Goal: Task Accomplishment & Management: Complete application form

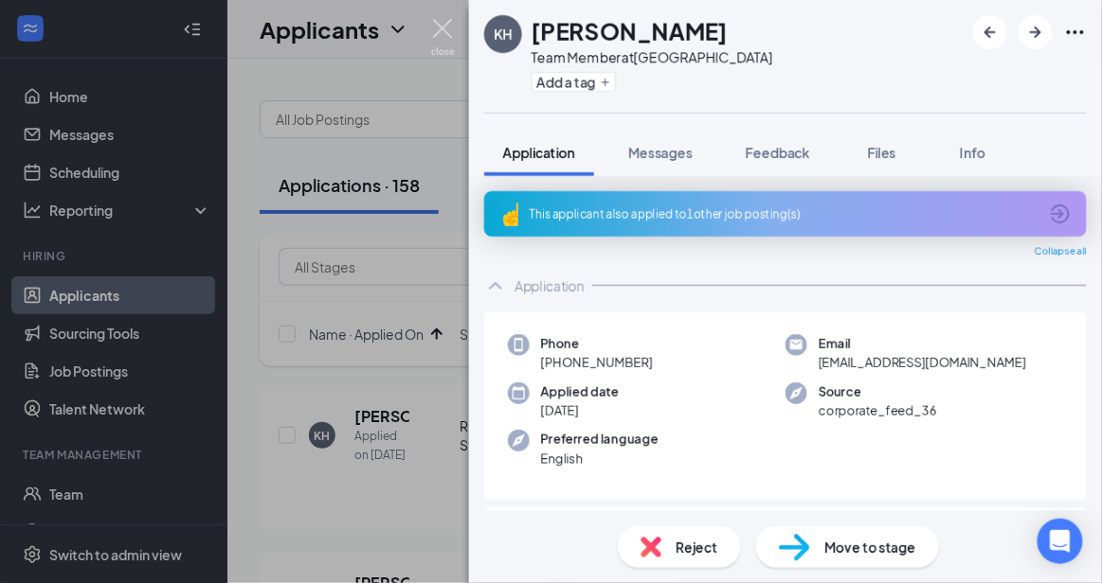
click at [439, 32] on img at bounding box center [443, 37] width 24 height 37
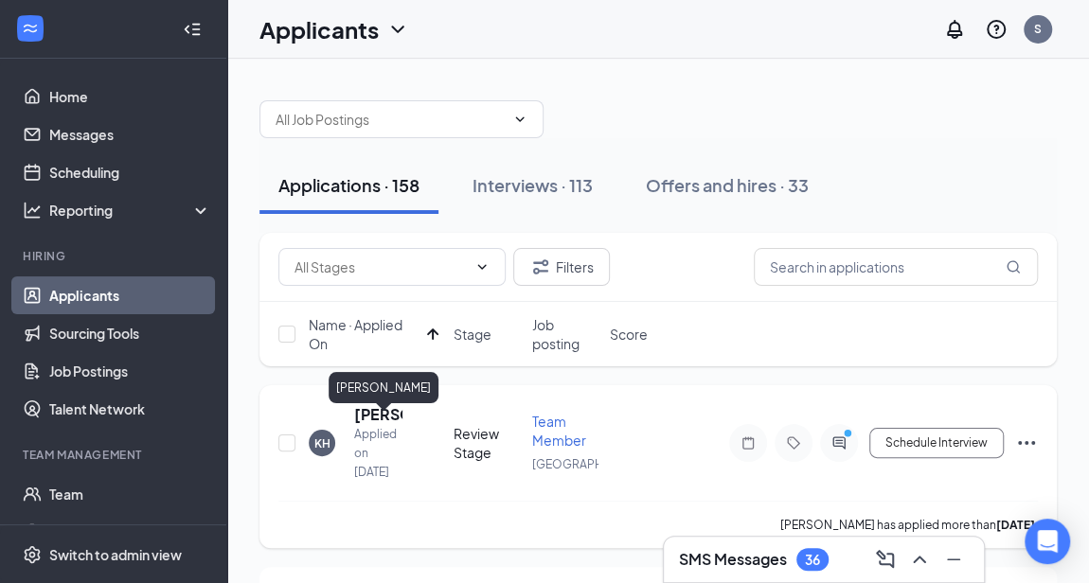
click at [382, 419] on h5 "[PERSON_NAME]" at bounding box center [378, 414] width 48 height 21
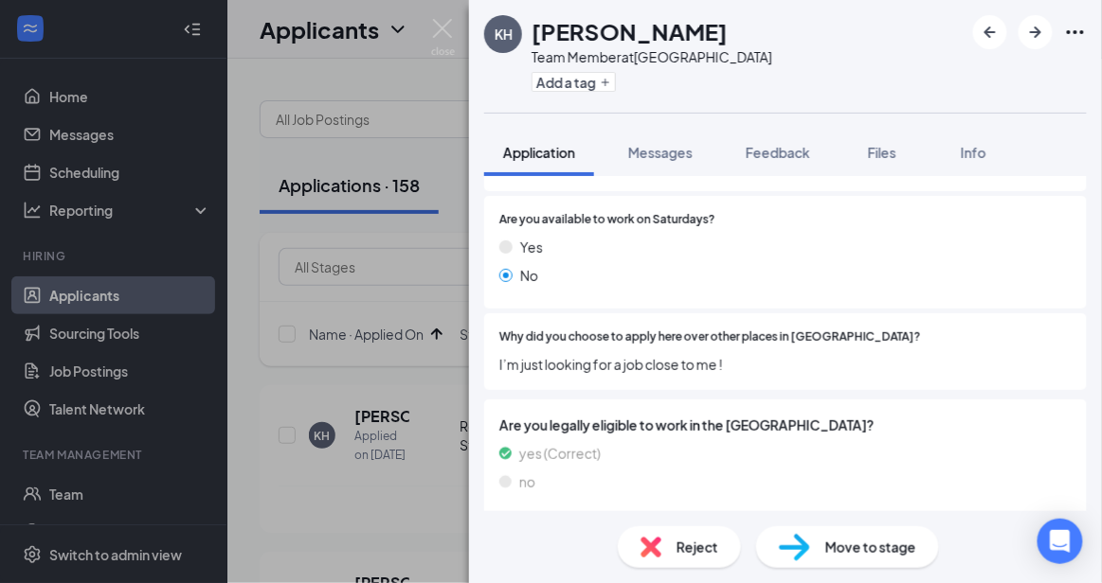
scroll to position [1605, 0]
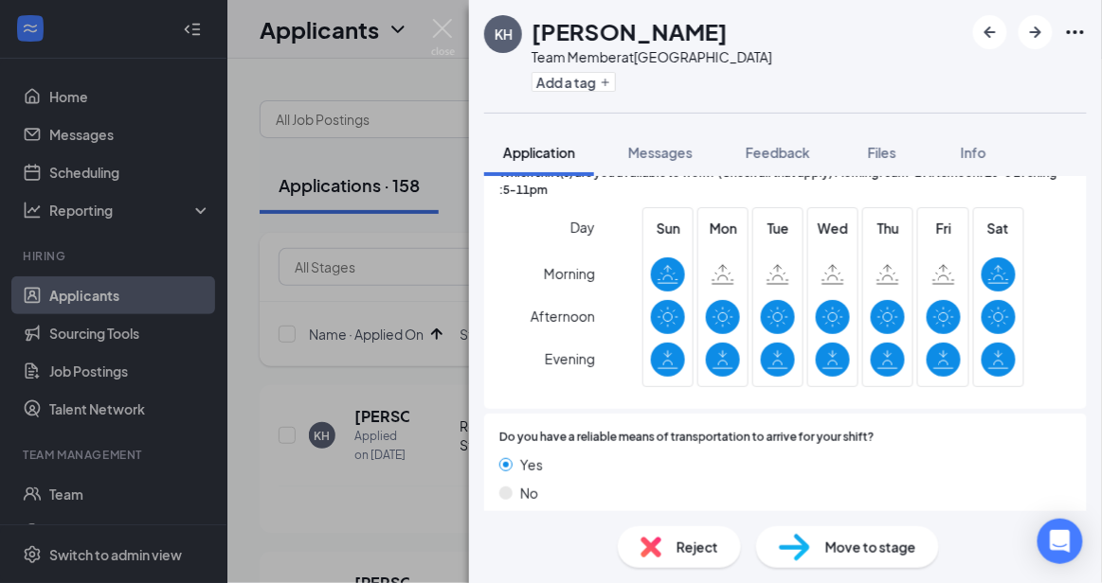
click at [694, 546] on span "Reject" at bounding box center [697, 547] width 42 height 21
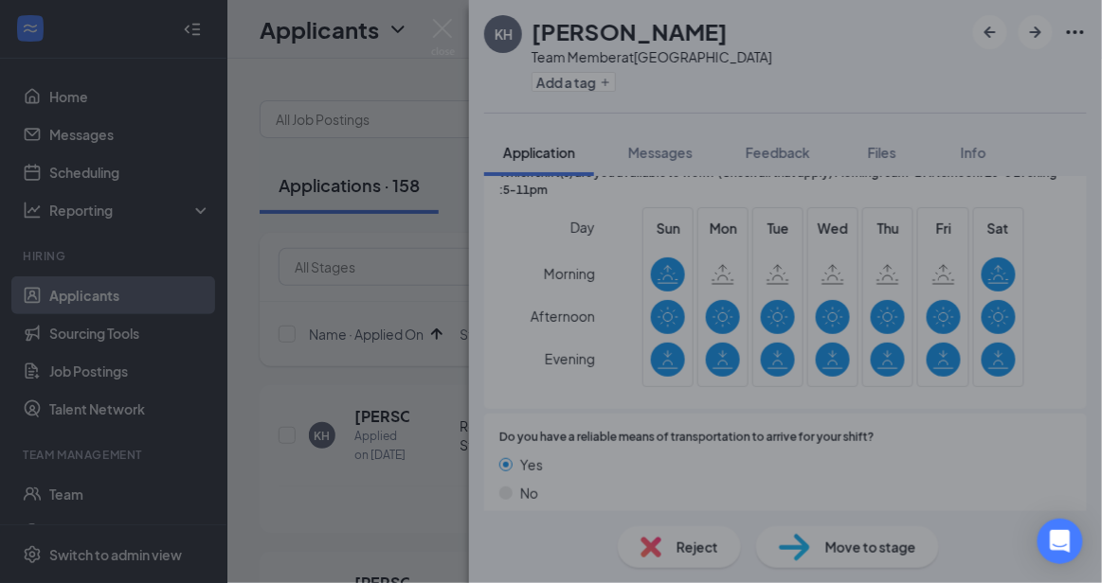
scroll to position [1598, 0]
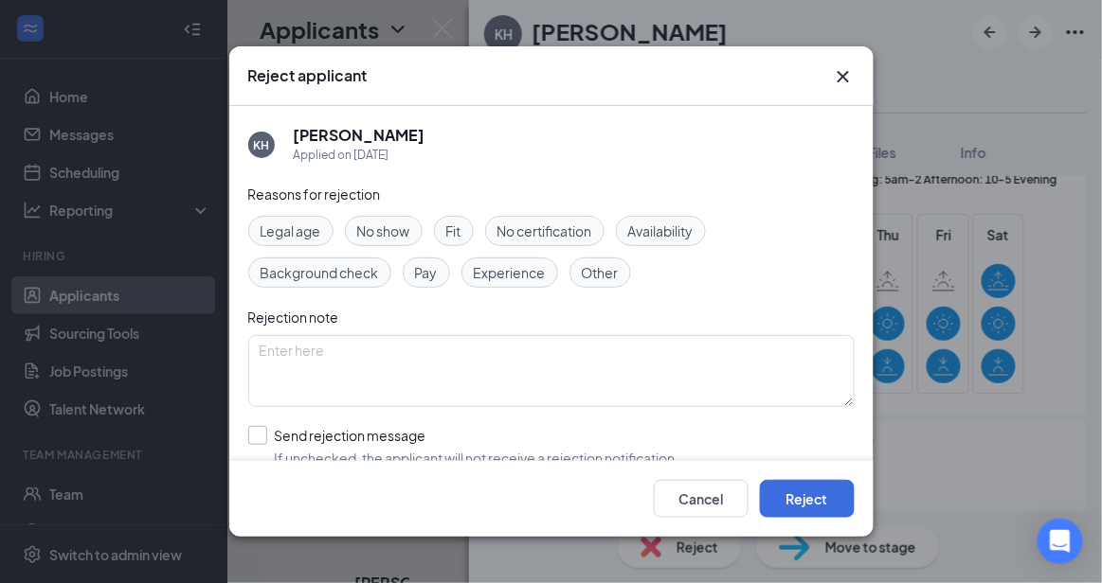
click at [482, 432] on input "Send rejection message If unchecked, the applicant will not receive a rejection…" at bounding box center [463, 447] width 431 height 42
checkbox input "true"
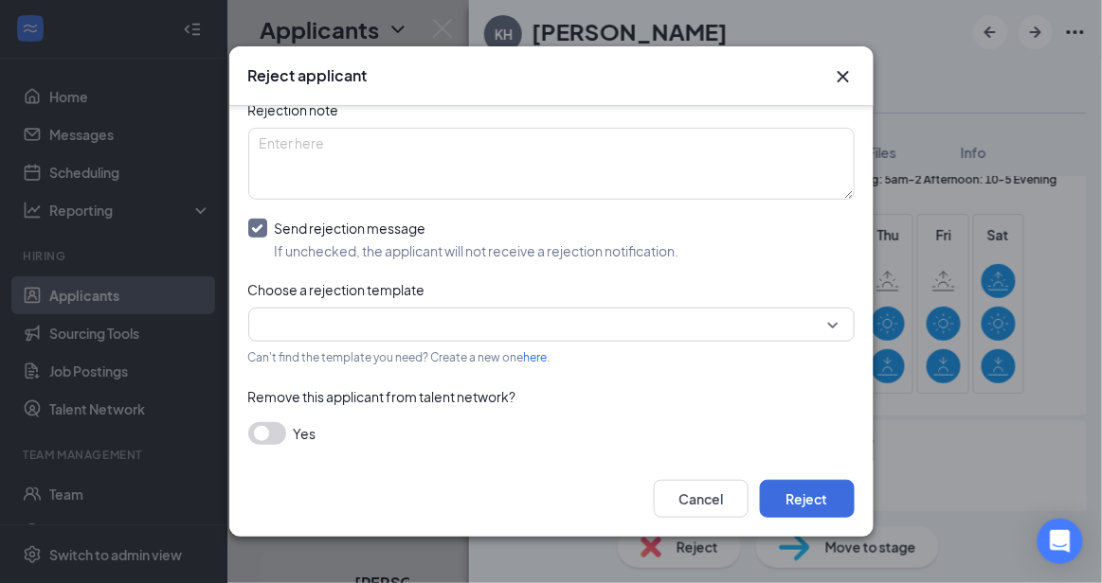
click at [783, 332] on input "search" at bounding box center [545, 325] width 570 height 32
click at [549, 162] on div "Reasons for rejection Legal age No show Fit No certification Availability Backg…" at bounding box center [551, 220] width 606 height 488
click at [552, 326] on input "search" at bounding box center [545, 325] width 570 height 32
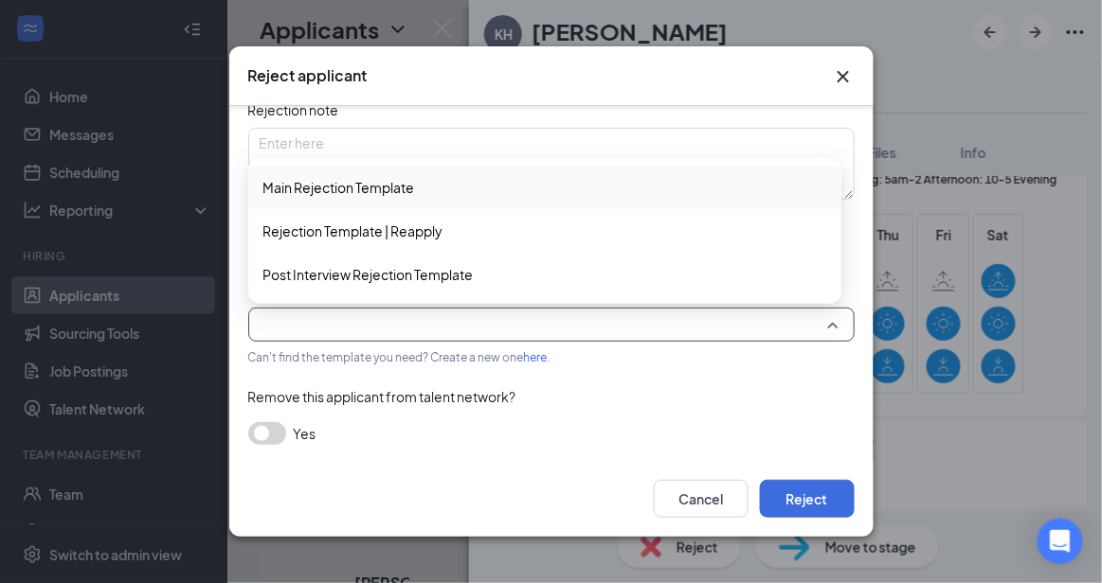
click at [447, 196] on span "Main Rejection Template" at bounding box center [544, 187] width 563 height 21
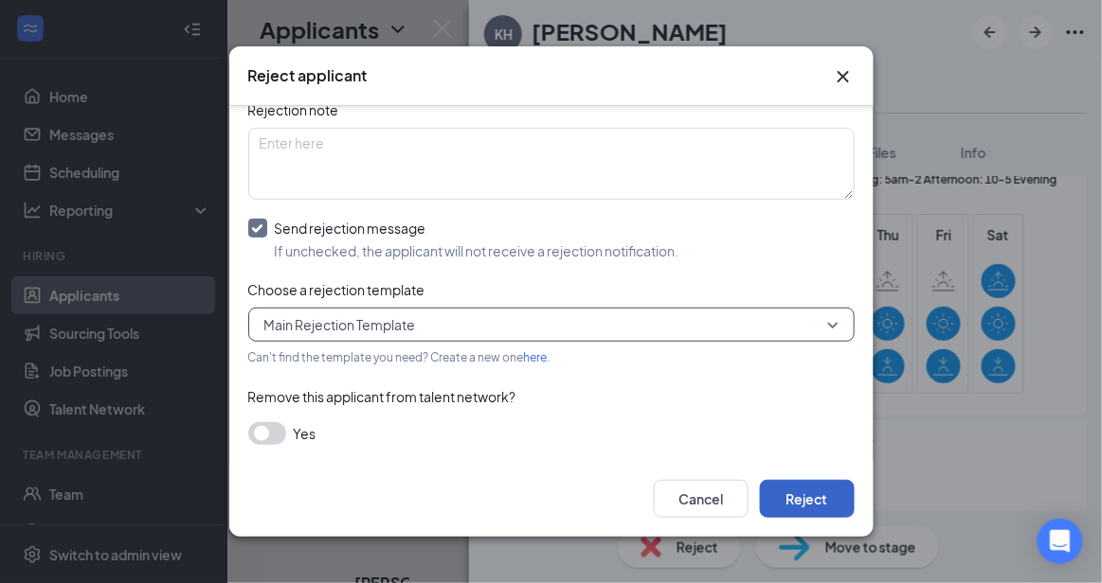
click at [813, 495] on button "Reject" at bounding box center [807, 499] width 95 height 38
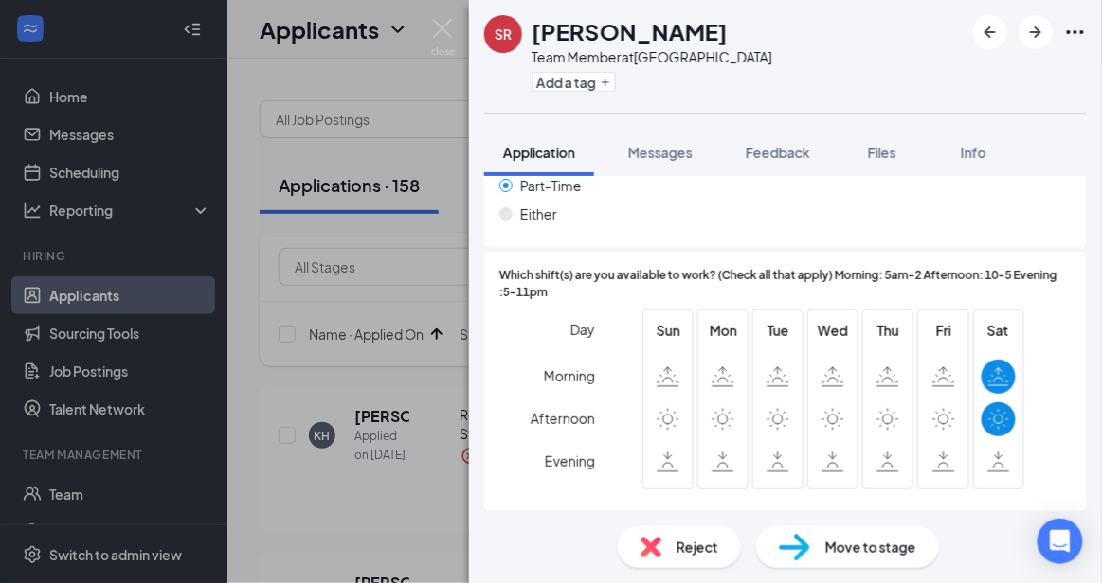
scroll to position [1552, 0]
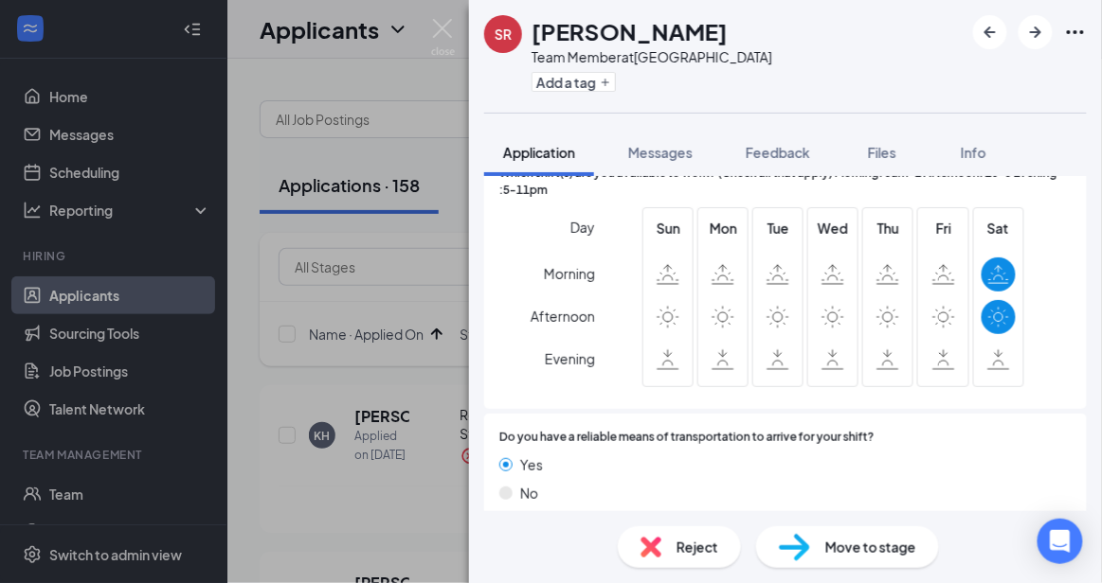
click at [671, 542] on div "Reject" at bounding box center [679, 548] width 123 height 42
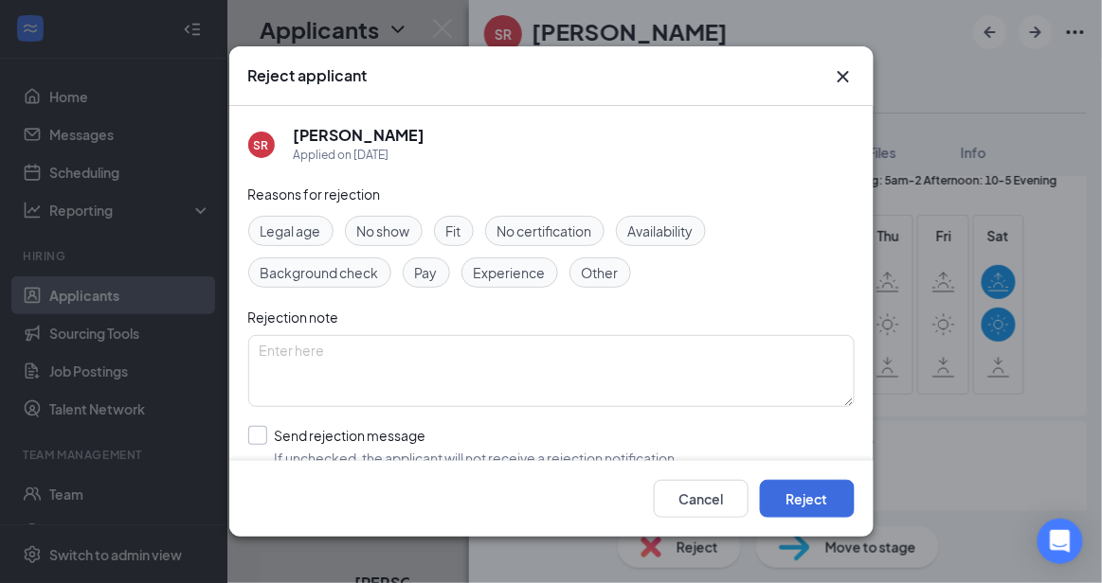
click at [493, 441] on input "Send rejection message If unchecked, the applicant will not receive a rejection…" at bounding box center [463, 447] width 431 height 42
checkbox input "true"
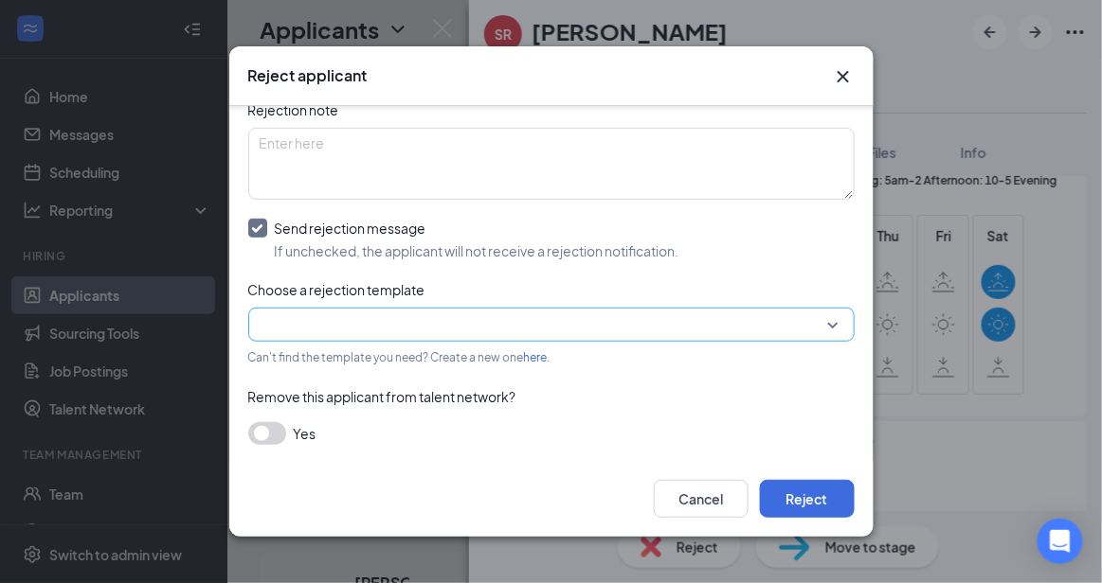
click at [802, 328] on input "search" at bounding box center [545, 325] width 570 height 32
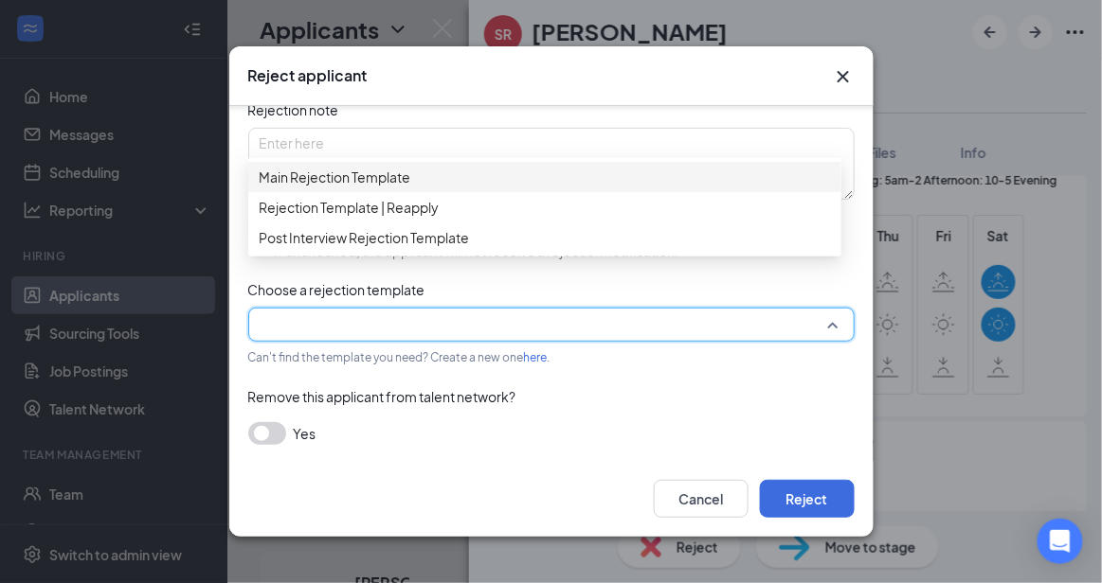
click at [575, 183] on span "Main Rejection Template" at bounding box center [545, 177] width 570 height 21
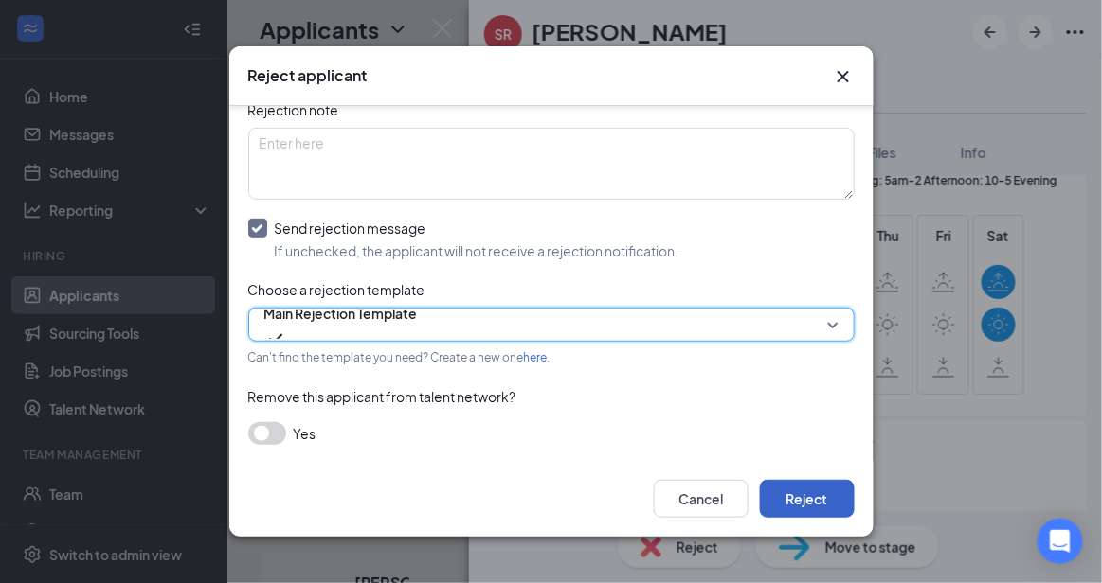
click at [799, 510] on button "Reject" at bounding box center [807, 499] width 95 height 38
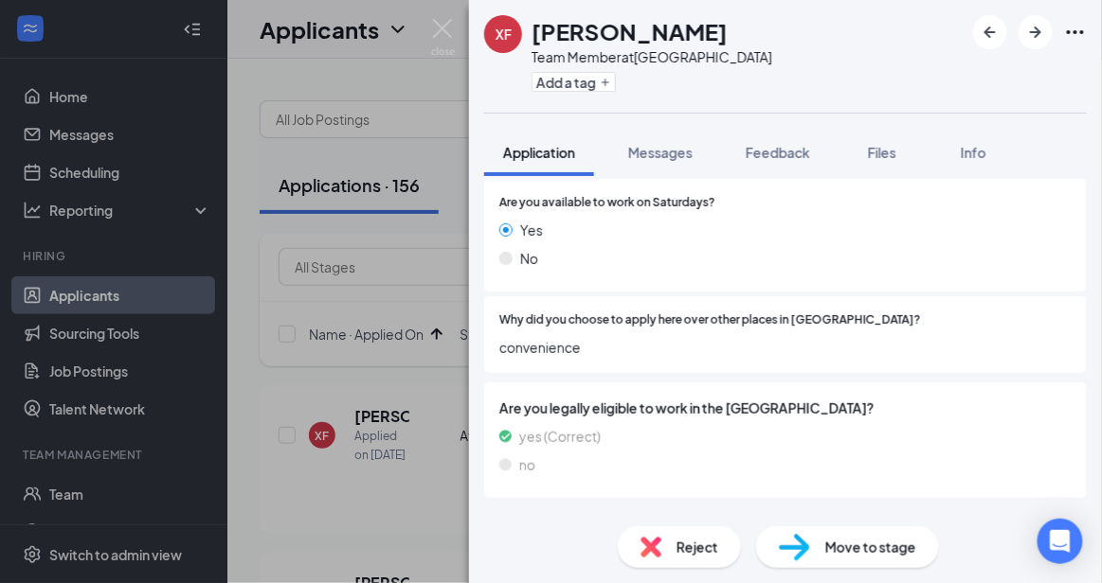
scroll to position [963, 0]
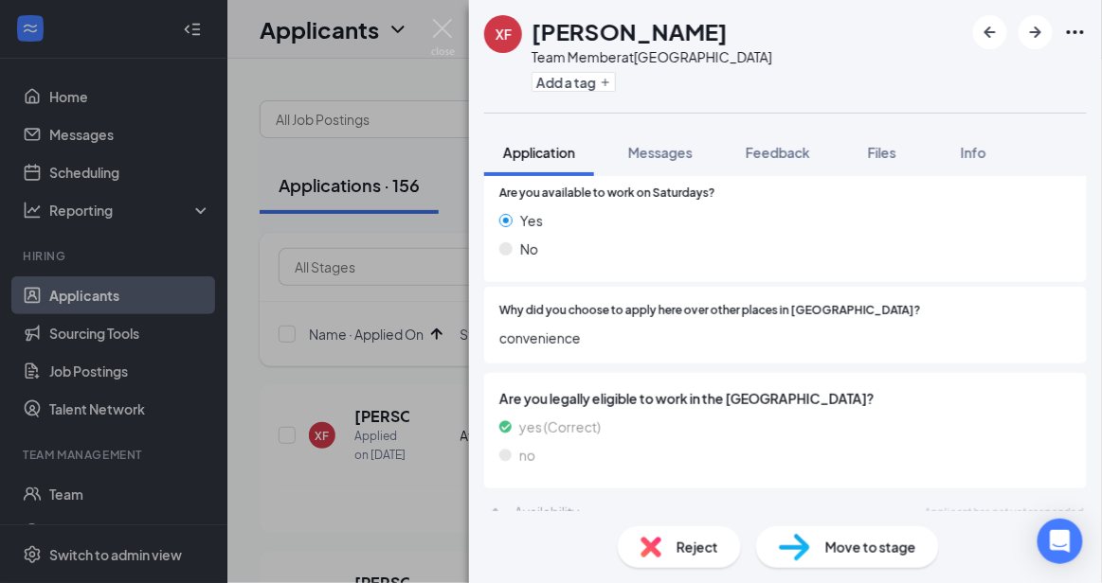
click at [674, 557] on div "Reject" at bounding box center [679, 548] width 123 height 42
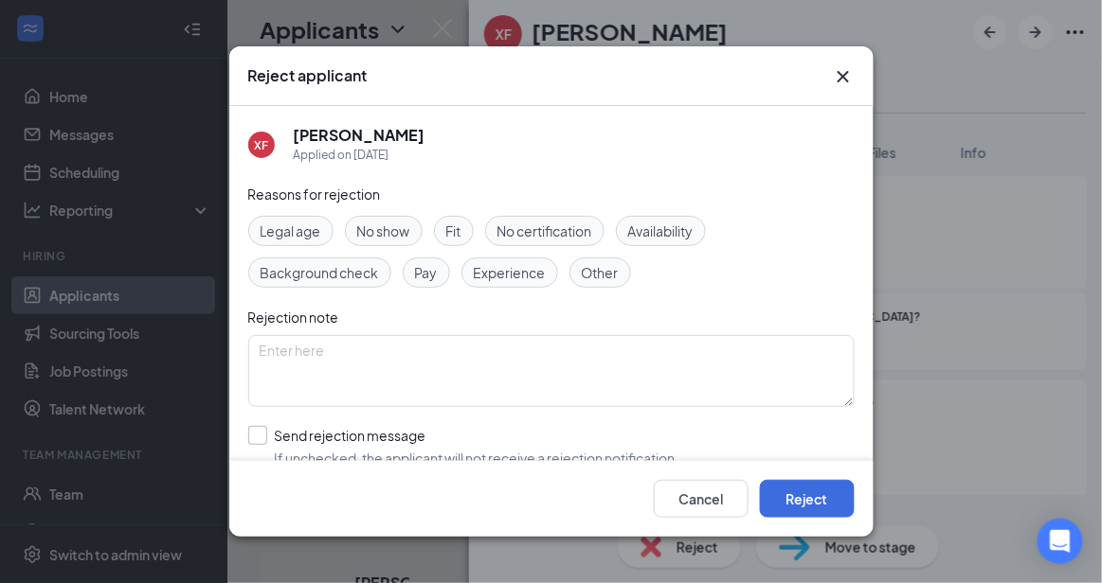
click at [525, 446] on input "Send rejection message If unchecked, the applicant will not receive a rejection…" at bounding box center [463, 447] width 431 height 42
checkbox input "true"
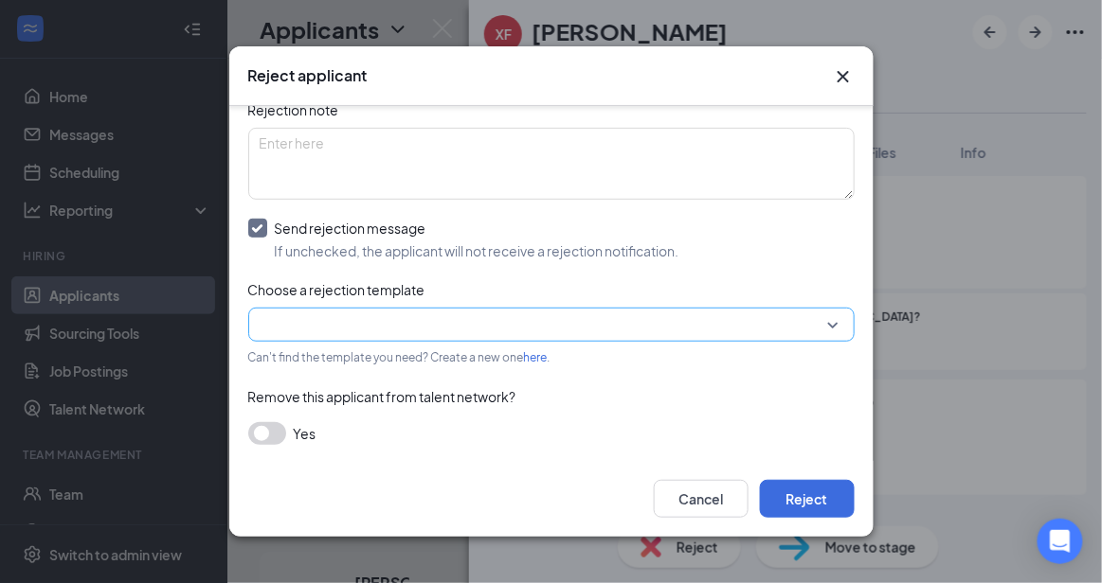
click at [780, 321] on input "search" at bounding box center [545, 325] width 570 height 32
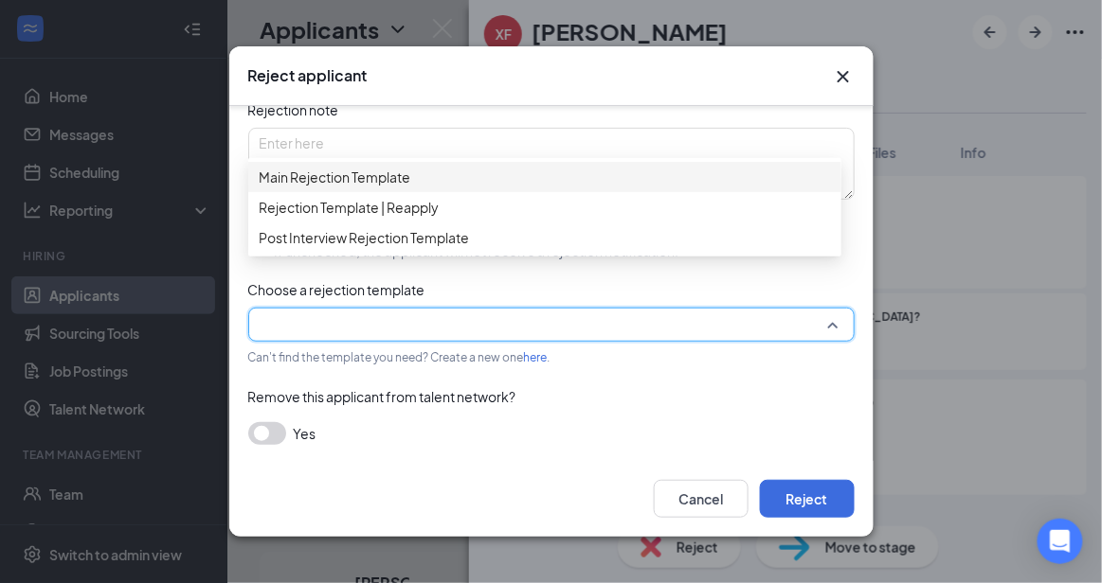
click at [569, 173] on div "Main Rejection Template" at bounding box center [544, 177] width 593 height 30
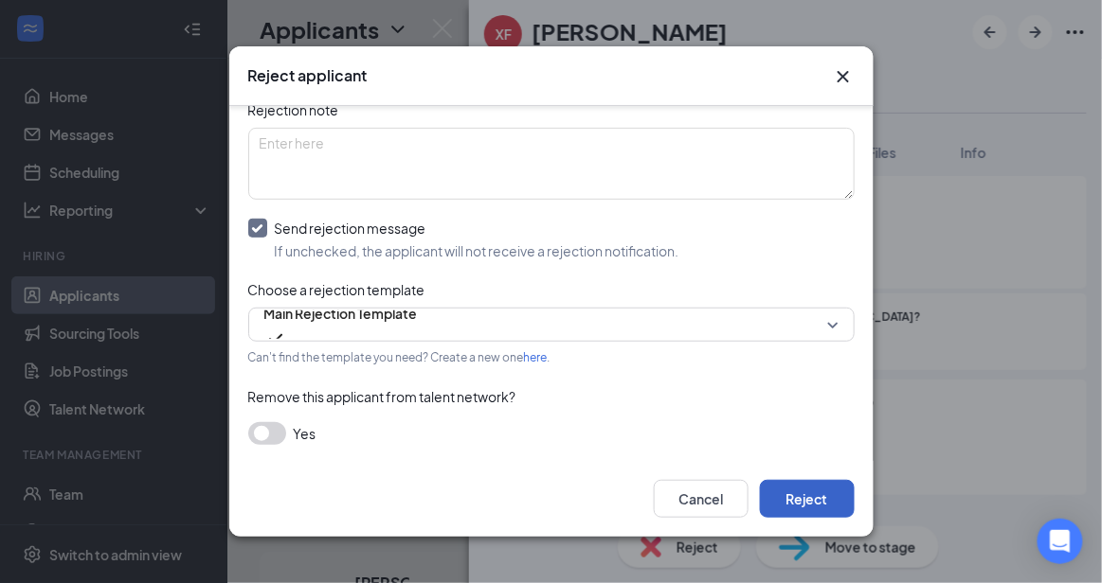
click at [817, 487] on button "Reject" at bounding box center [807, 499] width 95 height 38
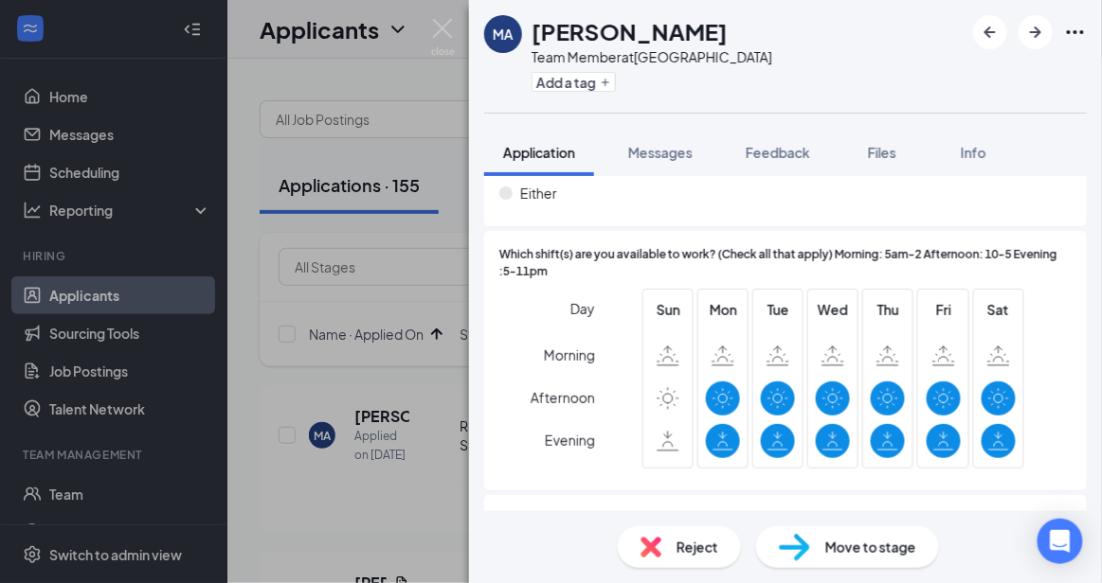
scroll to position [1456, 0]
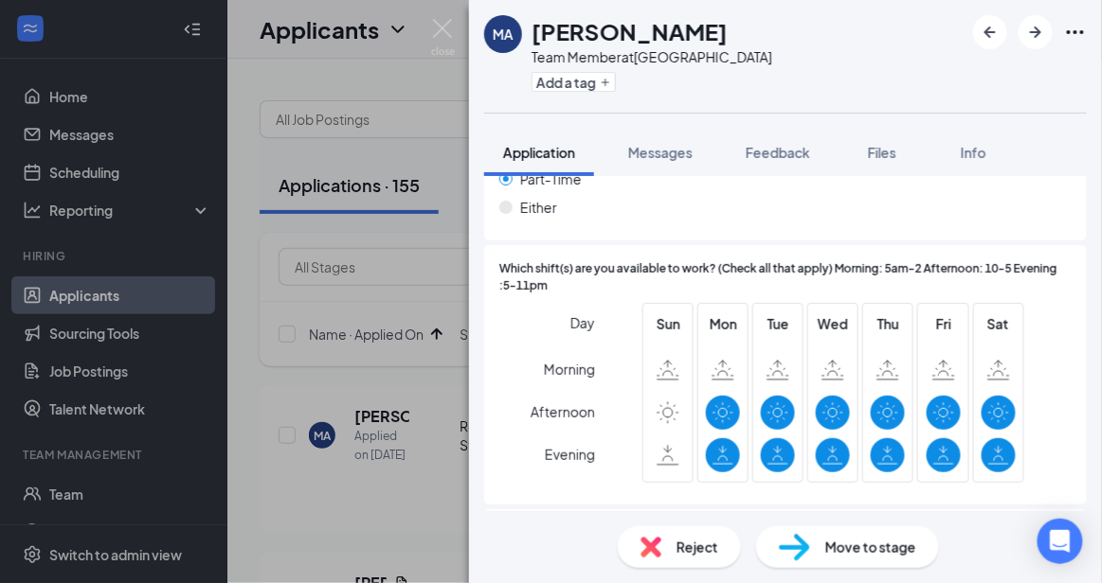
click at [712, 543] on span "Reject" at bounding box center [697, 547] width 42 height 21
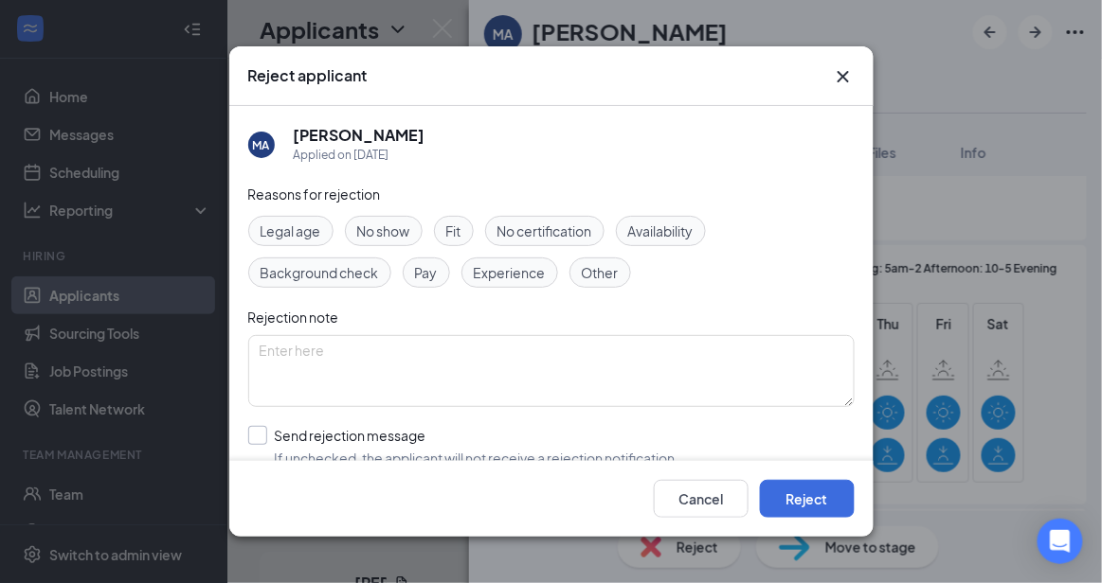
click at [517, 443] on input "Send rejection message If unchecked, the applicant will not receive a rejection…" at bounding box center [463, 447] width 431 height 42
checkbox input "true"
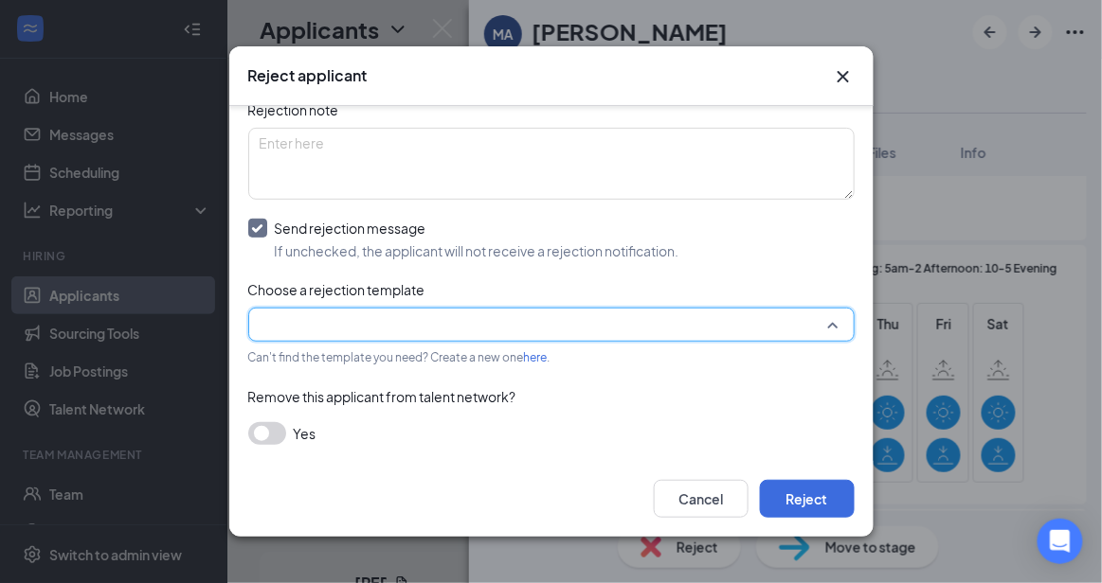
click at [751, 312] on input "search" at bounding box center [545, 325] width 570 height 32
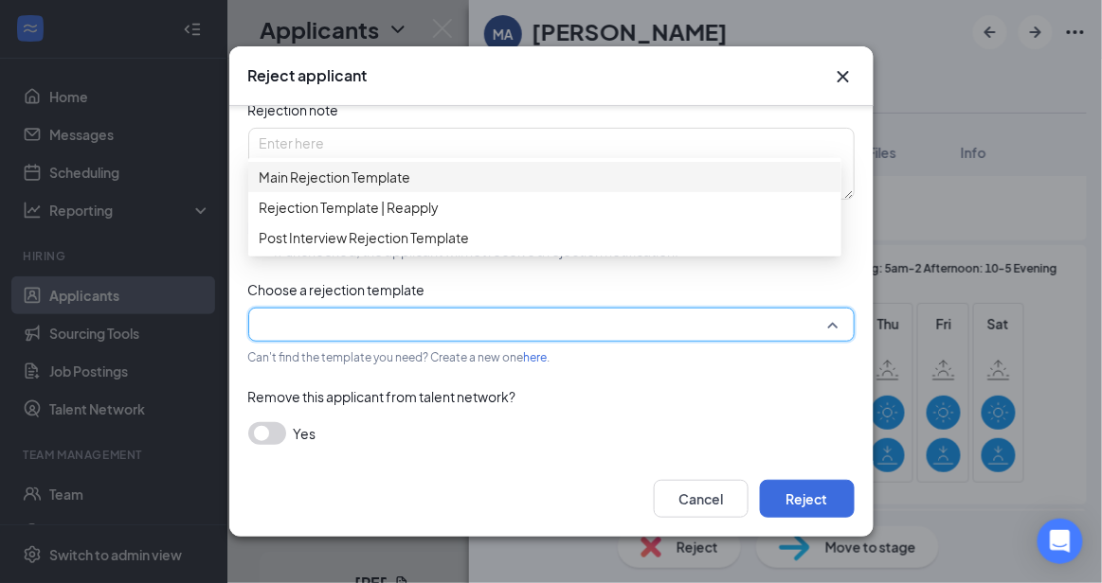
click at [500, 184] on span "Main Rejection Template" at bounding box center [545, 177] width 570 height 21
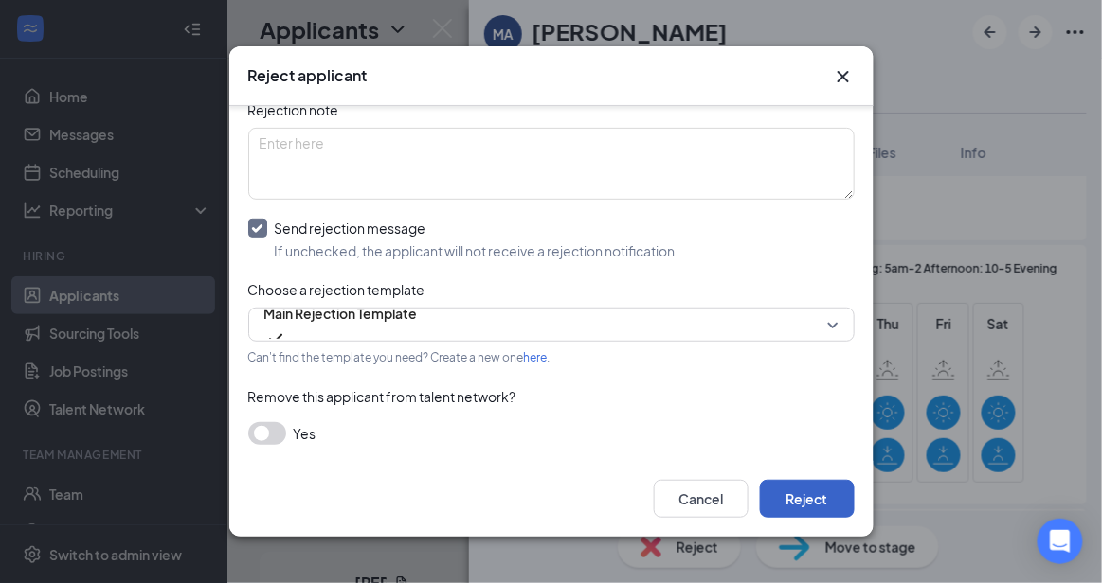
click at [831, 490] on button "Reject" at bounding box center [807, 499] width 95 height 38
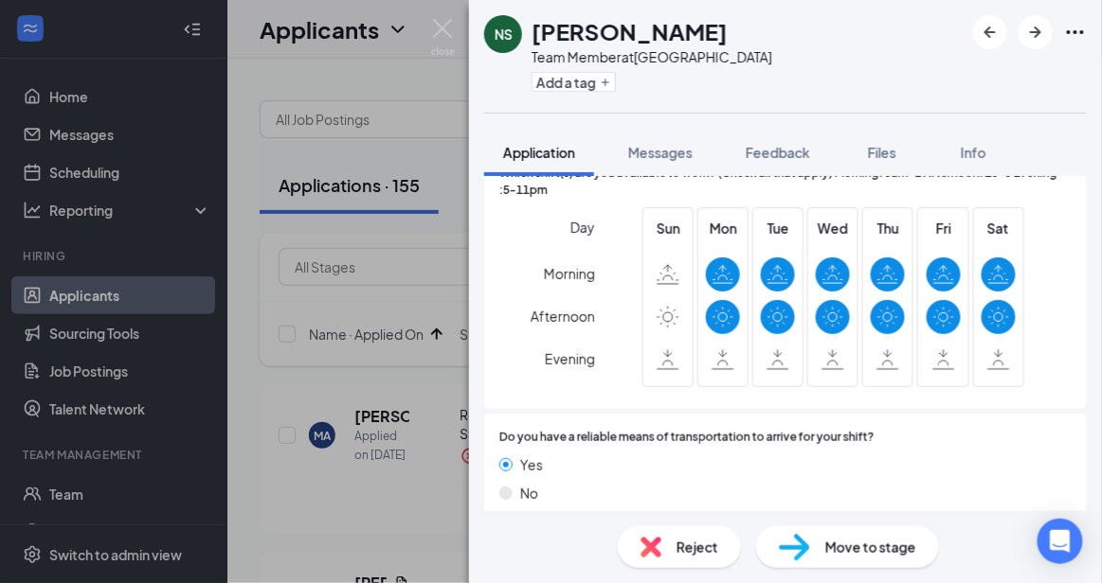
click at [704, 553] on span "Reject" at bounding box center [697, 547] width 42 height 21
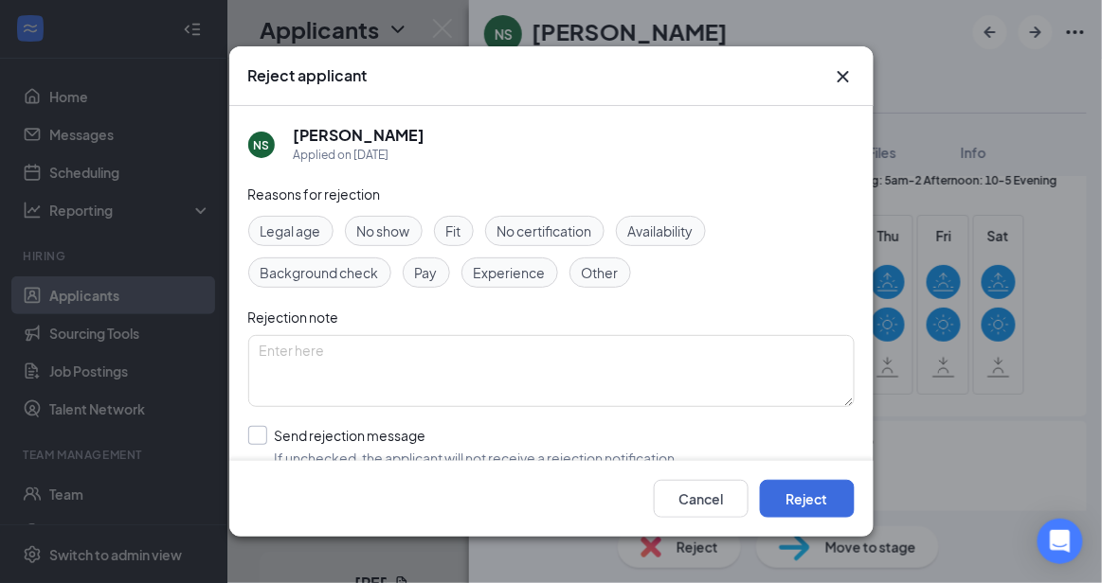
click at [518, 448] on input "Send rejection message If unchecked, the applicant will not receive a rejection…" at bounding box center [463, 447] width 431 height 42
checkbox input "true"
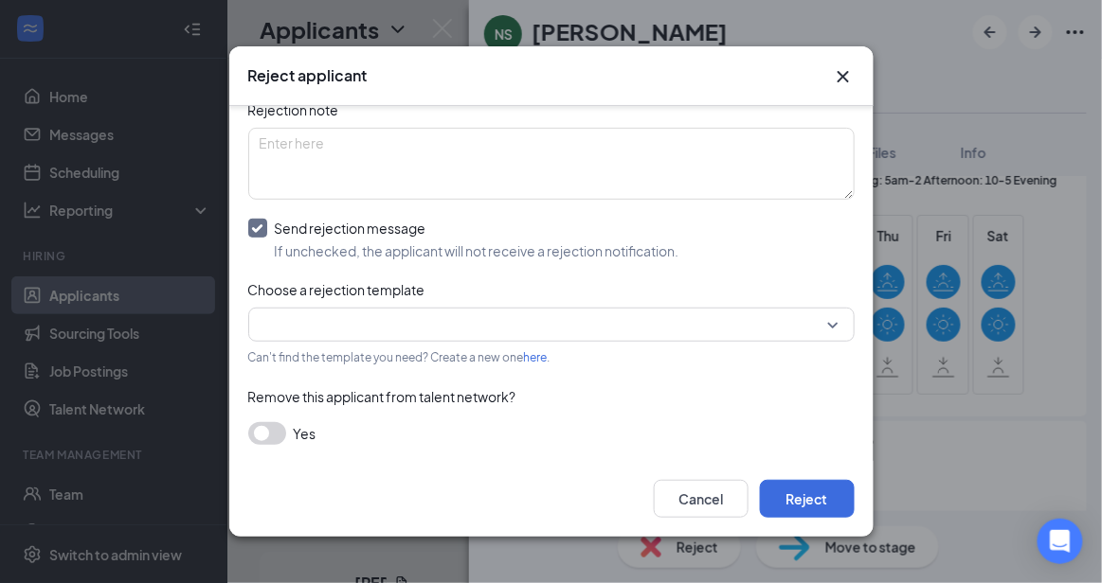
click at [795, 298] on div "Reasons for rejection Legal age No show Fit No certification Availability Backg…" at bounding box center [551, 220] width 606 height 488
click at [792, 325] on input "search" at bounding box center [545, 325] width 570 height 32
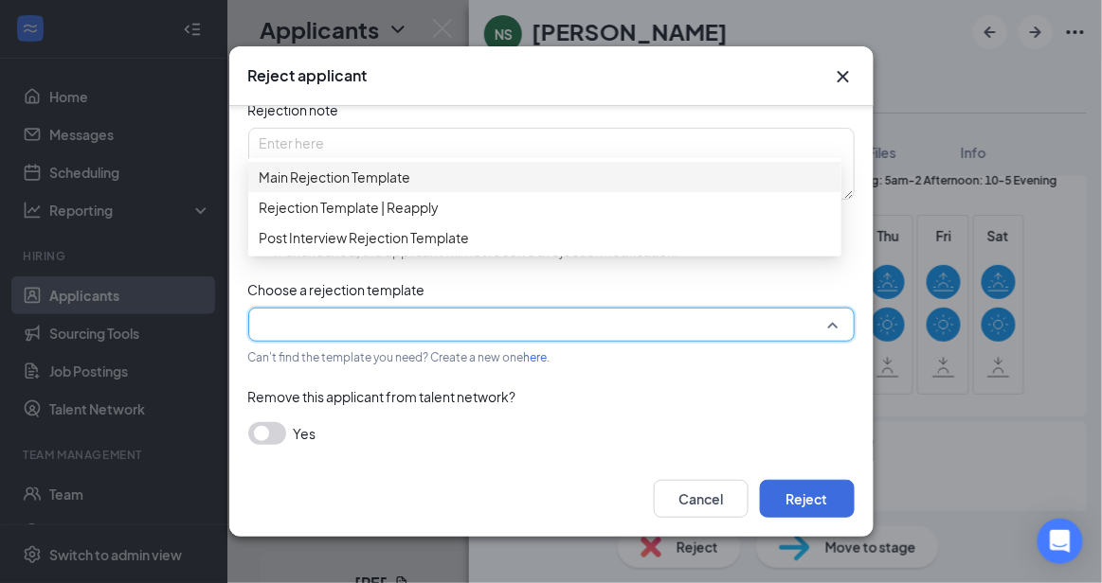
click at [583, 175] on div "Main Rejection Template" at bounding box center [544, 177] width 593 height 30
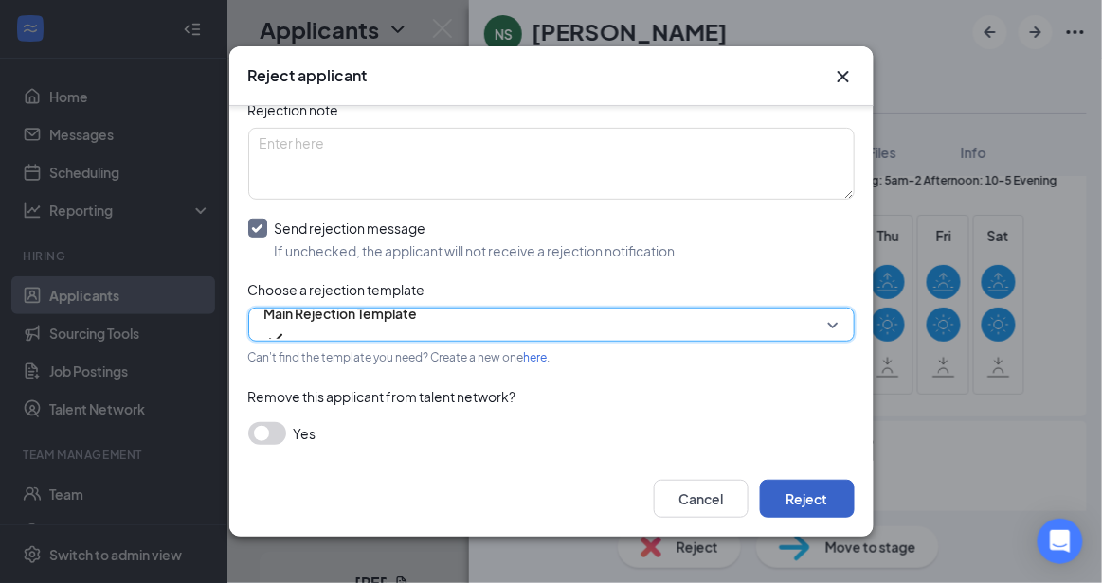
click at [790, 494] on button "Reject" at bounding box center [807, 499] width 95 height 38
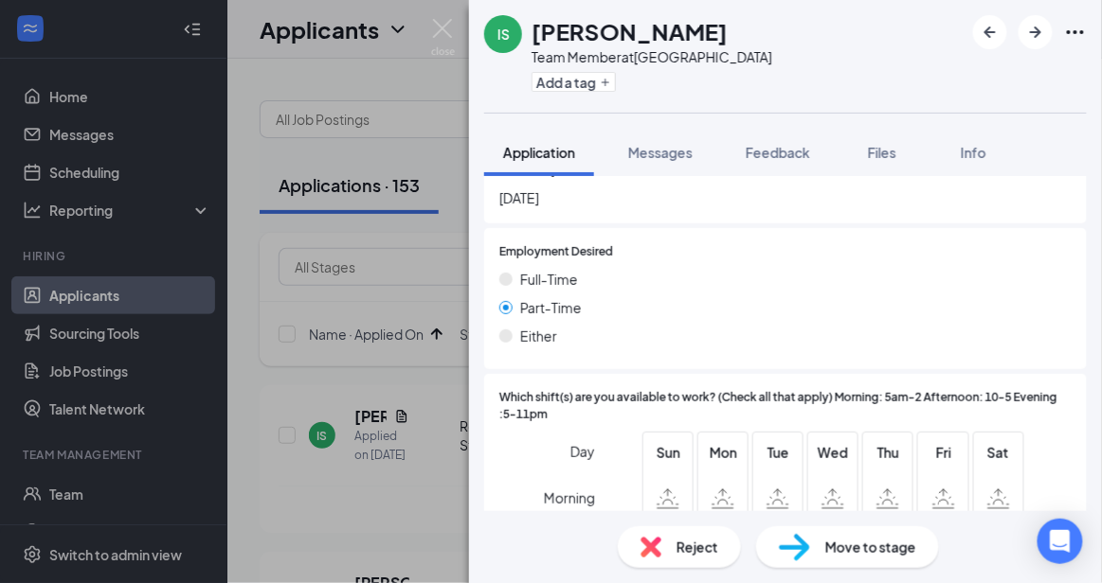
scroll to position [1515, 0]
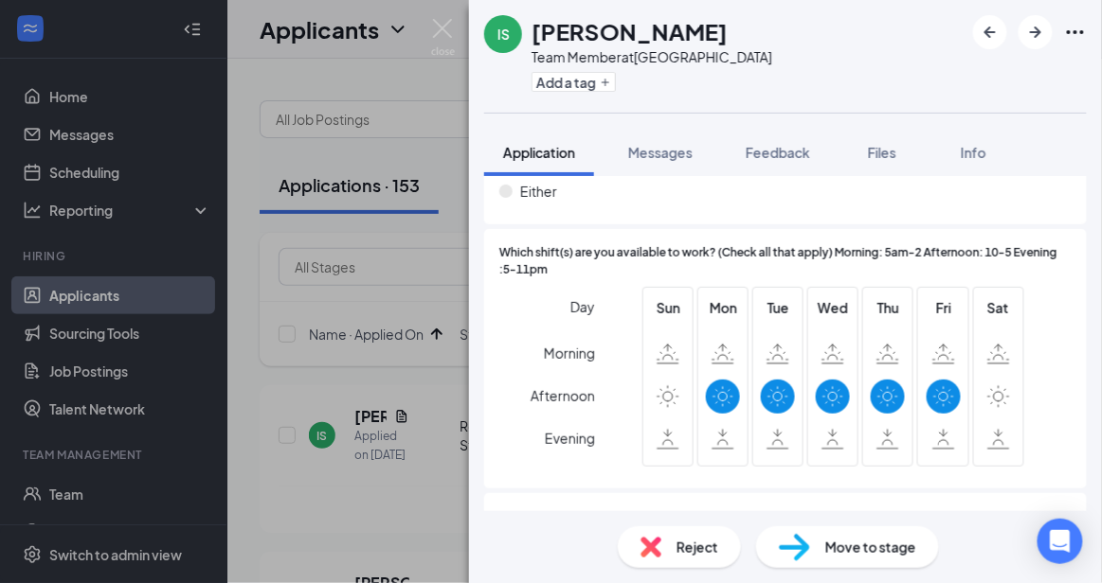
click at [662, 547] on div "Reject" at bounding box center [679, 548] width 123 height 42
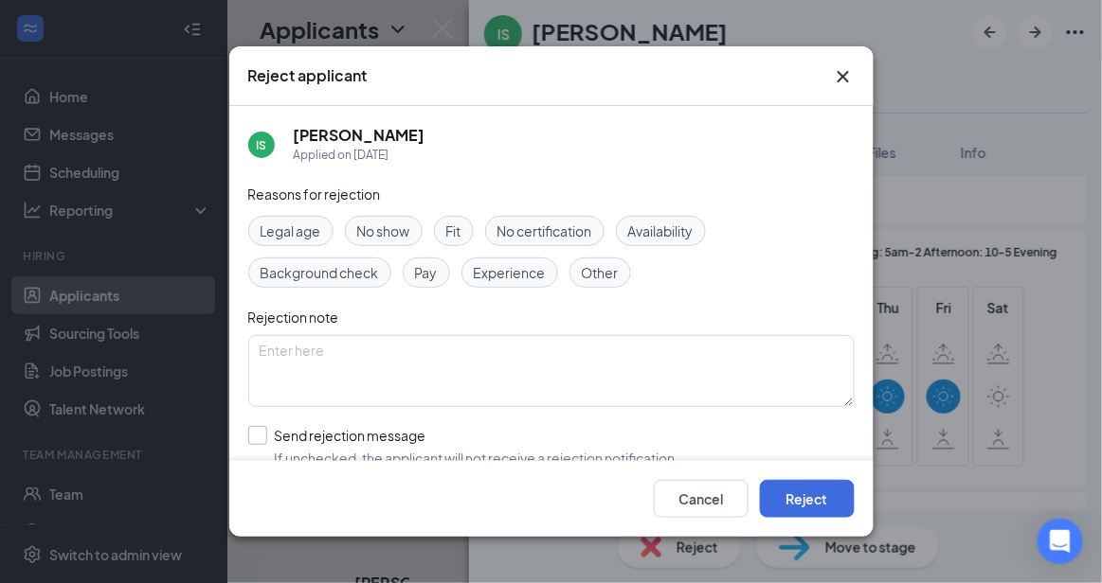
click at [534, 430] on input "Send rejection message If unchecked, the applicant will not receive a rejection…" at bounding box center [463, 447] width 431 height 42
checkbox input "true"
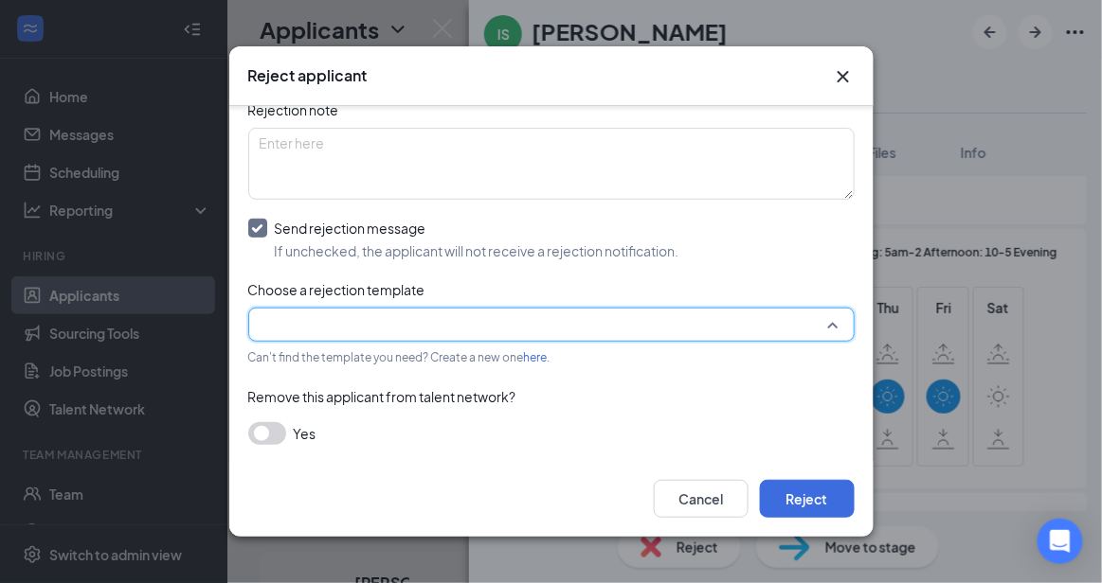
click at [794, 331] on input "search" at bounding box center [545, 325] width 570 height 32
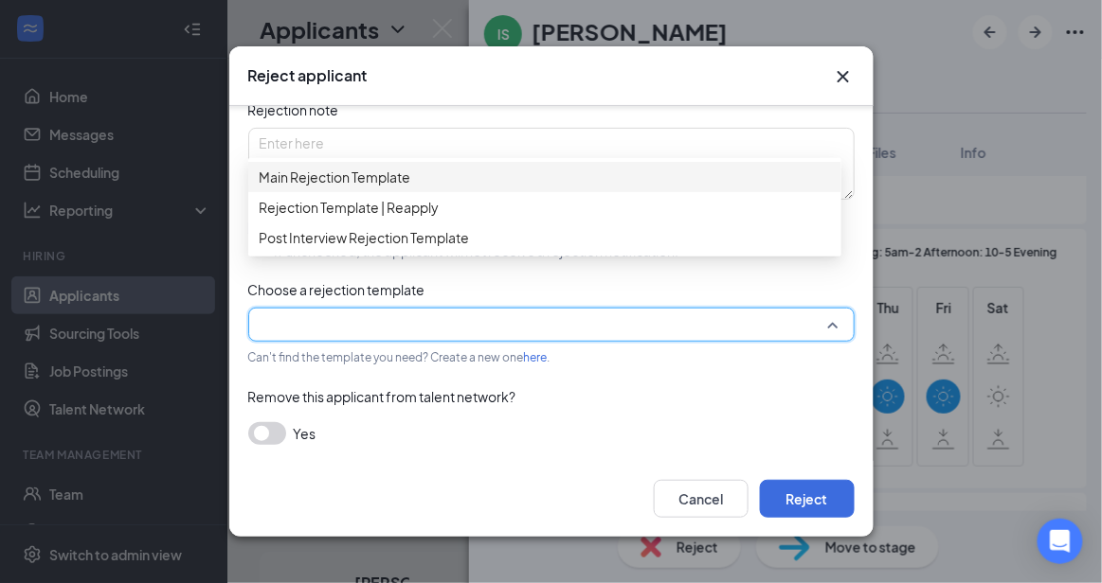
click at [491, 180] on span "Main Rejection Template" at bounding box center [545, 177] width 570 height 21
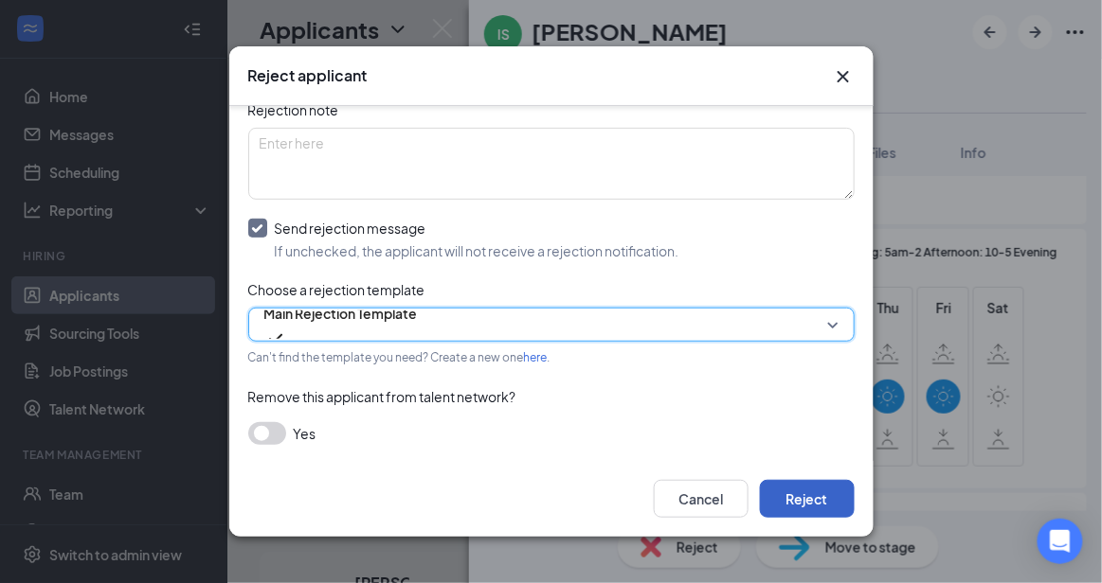
click at [799, 486] on button "Reject" at bounding box center [807, 499] width 95 height 38
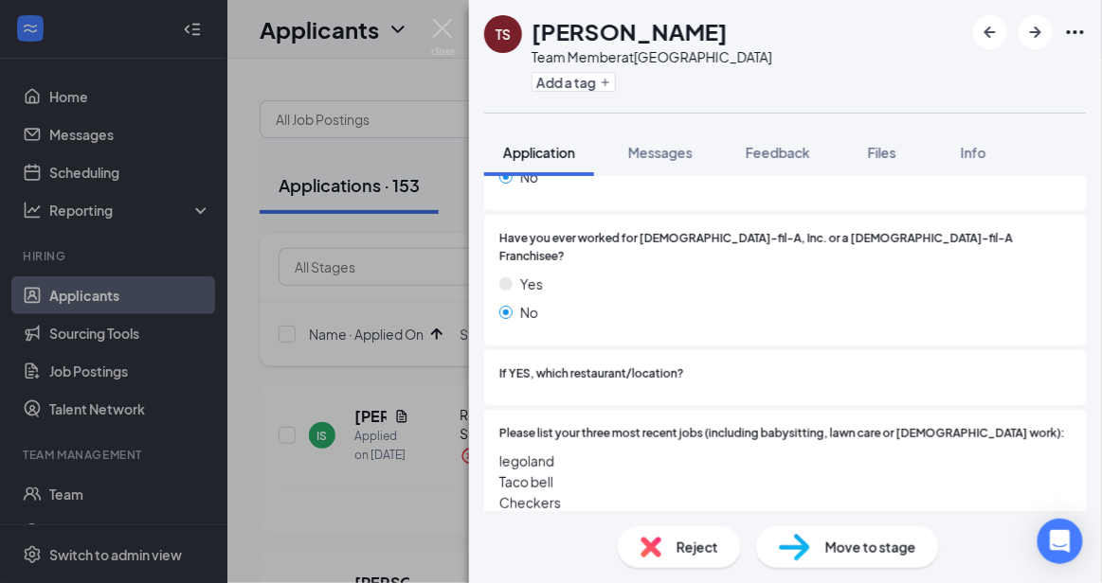
scroll to position [496, 0]
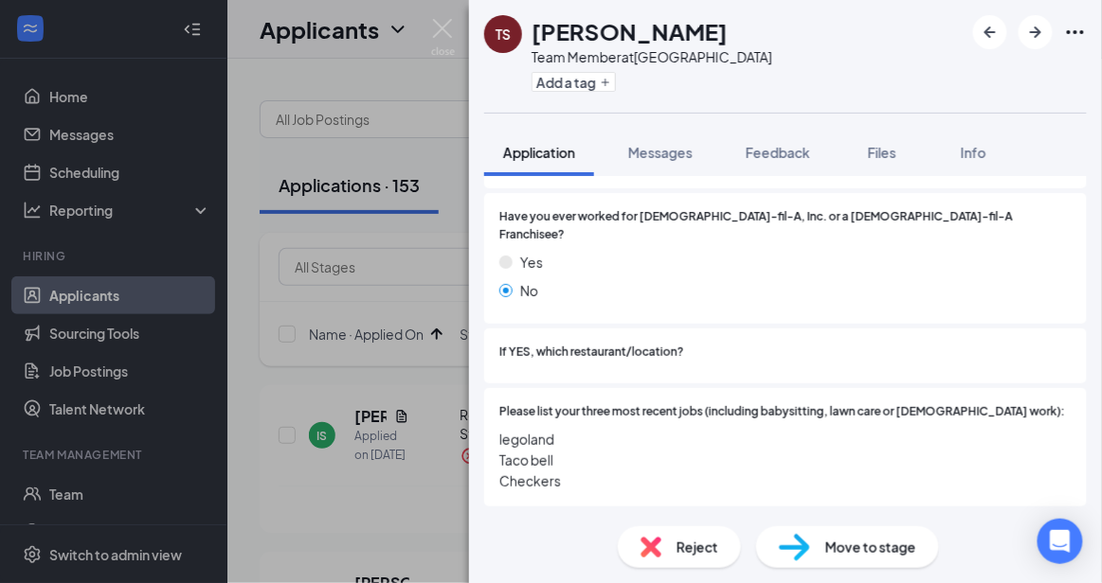
click at [669, 548] on div "Reject" at bounding box center [679, 548] width 123 height 42
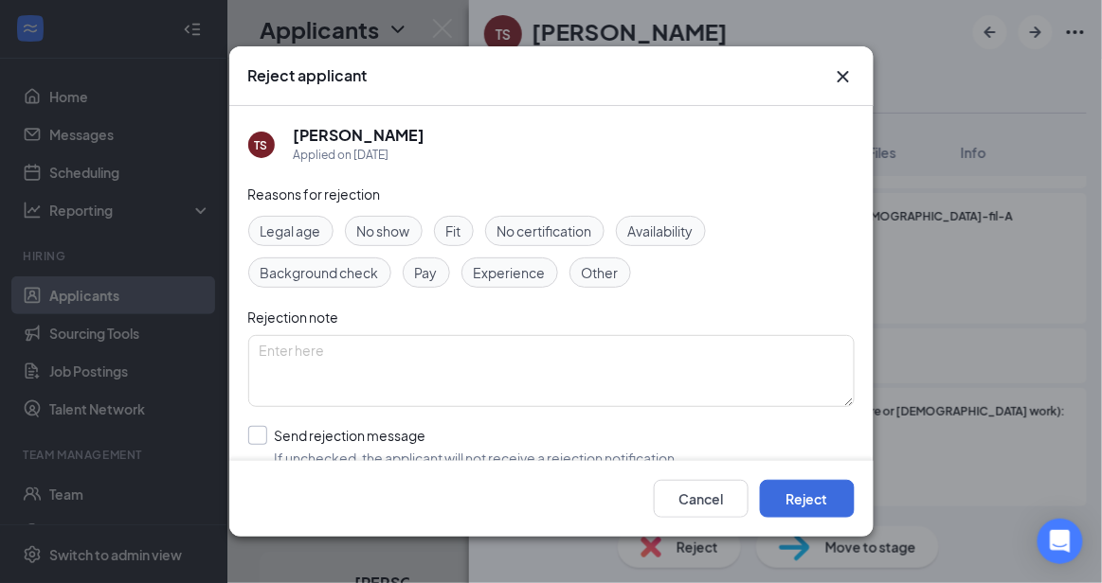
click at [483, 426] on input "Send rejection message If unchecked, the applicant will not receive a rejection…" at bounding box center [463, 447] width 431 height 42
checkbox input "true"
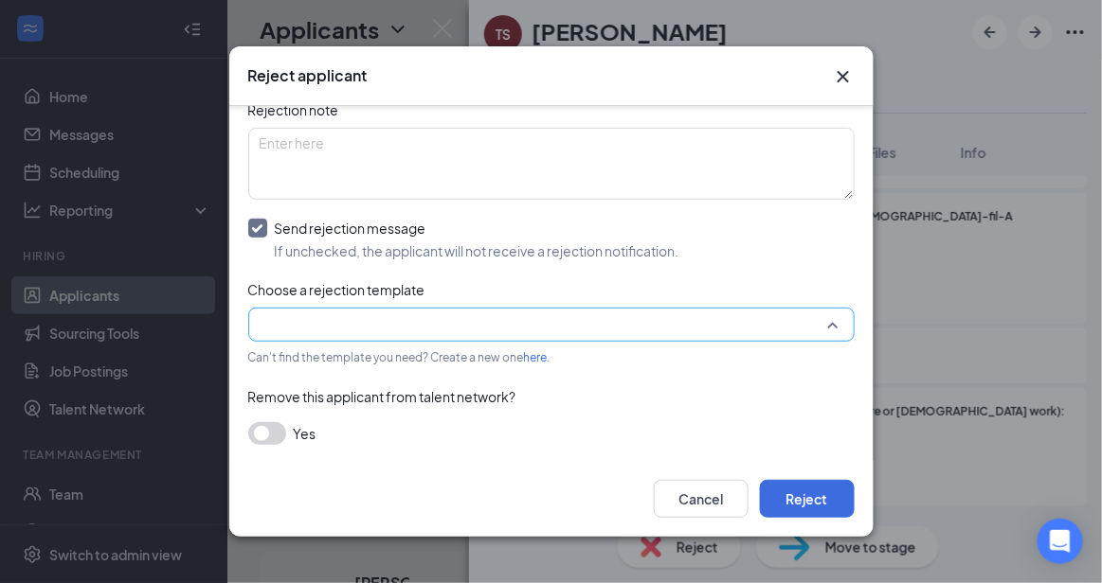
click at [788, 326] on input "search" at bounding box center [545, 325] width 570 height 32
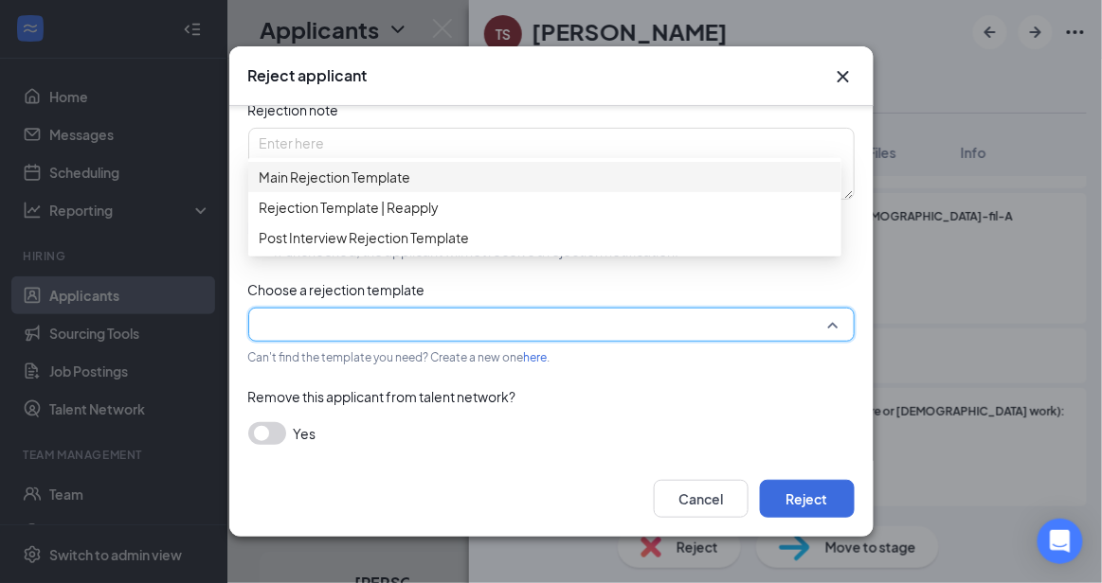
click at [609, 175] on div "Main Rejection Template" at bounding box center [544, 177] width 593 height 30
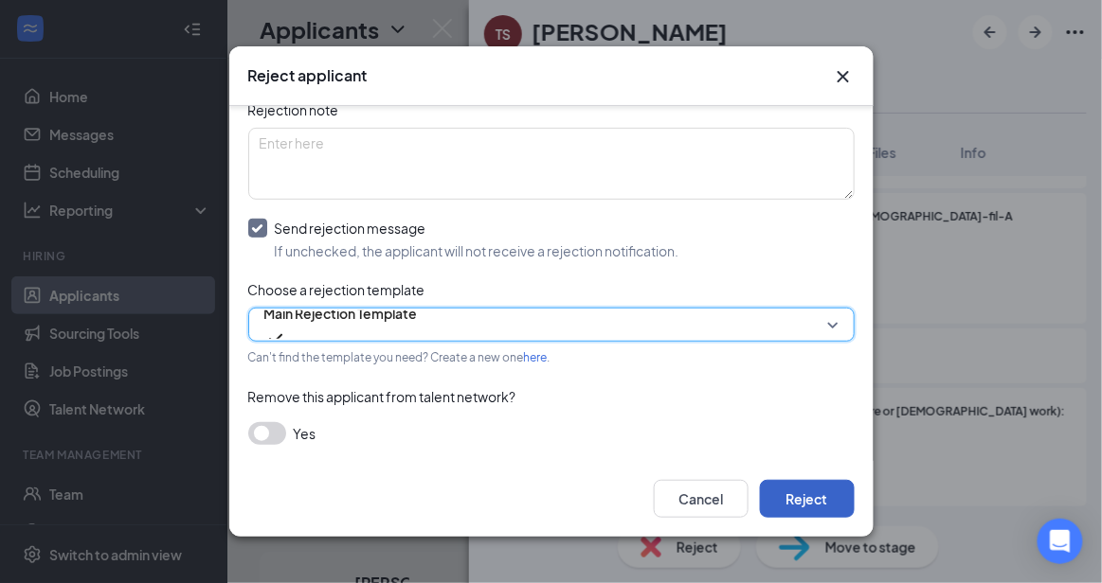
click at [809, 497] on button "Reject" at bounding box center [807, 499] width 95 height 38
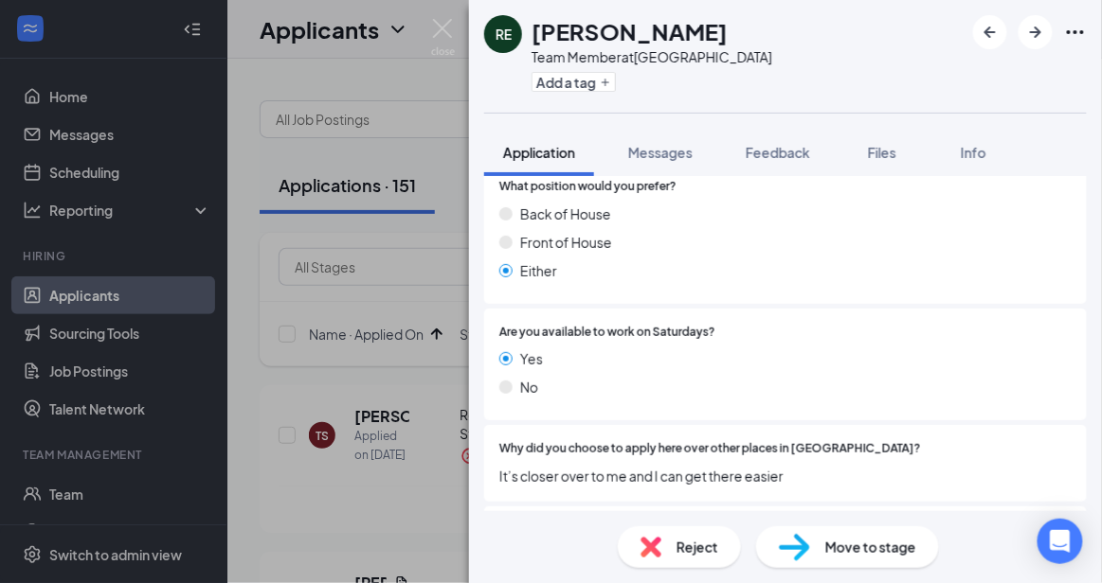
scroll to position [908, 0]
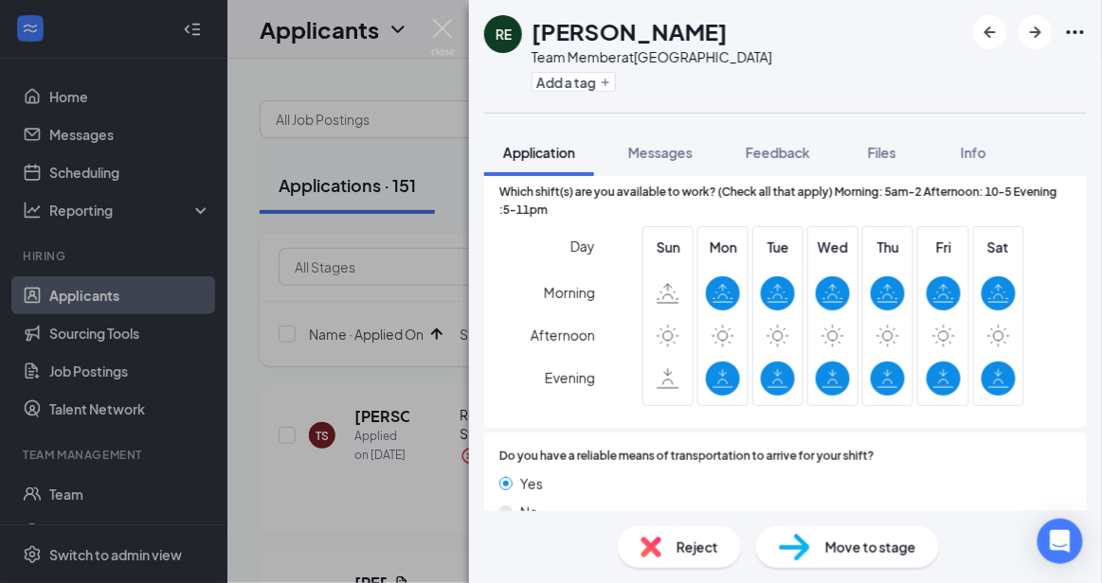
click at [670, 545] on div "Reject" at bounding box center [679, 548] width 123 height 42
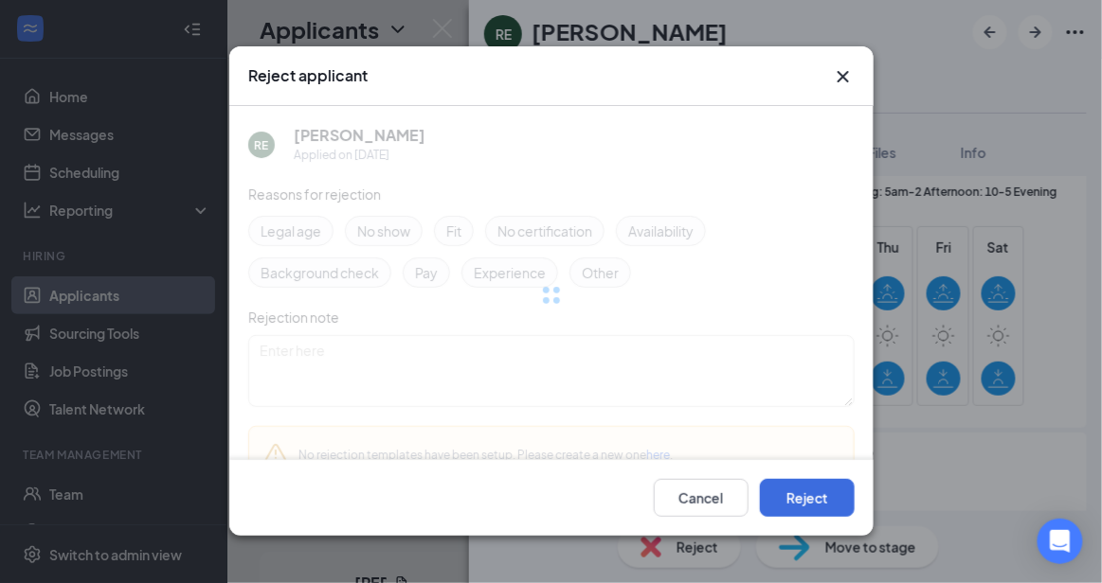
scroll to position [1711, 0]
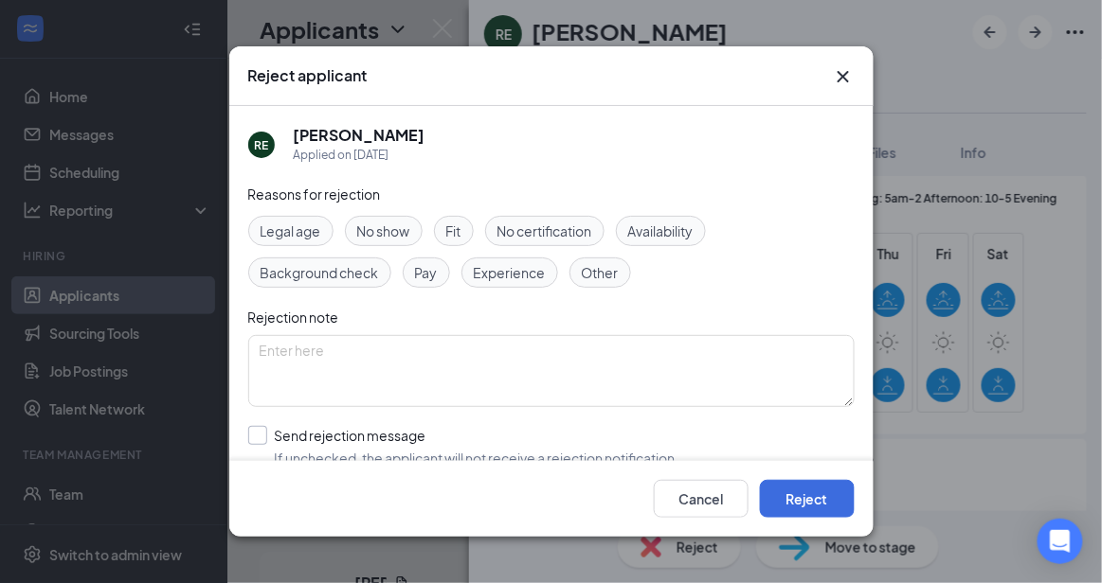
click at [504, 432] on input "Send rejection message If unchecked, the applicant will not receive a rejection…" at bounding box center [463, 447] width 431 height 42
checkbox input "true"
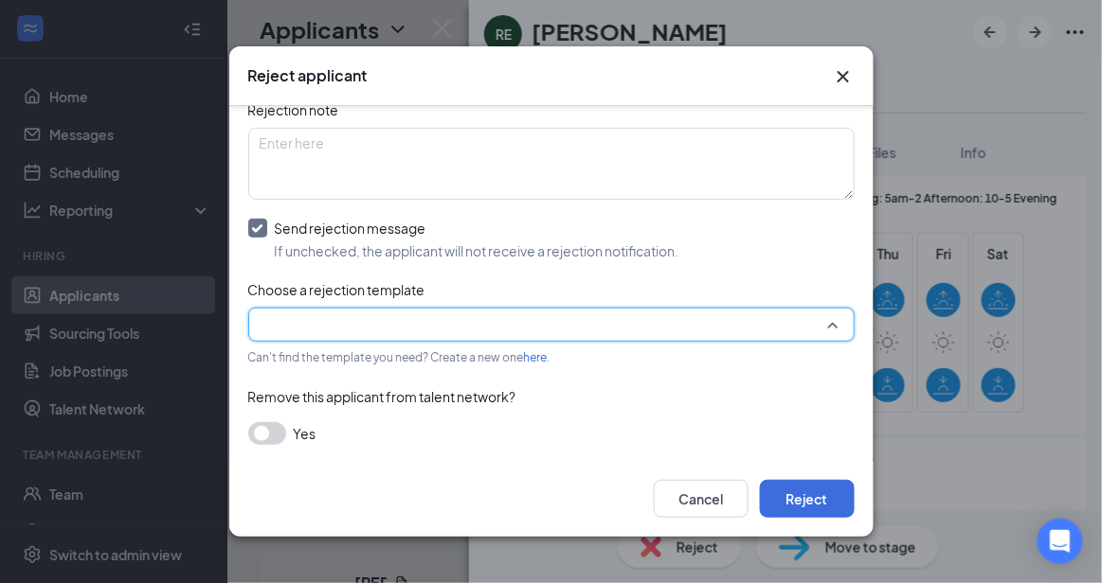
click at [780, 332] on input "search" at bounding box center [545, 325] width 570 height 32
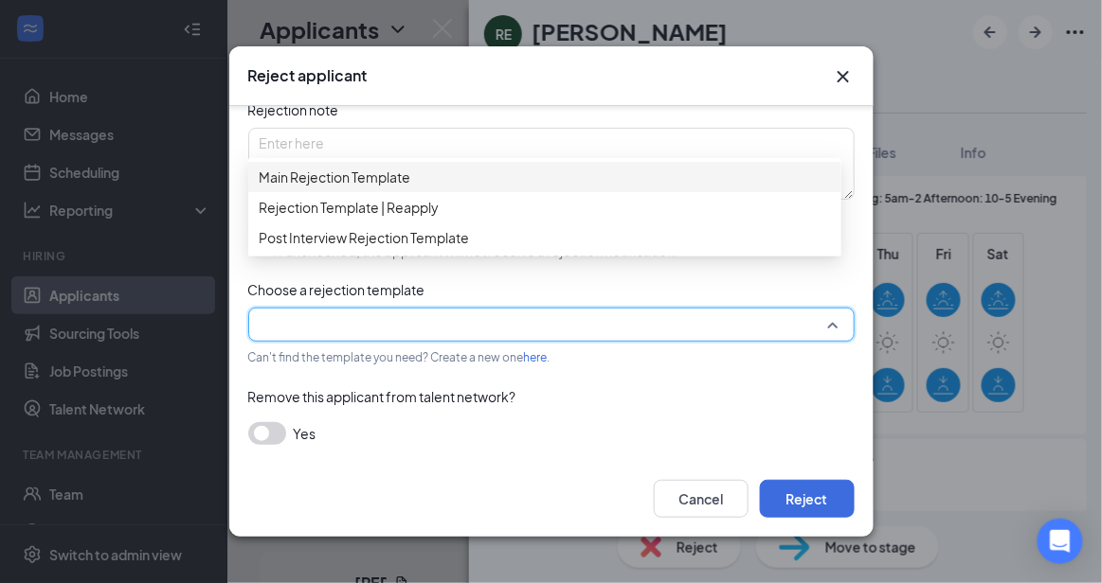
click at [537, 171] on div "Main Rejection Template" at bounding box center [544, 177] width 593 height 30
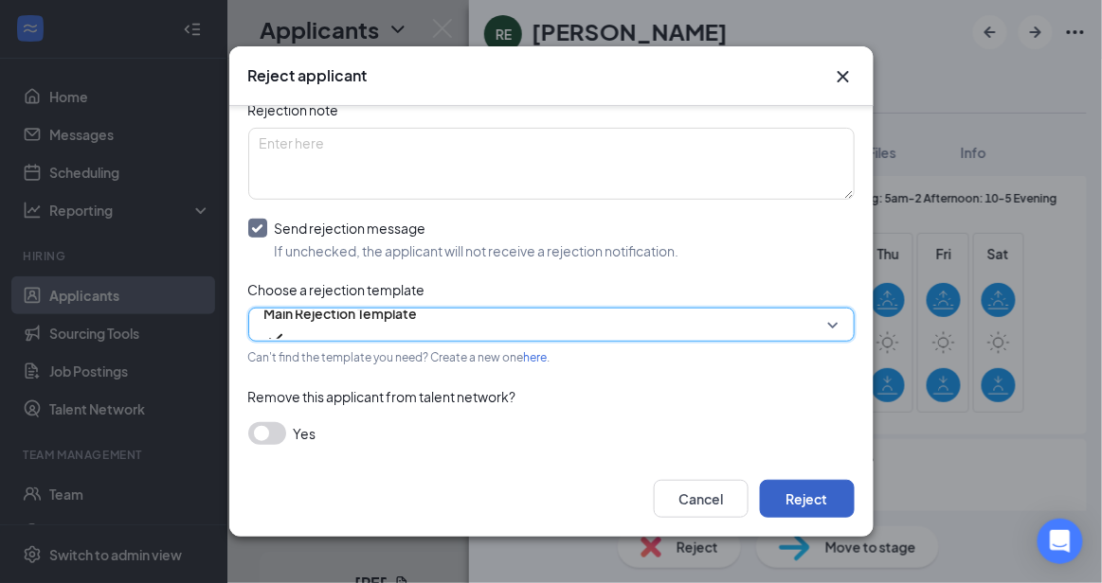
click at [803, 494] on button "Reject" at bounding box center [807, 499] width 95 height 38
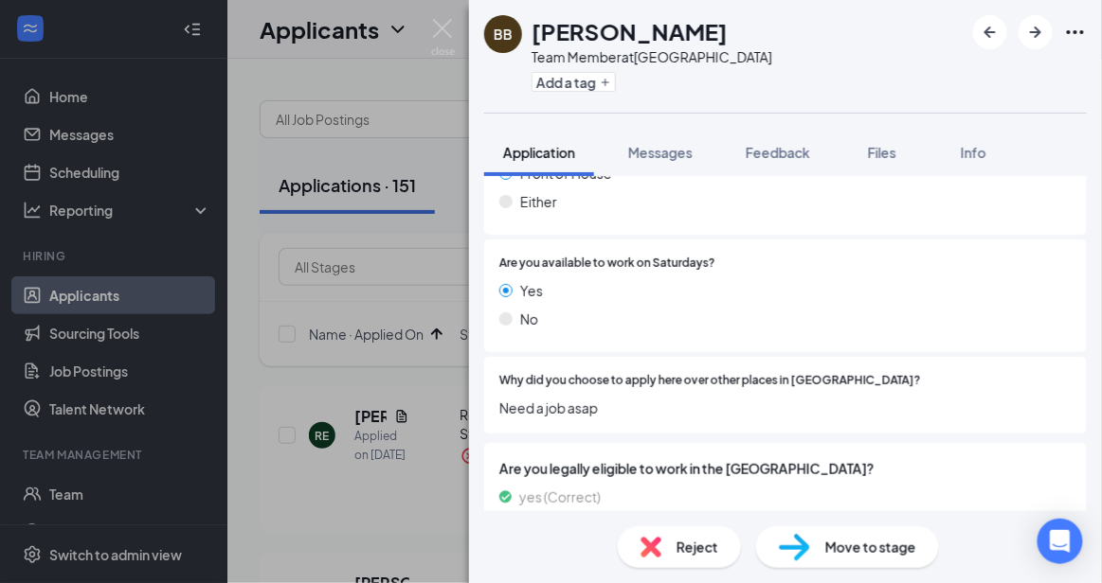
scroll to position [903, 0]
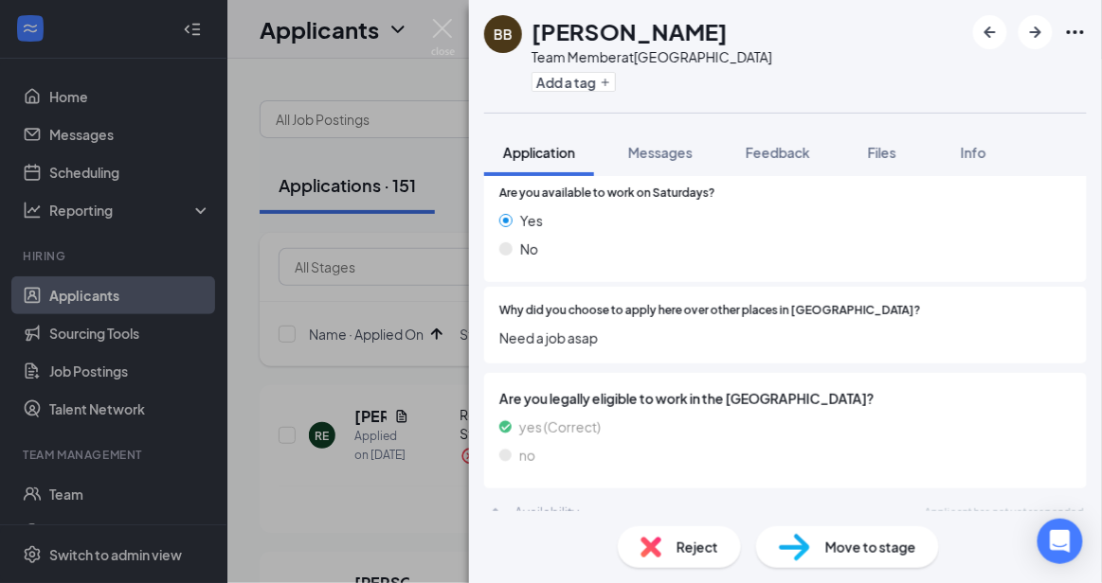
click at [707, 560] on div "Reject" at bounding box center [679, 548] width 123 height 42
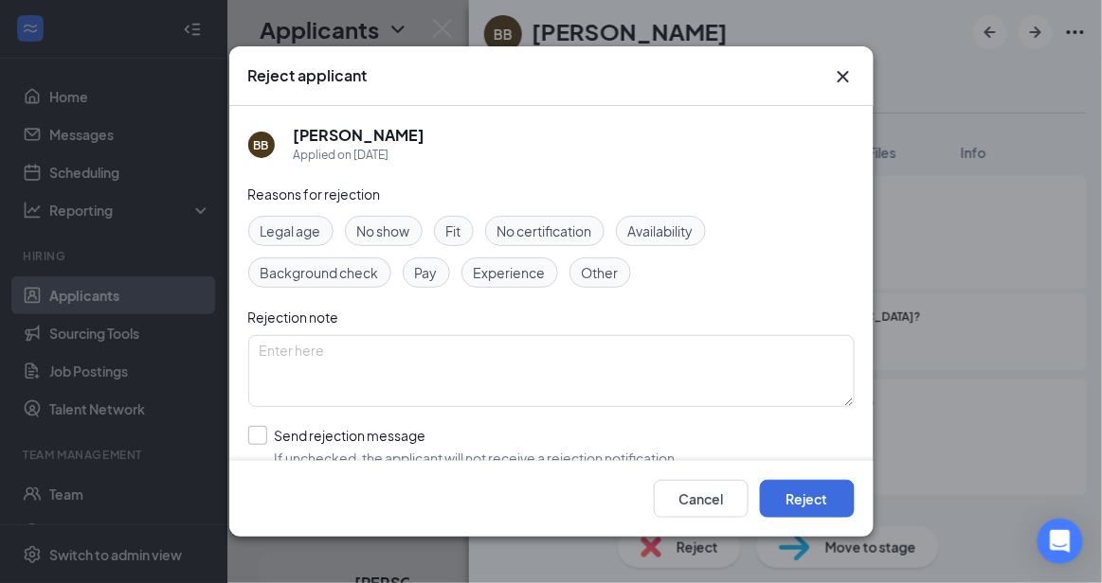
click at [526, 437] on input "Send rejection message If unchecked, the applicant will not receive a rejection…" at bounding box center [463, 447] width 431 height 42
checkbox input "true"
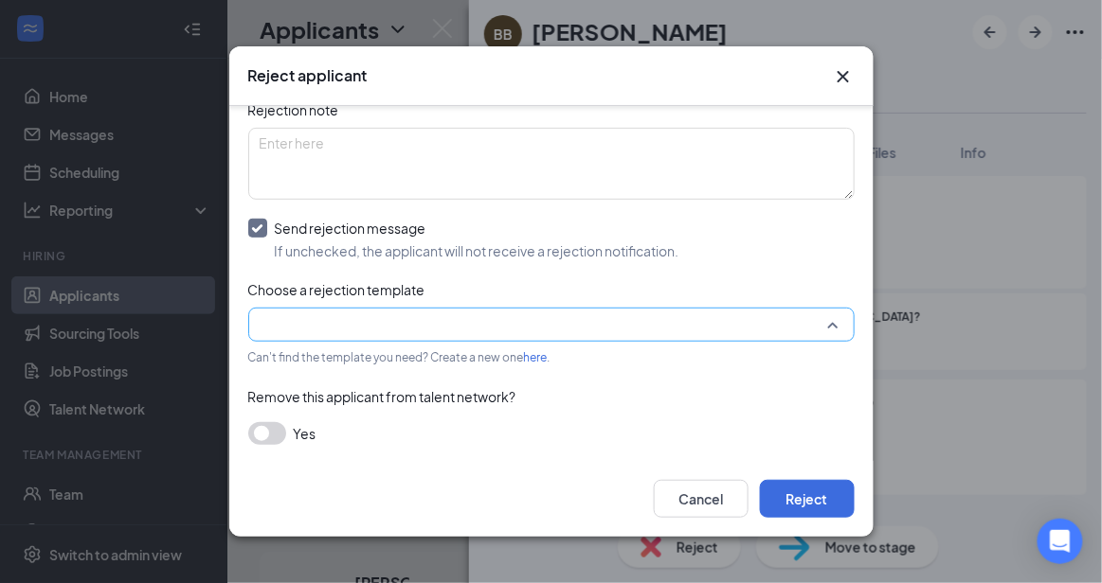
click at [708, 315] on input "search" at bounding box center [545, 325] width 570 height 32
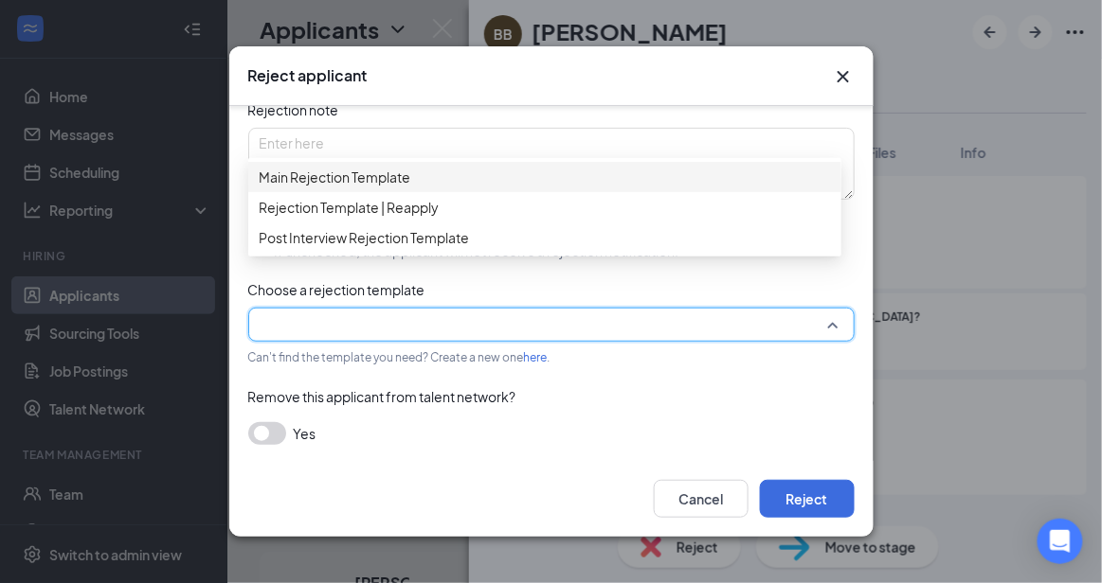
click at [542, 179] on span "Main Rejection Template" at bounding box center [545, 177] width 570 height 21
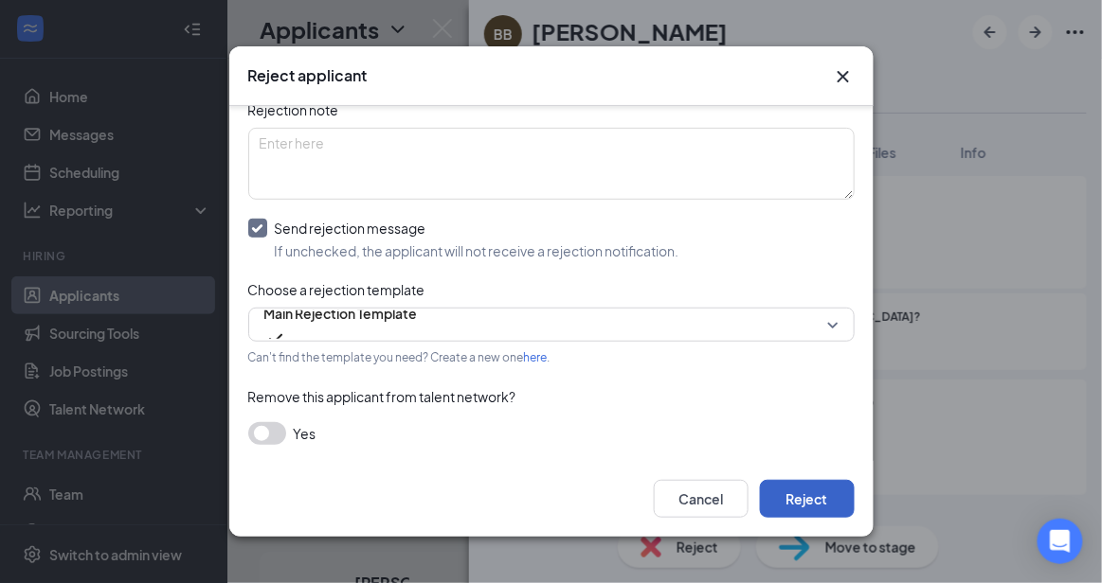
click at [807, 513] on button "Reject" at bounding box center [807, 499] width 95 height 38
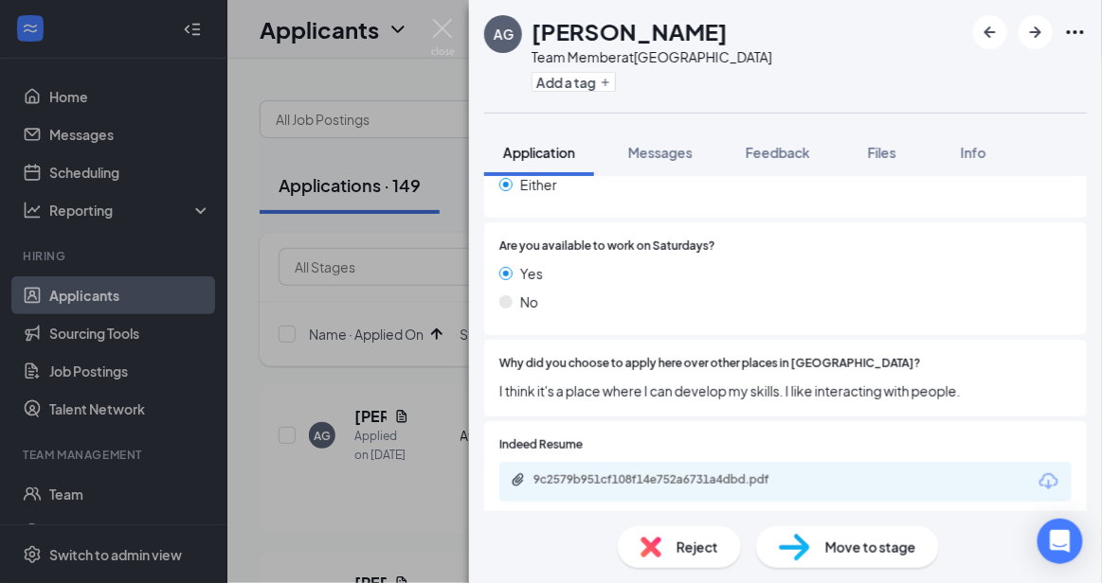
scroll to position [985, 0]
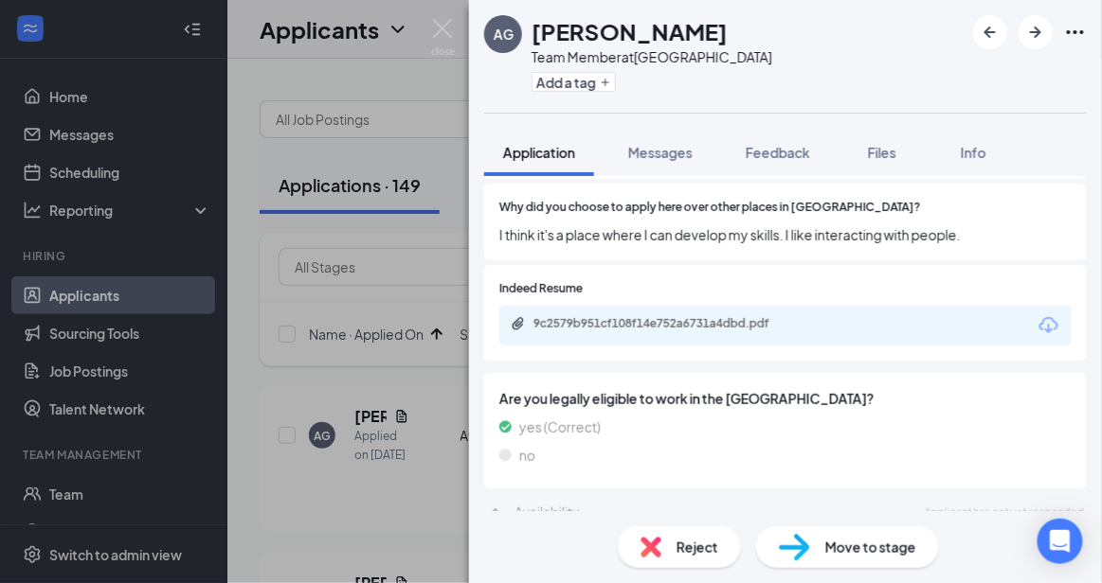
click at [696, 542] on span "Reject" at bounding box center [697, 547] width 42 height 21
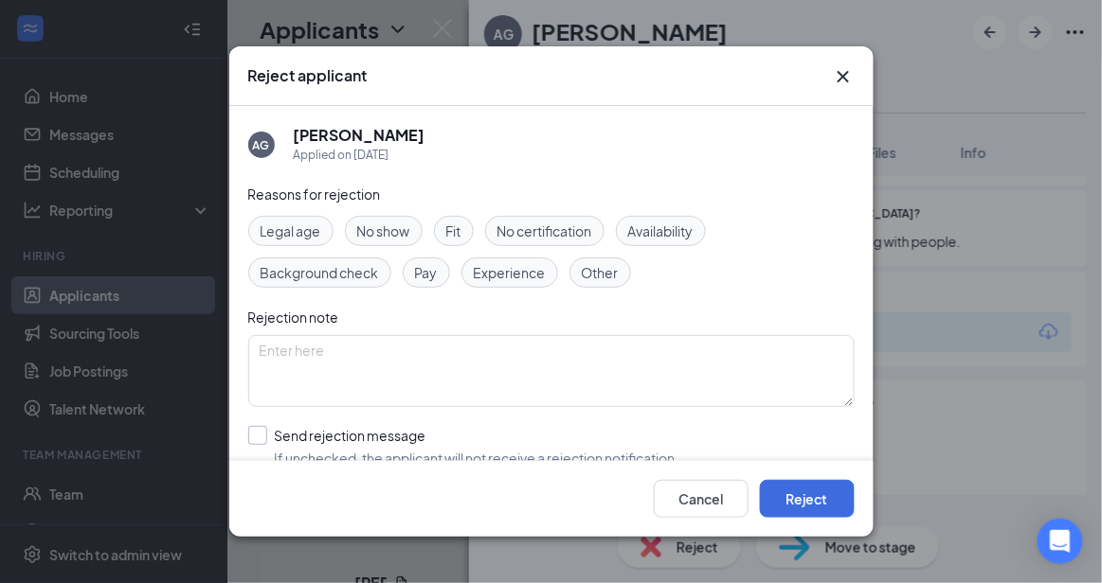
click at [529, 429] on input "Send rejection message If unchecked, the applicant will not receive a rejection…" at bounding box center [463, 447] width 431 height 42
checkbox input "true"
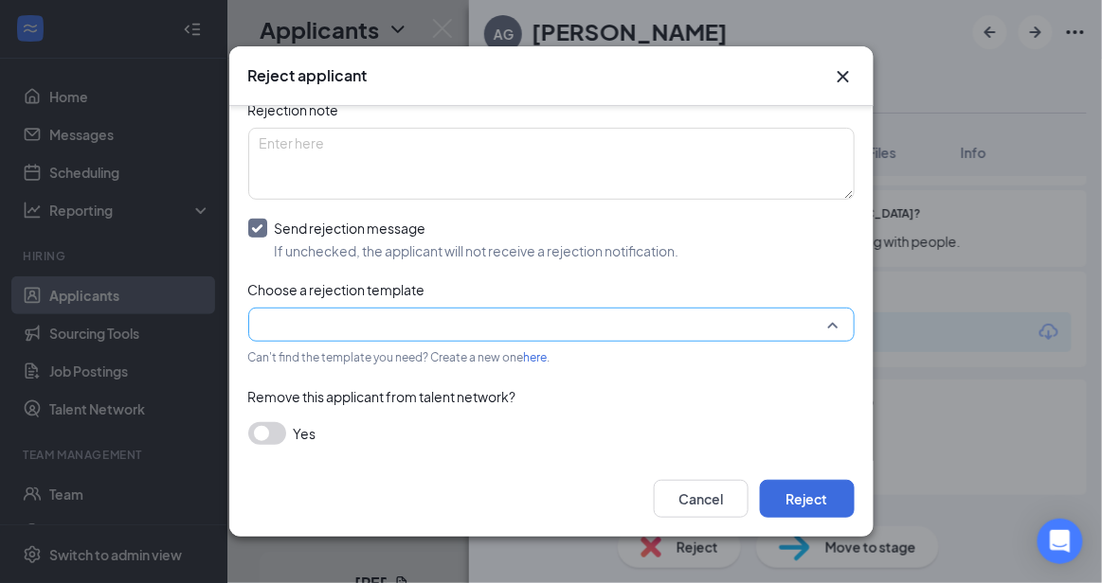
click at [777, 323] on input "search" at bounding box center [545, 325] width 570 height 32
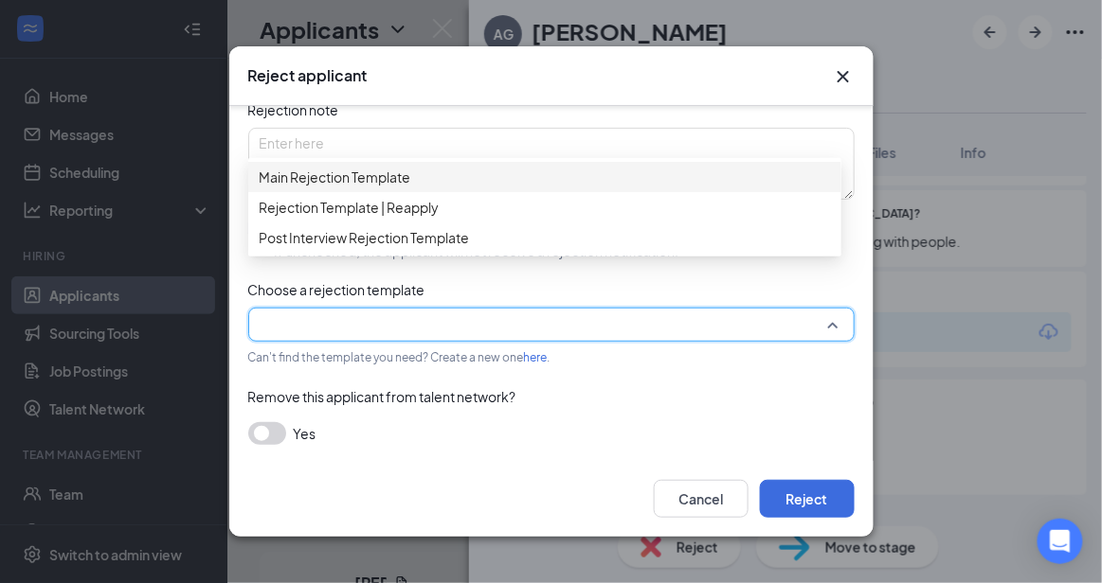
click at [558, 171] on div "Main Rejection Template" at bounding box center [544, 177] width 593 height 30
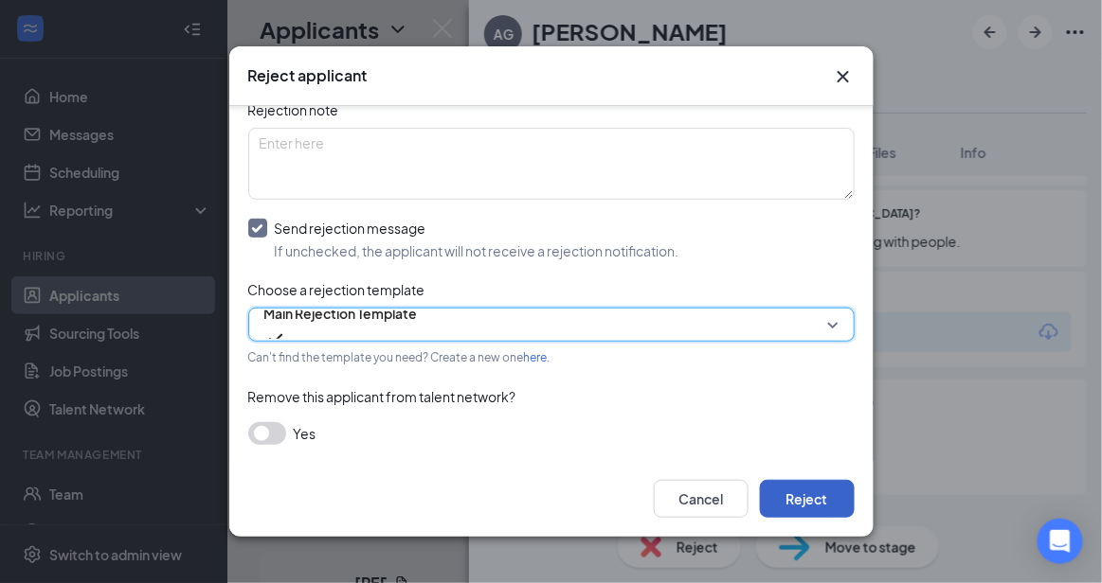
click at [808, 504] on button "Reject" at bounding box center [807, 499] width 95 height 38
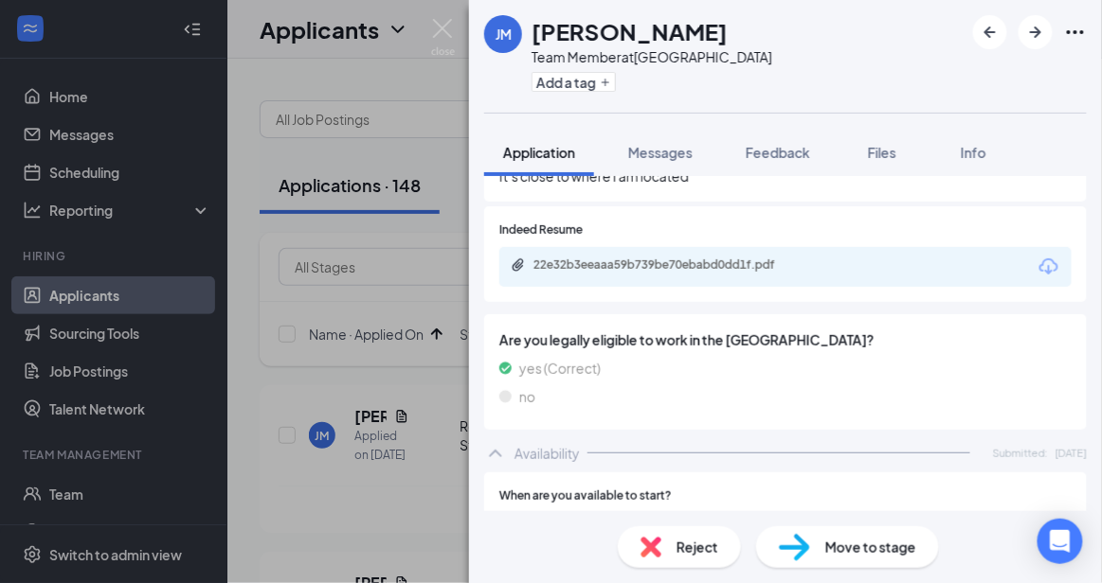
scroll to position [1616, 0]
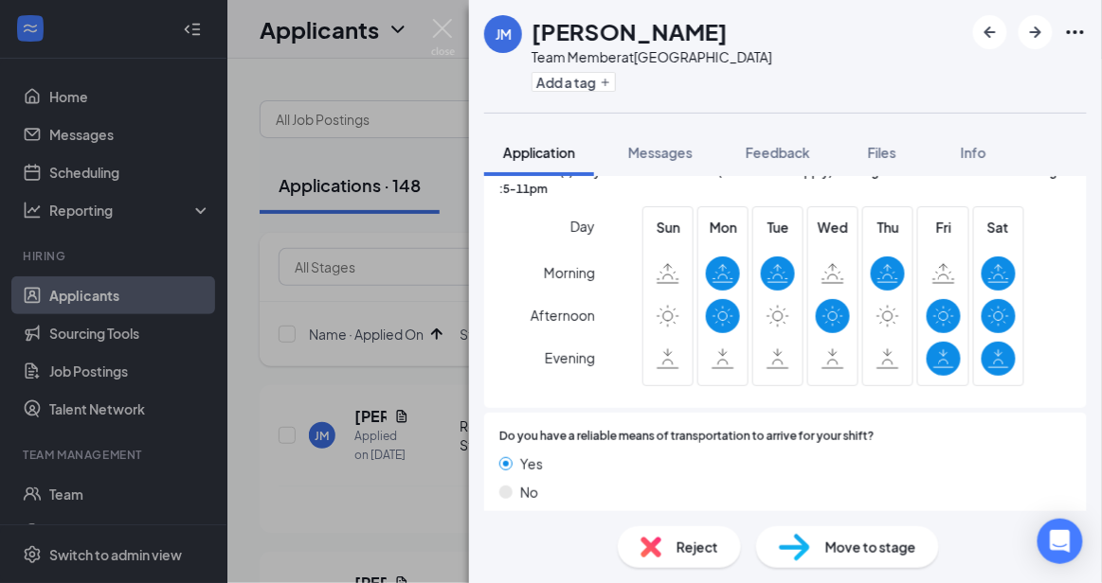
click at [710, 551] on span "Reject" at bounding box center [697, 547] width 42 height 21
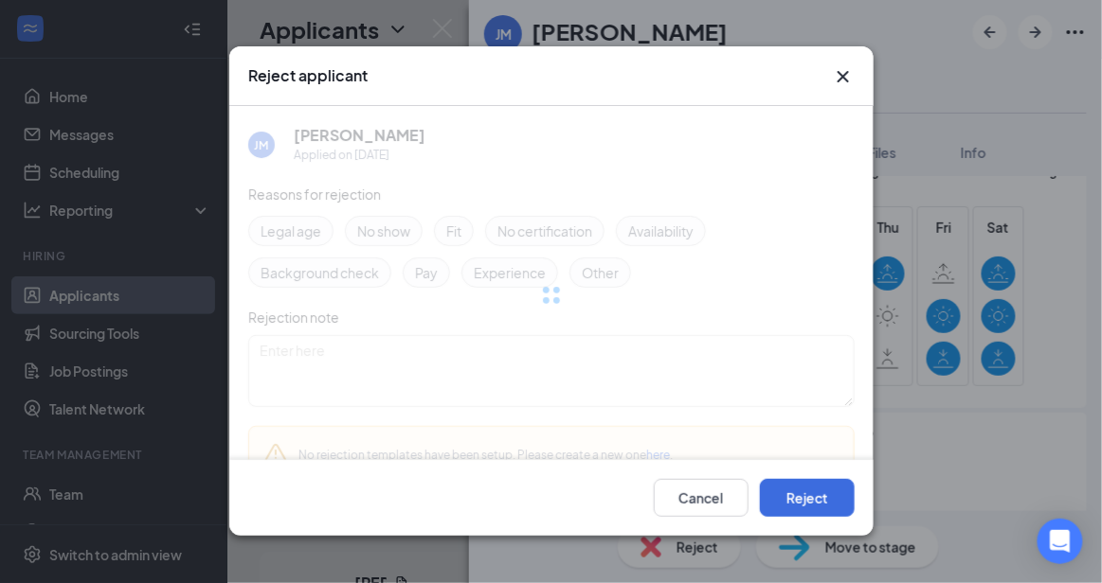
scroll to position [1608, 0]
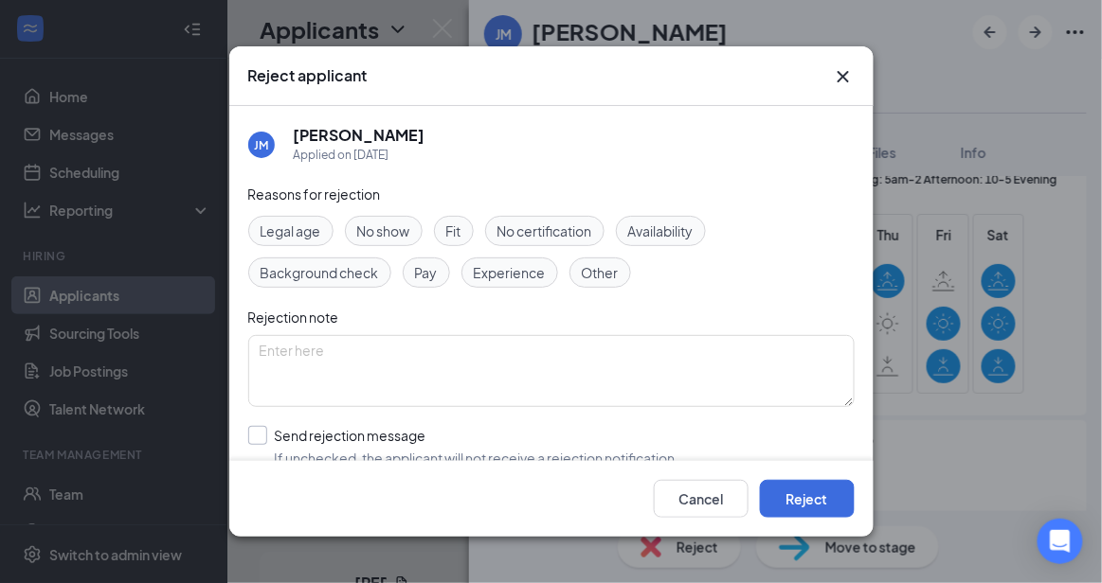
click at [516, 439] on input "Send rejection message If unchecked, the applicant will not receive a rejection…" at bounding box center [463, 447] width 431 height 42
checkbox input "true"
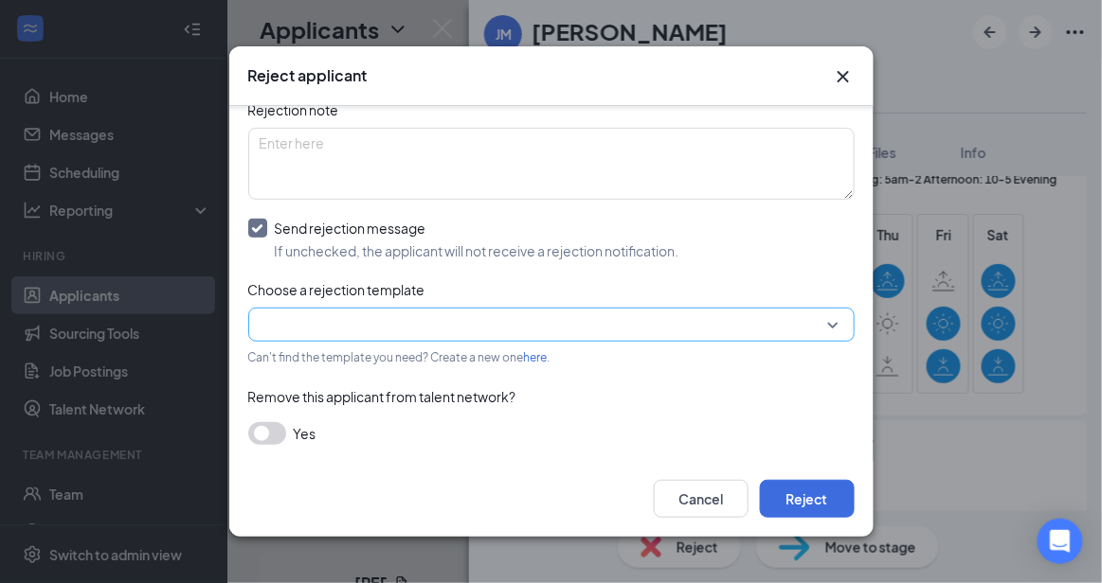
click at [788, 323] on input "search" at bounding box center [545, 325] width 570 height 32
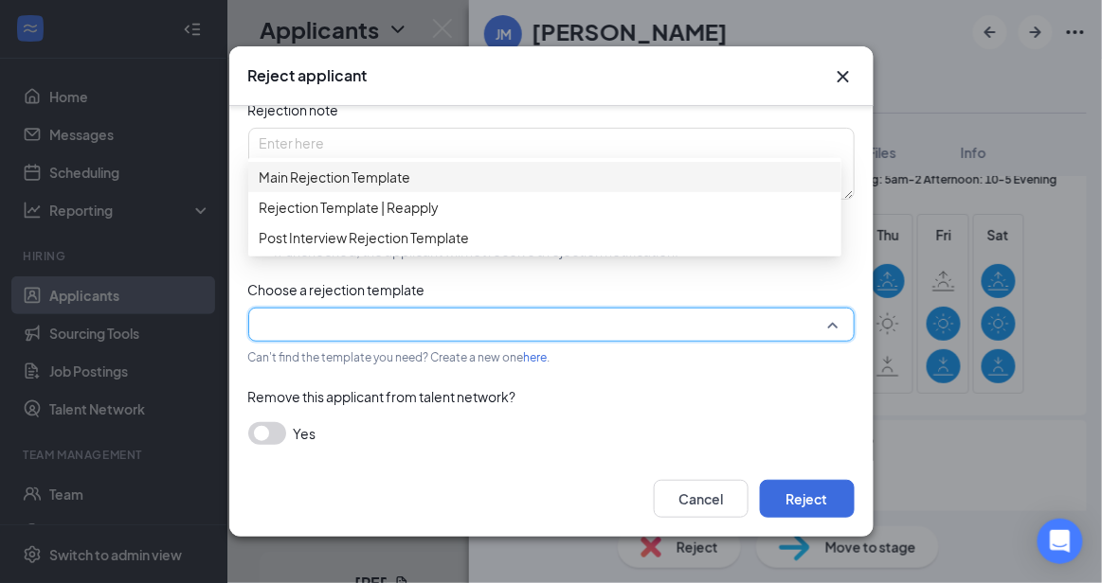
click at [615, 172] on div "Main Rejection Template" at bounding box center [544, 177] width 593 height 30
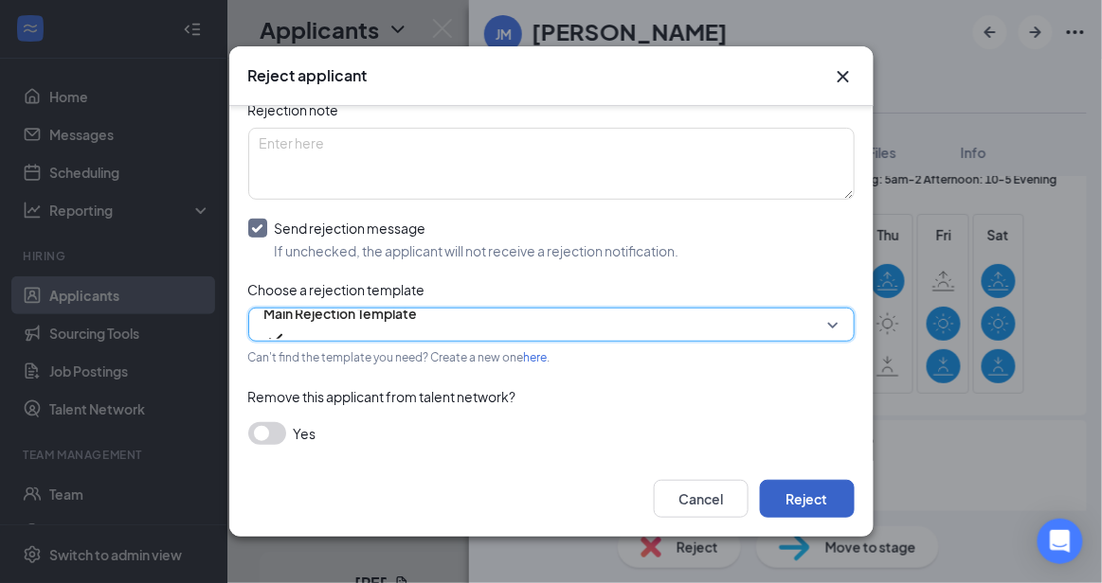
click at [814, 510] on button "Reject" at bounding box center [807, 499] width 95 height 38
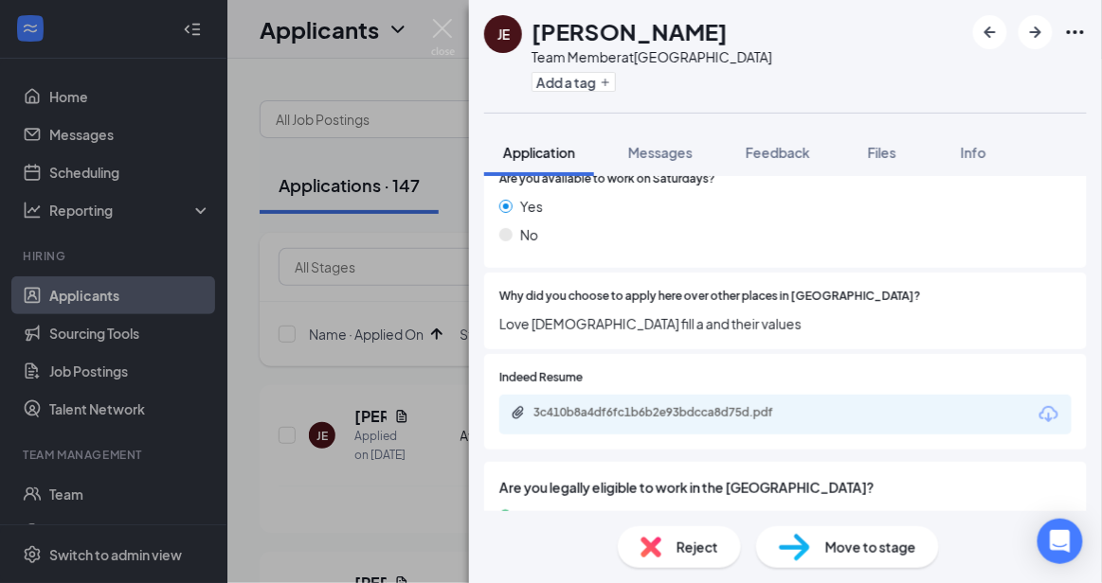
scroll to position [985, 0]
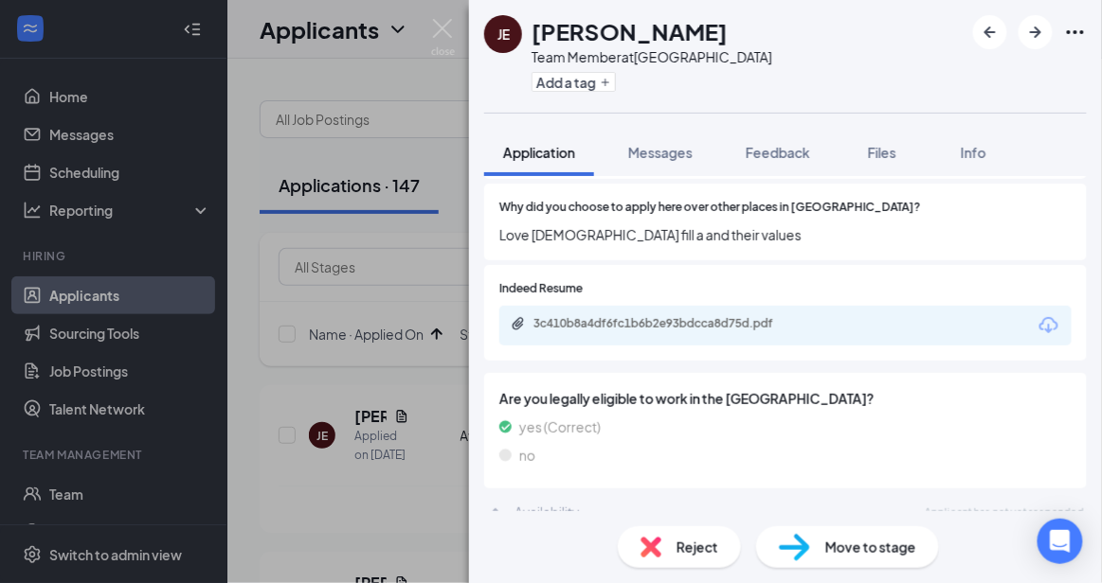
click at [661, 551] on div "Reject" at bounding box center [679, 548] width 123 height 42
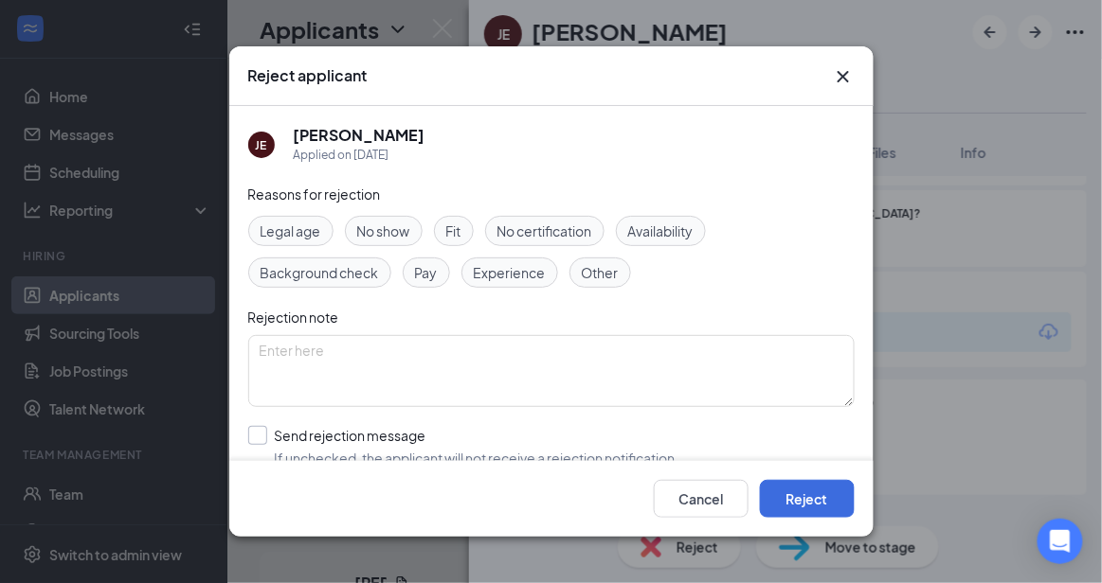
click at [548, 440] on input "Send rejection message If unchecked, the applicant will not receive a rejection…" at bounding box center [463, 447] width 431 height 42
checkbox input "true"
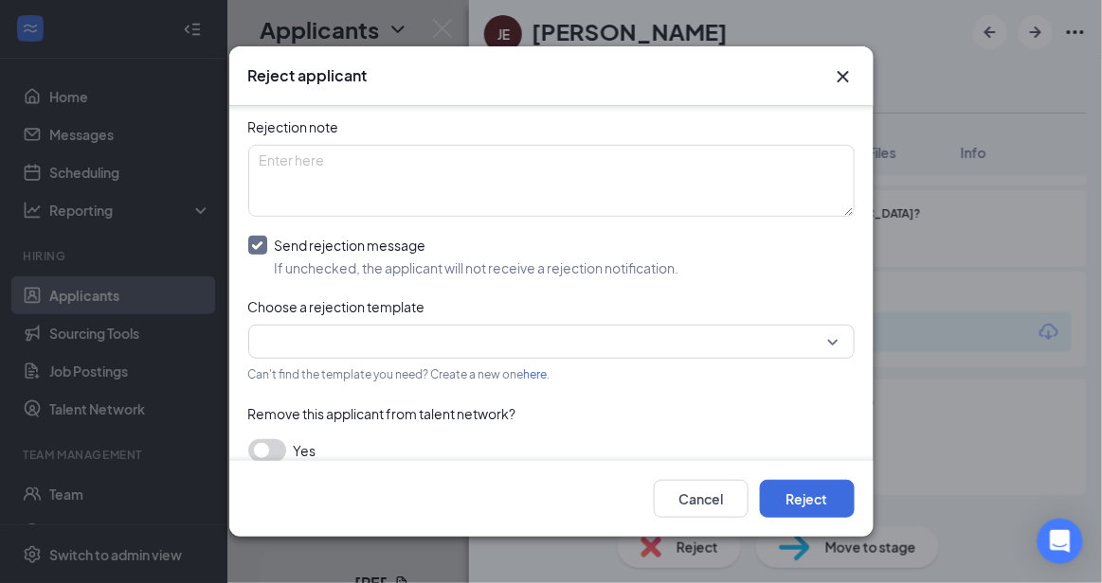
scroll to position [207, 0]
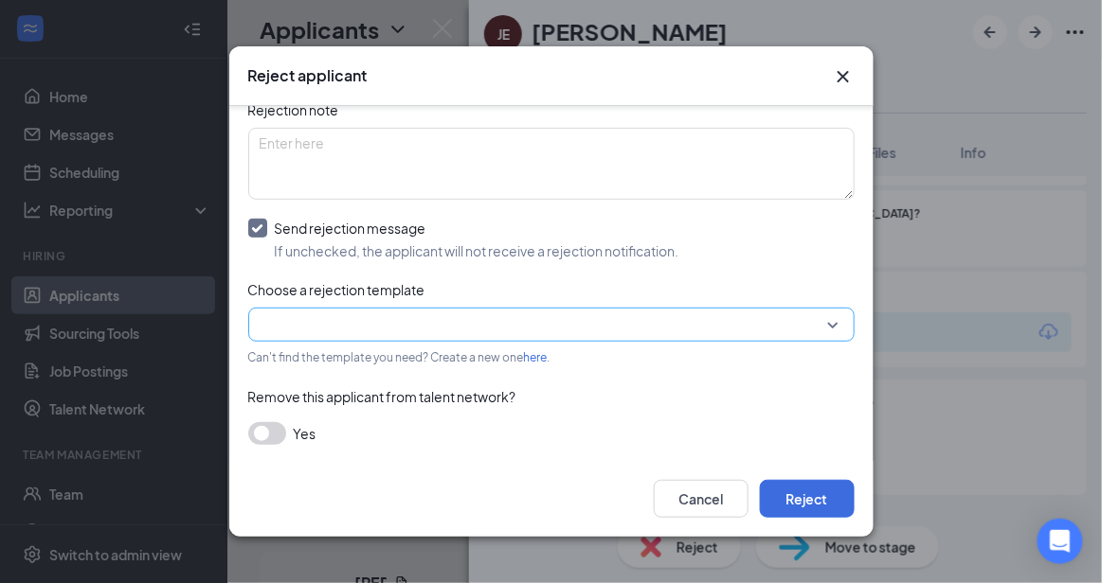
click at [754, 327] on input "search" at bounding box center [545, 325] width 570 height 32
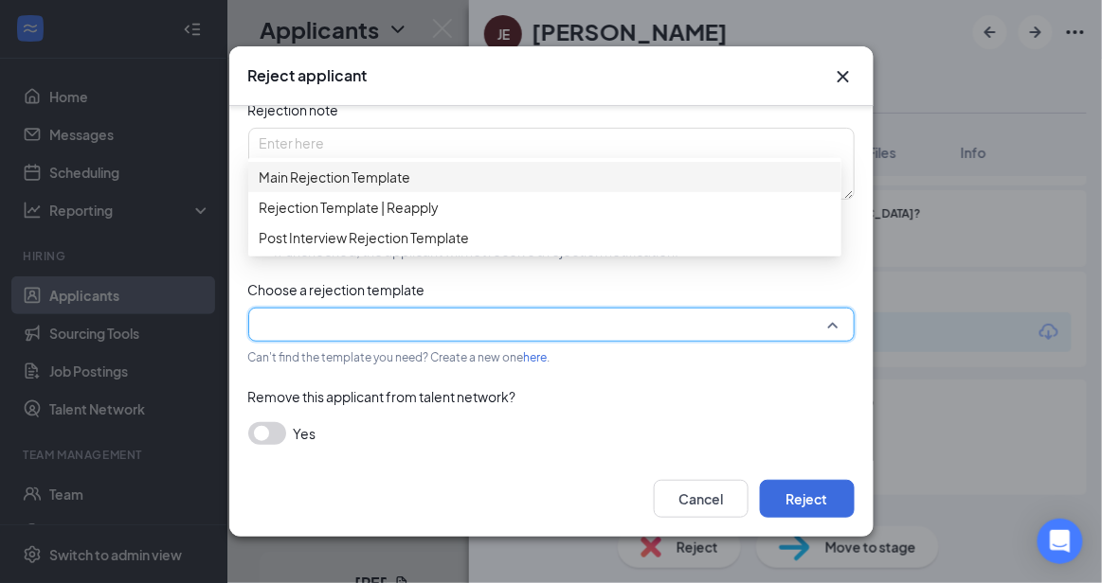
click at [610, 178] on span "Main Rejection Template" at bounding box center [545, 177] width 570 height 21
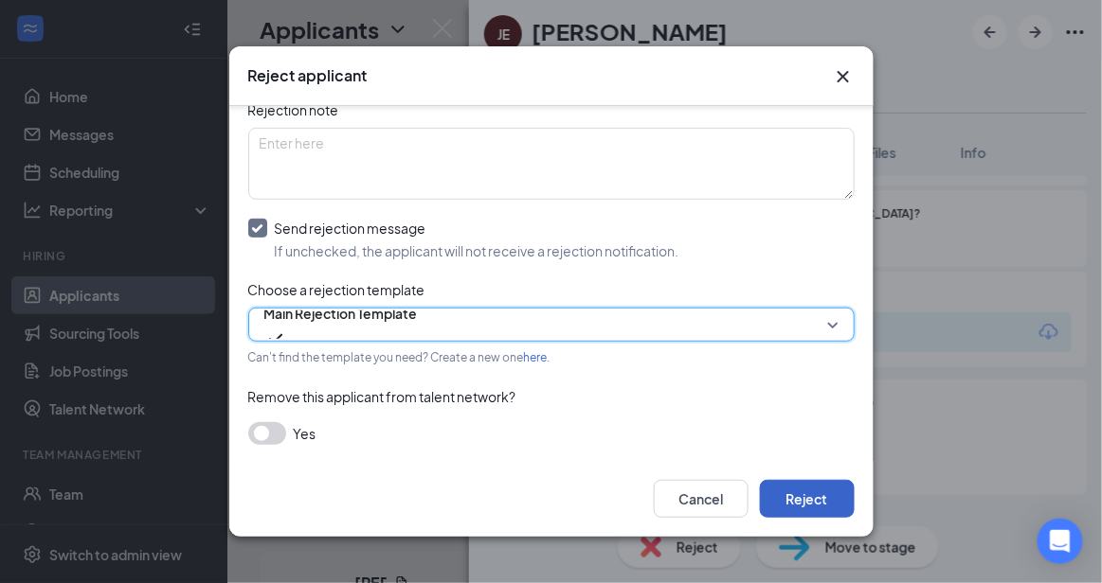
click at [820, 491] on button "Reject" at bounding box center [807, 499] width 95 height 38
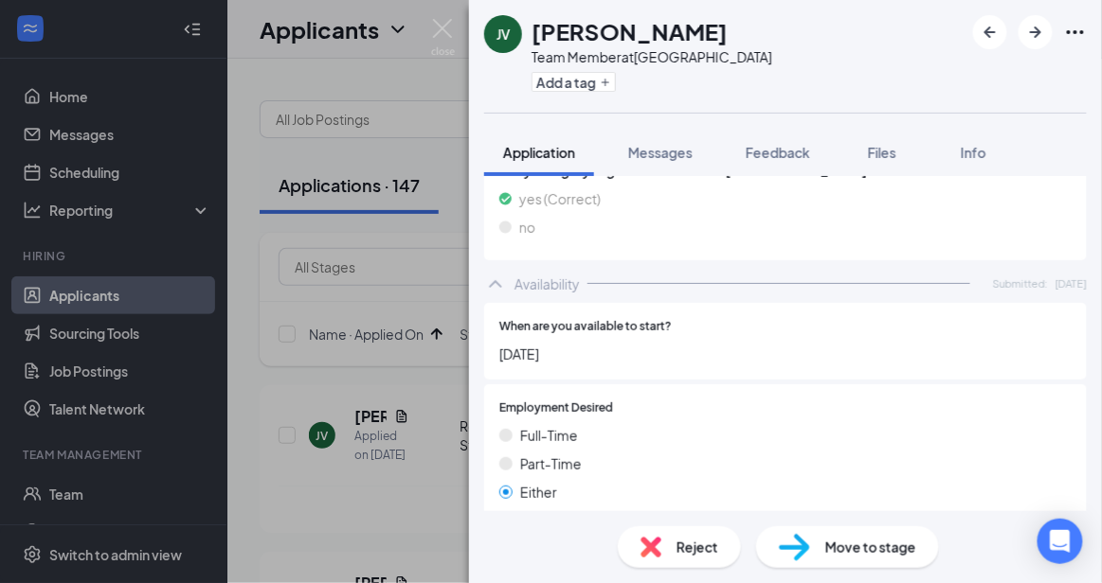
scroll to position [1594, 0]
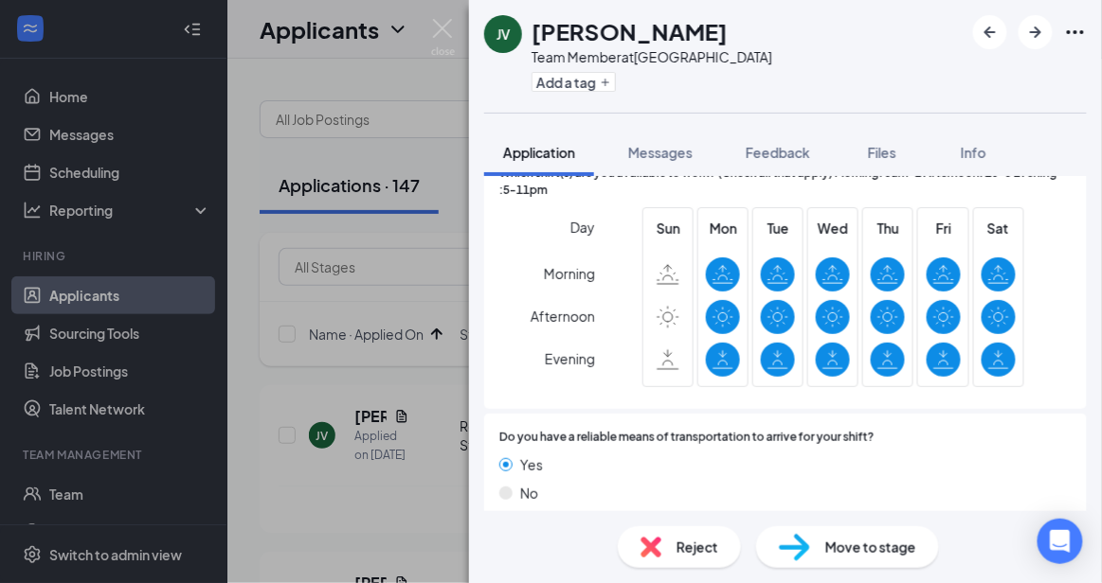
click at [674, 528] on div "Reject" at bounding box center [679, 548] width 123 height 42
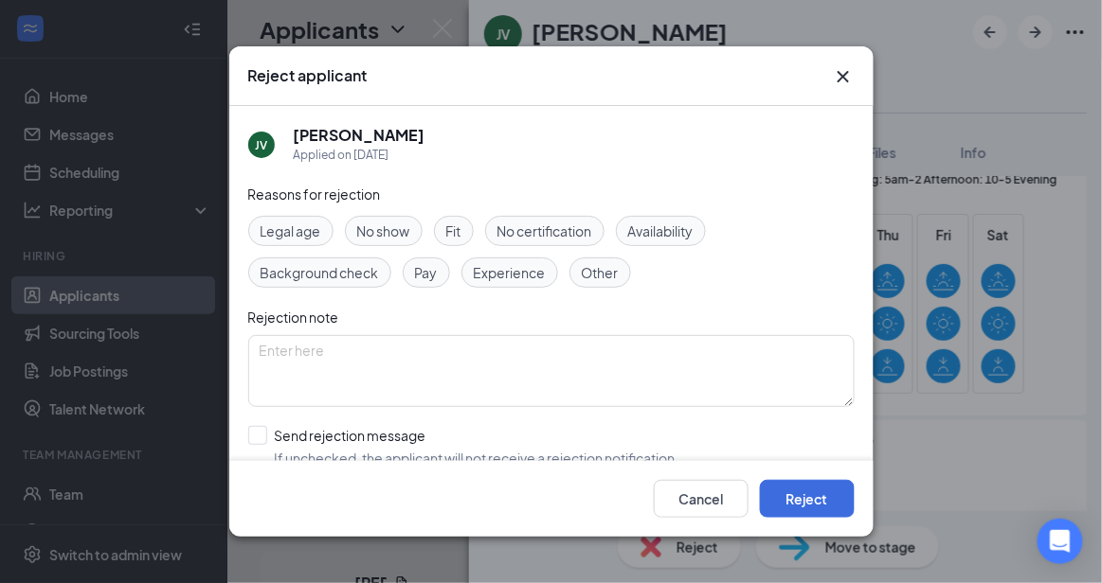
click at [675, 543] on div "Reject applicant JV [PERSON_NAME] Applied on [DATE] Reasons for rejection Legal…" at bounding box center [551, 291] width 1102 height 583
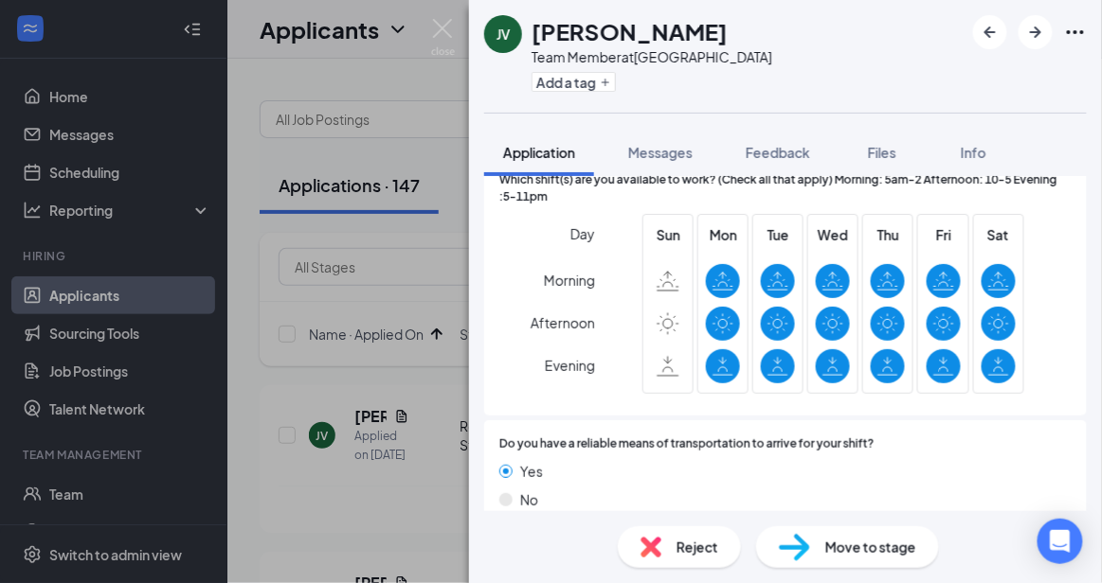
drag, startPoint x: 675, startPoint y: 543, endPoint x: 667, endPoint y: 529, distance: 16.6
click at [667, 529] on div "Reject" at bounding box center [679, 548] width 123 height 42
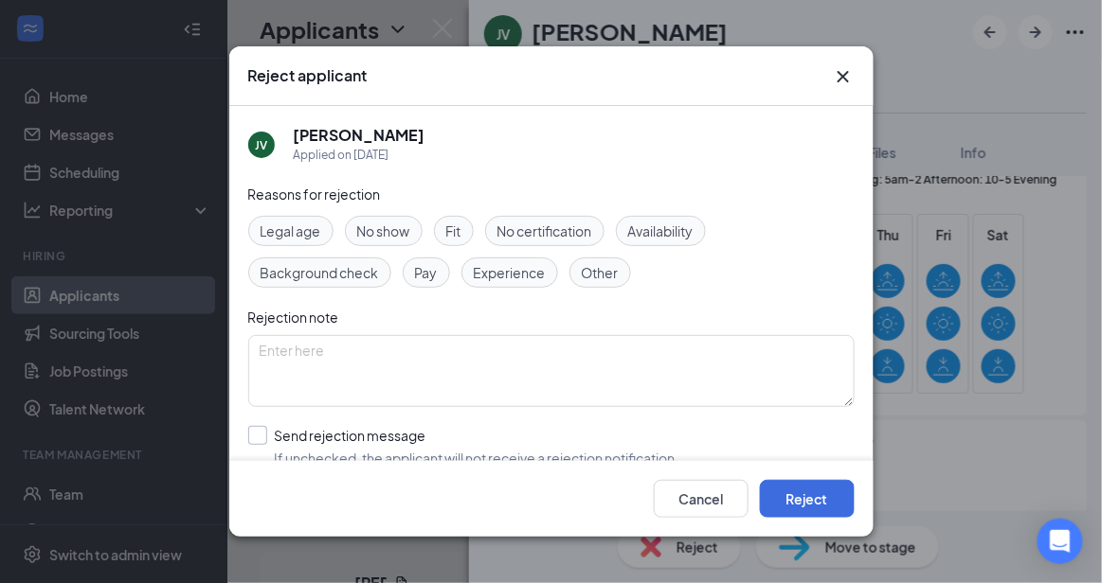
click at [442, 448] on input "Send rejection message If unchecked, the applicant will not receive a rejection…" at bounding box center [463, 447] width 431 height 42
checkbox input "true"
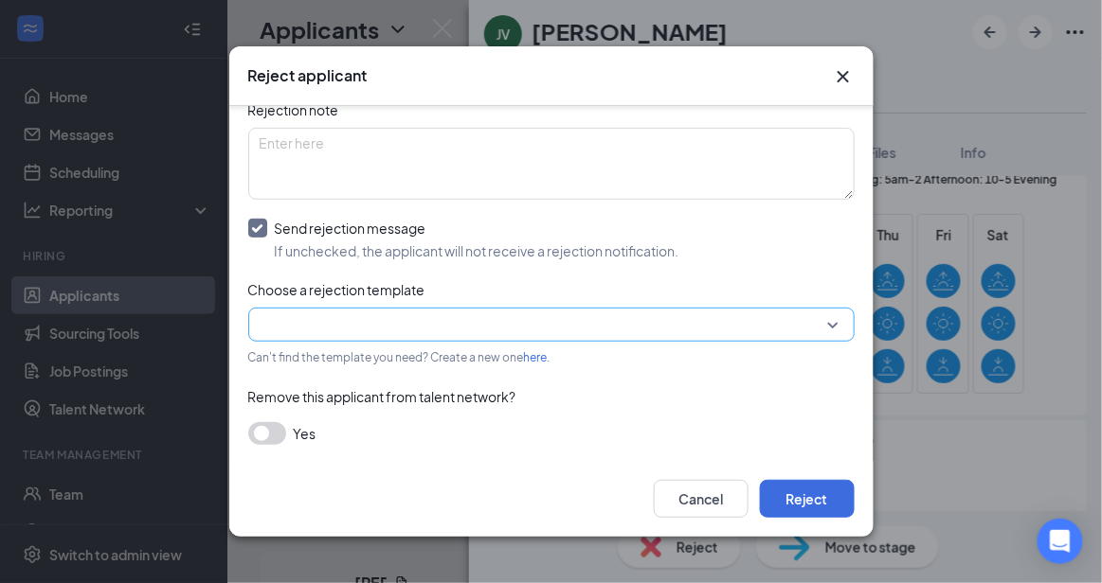
click at [799, 310] on input "search" at bounding box center [545, 325] width 570 height 32
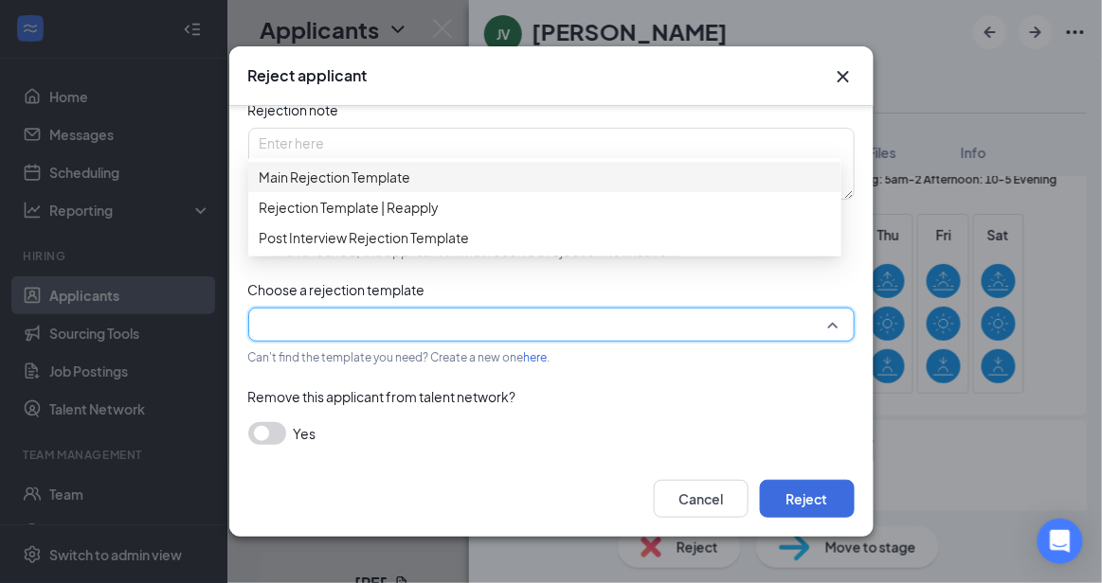
click at [555, 179] on span "Main Rejection Template" at bounding box center [545, 177] width 570 height 21
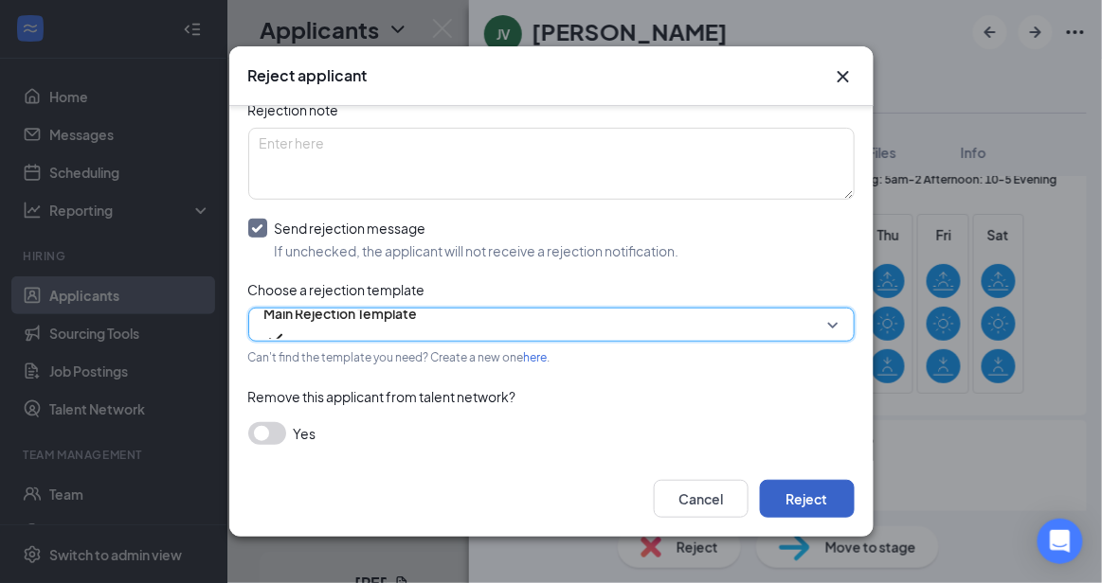
click at [810, 492] on button "Reject" at bounding box center [807, 499] width 95 height 38
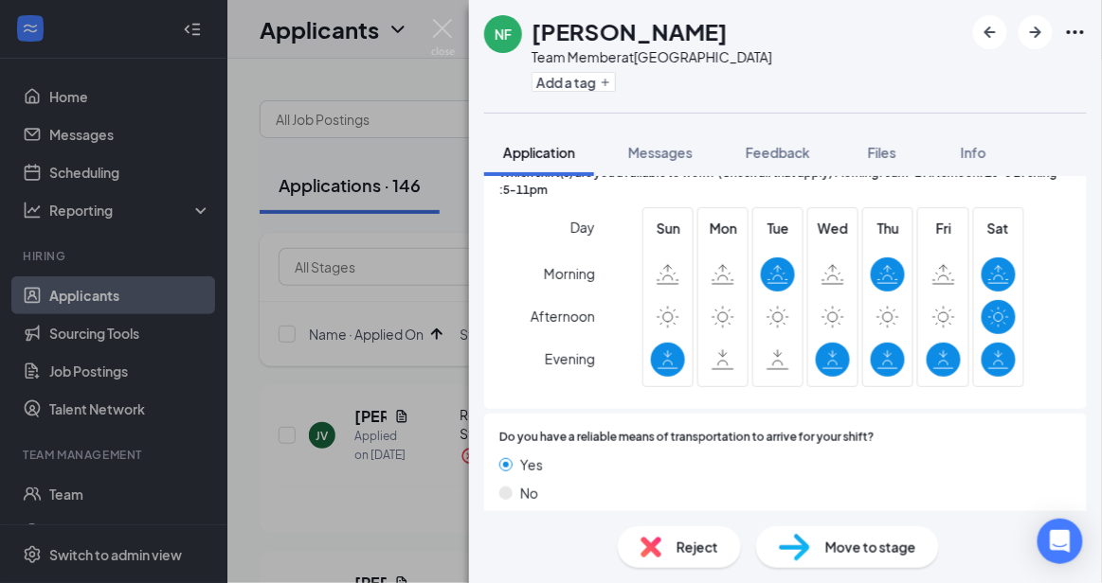
click at [650, 563] on div "Reject" at bounding box center [679, 548] width 123 height 42
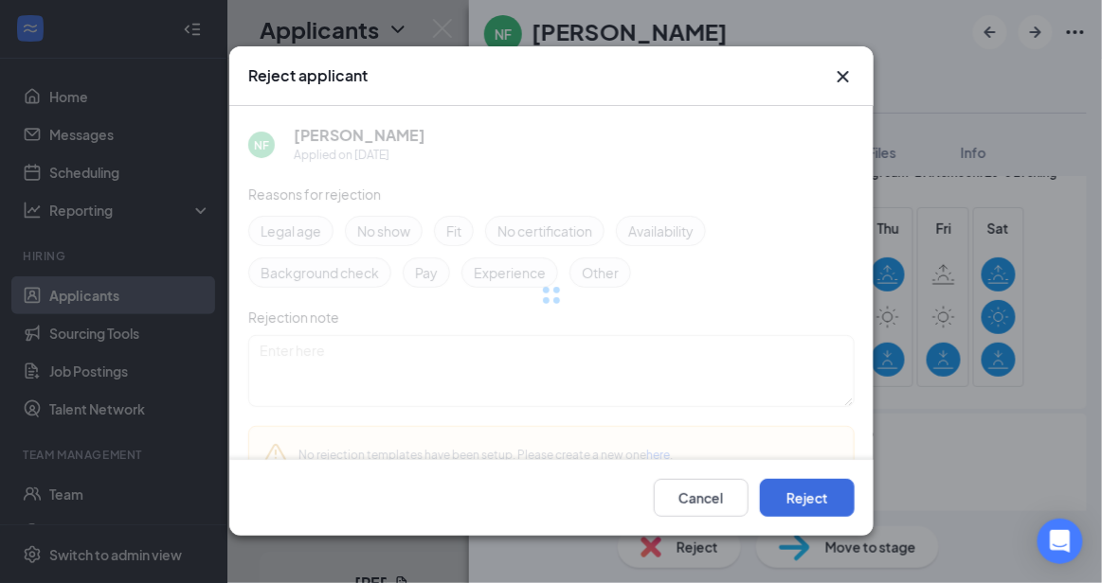
scroll to position [1588, 0]
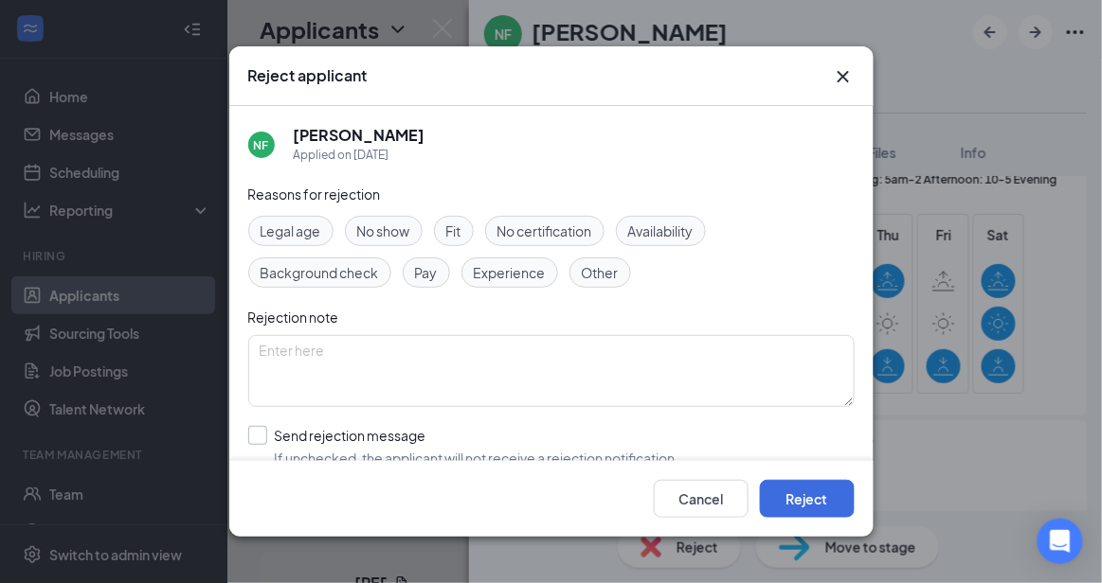
click at [439, 426] on input "Send rejection message If unchecked, the applicant will not receive a rejection…" at bounding box center [463, 447] width 431 height 42
checkbox input "true"
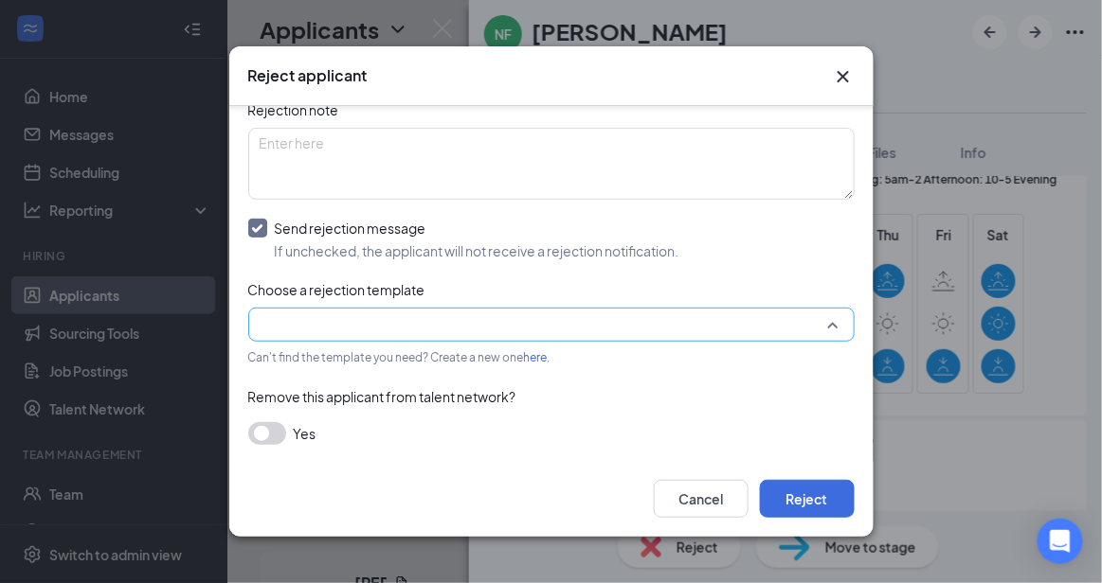
click at [821, 321] on div at bounding box center [551, 325] width 606 height 34
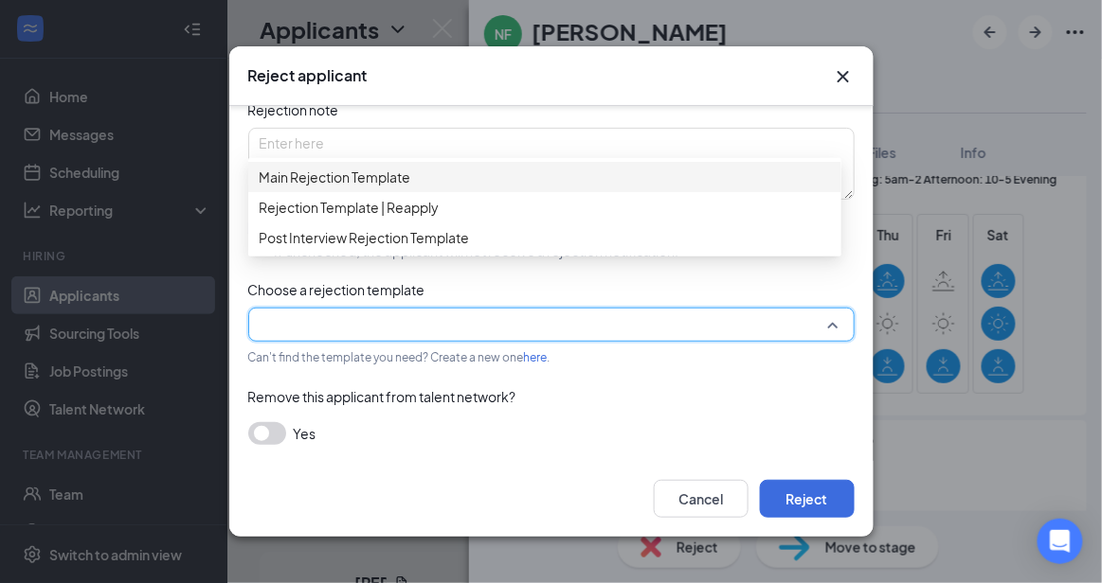
click at [531, 184] on span "Main Rejection Template" at bounding box center [545, 177] width 570 height 21
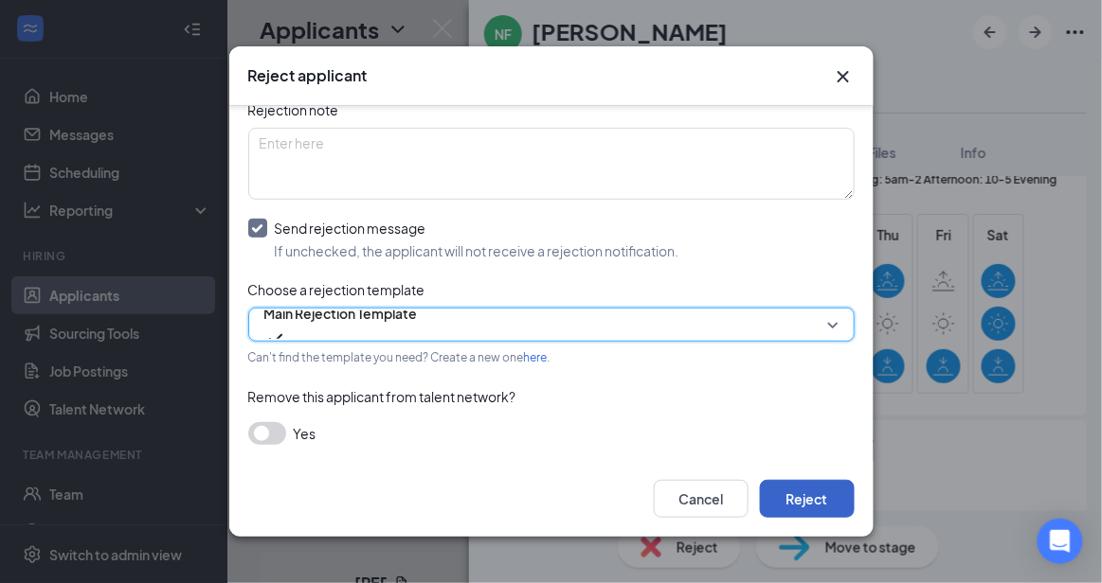
click at [810, 502] on button "Reject" at bounding box center [807, 499] width 95 height 38
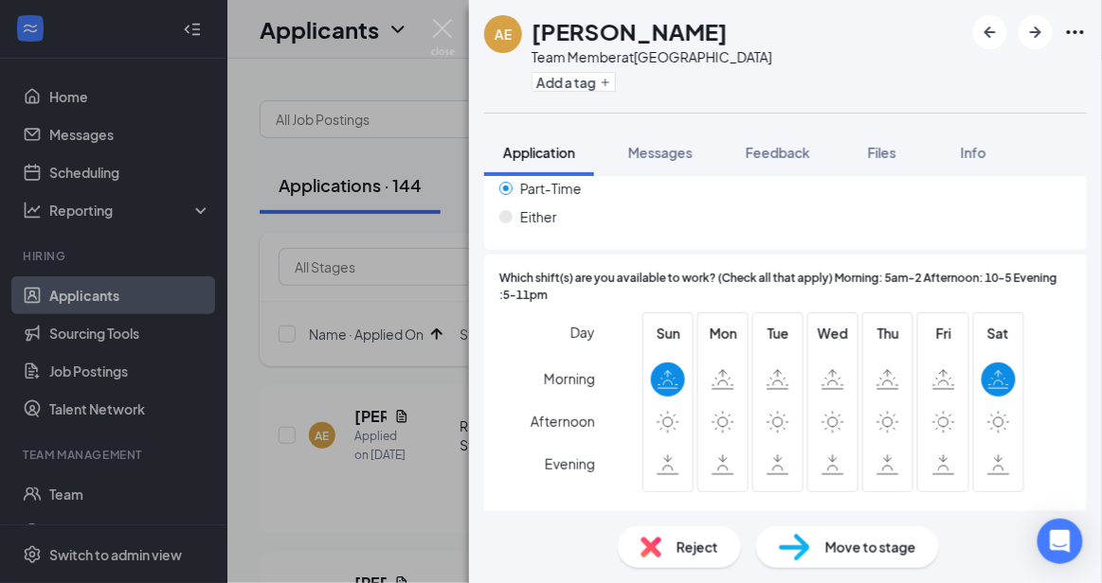
scroll to position [1594, 0]
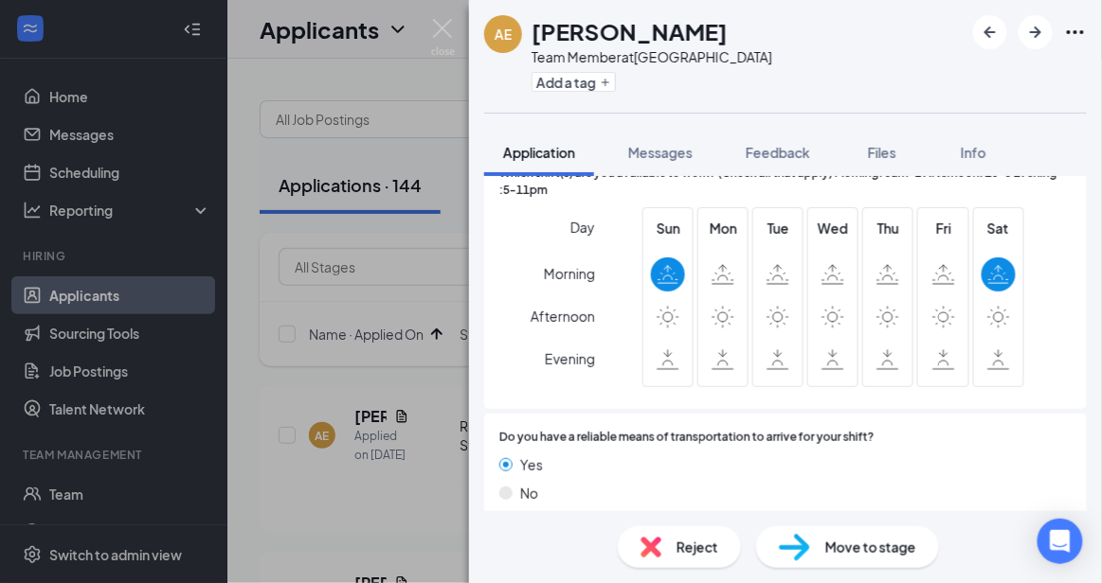
click at [677, 554] on span "Reject" at bounding box center [697, 547] width 42 height 21
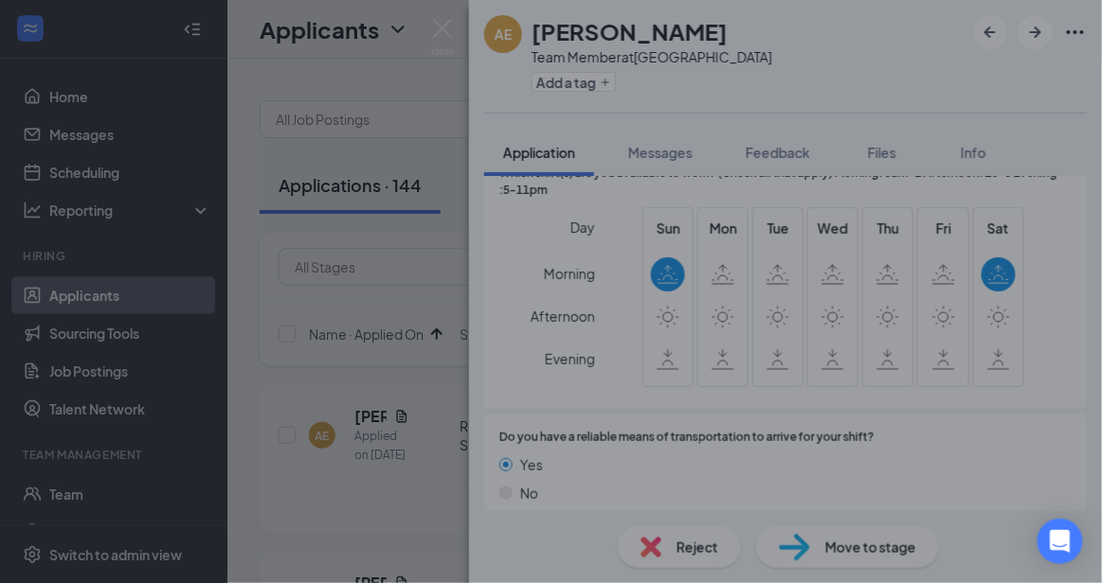
scroll to position [1588, 0]
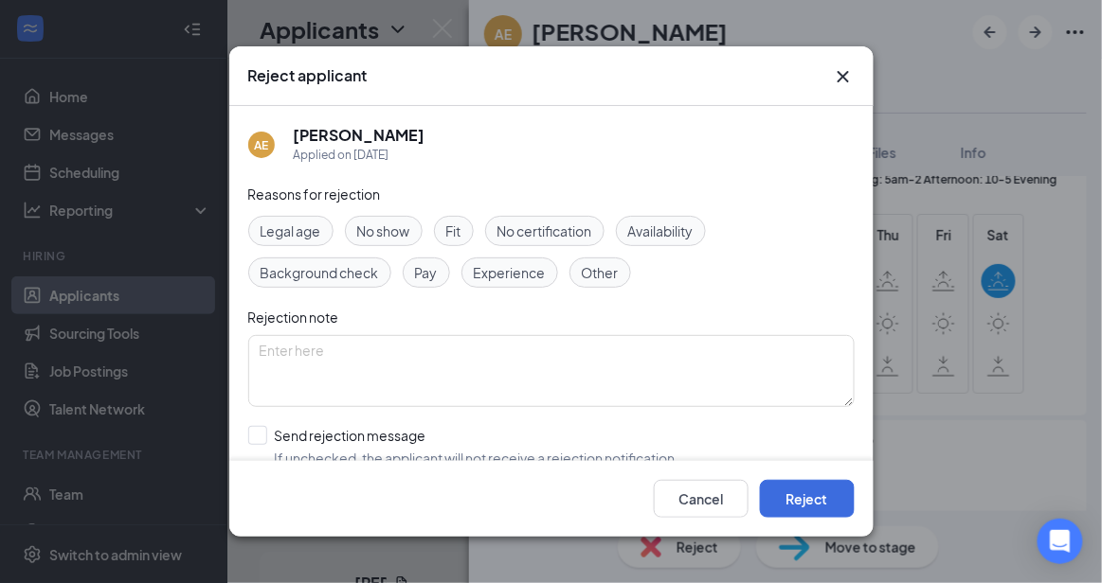
click at [534, 467] on div "Cancel Reject" at bounding box center [551, 499] width 644 height 76
click at [489, 438] on input "Send rejection message If unchecked, the applicant will not receive a rejection…" at bounding box center [463, 447] width 431 height 42
checkbox input "true"
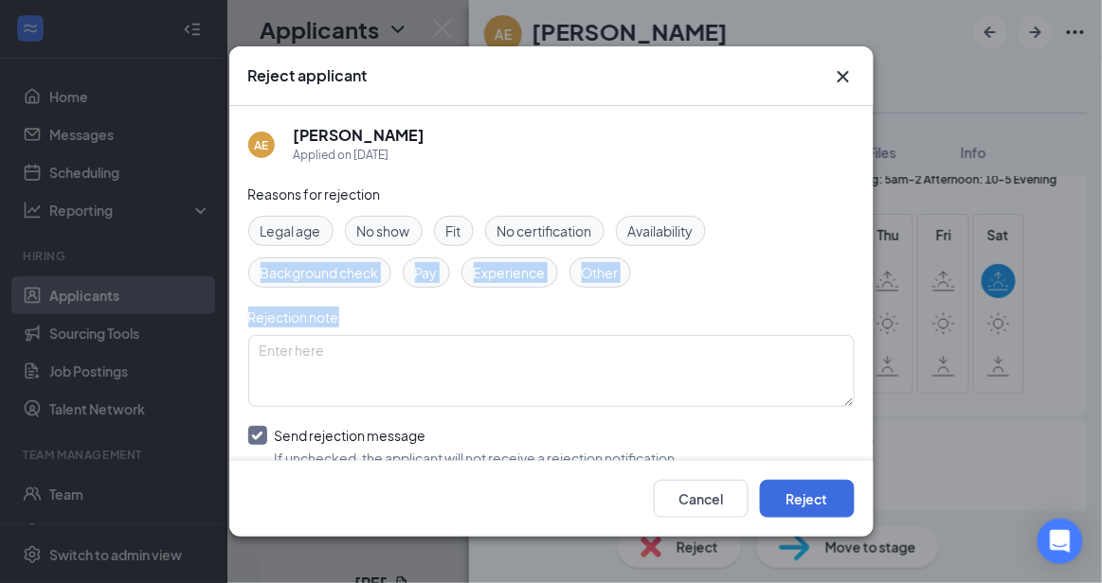
drag, startPoint x: 859, startPoint y: 213, endPoint x: 862, endPoint y: 314, distance: 100.4
click at [862, 314] on div "AE [PERSON_NAME] Applied on [DATE] Reasons for rejection Legal age No show Fit …" at bounding box center [551, 283] width 644 height 354
drag, startPoint x: 862, startPoint y: 314, endPoint x: 858, endPoint y: 287, distance: 26.8
click at [858, 287] on div "AE [PERSON_NAME] Applied on [DATE] Reasons for rejection Legal age No show Fit …" at bounding box center [551, 283] width 644 height 354
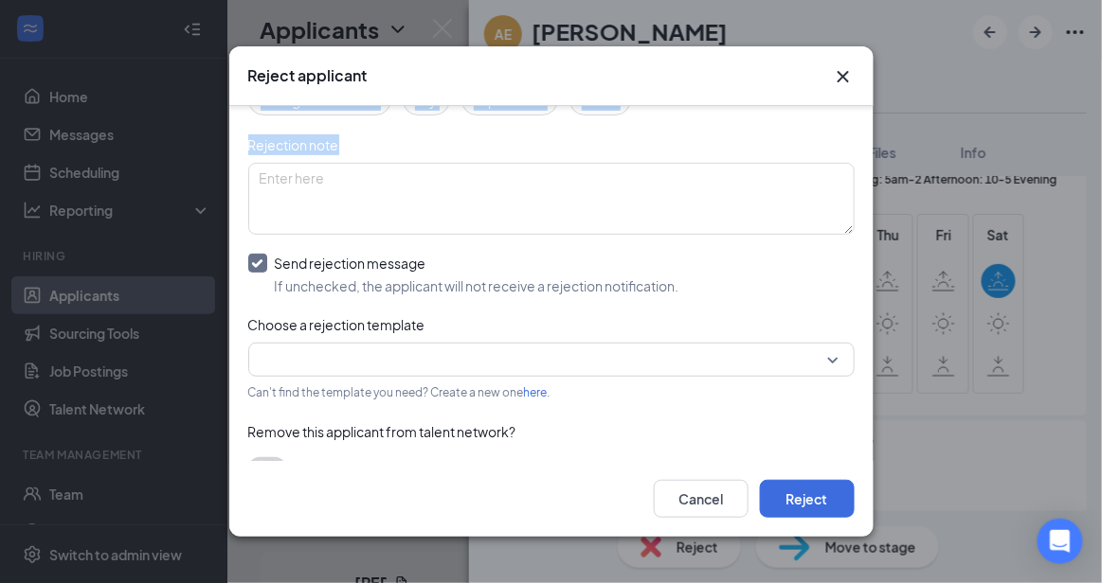
scroll to position [207, 0]
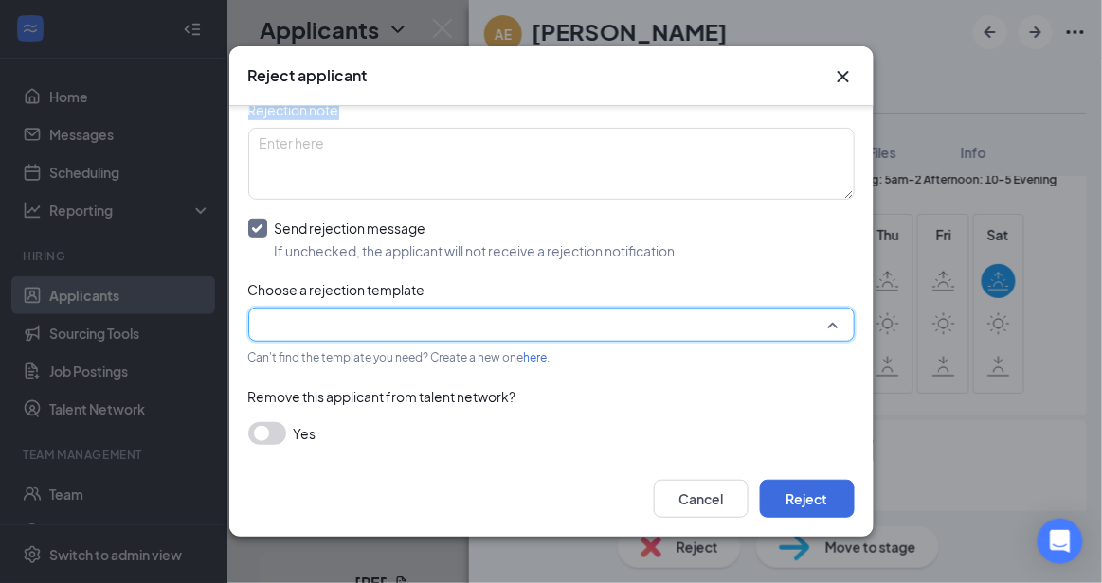
click at [756, 309] on input "search" at bounding box center [545, 325] width 570 height 32
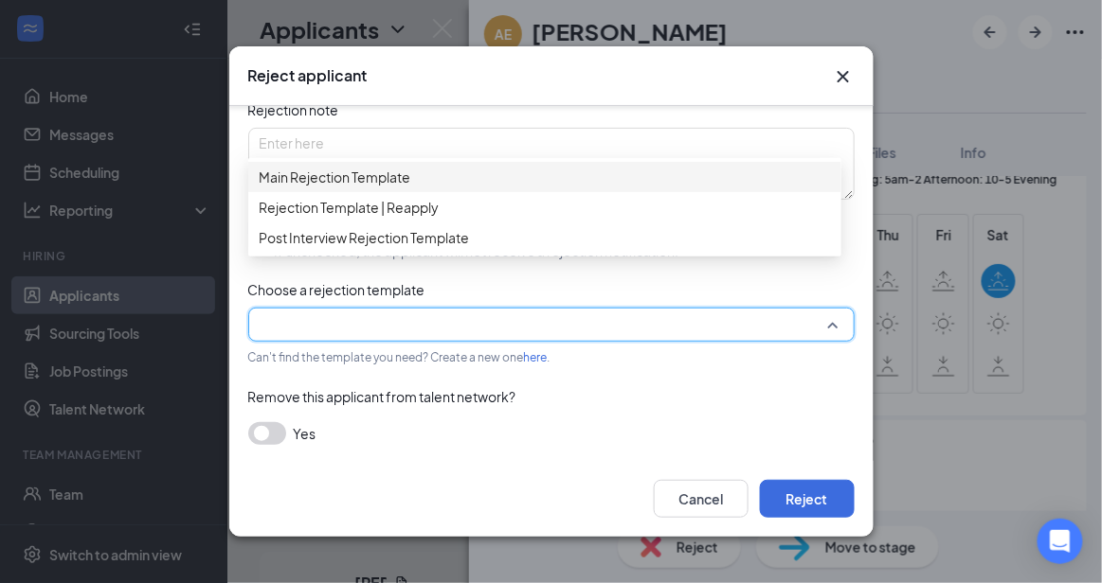
click at [536, 167] on div "Main Rejection Template" at bounding box center [544, 177] width 593 height 30
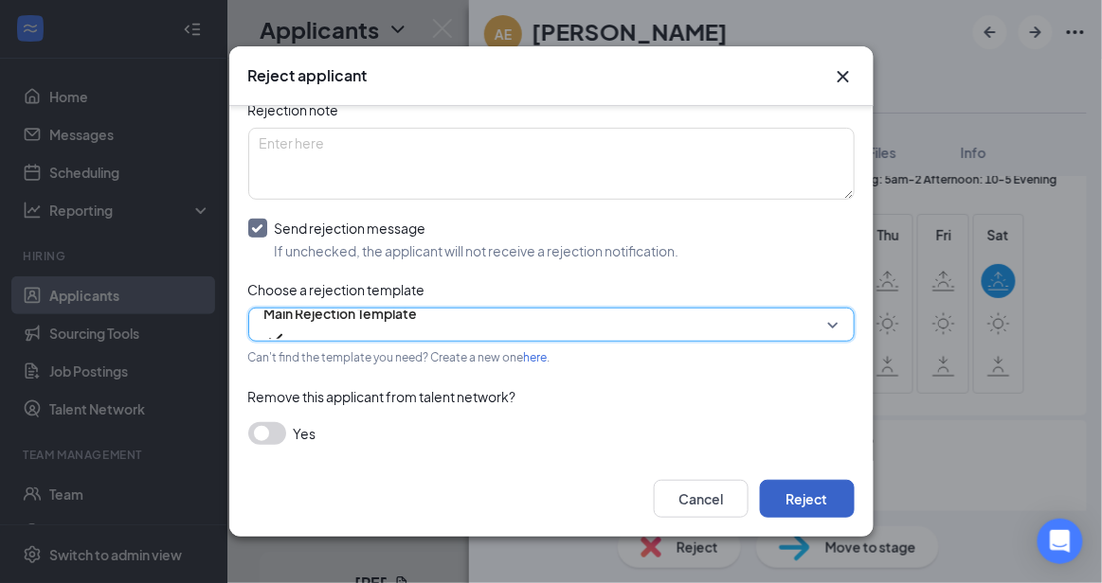
click at [824, 494] on button "Reject" at bounding box center [807, 499] width 95 height 38
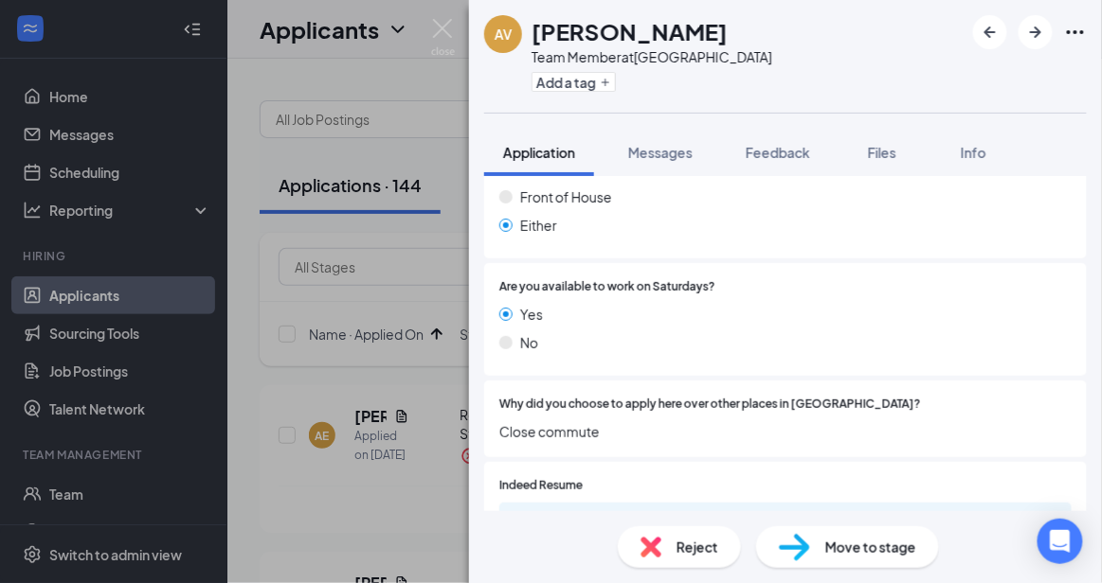
scroll to position [881, 0]
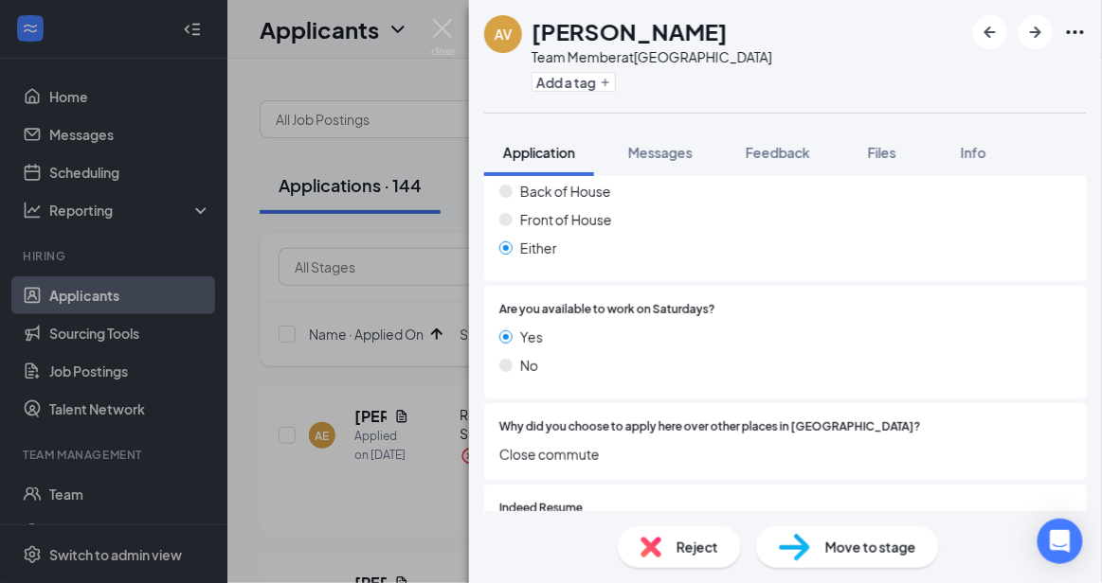
click at [699, 561] on div "Reject" at bounding box center [679, 548] width 123 height 42
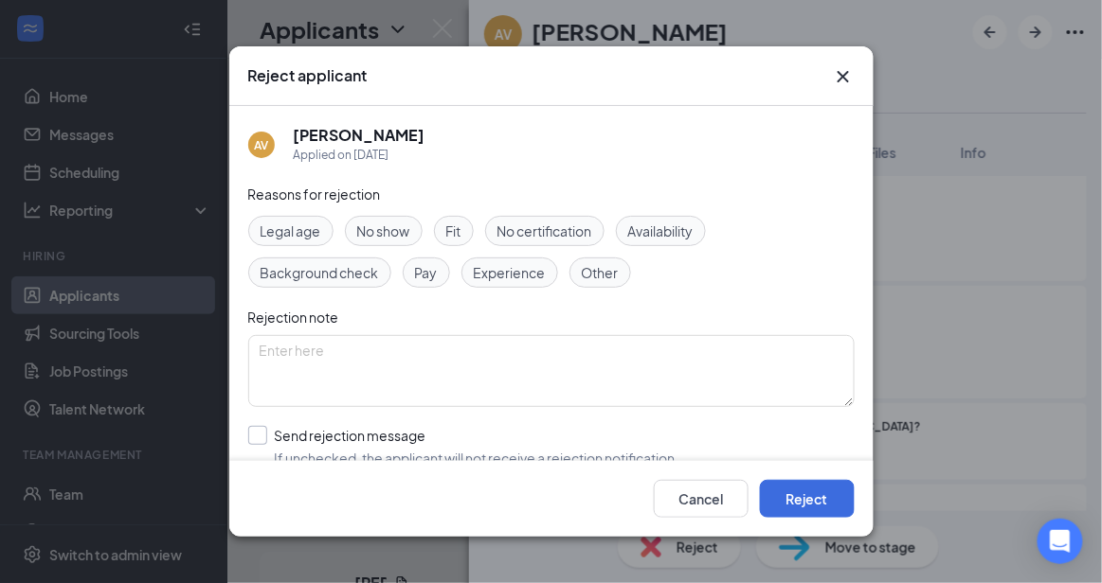
click at [480, 433] on input "Send rejection message If unchecked, the applicant will not receive a rejection…" at bounding box center [463, 447] width 431 height 42
checkbox input "true"
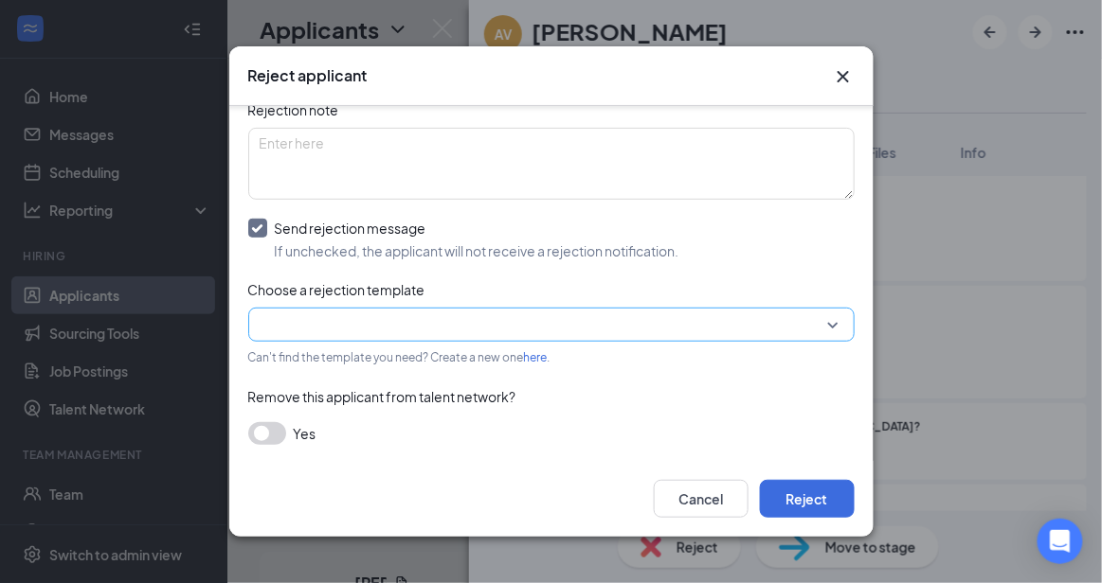
click at [795, 311] on input "search" at bounding box center [545, 325] width 570 height 32
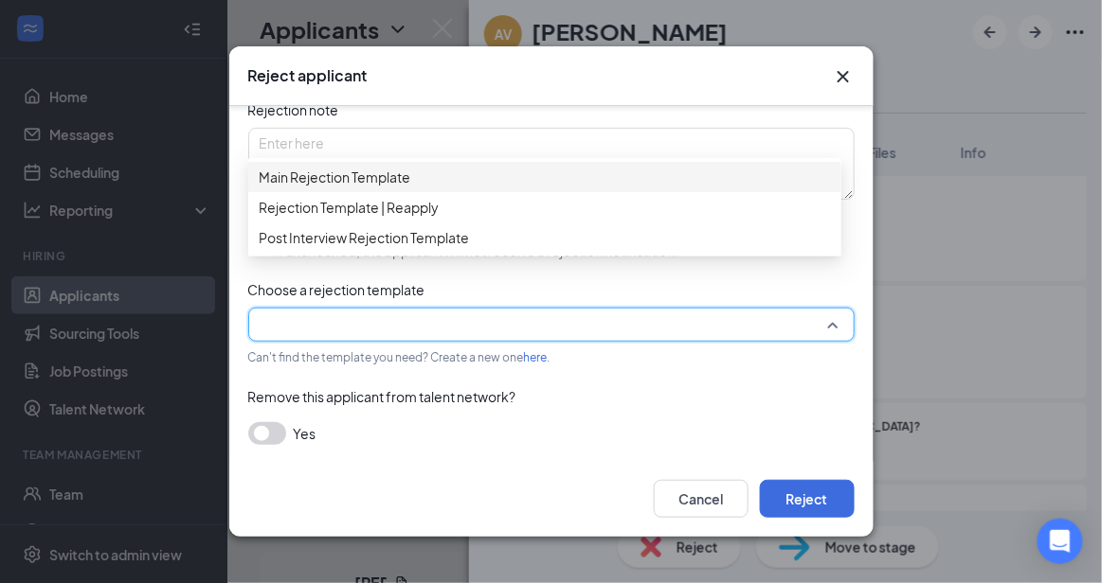
click at [596, 184] on span "Main Rejection Template" at bounding box center [545, 177] width 570 height 21
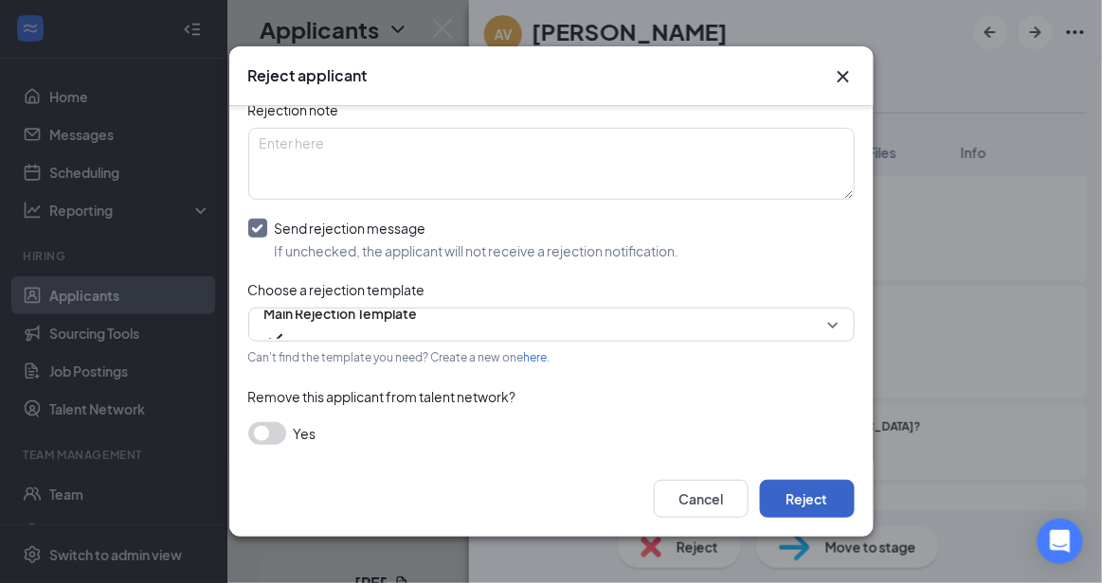
click at [795, 490] on button "Reject" at bounding box center [807, 499] width 95 height 38
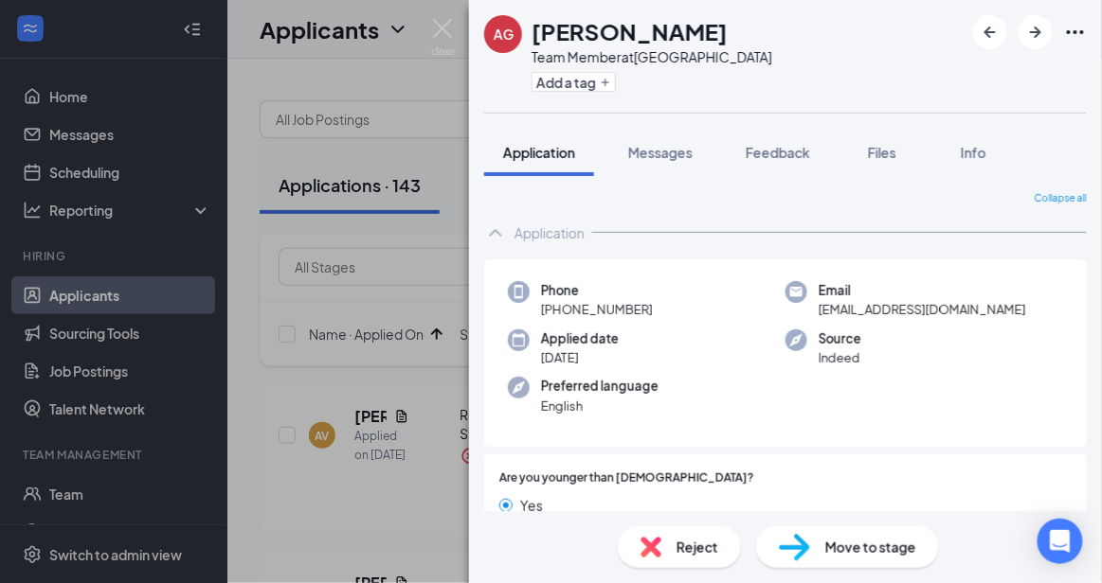
click at [712, 531] on div "Reject" at bounding box center [679, 548] width 123 height 42
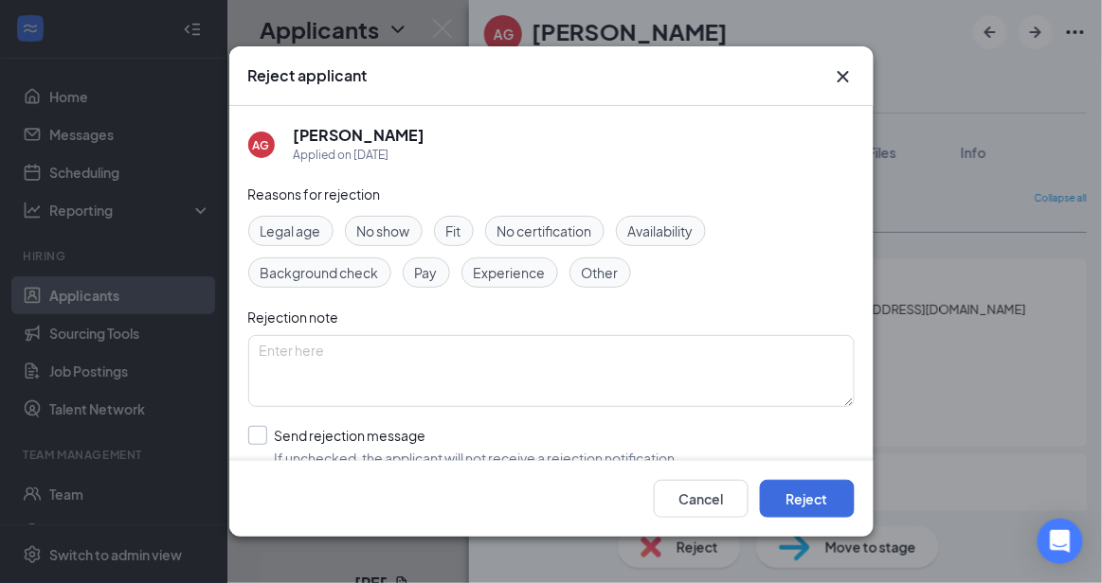
click at [507, 437] on input "Send rejection message If unchecked, the applicant will not receive a rejection…" at bounding box center [463, 447] width 431 height 42
checkbox input "true"
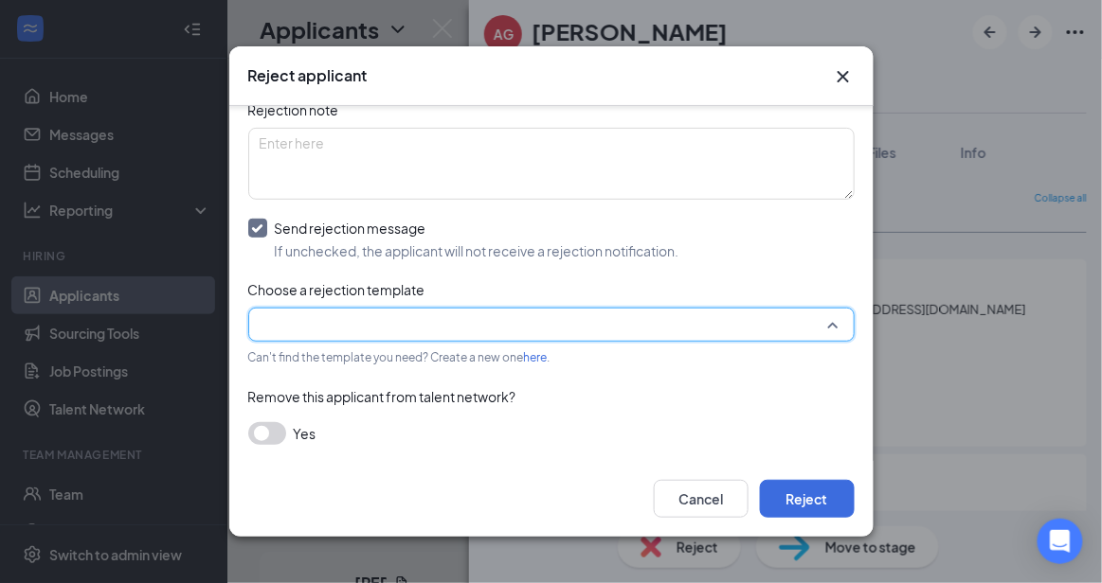
click at [747, 309] on input "search" at bounding box center [545, 325] width 570 height 32
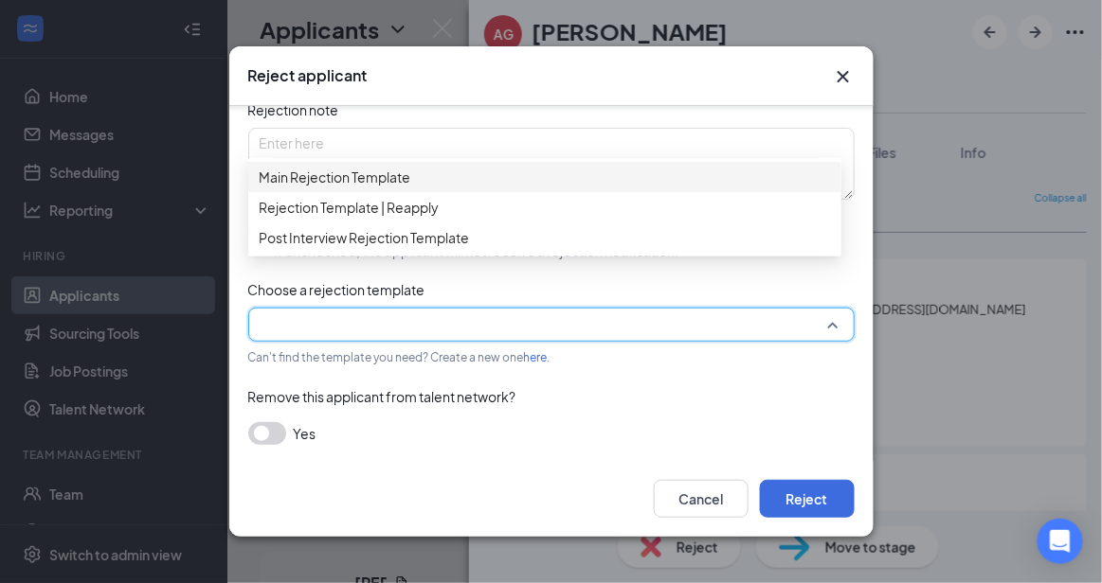
click at [586, 186] on span "Main Rejection Template" at bounding box center [545, 177] width 570 height 21
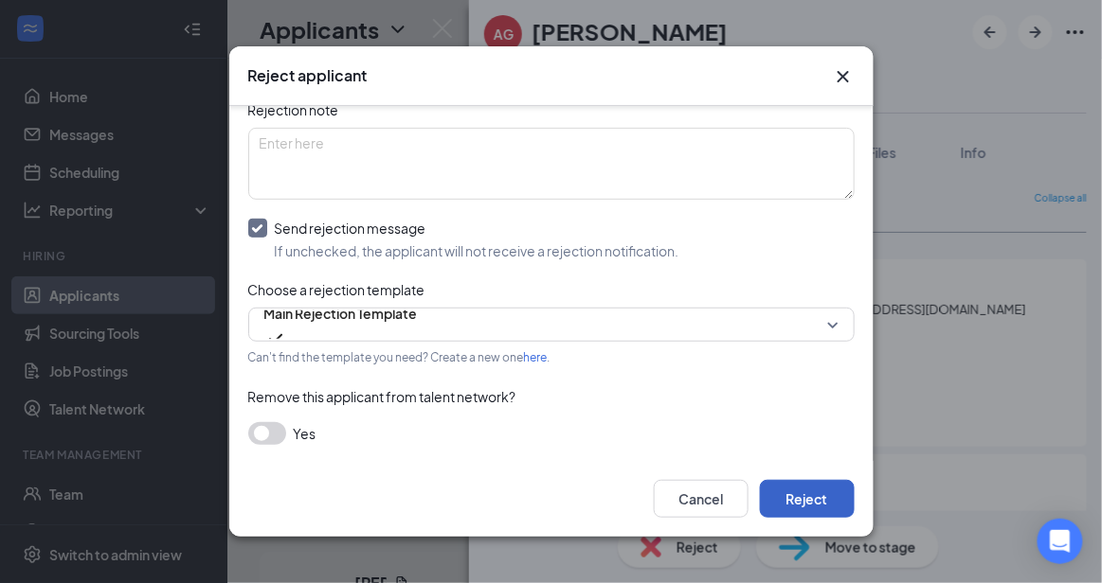
click at [796, 486] on button "Reject" at bounding box center [807, 499] width 95 height 38
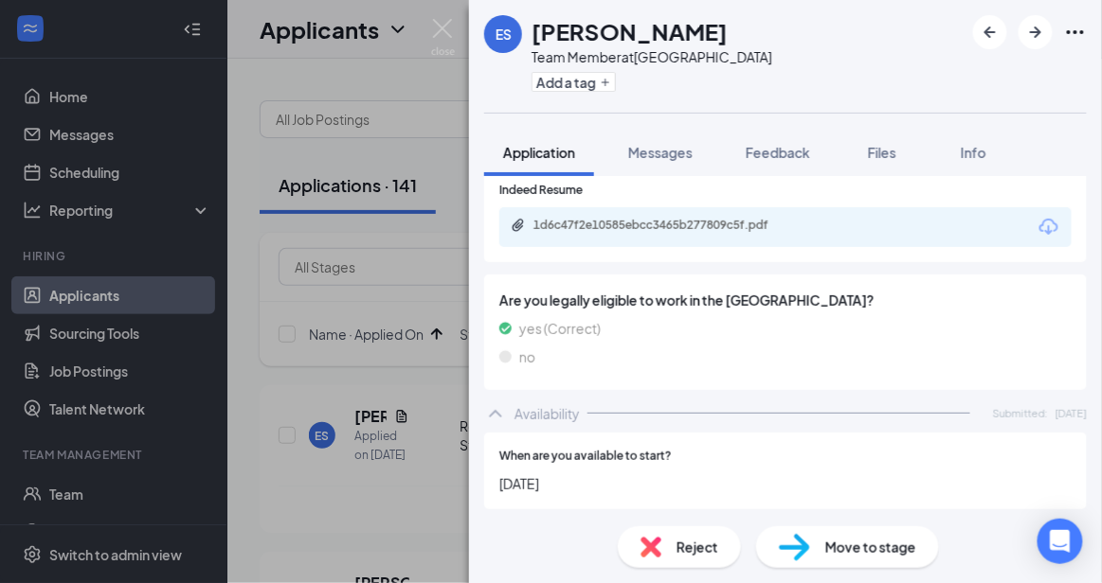
scroll to position [1594, 0]
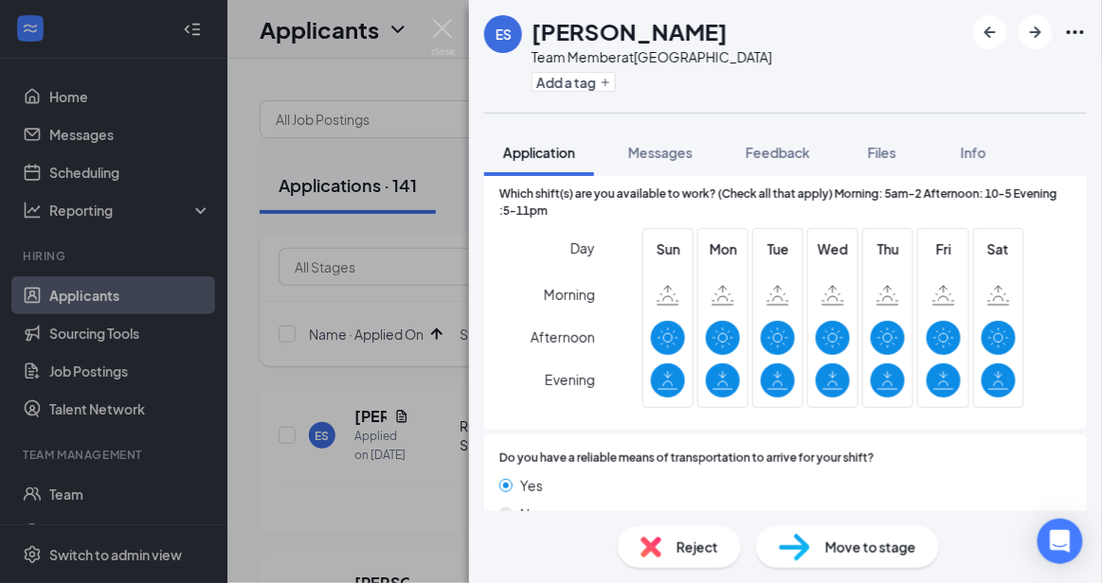
click at [683, 537] on span "Reject" at bounding box center [697, 547] width 42 height 21
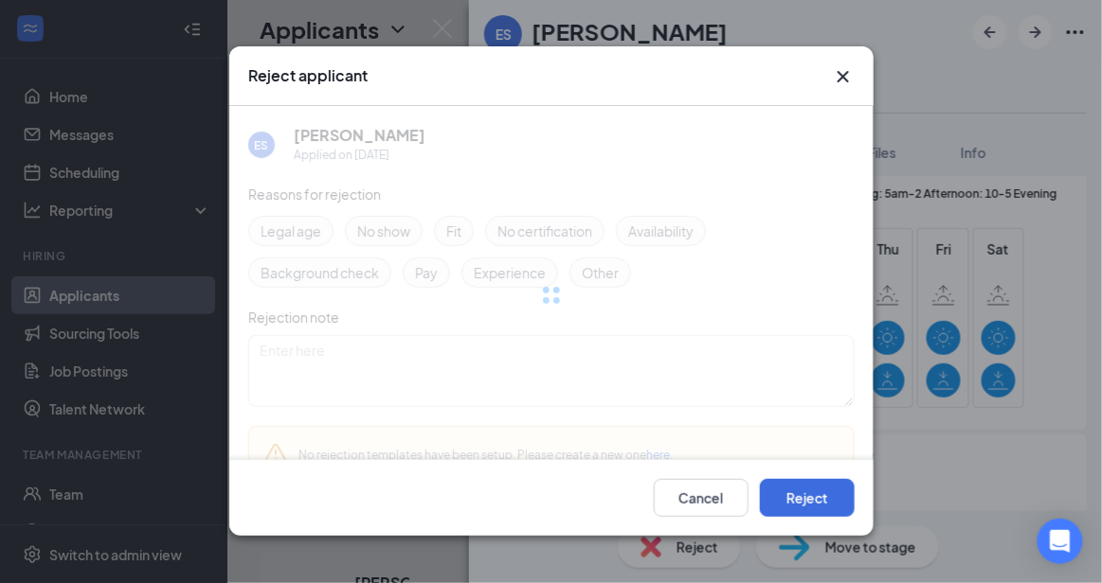
scroll to position [1588, 0]
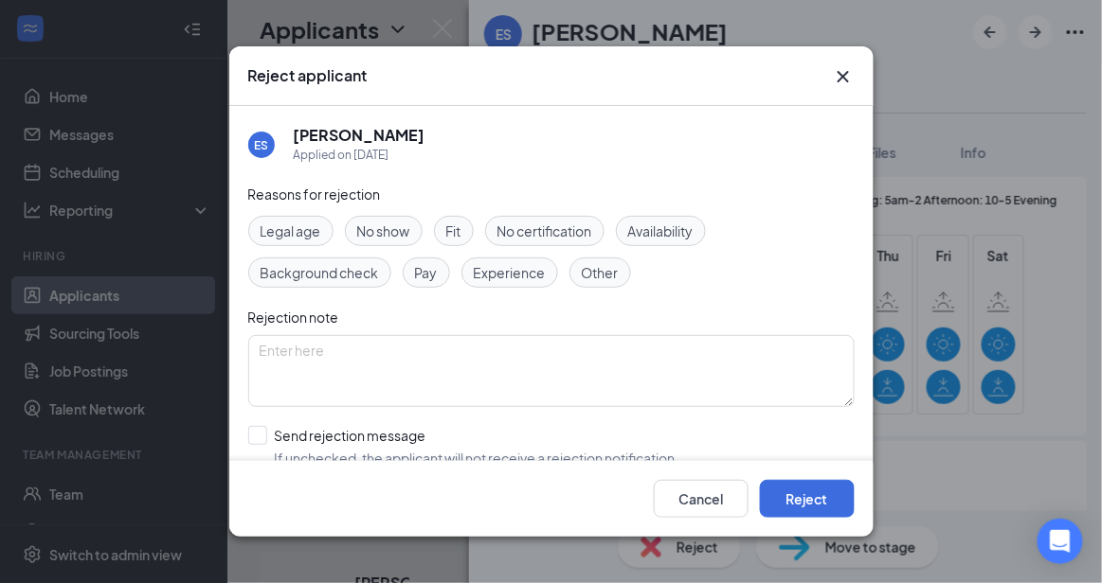
click at [558, 422] on div "Reasons for rejection Legal age No show Fit No certification Availability Backg…" at bounding box center [551, 374] width 606 height 381
click at [553, 435] on input "Send rejection message If unchecked, the applicant will not receive a rejection…" at bounding box center [463, 447] width 431 height 42
checkbox input "true"
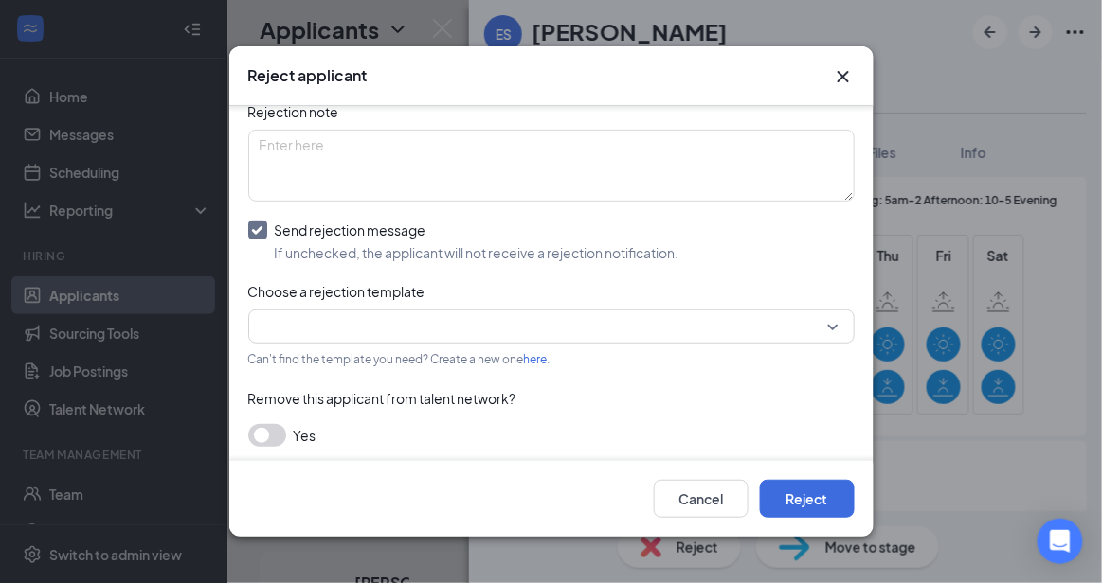
scroll to position [207, 0]
click at [815, 309] on input "search" at bounding box center [545, 325] width 570 height 32
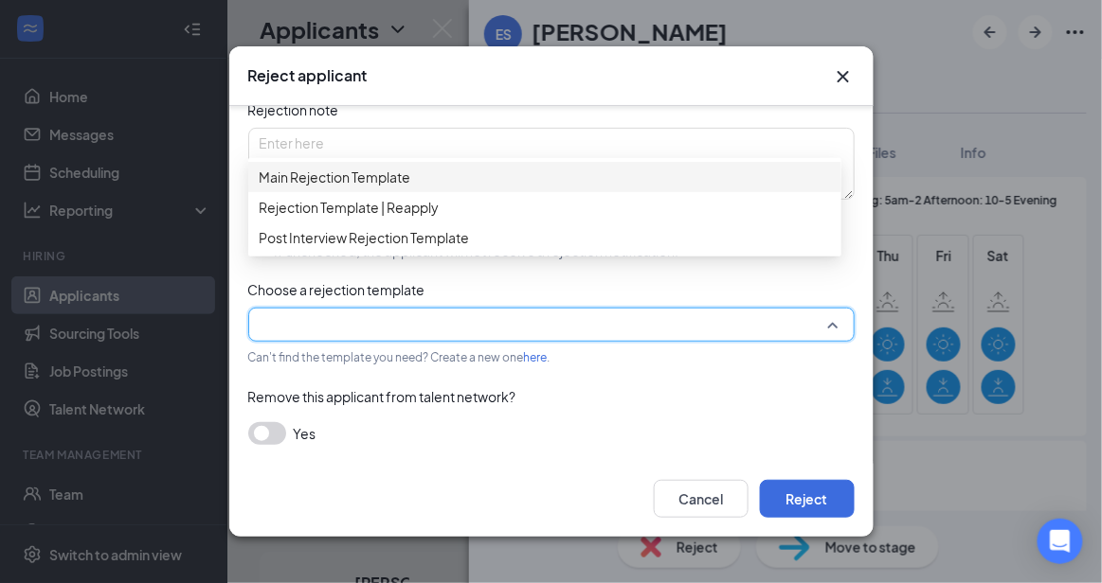
click at [559, 168] on div "Main Rejection Template" at bounding box center [544, 177] width 593 height 30
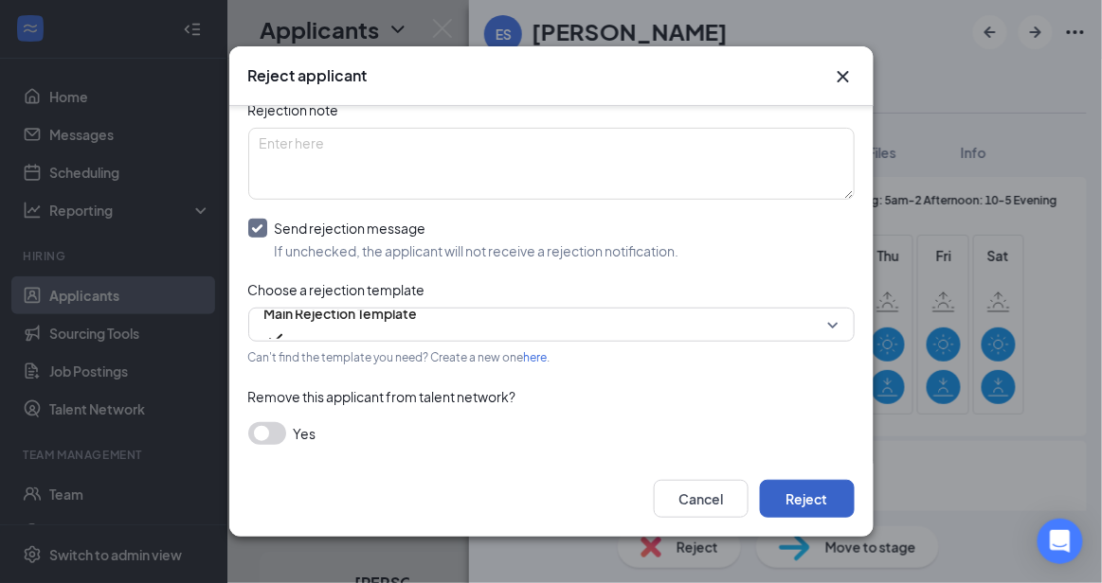
click at [813, 512] on button "Reject" at bounding box center [807, 499] width 95 height 38
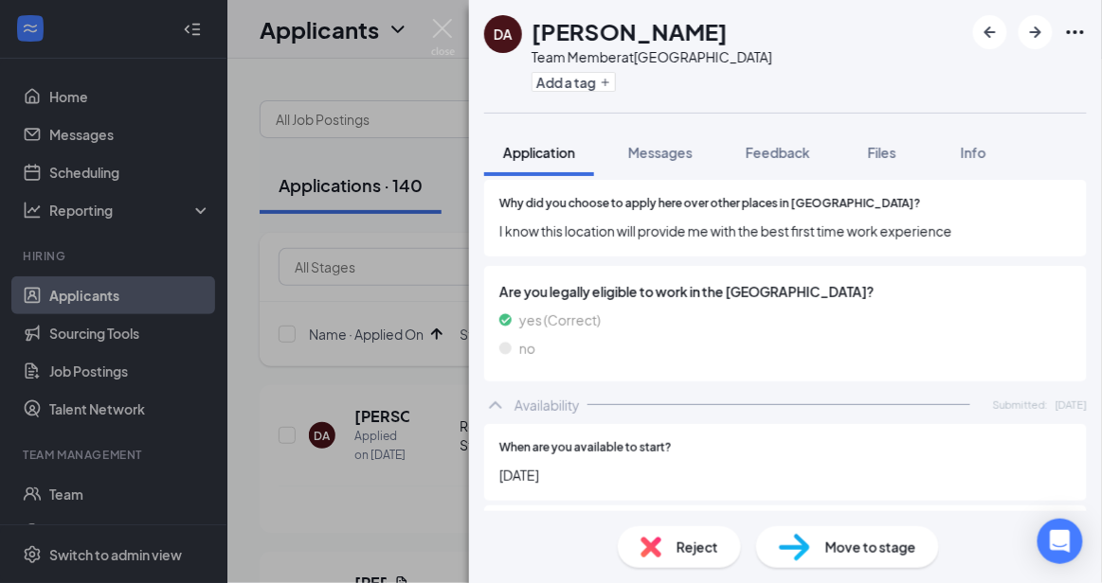
scroll to position [1492, 0]
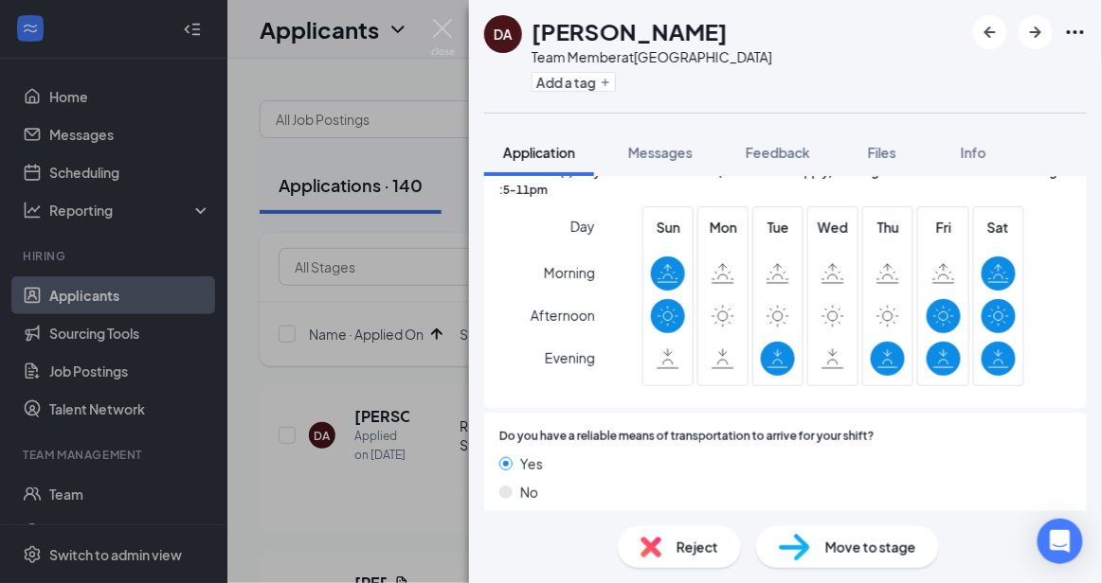
click at [654, 553] on img at bounding box center [650, 547] width 21 height 21
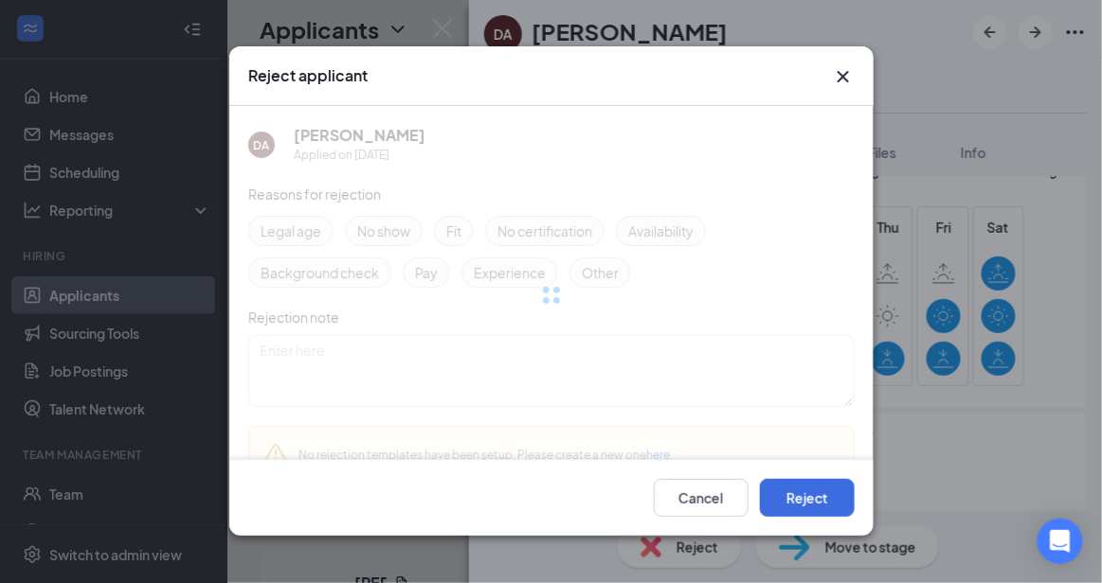
scroll to position [1484, 0]
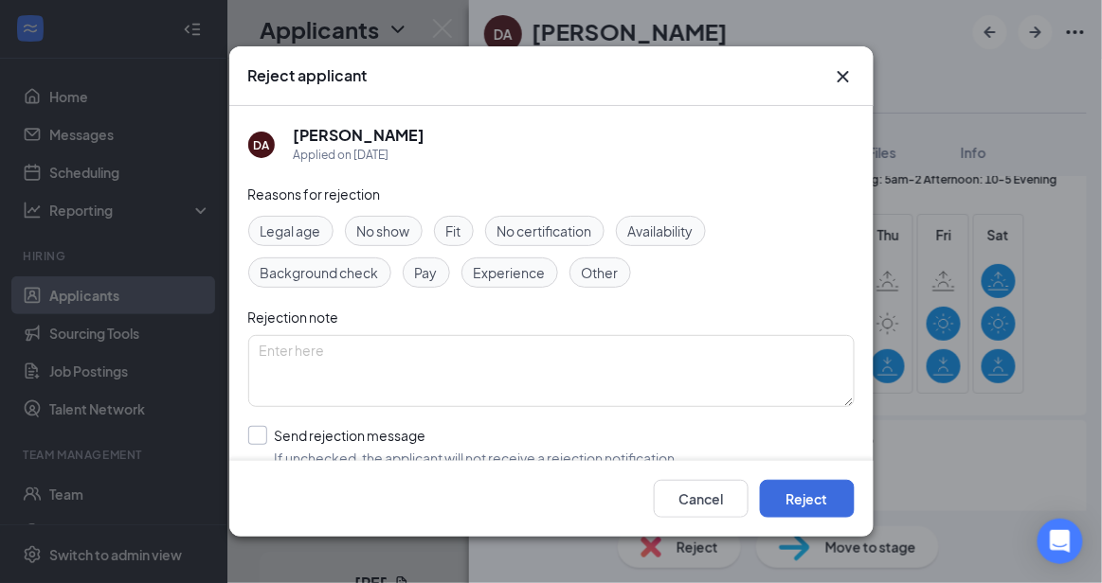
click at [498, 439] on input "Send rejection message If unchecked, the applicant will not receive a rejection…" at bounding box center [463, 447] width 431 height 42
checkbox input "true"
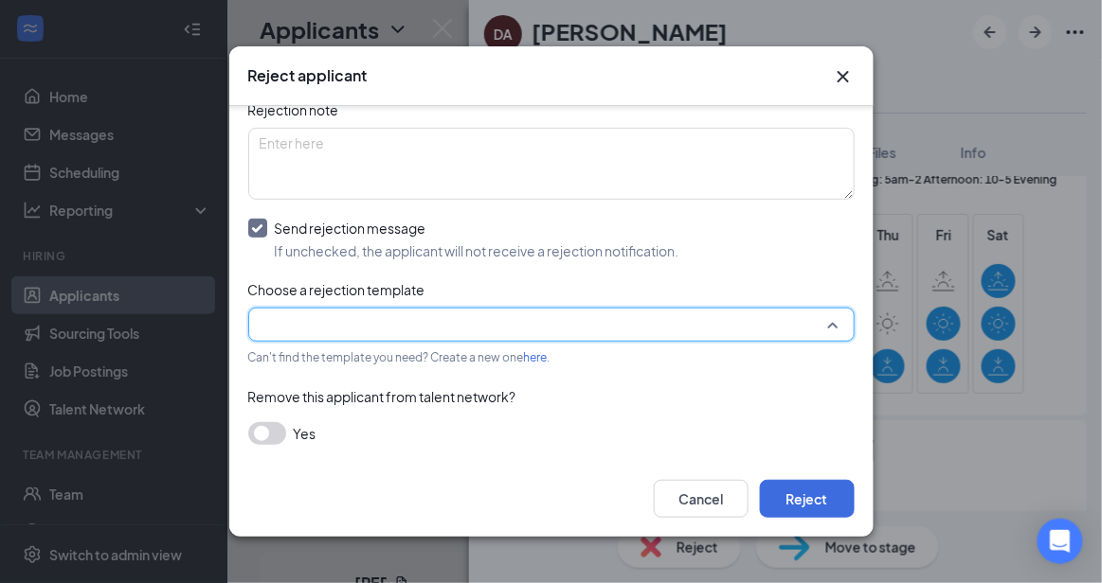
click at [772, 326] on input "search" at bounding box center [545, 325] width 570 height 32
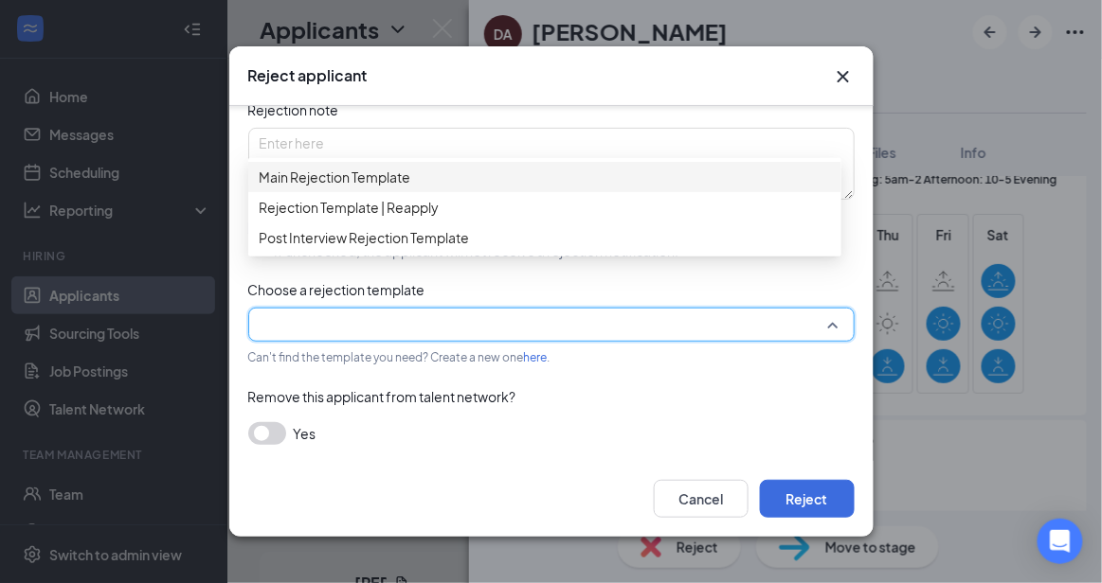
click at [529, 188] on span "Main Rejection Template" at bounding box center [545, 177] width 570 height 21
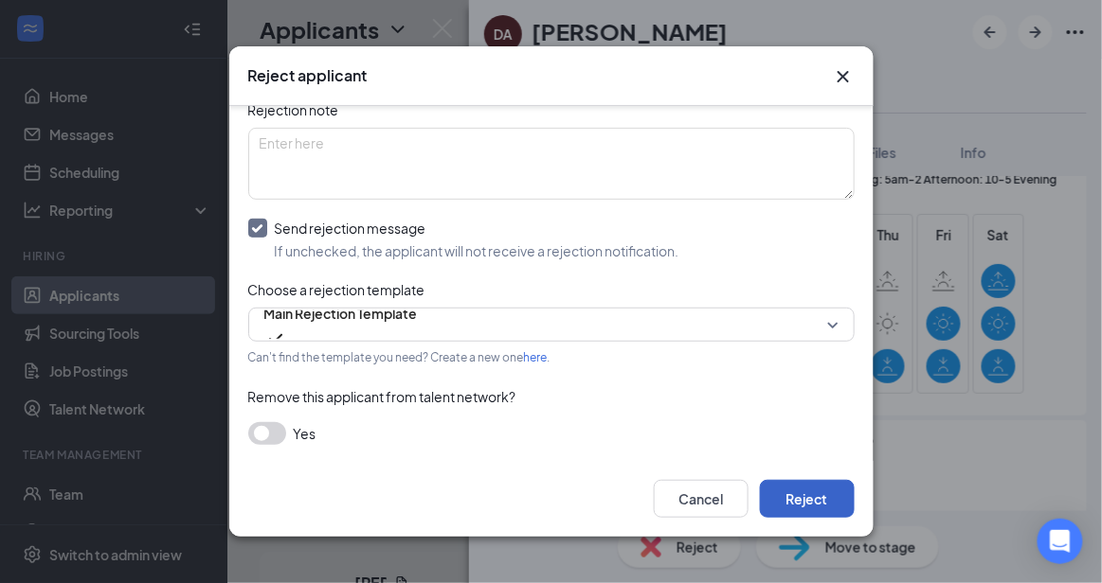
click at [826, 501] on button "Reject" at bounding box center [807, 499] width 95 height 38
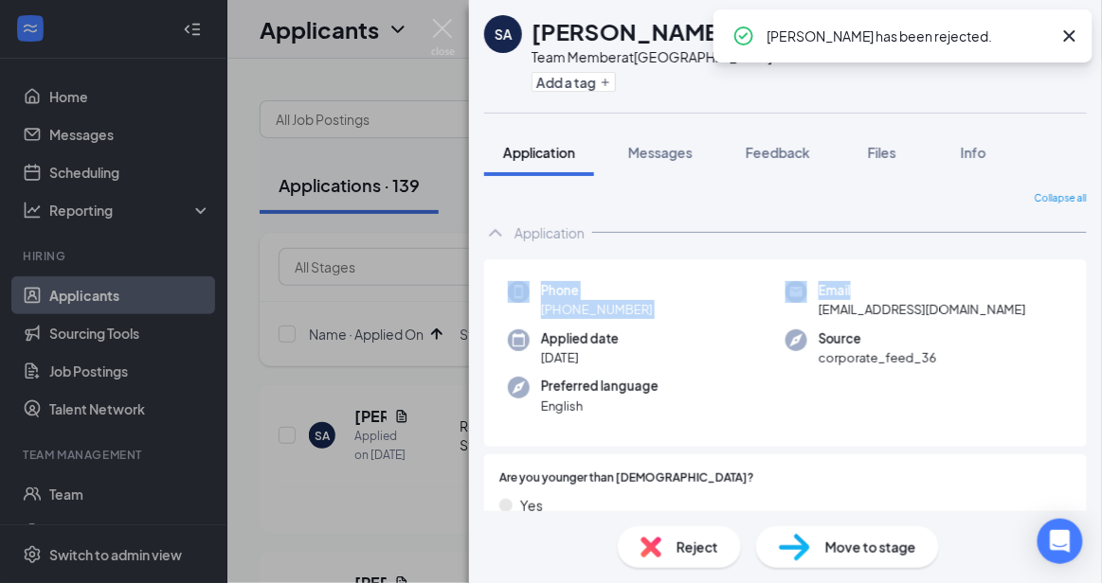
drag, startPoint x: 1087, startPoint y: 222, endPoint x: 1097, endPoint y: 280, distance: 59.5
click at [1097, 280] on div "Collapse all Application Phone [PHONE_NUMBER] Email [EMAIL_ADDRESS][DOMAIN_NAME…" at bounding box center [785, 343] width 633 height 335
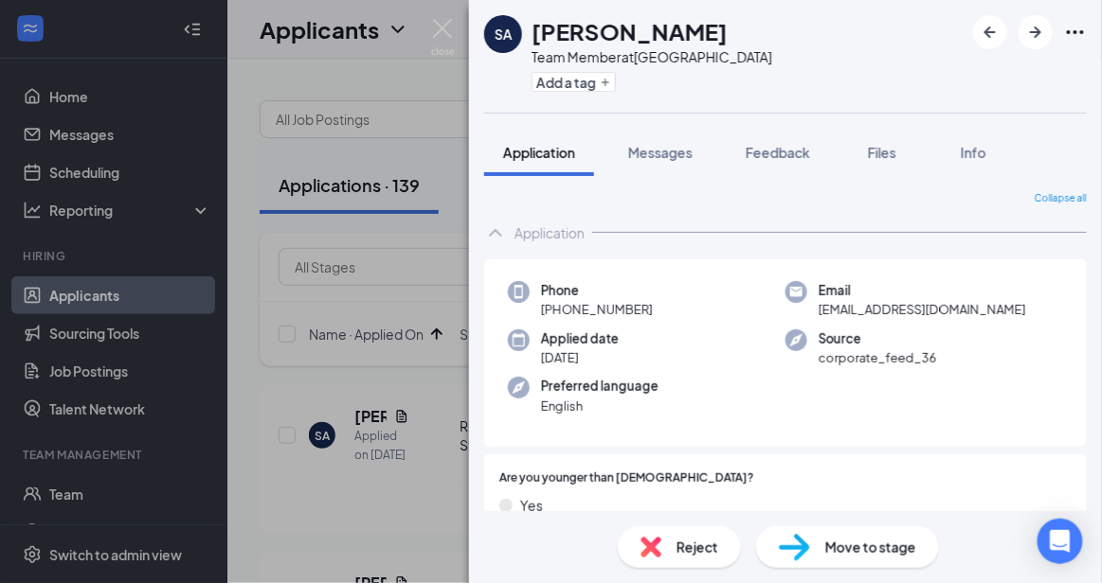
drag, startPoint x: 1097, startPoint y: 280, endPoint x: 1079, endPoint y: 304, distance: 29.7
click at [1079, 304] on div "Collapse all Application Phone [PHONE_NUMBER] Email [EMAIL_ADDRESS][DOMAIN_NAME…" at bounding box center [785, 343] width 633 height 335
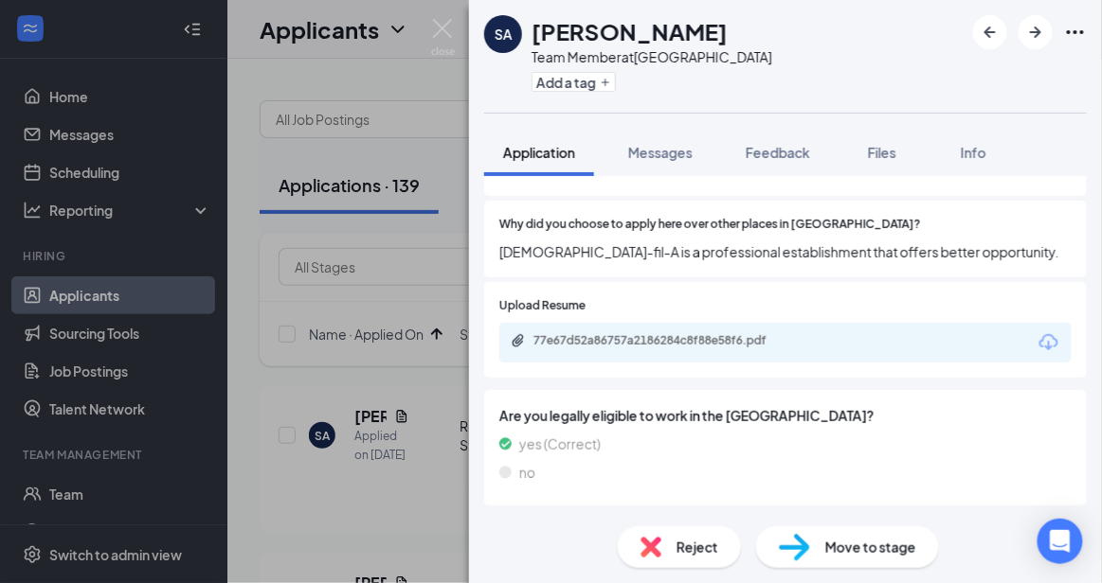
scroll to position [1051, 0]
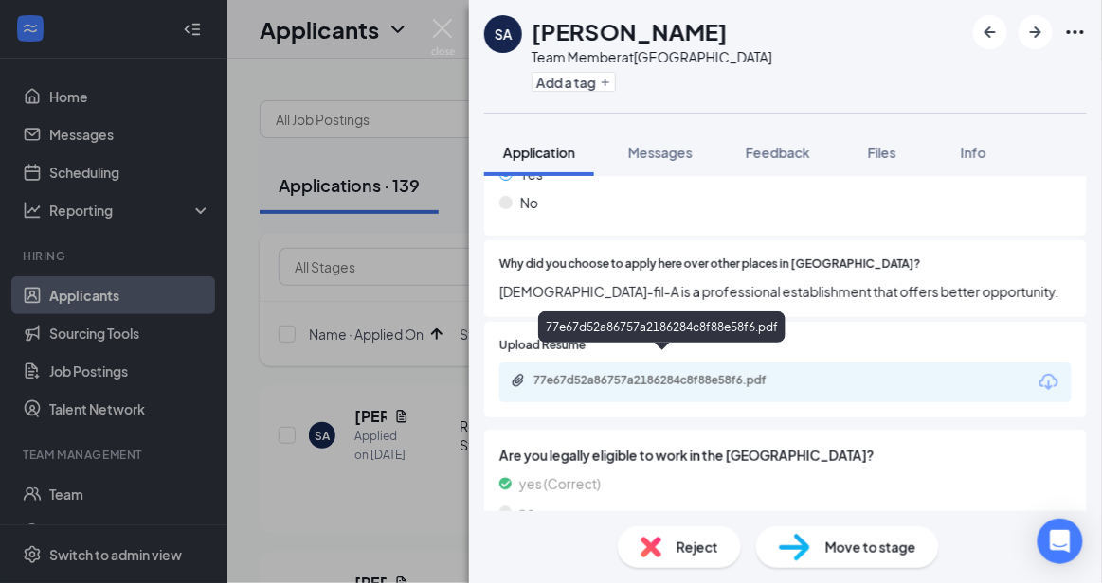
click at [762, 373] on div "77e67d52a86757a2186284c8f88e58f6.pdf" at bounding box center [665, 380] width 265 height 15
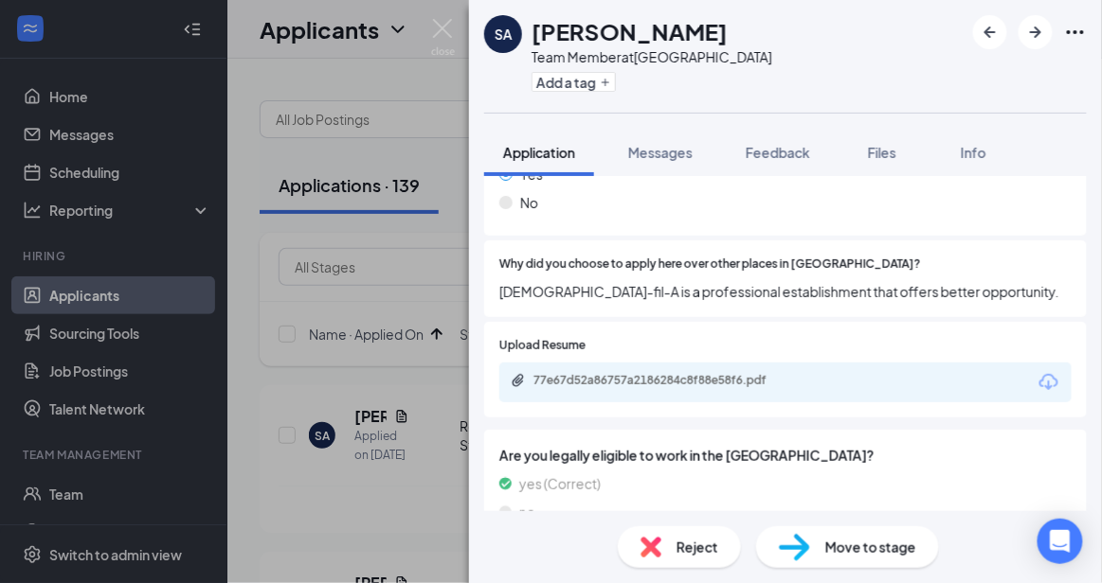
click at [662, 558] on div "Reject" at bounding box center [679, 548] width 123 height 42
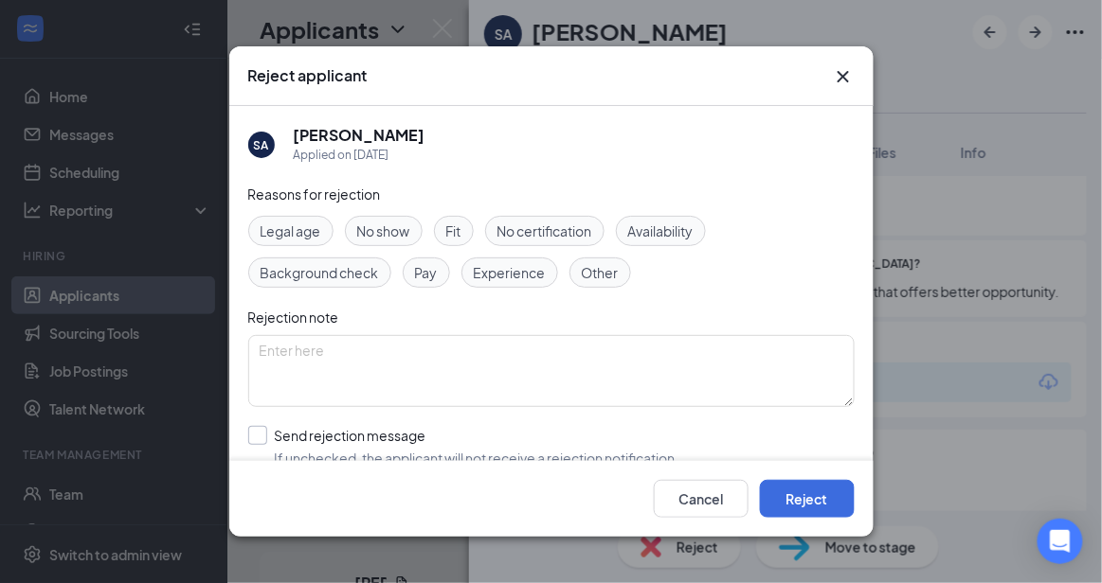
click at [472, 436] on input "Send rejection message If unchecked, the applicant will not receive a rejection…" at bounding box center [463, 447] width 431 height 42
checkbox input "true"
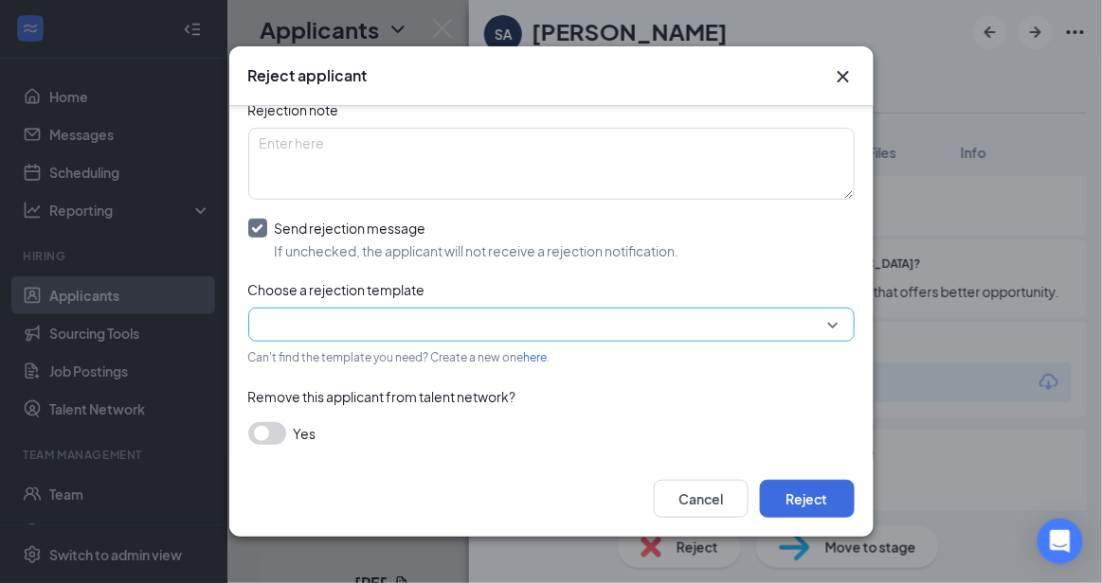
click at [761, 310] on input "search" at bounding box center [545, 325] width 570 height 32
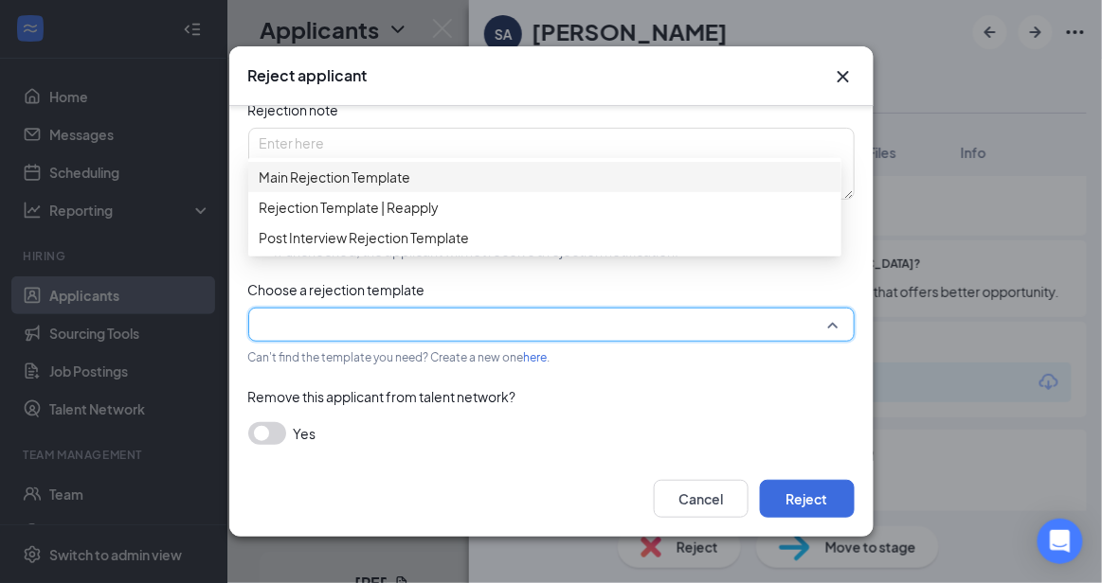
click at [552, 176] on span "Main Rejection Template" at bounding box center [545, 177] width 570 height 21
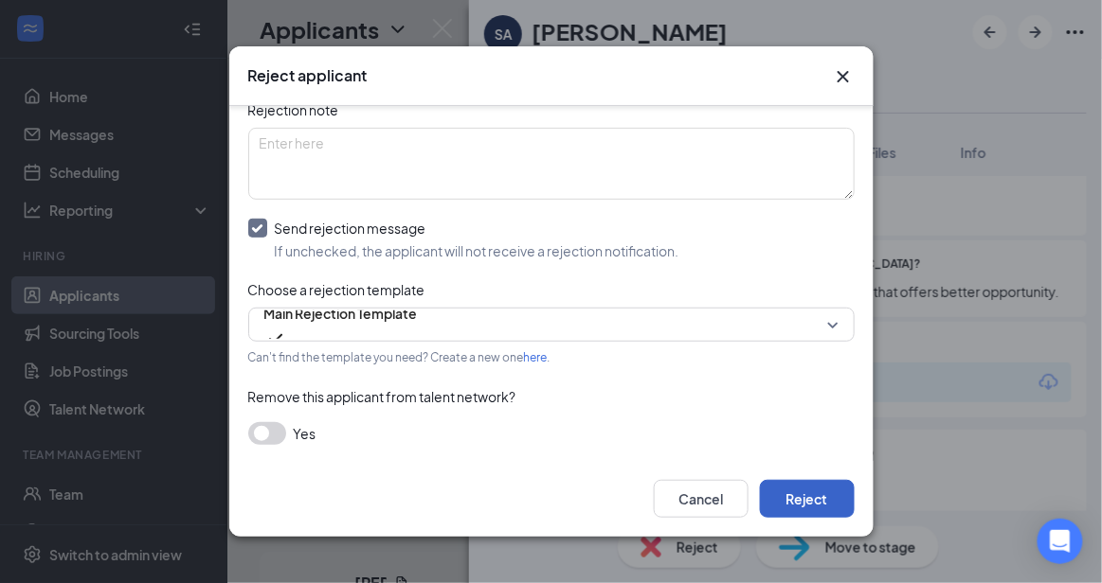
click at [812, 508] on button "Reject" at bounding box center [807, 499] width 95 height 38
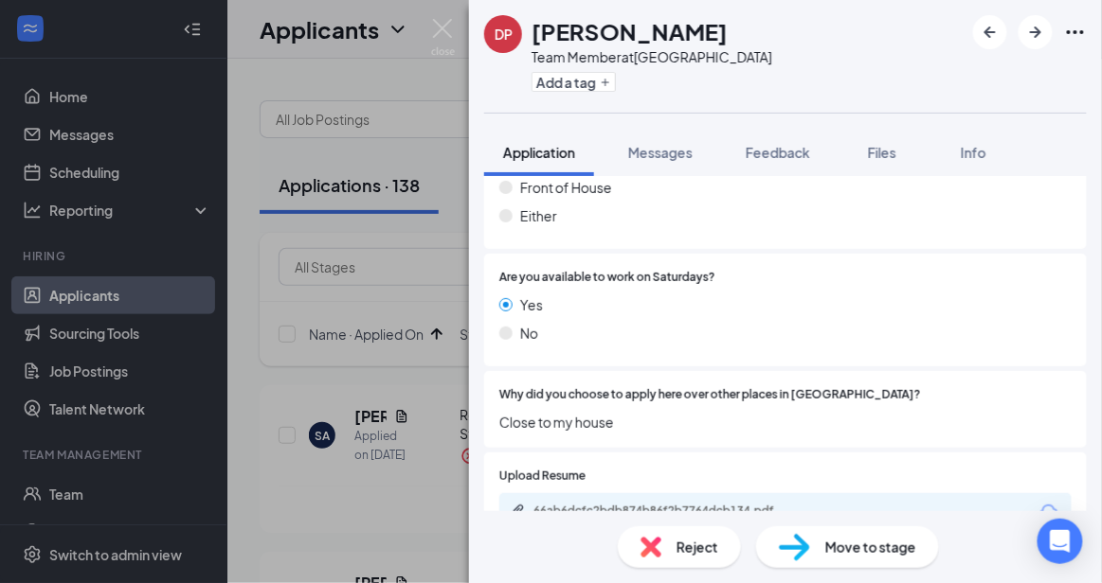
scroll to position [1696, 0]
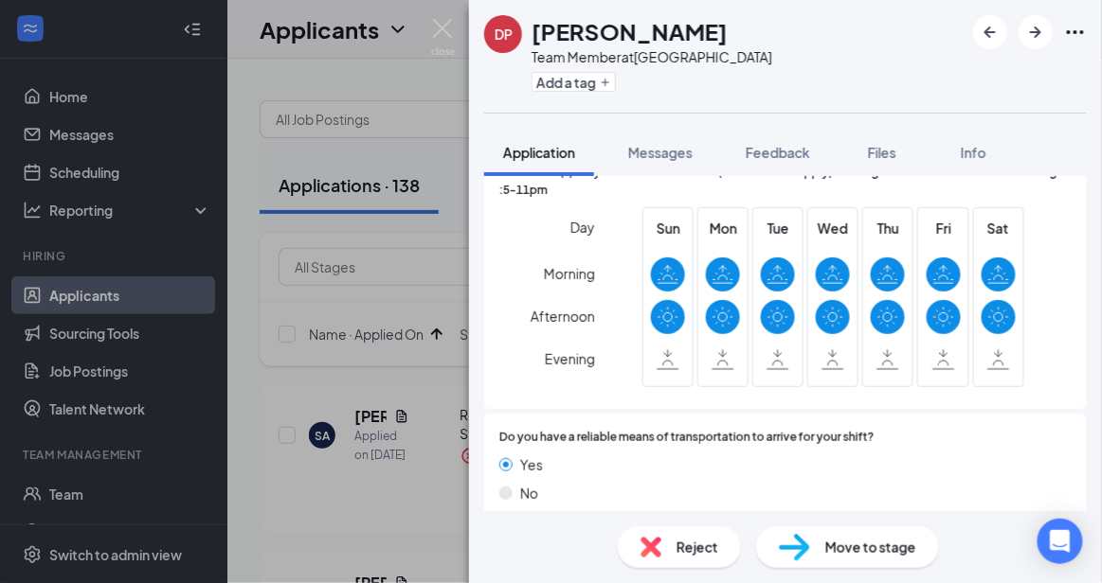
click at [678, 537] on span "Reject" at bounding box center [697, 547] width 42 height 21
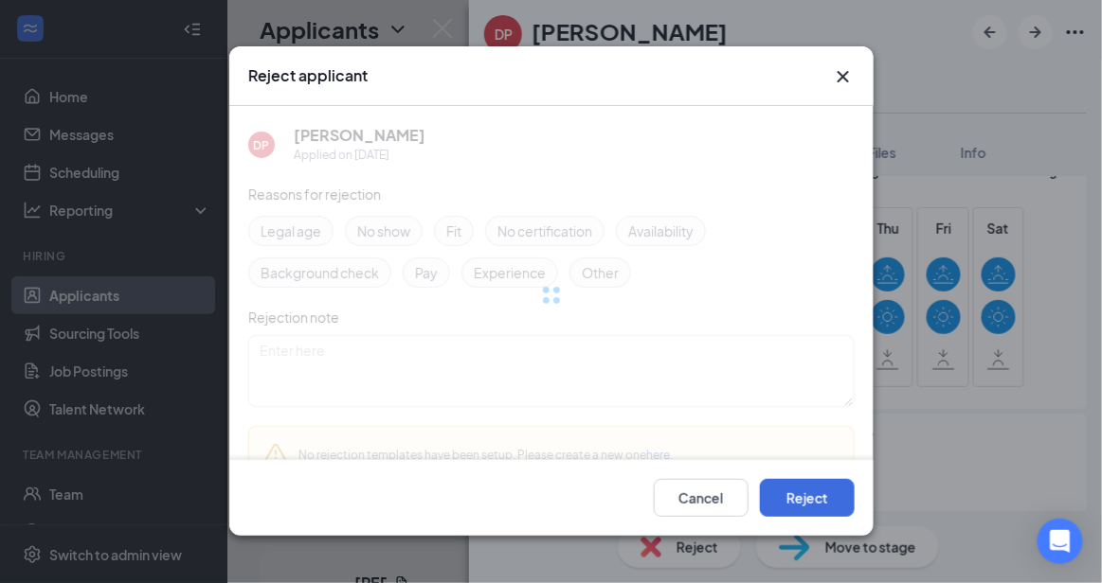
scroll to position [1690, 0]
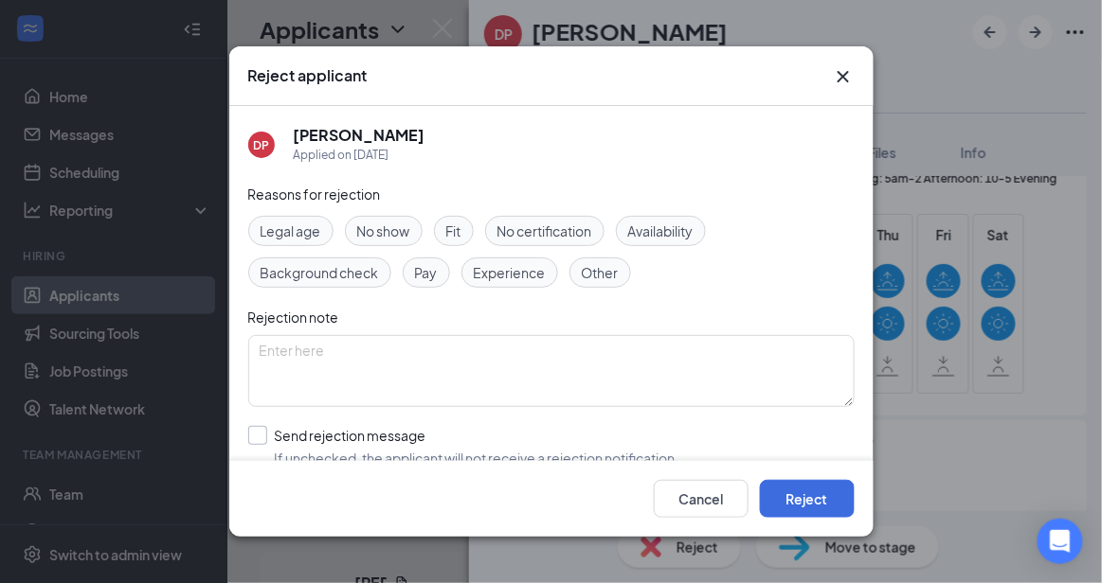
click at [534, 452] on input "Send rejection message If unchecked, the applicant will not receive a rejection…" at bounding box center [463, 447] width 431 height 42
checkbox input "true"
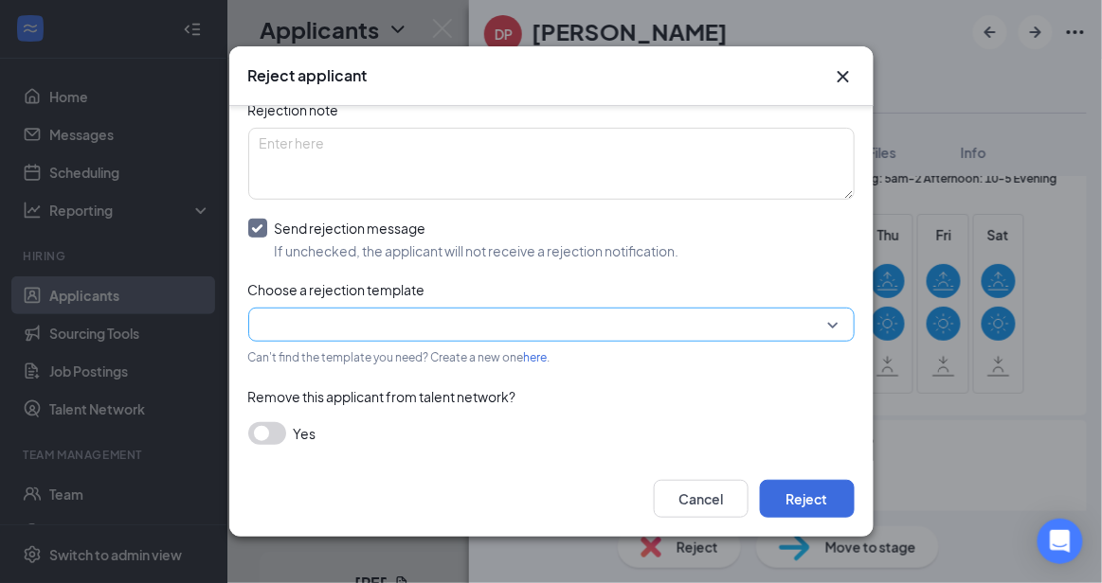
click at [796, 338] on input "search" at bounding box center [545, 325] width 570 height 32
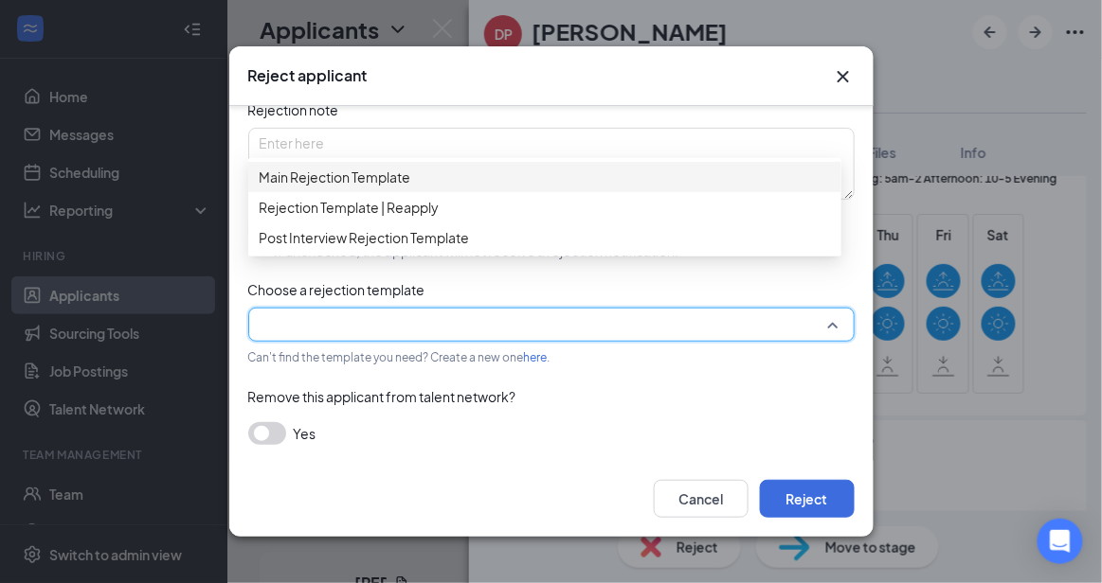
click at [577, 170] on div "Main Rejection Template" at bounding box center [544, 177] width 593 height 30
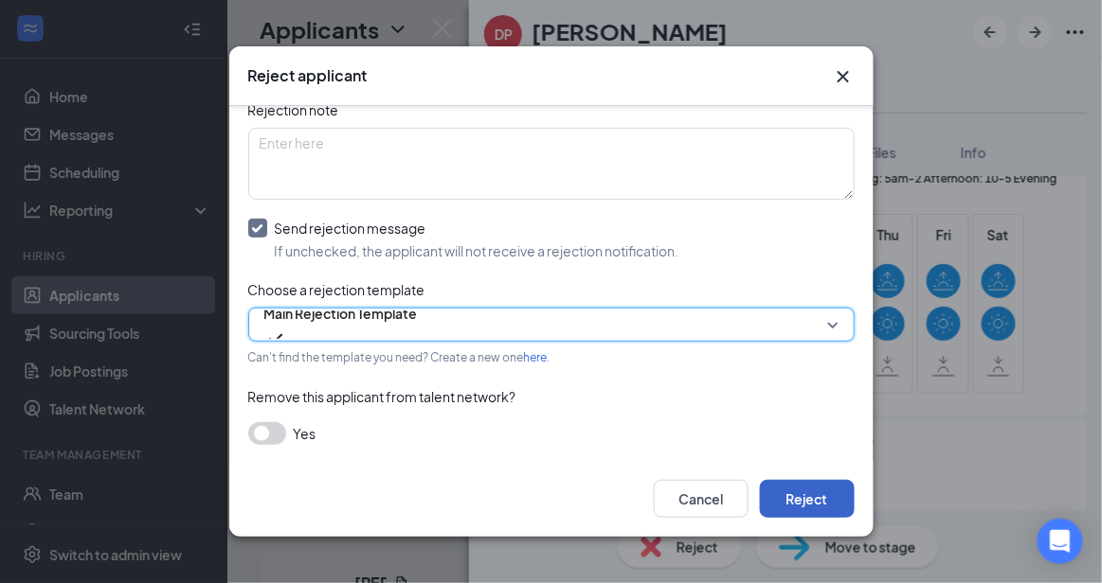
click at [831, 501] on button "Reject" at bounding box center [807, 499] width 95 height 38
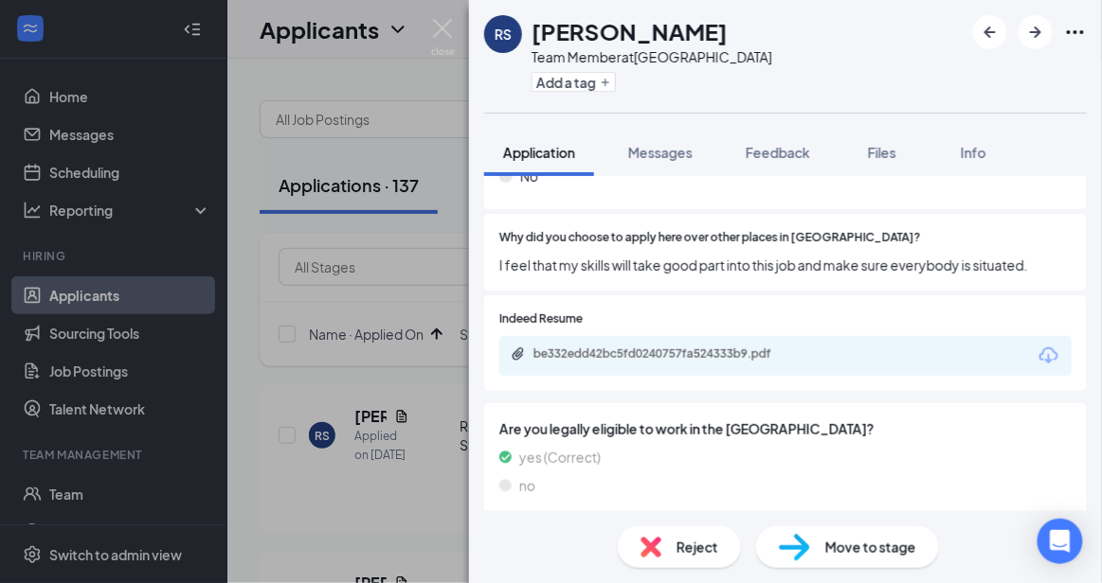
scroll to position [905, 0]
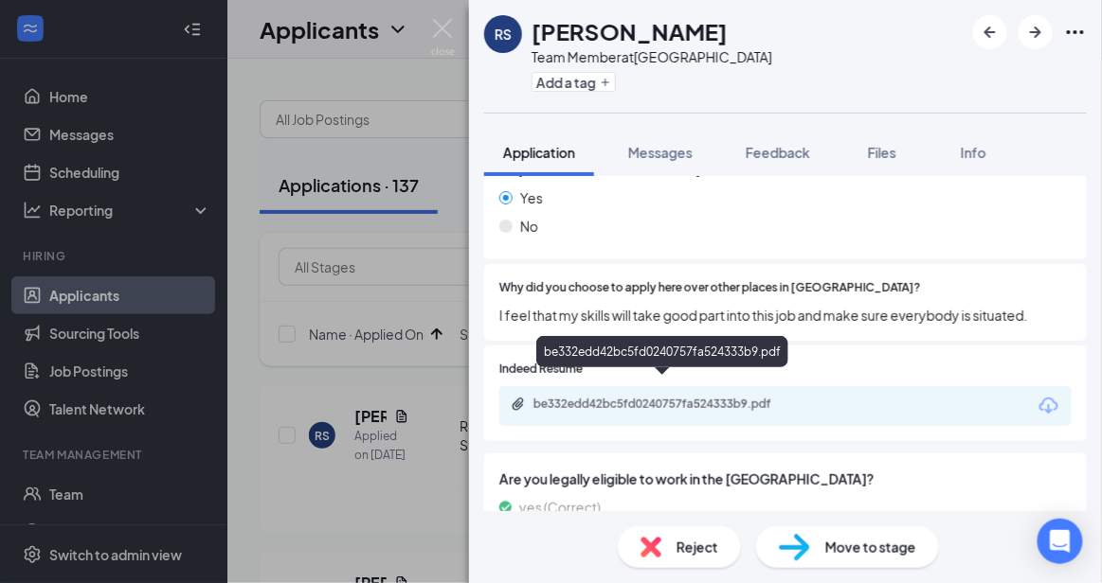
click at [775, 397] on div "be332edd42bc5fd0240757fa524333b9.pdf" at bounding box center [665, 404] width 265 height 15
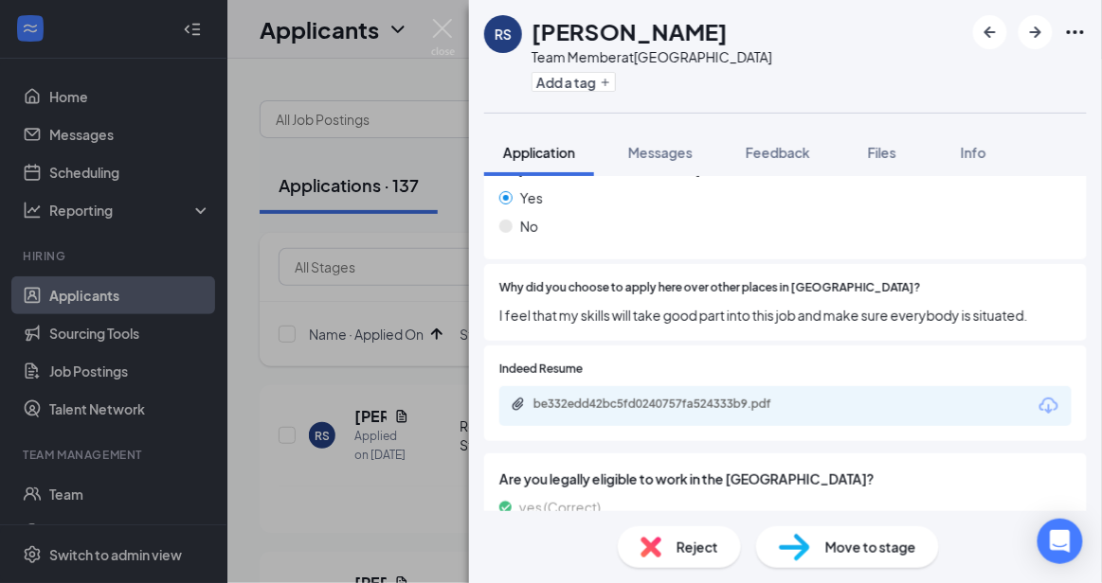
click at [675, 555] on div "Reject" at bounding box center [679, 548] width 123 height 42
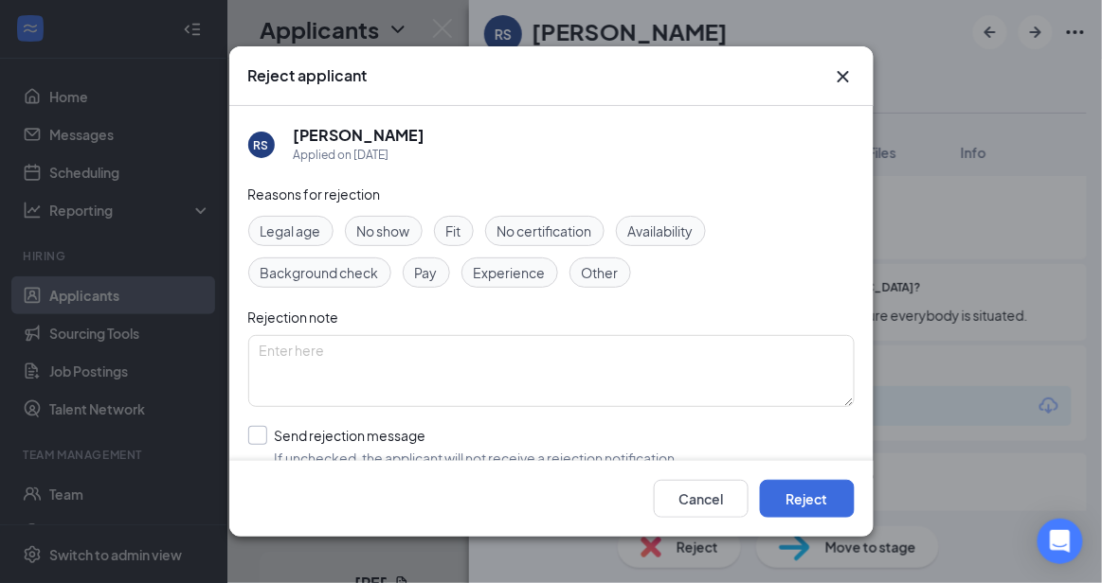
click at [544, 456] on input "Send rejection message If unchecked, the applicant will not receive a rejection…" at bounding box center [463, 447] width 431 height 42
checkbox input "true"
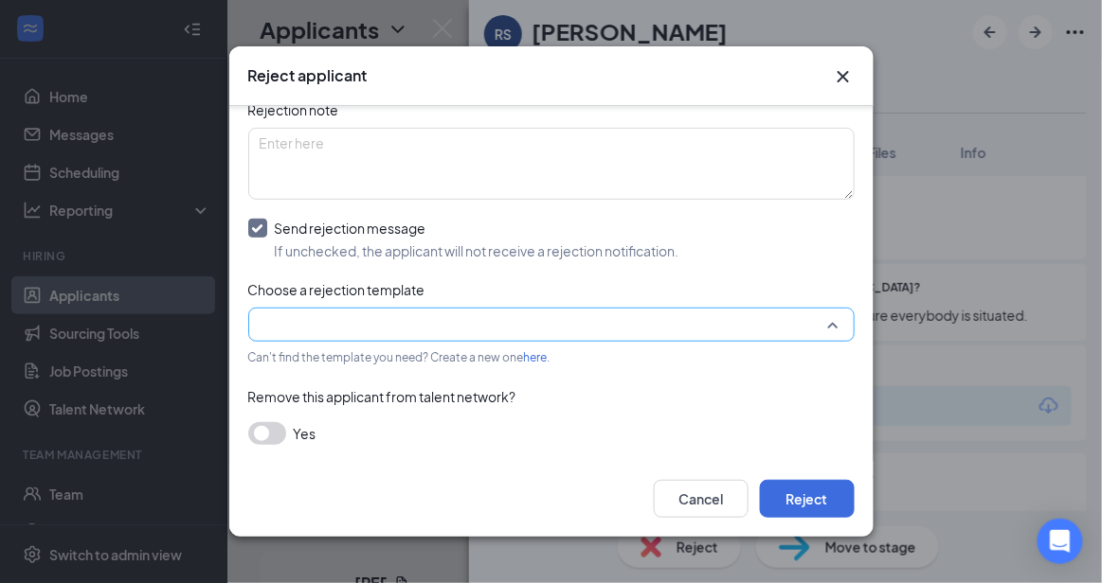
click at [760, 323] on input "search" at bounding box center [545, 325] width 570 height 32
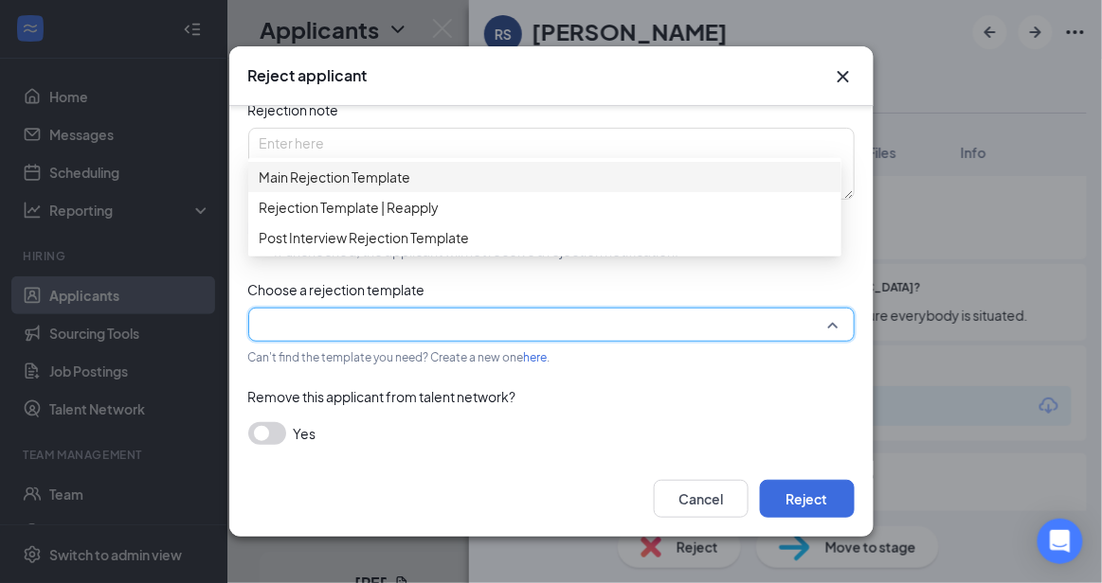
click at [573, 187] on span "Main Rejection Template" at bounding box center [545, 177] width 570 height 21
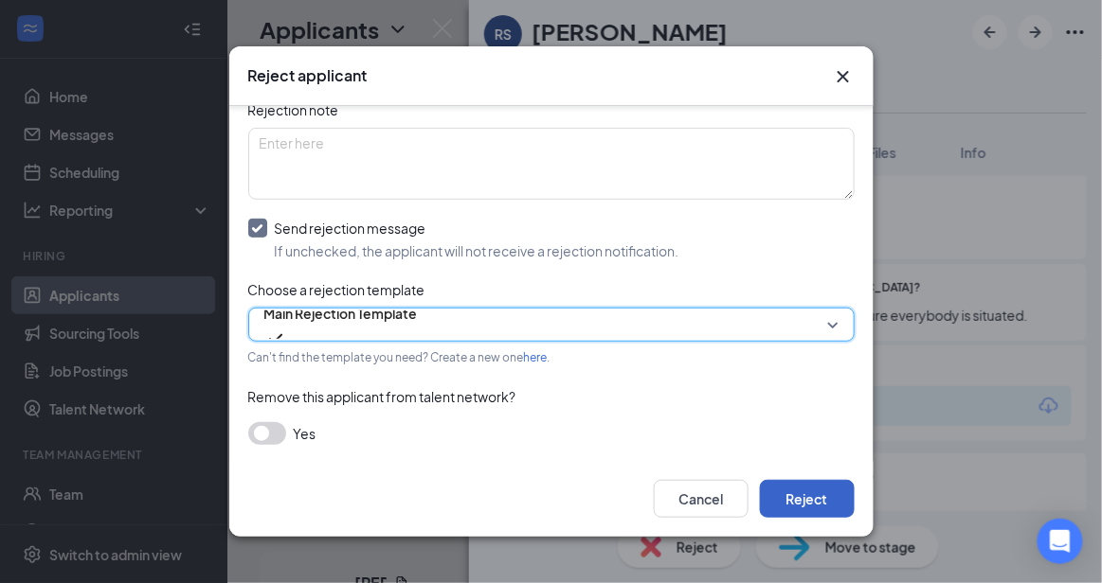
click at [813, 499] on button "Reject" at bounding box center [807, 499] width 95 height 38
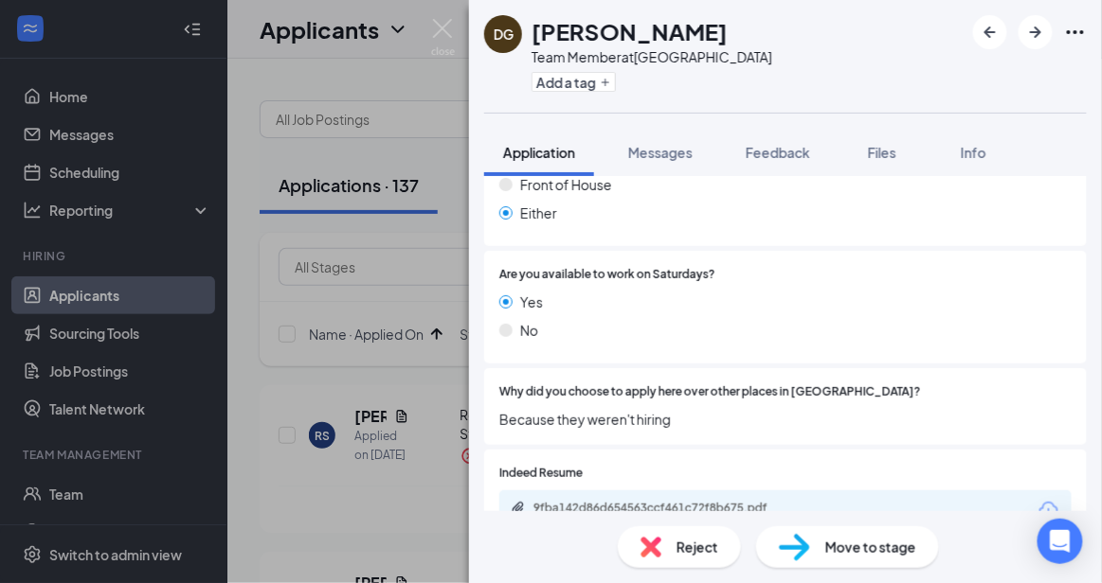
scroll to position [1067, 0]
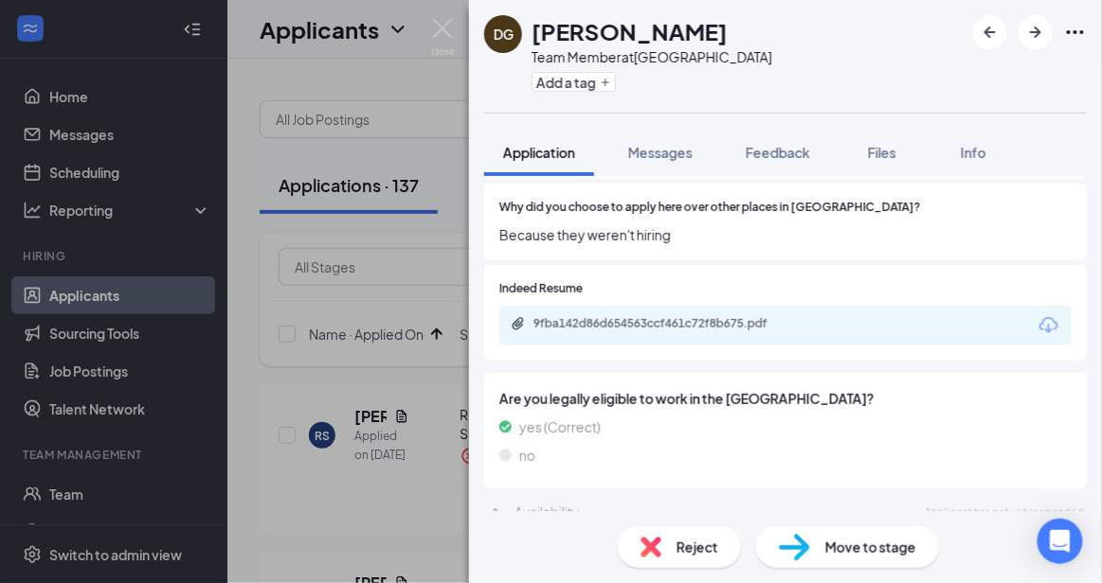
click at [687, 548] on span "Reject" at bounding box center [697, 547] width 42 height 21
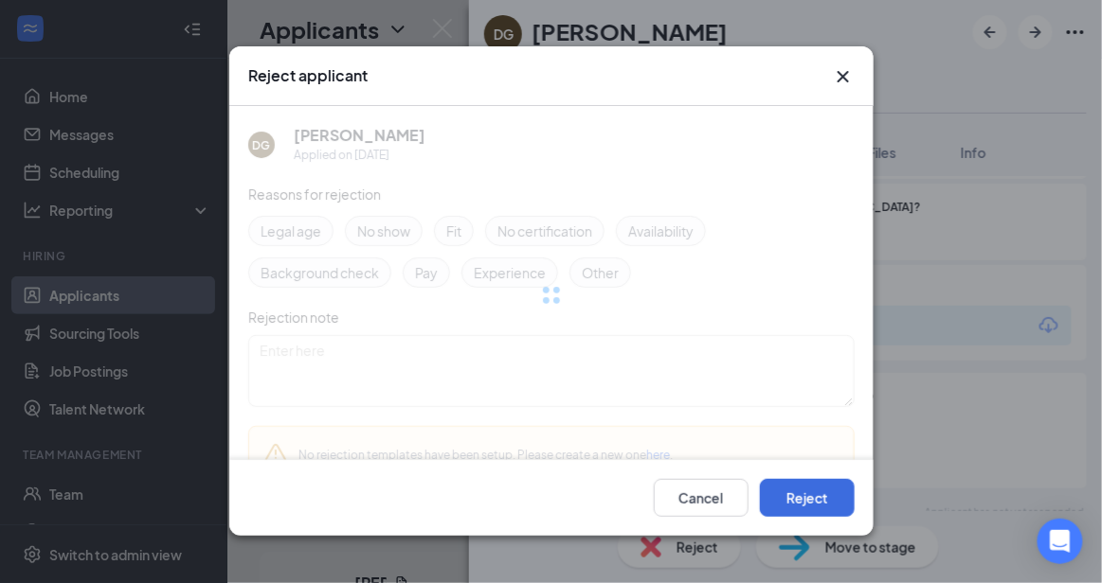
scroll to position [1060, 0]
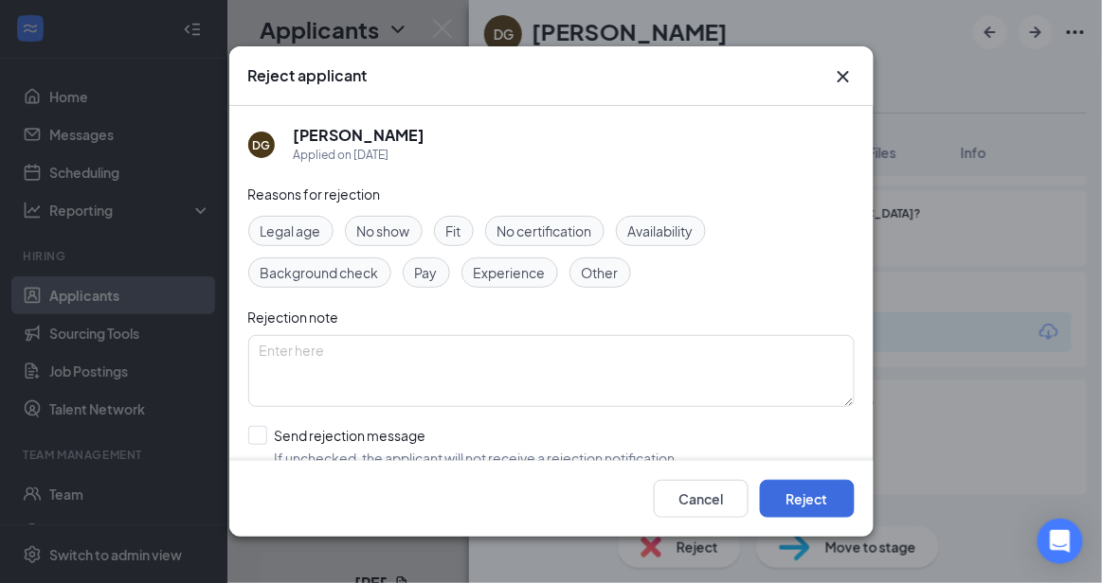
click at [534, 420] on div "Reasons for rejection Legal age No show Fit No certification Availability Backg…" at bounding box center [551, 374] width 606 height 381
click at [486, 449] on input "Send rejection message If unchecked, the applicant will not receive a rejection…" at bounding box center [463, 447] width 431 height 42
checkbox input "true"
click at [857, 210] on div "DG [PERSON_NAME] Applied on [DATE] Reasons for rejection Legal age No show Fit …" at bounding box center [551, 283] width 644 height 354
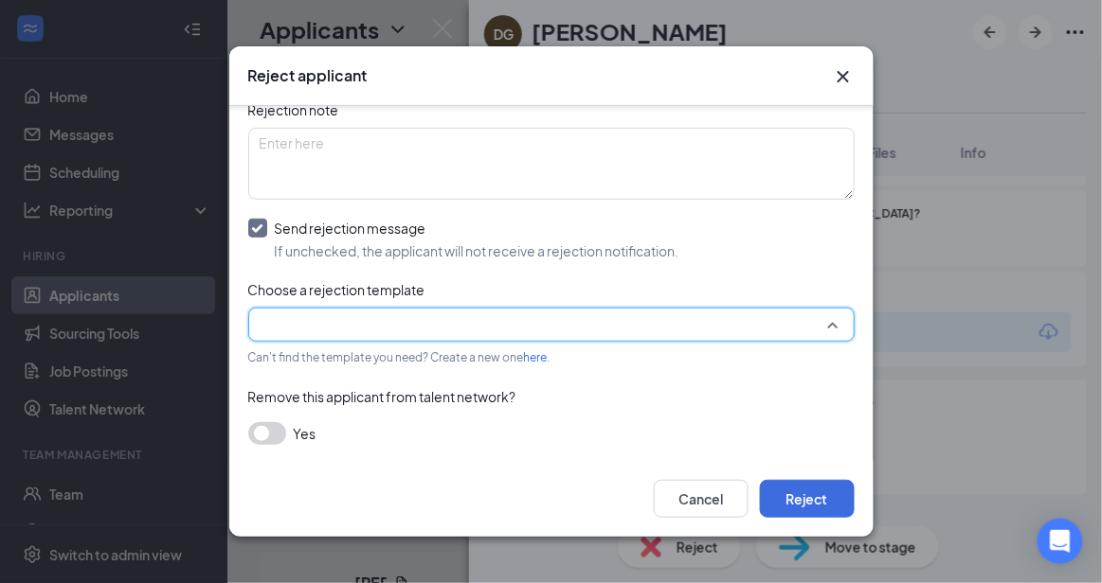
click at [795, 319] on input "search" at bounding box center [545, 325] width 570 height 32
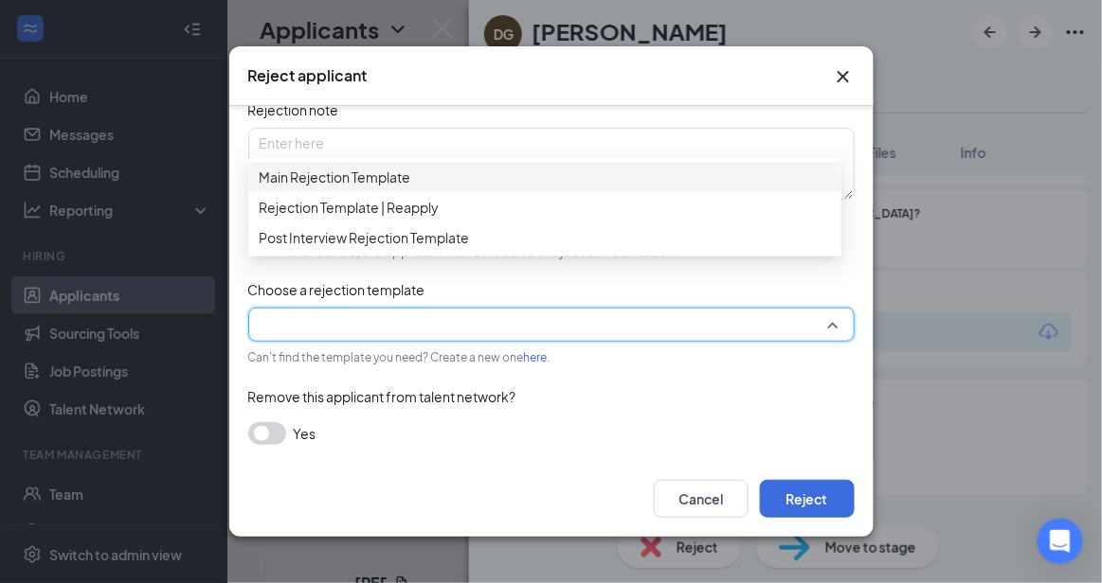
click at [602, 187] on span "Main Rejection Template" at bounding box center [545, 177] width 570 height 21
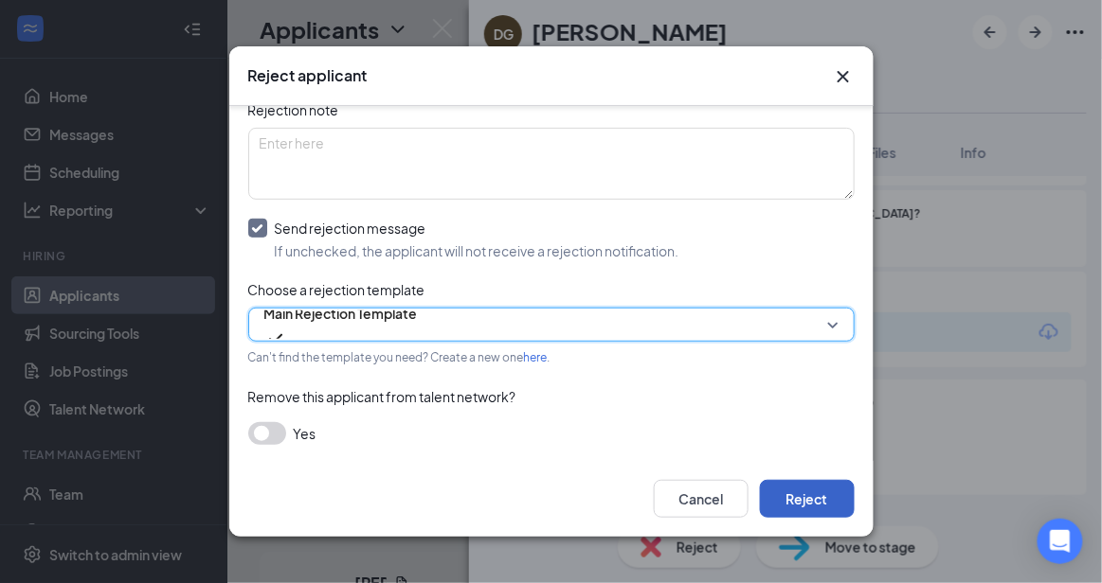
click at [794, 503] on button "Reject" at bounding box center [807, 499] width 95 height 38
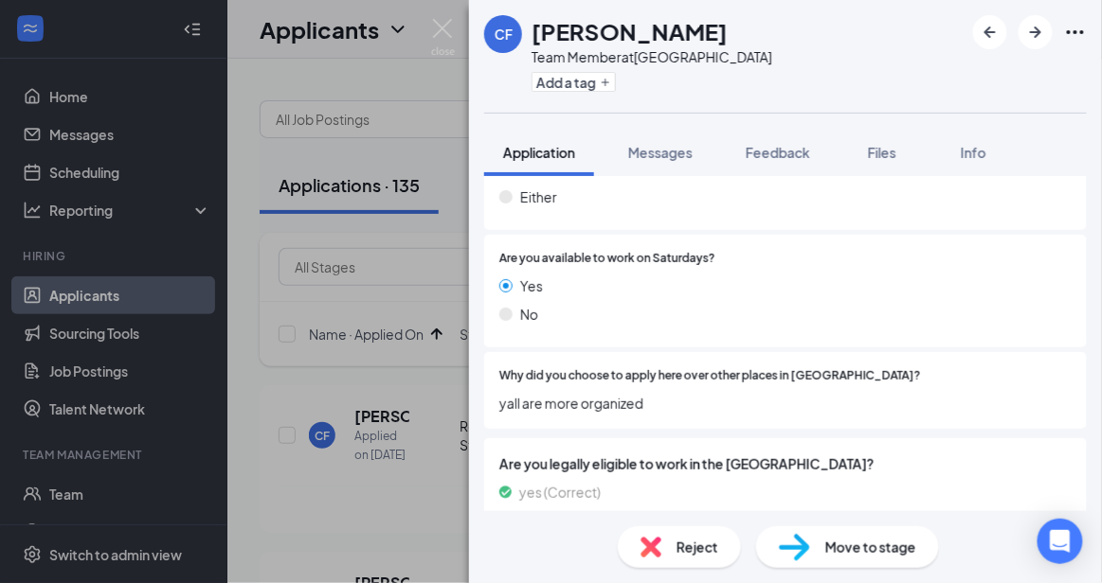
scroll to position [938, 0]
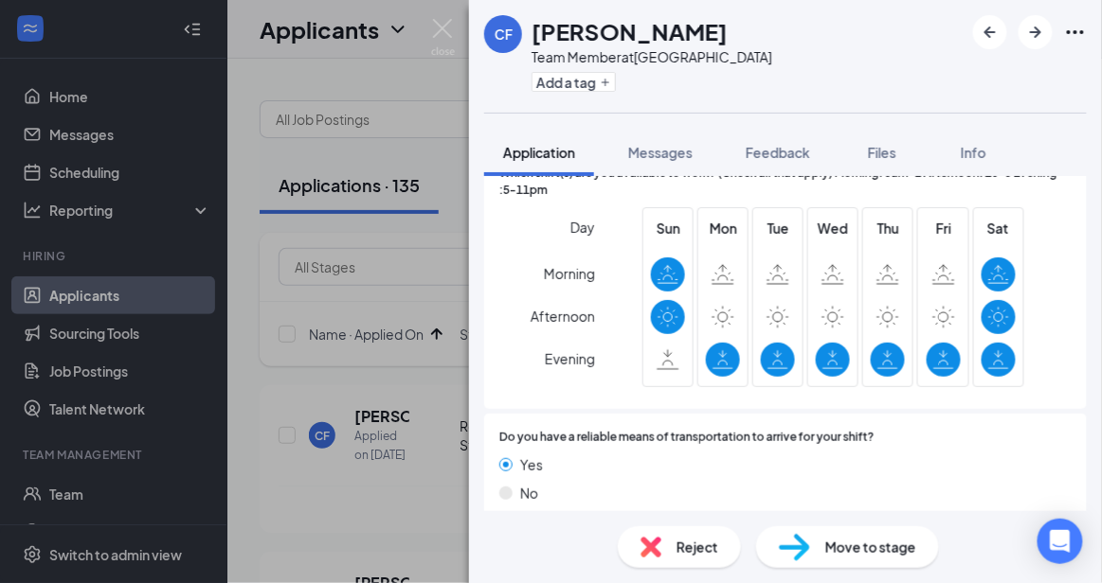
click at [652, 554] on img at bounding box center [650, 547] width 21 height 21
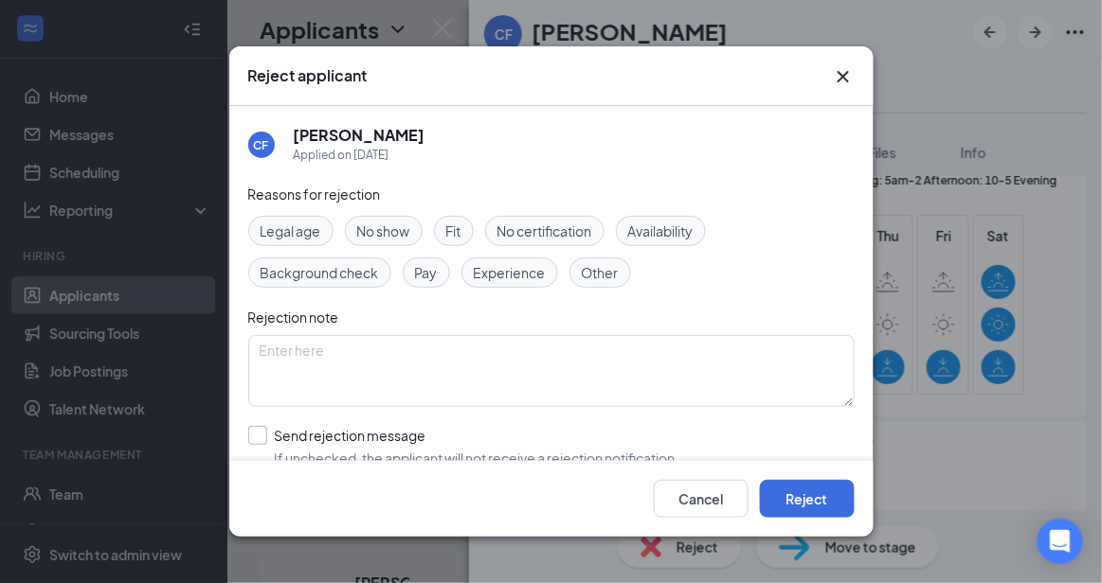
click at [484, 432] on input "Send rejection message If unchecked, the applicant will not receive a rejection…" at bounding box center [463, 447] width 431 height 42
checkbox input "true"
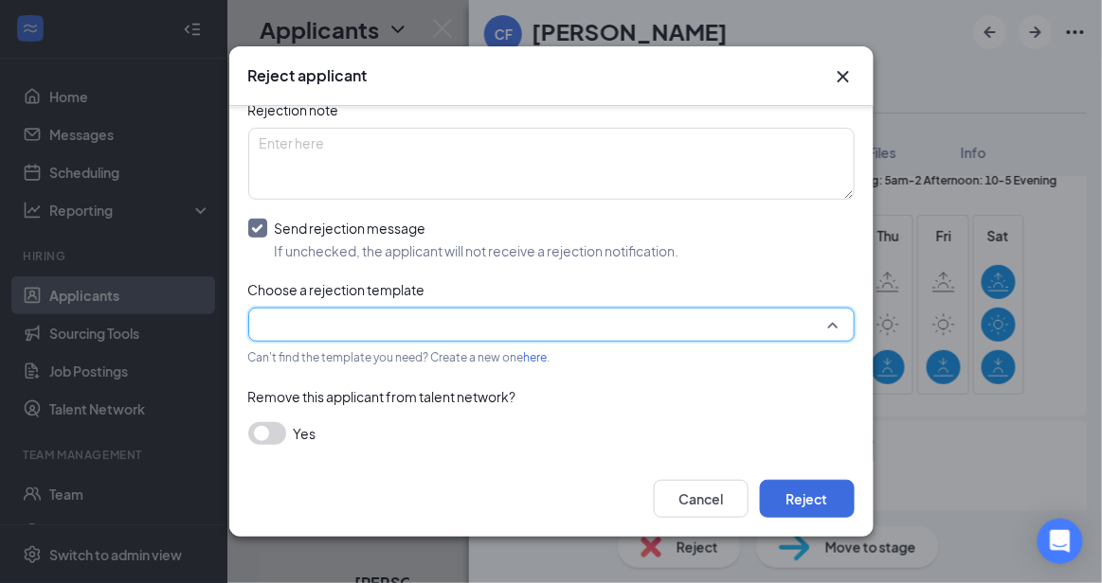
click at [770, 327] on input "search" at bounding box center [545, 325] width 570 height 32
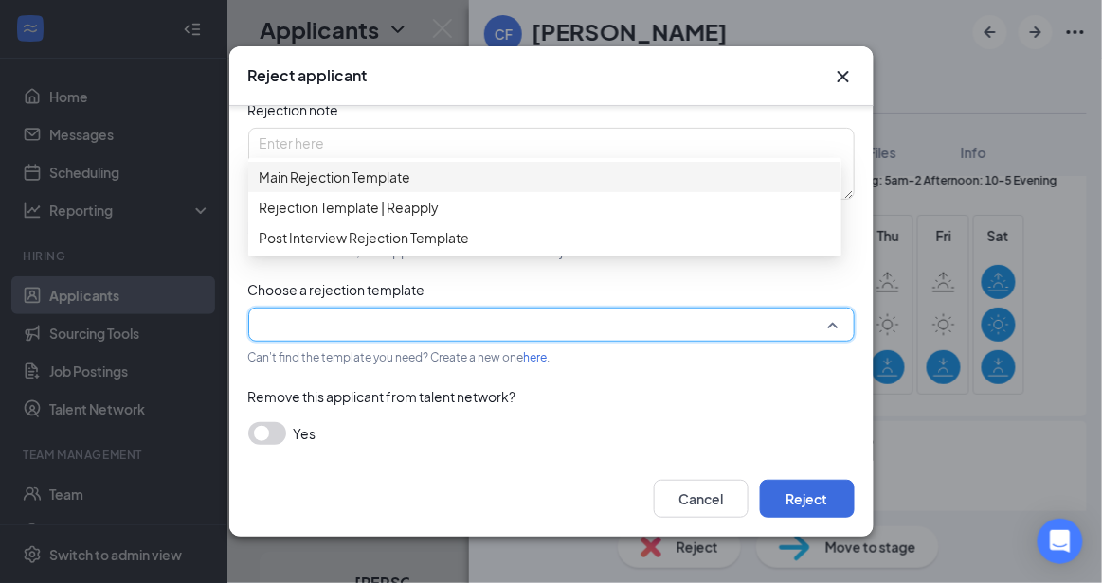
click at [578, 179] on span "Main Rejection Template" at bounding box center [545, 177] width 570 height 21
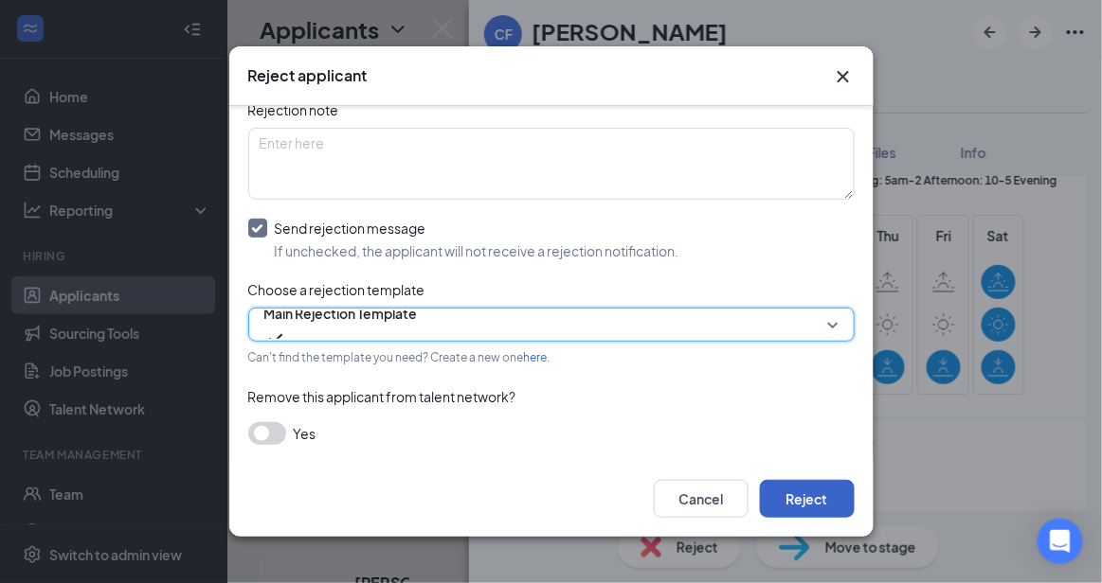
click at [823, 487] on button "Reject" at bounding box center [807, 499] width 95 height 38
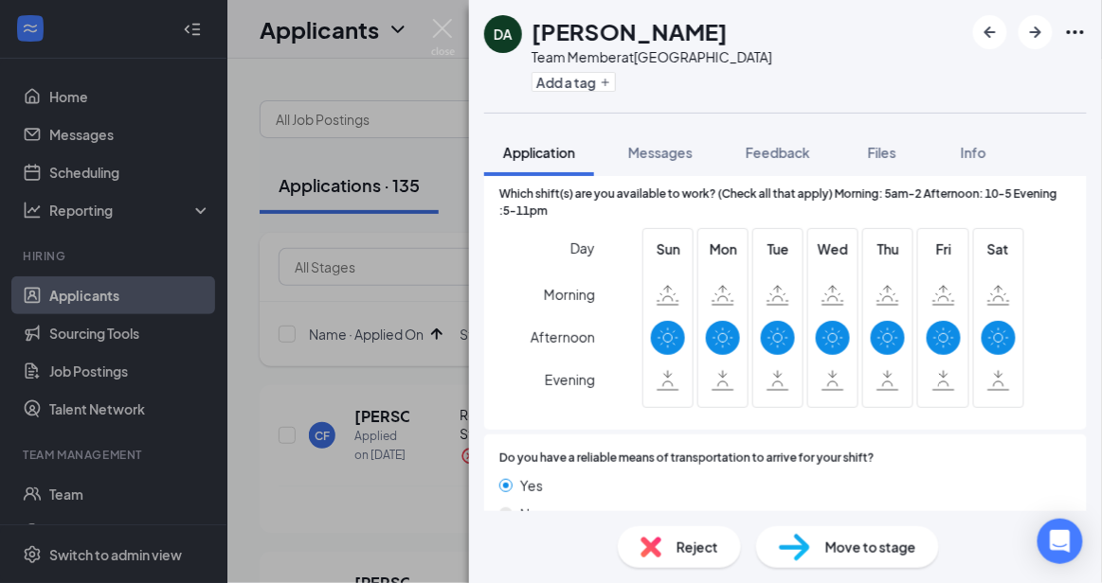
scroll to position [1552, 0]
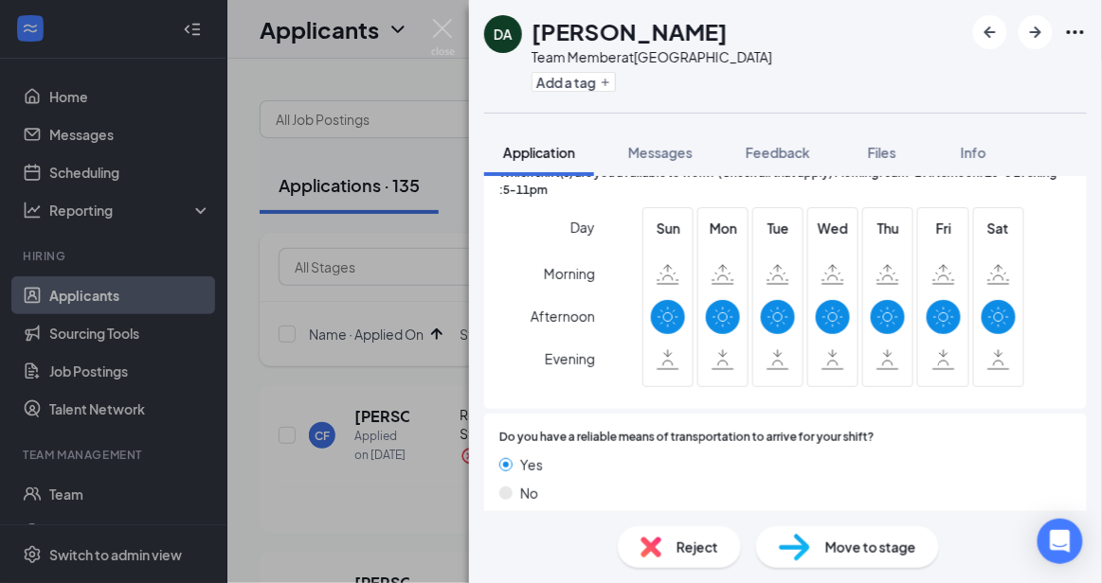
click at [677, 540] on span "Reject" at bounding box center [697, 547] width 42 height 21
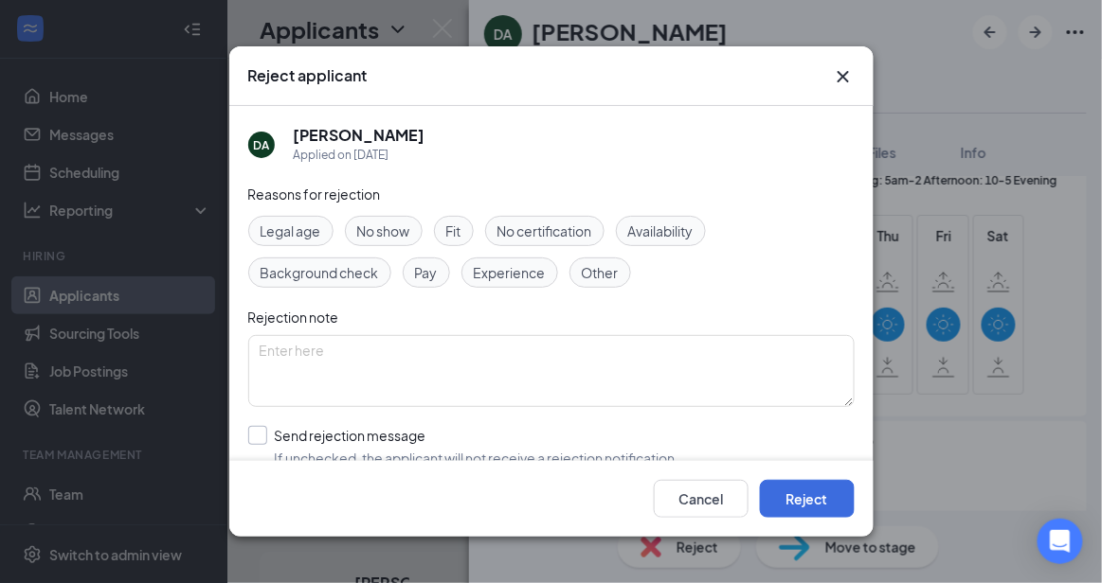
click at [558, 438] on input "Send rejection message If unchecked, the applicant will not receive a rejection…" at bounding box center [463, 447] width 431 height 42
checkbox input "true"
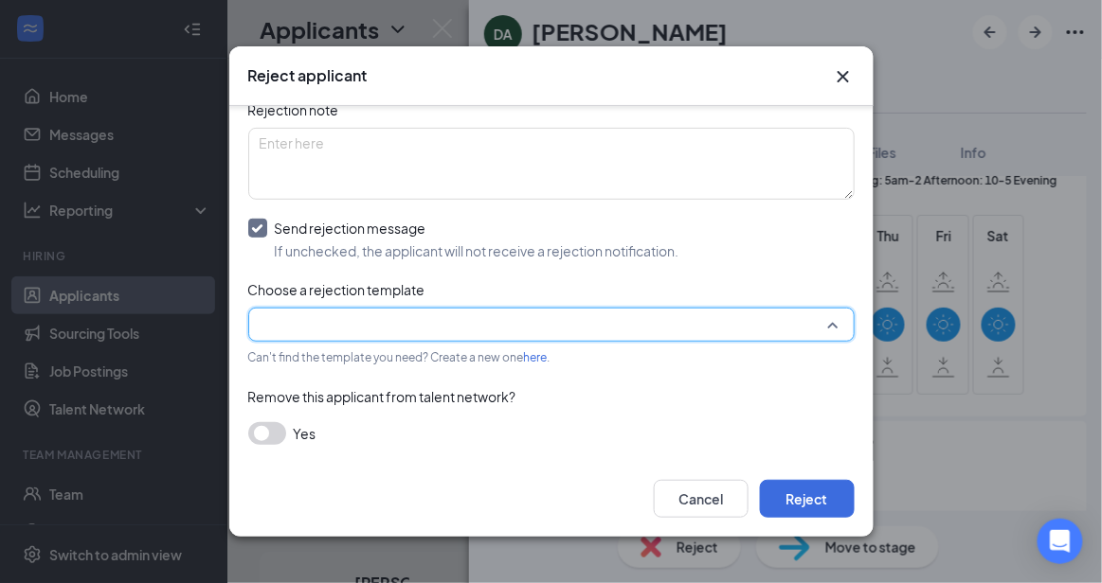
click at [789, 327] on input "search" at bounding box center [545, 325] width 570 height 32
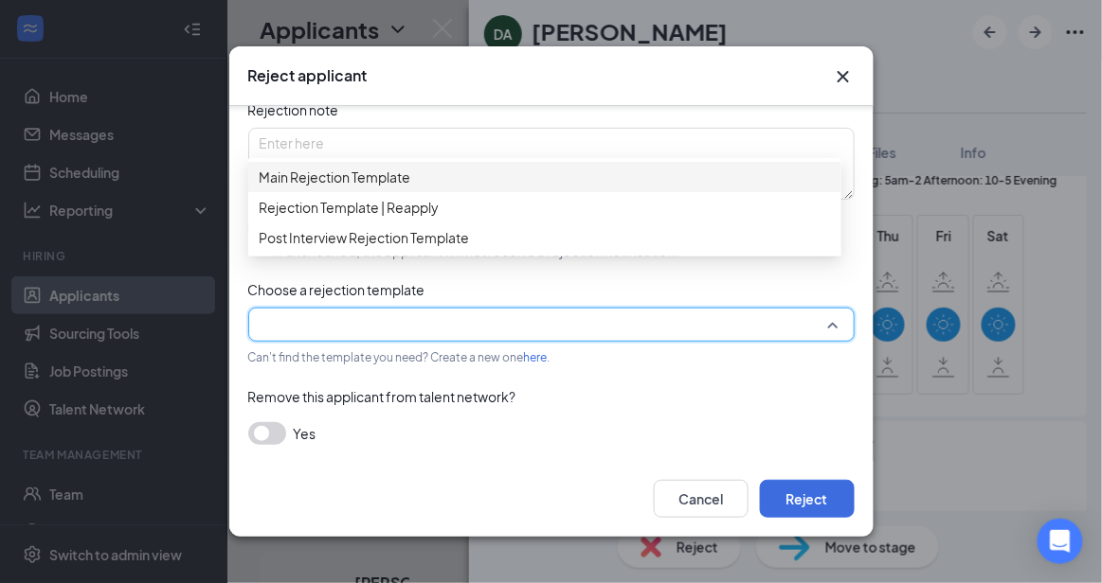
click at [561, 184] on span "Main Rejection Template" at bounding box center [545, 177] width 570 height 21
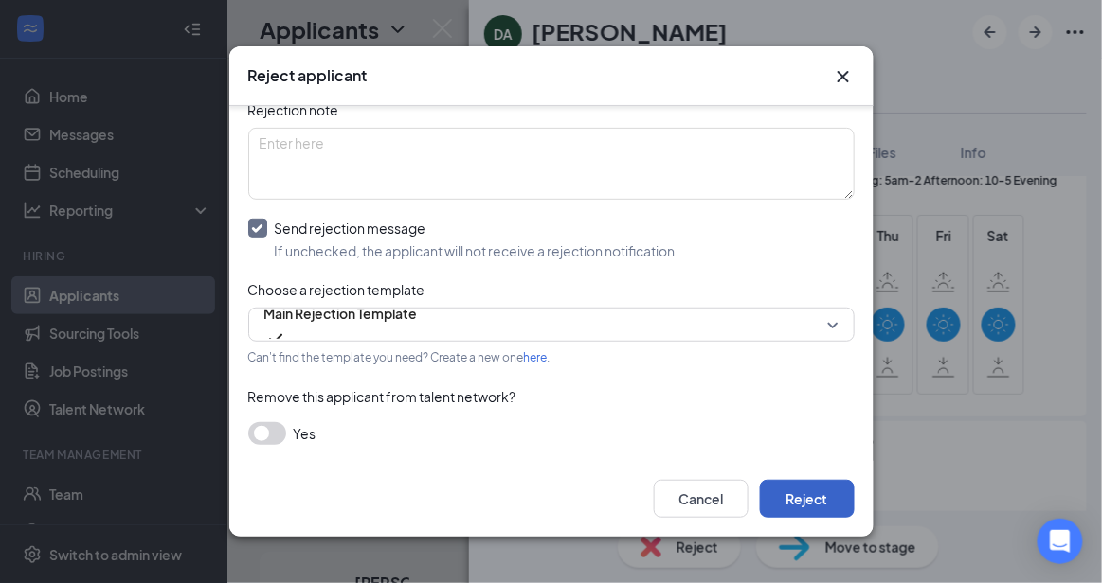
click at [799, 494] on button "Reject" at bounding box center [807, 499] width 95 height 38
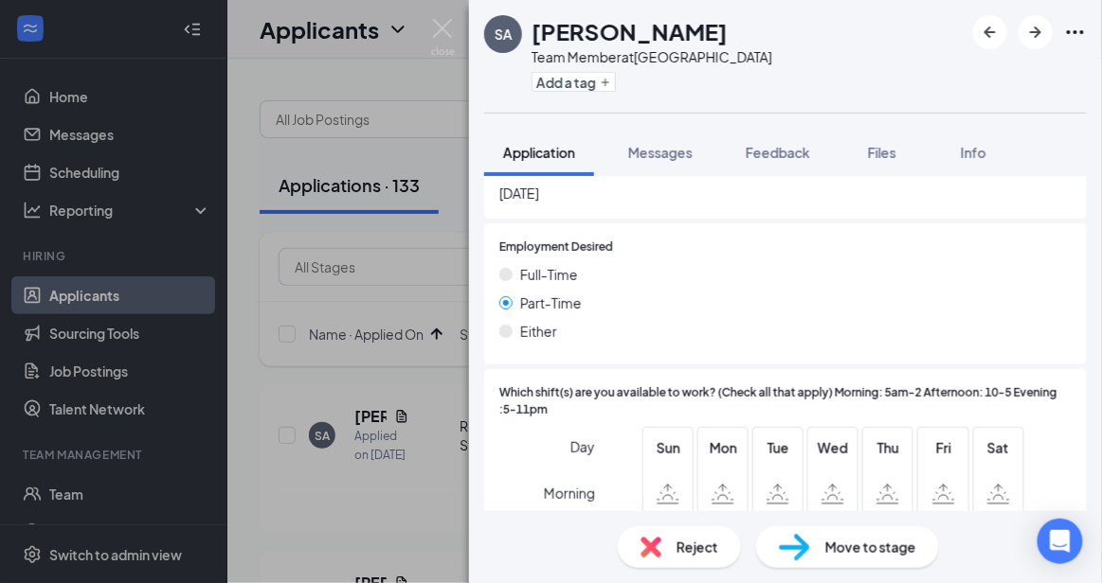
scroll to position [1531, 0]
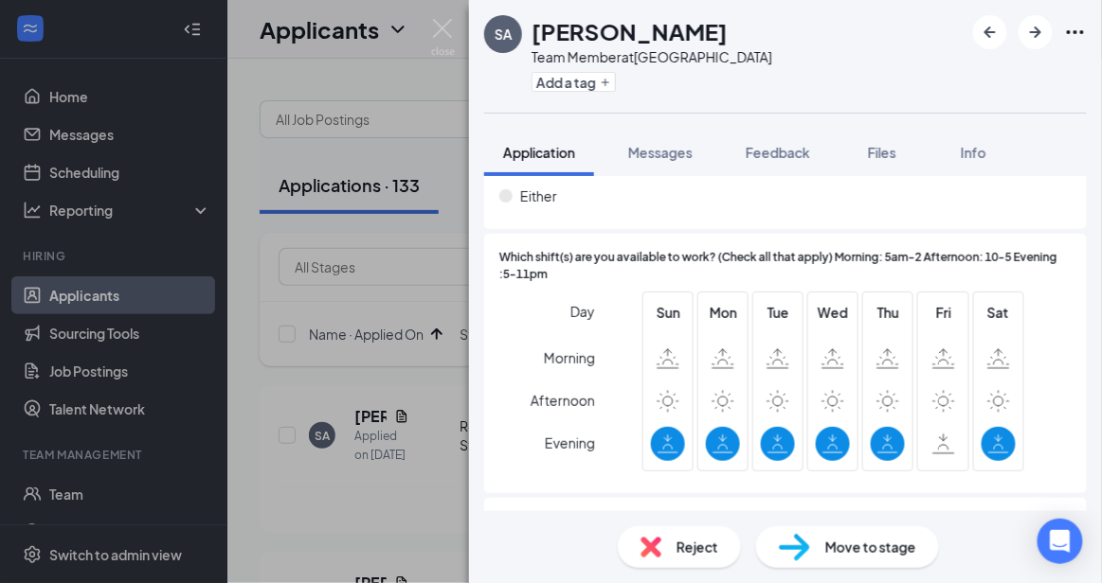
click at [683, 562] on div "Reject" at bounding box center [679, 548] width 123 height 42
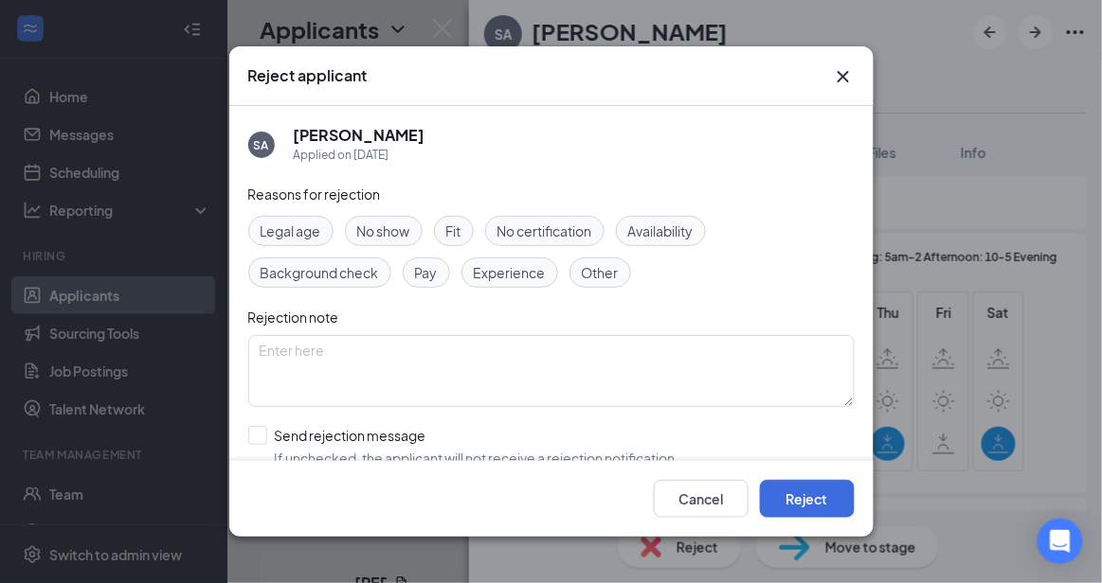
click at [546, 422] on div "Reasons for rejection Legal age No show Fit No certification Availability Backg…" at bounding box center [551, 374] width 606 height 381
click at [410, 441] on input "Send rejection message If unchecked, the applicant will not receive a rejection…" at bounding box center [463, 447] width 431 height 42
checkbox input "true"
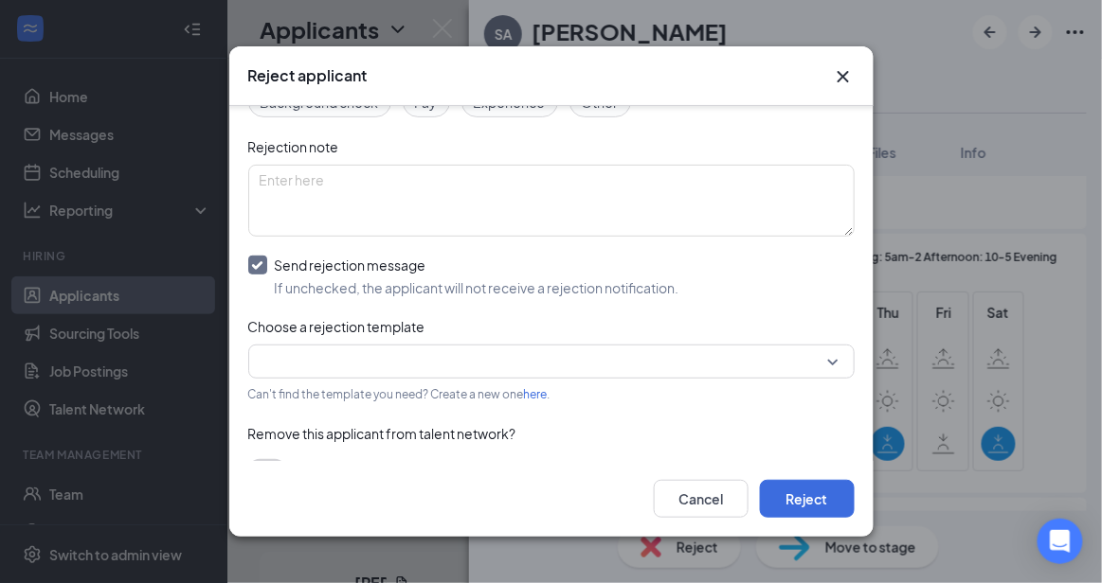
scroll to position [207, 0]
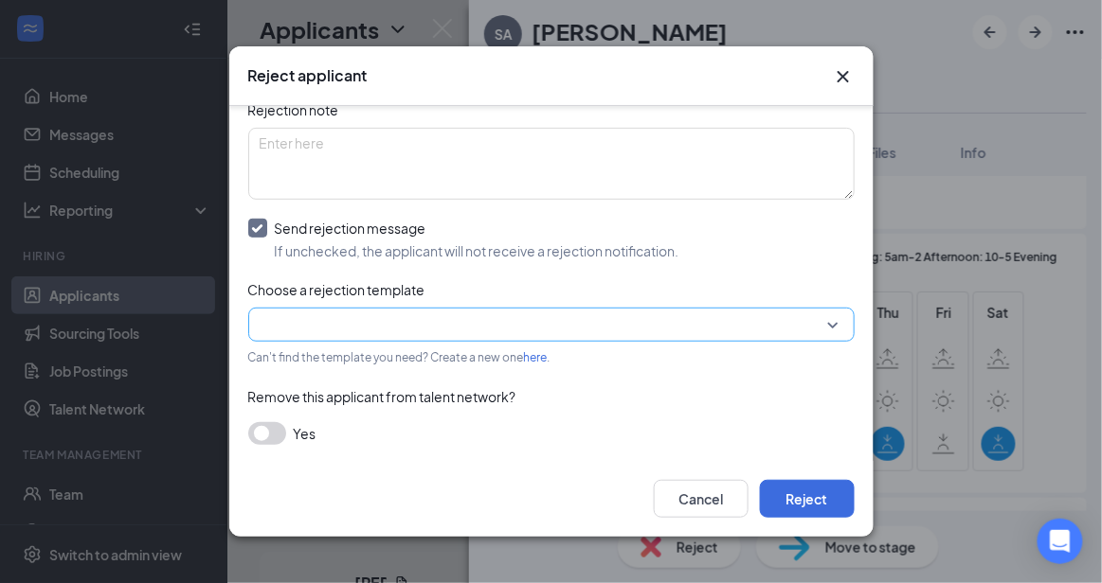
click at [772, 322] on input "search" at bounding box center [545, 325] width 570 height 32
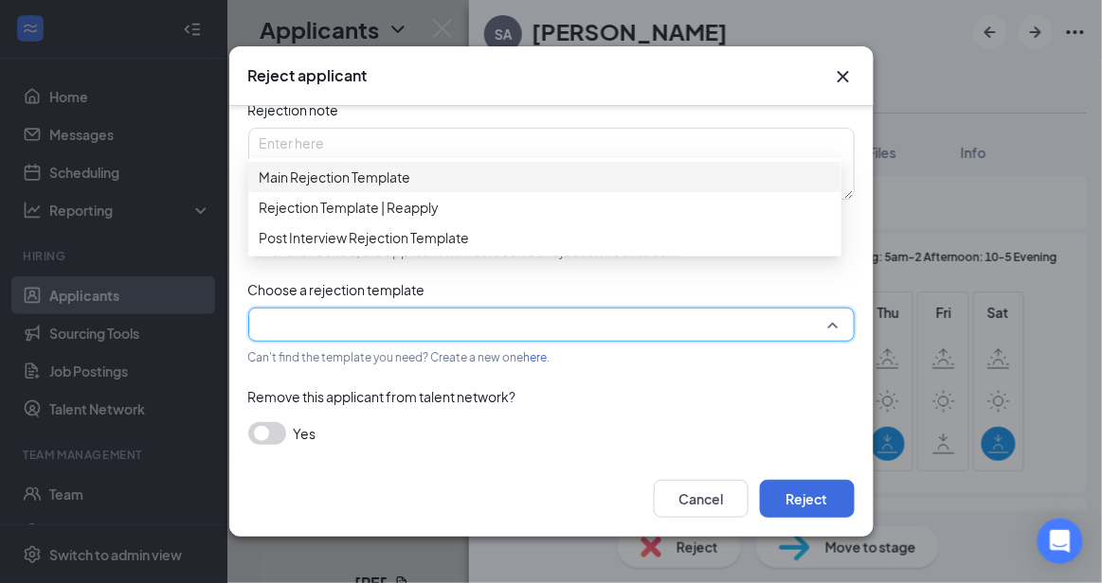
click at [546, 167] on div "Main Rejection Template" at bounding box center [544, 177] width 593 height 30
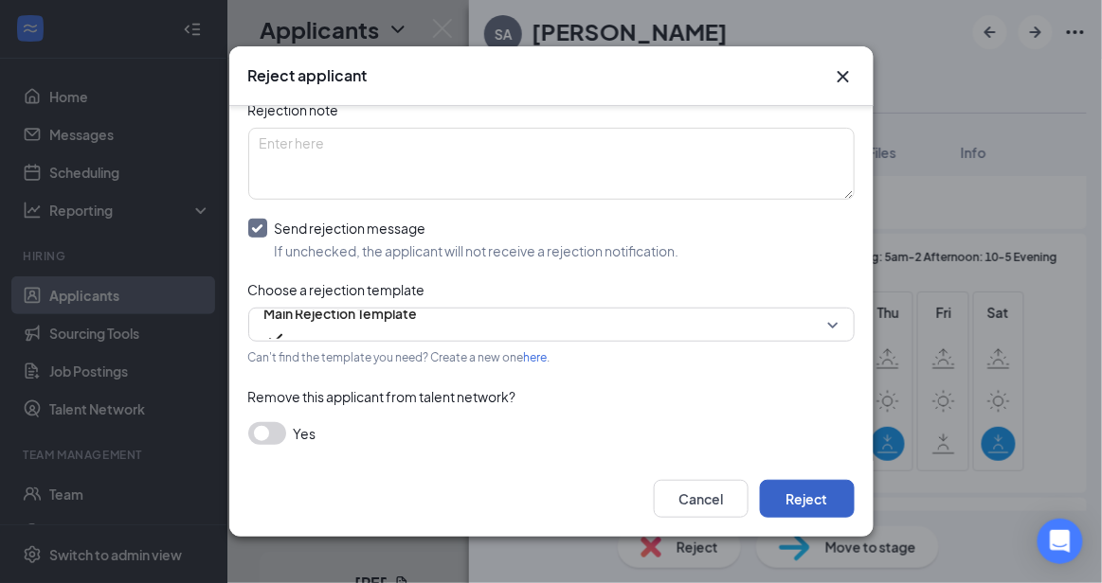
click at [810, 488] on button "Reject" at bounding box center [807, 499] width 95 height 38
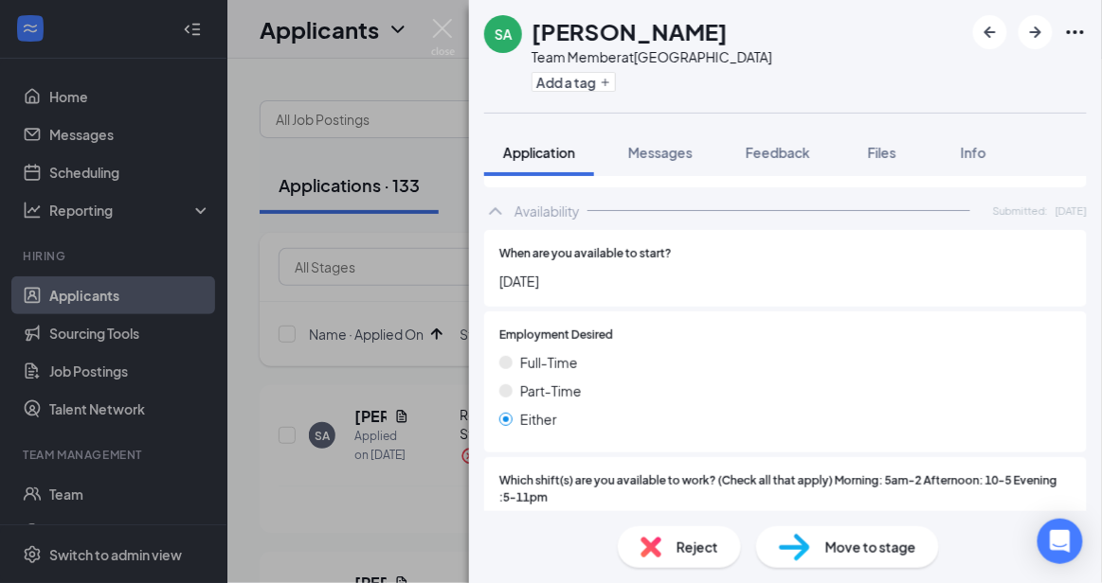
scroll to position [1616, 0]
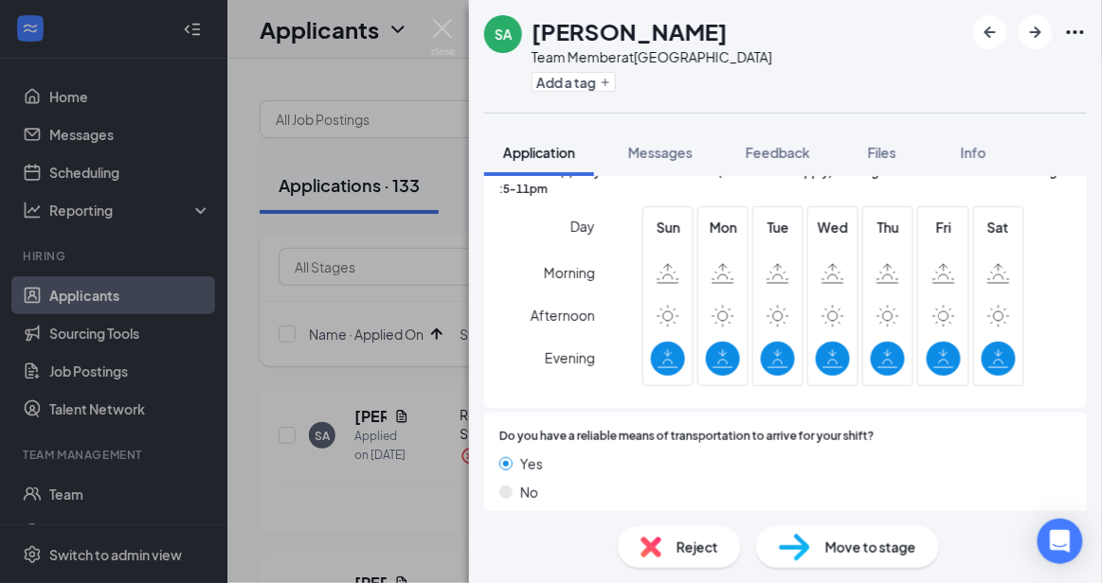
click at [688, 555] on span "Reject" at bounding box center [697, 547] width 42 height 21
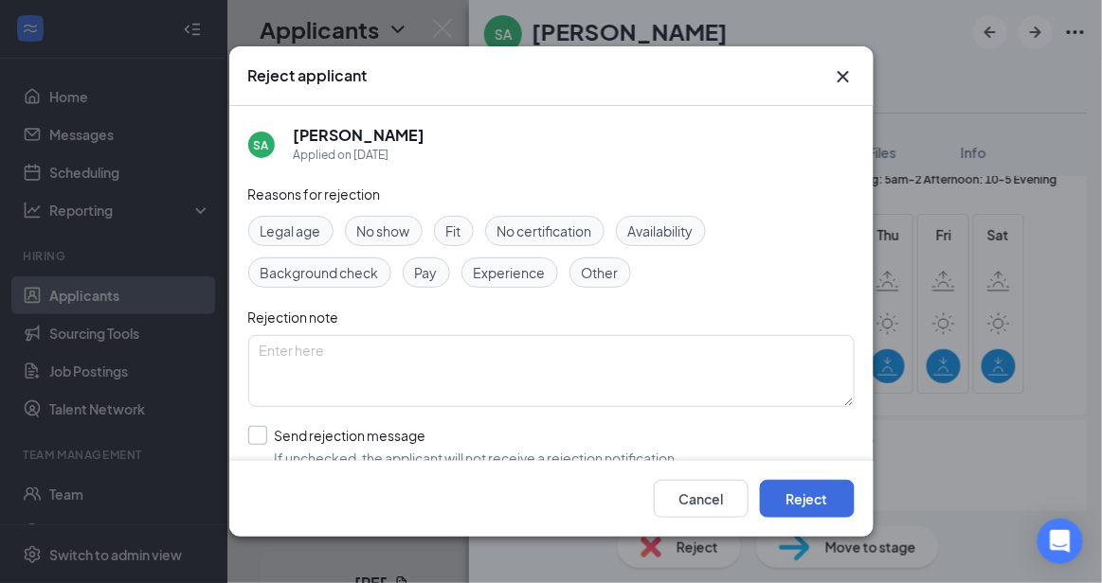
click at [478, 436] on input "Send rejection message If unchecked, the applicant will not receive a rejection…" at bounding box center [463, 447] width 431 height 42
checkbox input "true"
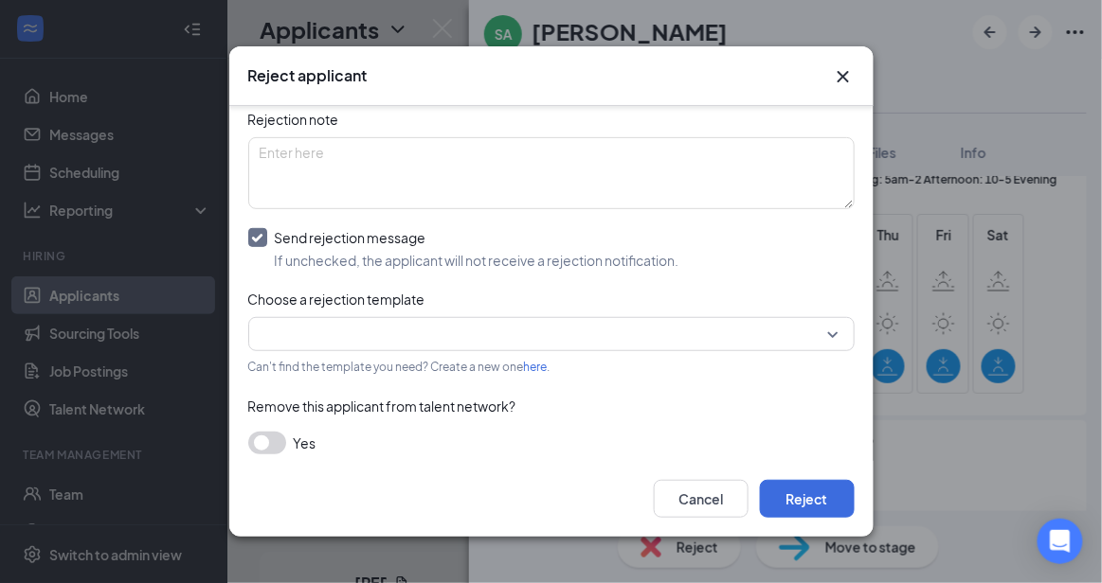
scroll to position [207, 0]
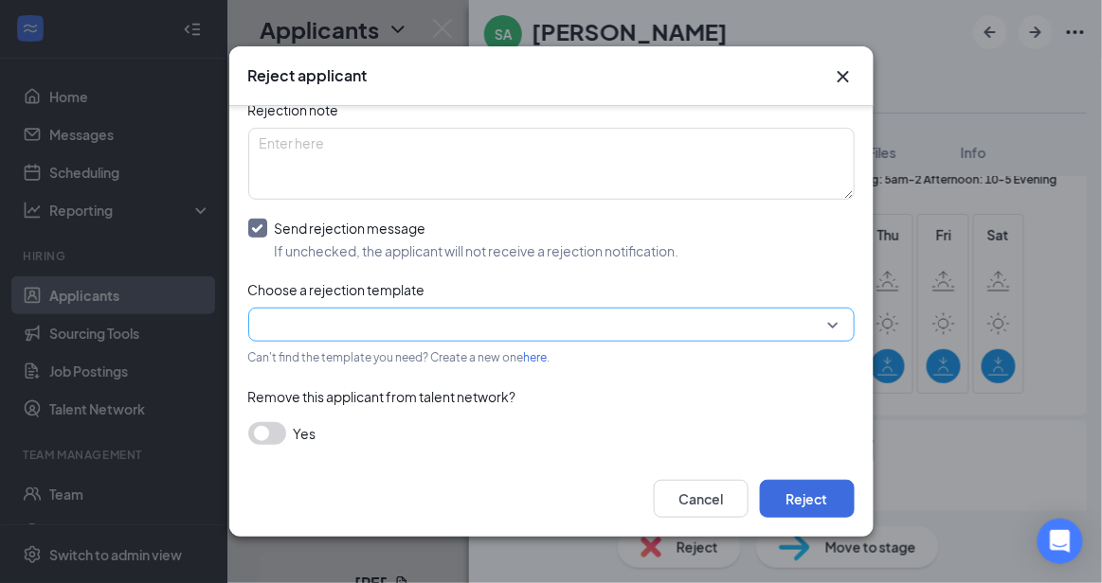
click at [799, 321] on input "search" at bounding box center [545, 325] width 570 height 32
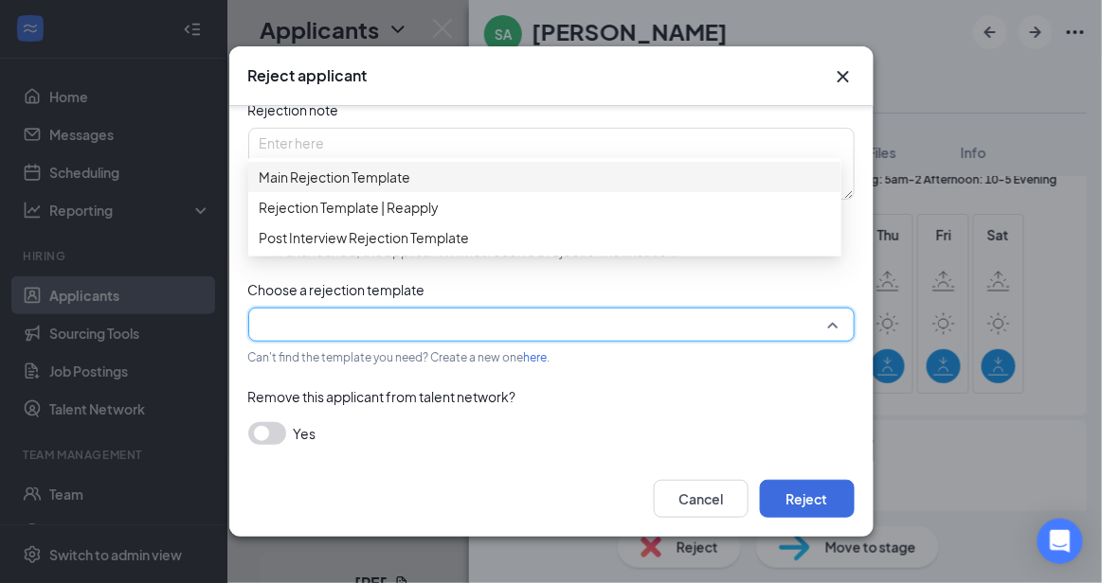
click at [575, 176] on span "Main Rejection Template" at bounding box center [545, 177] width 570 height 21
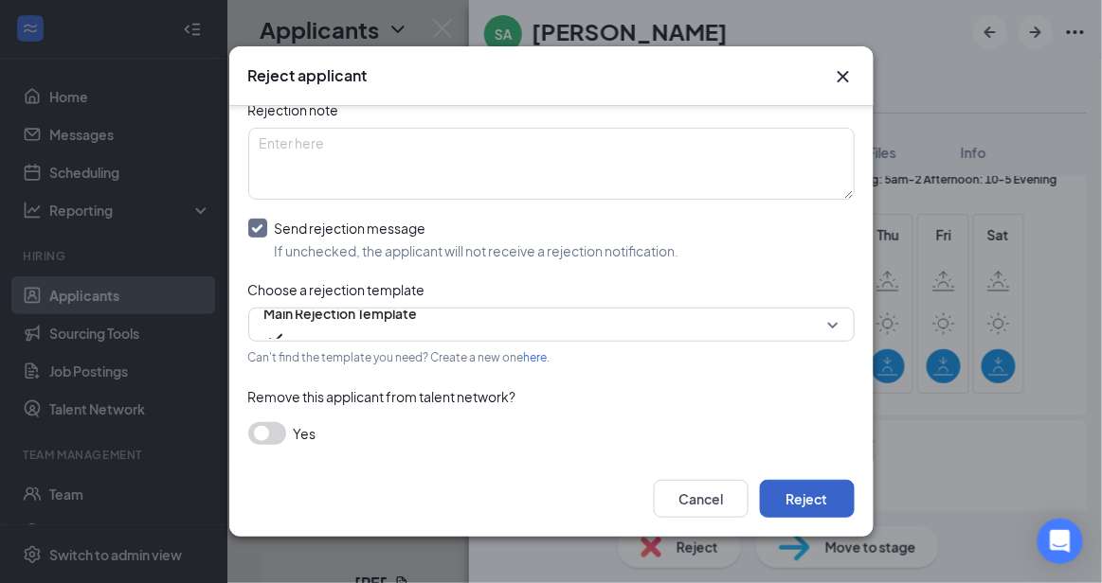
click at [788, 483] on button "Reject" at bounding box center [807, 499] width 95 height 38
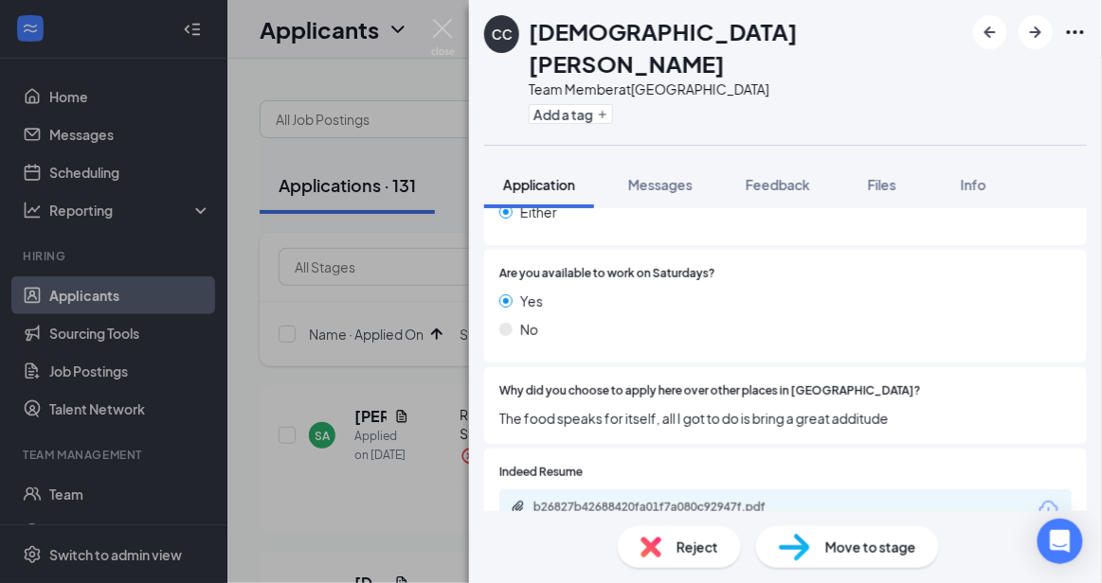
scroll to position [1007, 0]
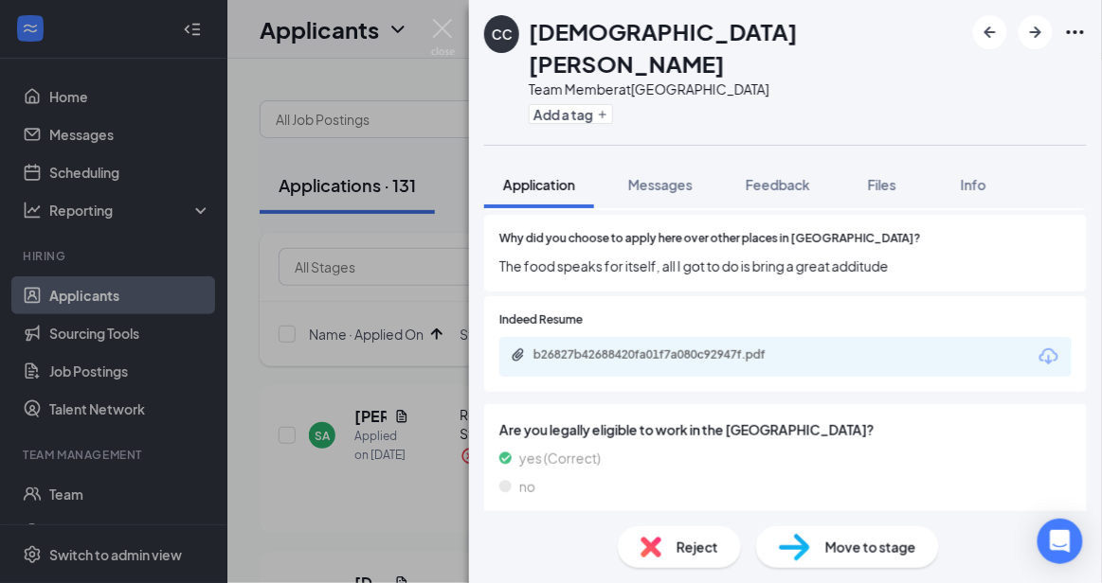
click at [669, 559] on div "Reject" at bounding box center [679, 548] width 123 height 42
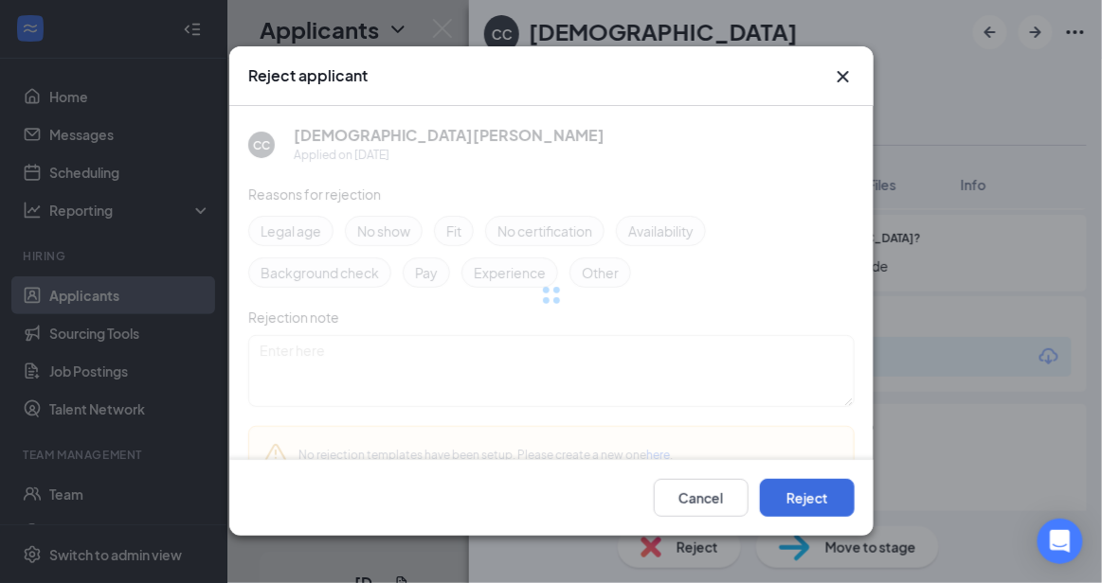
scroll to position [999, 0]
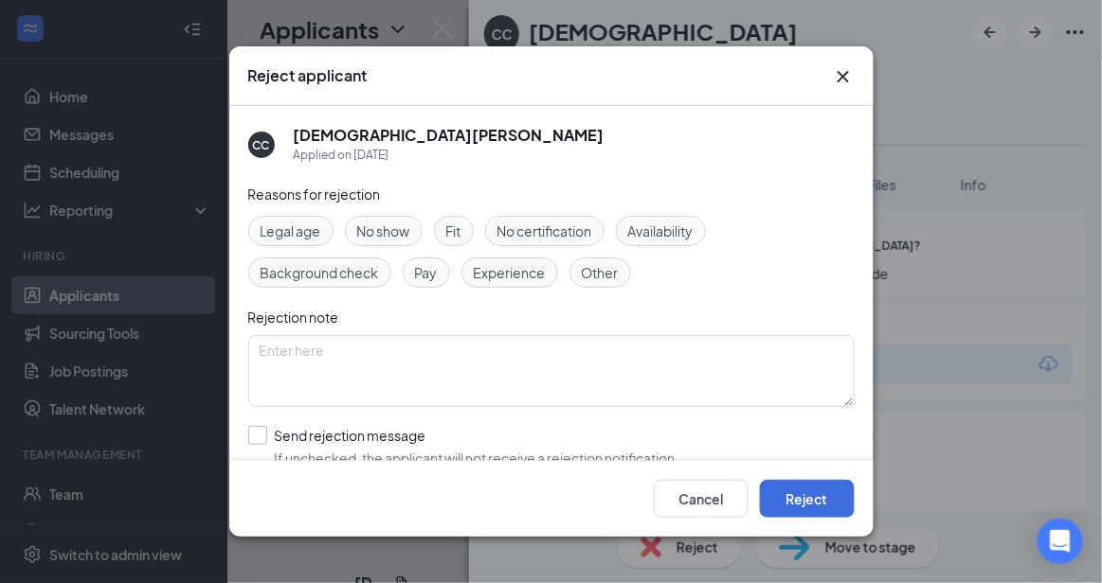
click at [556, 458] on input "Send rejection message If unchecked, the applicant will not receive a rejection…" at bounding box center [463, 447] width 431 height 42
checkbox input "true"
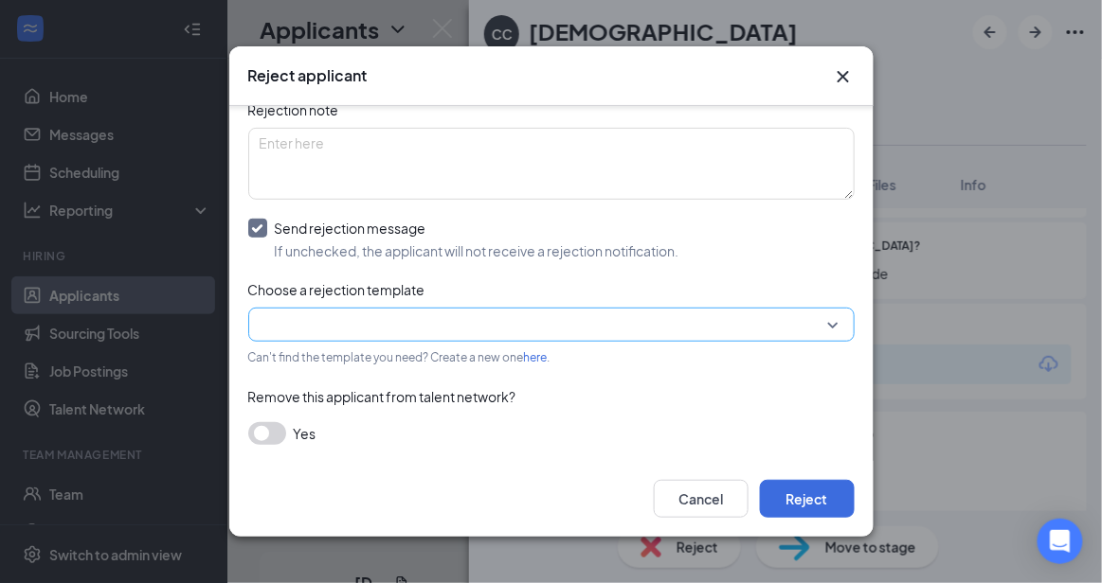
click at [785, 326] on input "search" at bounding box center [545, 325] width 570 height 32
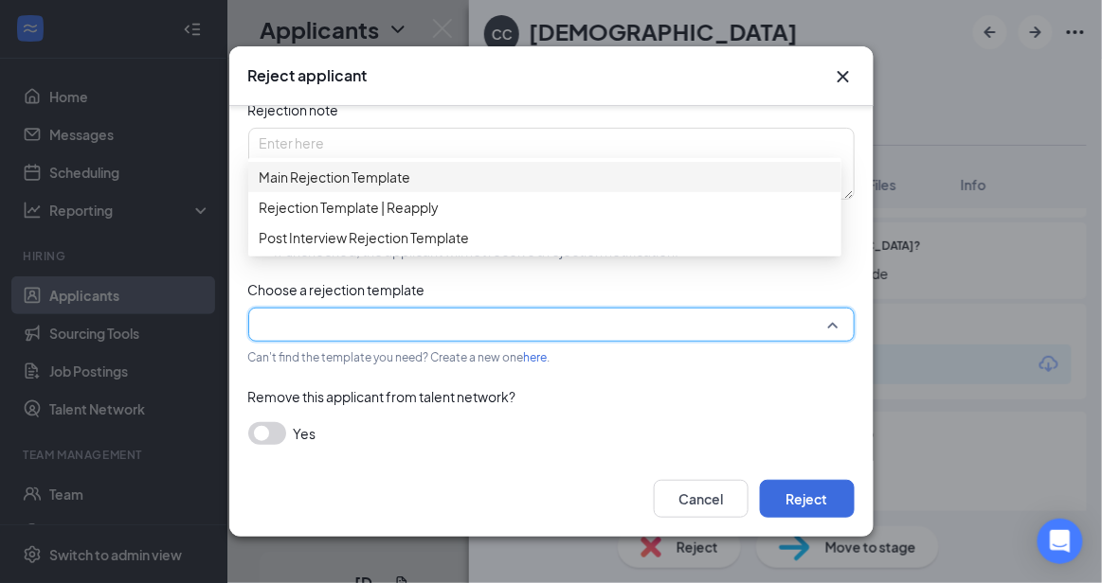
click at [515, 188] on span "Main Rejection Template" at bounding box center [545, 177] width 570 height 21
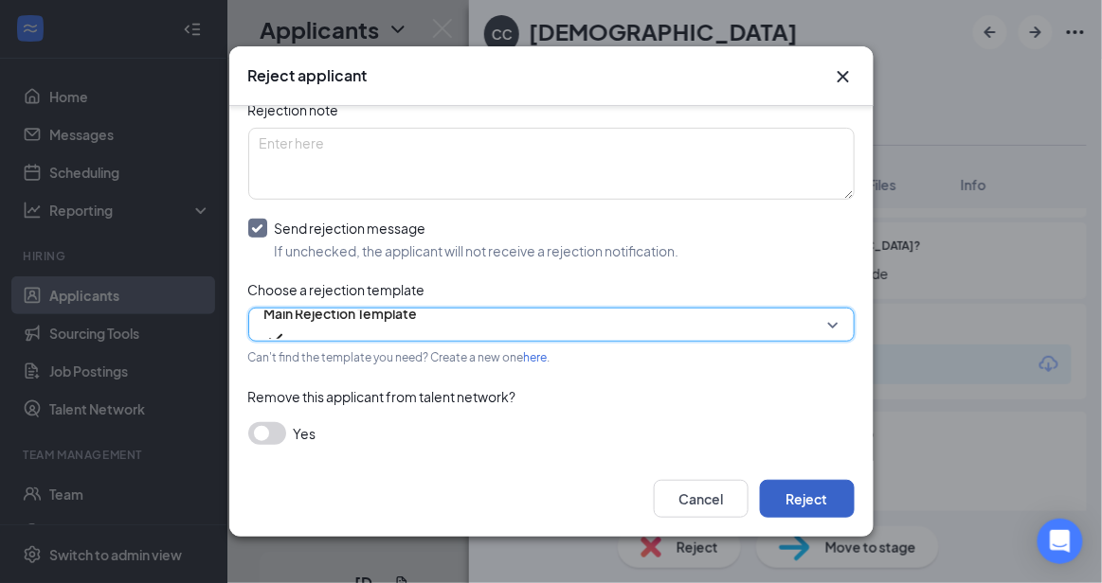
click at [811, 494] on button "Reject" at bounding box center [807, 499] width 95 height 38
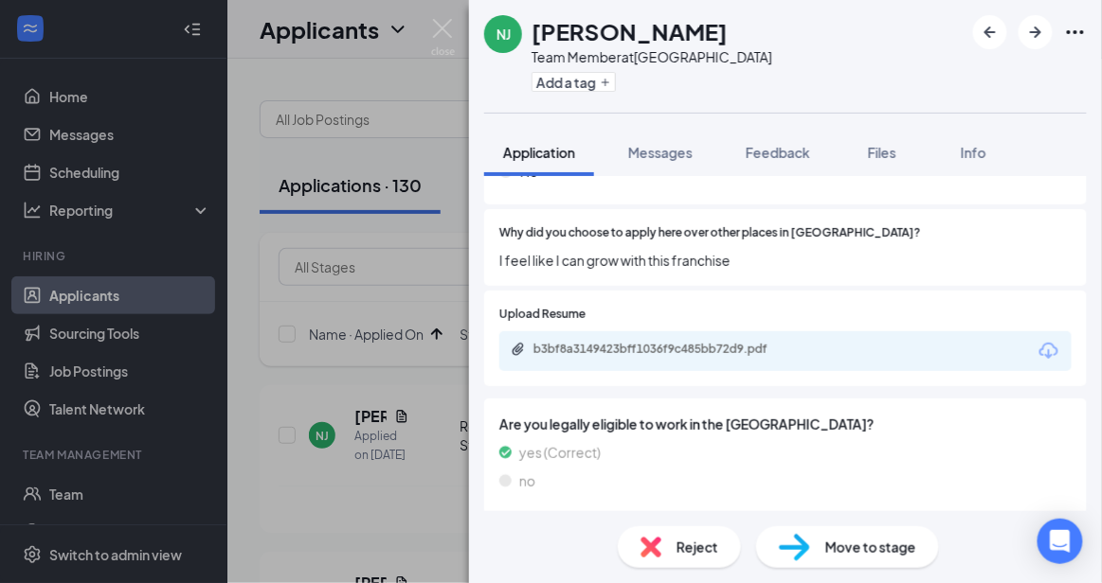
scroll to position [1043, 0]
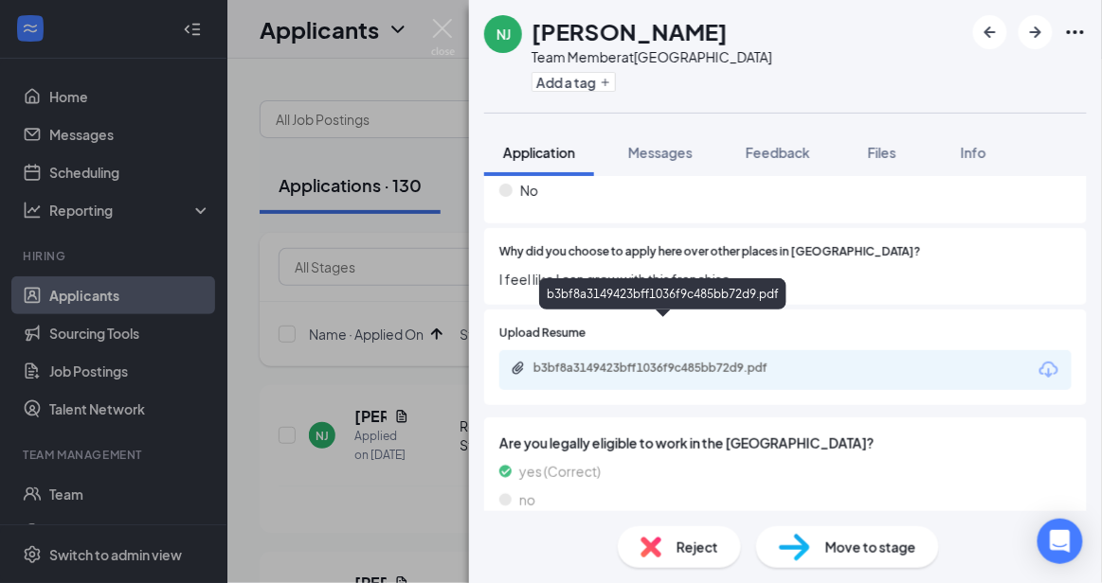
click at [697, 361] on div "b3bf8a3149423bff1036f9c485bb72d9.pdf" at bounding box center [665, 368] width 265 height 15
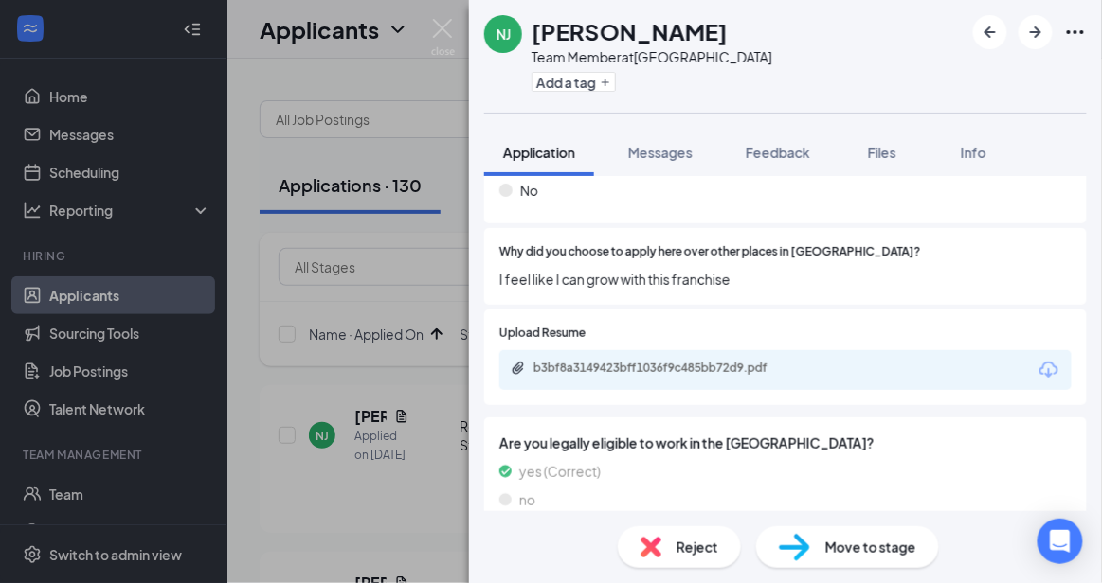
click at [676, 548] on span "Reject" at bounding box center [697, 547] width 42 height 21
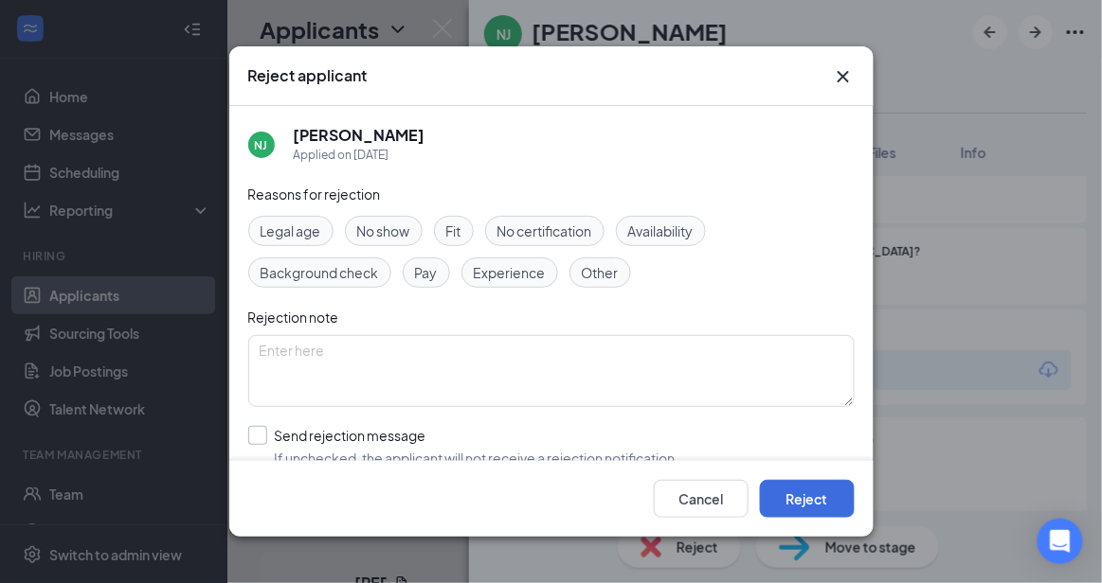
click at [496, 433] on input "Send rejection message If unchecked, the applicant will not receive a rejection…" at bounding box center [463, 447] width 431 height 42
checkbox input "true"
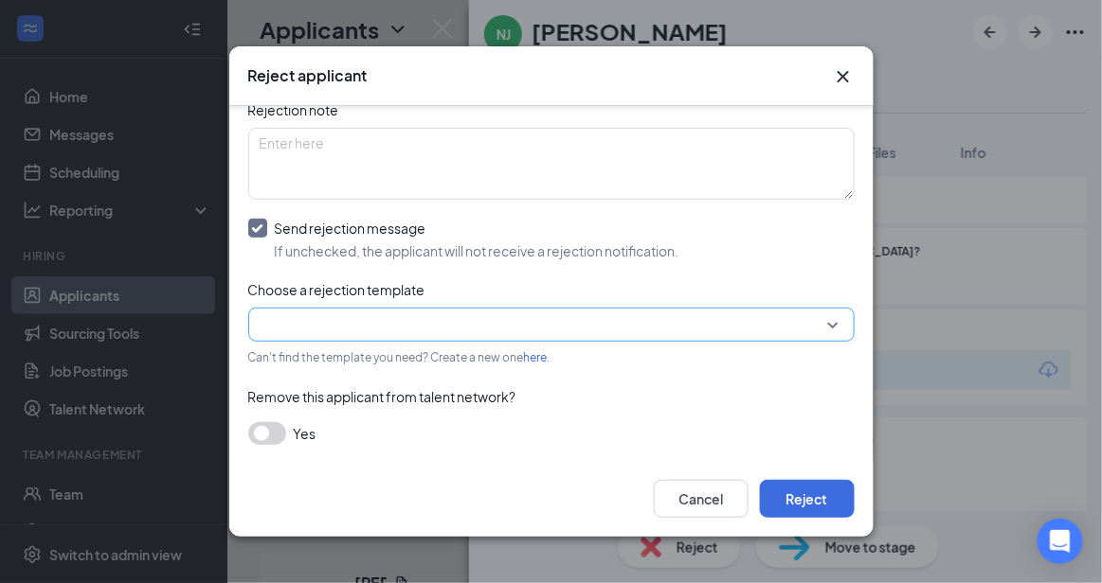
click at [771, 324] on input "search" at bounding box center [545, 325] width 570 height 32
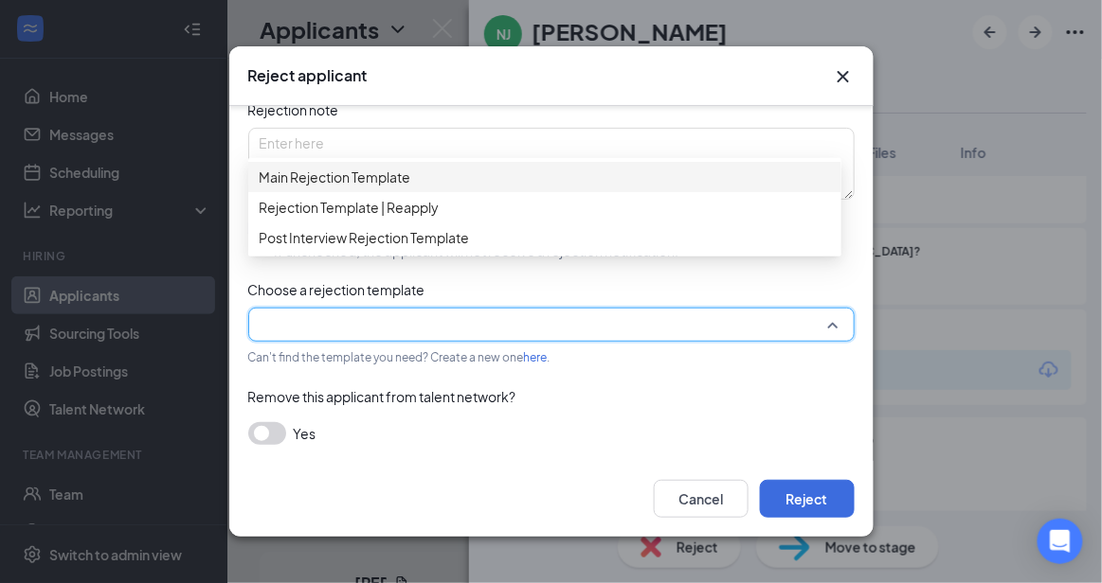
click at [620, 176] on span "Main Rejection Template" at bounding box center [545, 177] width 570 height 21
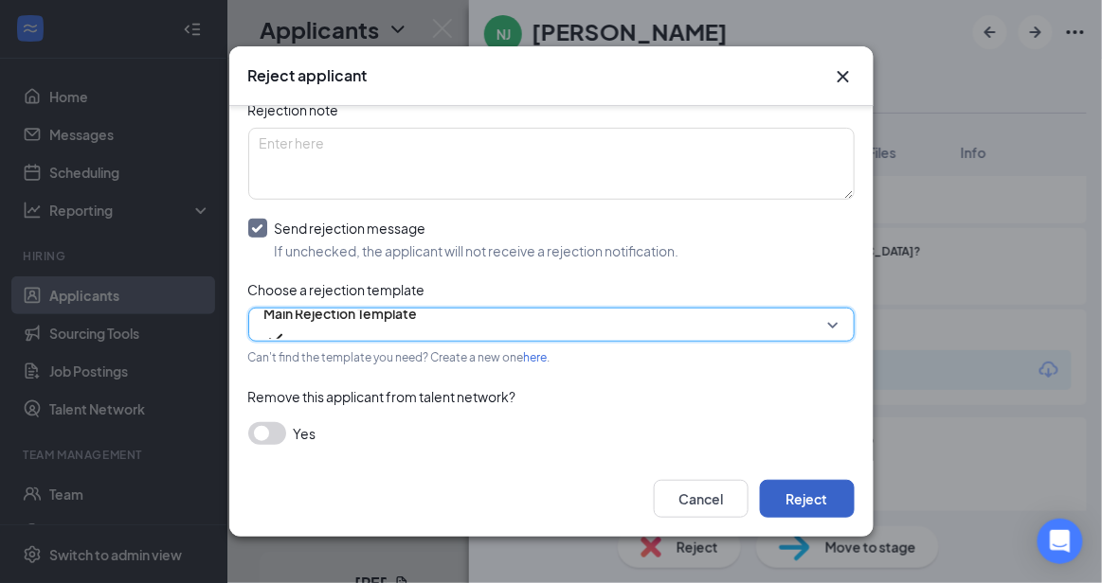
click at [829, 488] on button "Reject" at bounding box center [807, 499] width 95 height 38
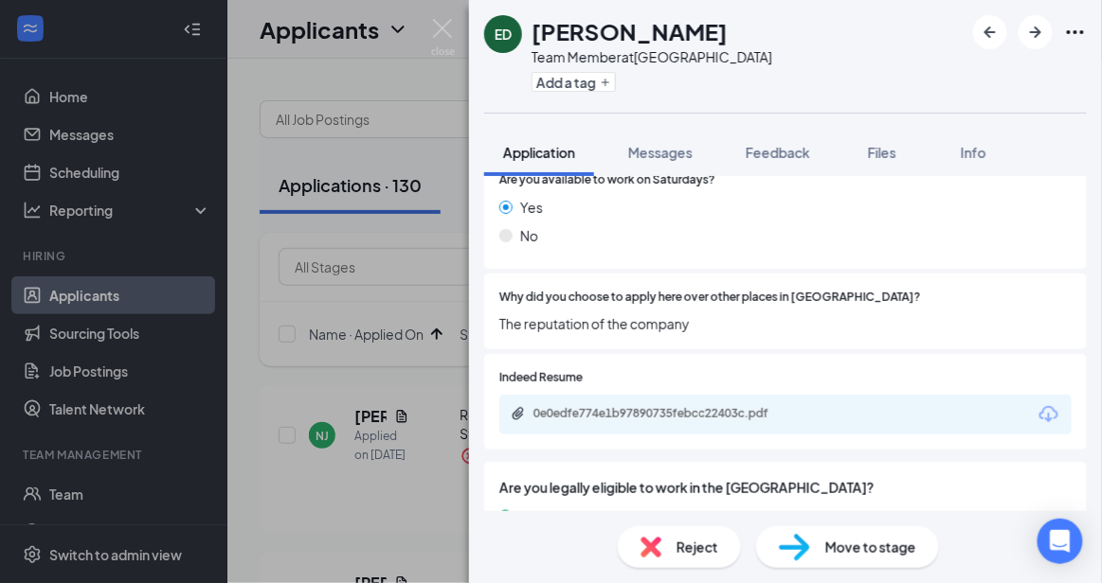
scroll to position [916, 0]
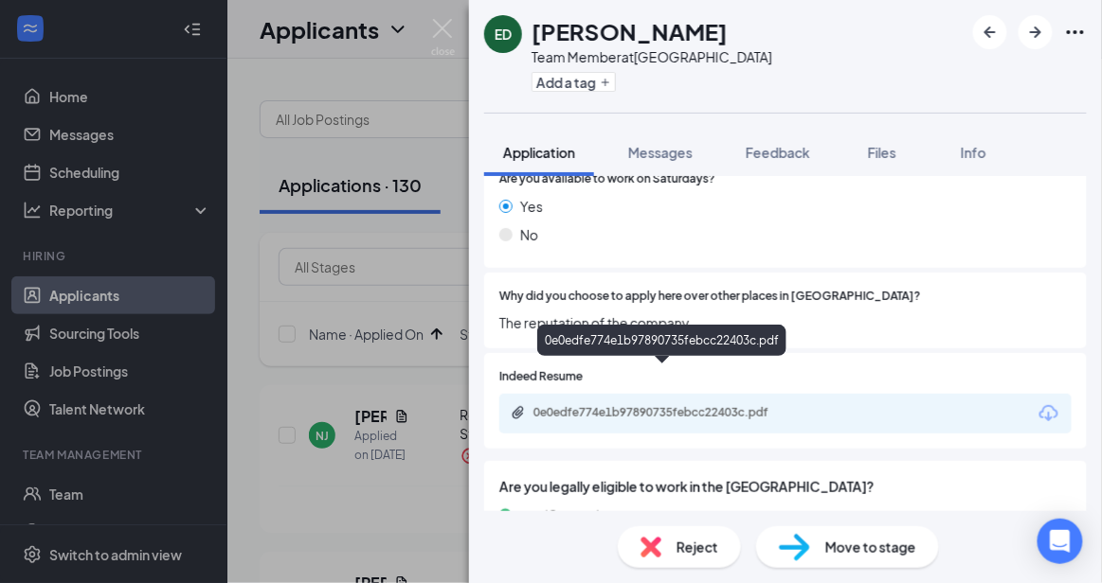
click at [759, 405] on div "0e0edfe774e1b97890735febcc22403c.pdf" at bounding box center [664, 414] width 307 height 18
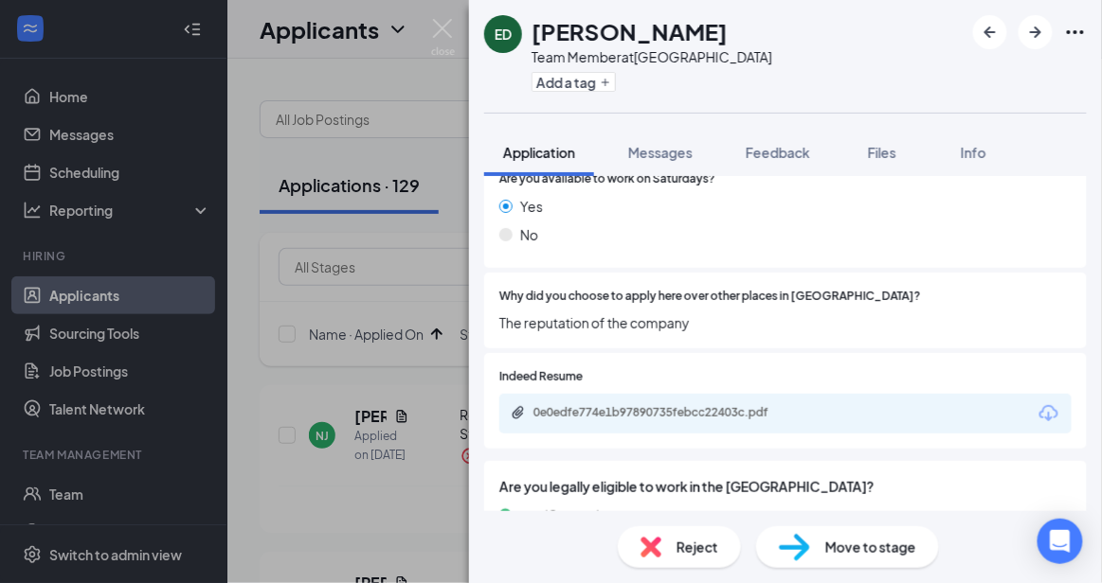
click at [694, 548] on span "Reject" at bounding box center [697, 547] width 42 height 21
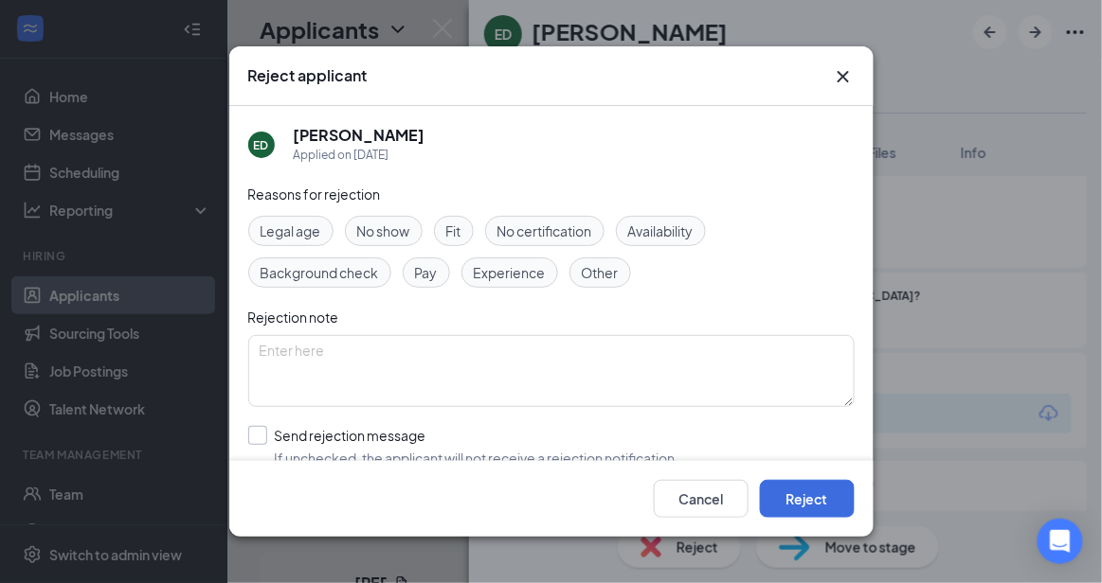
click at [462, 433] on input "Send rejection message If unchecked, the applicant will not receive a rejection…" at bounding box center [463, 447] width 431 height 42
checkbox input "true"
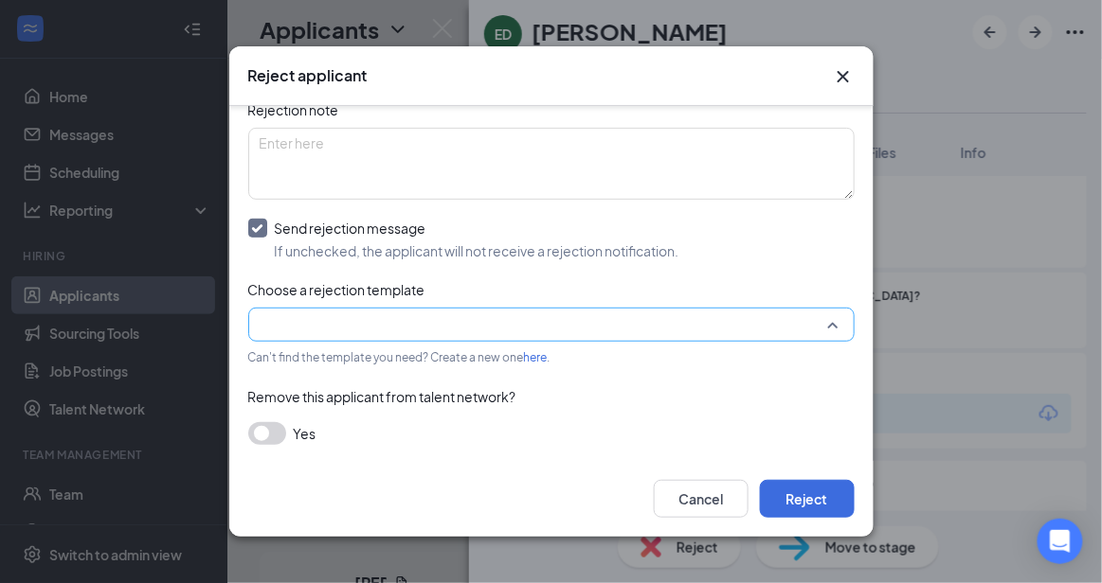
click at [764, 314] on input "search" at bounding box center [545, 325] width 570 height 32
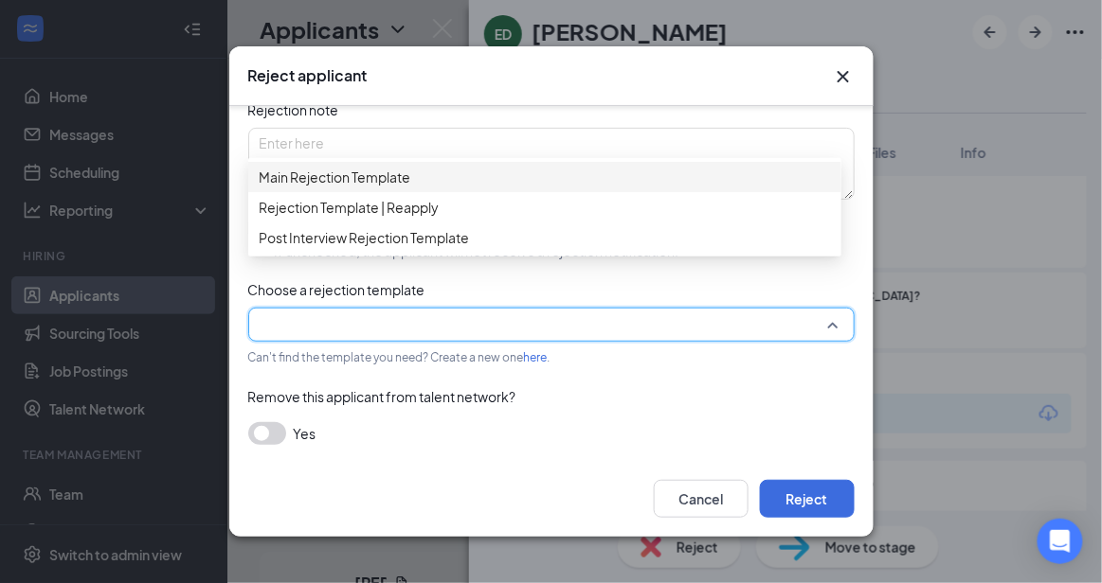
click at [565, 180] on span "Main Rejection Template" at bounding box center [545, 177] width 570 height 21
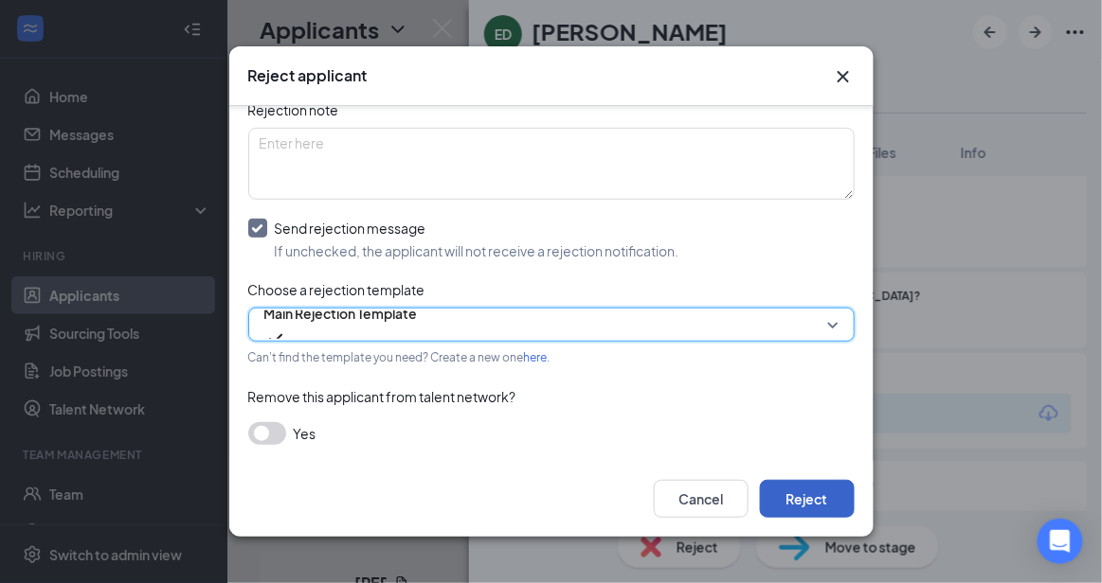
click at [797, 487] on button "Reject" at bounding box center [807, 499] width 95 height 38
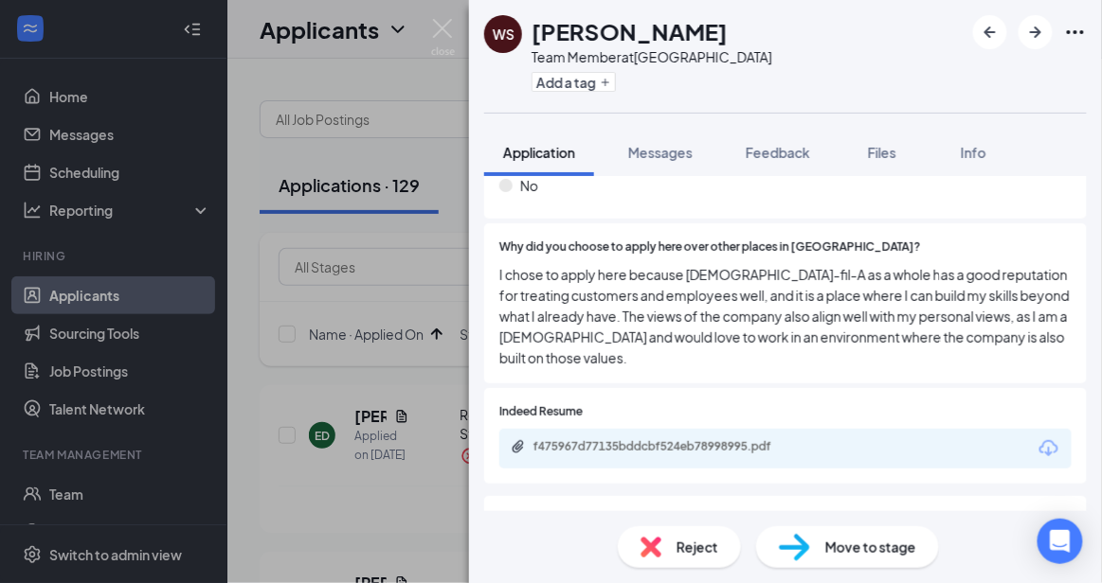
scroll to position [1008, 0]
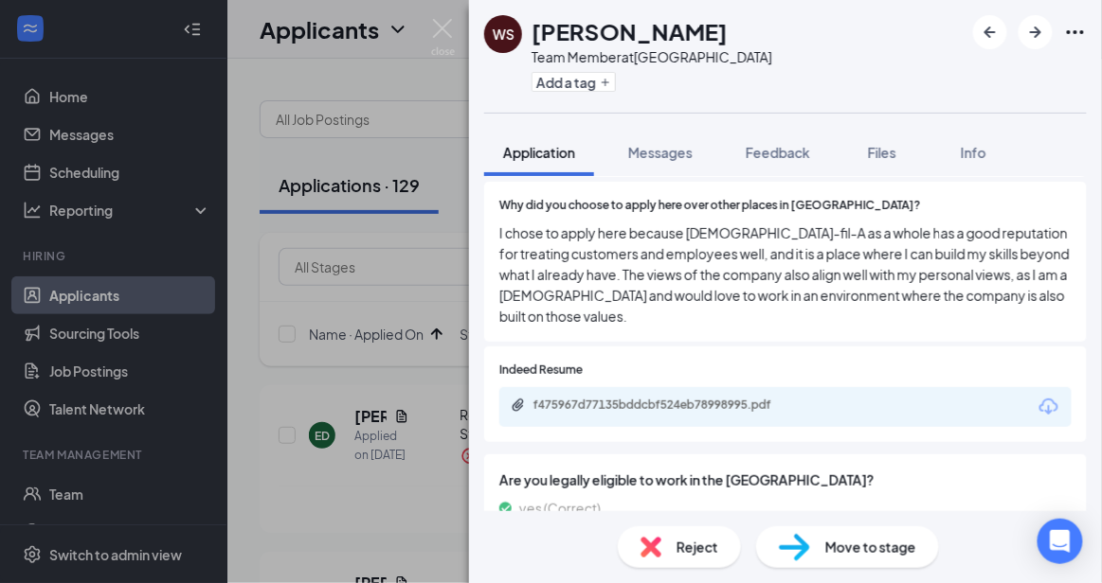
click at [738, 387] on div "f475967d77135bddcbf524eb78998995.pdf" at bounding box center [785, 407] width 572 height 40
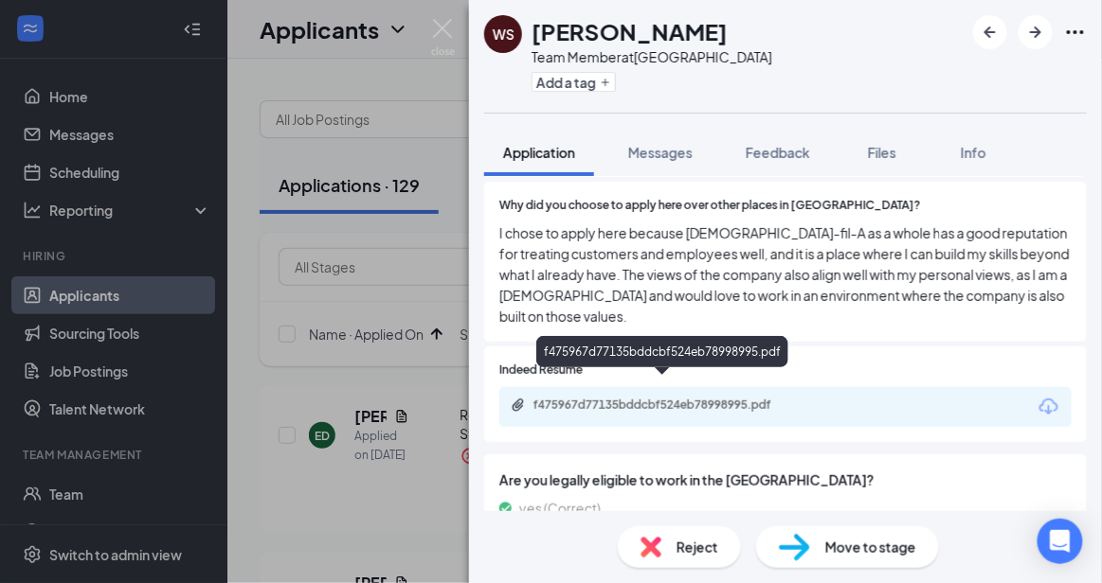
click at [738, 398] on div "f475967d77135bddcbf524eb78998995.pdf" at bounding box center [664, 407] width 307 height 18
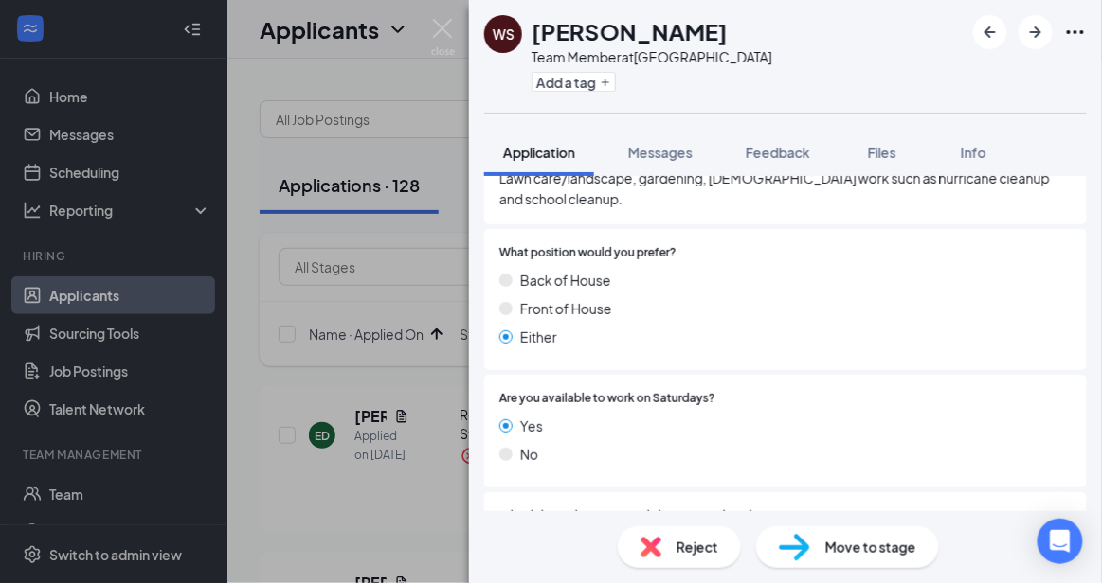
scroll to position [709, 0]
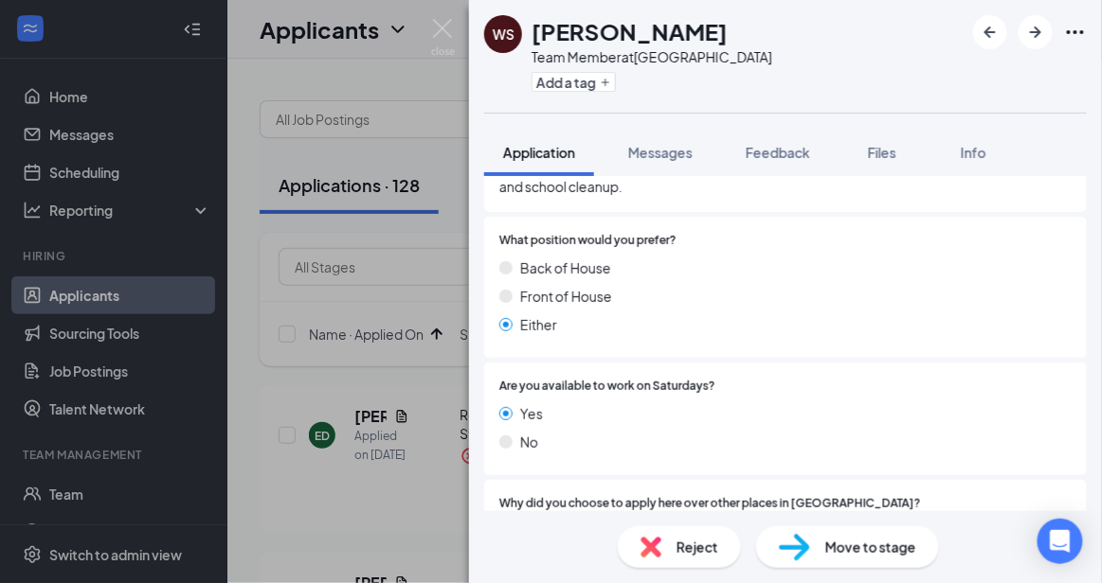
click at [896, 547] on span "Move to stage" at bounding box center [870, 547] width 91 height 21
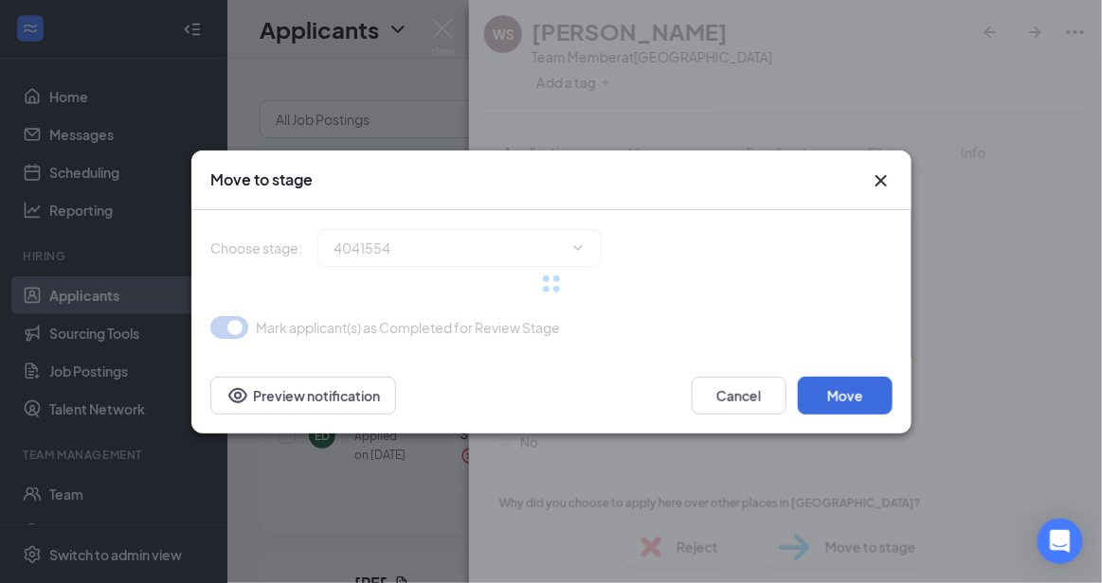
type input "Onsite Interview (next stage)"
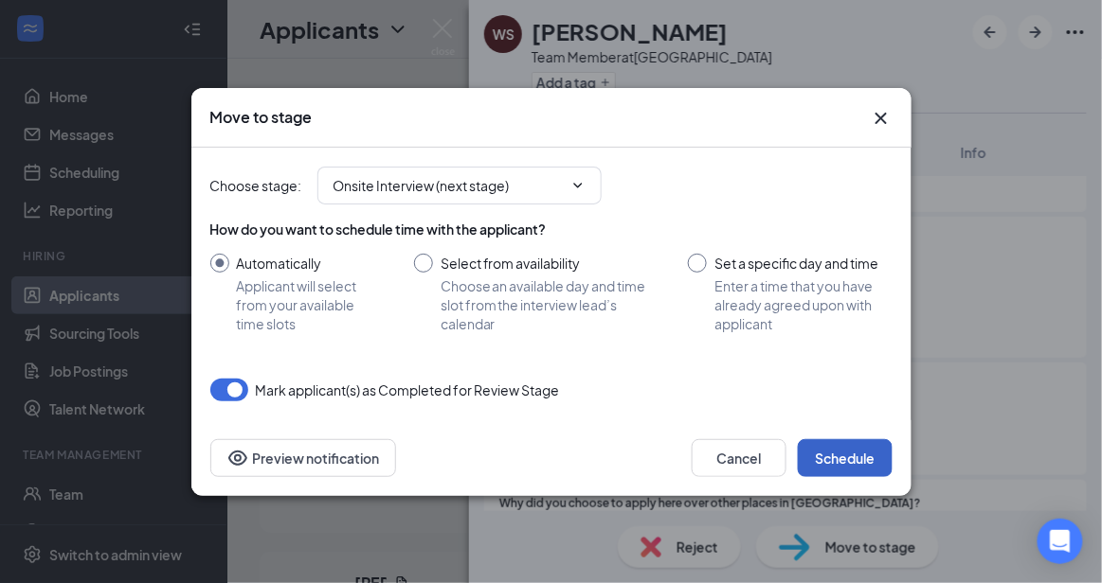
click at [867, 445] on button "Schedule" at bounding box center [845, 459] width 95 height 38
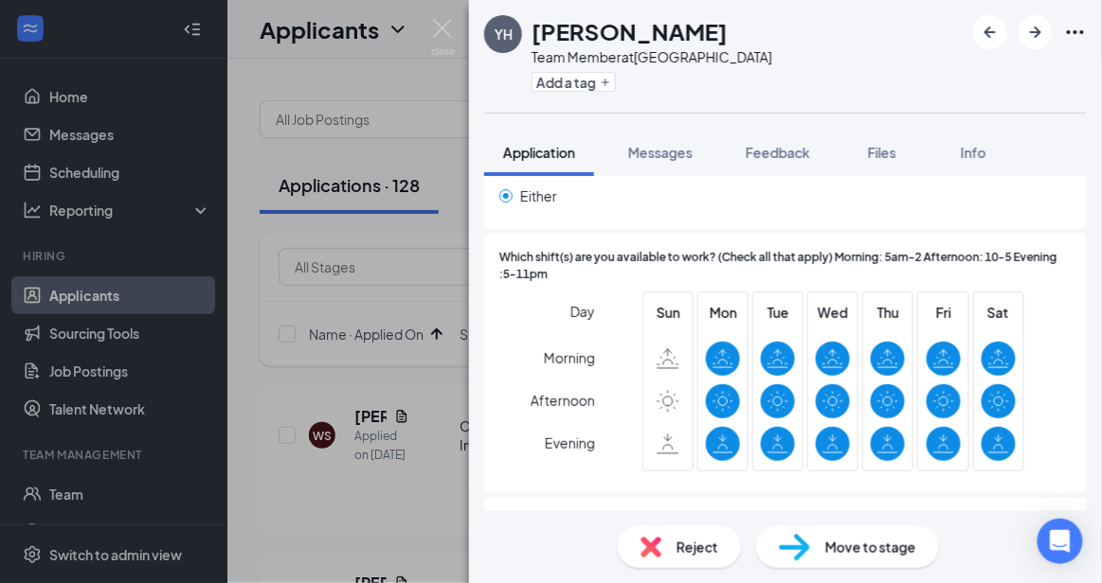
scroll to position [1542, 0]
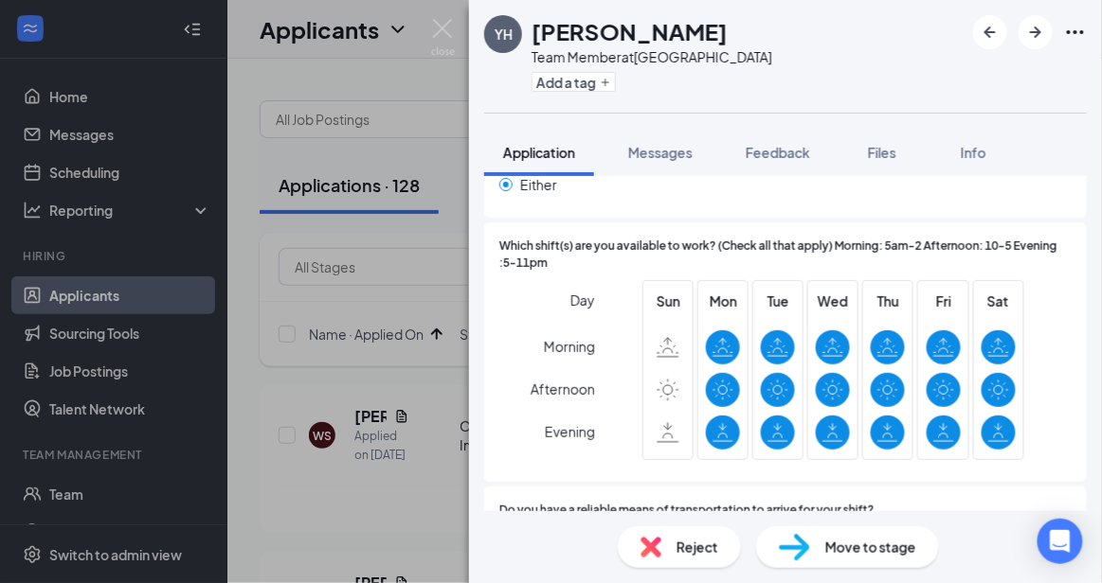
click at [699, 541] on span "Reject" at bounding box center [697, 547] width 42 height 21
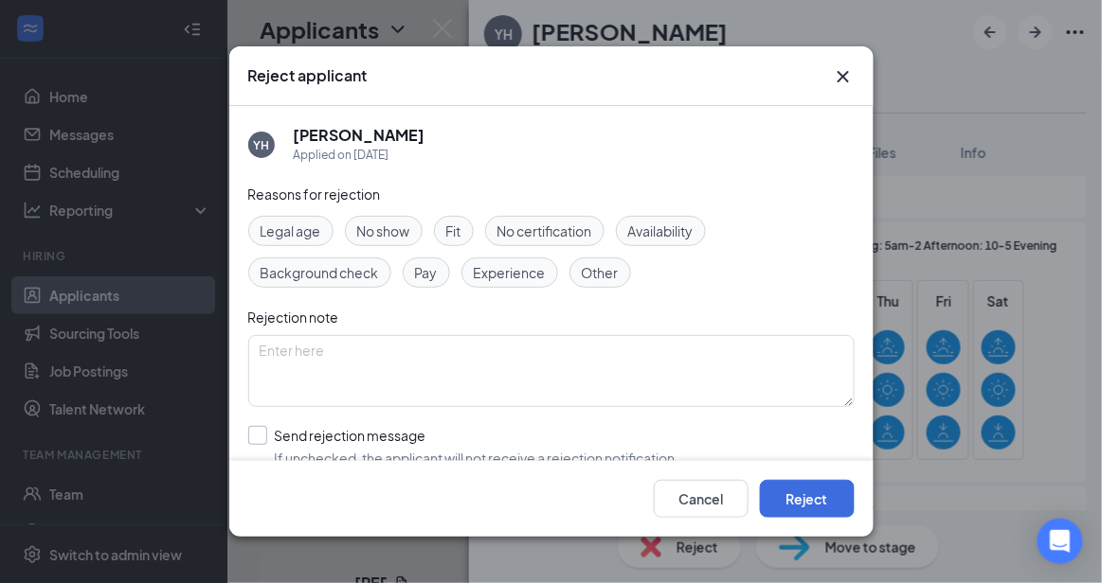
click at [526, 440] on input "Send rejection message If unchecked, the applicant will not receive a rejection…" at bounding box center [463, 447] width 431 height 42
checkbox input "true"
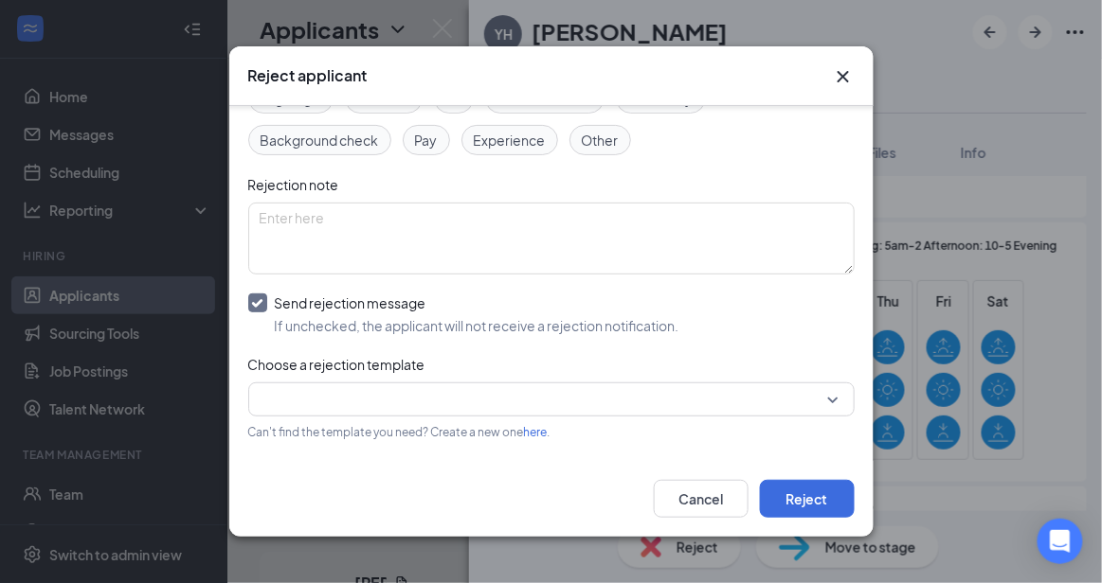
scroll to position [207, 0]
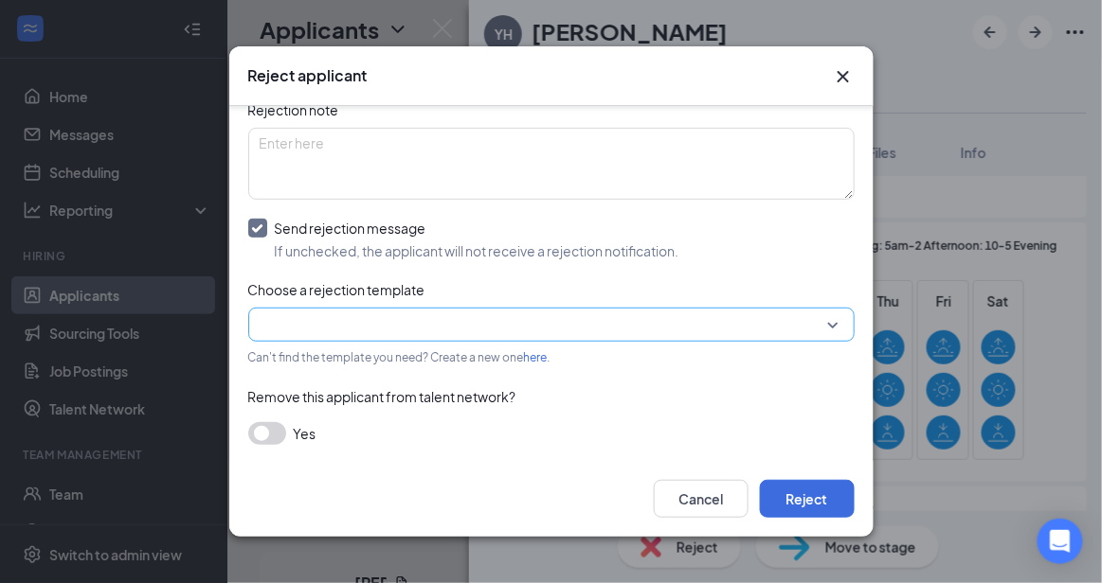
click at [763, 323] on input "search" at bounding box center [545, 325] width 570 height 32
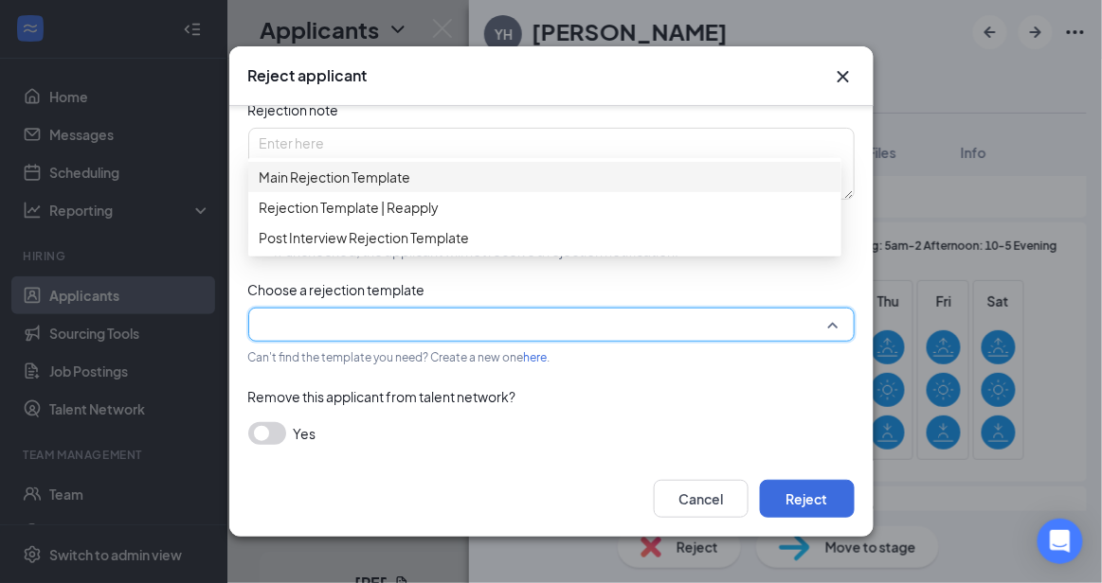
click at [575, 186] on span "Main Rejection Template" at bounding box center [545, 177] width 570 height 21
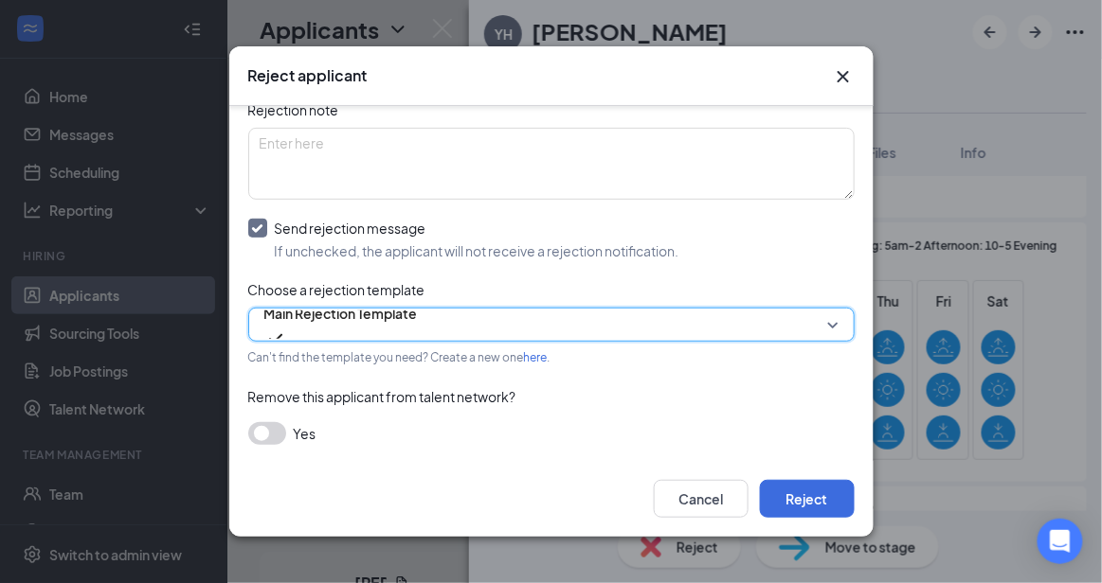
click at [829, 522] on div "Cancel Reject" at bounding box center [551, 499] width 644 height 76
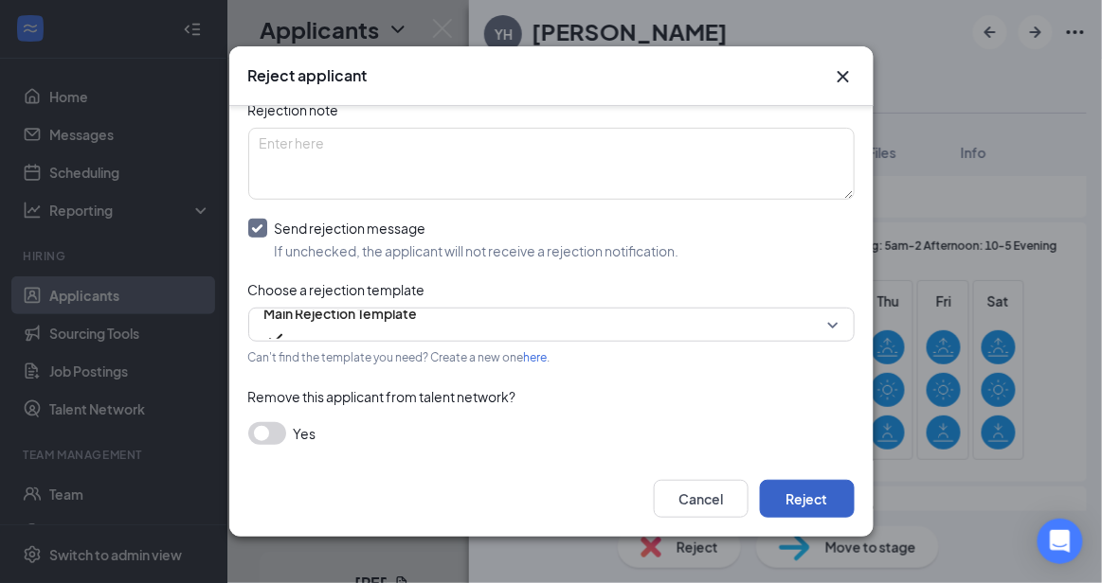
click at [813, 500] on button "Reject" at bounding box center [807, 499] width 95 height 38
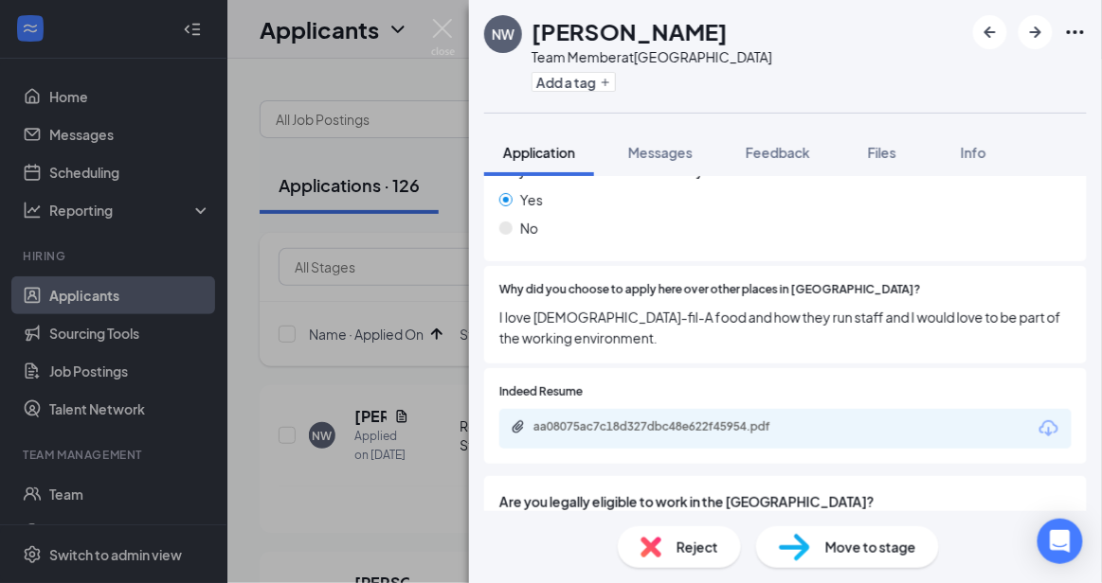
scroll to position [956, 0]
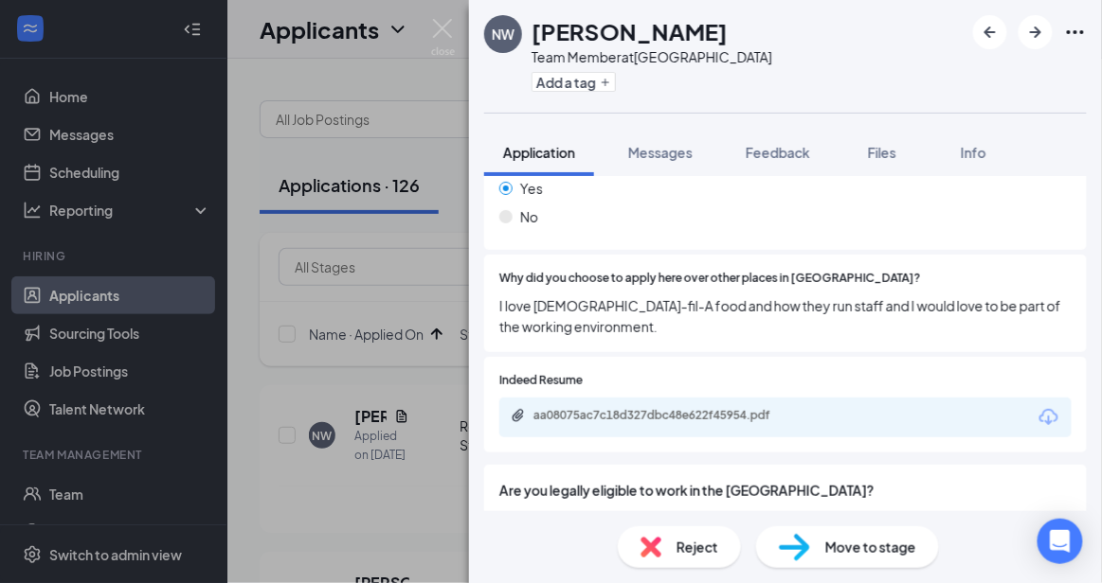
click at [748, 398] on div "aa08075ac7c18d327dbc48e622f45954.pdf" at bounding box center [785, 418] width 572 height 40
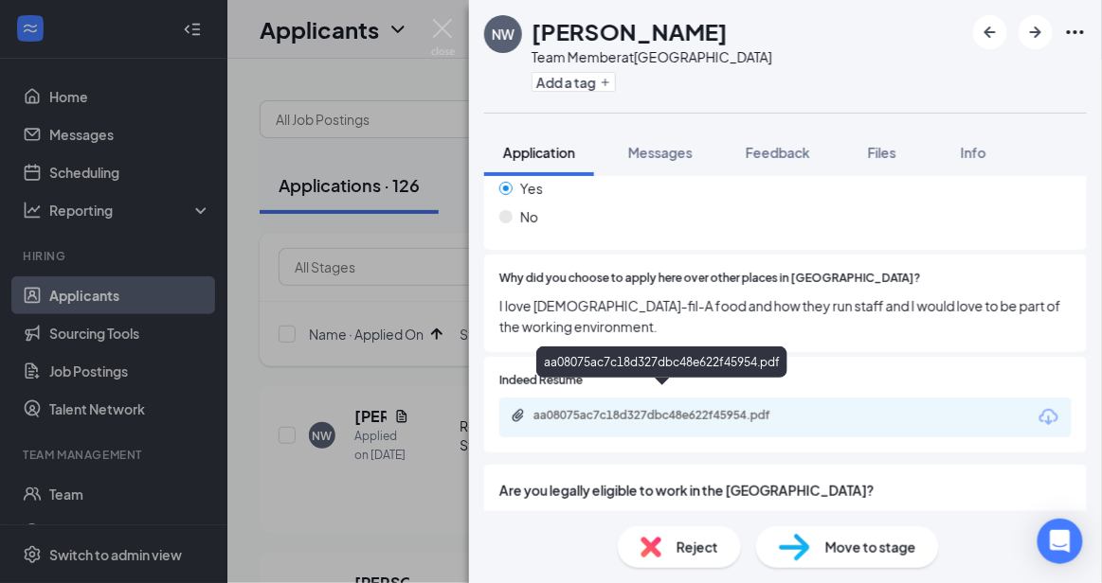
click at [743, 408] on div "aa08075ac7c18d327dbc48e622f45954.pdf" at bounding box center [665, 415] width 265 height 15
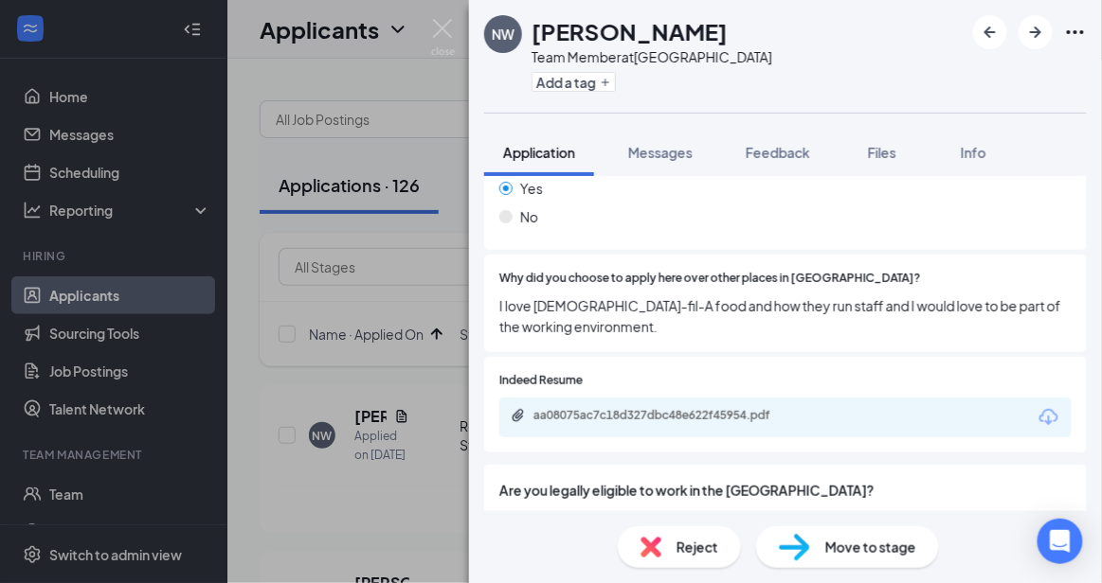
click at [655, 550] on img at bounding box center [650, 547] width 21 height 21
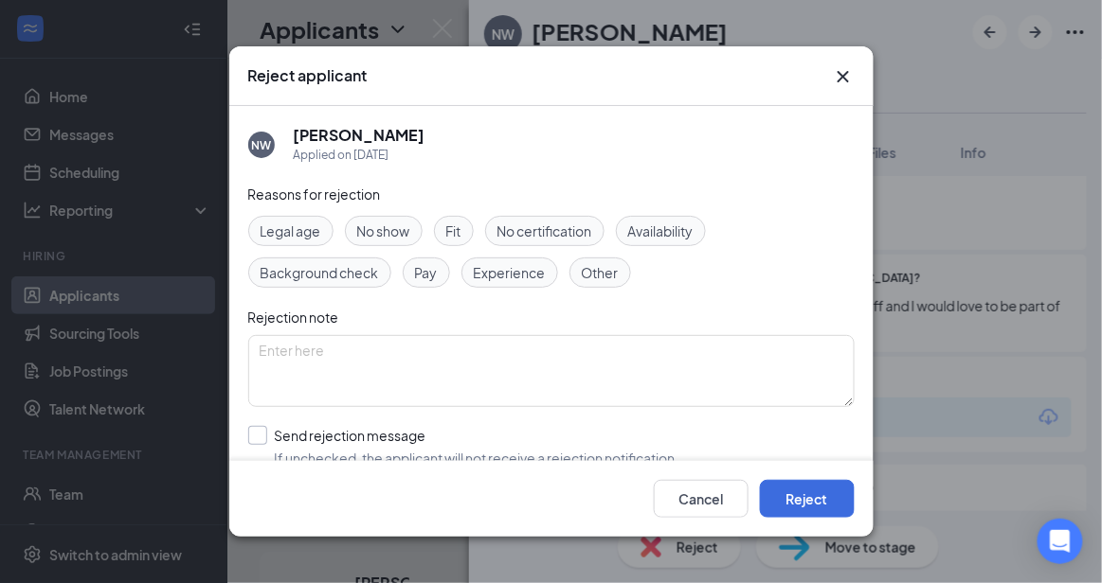
click at [492, 429] on input "Send rejection message If unchecked, the applicant will not receive a rejection…" at bounding box center [463, 447] width 431 height 42
checkbox input "true"
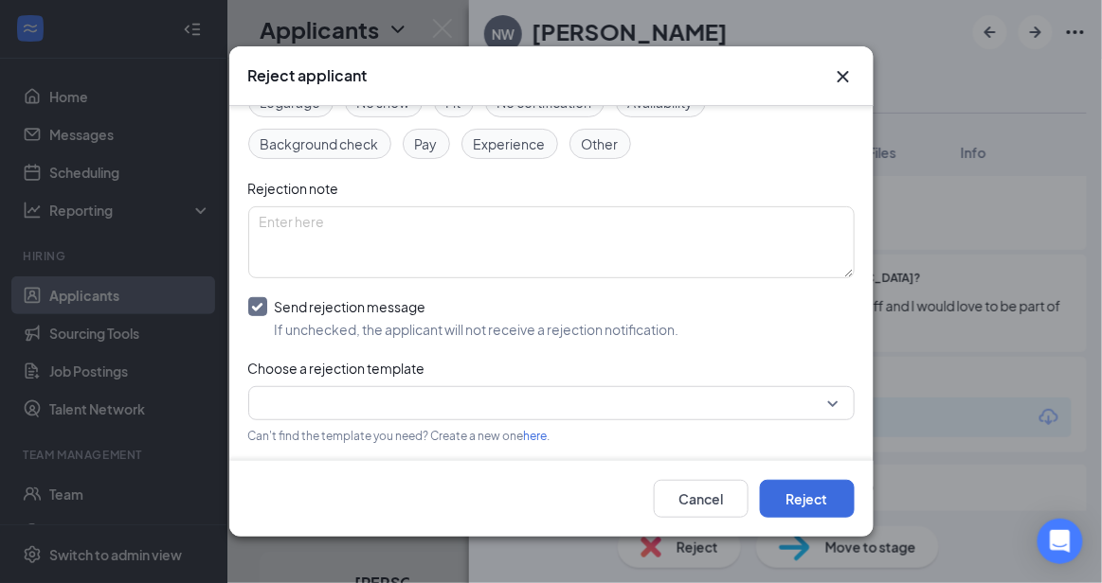
scroll to position [207, 0]
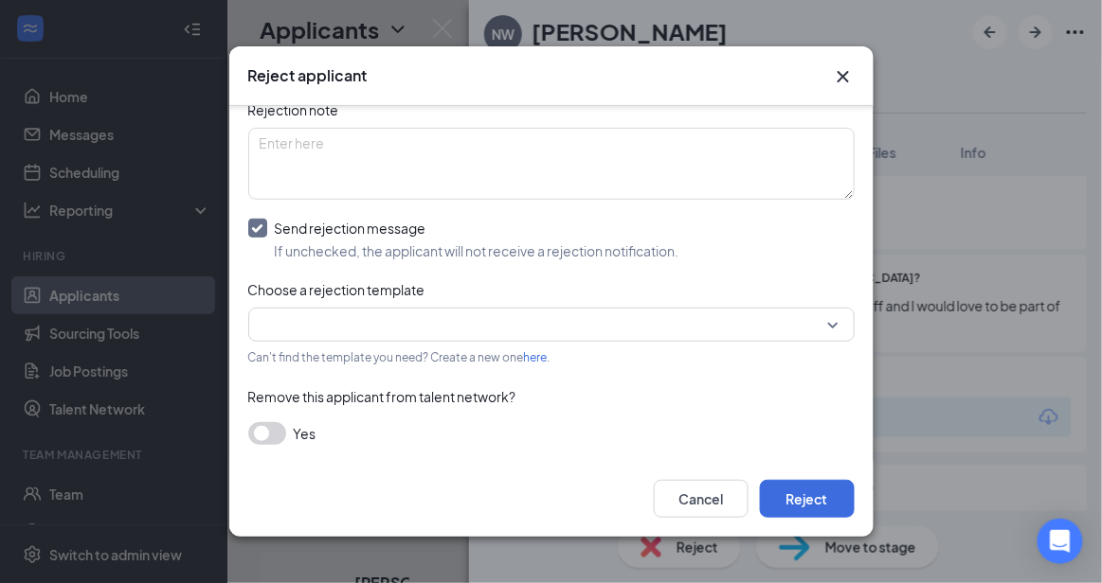
click at [745, 304] on div "Reasons for rejection Legal age No show Fit No certification Availability Backg…" at bounding box center [551, 220] width 606 height 488
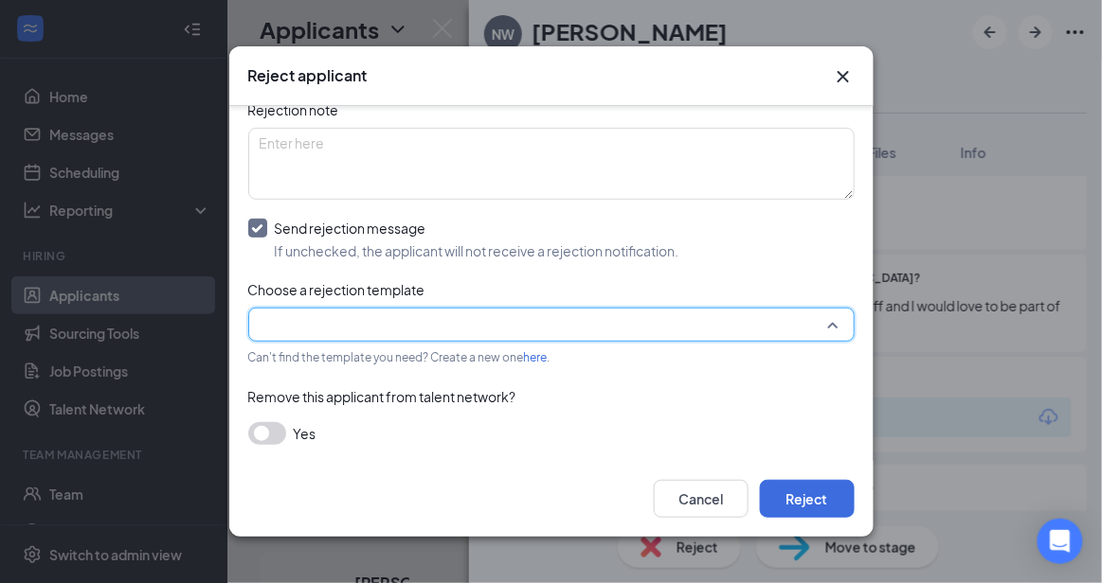
click at [743, 312] on input "search" at bounding box center [545, 325] width 570 height 32
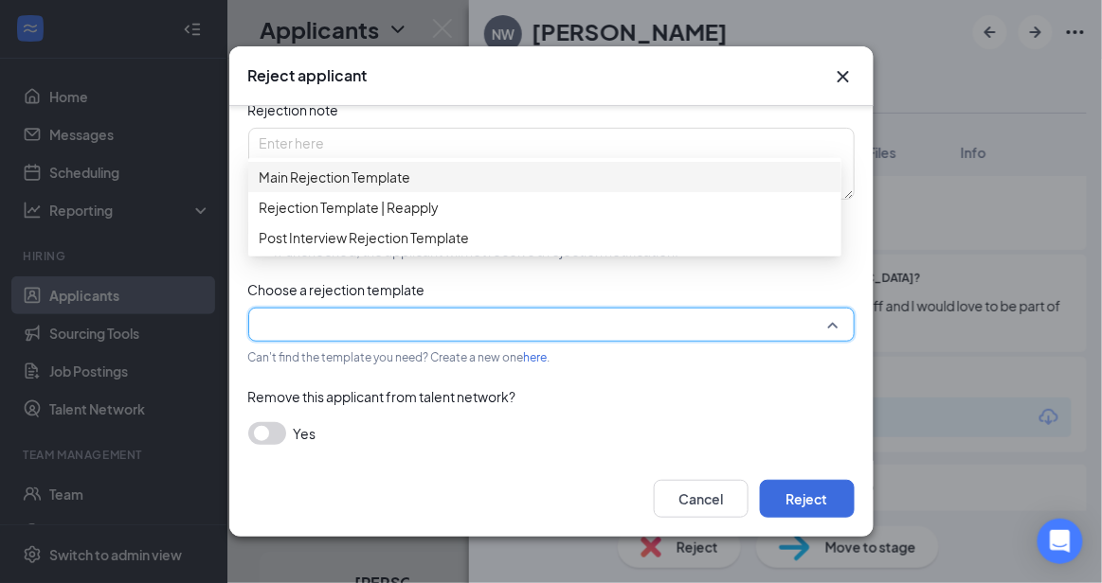
click at [524, 179] on span "Main Rejection Template" at bounding box center [545, 177] width 570 height 21
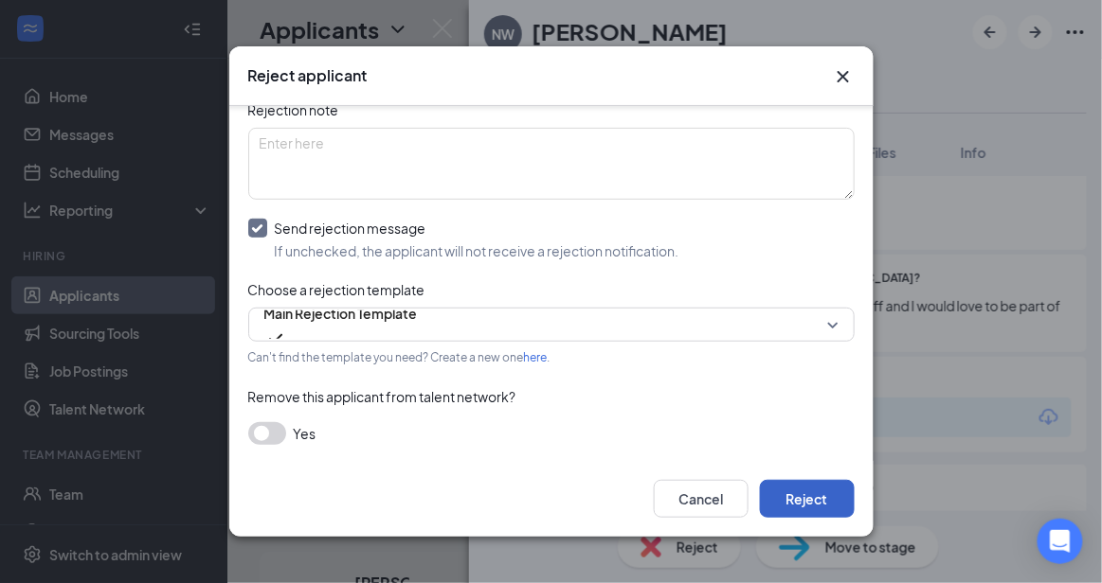
click at [794, 486] on button "Reject" at bounding box center [807, 499] width 95 height 38
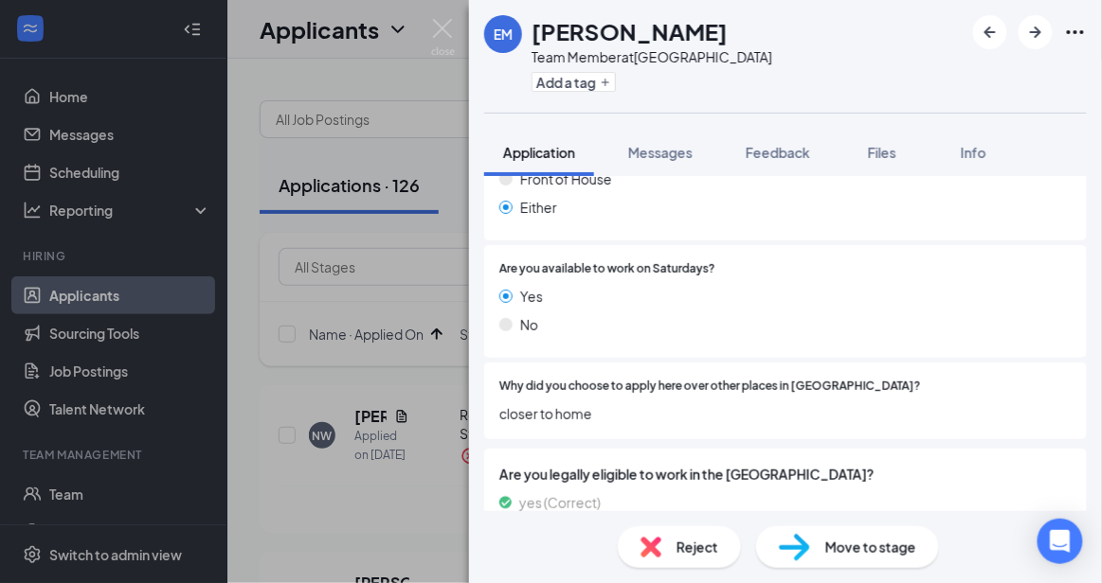
scroll to position [1143, 0]
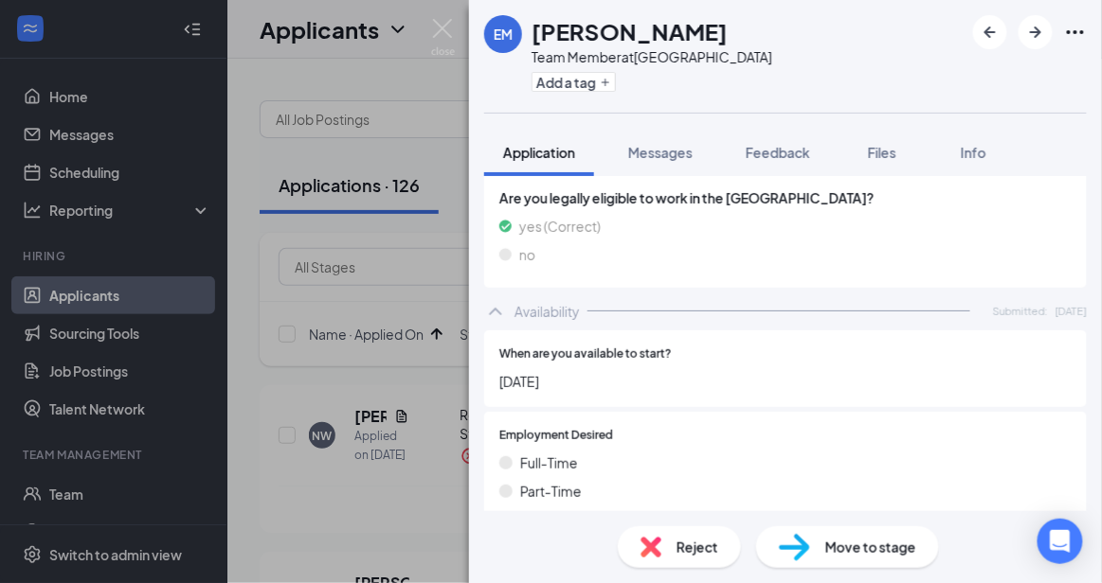
click at [697, 558] on div "Reject" at bounding box center [679, 548] width 123 height 42
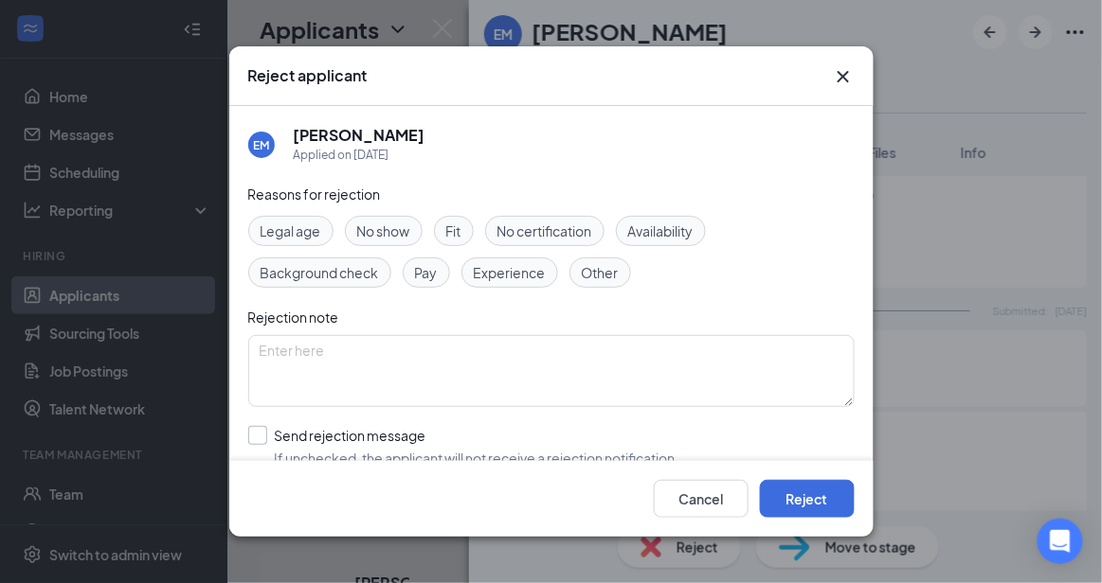
click at [401, 442] on input "Send rejection message If unchecked, the applicant will not receive a rejection…" at bounding box center [463, 447] width 431 height 42
checkbox input "true"
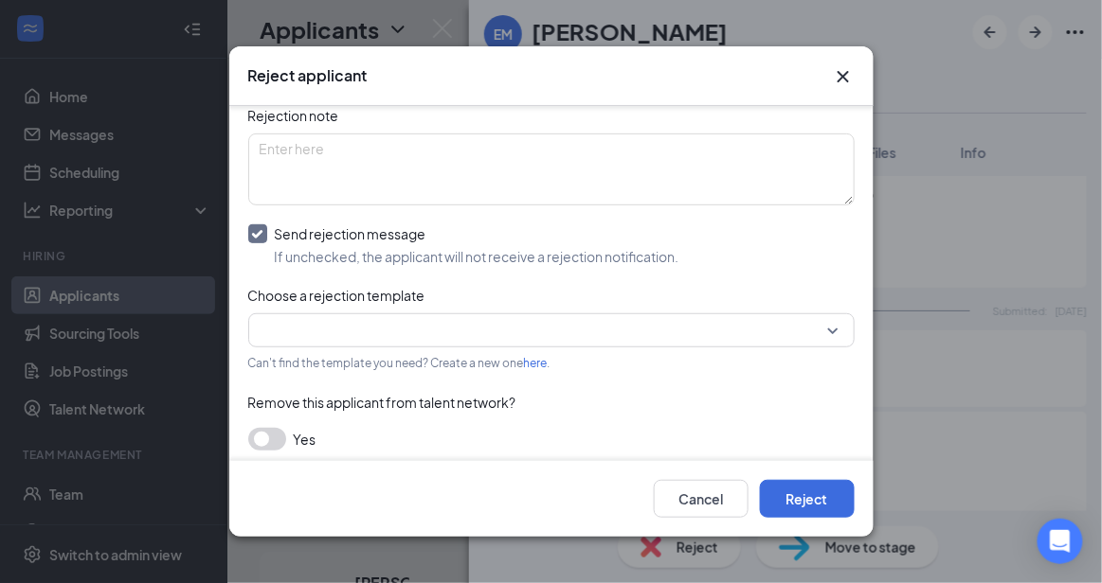
scroll to position [207, 0]
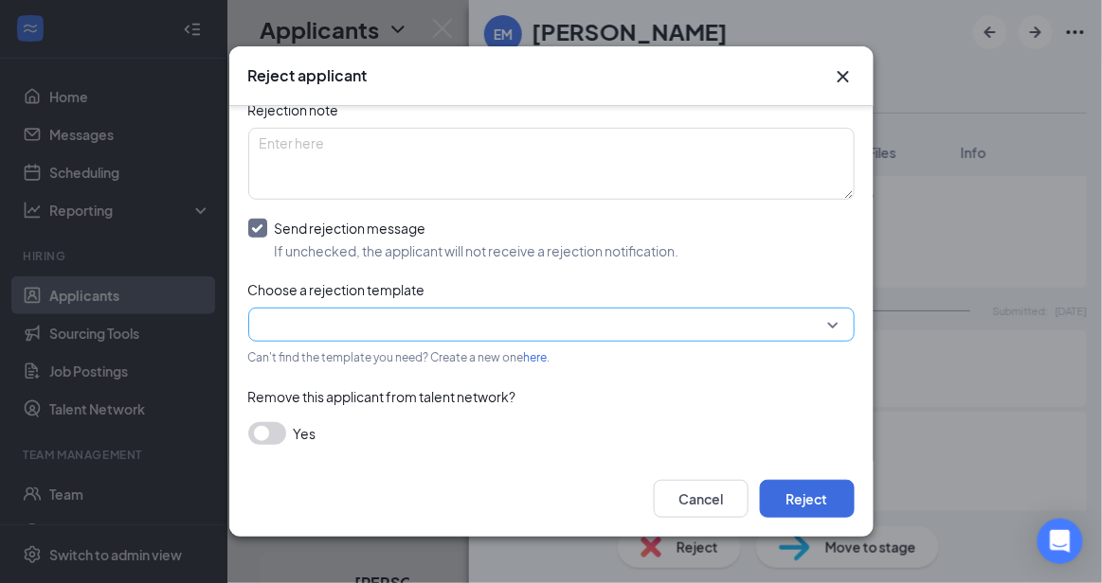
click at [799, 319] on input "search" at bounding box center [545, 325] width 570 height 32
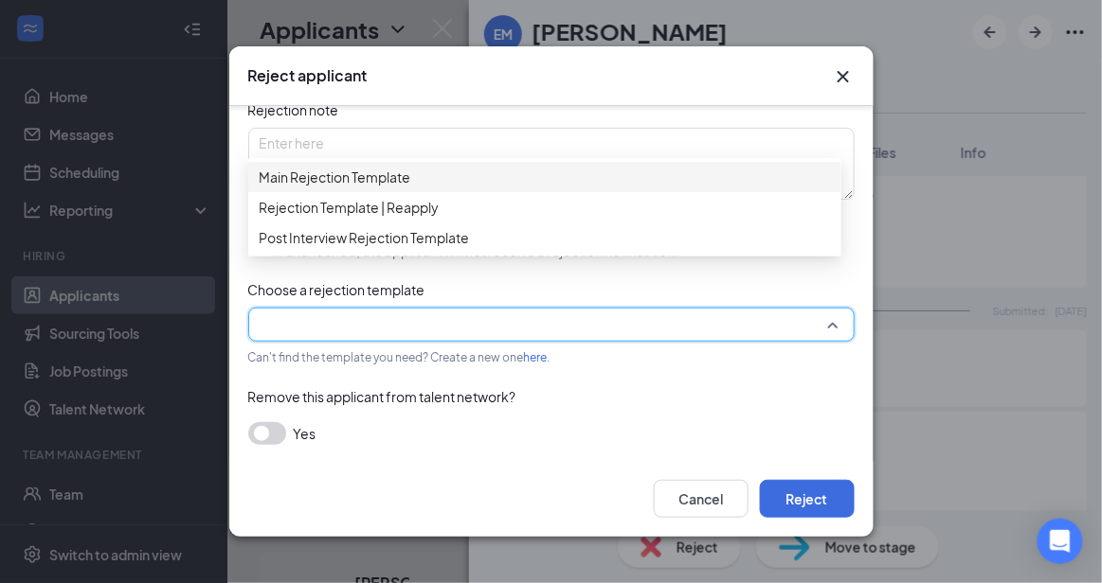
click at [573, 184] on span "Main Rejection Template" at bounding box center [545, 177] width 570 height 21
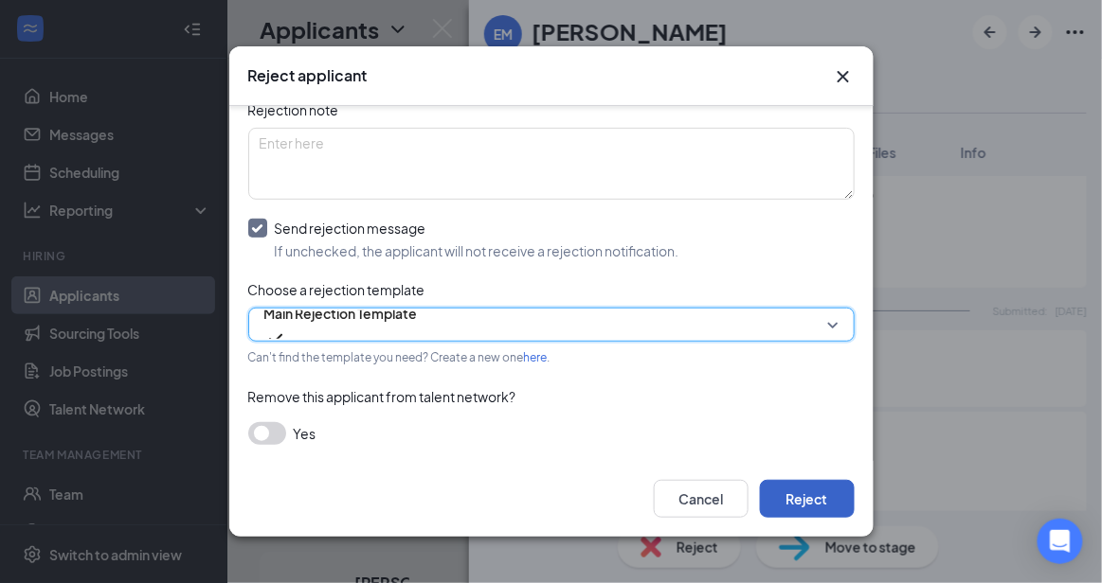
click at [788, 506] on button "Reject" at bounding box center [807, 499] width 95 height 38
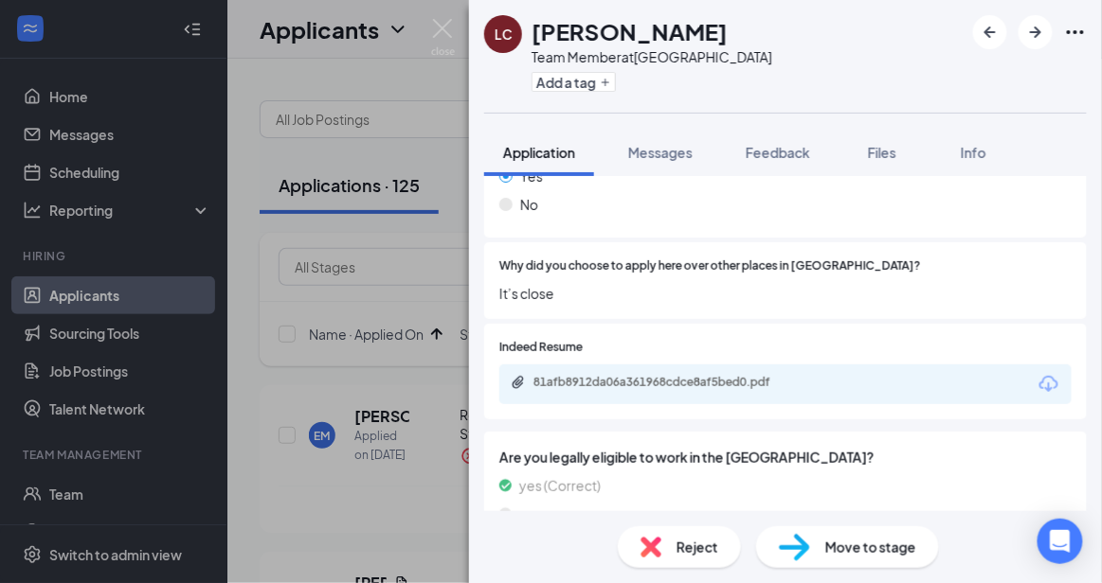
scroll to position [930, 0]
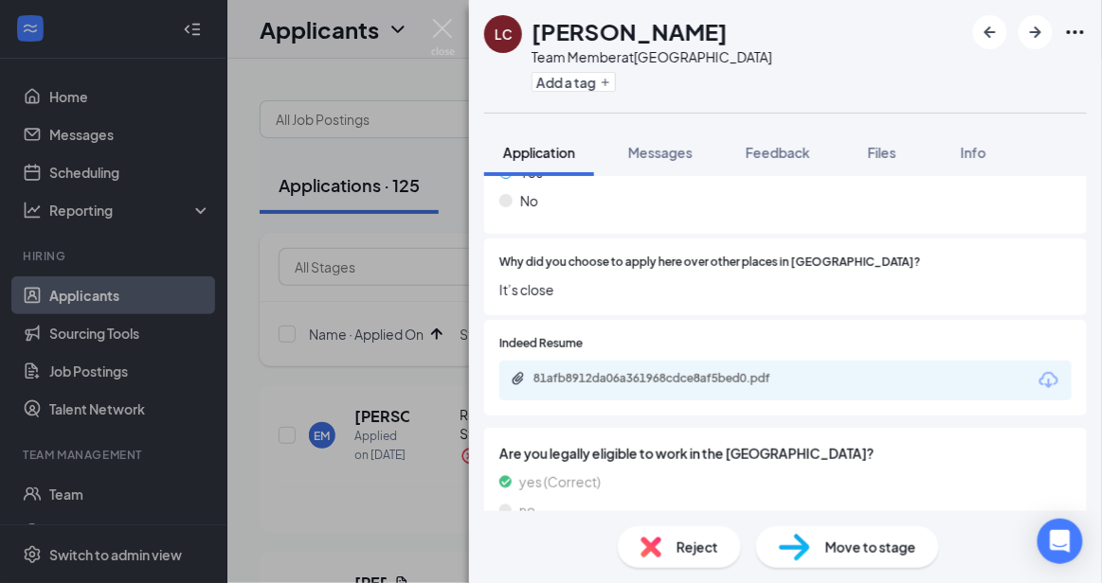
click at [673, 533] on div "Reject" at bounding box center [679, 548] width 123 height 42
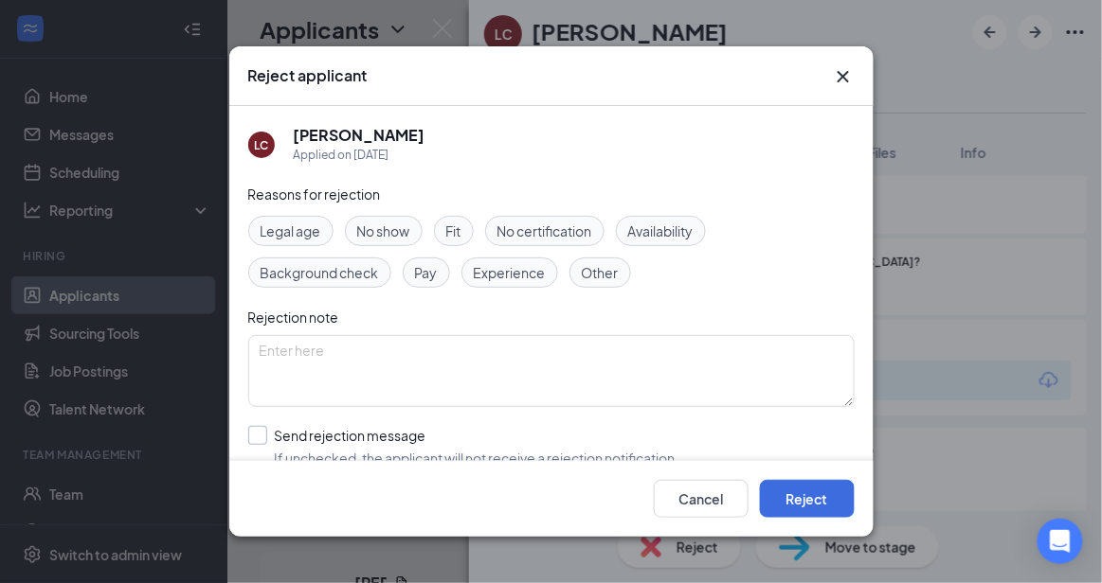
click at [539, 458] on input "Send rejection message If unchecked, the applicant will not receive a rejection…" at bounding box center [463, 447] width 431 height 42
checkbox input "true"
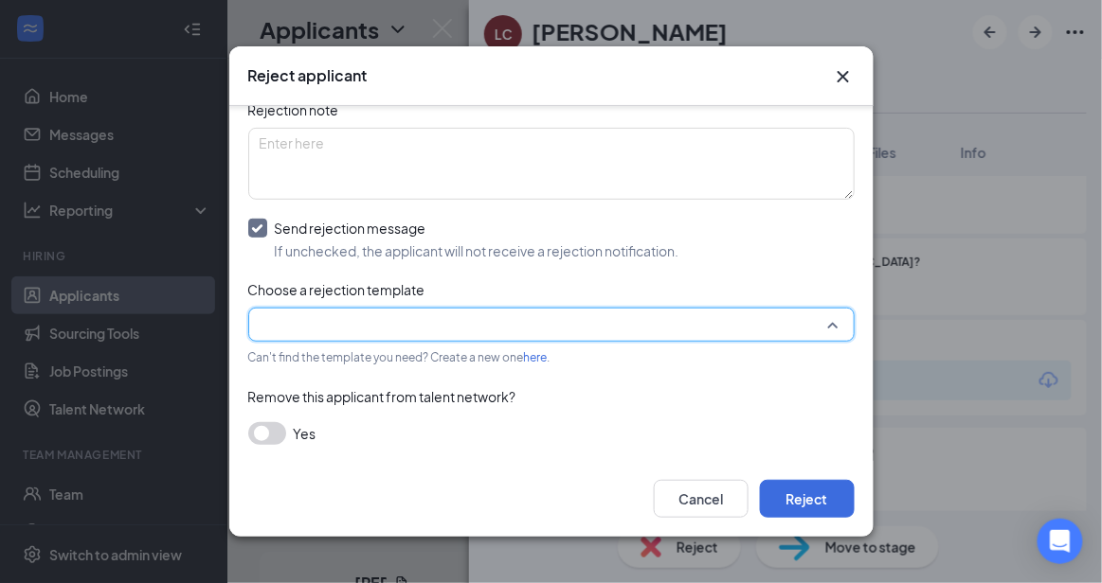
click at [783, 309] on input "search" at bounding box center [545, 325] width 570 height 32
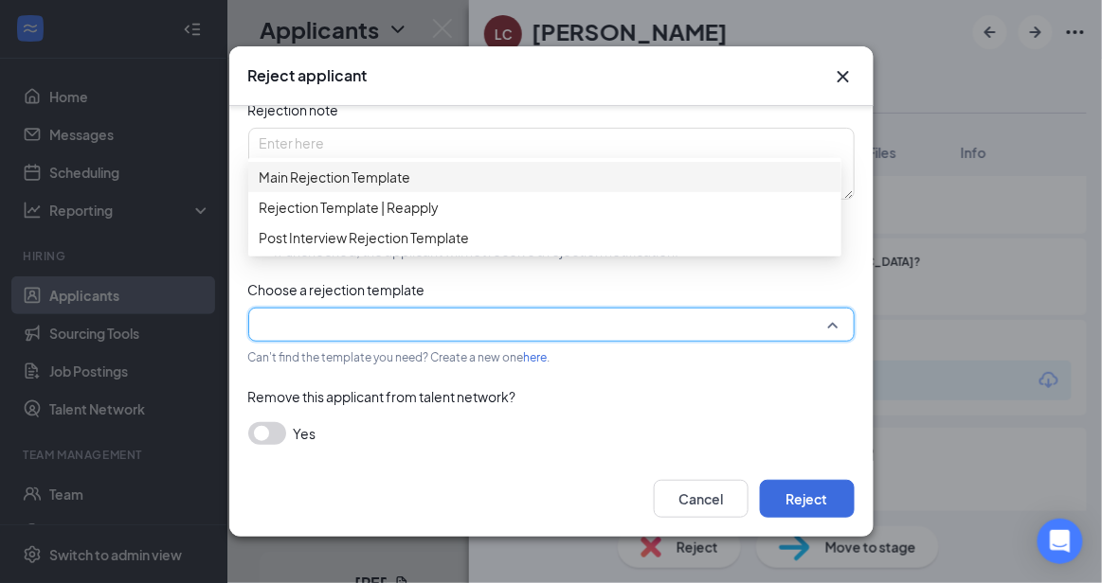
click at [585, 187] on span "Main Rejection Template" at bounding box center [545, 177] width 570 height 21
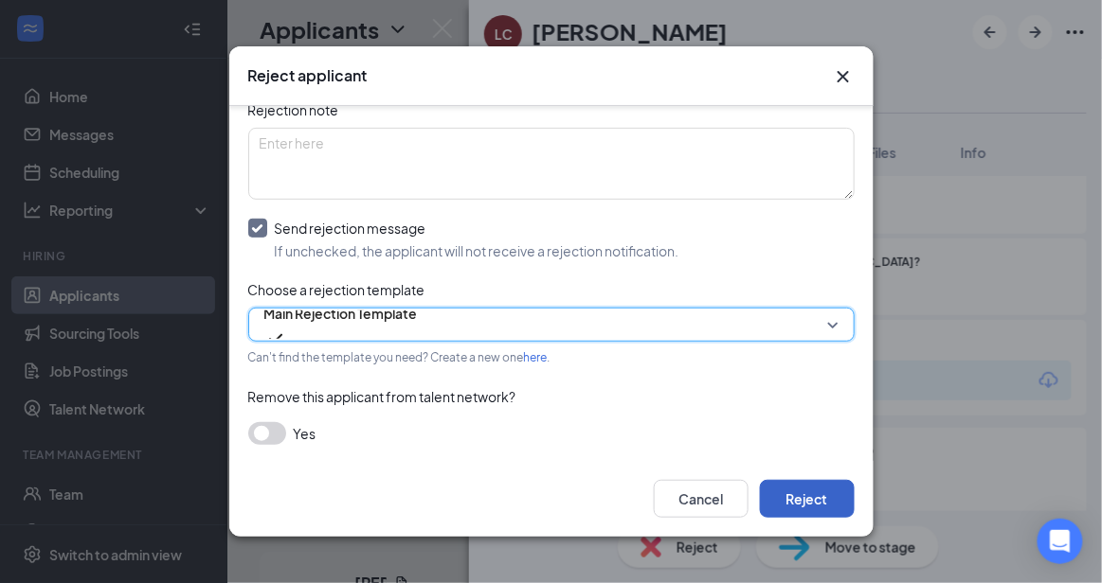
click at [789, 486] on button "Reject" at bounding box center [807, 499] width 95 height 38
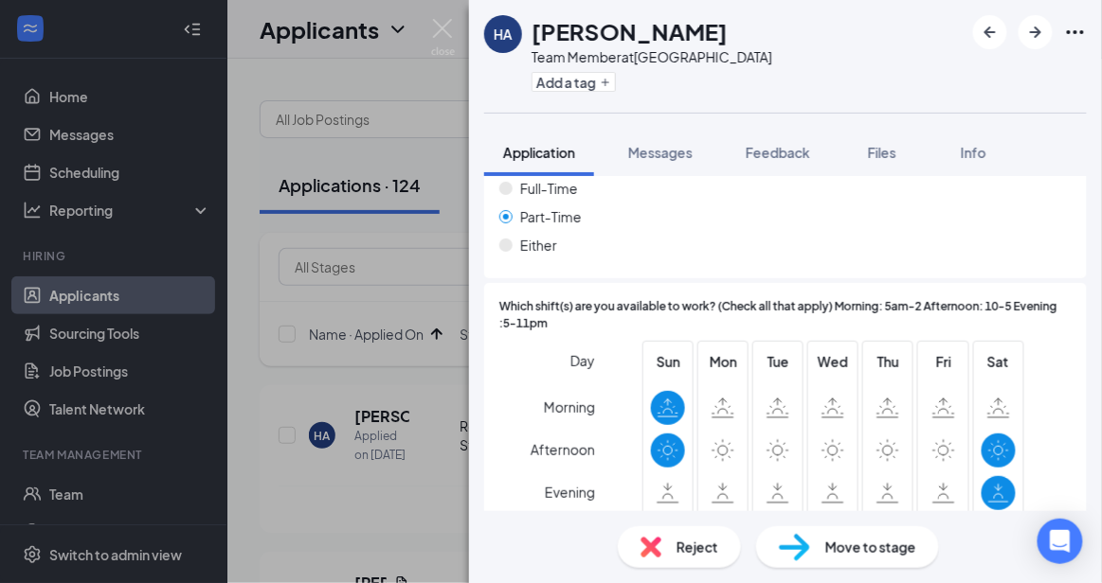
scroll to position [1594, 0]
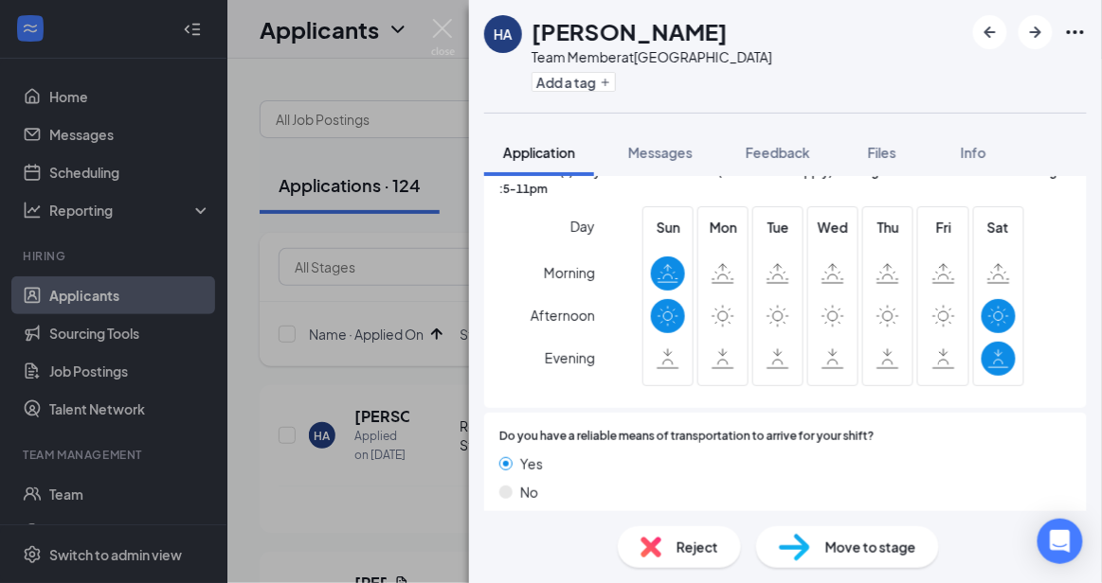
click at [689, 562] on div "Reject" at bounding box center [679, 548] width 123 height 42
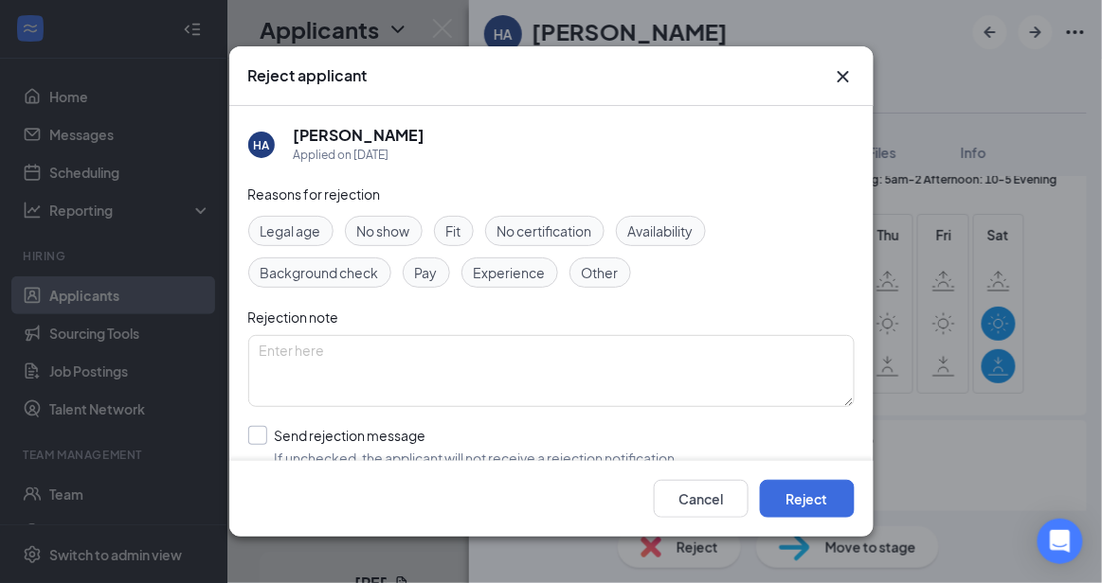
click at [541, 449] on input "Send rejection message If unchecked, the applicant will not receive a rejection…" at bounding box center [463, 447] width 431 height 42
checkbox input "true"
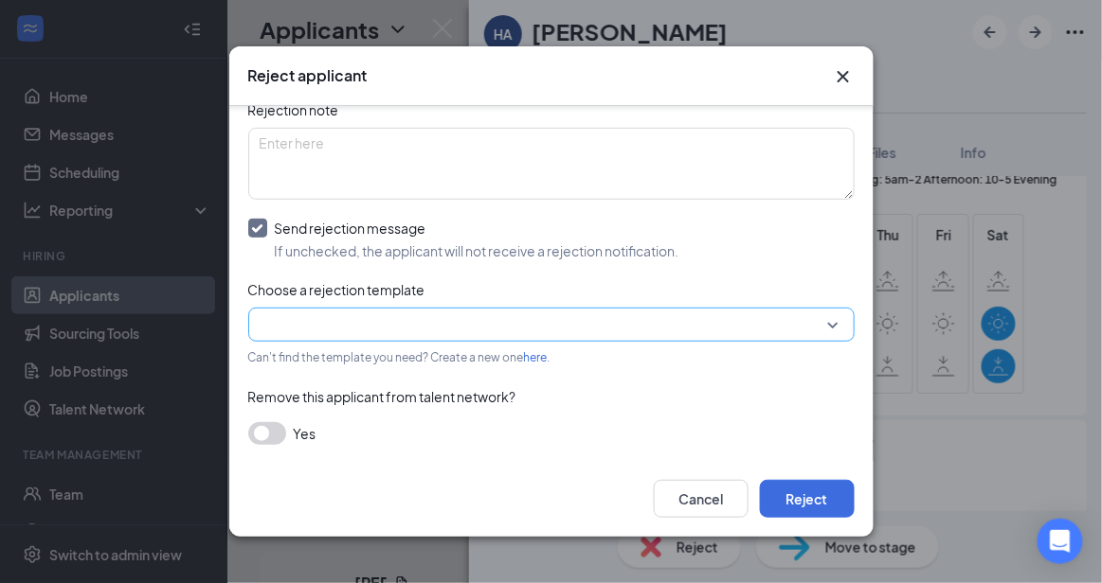
click at [789, 318] on input "search" at bounding box center [545, 325] width 570 height 32
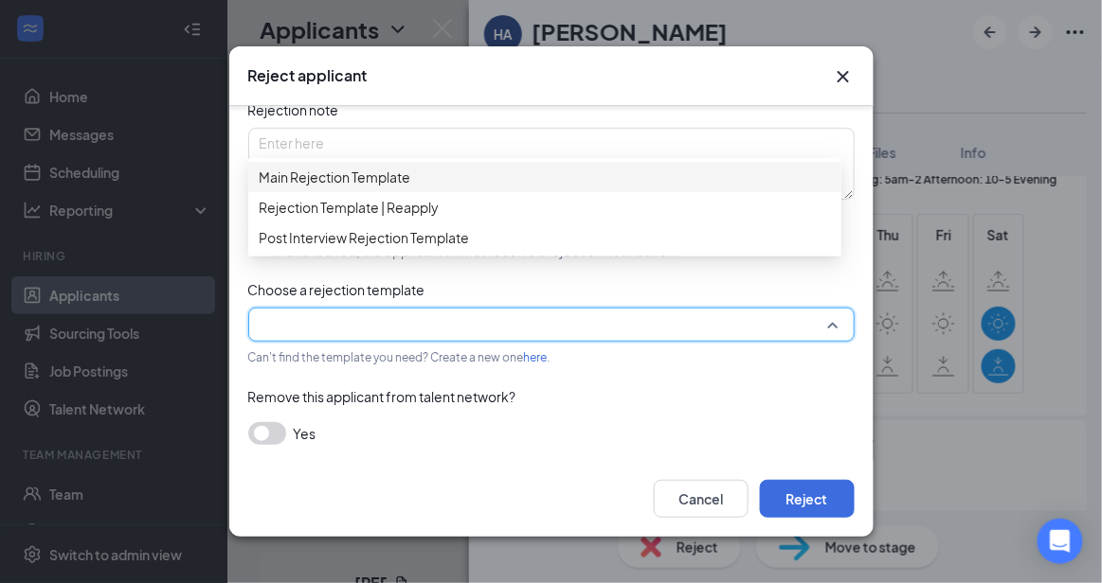
click at [650, 172] on div "Main Rejection Template" at bounding box center [544, 177] width 593 height 30
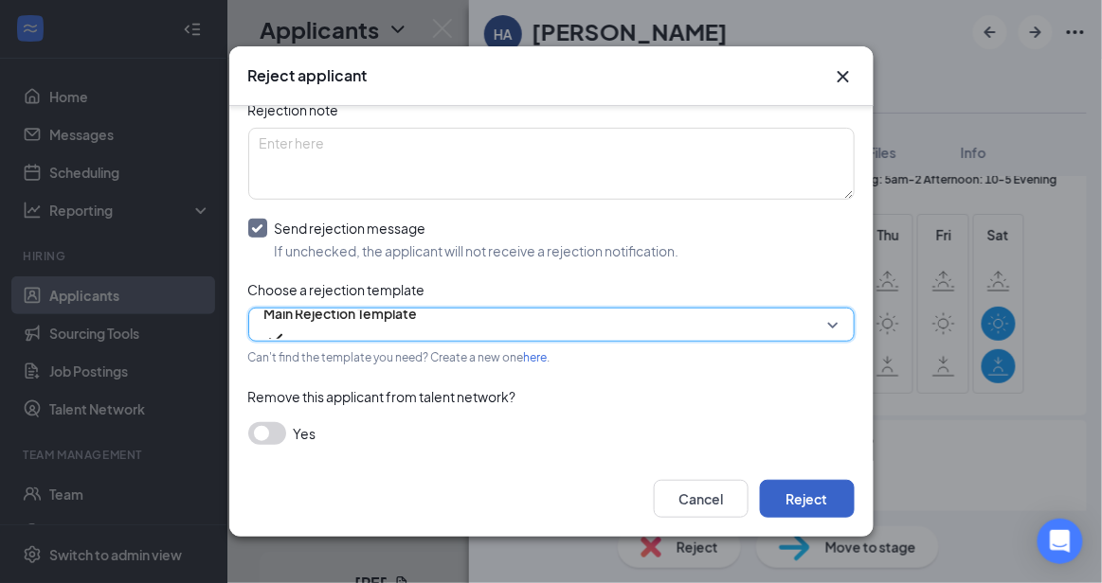
click at [804, 505] on button "Reject" at bounding box center [807, 499] width 95 height 38
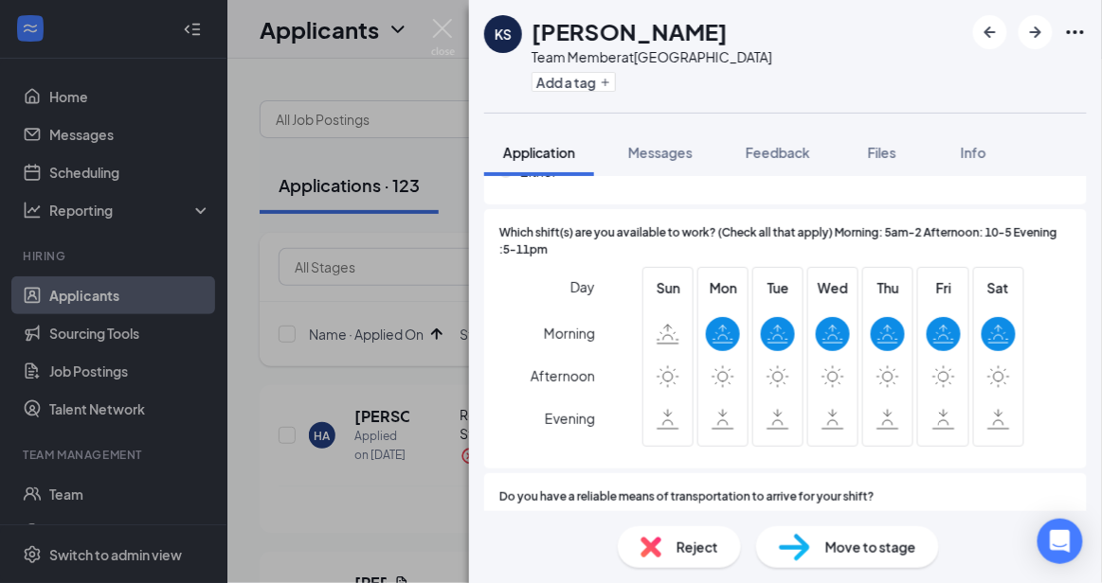
scroll to position [1592, 0]
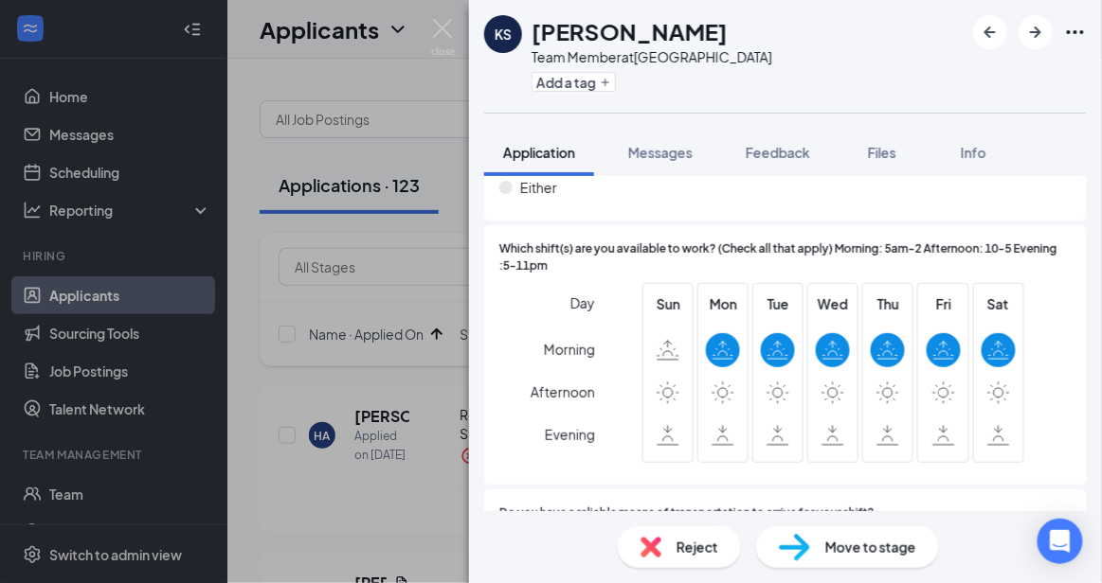
click at [694, 549] on span "Reject" at bounding box center [697, 547] width 42 height 21
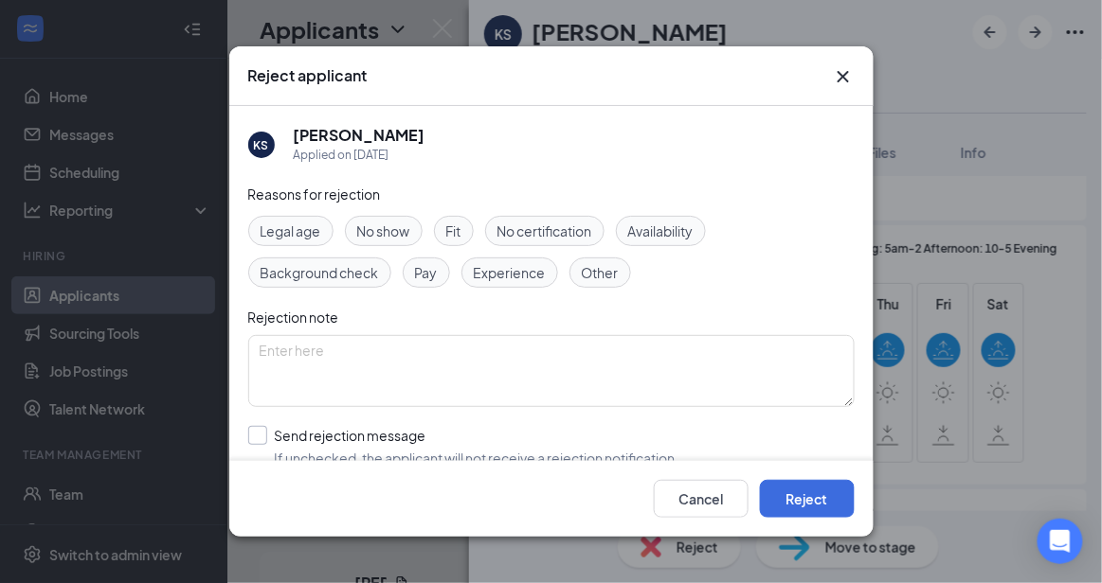
click at [563, 441] on input "Send rejection message If unchecked, the applicant will not receive a rejection…" at bounding box center [463, 447] width 431 height 42
checkbox input "true"
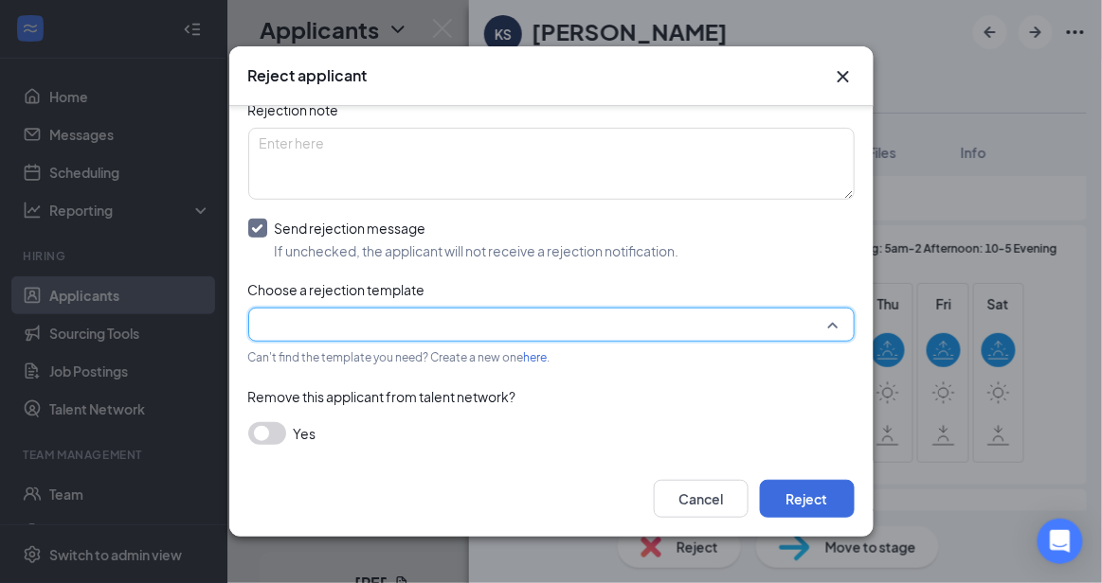
click at [781, 309] on input "search" at bounding box center [545, 325] width 570 height 32
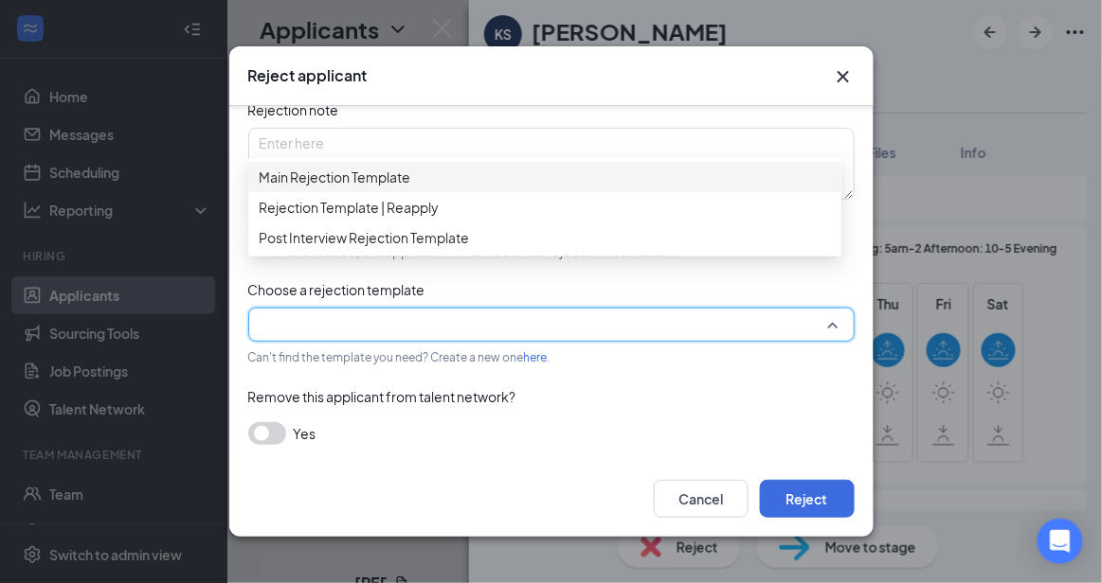
click at [606, 188] on span "Main Rejection Template" at bounding box center [545, 177] width 570 height 21
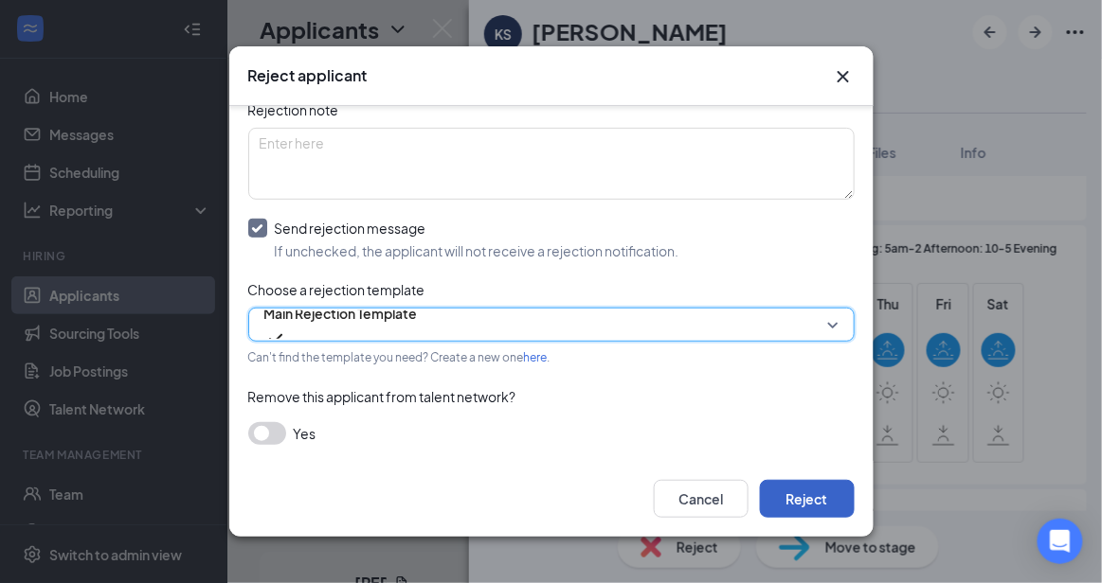
click at [805, 494] on button "Reject" at bounding box center [807, 499] width 95 height 38
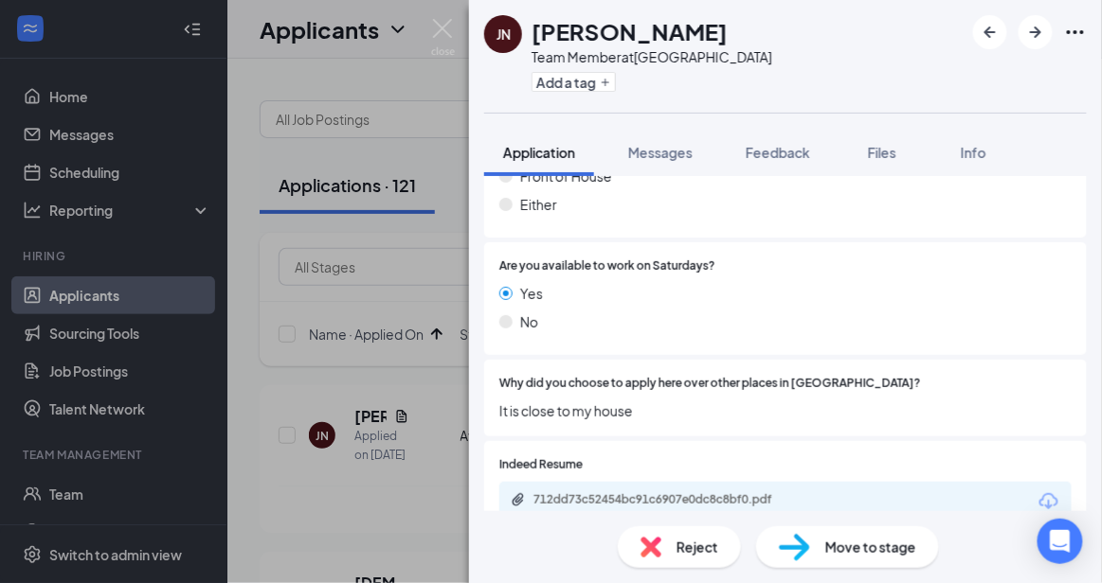
scroll to position [985, 0]
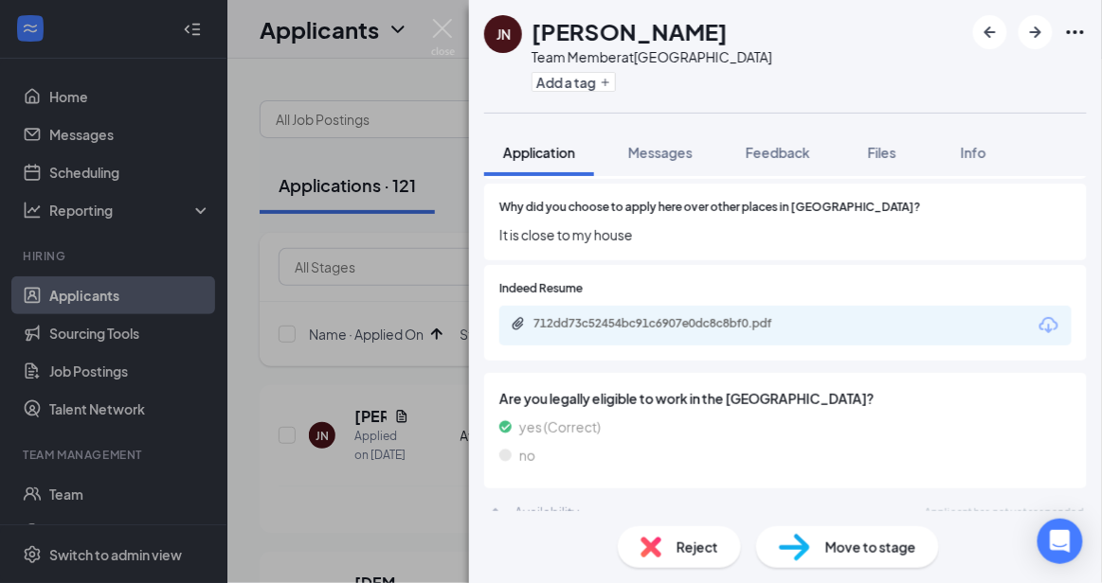
click at [718, 541] on span "Reject" at bounding box center [697, 547] width 42 height 21
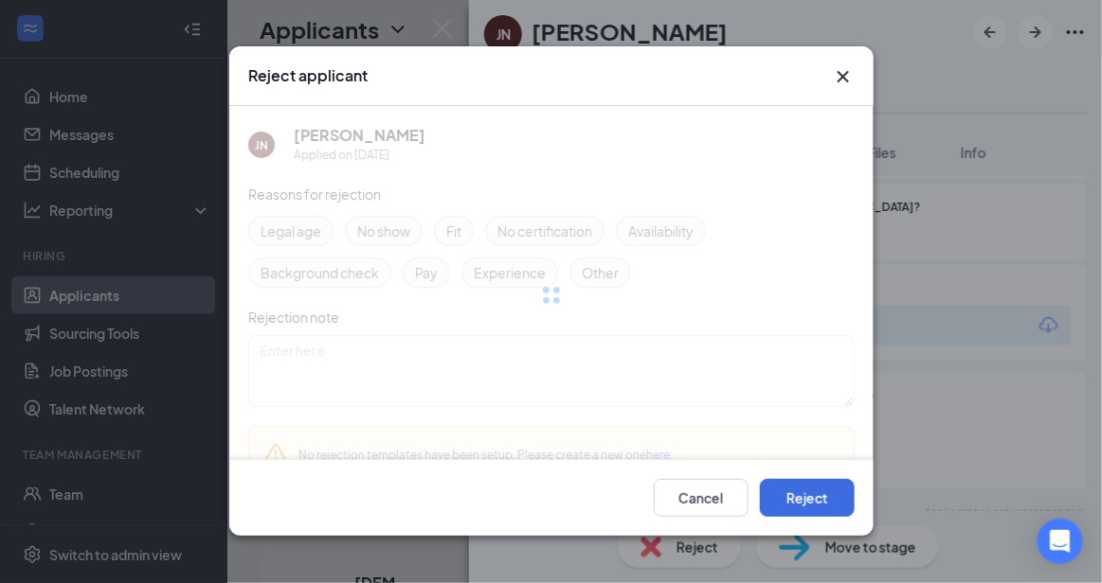
scroll to position [978, 0]
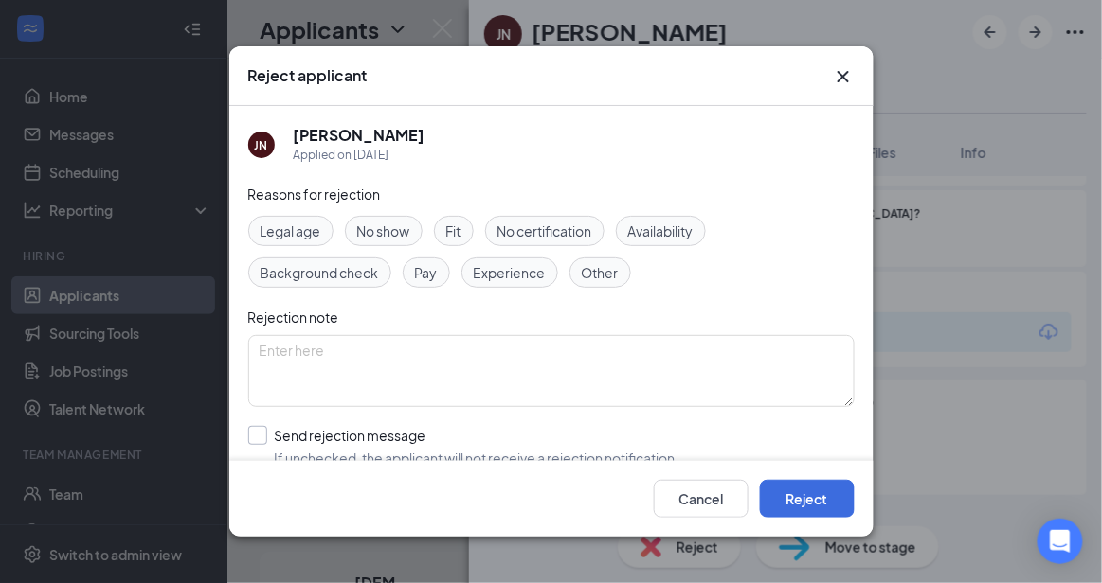
click at [562, 436] on input "Send rejection message If unchecked, the applicant will not receive a rejection…" at bounding box center [463, 447] width 431 height 42
checkbox input "true"
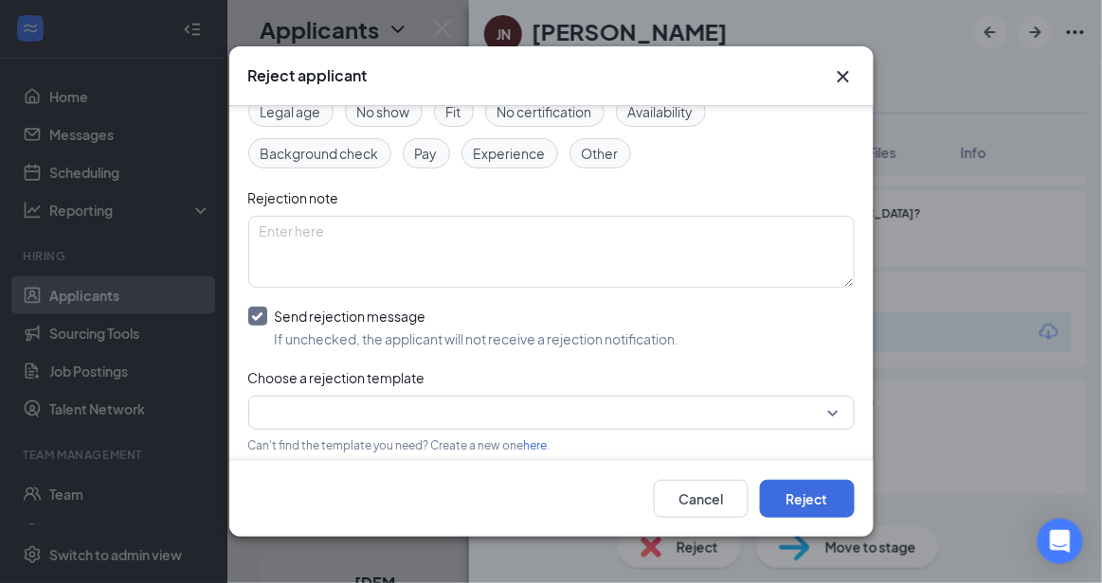
scroll to position [207, 0]
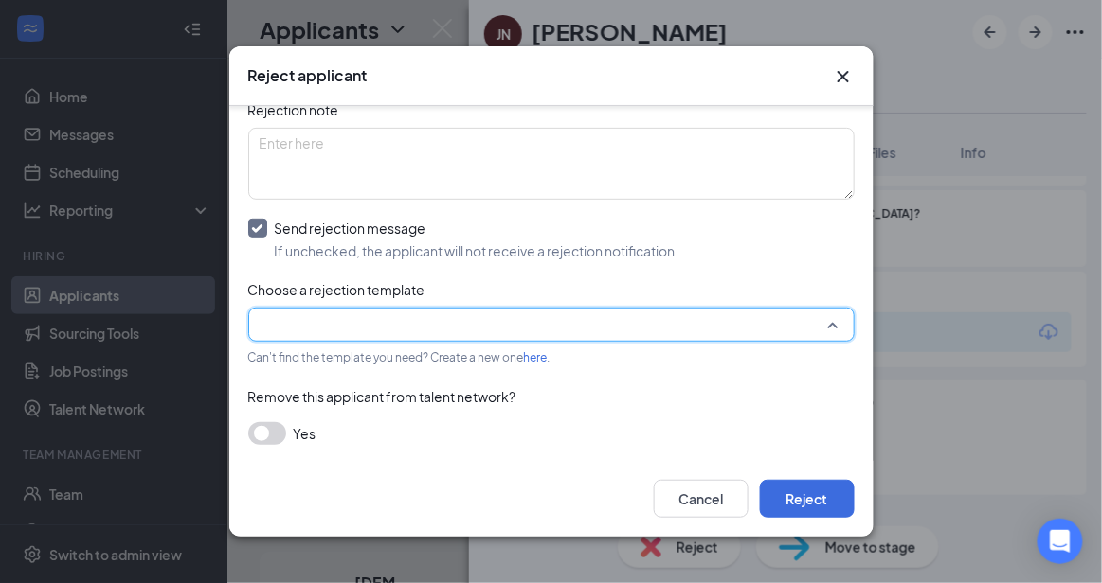
click at [588, 328] on input "search" at bounding box center [545, 325] width 570 height 32
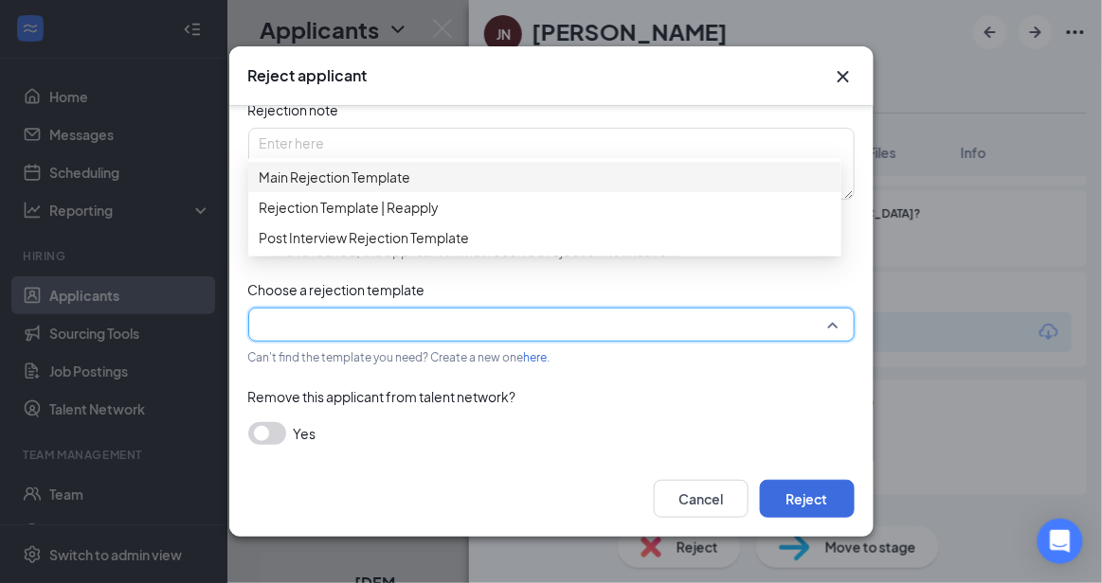
click at [438, 188] on span "Main Rejection Template" at bounding box center [545, 177] width 570 height 21
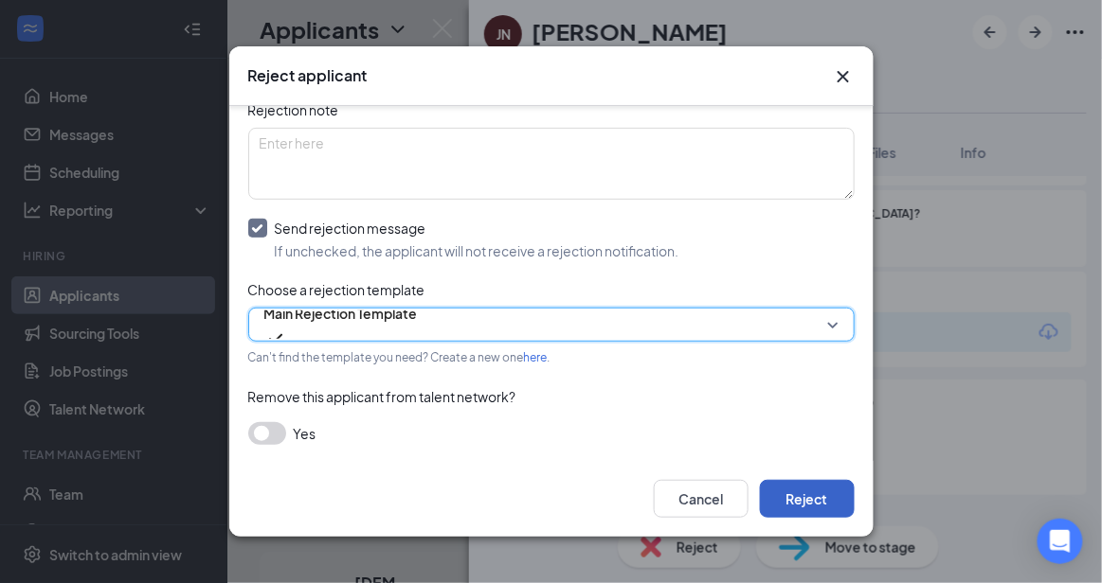
click at [816, 501] on button "Reject" at bounding box center [807, 499] width 95 height 38
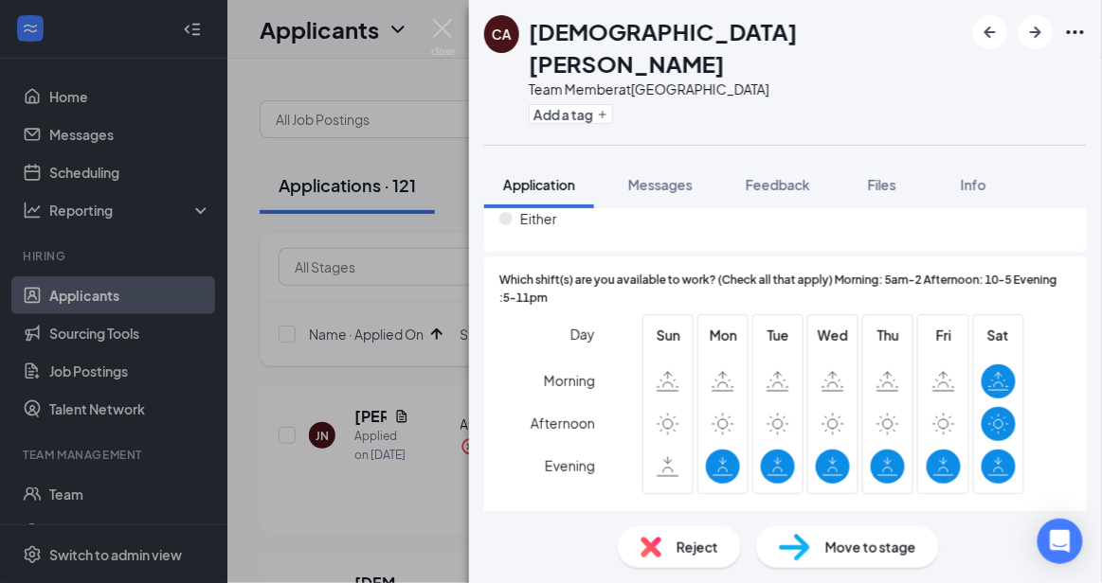
scroll to position [1492, 0]
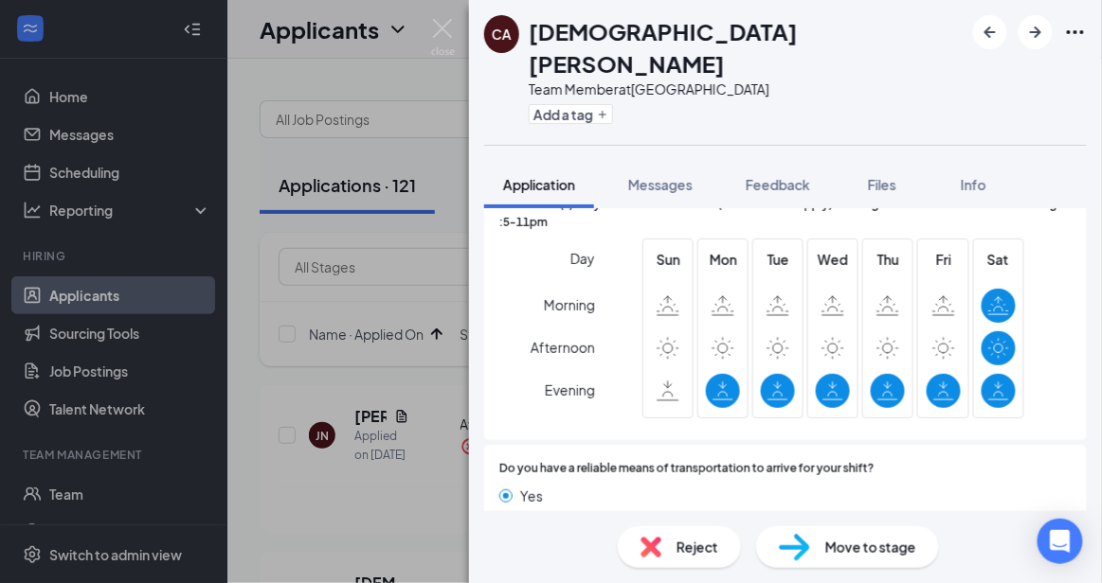
click at [865, 547] on span "Move to stage" at bounding box center [870, 547] width 91 height 21
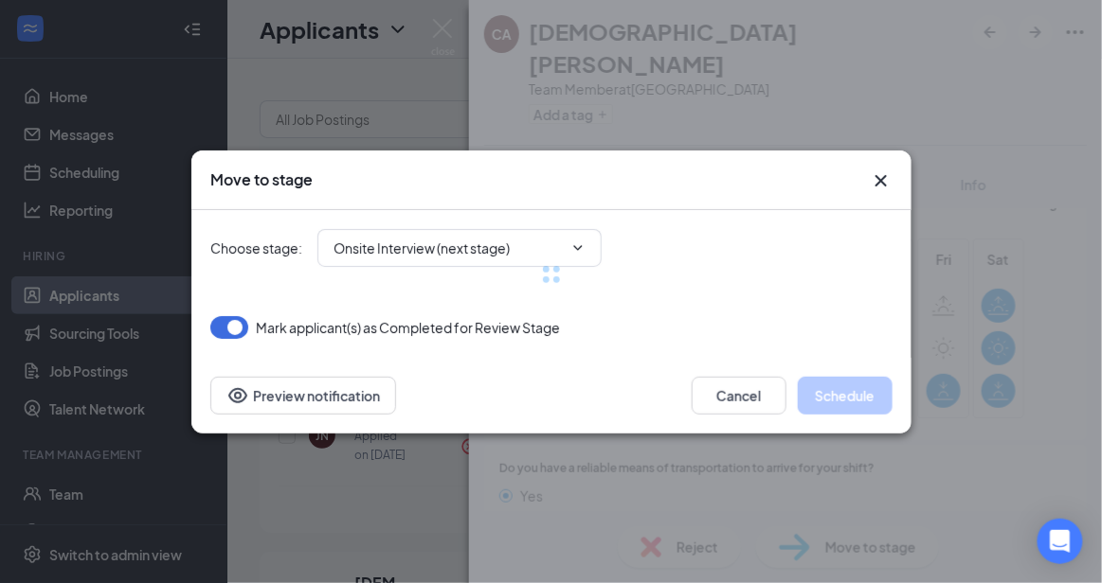
scroll to position [1484, 0]
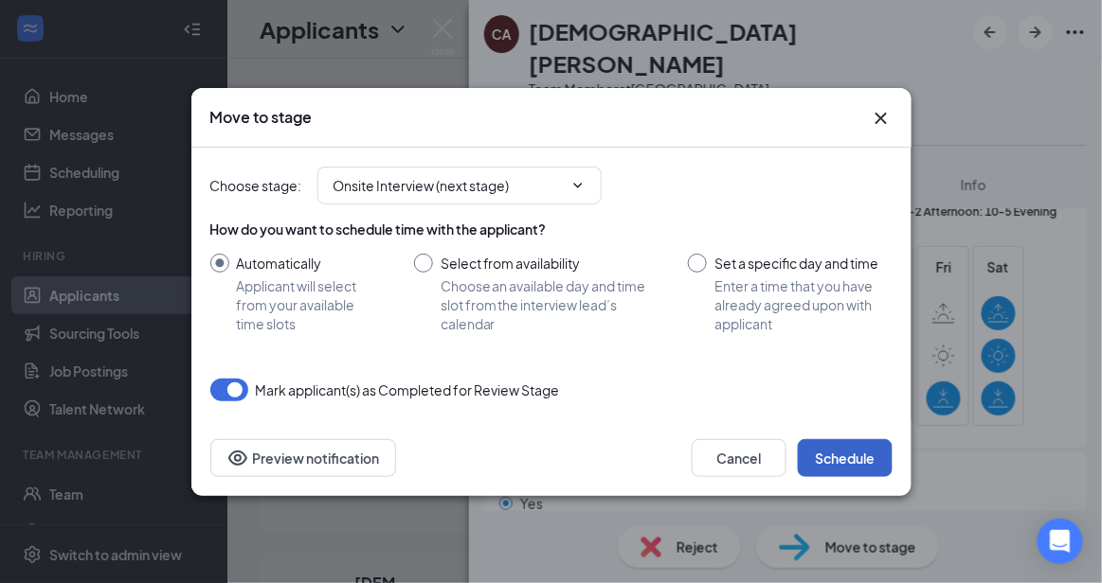
click at [864, 462] on button "Schedule" at bounding box center [845, 459] width 95 height 38
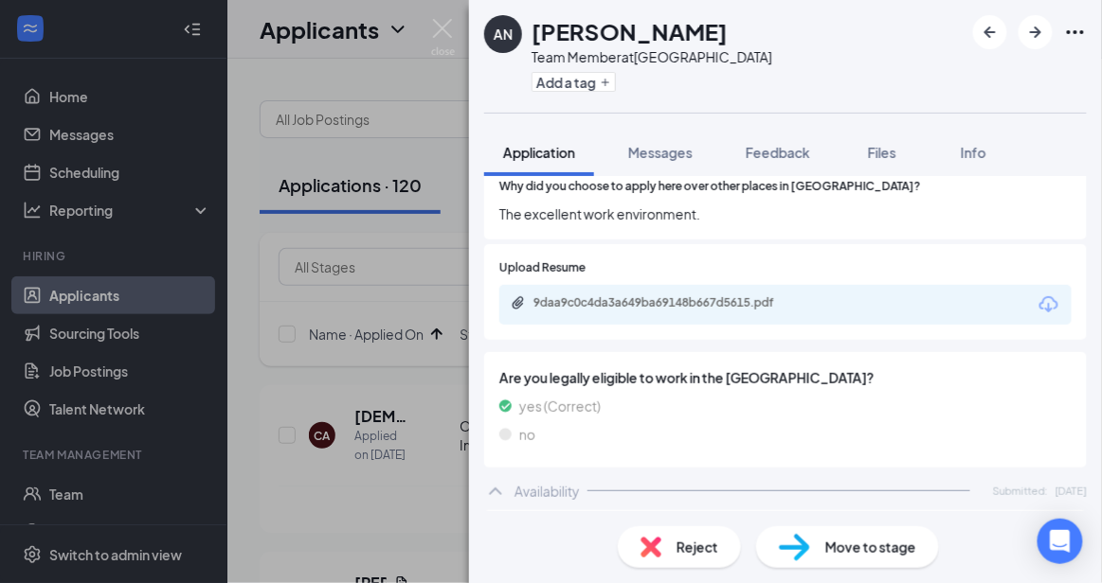
scroll to position [1111, 0]
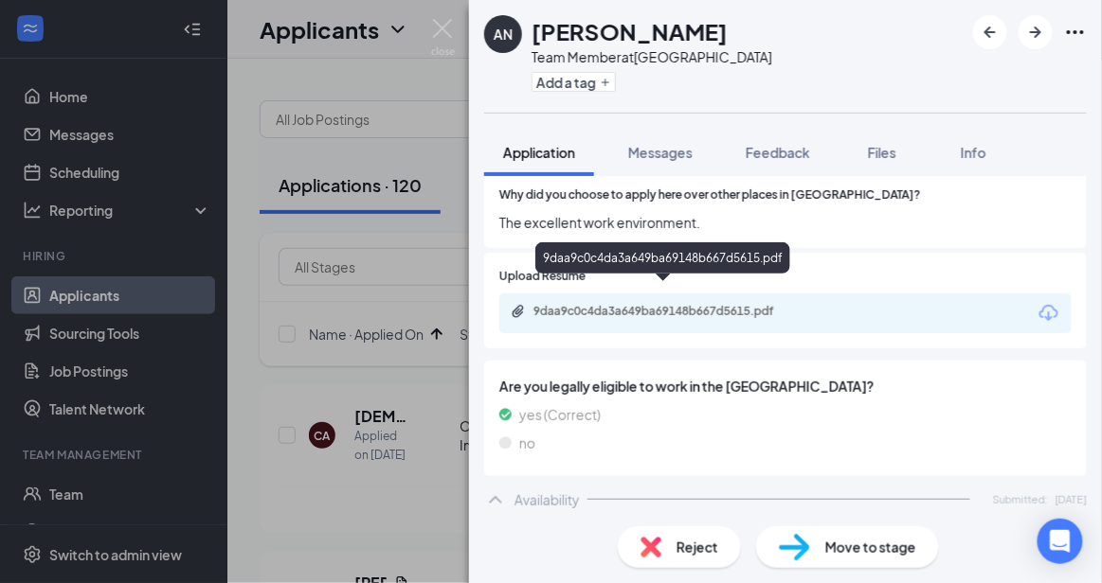
click at [699, 304] on div "9daa9c0c4da3a649ba69148b667d5615.pdf" at bounding box center [665, 311] width 265 height 15
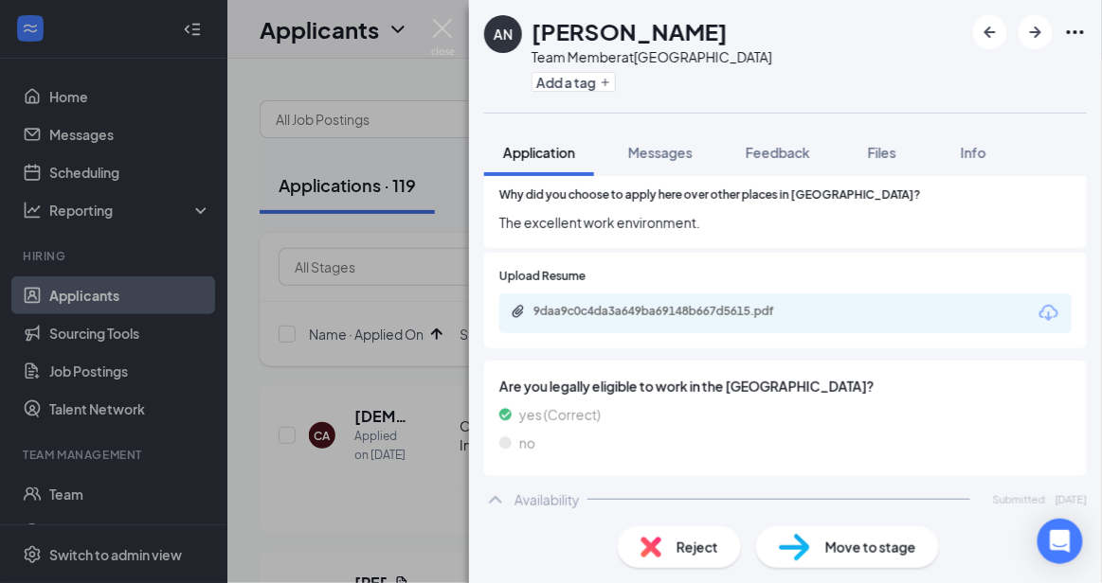
click at [836, 565] on div "Move to stage" at bounding box center [847, 548] width 183 height 42
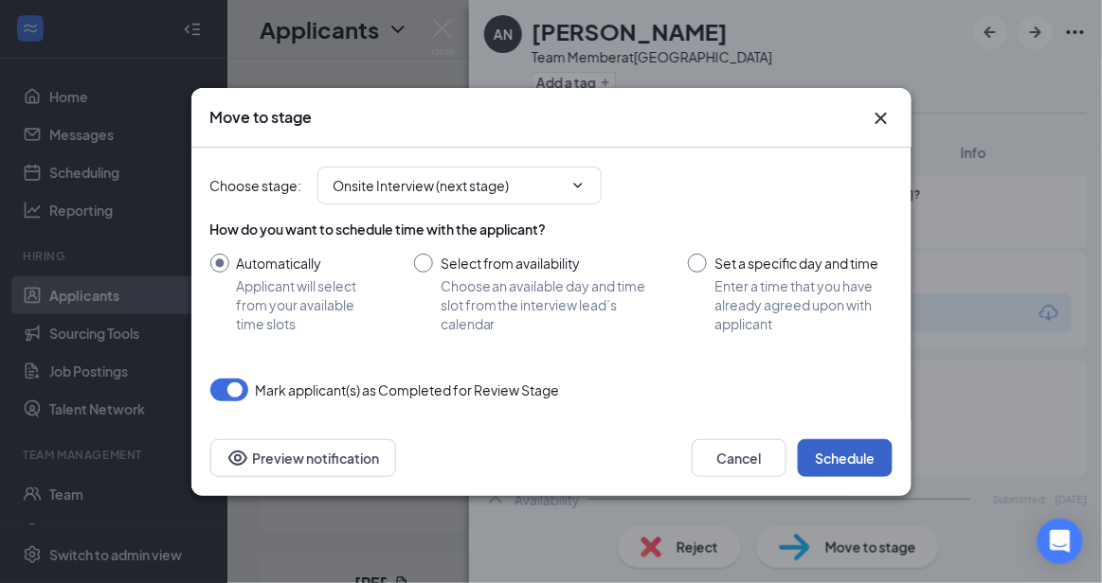
click at [864, 454] on button "Schedule" at bounding box center [845, 459] width 95 height 38
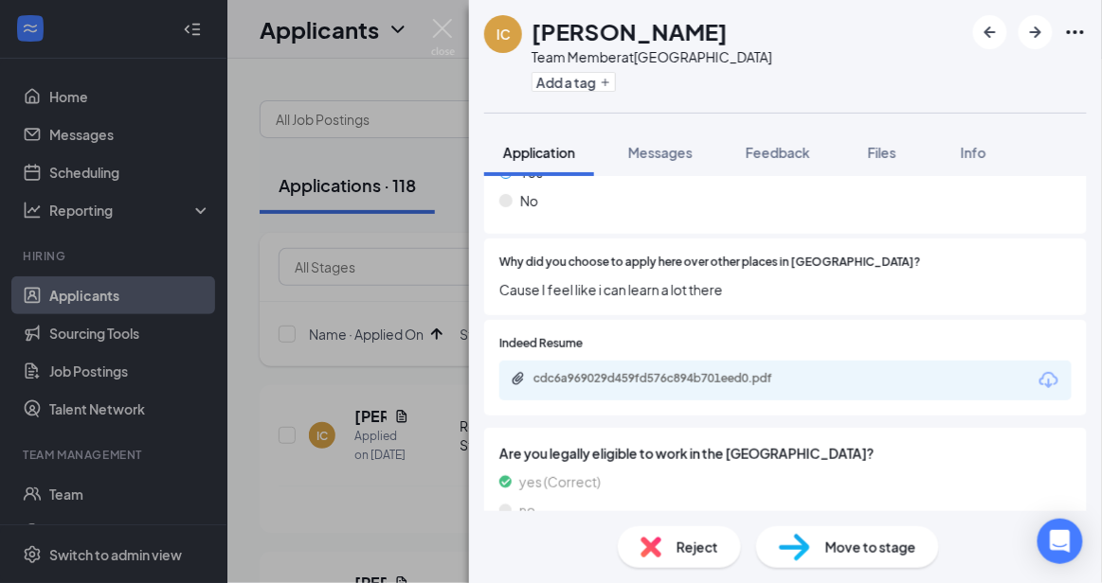
scroll to position [956, 0]
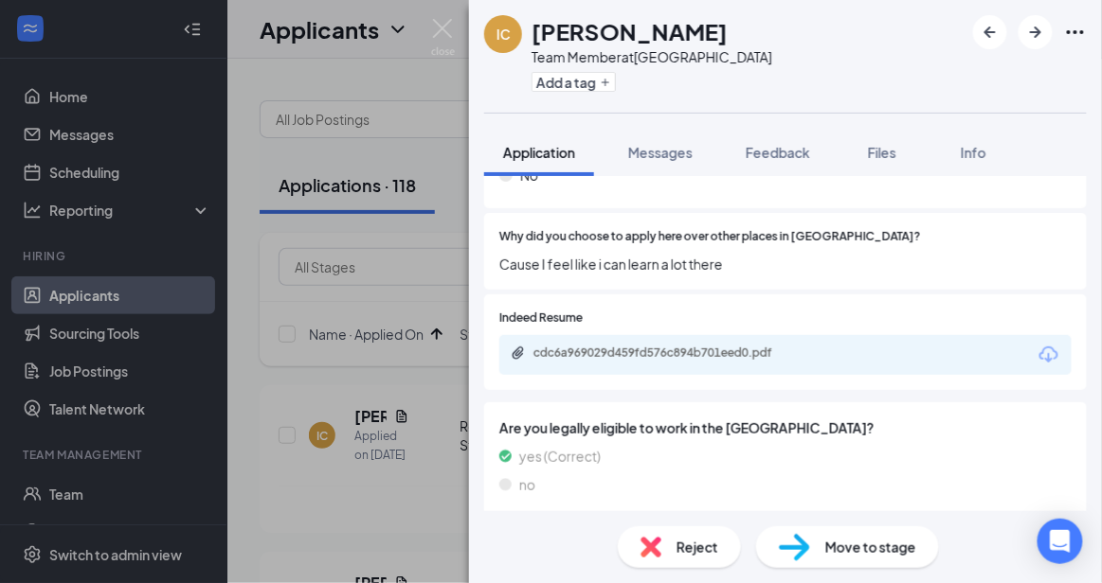
click at [669, 550] on div "Reject" at bounding box center [679, 548] width 123 height 42
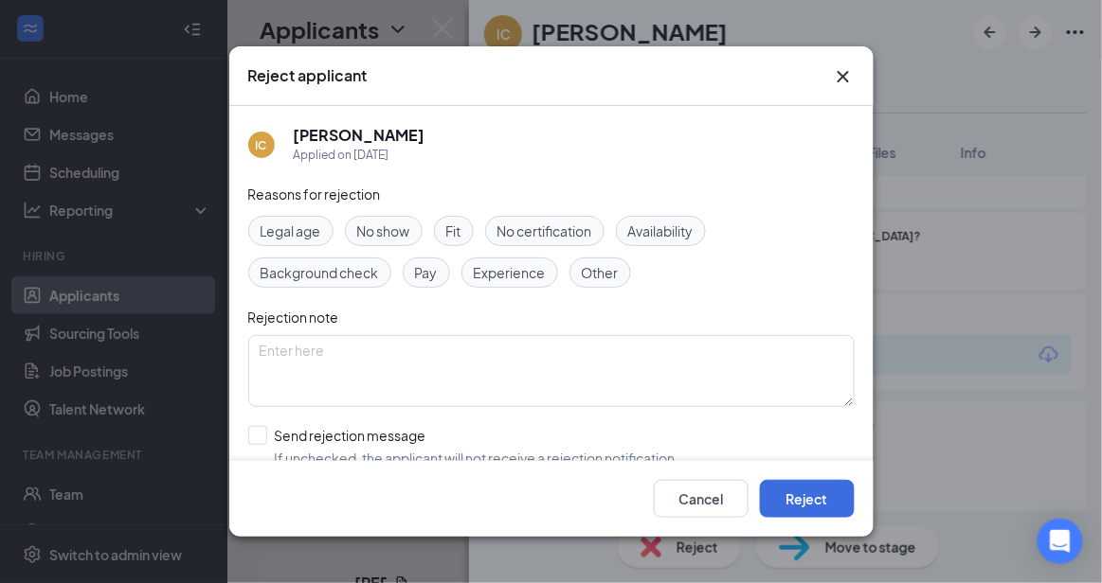
click at [492, 417] on div "Reasons for rejection Legal age No show Fit No certification Availability Backg…" at bounding box center [551, 374] width 606 height 381
click at [440, 450] on input "Send rejection message If unchecked, the applicant will not receive a rejection…" at bounding box center [463, 447] width 431 height 42
checkbox input "true"
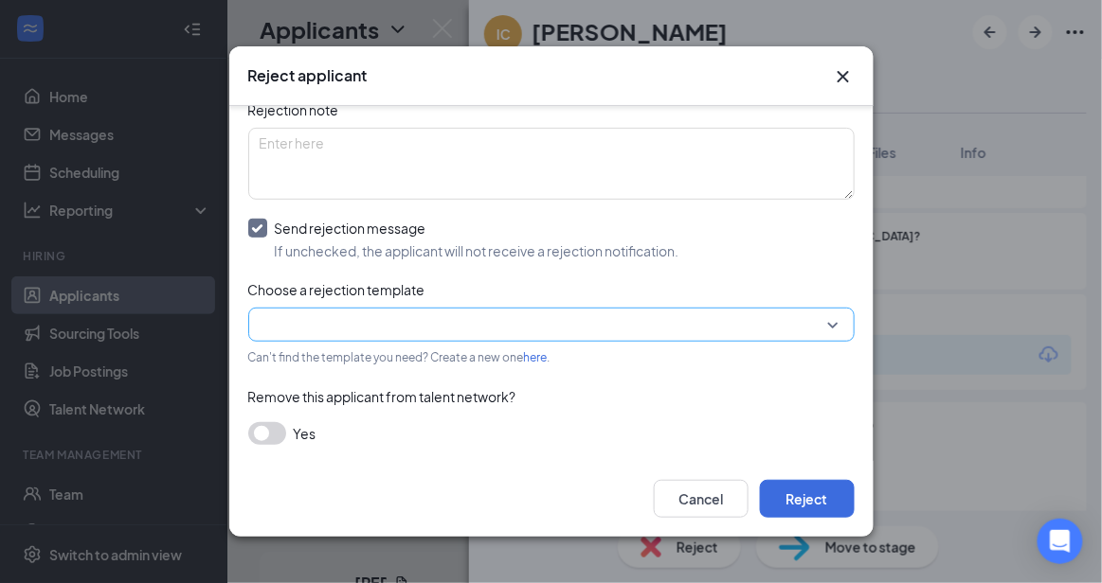
click at [783, 316] on input "search" at bounding box center [545, 325] width 570 height 32
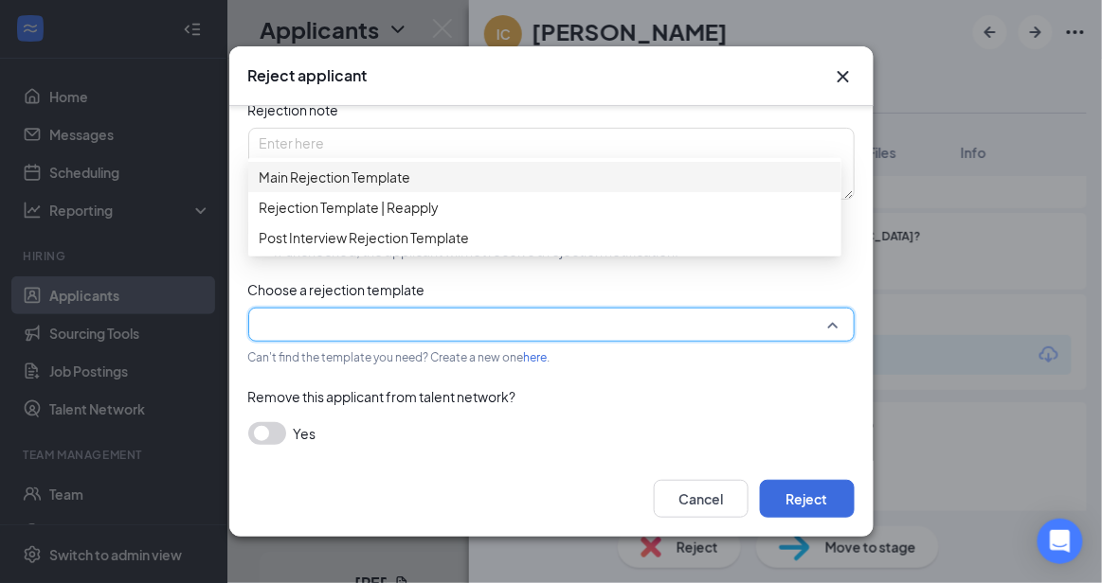
click at [605, 177] on span "Main Rejection Template" at bounding box center [545, 177] width 570 height 21
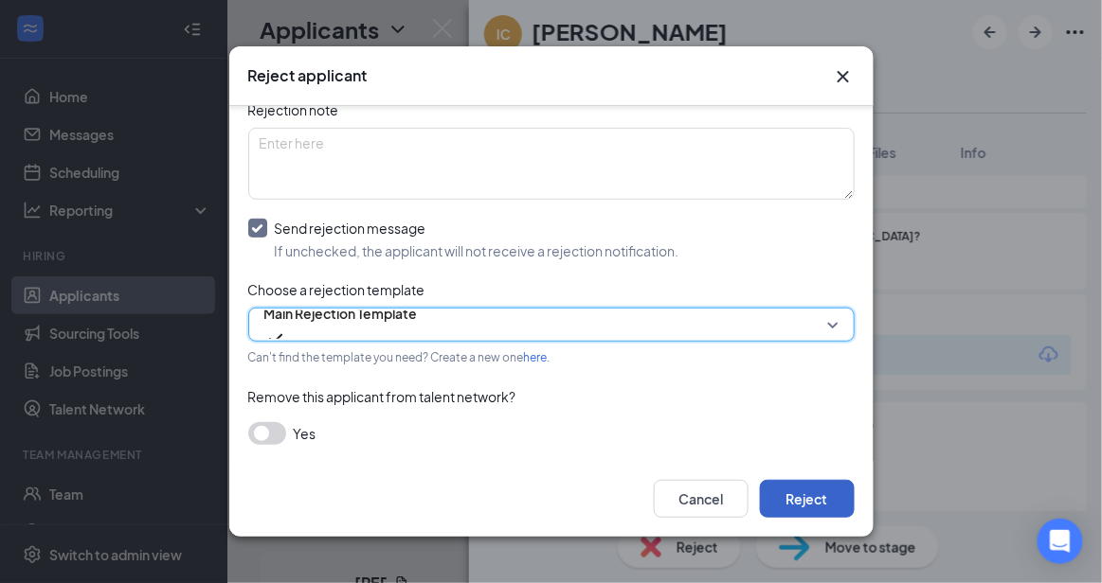
click at [823, 486] on button "Reject" at bounding box center [807, 499] width 95 height 38
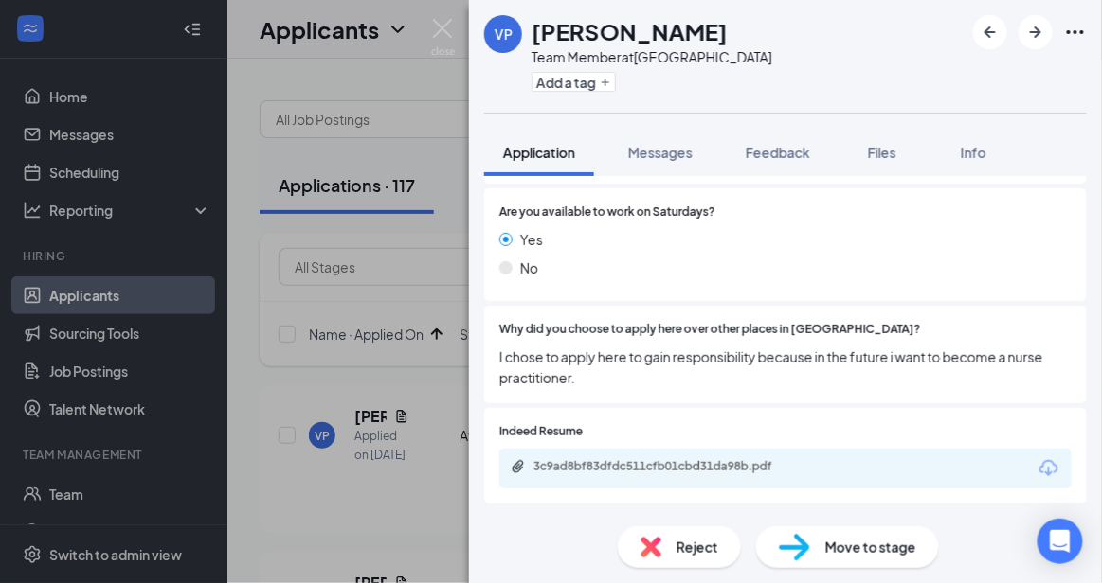
scroll to position [1048, 0]
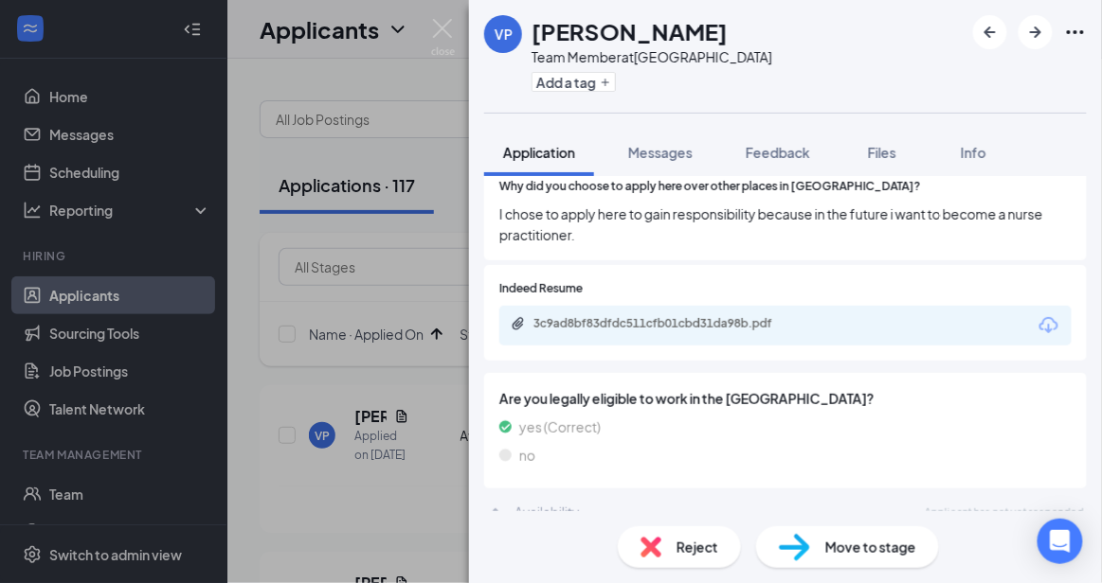
click at [694, 539] on span "Reject" at bounding box center [697, 547] width 42 height 21
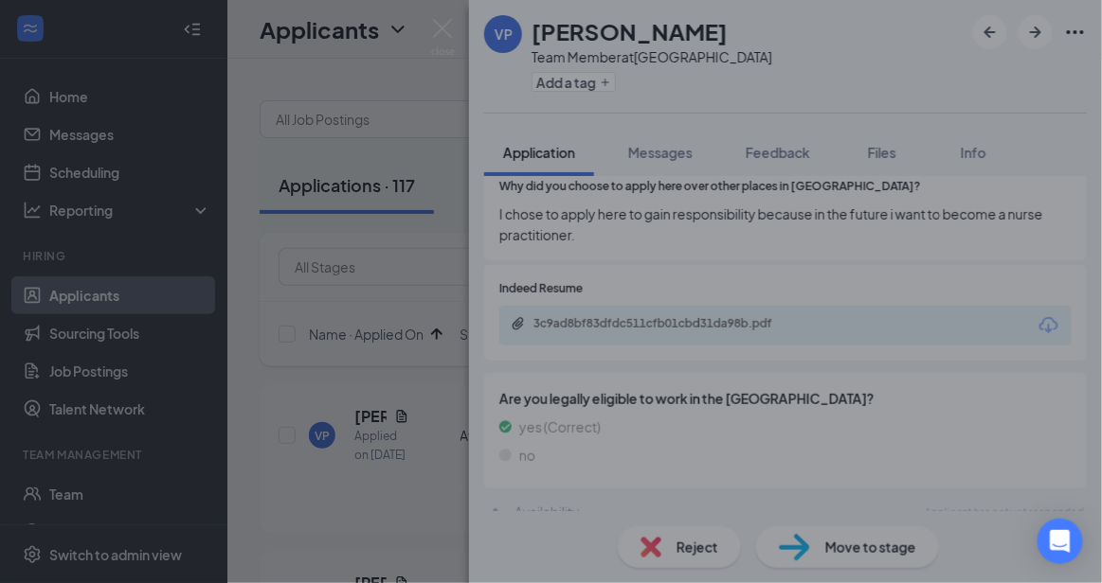
scroll to position [1041, 0]
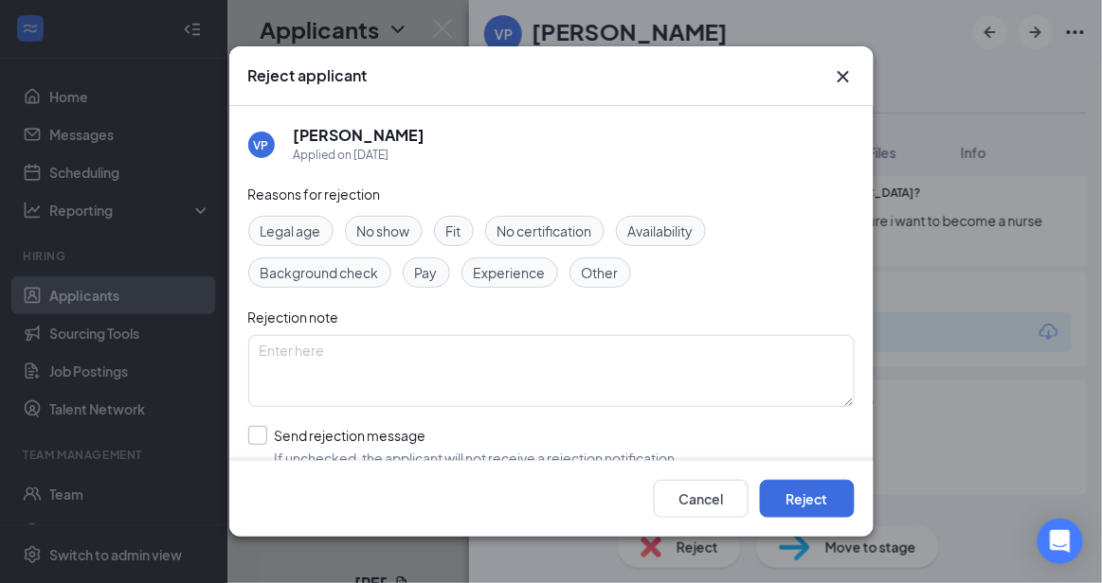
click at [545, 439] on input "Send rejection message If unchecked, the applicant will not receive a rejection…" at bounding box center [463, 447] width 431 height 42
checkbox input "true"
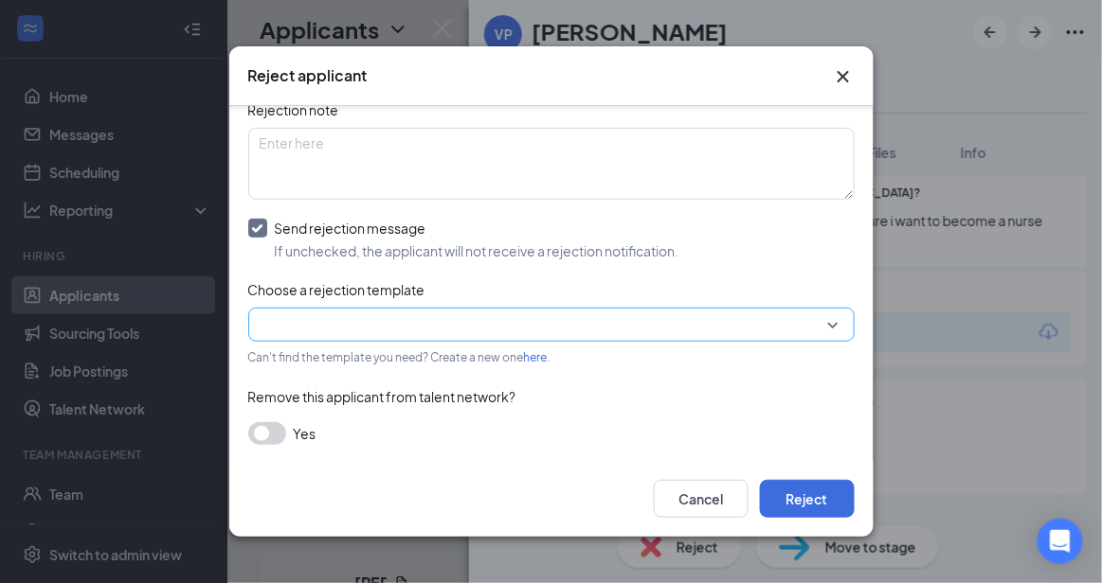
click at [793, 330] on input "search" at bounding box center [545, 325] width 570 height 32
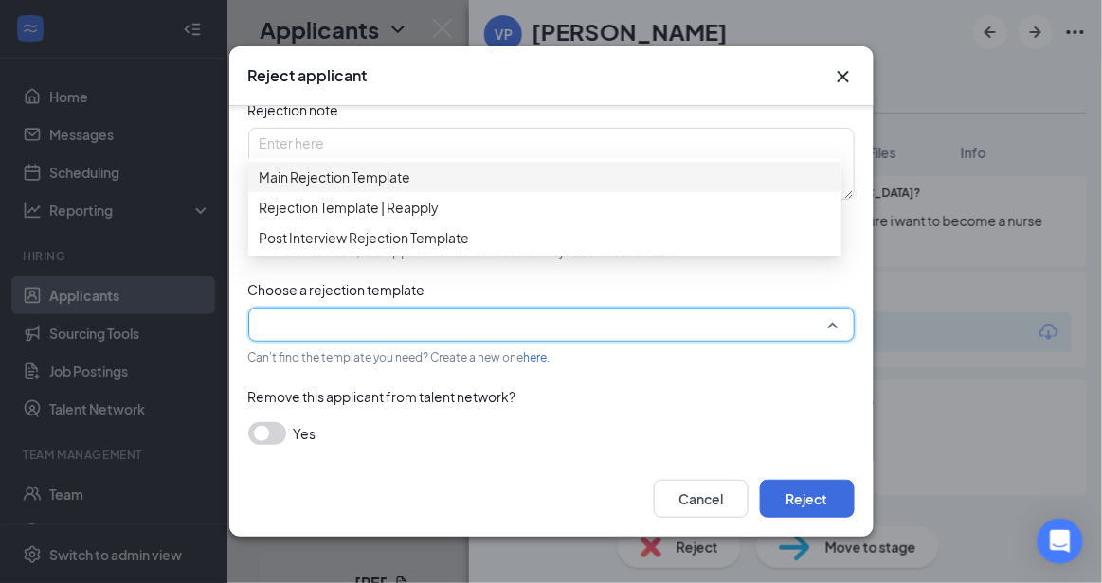
click at [588, 178] on span "Main Rejection Template" at bounding box center [545, 177] width 570 height 21
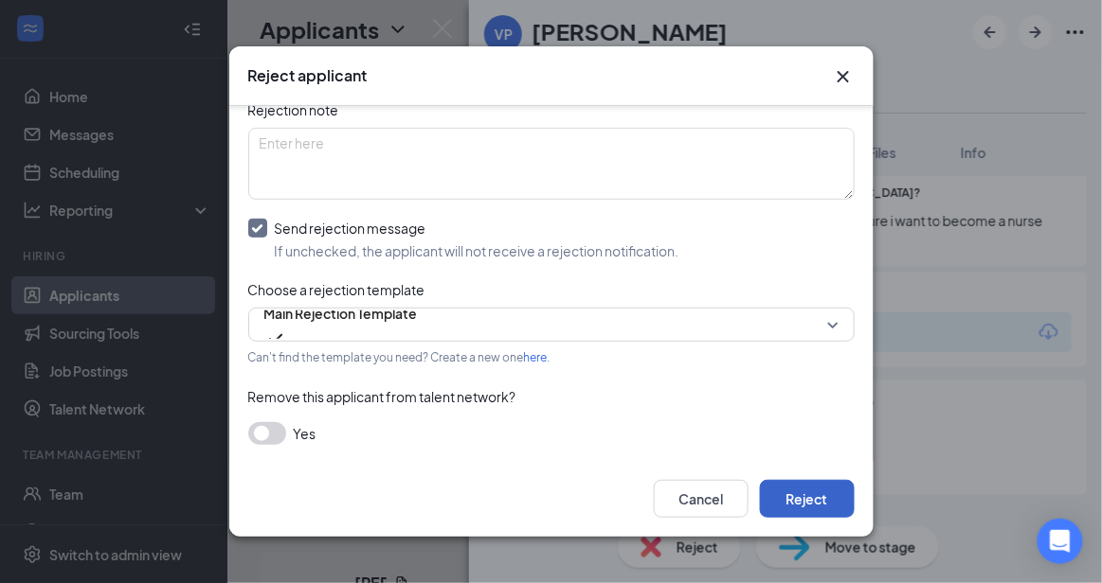
click at [846, 509] on button "Reject" at bounding box center [807, 499] width 95 height 38
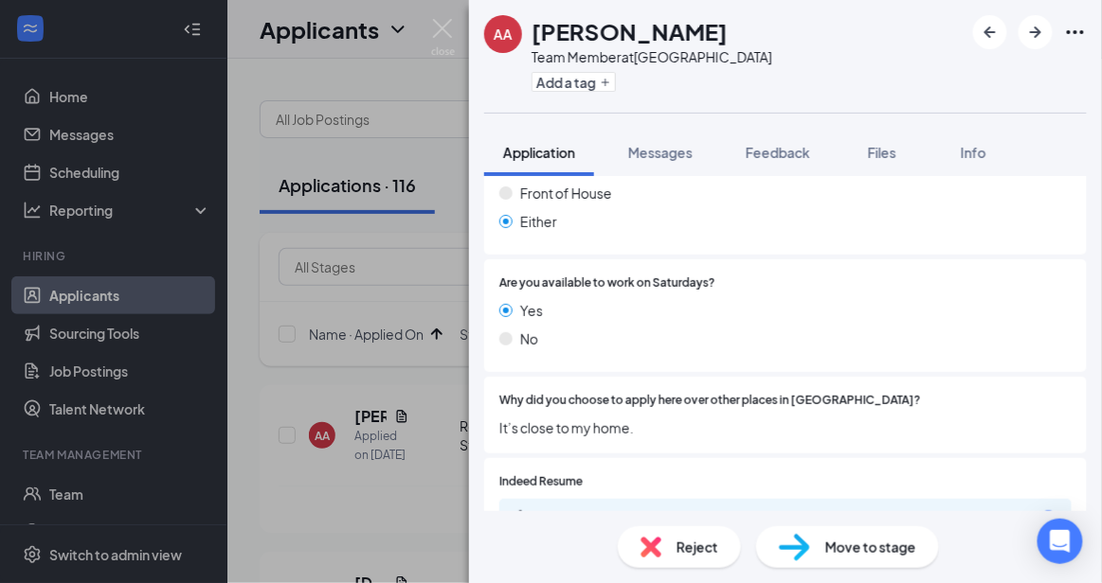
scroll to position [799, 0]
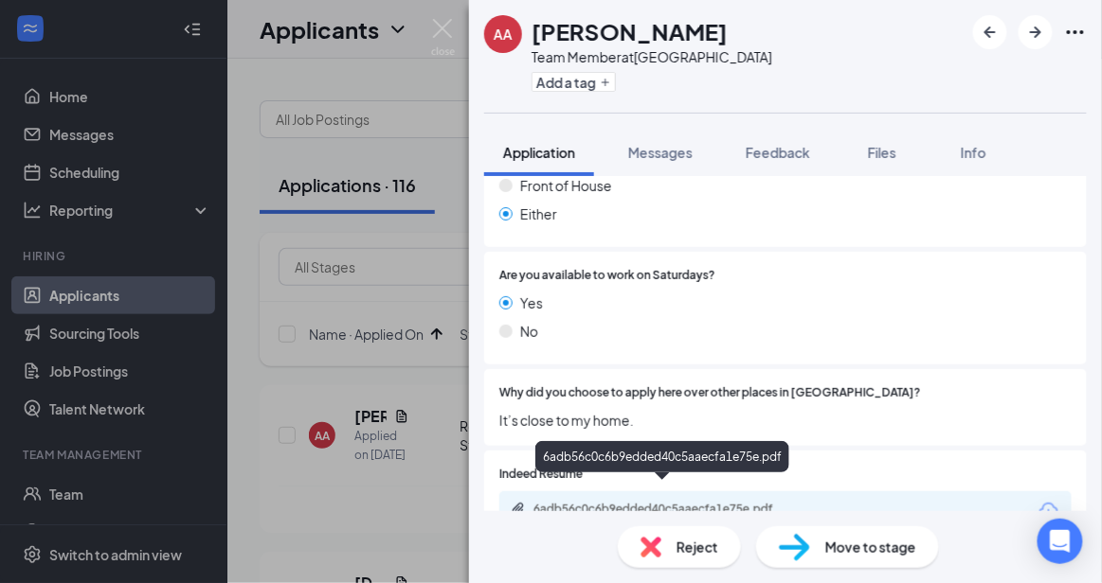
click at [703, 556] on span "Reject" at bounding box center [697, 547] width 42 height 21
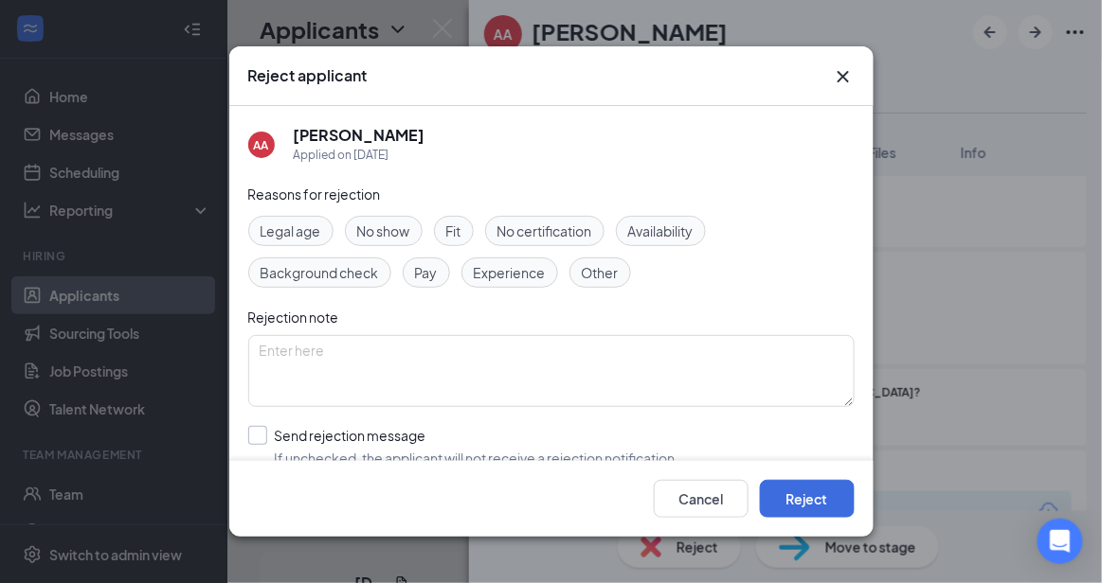
click at [484, 444] on input "Send rejection message If unchecked, the applicant will not receive a rejection…" at bounding box center [463, 447] width 431 height 42
checkbox input "true"
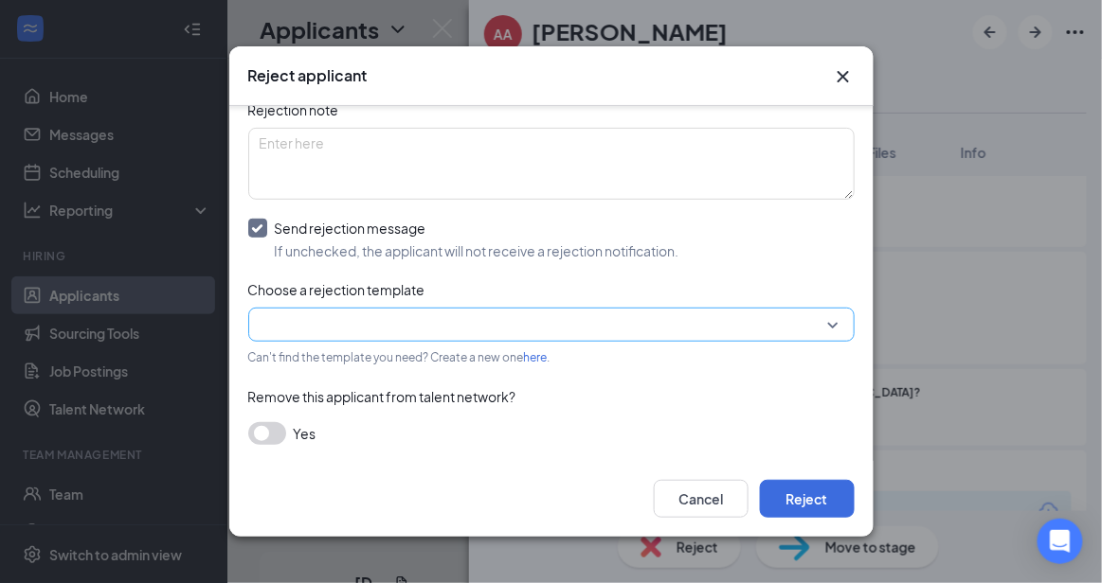
click at [771, 312] on input "search" at bounding box center [545, 325] width 570 height 32
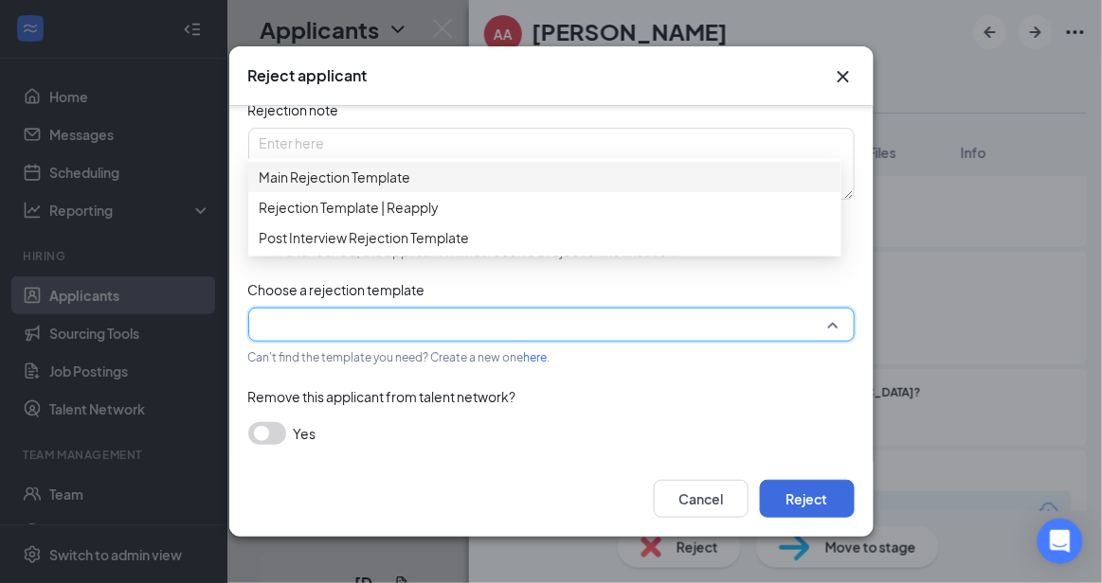
click at [590, 167] on div "Main Rejection Template" at bounding box center [544, 177] width 593 height 30
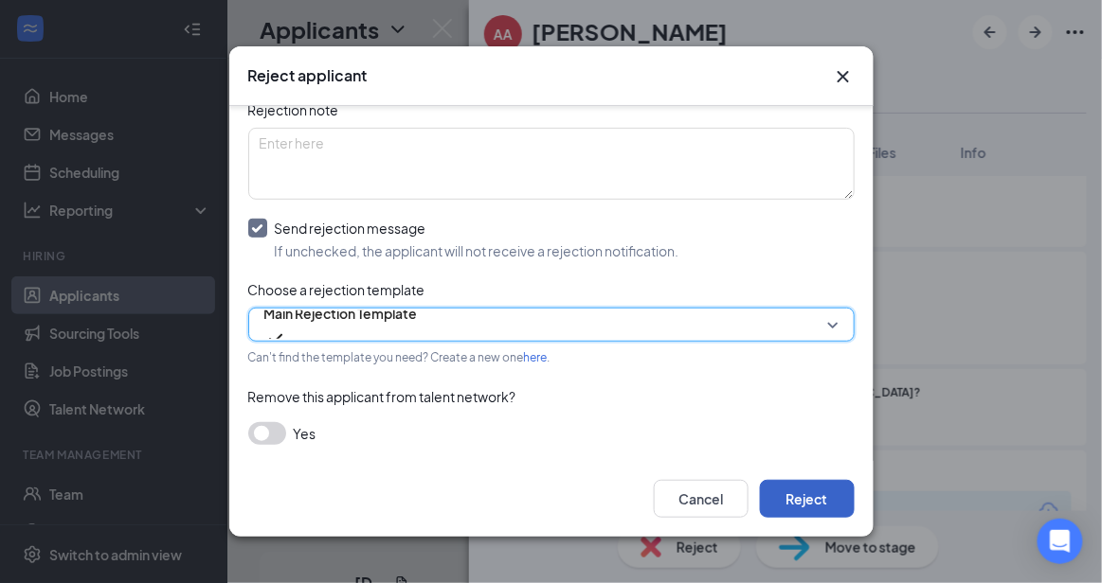
click at [820, 498] on button "Reject" at bounding box center [807, 499] width 95 height 38
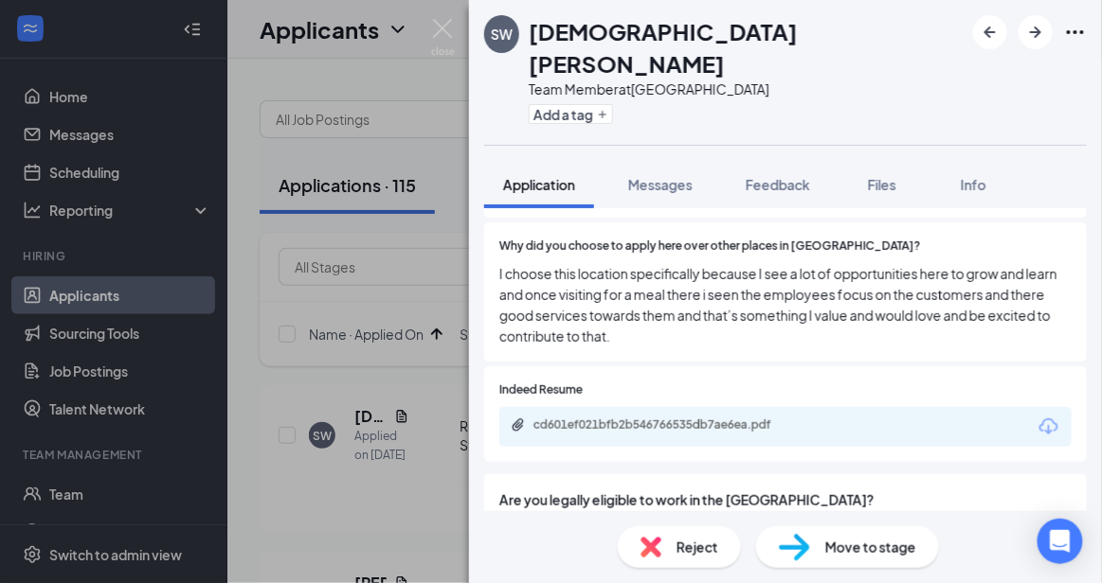
scroll to position [1068, 0]
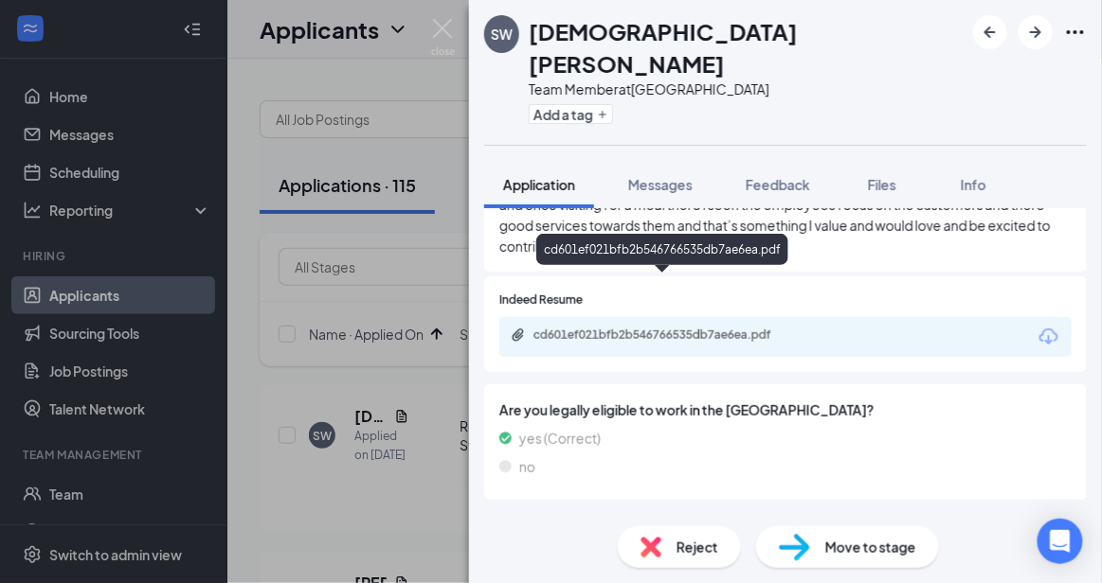
click at [729, 328] on div "cd601ef021bfb2b546766535db7ae6ea.pdf" at bounding box center [665, 335] width 265 height 15
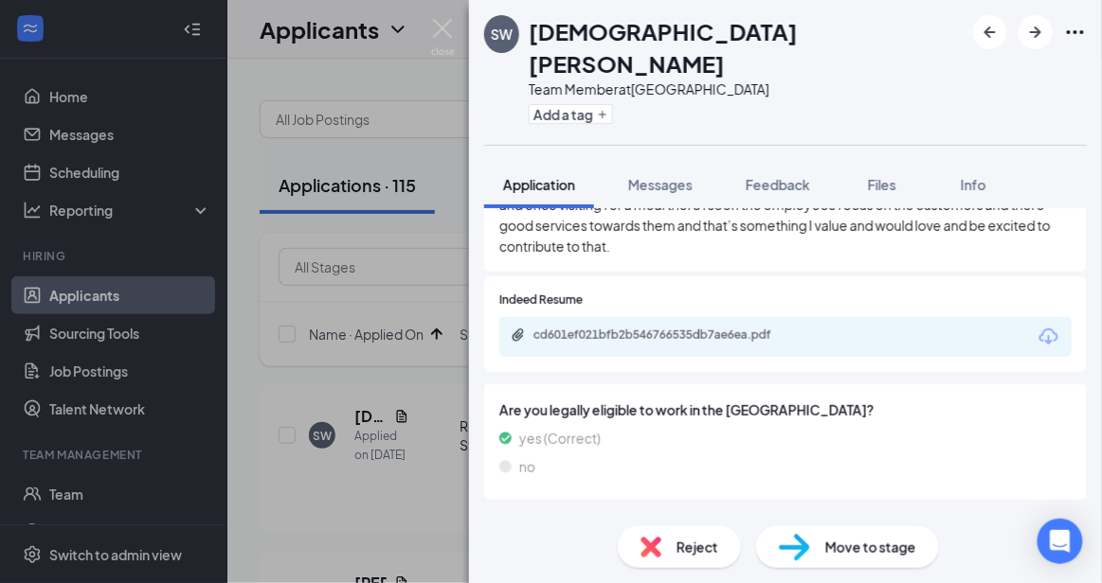
click at [703, 567] on div "Reject" at bounding box center [679, 548] width 123 height 42
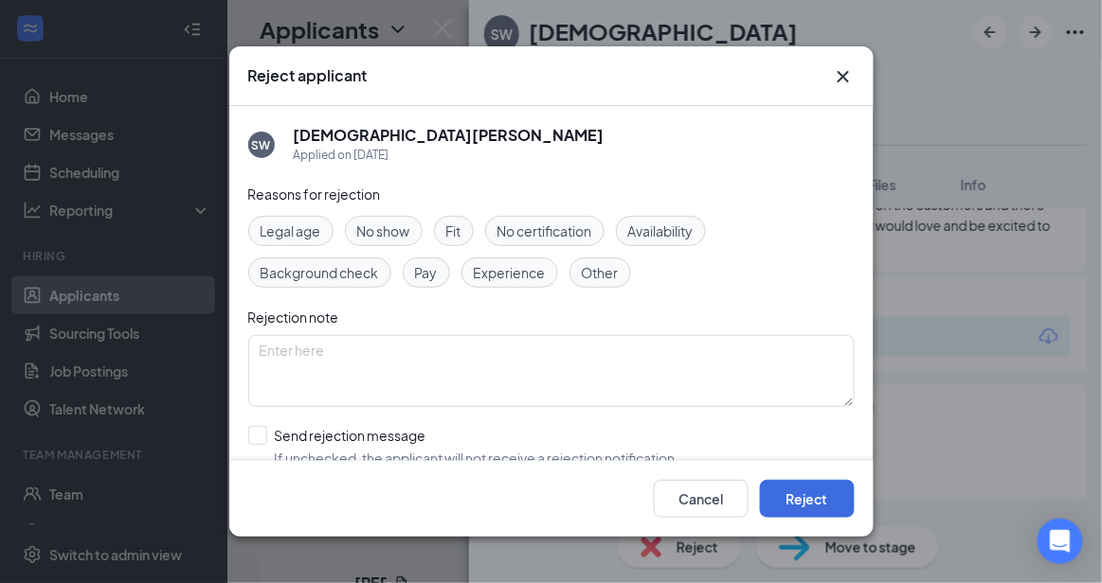
click at [697, 561] on div "Reject applicant SW [DEMOGRAPHIC_DATA][PERSON_NAME] Applied on [DATE] Reasons f…" at bounding box center [551, 291] width 1102 height 583
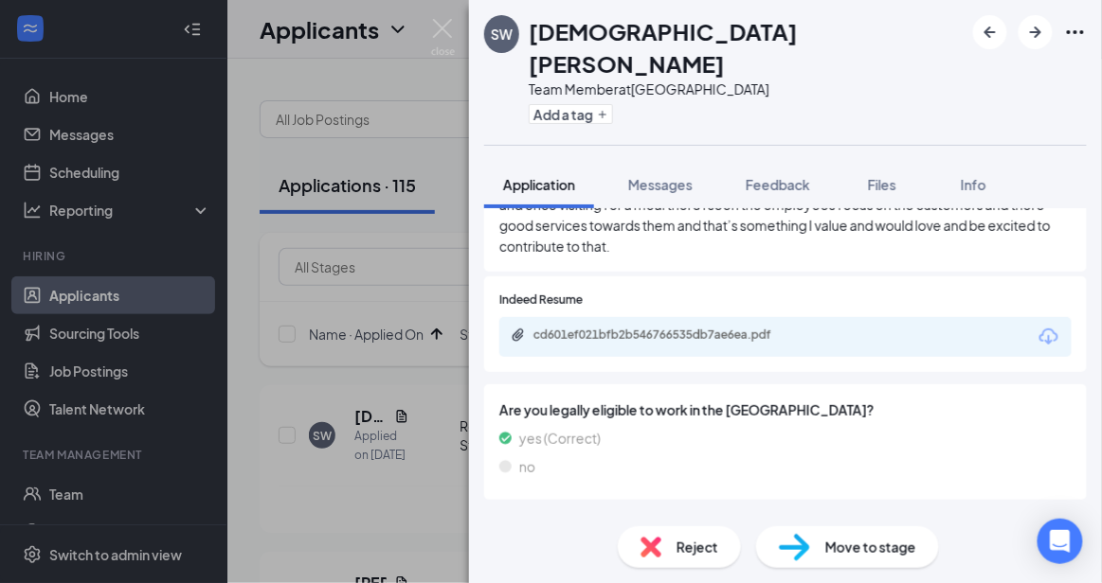
click at [697, 561] on div "Reject" at bounding box center [679, 548] width 123 height 42
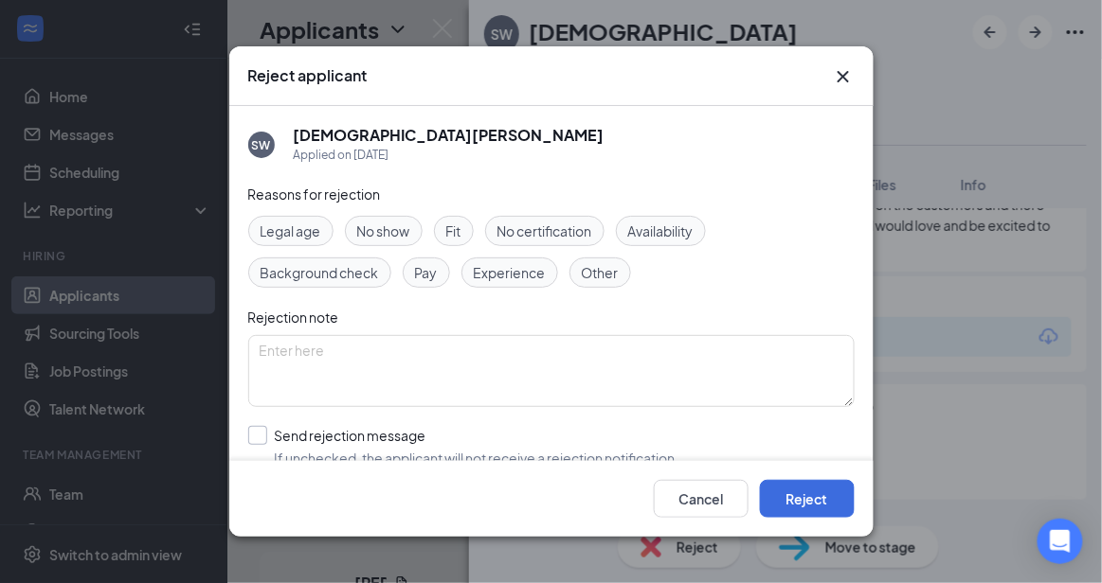
click at [528, 459] on input "Send rejection message If unchecked, the applicant will not receive a rejection…" at bounding box center [463, 447] width 431 height 42
checkbox input "true"
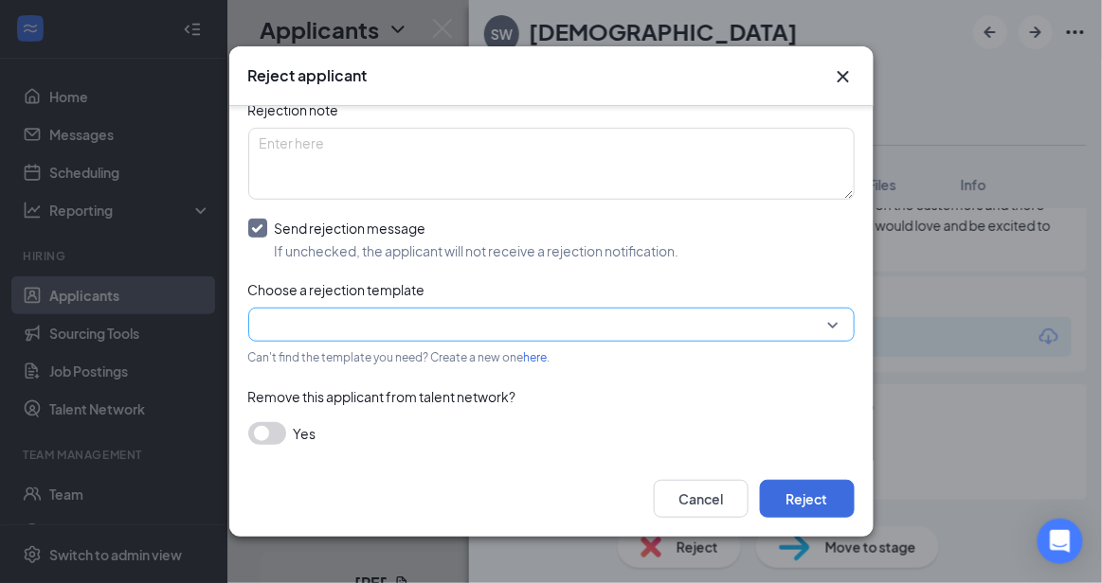
click at [785, 322] on input "search" at bounding box center [545, 325] width 570 height 32
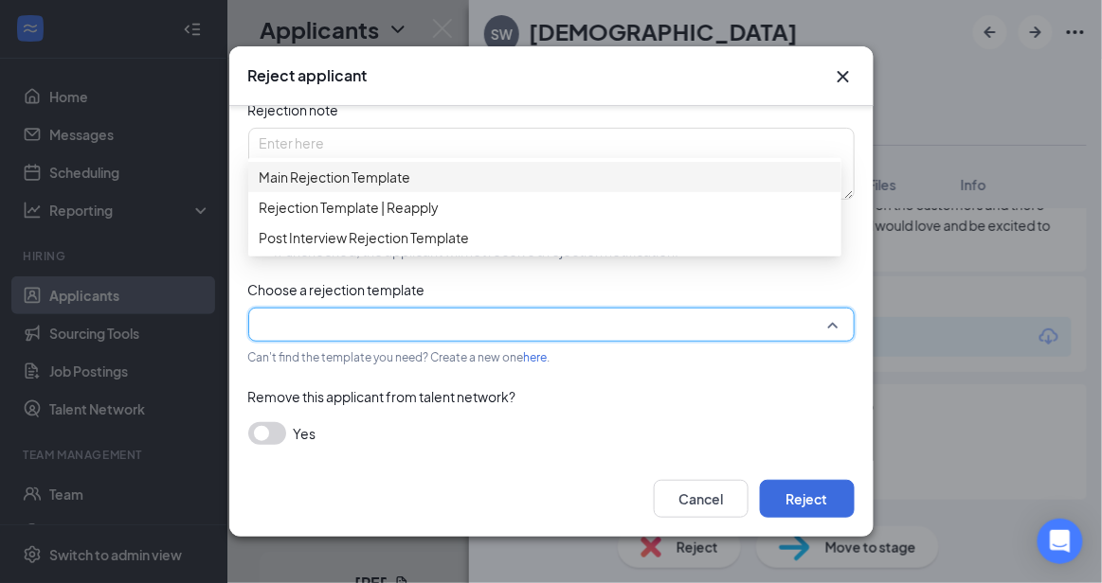
click at [651, 170] on div "Main Rejection Template" at bounding box center [544, 177] width 593 height 30
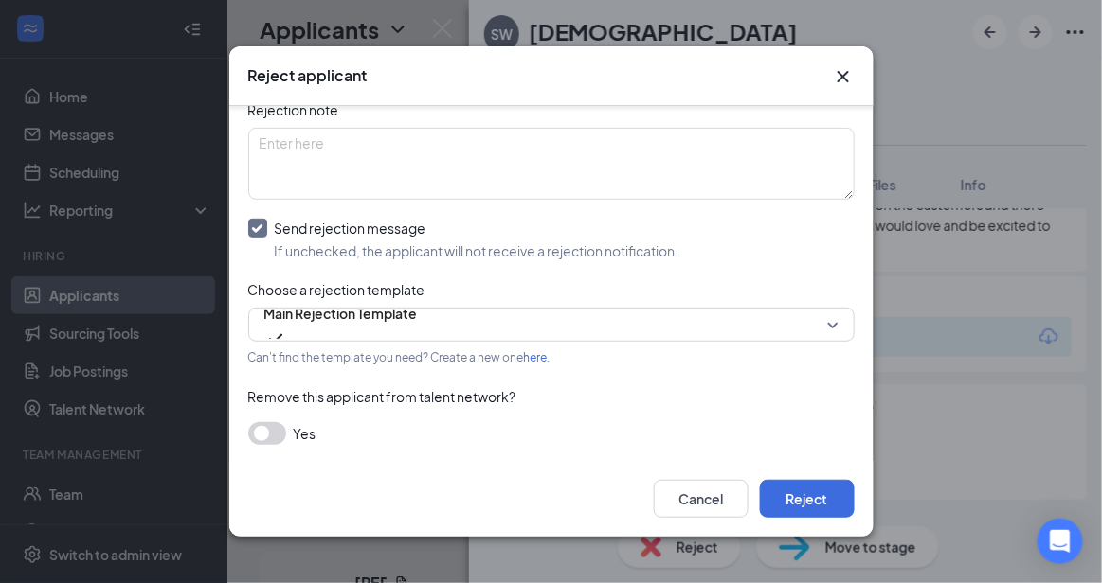
click at [854, 490] on div "Cancel Reject" at bounding box center [551, 499] width 644 height 76
click at [832, 498] on button "Reject" at bounding box center [807, 499] width 95 height 38
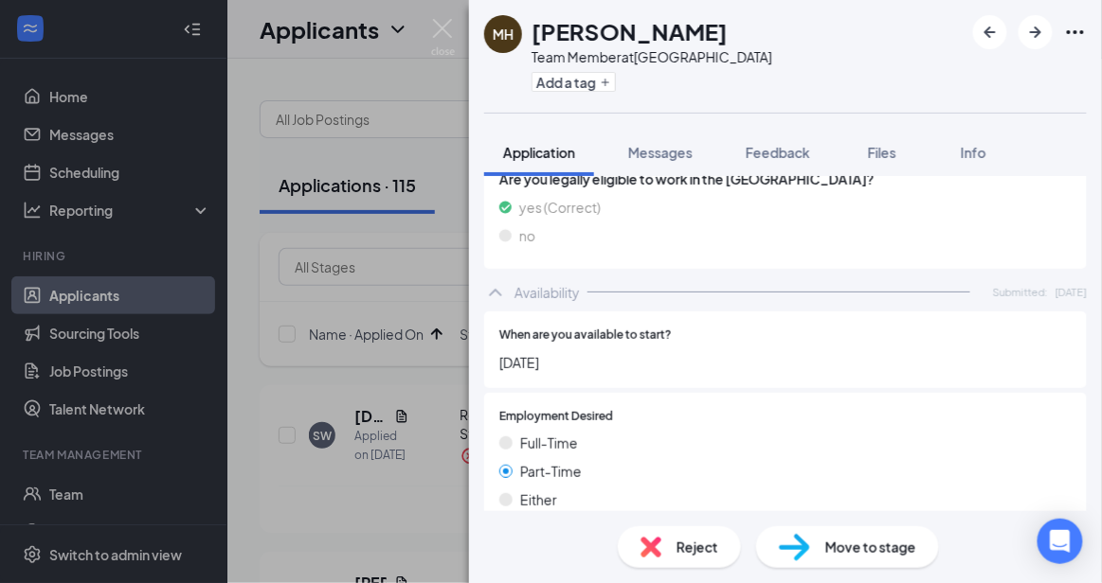
scroll to position [1370, 0]
click at [907, 539] on span "Move to stage" at bounding box center [870, 547] width 91 height 21
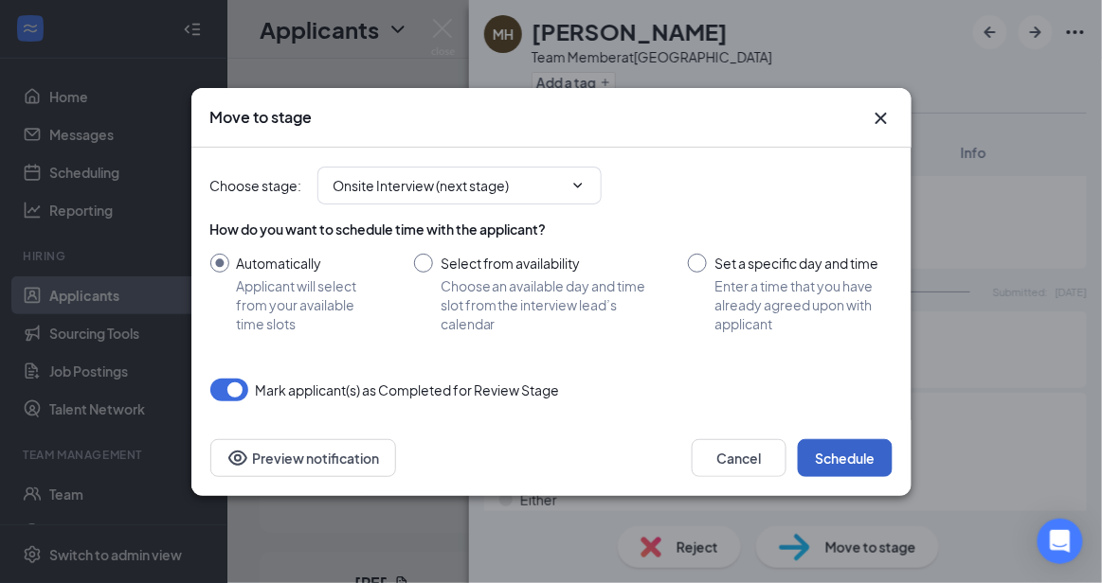
click at [865, 451] on button "Schedule" at bounding box center [845, 459] width 95 height 38
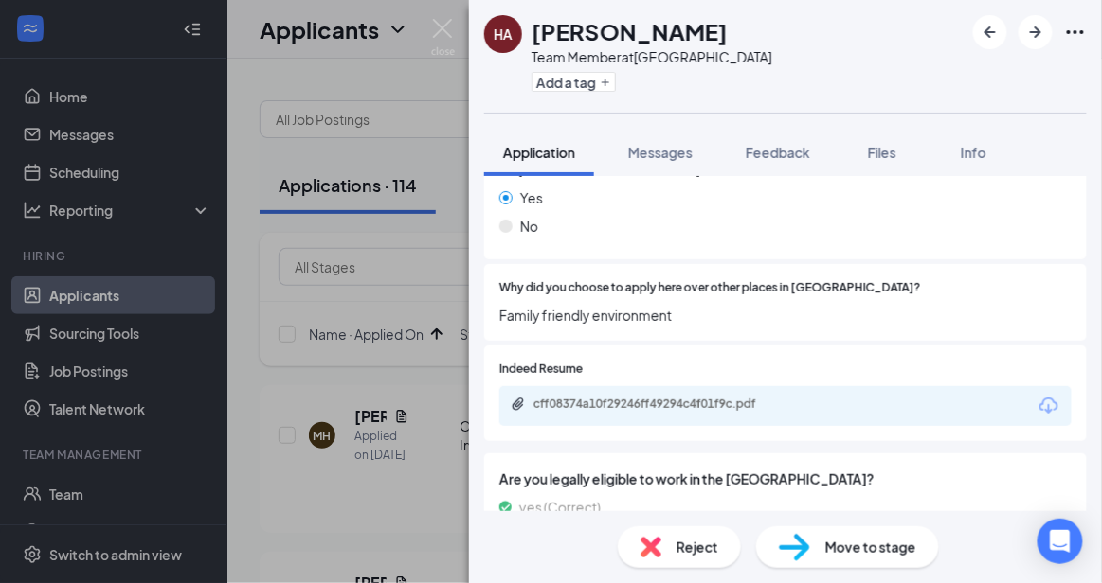
scroll to position [965, 0]
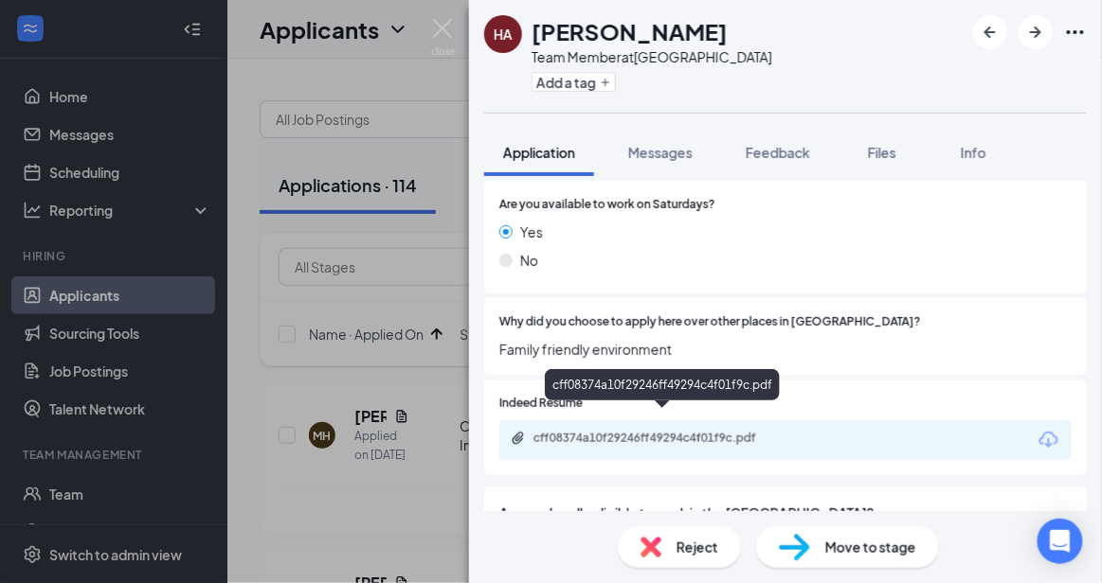
click at [645, 431] on div "cff08374a10f29246ff49294c4f01f9c.pdf" at bounding box center [665, 438] width 265 height 15
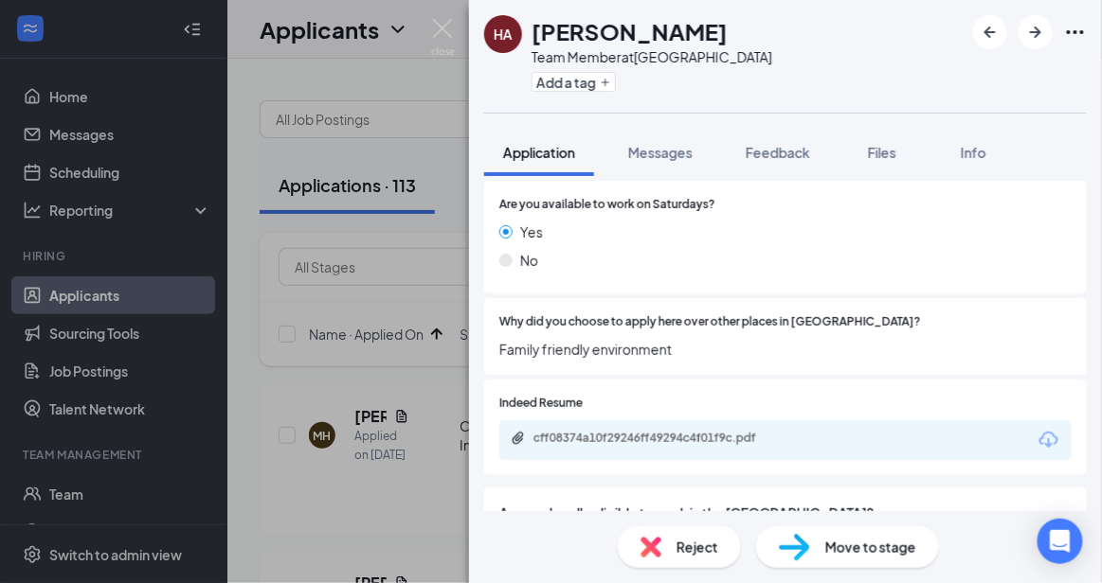
click at [681, 563] on div "Reject" at bounding box center [679, 548] width 123 height 42
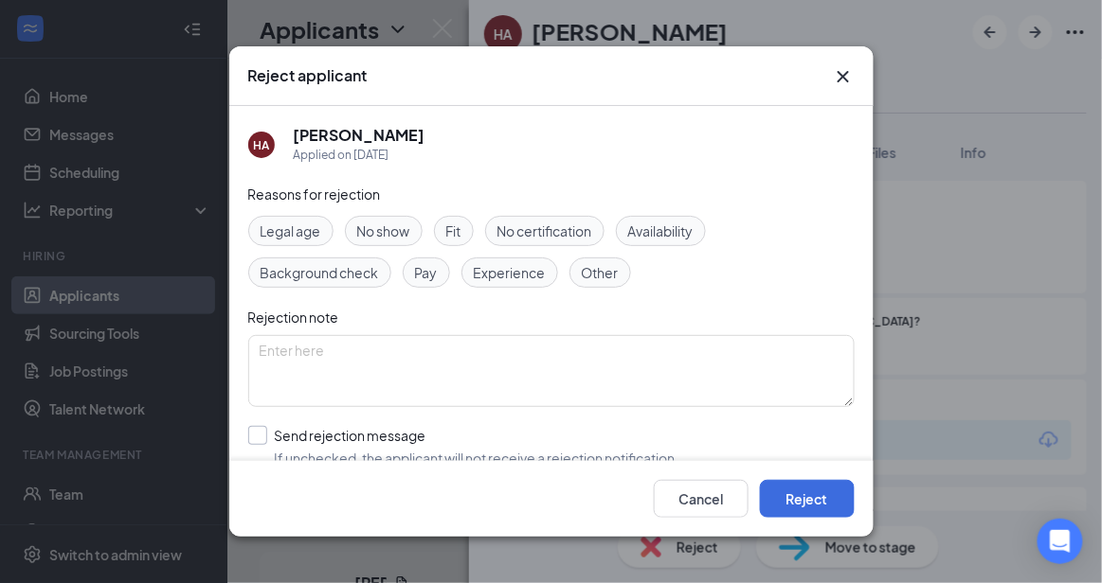
click at [544, 448] on input "Send rejection message If unchecked, the applicant will not receive a rejection…" at bounding box center [463, 447] width 431 height 42
checkbox input "true"
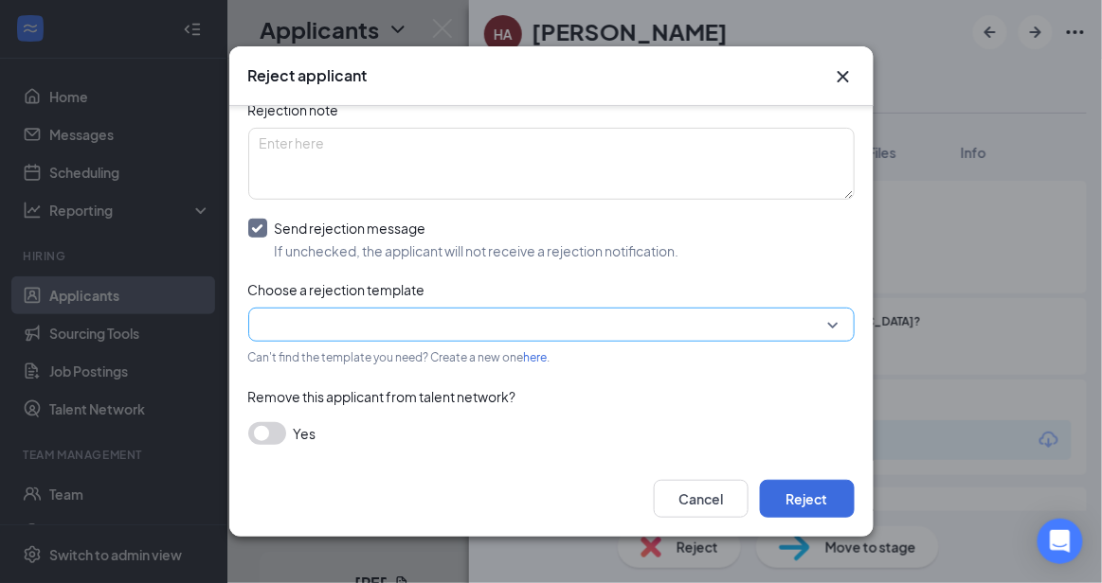
click at [743, 318] on input "search" at bounding box center [545, 325] width 570 height 32
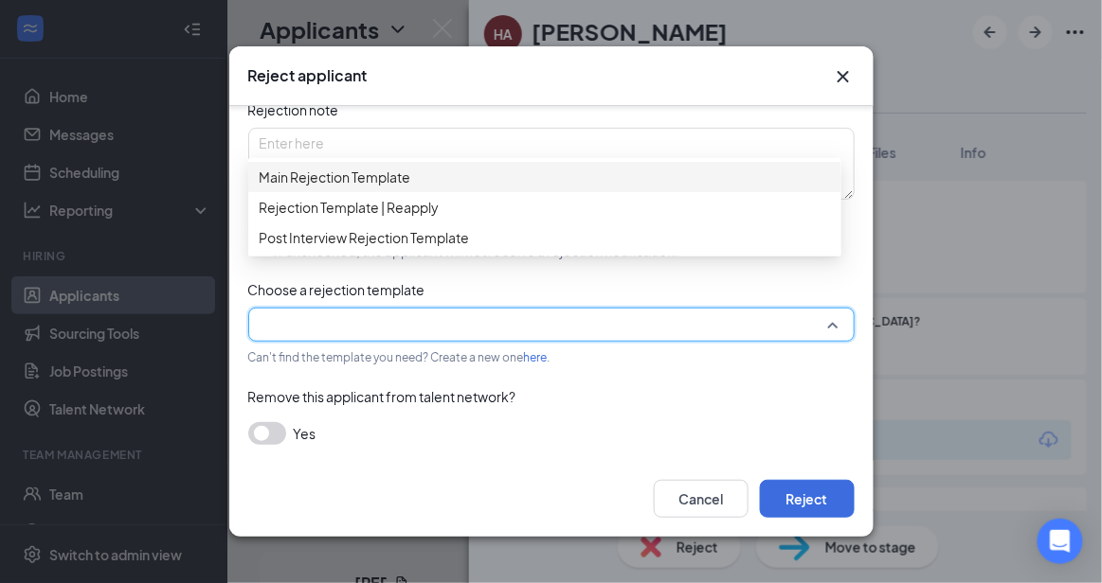
click at [593, 178] on span "Main Rejection Template" at bounding box center [545, 177] width 570 height 21
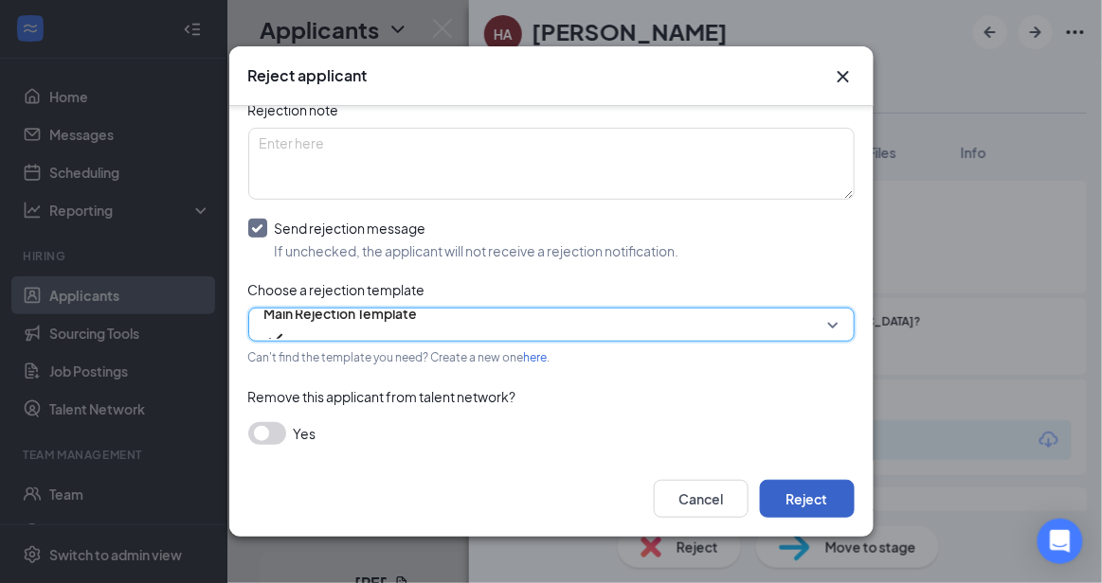
click at [794, 493] on button "Reject" at bounding box center [807, 499] width 95 height 38
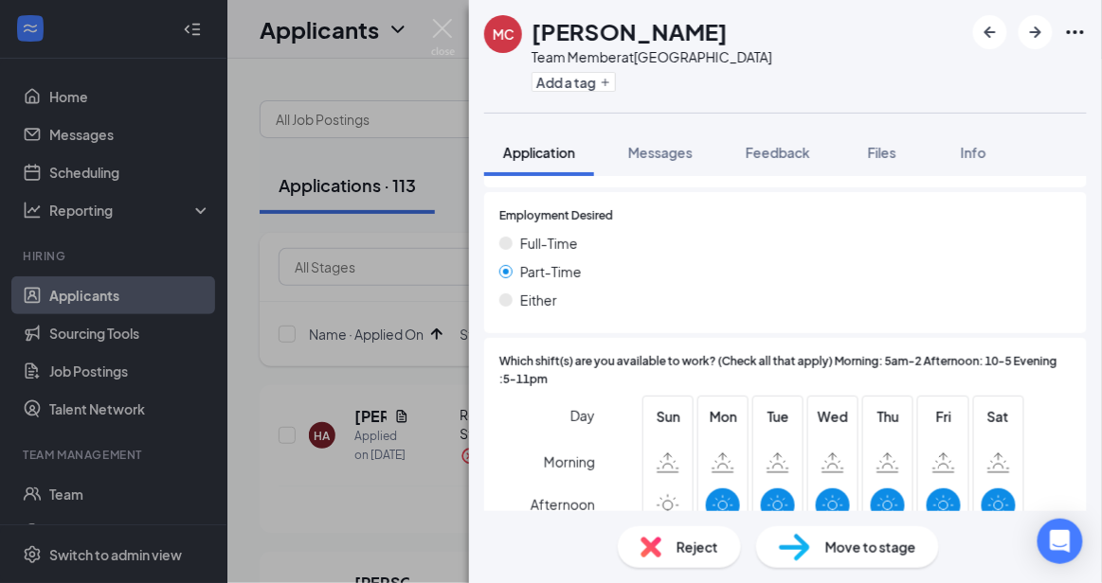
scroll to position [1492, 0]
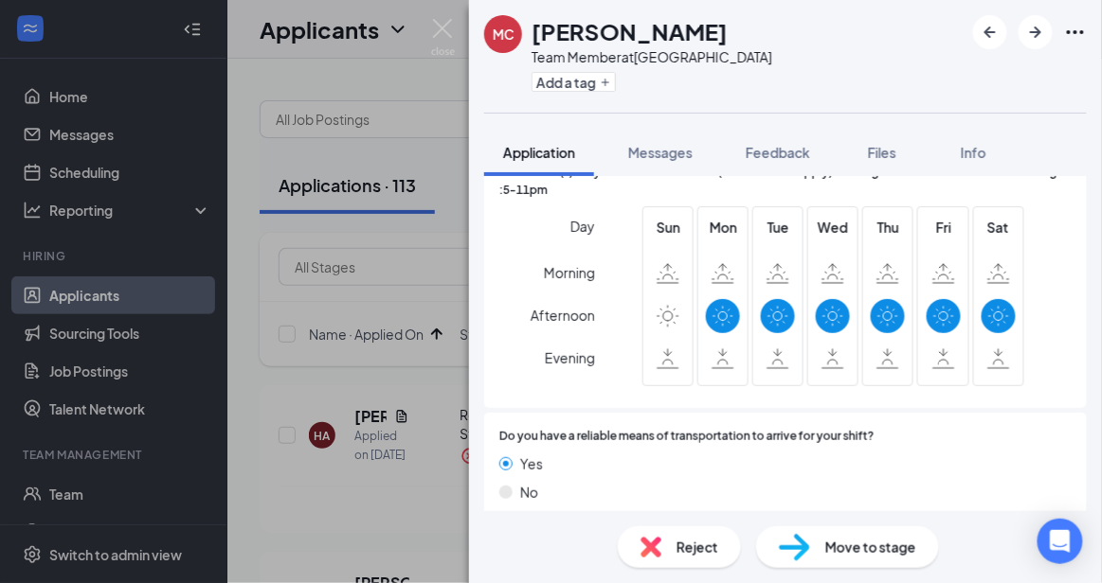
click at [851, 548] on span "Move to stage" at bounding box center [870, 547] width 91 height 21
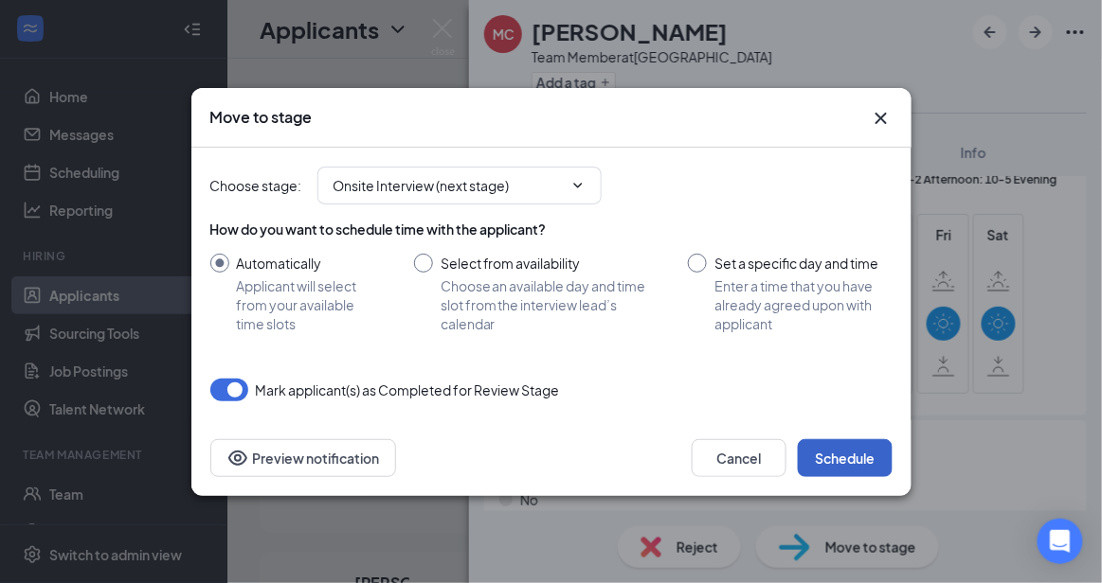
click at [842, 448] on button "Schedule" at bounding box center [845, 459] width 95 height 38
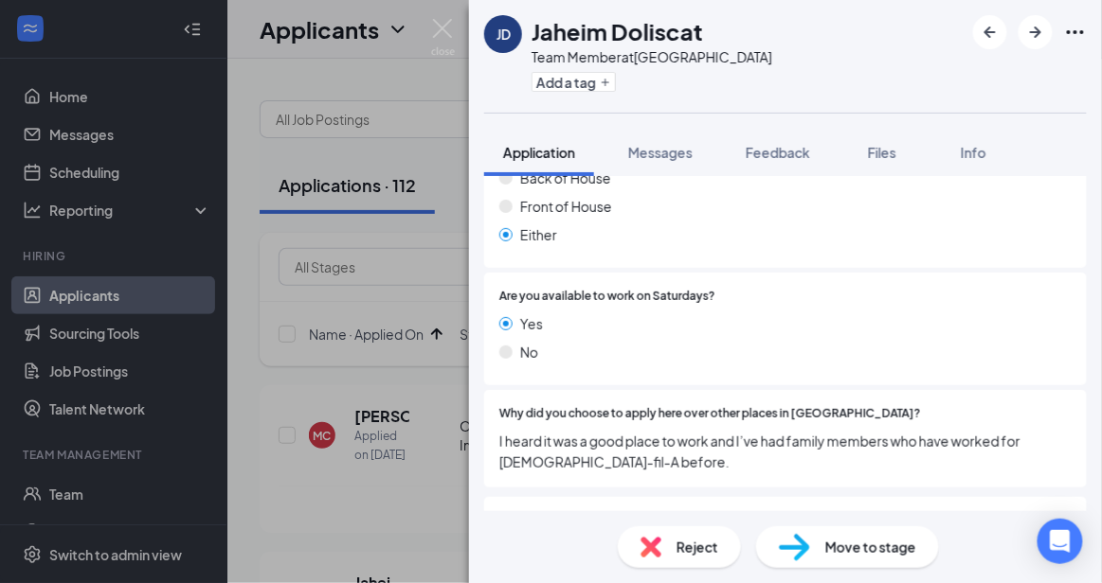
scroll to position [913, 0]
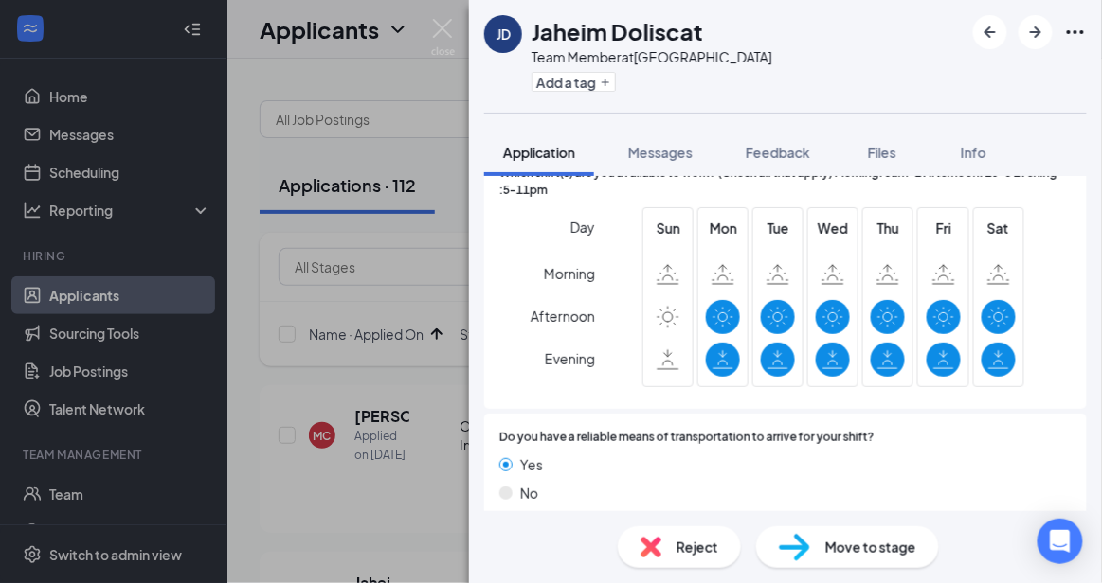
click at [908, 548] on span "Move to stage" at bounding box center [870, 547] width 91 height 21
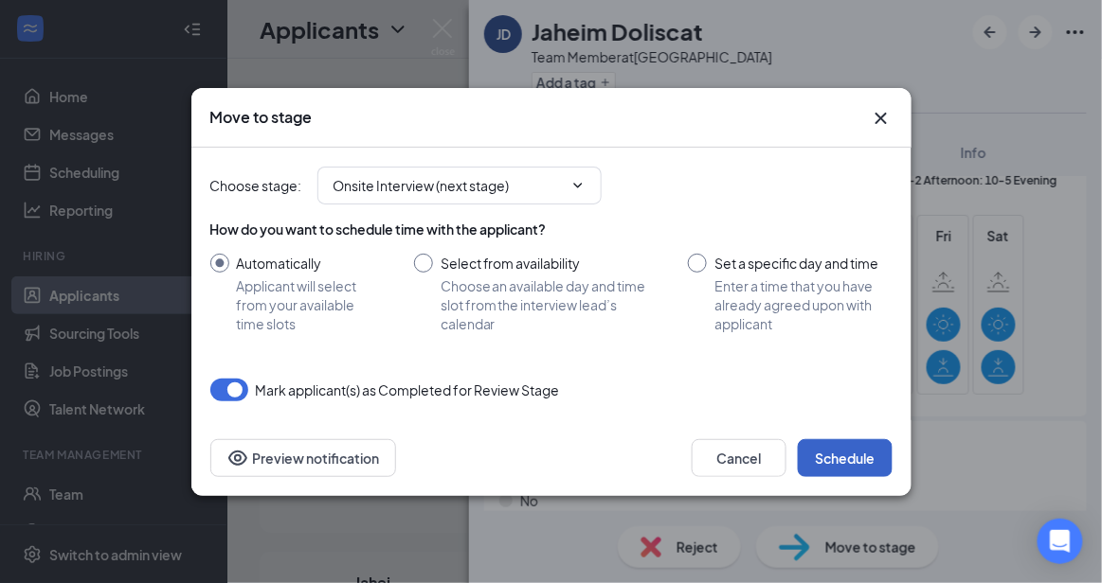
click at [862, 457] on button "Schedule" at bounding box center [845, 459] width 95 height 38
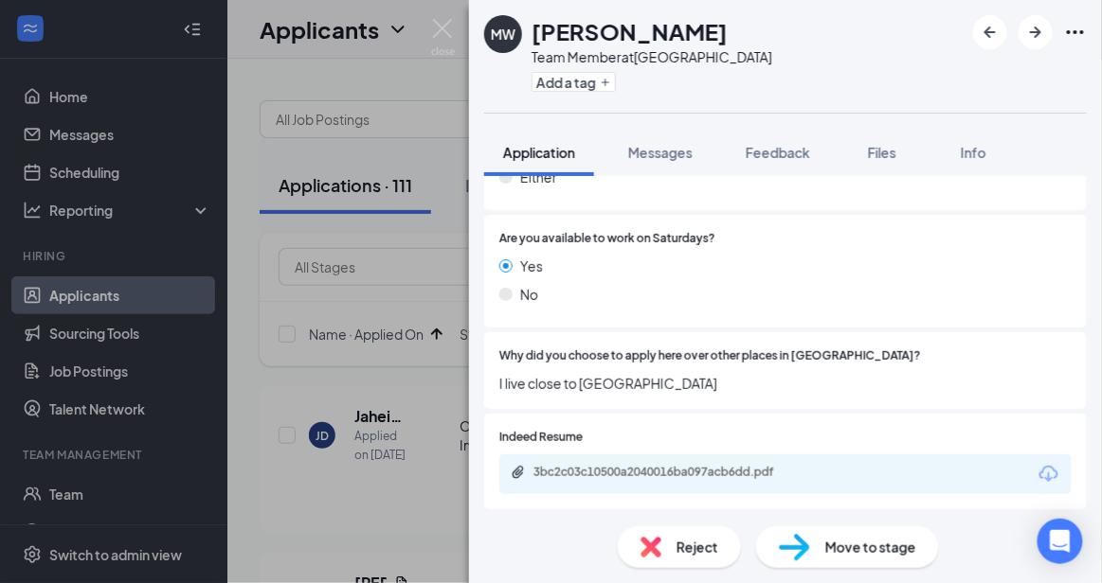
scroll to position [985, 0]
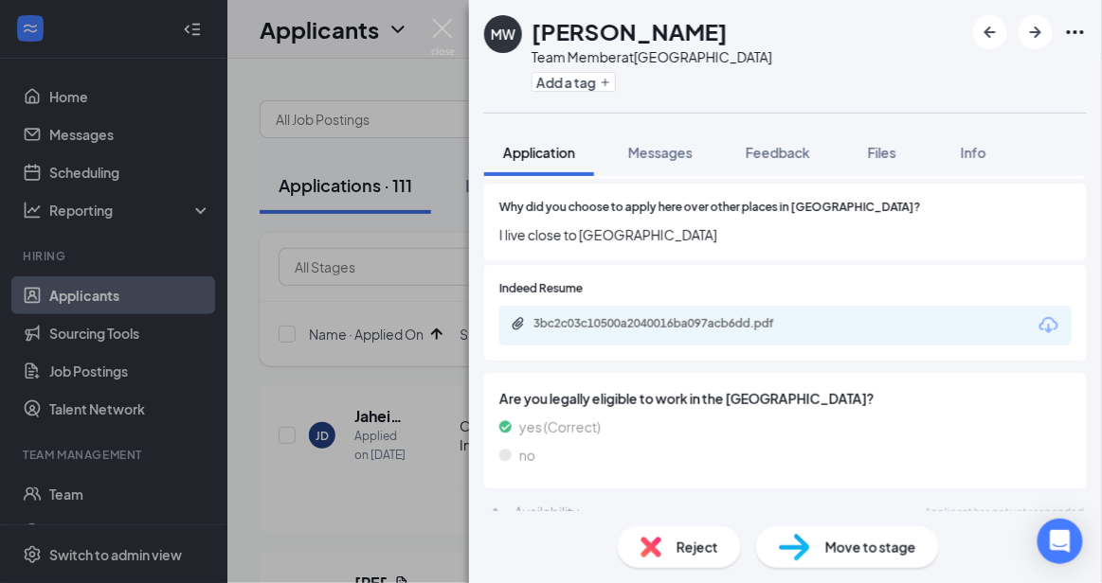
click at [661, 538] on div "Reject" at bounding box center [679, 548] width 123 height 42
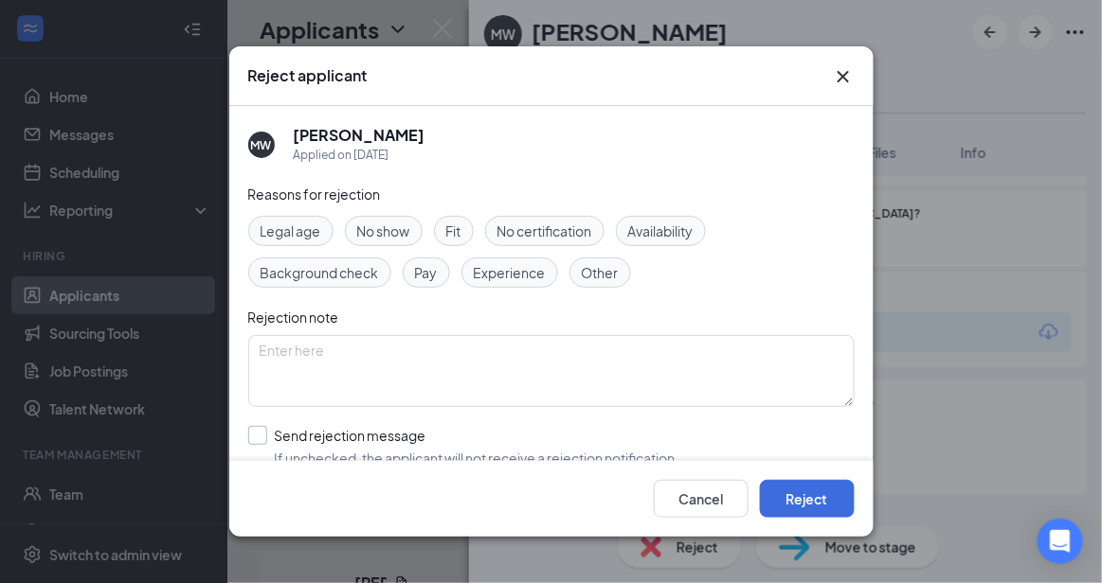
click at [533, 443] on input "Send rejection message If unchecked, the applicant will not receive a rejection…" at bounding box center [463, 447] width 431 height 42
checkbox input "true"
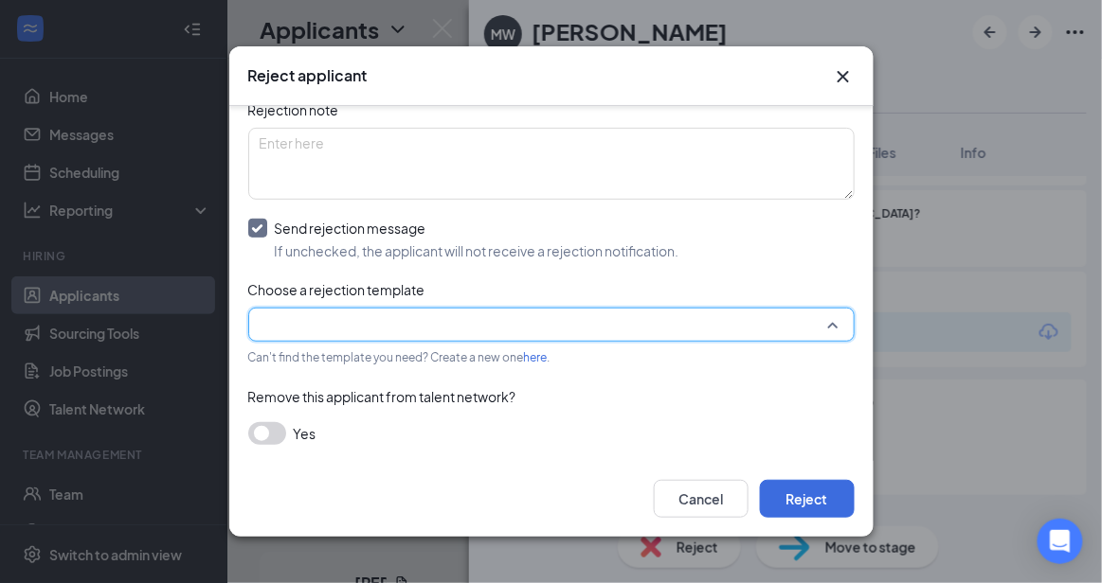
click at [793, 311] on input "search" at bounding box center [545, 325] width 570 height 32
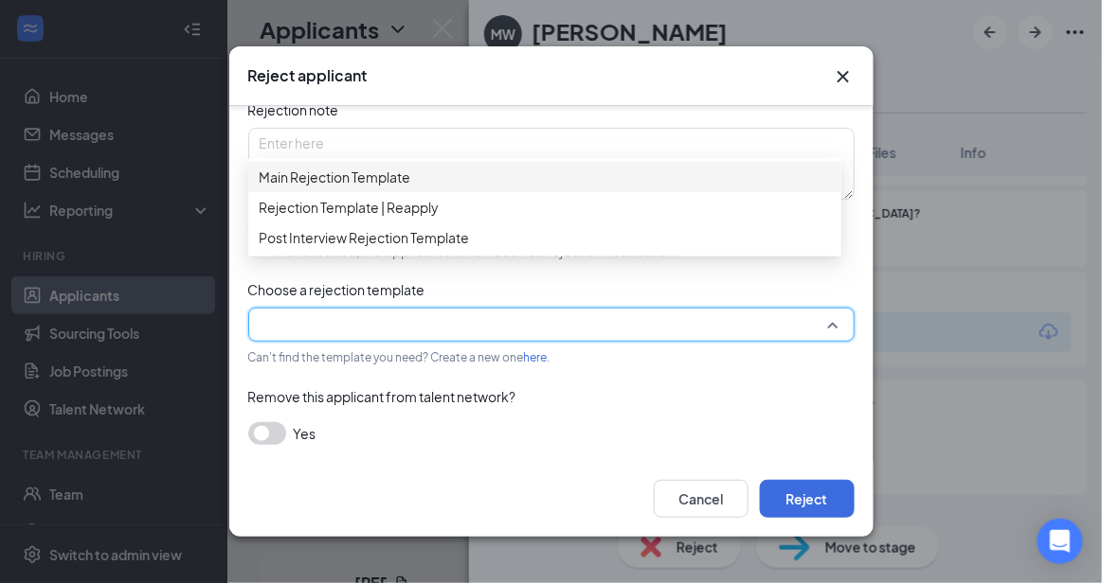
click at [605, 175] on span "Main Rejection Template" at bounding box center [545, 177] width 570 height 21
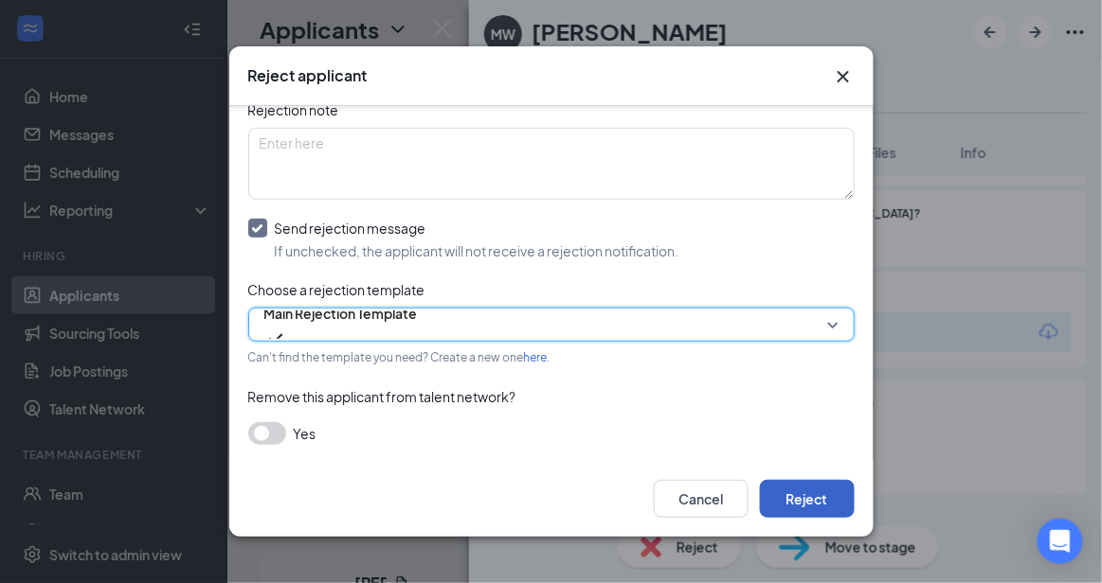
click at [820, 492] on button "Reject" at bounding box center [807, 499] width 95 height 38
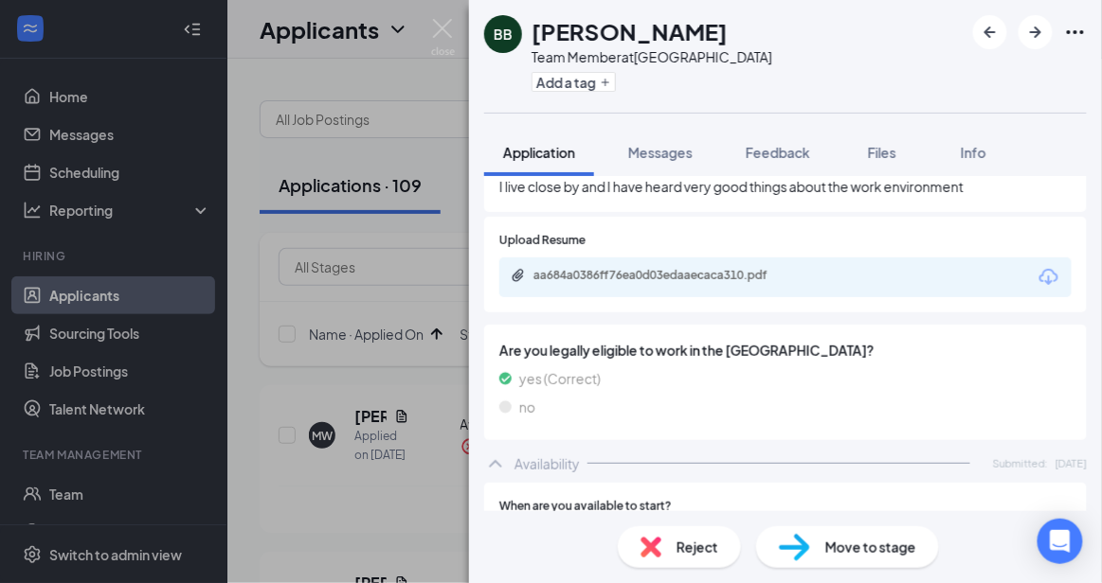
scroll to position [1145, 0]
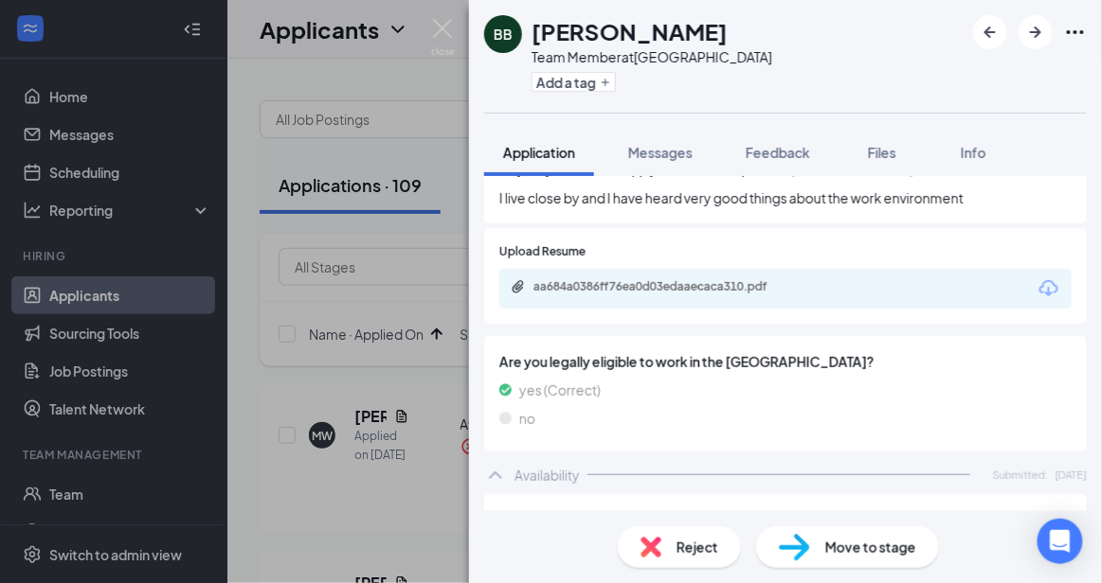
click at [711, 269] on div "aa684a0386ff76ea0d03edaaecaca310.pdf" at bounding box center [785, 289] width 572 height 40
click at [705, 279] on div "aa684a0386ff76ea0d03edaaecaca310.pdf" at bounding box center [665, 286] width 265 height 15
click at [885, 565] on div "Move to stage" at bounding box center [847, 548] width 183 height 42
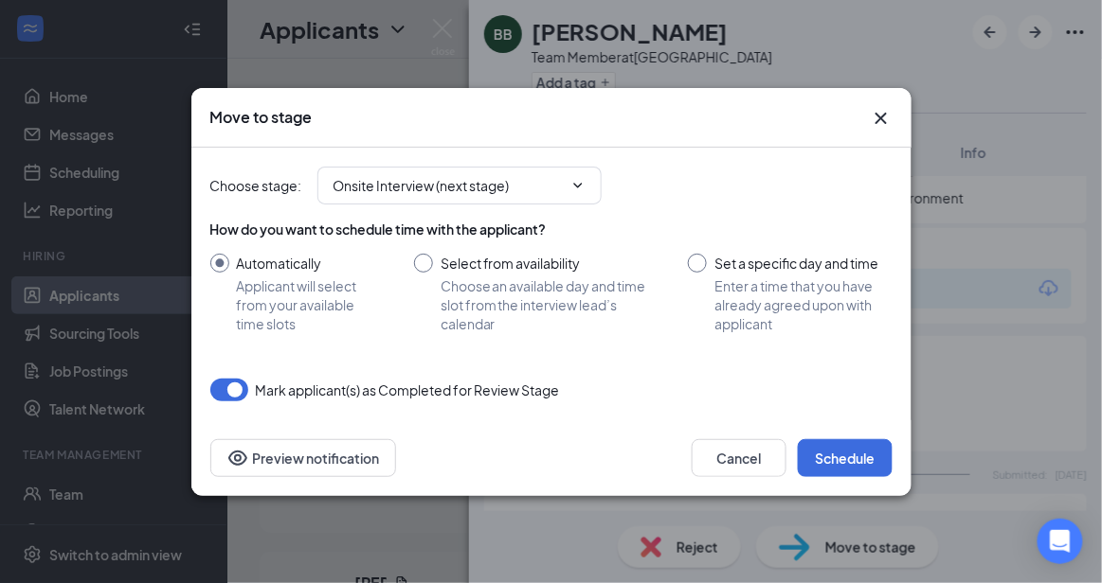
click at [844, 494] on div "Cancel Schedule Preview notification" at bounding box center [551, 459] width 720 height 76
click at [846, 443] on button "Schedule" at bounding box center [845, 459] width 95 height 38
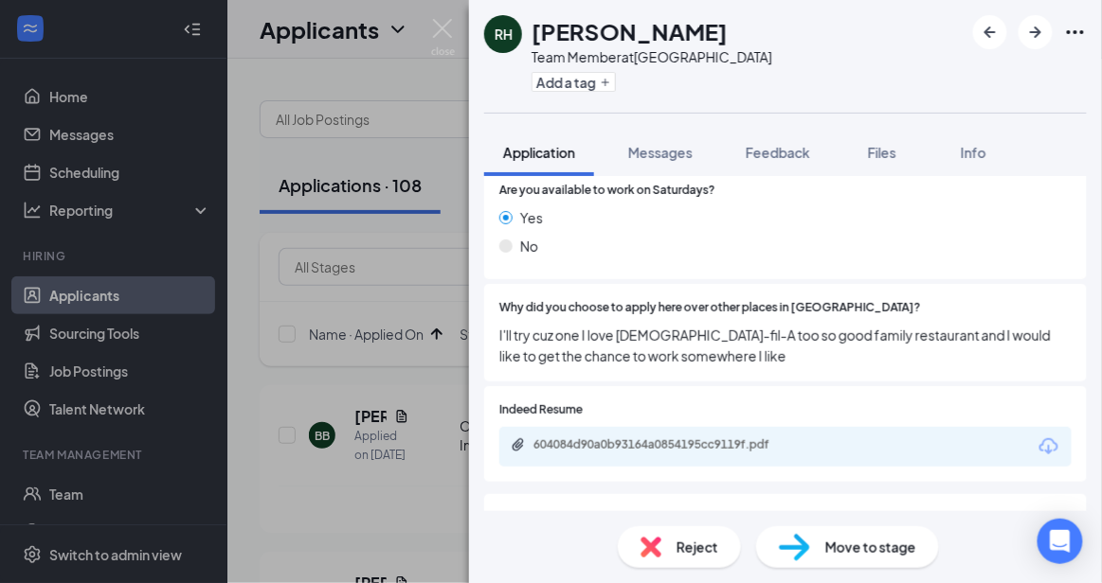
scroll to position [881, 0]
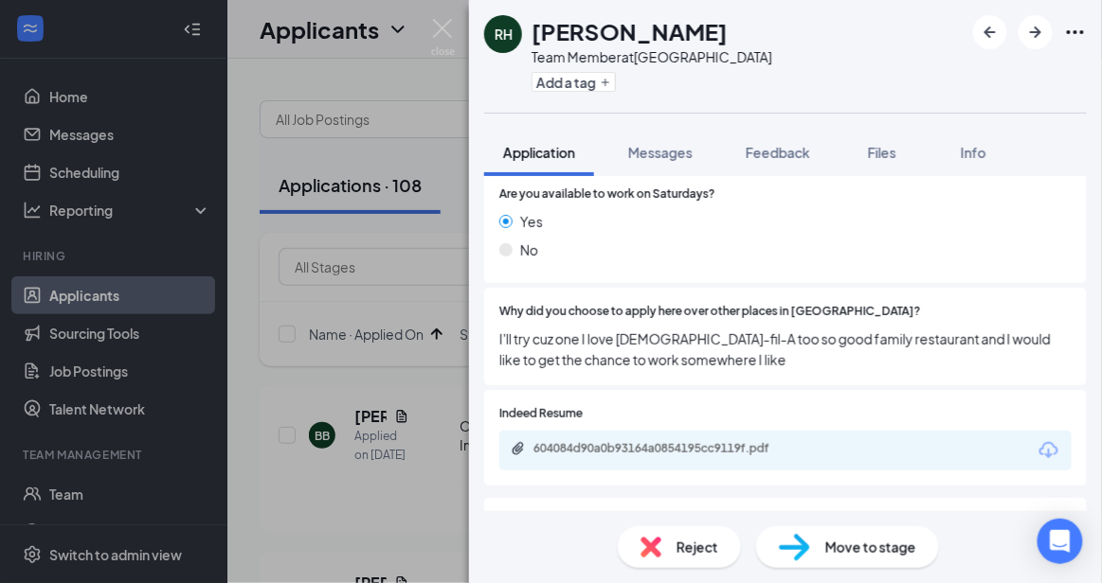
click at [758, 431] on div "604084d90a0b93164a0854195cc9119f.pdf" at bounding box center [785, 451] width 572 height 40
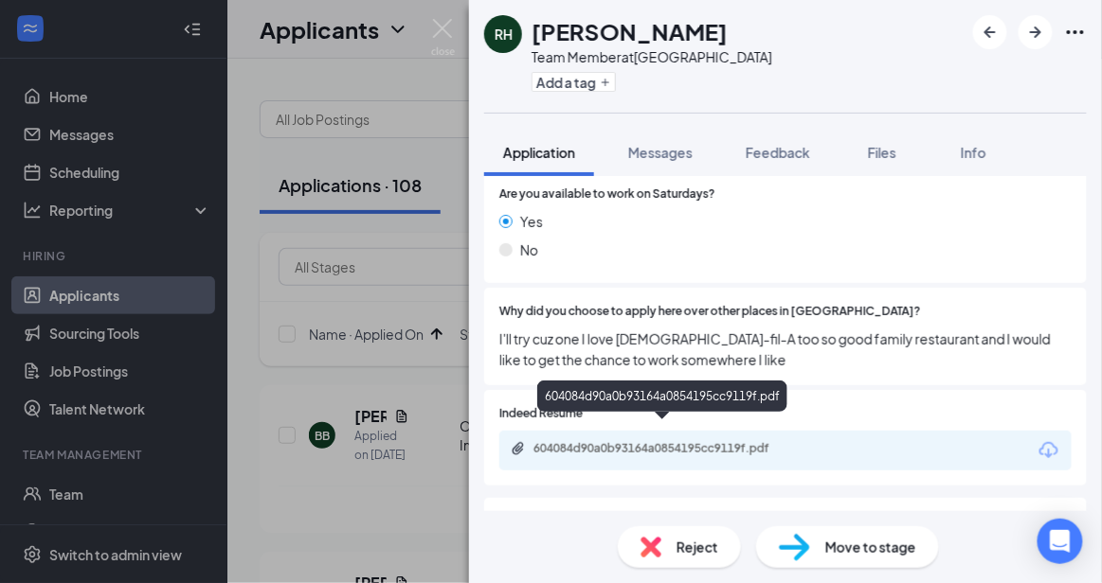
click at [753, 441] on div "604084d90a0b93164a0854195cc9119f.pdf" at bounding box center [785, 451] width 572 height 40
click at [748, 441] on div "604084d90a0b93164a0854195cc9119f.pdf" at bounding box center [665, 448] width 265 height 15
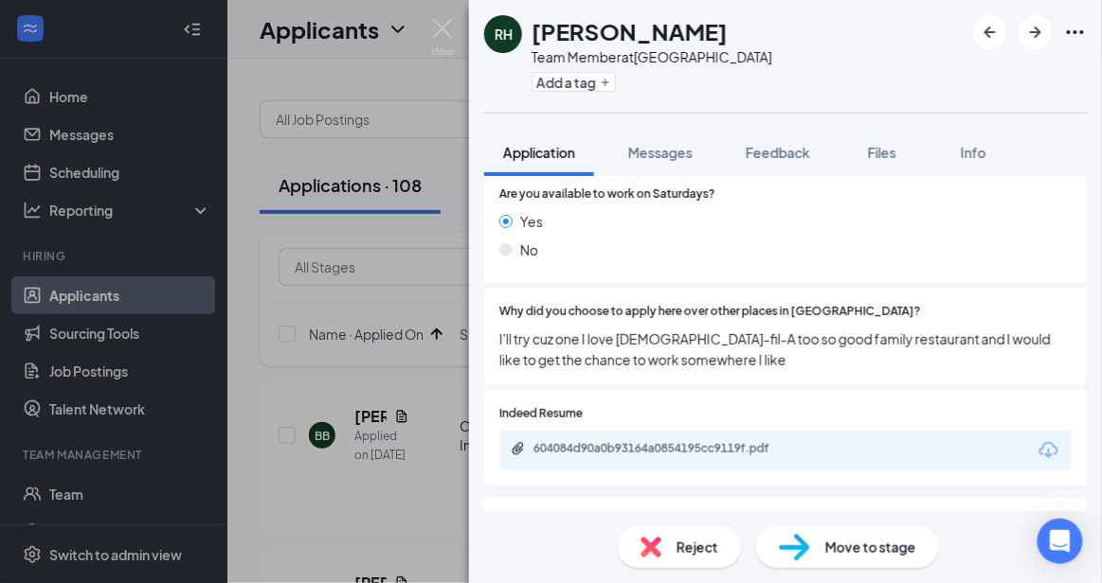
click at [678, 553] on span "Reject" at bounding box center [697, 547] width 42 height 21
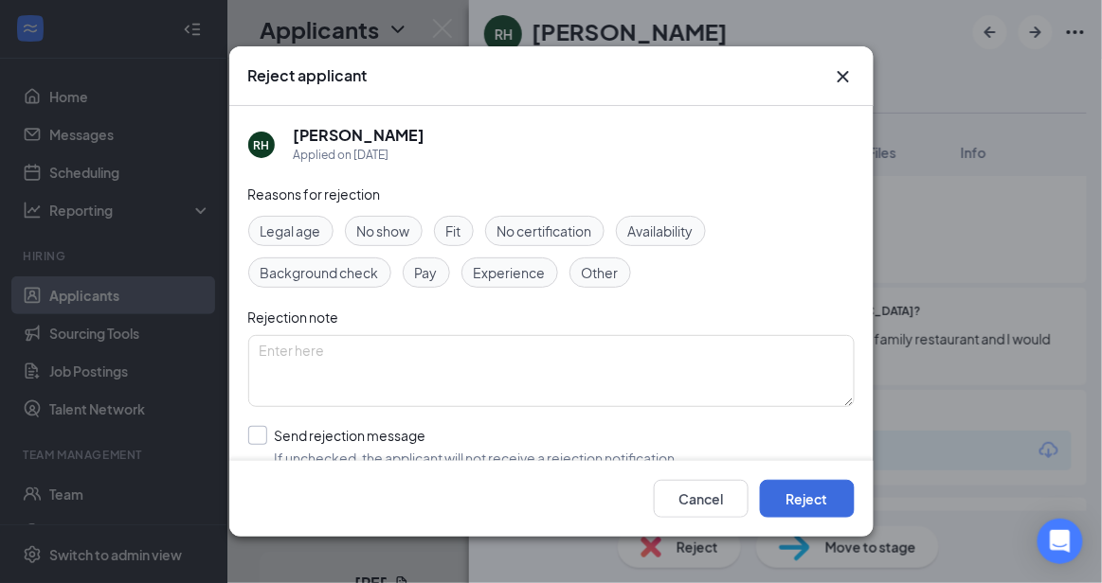
click at [506, 443] on input "Send rejection message If unchecked, the applicant will not receive a rejection…" at bounding box center [463, 447] width 431 height 42
checkbox input "true"
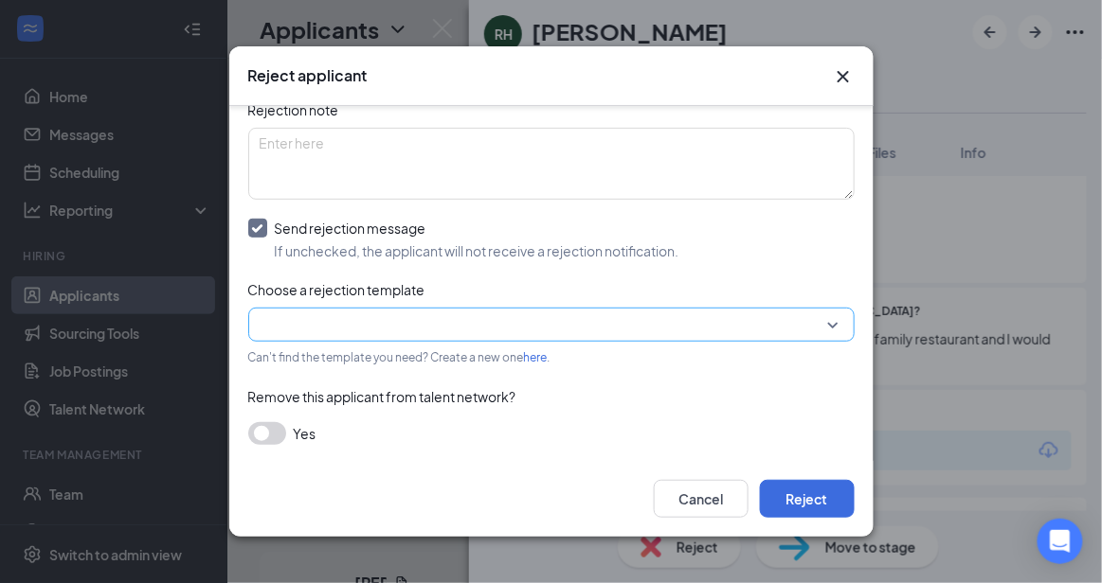
click at [785, 321] on input "search" at bounding box center [545, 325] width 570 height 32
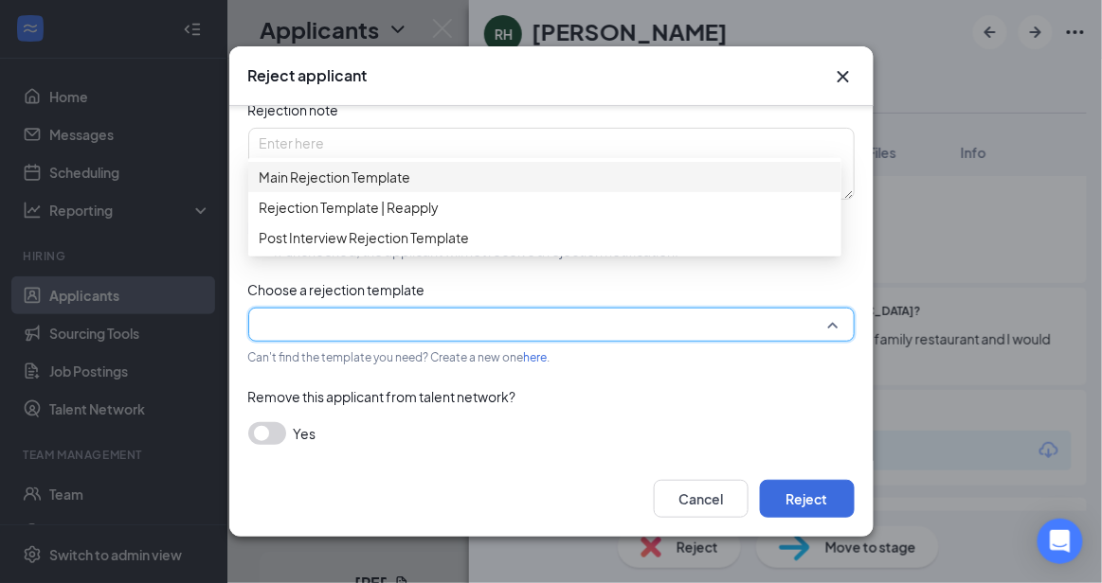
click at [598, 183] on span "Main Rejection Template" at bounding box center [545, 177] width 570 height 21
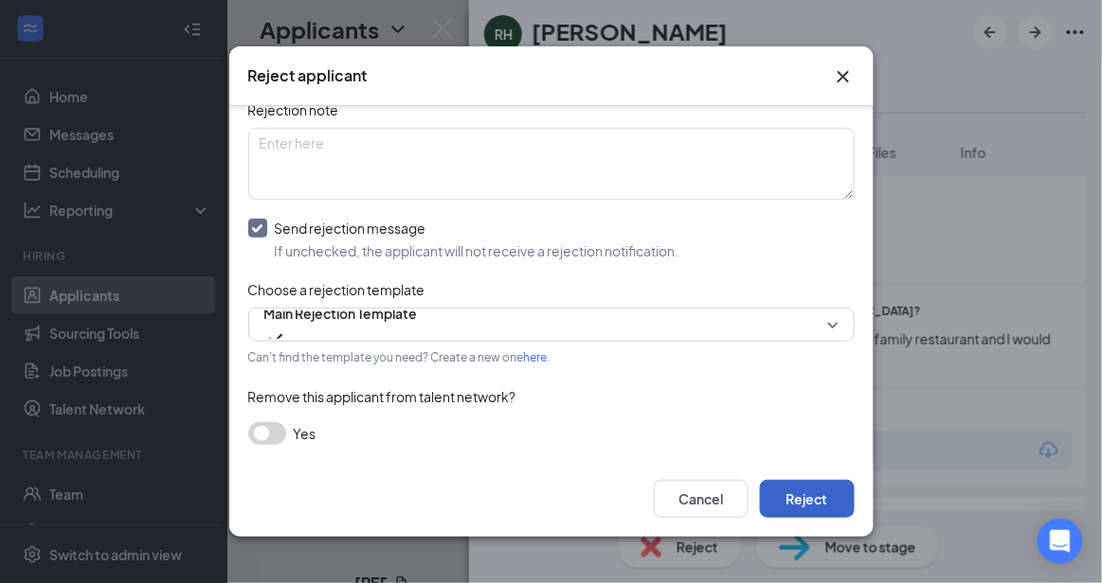
click at [794, 510] on button "Reject" at bounding box center [807, 499] width 95 height 38
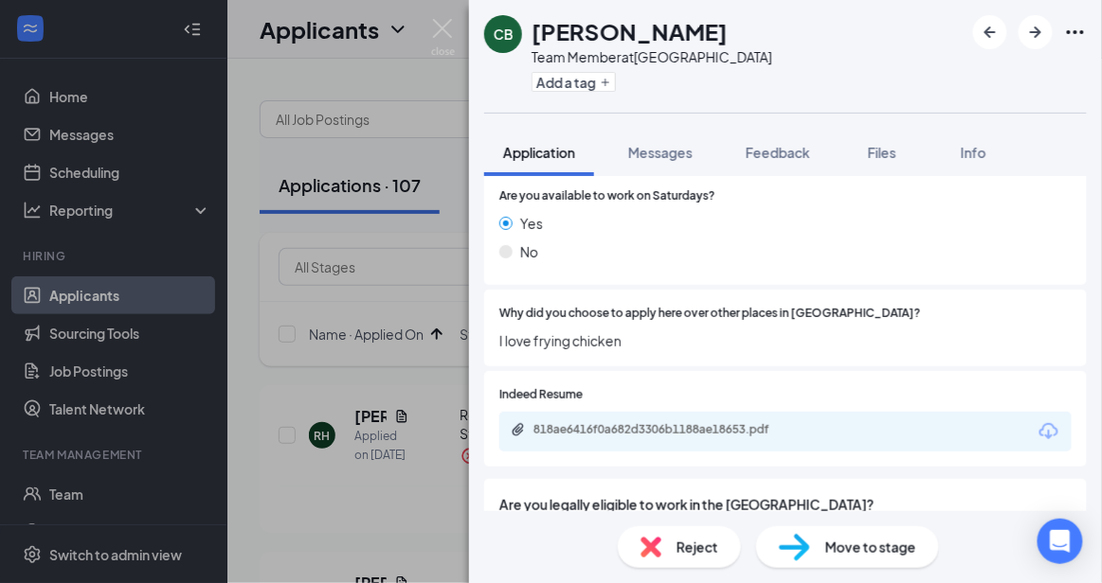
scroll to position [1120, 0]
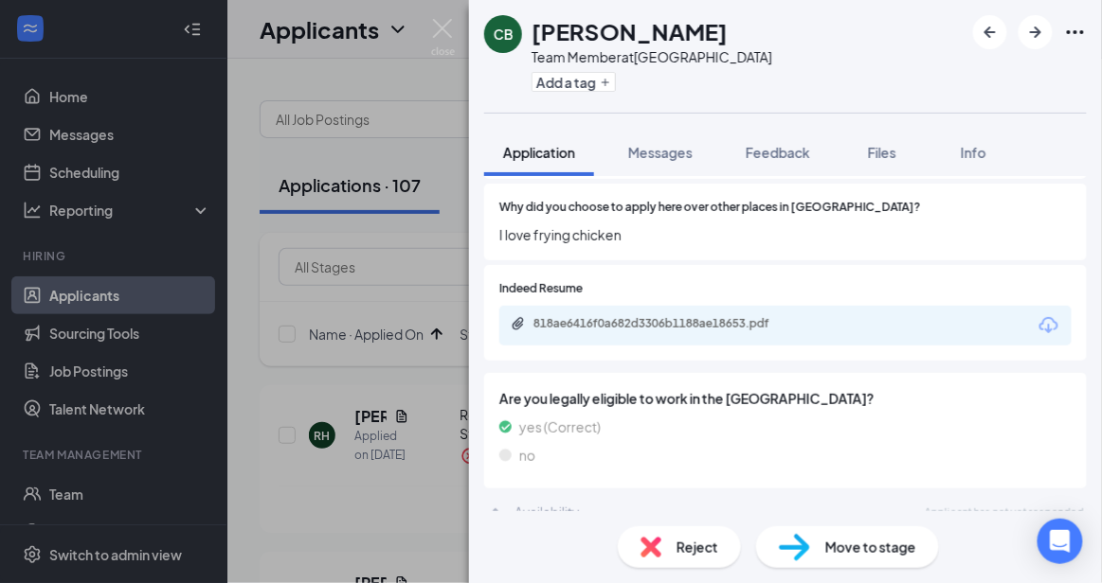
click at [709, 537] on span "Reject" at bounding box center [697, 547] width 42 height 21
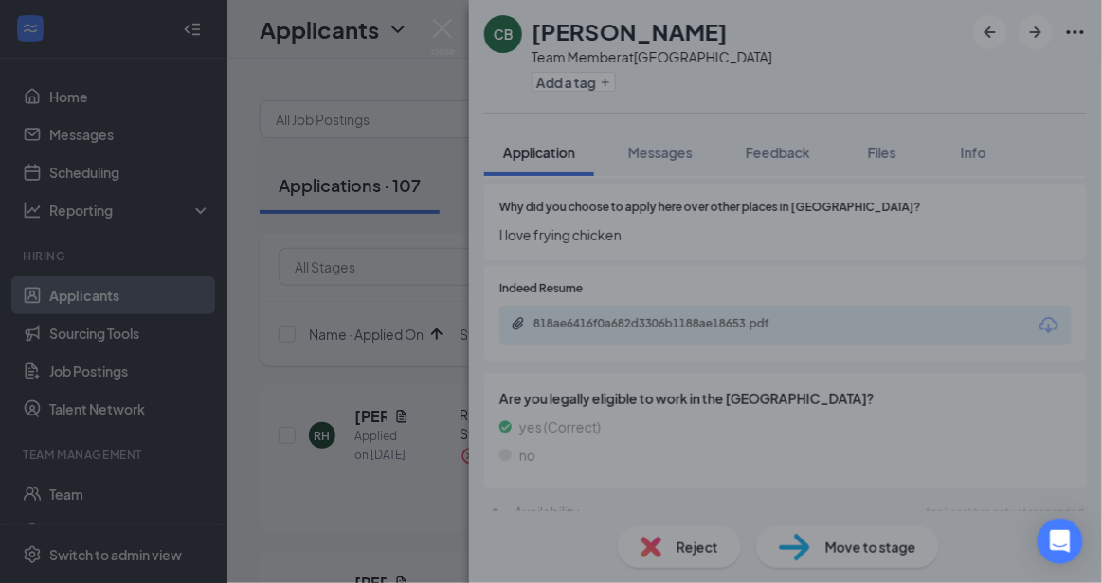
scroll to position [1113, 0]
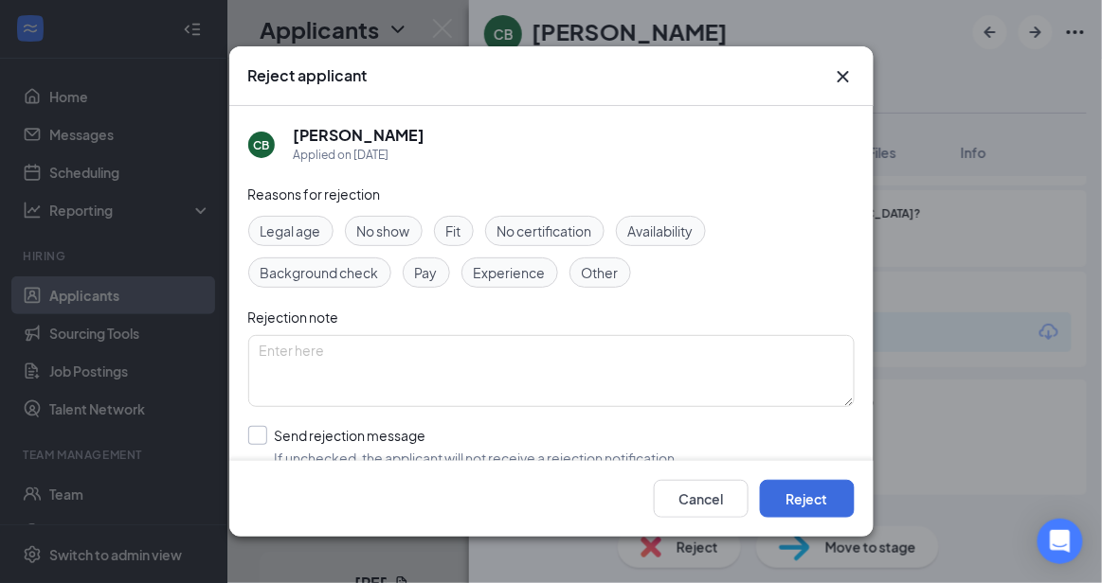
click at [502, 426] on input "Send rejection message If unchecked, the applicant will not receive a rejection…" at bounding box center [463, 447] width 431 height 42
checkbox input "true"
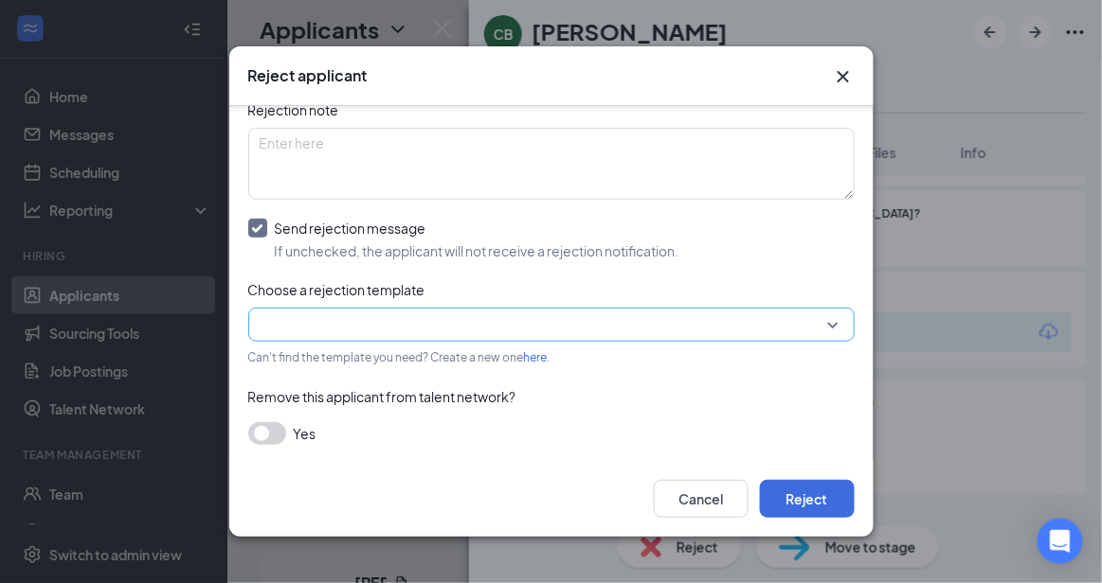
click at [770, 327] on input "search" at bounding box center [545, 325] width 570 height 32
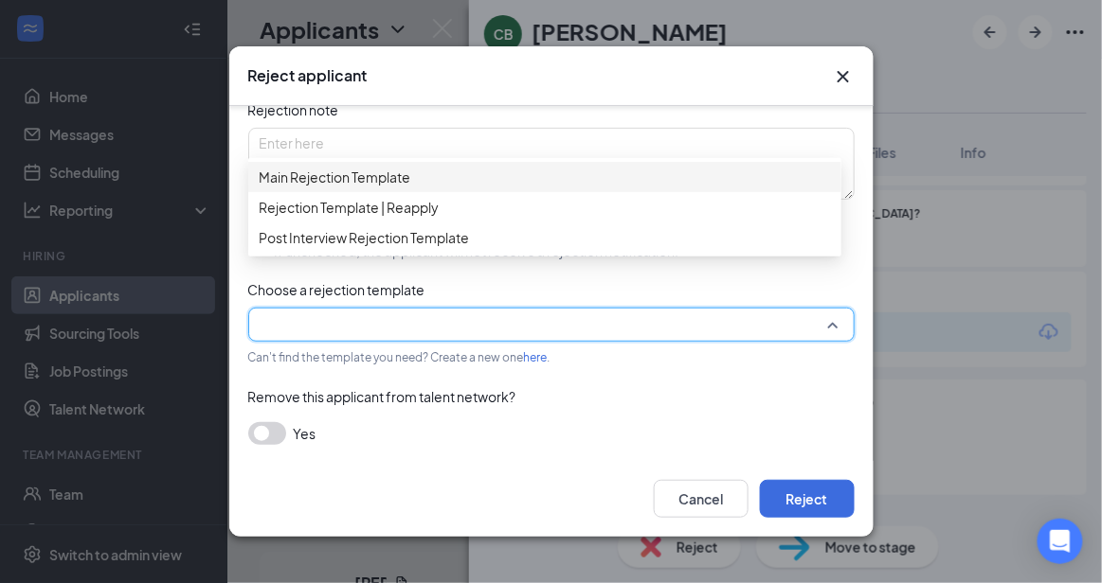
click at [546, 183] on span "Main Rejection Template" at bounding box center [545, 177] width 570 height 21
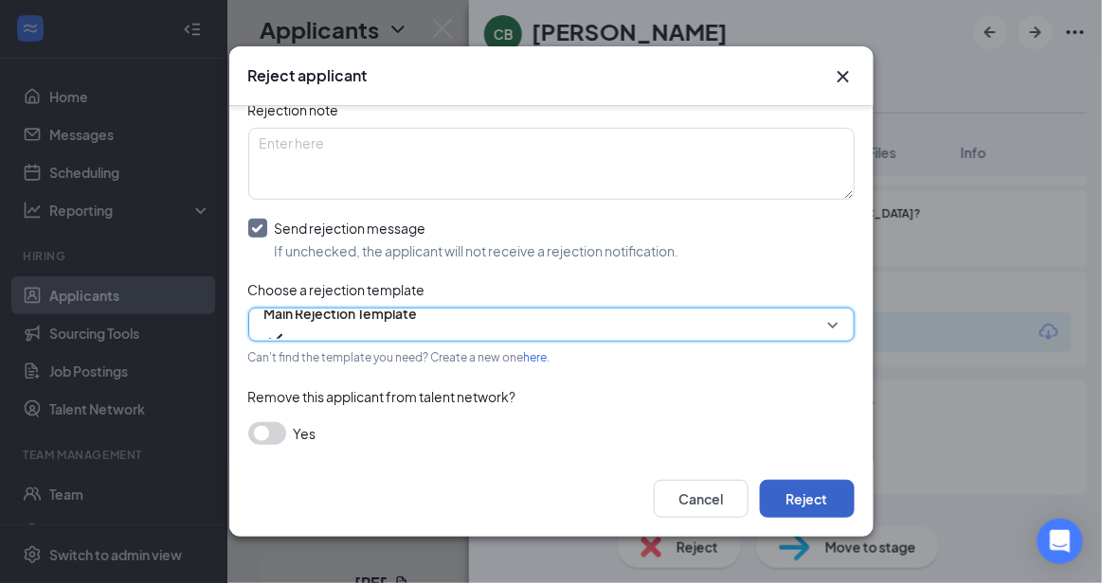
click at [802, 492] on button "Reject" at bounding box center [807, 499] width 95 height 38
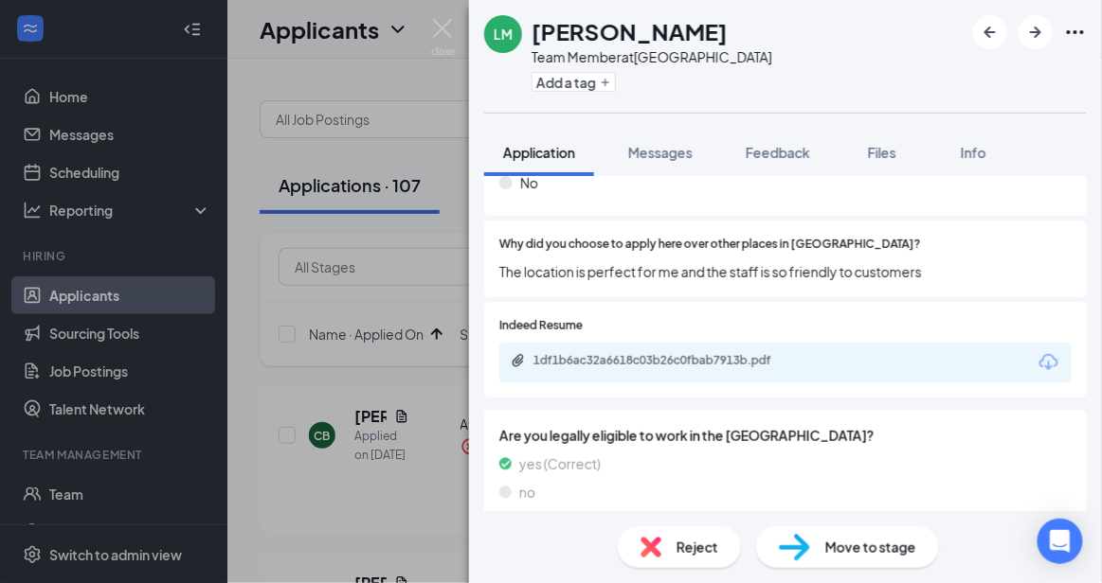
scroll to position [961, 0]
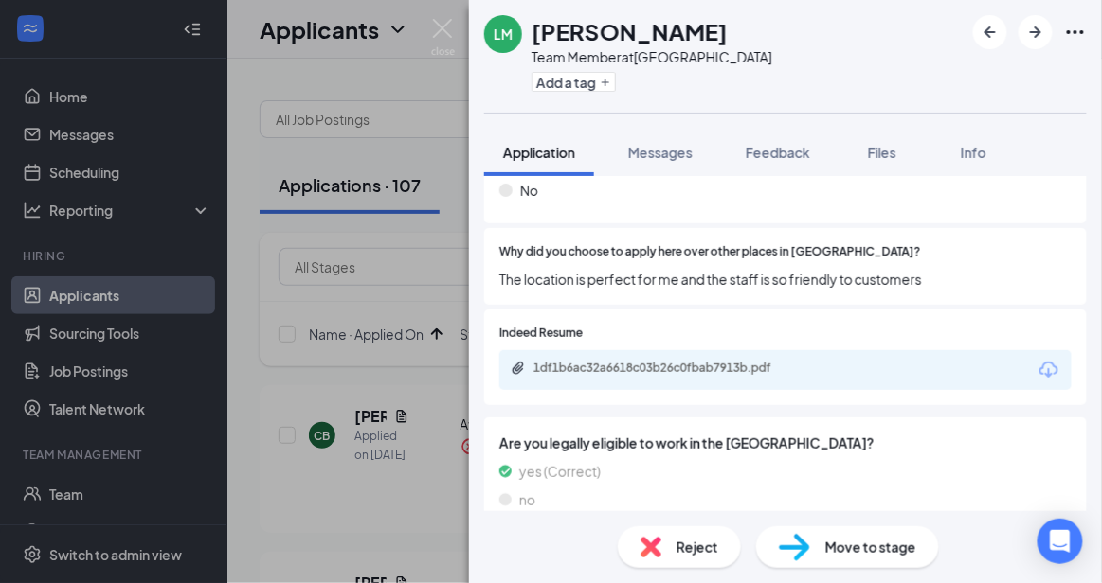
click at [732, 361] on div "1df1b6ac32a6618c03b26c0fbab7913b.pdf" at bounding box center [665, 368] width 265 height 15
click at [854, 555] on span "Move to stage" at bounding box center [870, 547] width 91 height 21
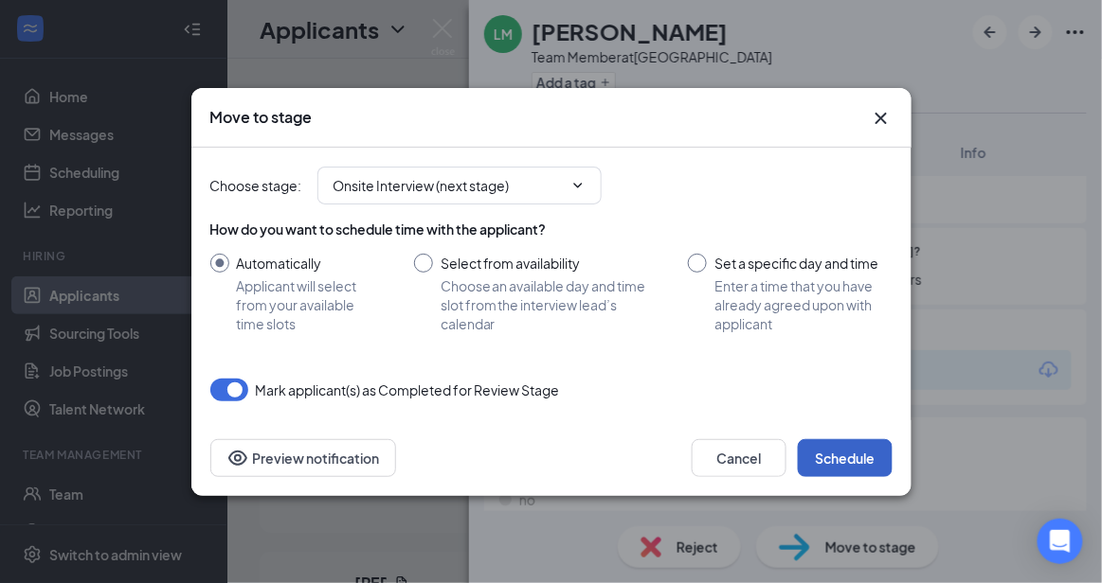
click at [856, 448] on button "Schedule" at bounding box center [845, 459] width 95 height 38
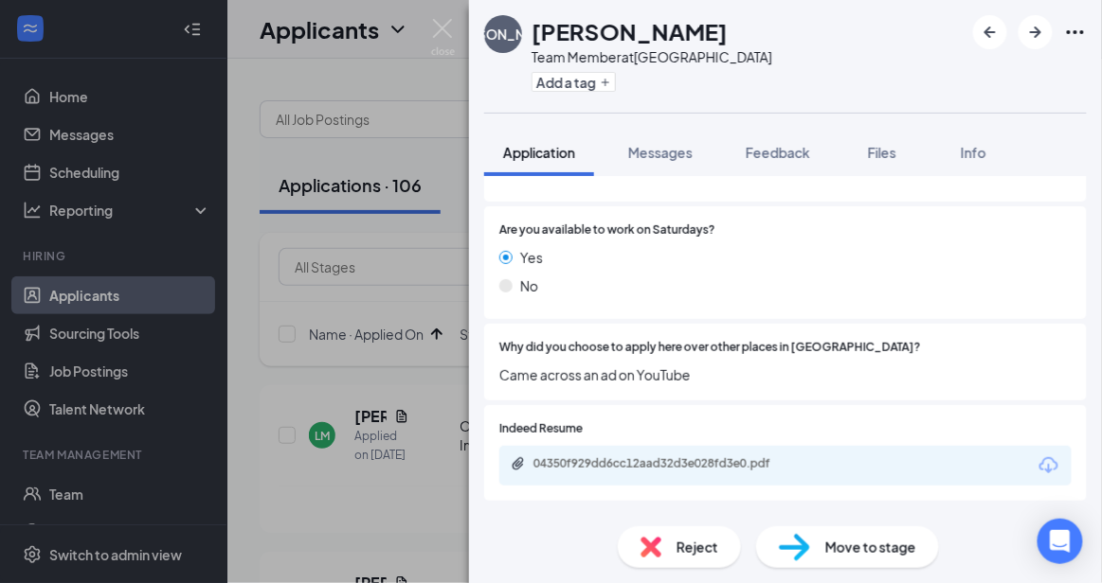
scroll to position [1067, 0]
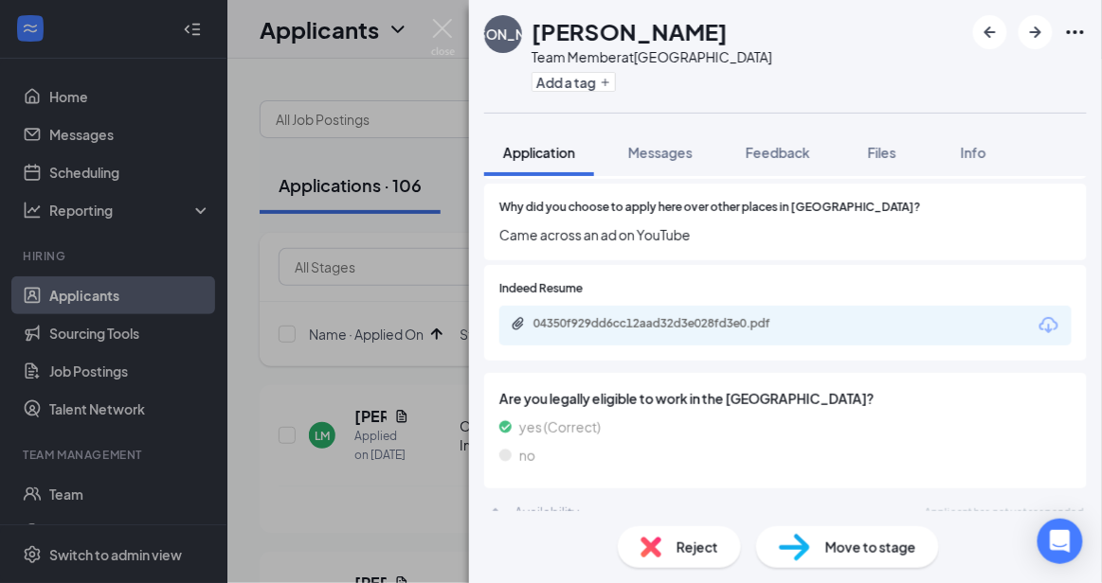
click at [694, 560] on div "Reject" at bounding box center [679, 548] width 123 height 42
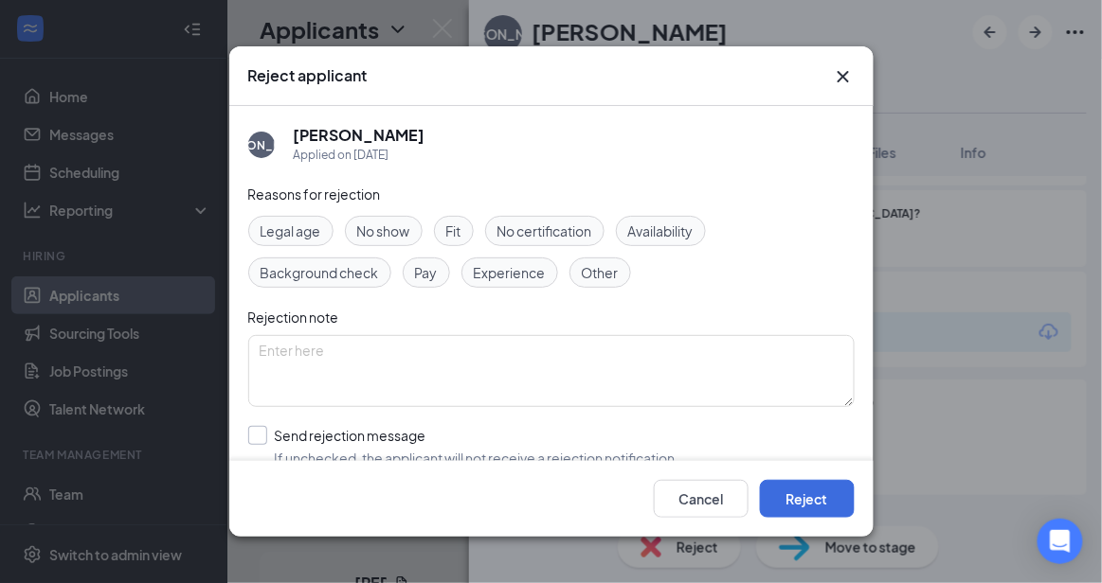
click at [579, 453] on input "Send rejection message If unchecked, the applicant will not receive a rejection…" at bounding box center [463, 447] width 431 height 42
checkbox input "true"
drag, startPoint x: 872, startPoint y: 223, endPoint x: 864, endPoint y: 281, distance: 59.3
click at [864, 281] on div "Reject applicant [PERSON_NAME] Applied on [DATE] Reasons for rejection Legal ag…" at bounding box center [551, 291] width 1102 height 583
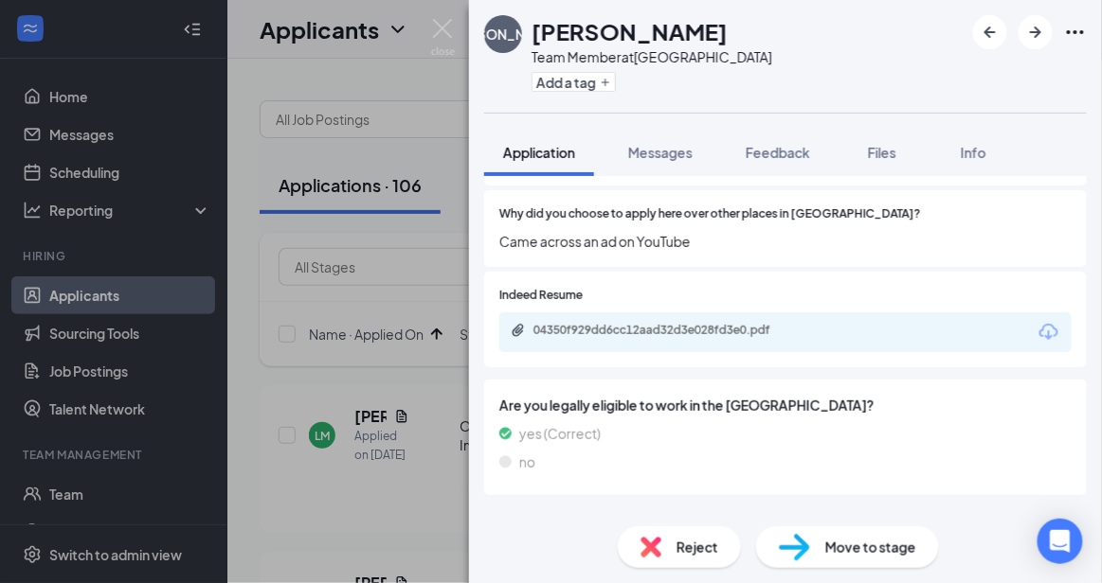
click at [692, 552] on span "Reject" at bounding box center [697, 547] width 42 height 21
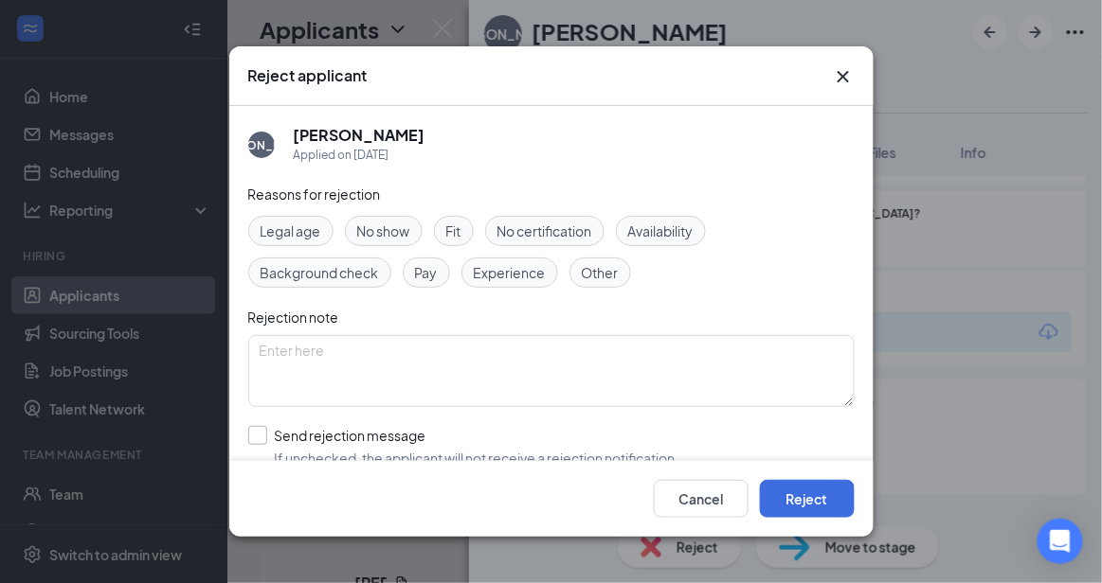
click at [556, 443] on input "Send rejection message If unchecked, the applicant will not receive a rejection…" at bounding box center [463, 447] width 431 height 42
checkbox input "true"
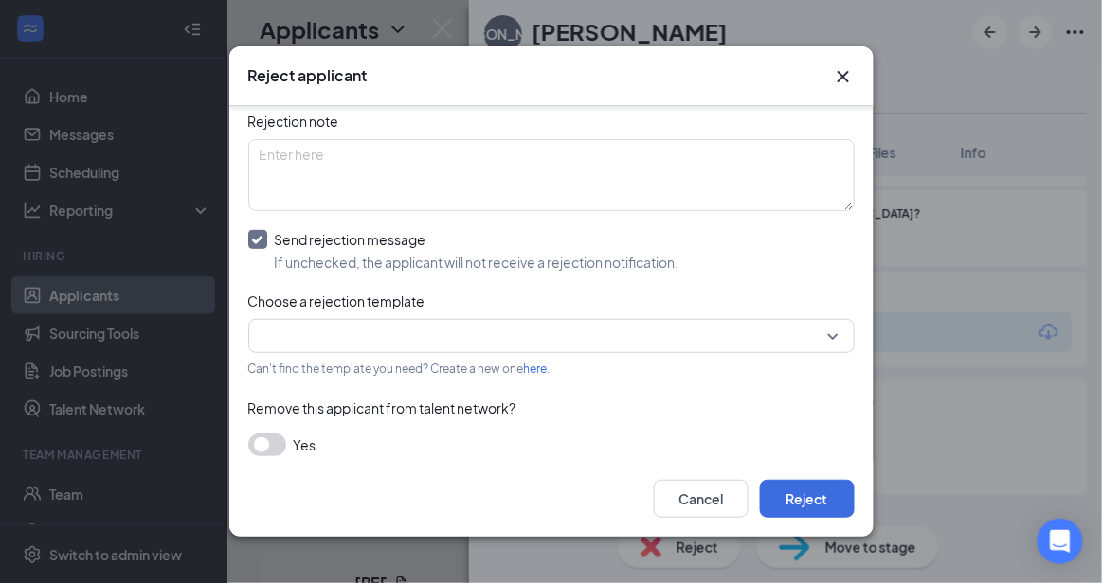
scroll to position [207, 0]
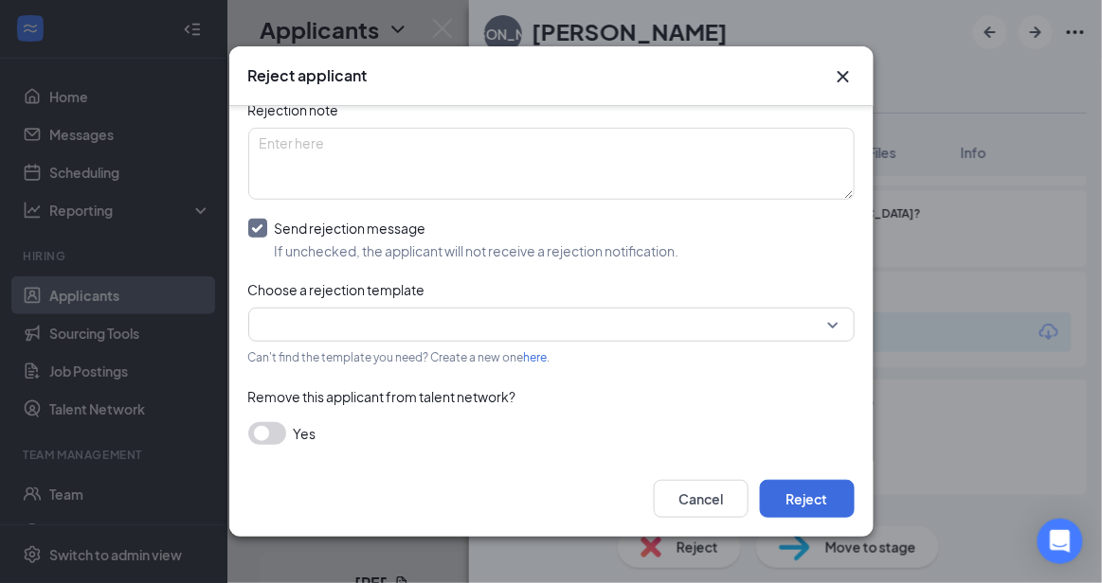
click at [795, 300] on div "Reasons for rejection Legal age No show Fit No certification Availability Backg…" at bounding box center [551, 220] width 606 height 488
click at [788, 327] on input "search" at bounding box center [545, 325] width 570 height 32
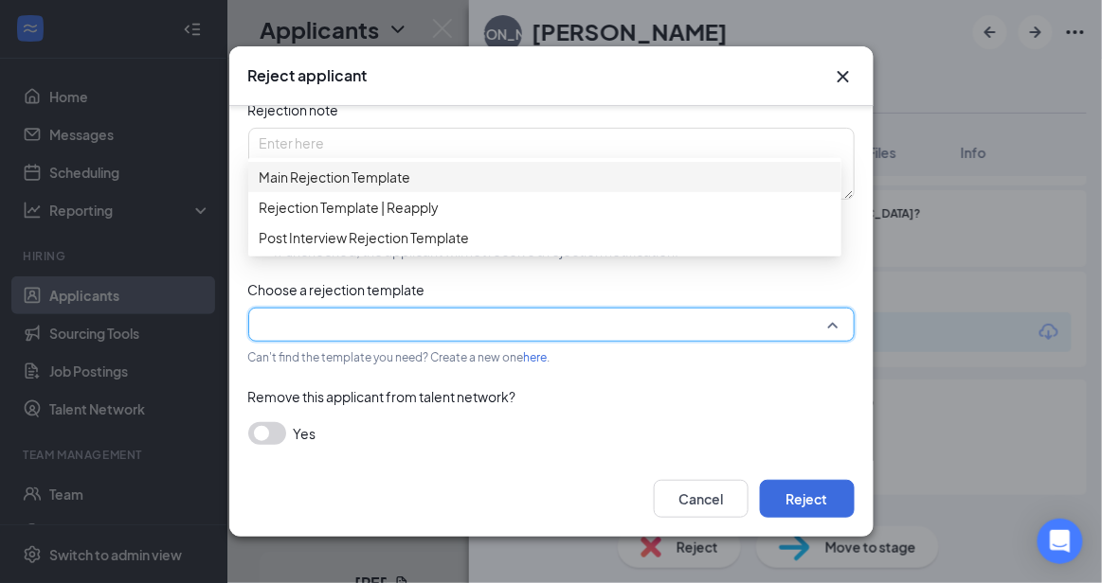
click at [635, 159] on div "Reasons for rejection Legal age No show Fit No certification Availability Backg…" at bounding box center [551, 220] width 606 height 488
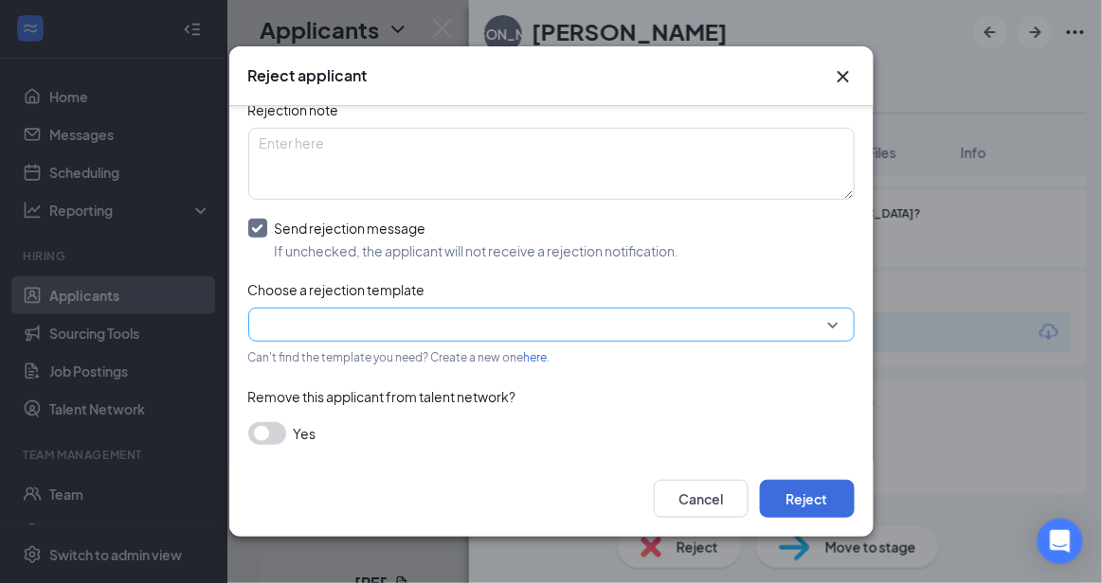
click at [651, 315] on input "search" at bounding box center [545, 325] width 570 height 32
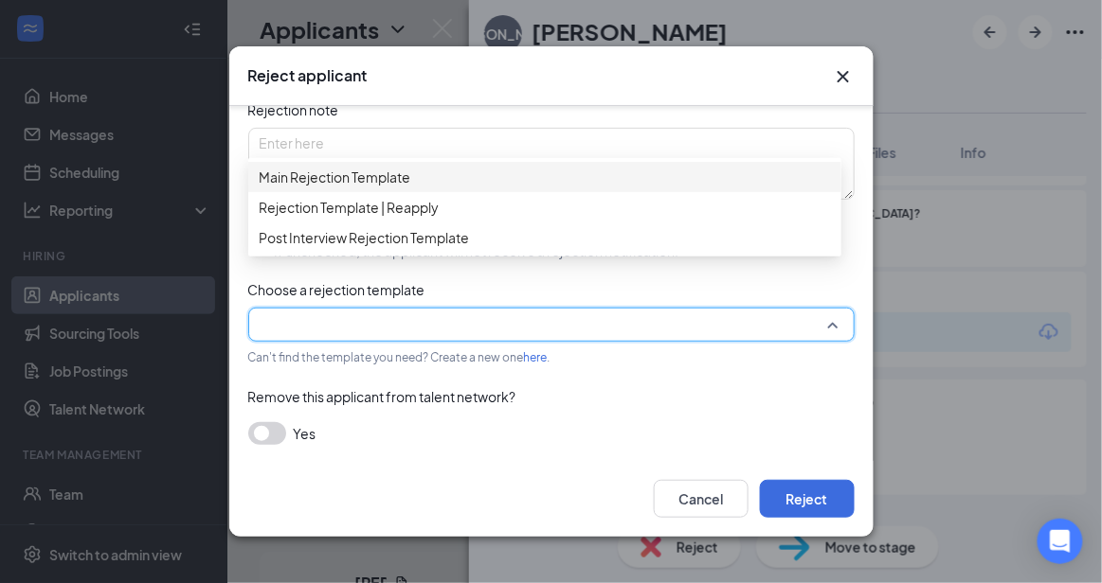
click at [575, 187] on span "Main Rejection Template" at bounding box center [545, 177] width 570 height 21
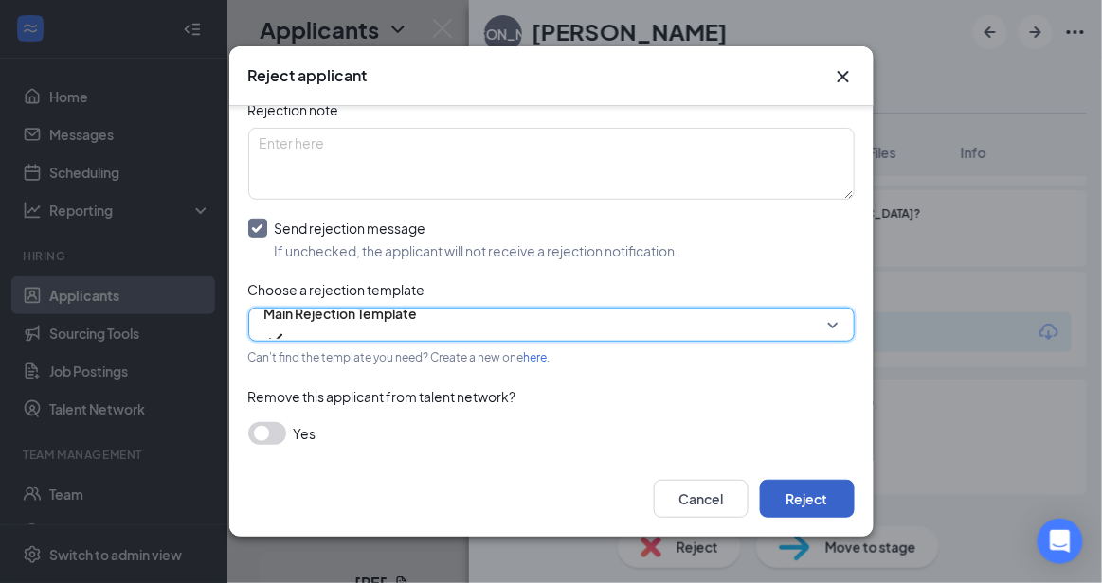
click at [806, 506] on button "Reject" at bounding box center [807, 499] width 95 height 38
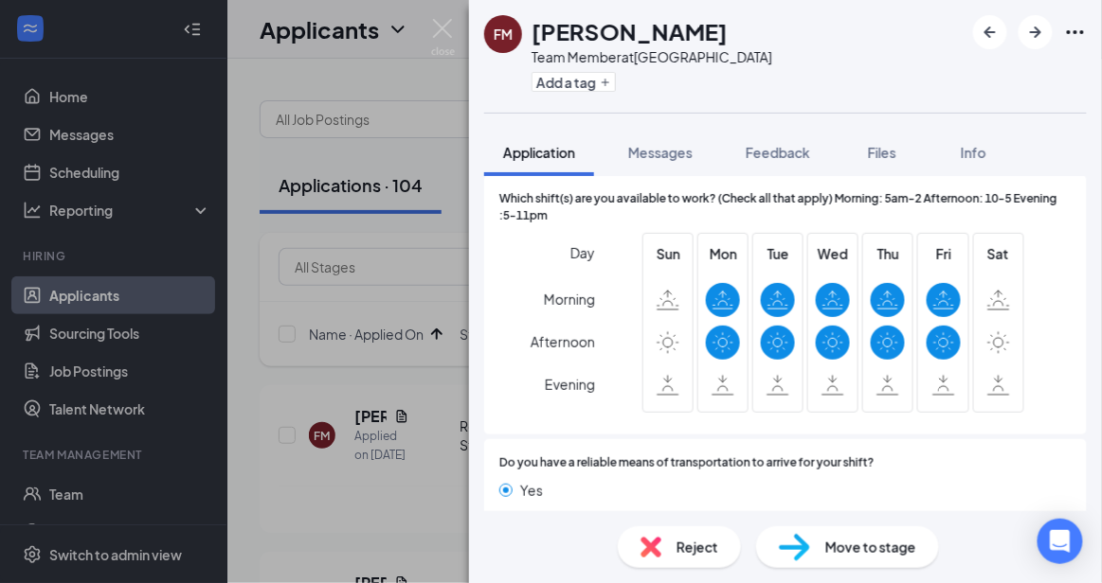
scroll to position [1657, 0]
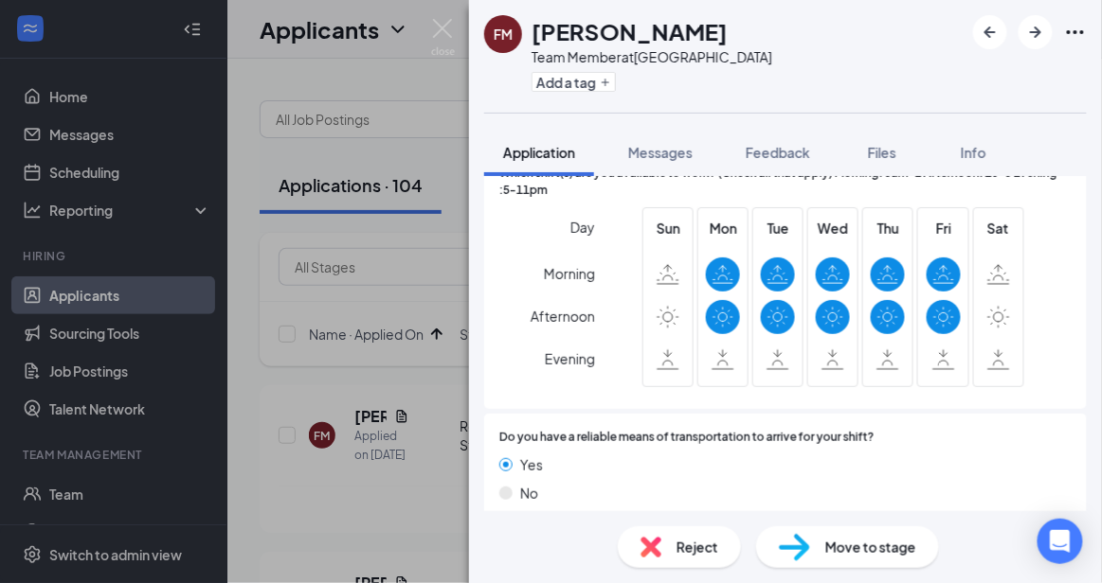
click at [709, 547] on span "Reject" at bounding box center [697, 547] width 42 height 21
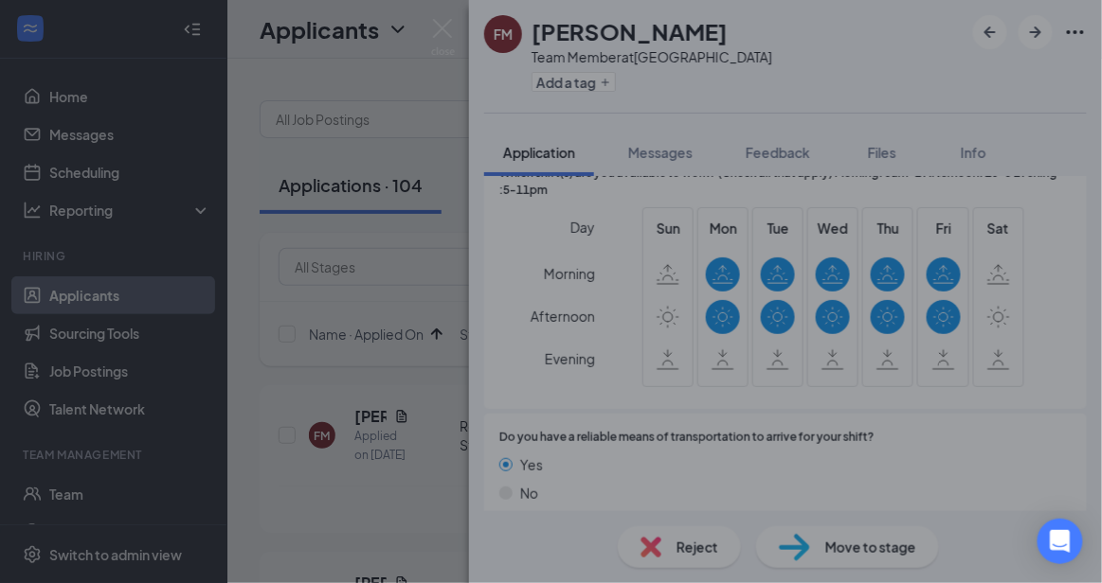
scroll to position [1649, 0]
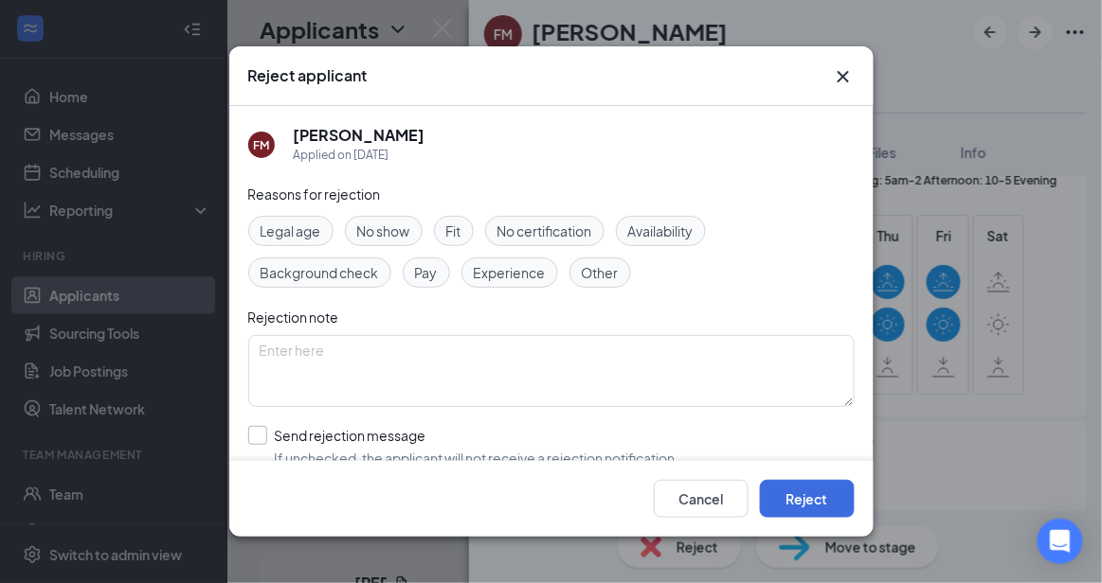
click at [517, 452] on input "Send rejection message If unchecked, the applicant will not receive a rejection…" at bounding box center [463, 447] width 431 height 42
checkbox input "true"
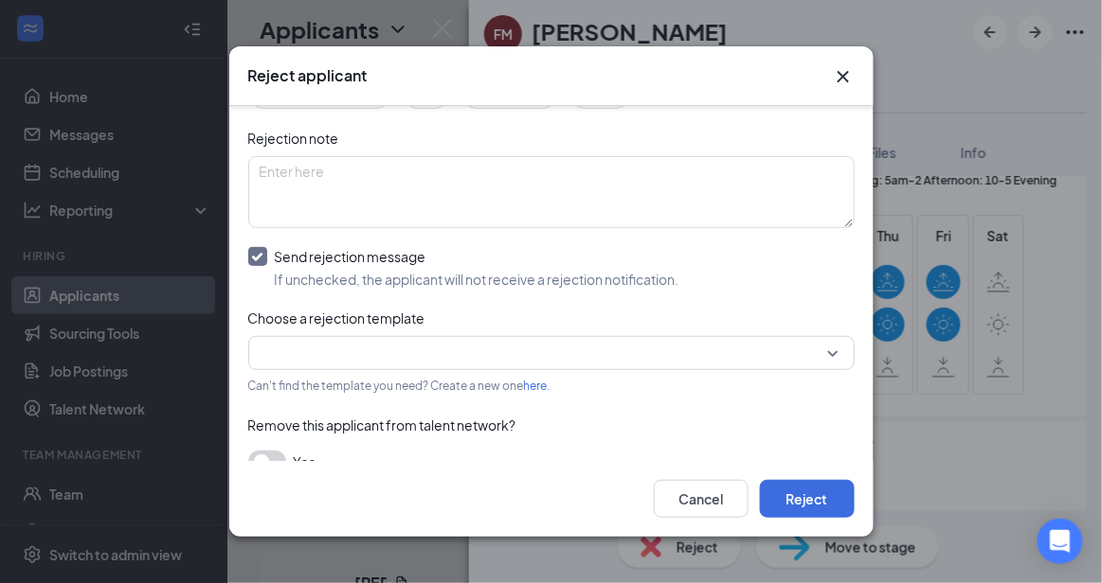
scroll to position [207, 0]
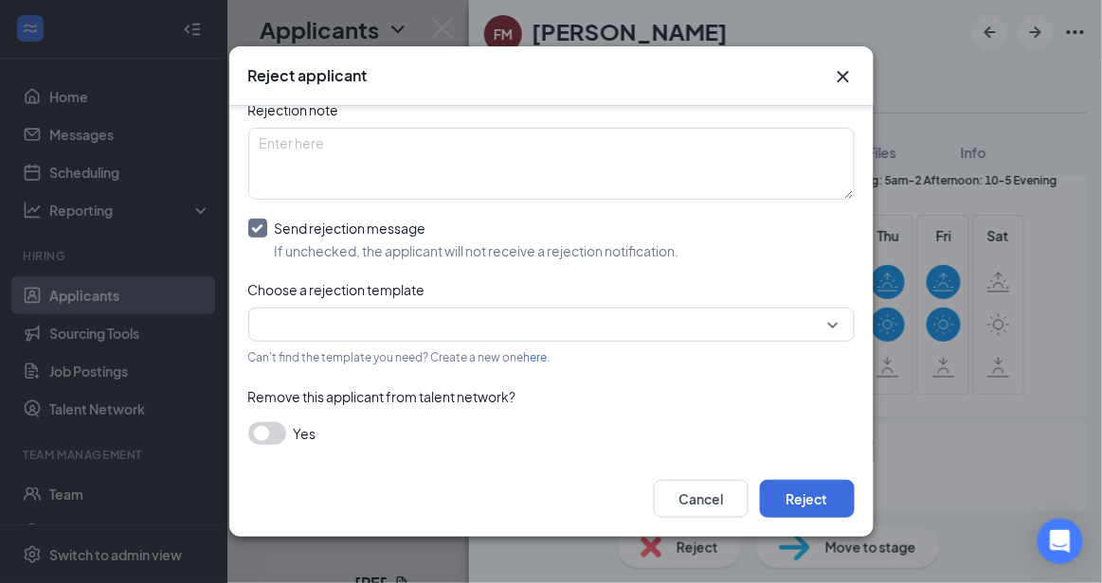
click at [759, 295] on div "Choose a rejection template" at bounding box center [551, 289] width 606 height 21
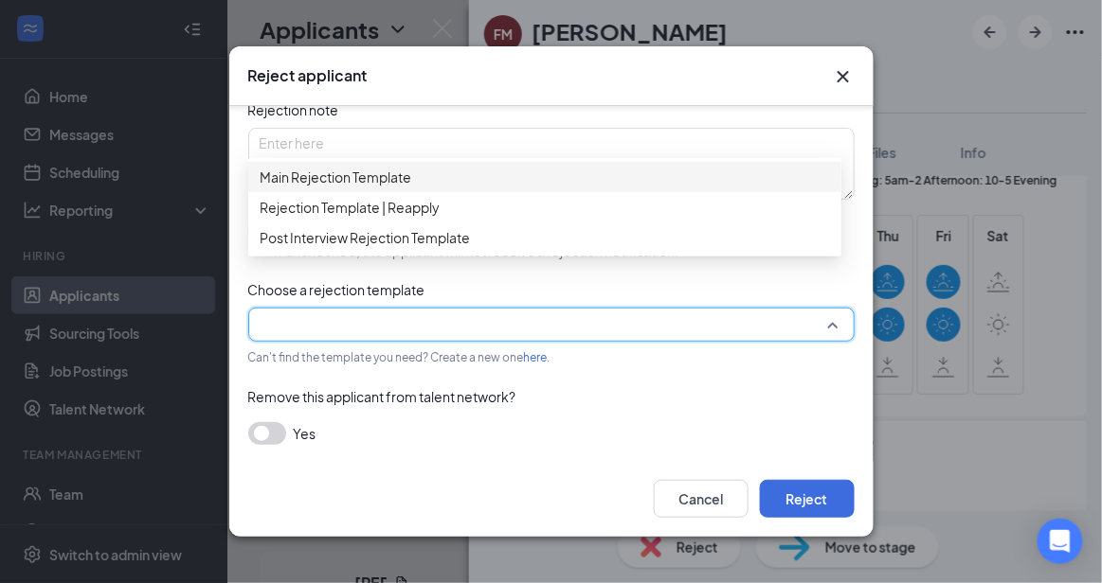
click at [763, 309] on input "search" at bounding box center [545, 325] width 570 height 32
click at [511, 184] on span "Main Rejection Template" at bounding box center [545, 177] width 570 height 21
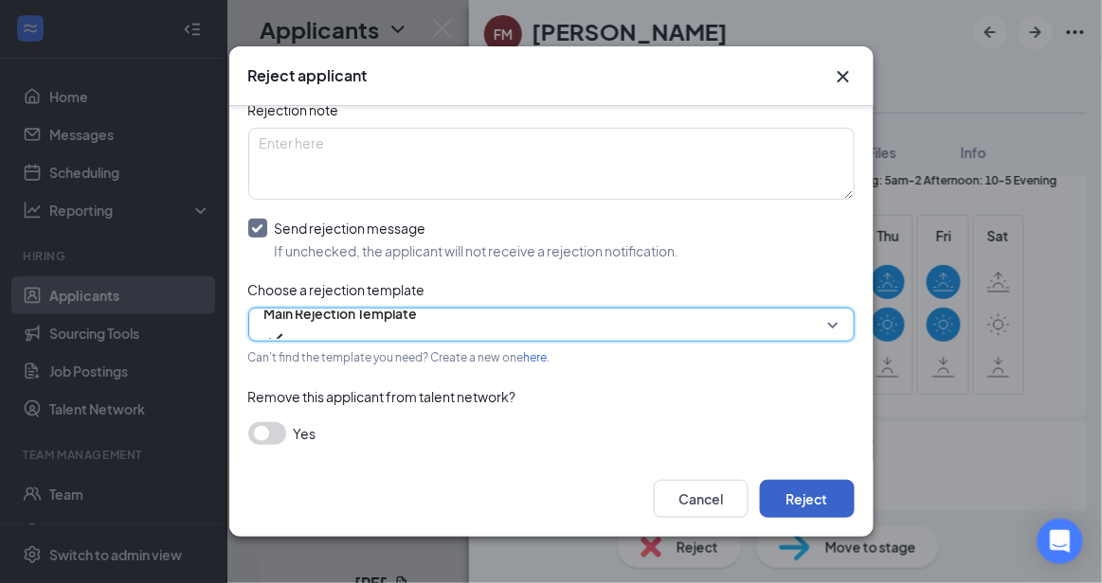
click at [803, 492] on button "Reject" at bounding box center [807, 499] width 95 height 38
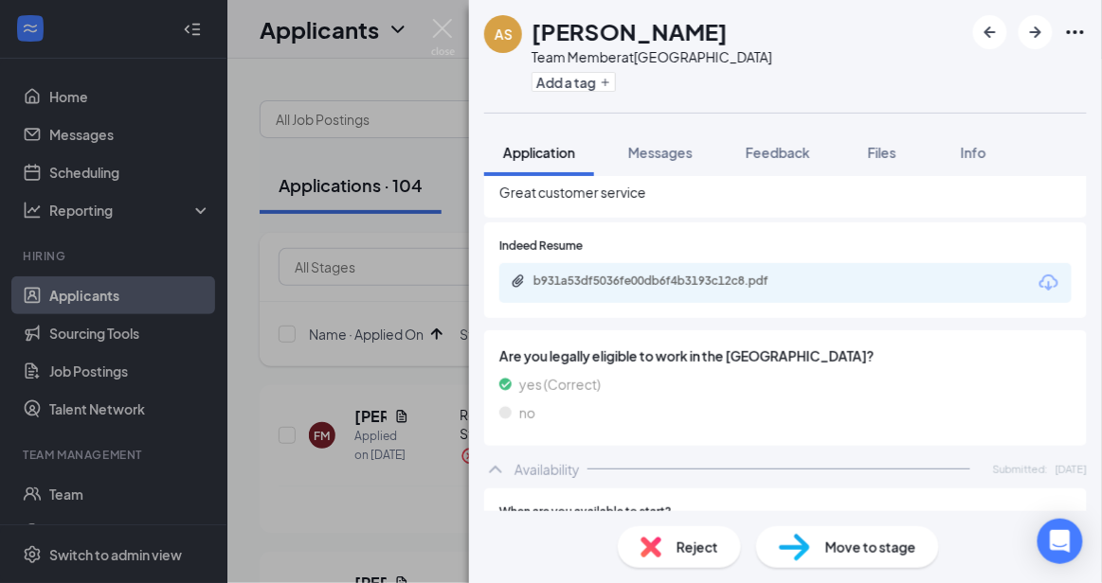
scroll to position [978, 0]
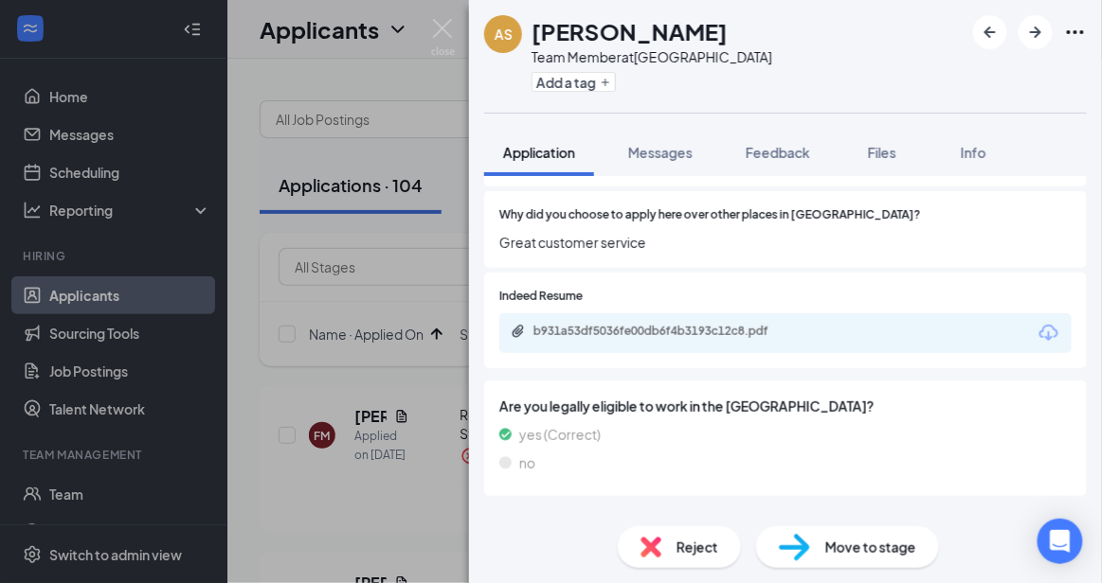
click at [696, 323] on div "b931a53df5036fe00db6f4b3193c12c8.pdf" at bounding box center [785, 334] width 572 height 40
click at [693, 324] on div "b931a53df5036fe00db6f4b3193c12c8.pdf" at bounding box center [665, 331] width 265 height 15
click at [696, 544] on span "Reject" at bounding box center [697, 547] width 42 height 21
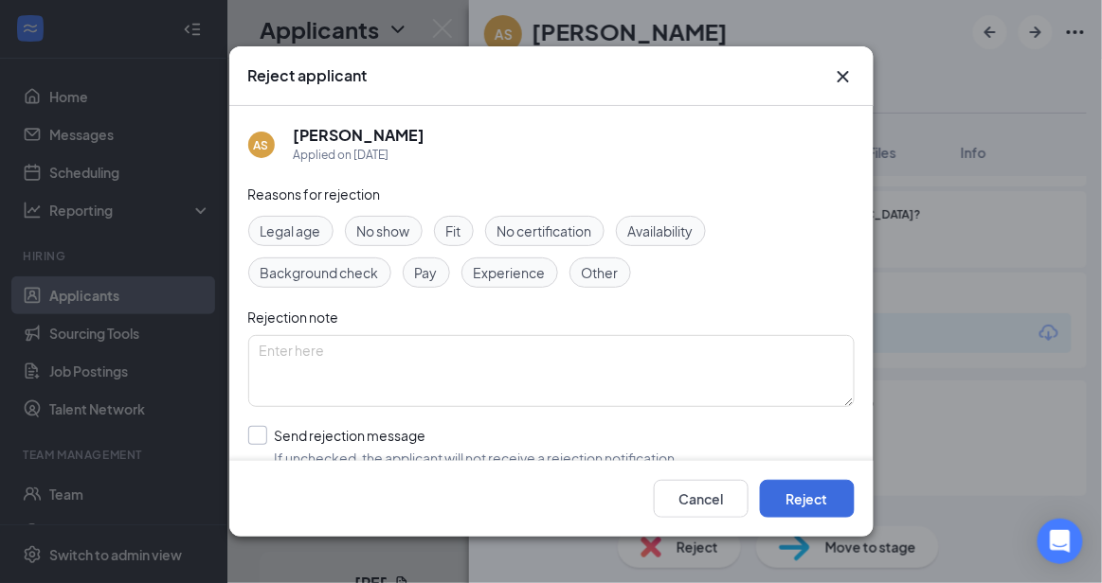
click at [545, 441] on input "Send rejection message If unchecked, the applicant will not receive a rejection…" at bounding box center [463, 447] width 431 height 42
checkbox input "true"
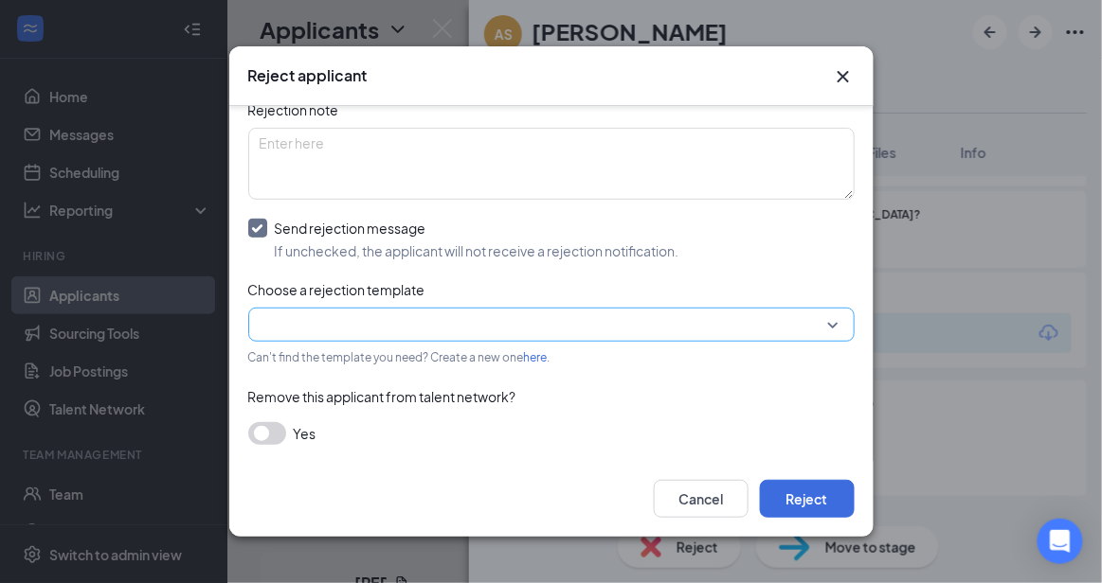
click at [776, 323] on input "search" at bounding box center [545, 325] width 570 height 32
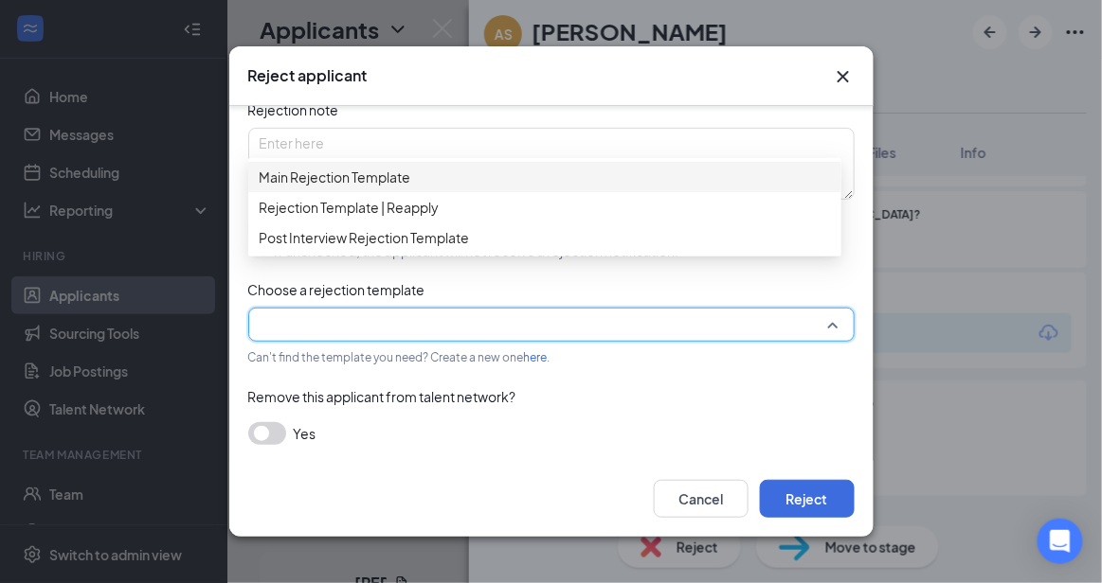
click at [601, 181] on span "Main Rejection Template" at bounding box center [545, 177] width 570 height 21
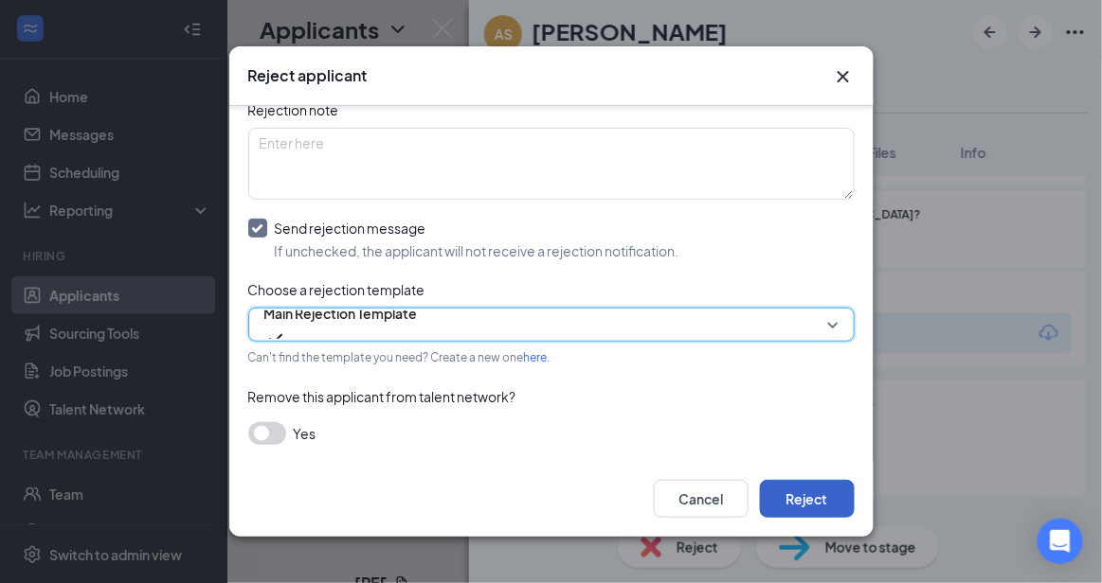
click at [810, 511] on button "Reject" at bounding box center [807, 499] width 95 height 38
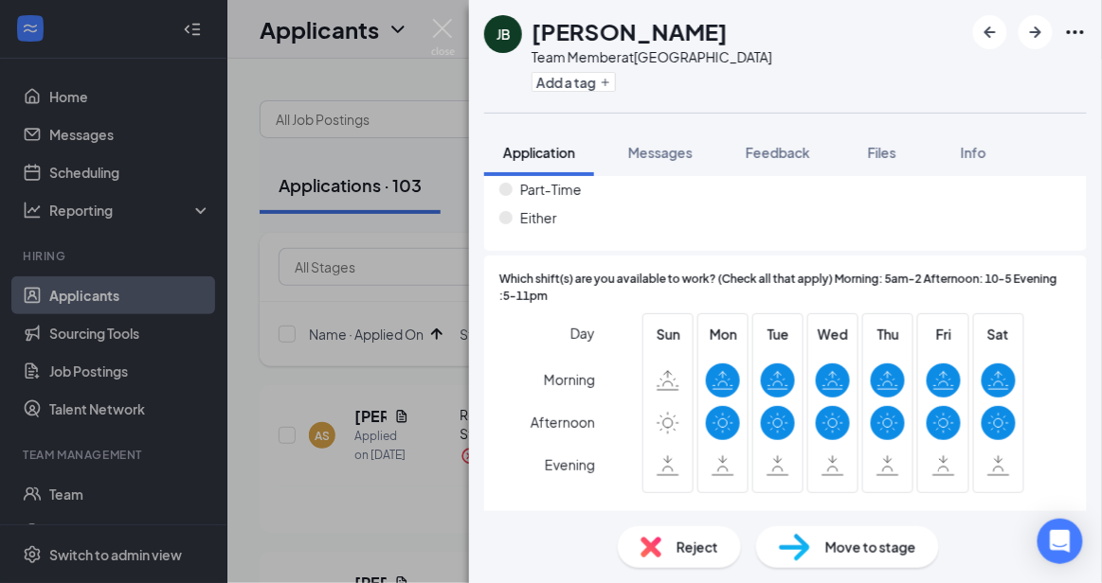
scroll to position [1616, 0]
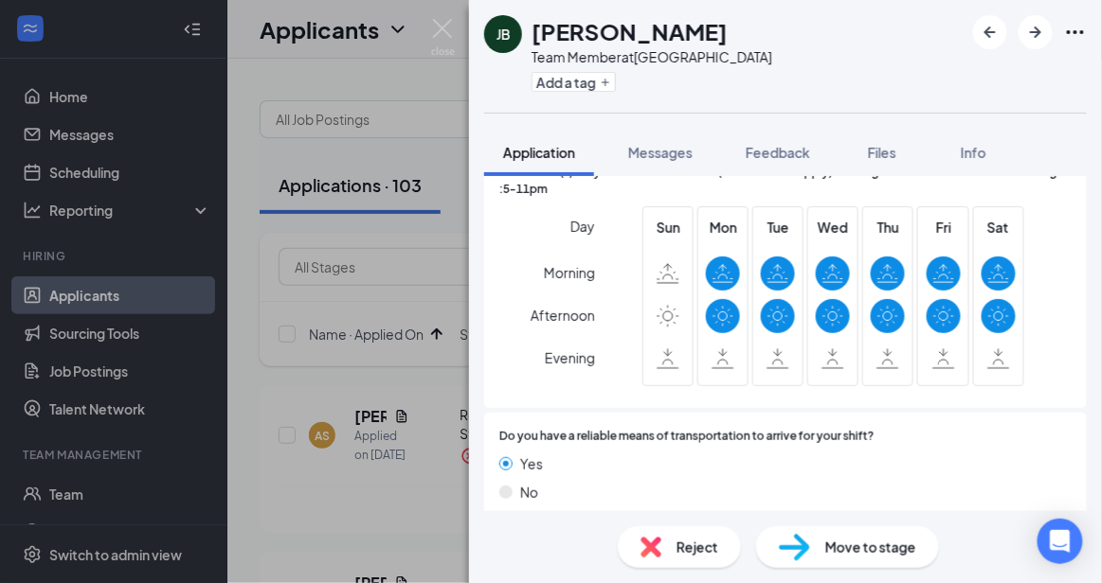
click at [701, 549] on span "Reject" at bounding box center [697, 547] width 42 height 21
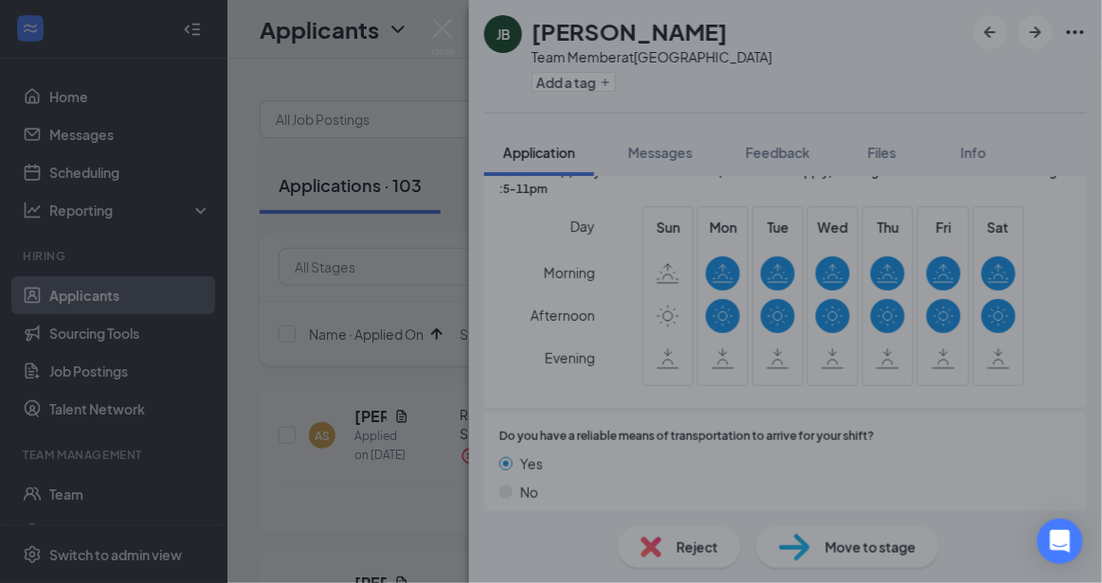
scroll to position [1608, 0]
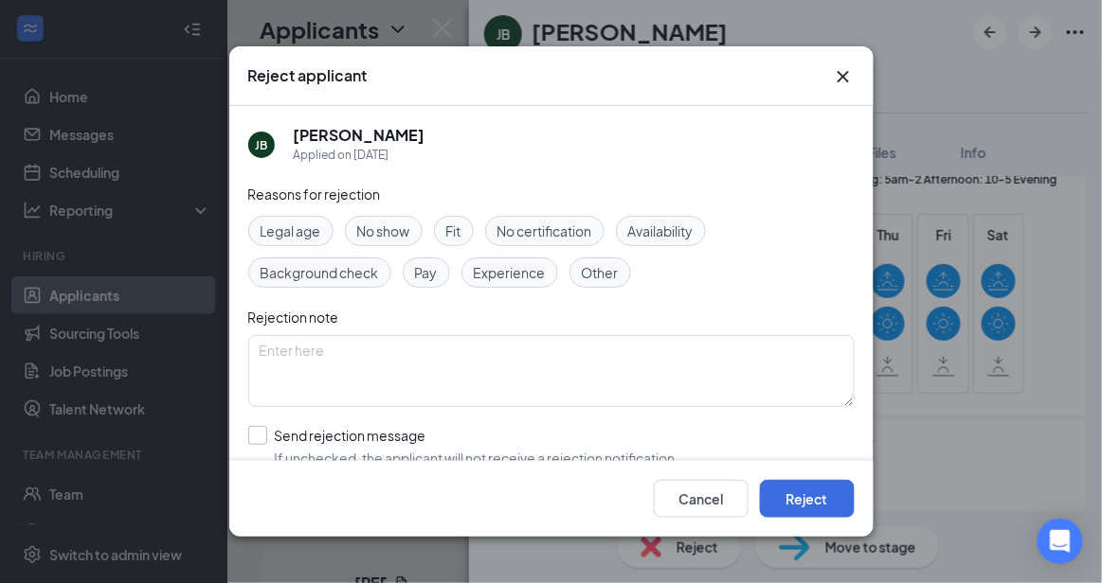
click at [536, 454] on input "Send rejection message If unchecked, the applicant will not receive a rejection…" at bounding box center [463, 447] width 431 height 42
checkbox input "true"
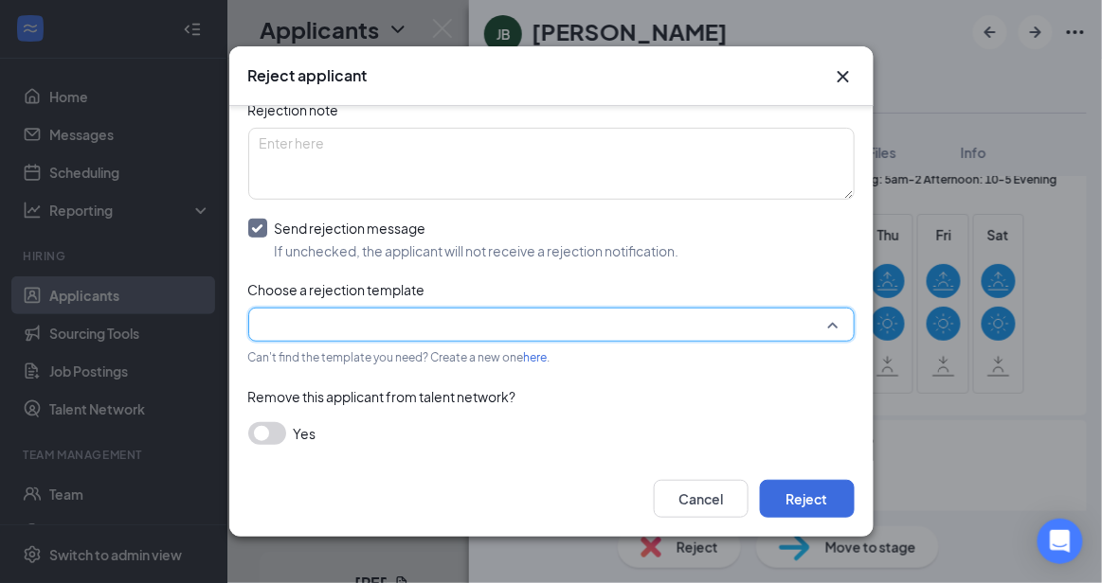
click at [747, 321] on input "search" at bounding box center [545, 325] width 570 height 32
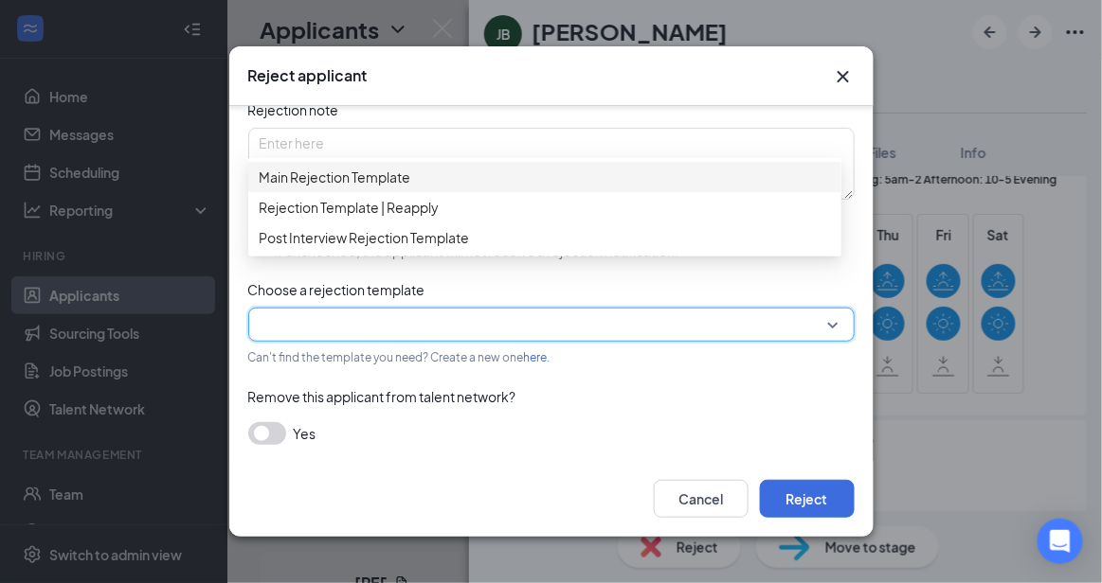
click at [569, 160] on div "Reasons for rejection Legal age No show Fit No certification Availability Backg…" at bounding box center [551, 220] width 606 height 488
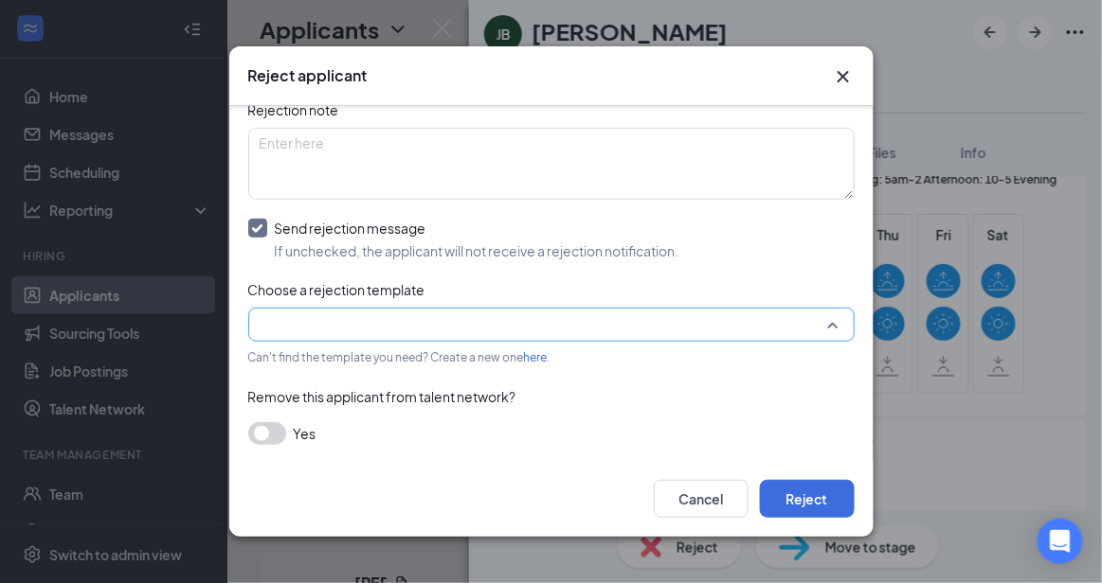
click at [598, 319] on input "search" at bounding box center [545, 325] width 570 height 32
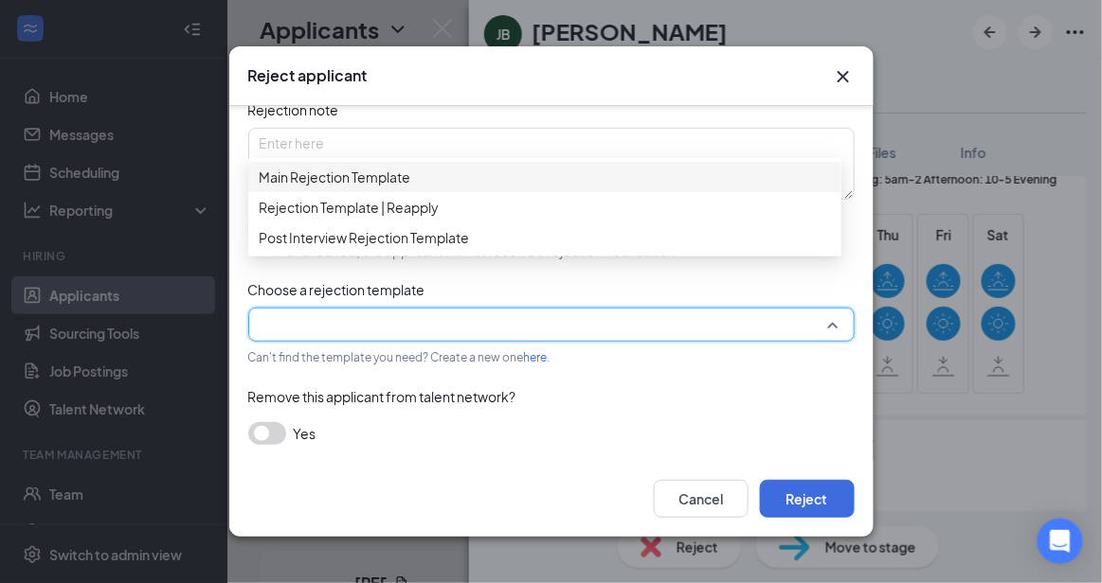
click at [518, 186] on span "Main Rejection Template" at bounding box center [545, 177] width 570 height 21
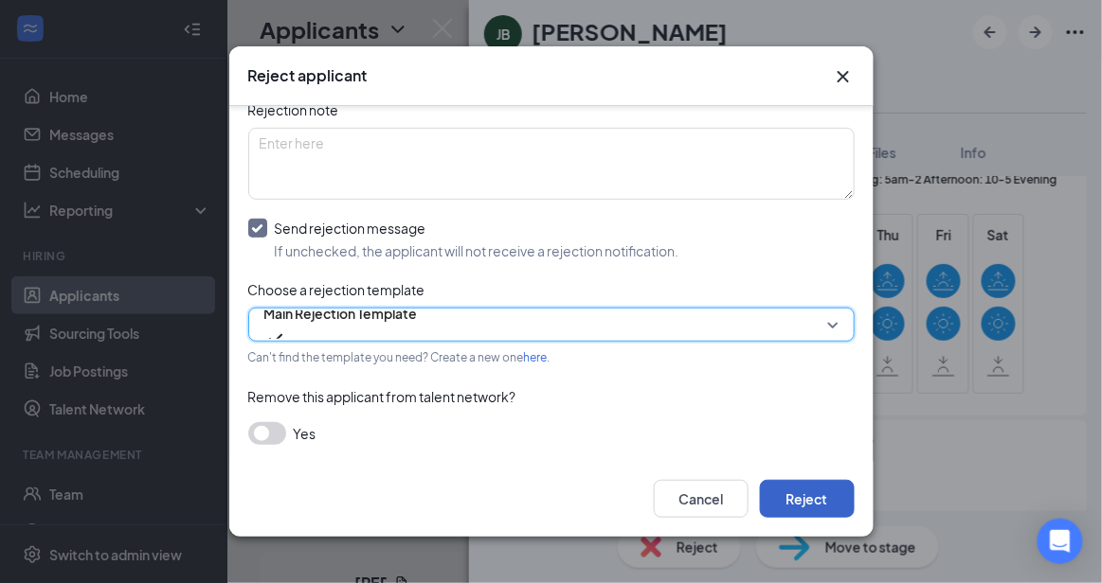
click at [799, 503] on button "Reject" at bounding box center [807, 499] width 95 height 38
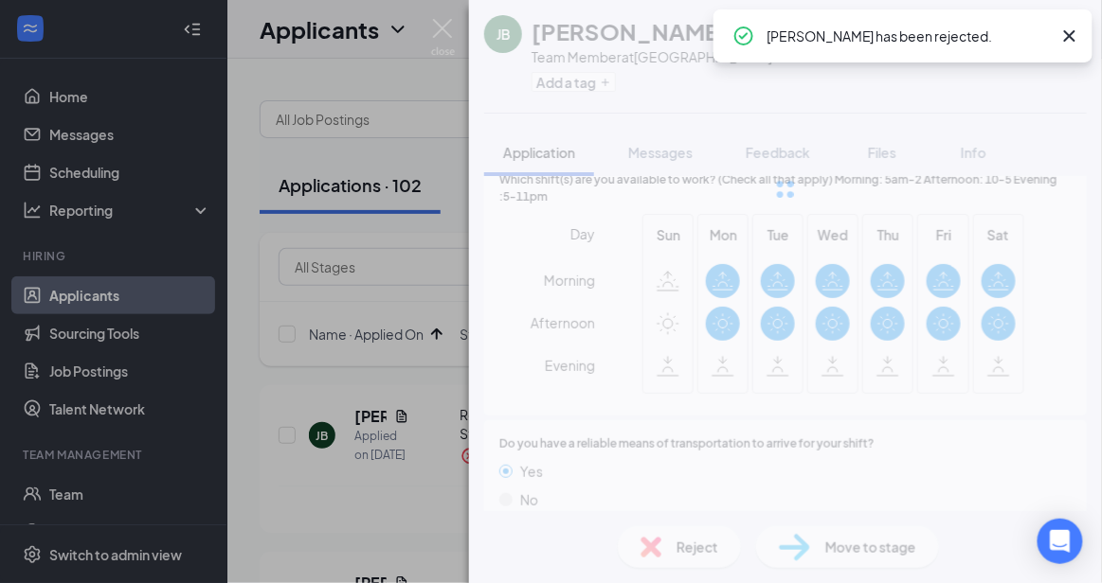
click at [799, 503] on div "[PERSON_NAME] [PERSON_NAME] Blessinzky Team Member at [GEOGRAPHIC_DATA] Add a t…" at bounding box center [785, 291] width 633 height 583
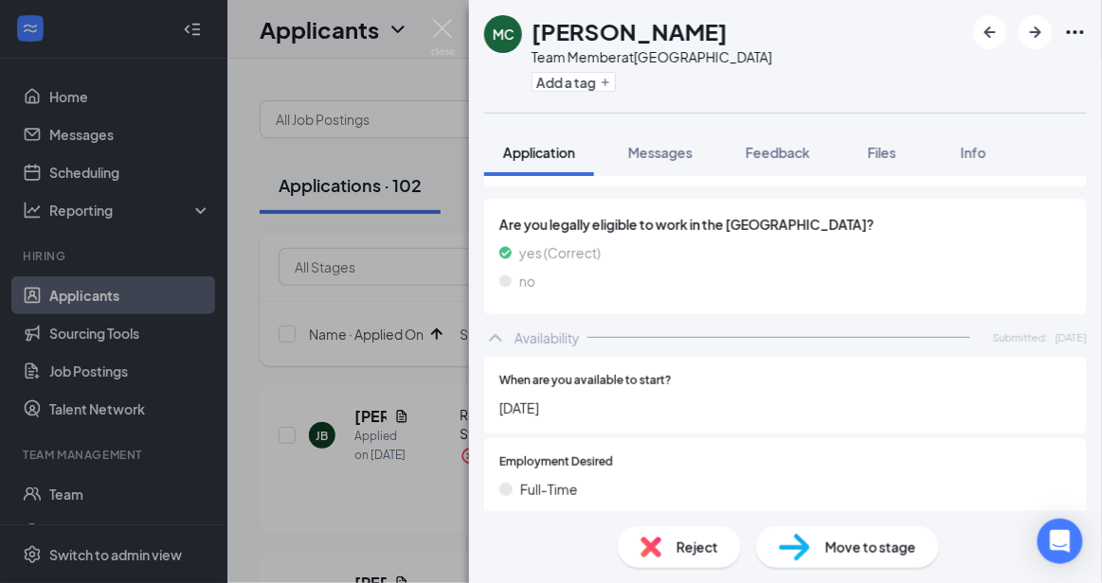
scroll to position [1471, 0]
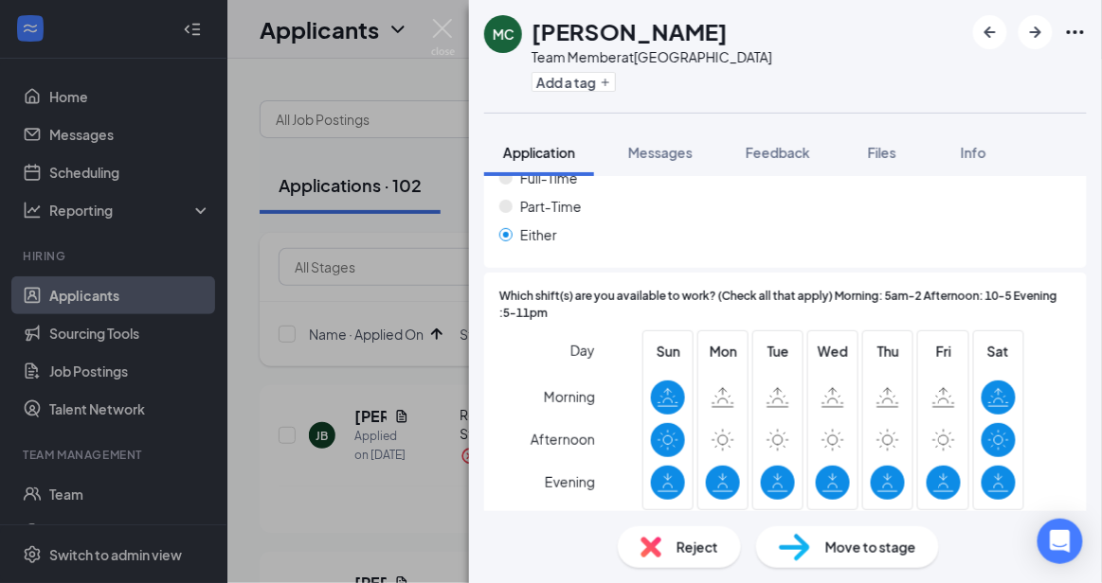
click at [689, 528] on div "Reject" at bounding box center [679, 548] width 123 height 42
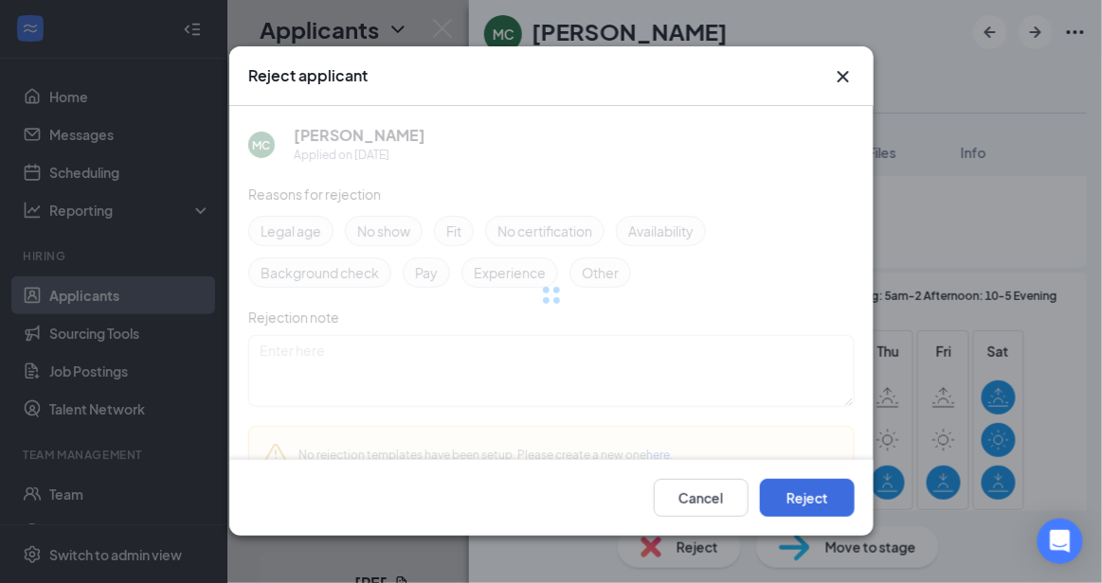
click at [689, 544] on div "Reject applicant MC [PERSON_NAME] Applied on [DATE] Reasons for rejection Legal…" at bounding box center [551, 291] width 1102 height 583
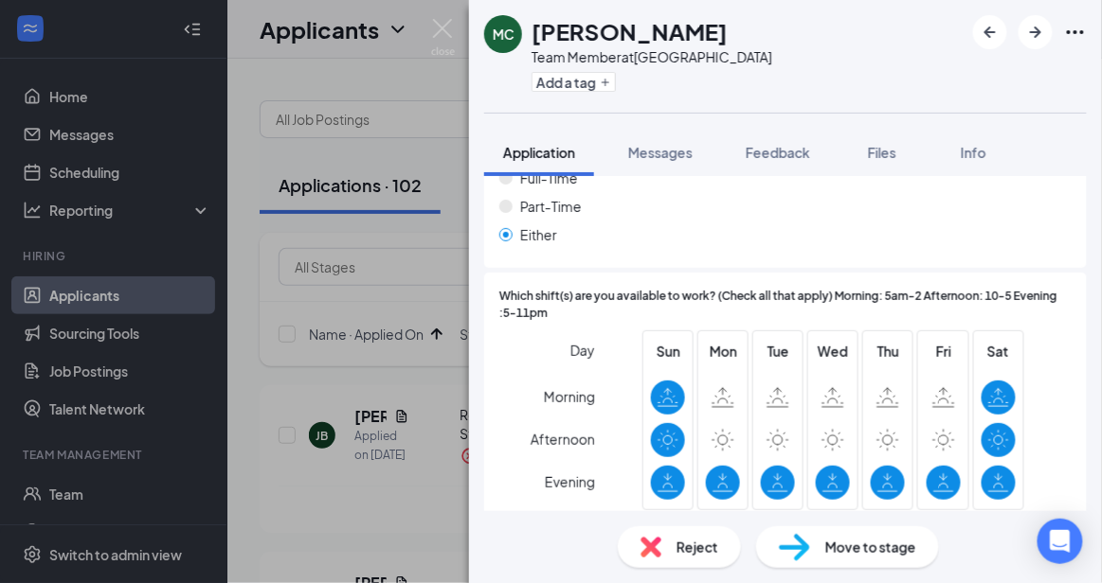
click at [689, 544] on span "Reject" at bounding box center [697, 547] width 42 height 21
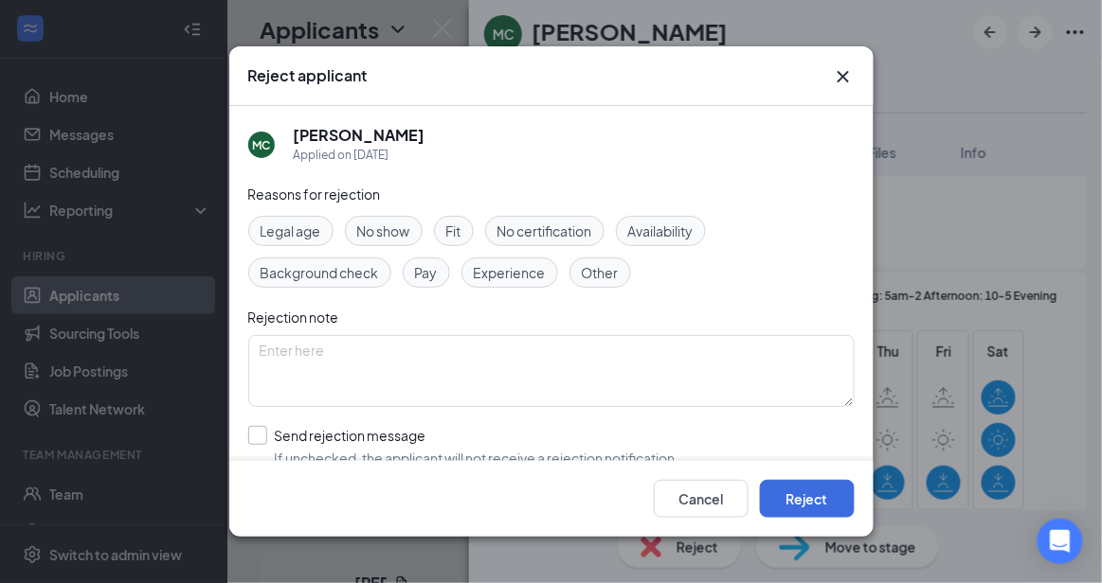
click at [548, 446] on input "Send rejection message If unchecked, the applicant will not receive a rejection…" at bounding box center [463, 447] width 431 height 42
checkbox input "true"
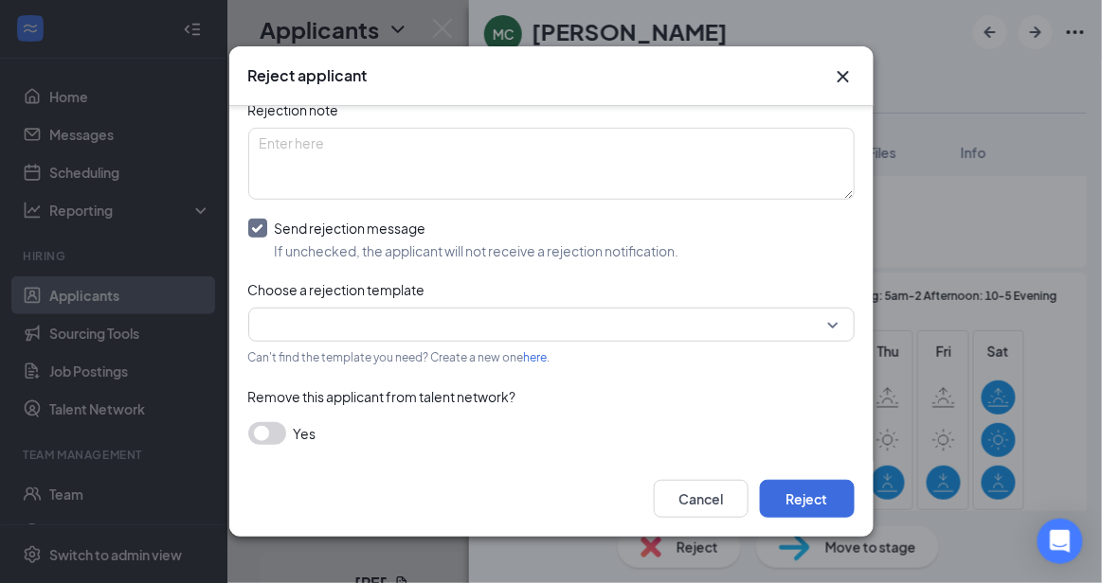
click at [775, 302] on div "Reasons for rejection Legal age No show Fit No certification Availability Backg…" at bounding box center [551, 220] width 606 height 488
click at [781, 322] on input "search" at bounding box center [545, 325] width 570 height 32
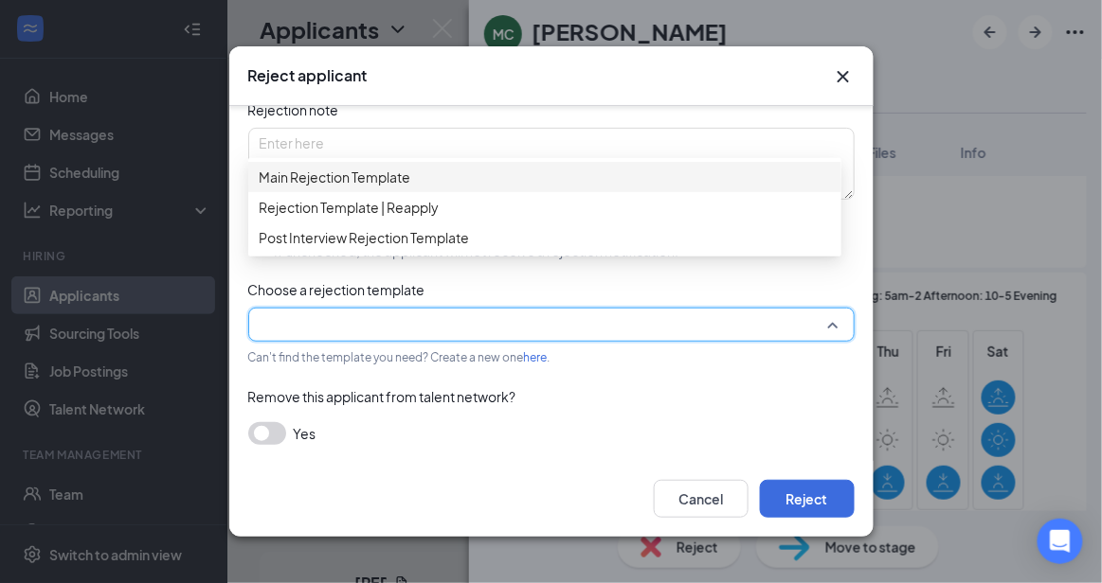
click at [586, 183] on span "Main Rejection Template" at bounding box center [545, 177] width 570 height 21
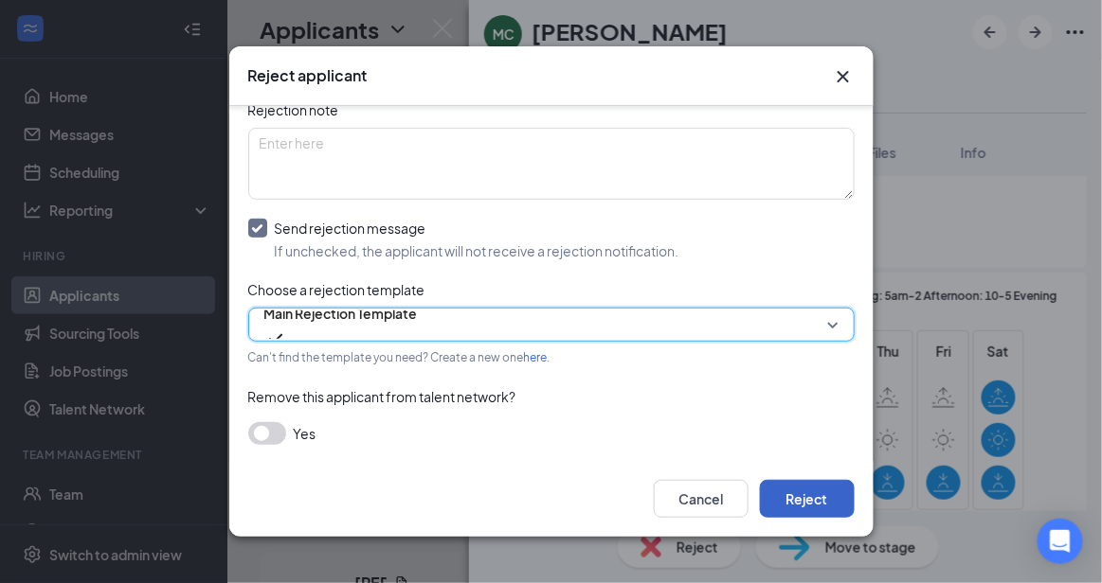
click at [816, 490] on button "Reject" at bounding box center [807, 499] width 95 height 38
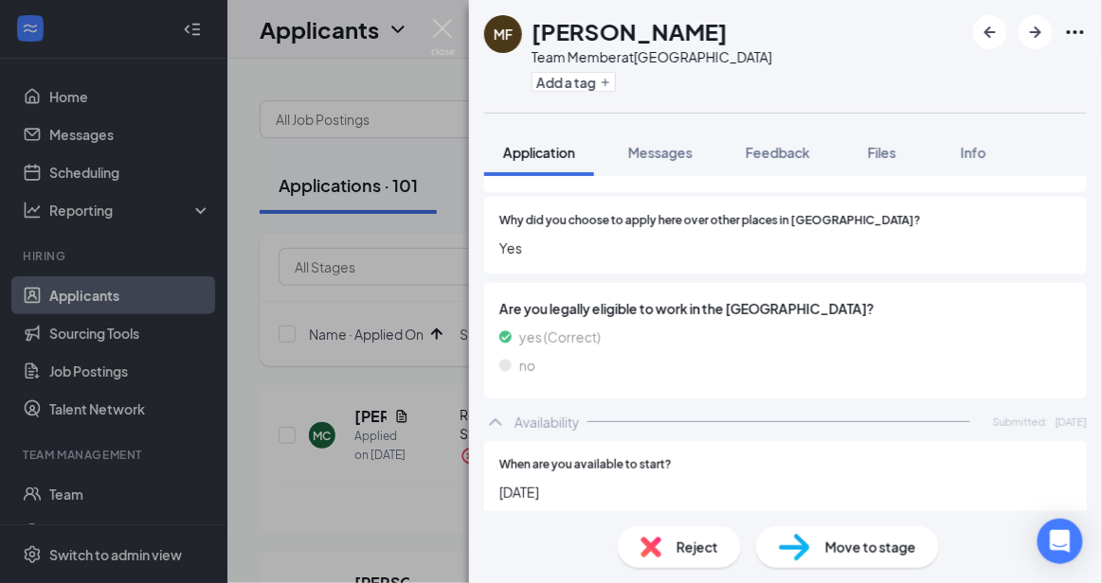
scroll to position [992, 0]
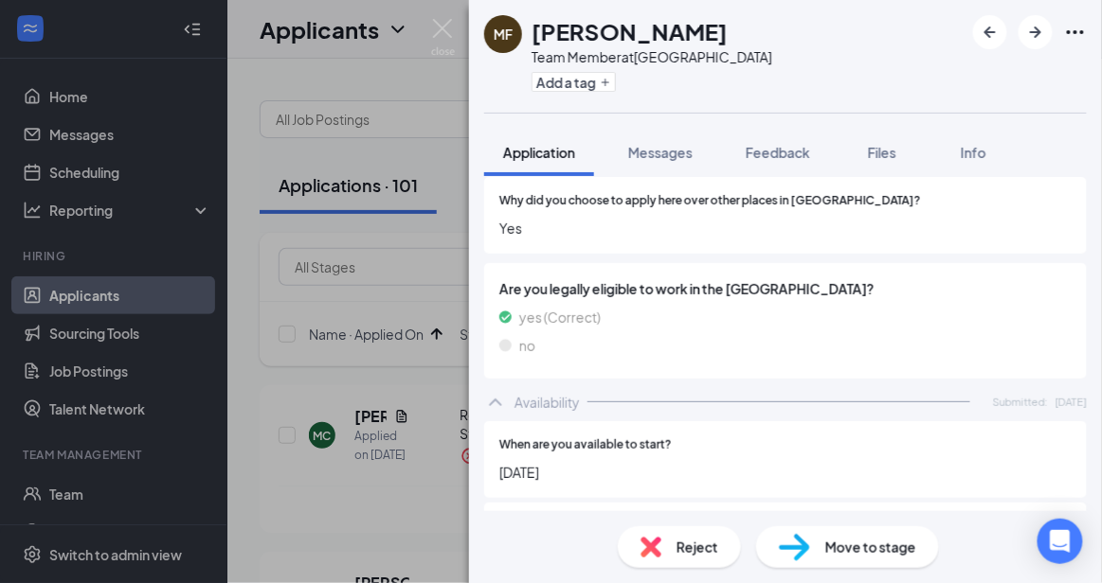
click at [673, 544] on div "Reject" at bounding box center [679, 548] width 123 height 42
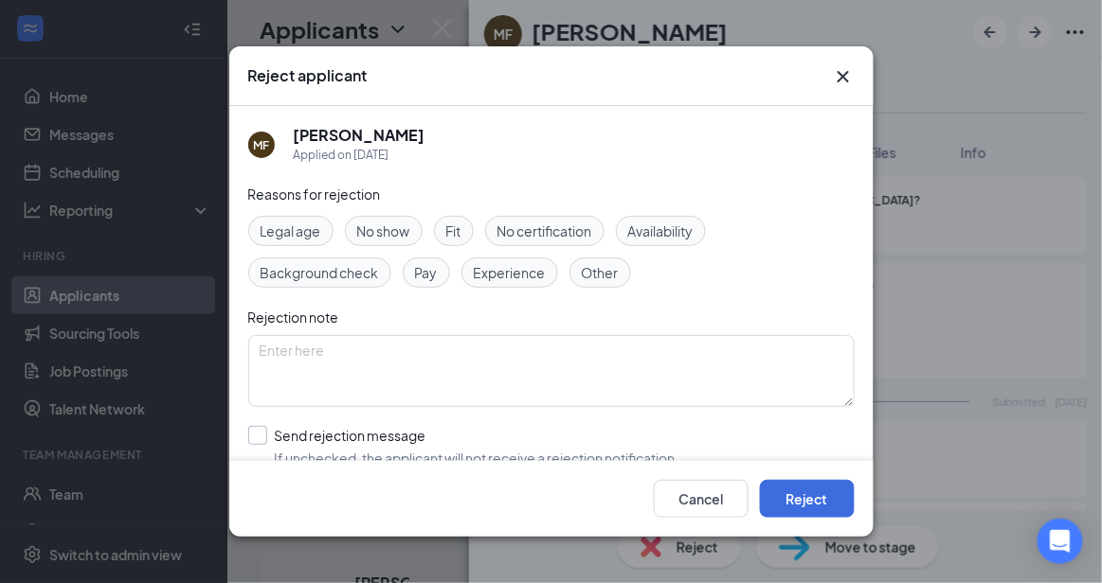
click at [521, 444] on input "Send rejection message If unchecked, the applicant will not receive a rejection…" at bounding box center [463, 447] width 431 height 42
checkbox input "true"
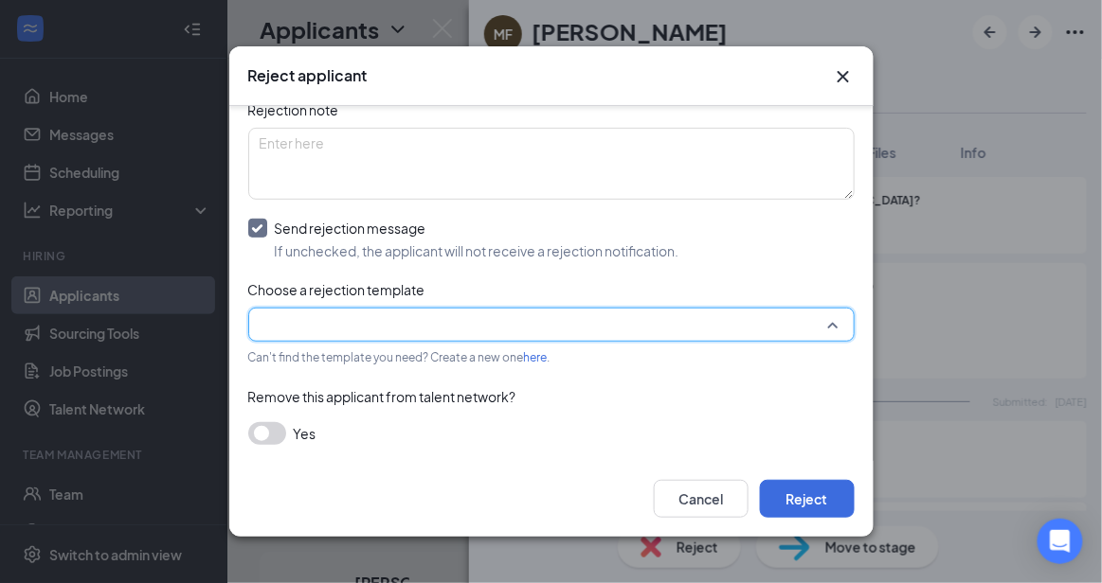
click at [776, 312] on input "search" at bounding box center [545, 325] width 570 height 32
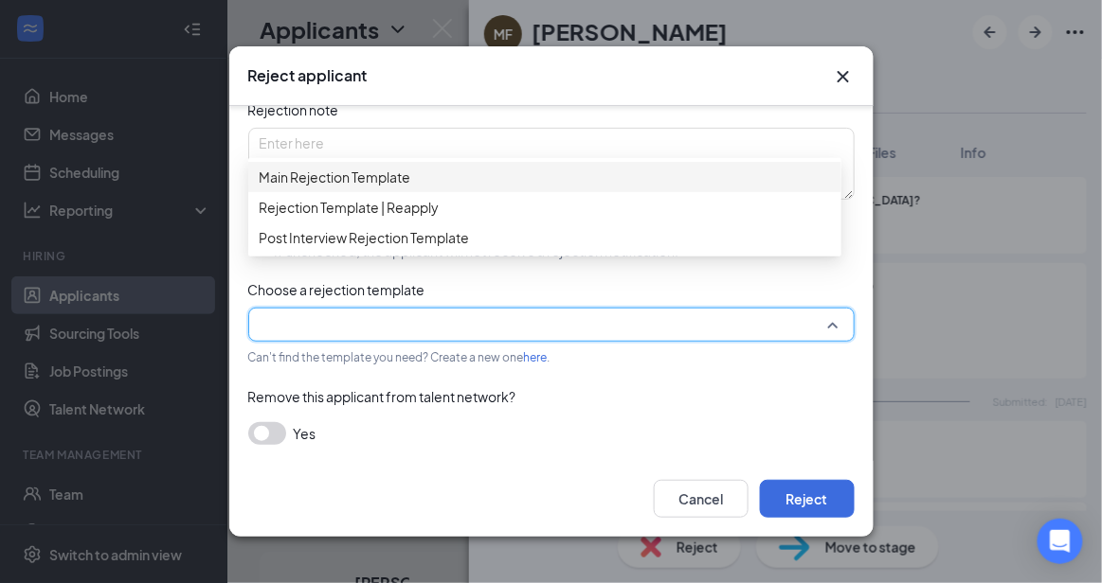
click at [564, 164] on div "Reasons for rejection Legal age No show Fit No certification Availability Backg…" at bounding box center [551, 220] width 606 height 488
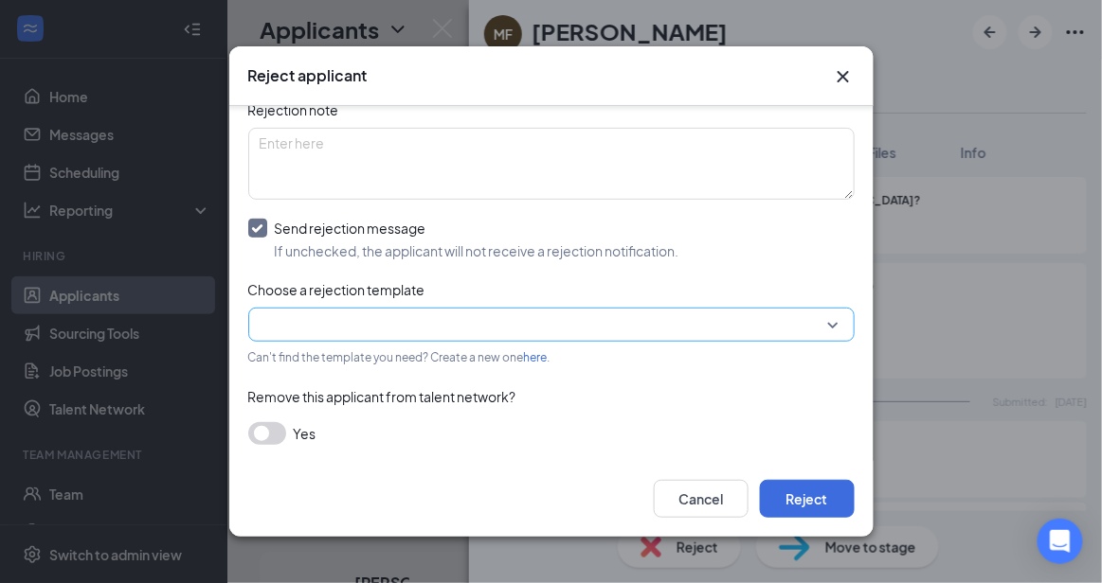
click at [589, 329] on input "search" at bounding box center [545, 325] width 570 height 32
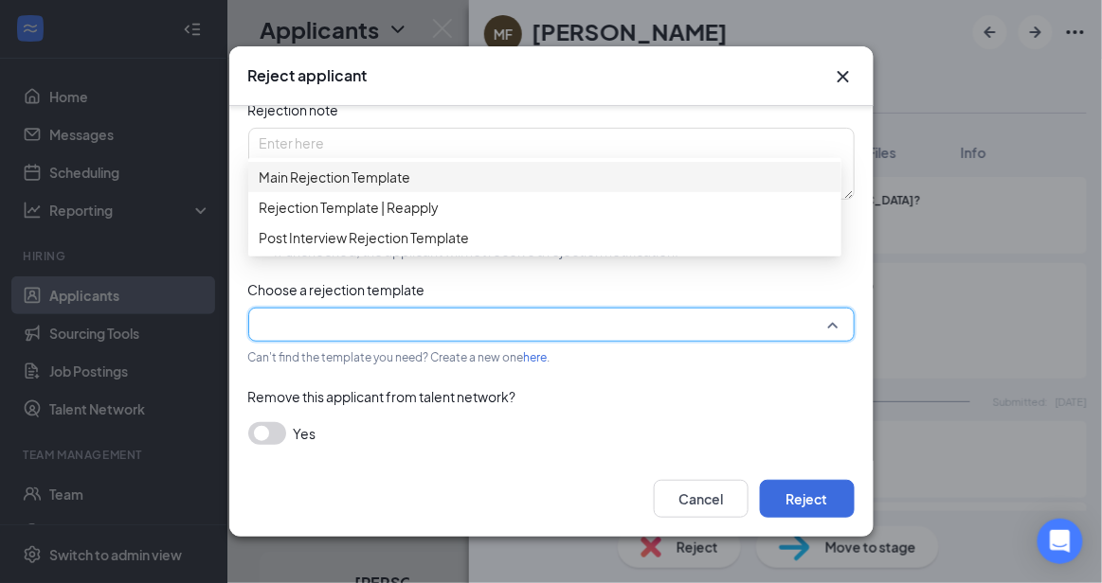
click at [480, 188] on span "Main Rejection Template" at bounding box center [545, 177] width 570 height 21
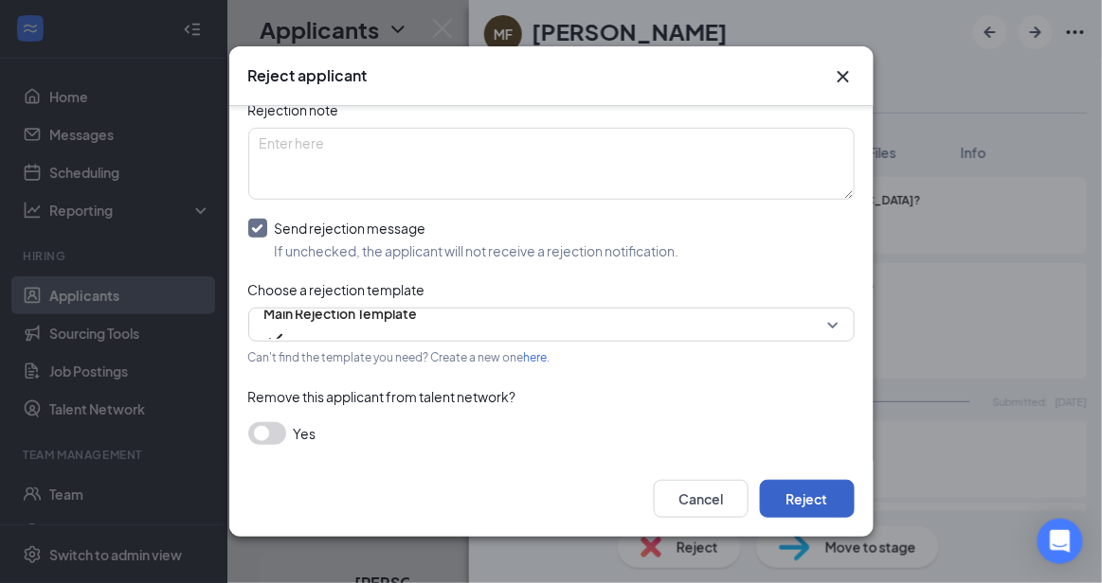
click at [826, 492] on button "Reject" at bounding box center [807, 499] width 95 height 38
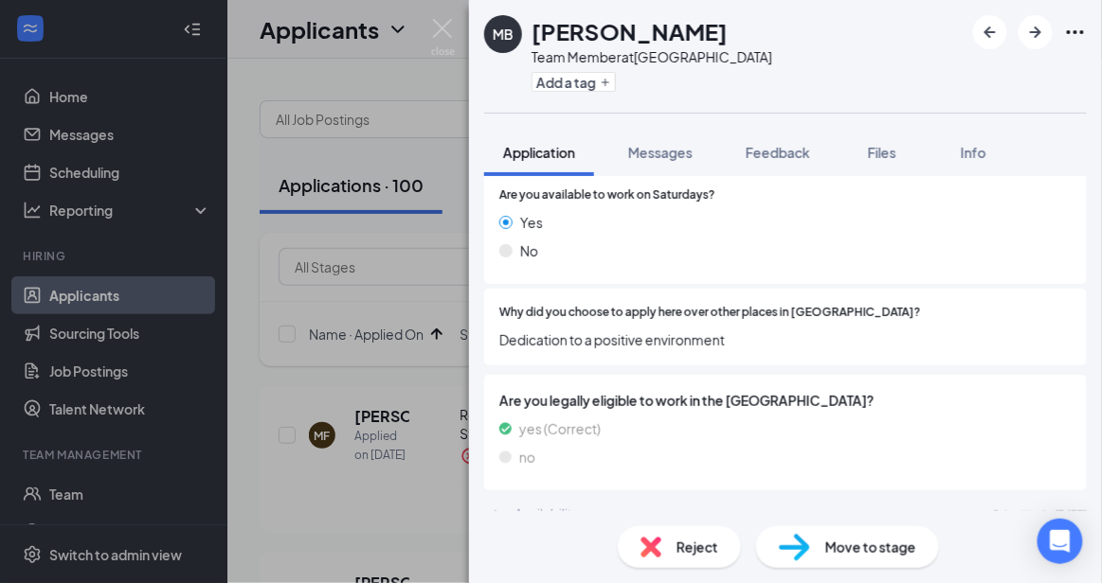
scroll to position [938, 0]
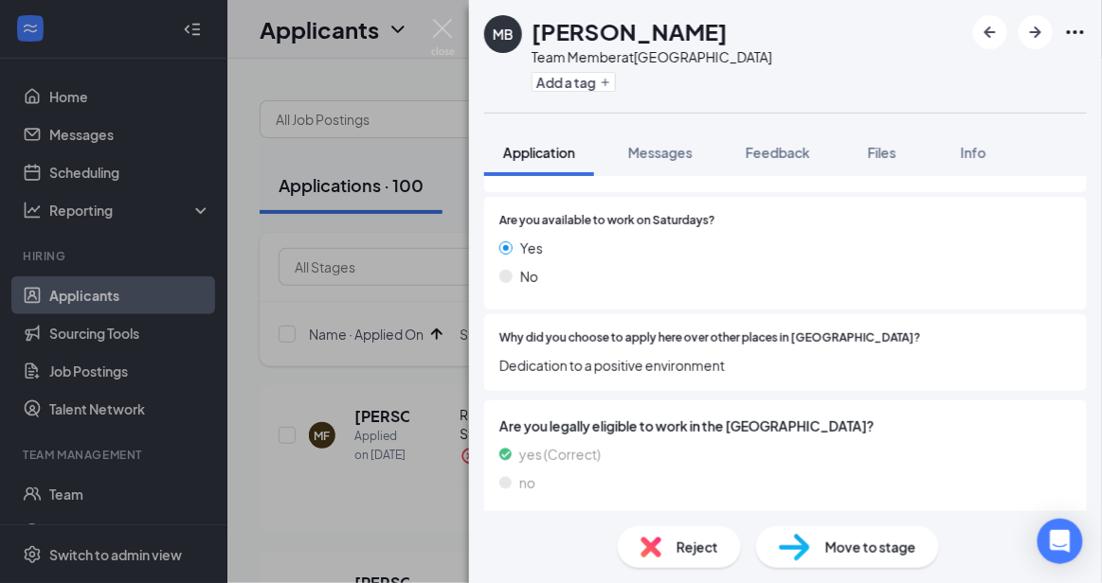
click at [887, 571] on div "Reject Move to stage" at bounding box center [785, 548] width 633 height 72
click at [873, 558] on div "Move to stage" at bounding box center [847, 548] width 183 height 42
type input "Onsite Interview (next stage)"
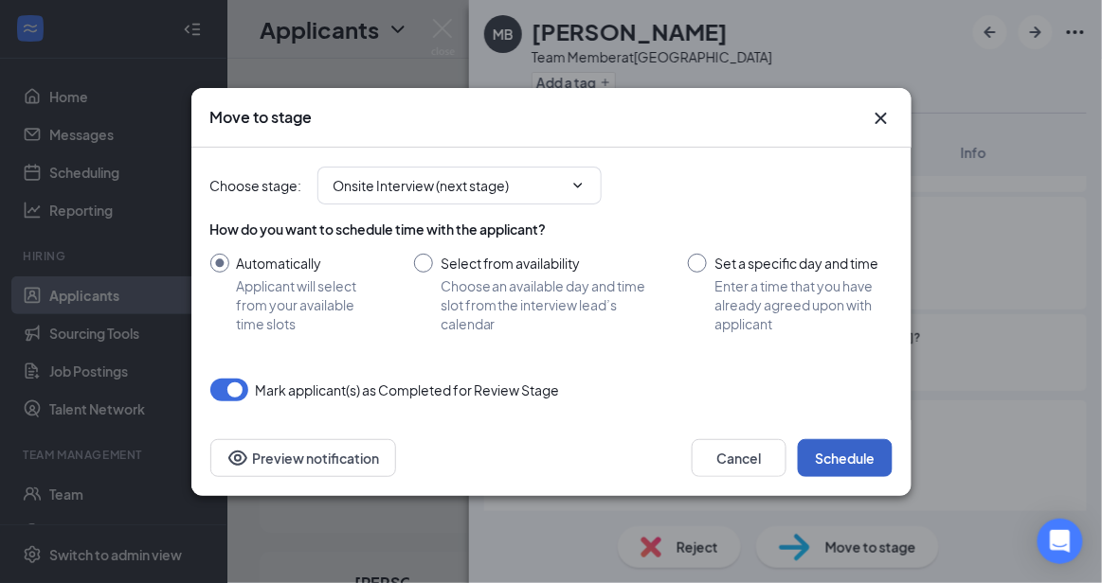
click at [862, 459] on button "Schedule" at bounding box center [845, 459] width 95 height 38
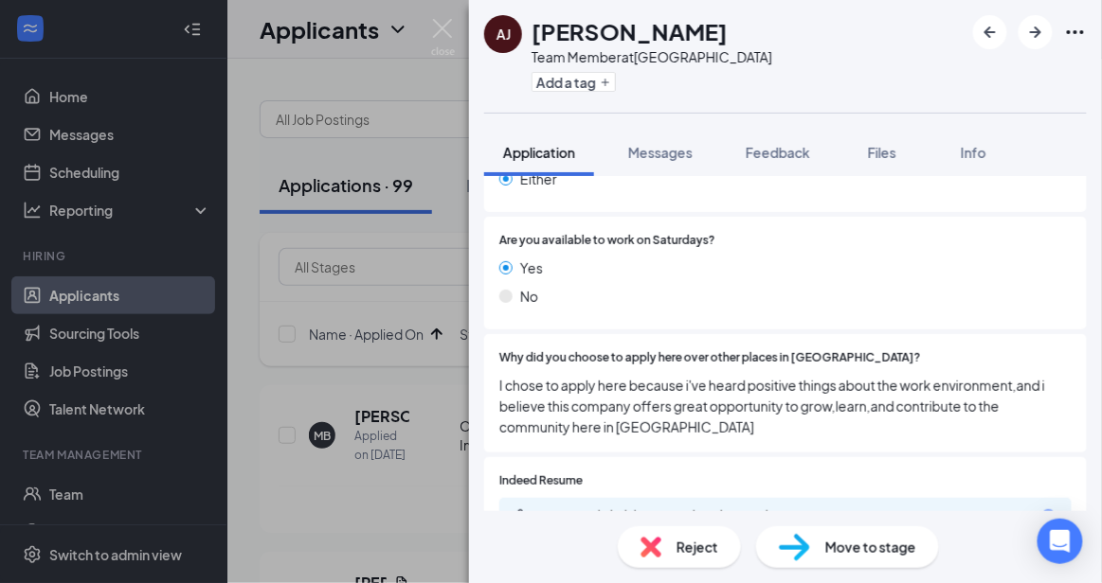
scroll to position [857, 0]
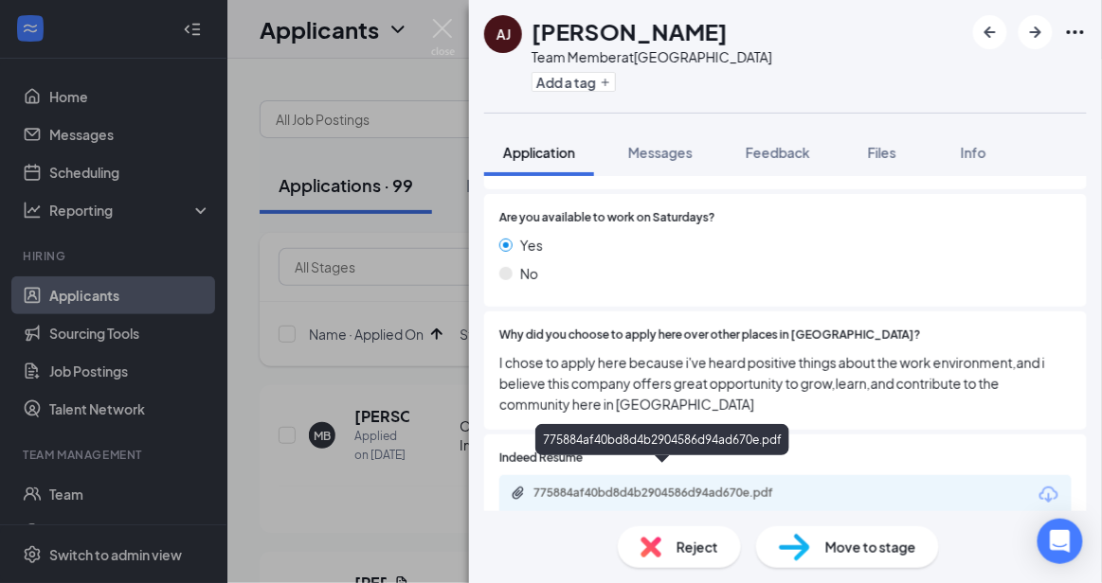
click at [758, 486] on div "775884af40bd8d4b2904586d94ad670e.pdf" at bounding box center [665, 493] width 265 height 15
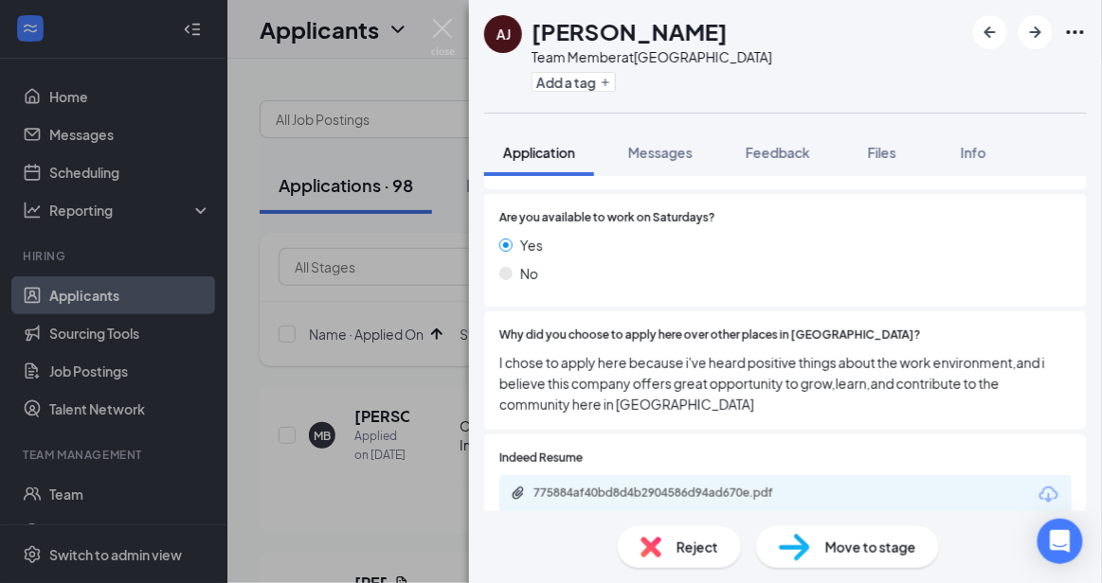
click at [705, 540] on span "Reject" at bounding box center [697, 547] width 42 height 21
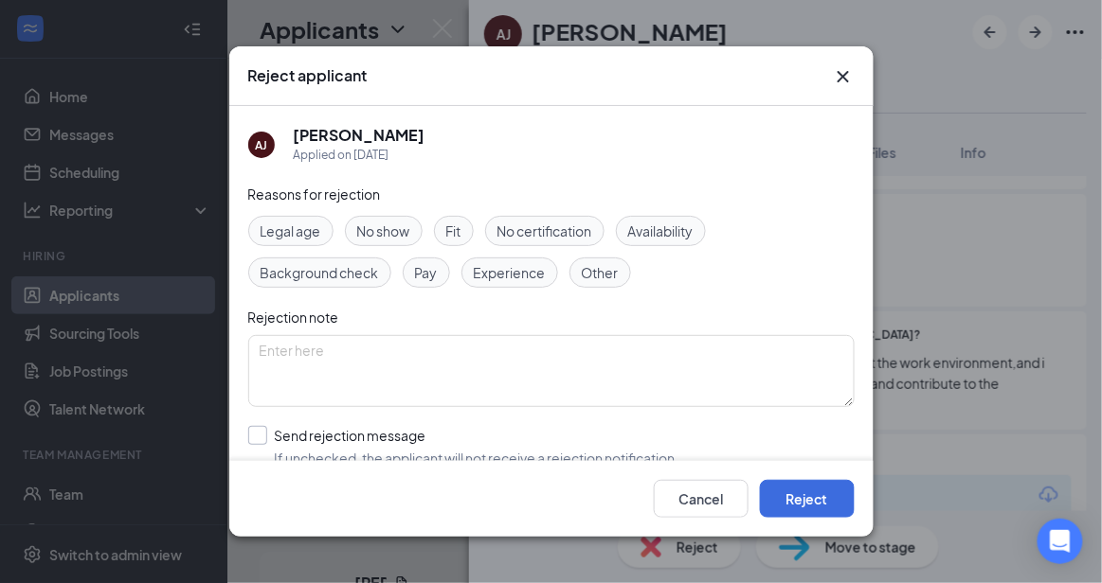
click at [542, 429] on input "Send rejection message If unchecked, the applicant will not receive a rejection…" at bounding box center [463, 447] width 431 height 42
checkbox input "true"
click at [842, 74] on icon "Cross" at bounding box center [843, 76] width 23 height 23
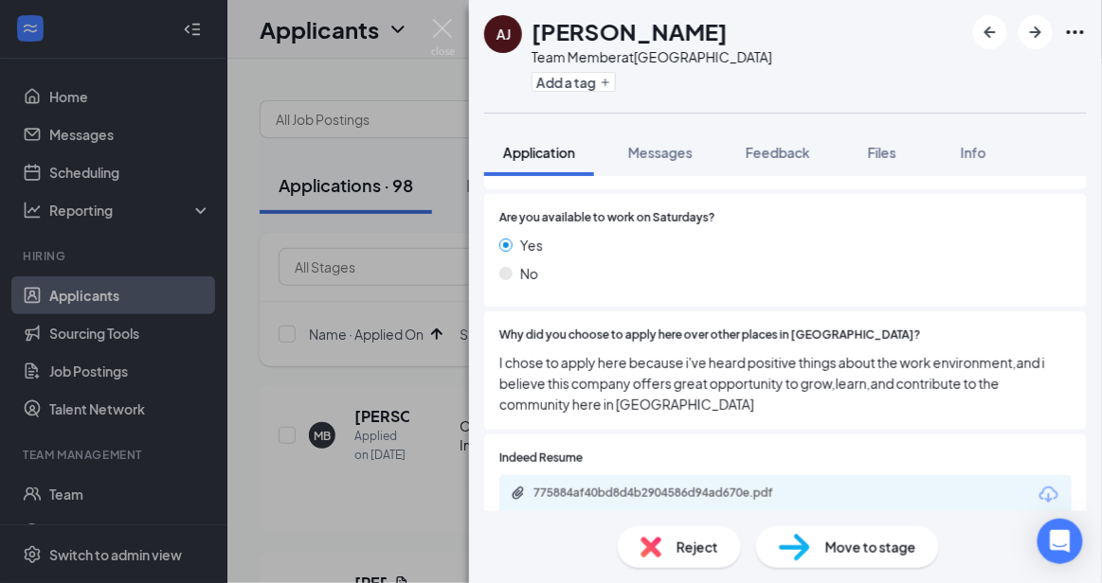
click at [877, 558] on div "Move to stage" at bounding box center [847, 548] width 183 height 42
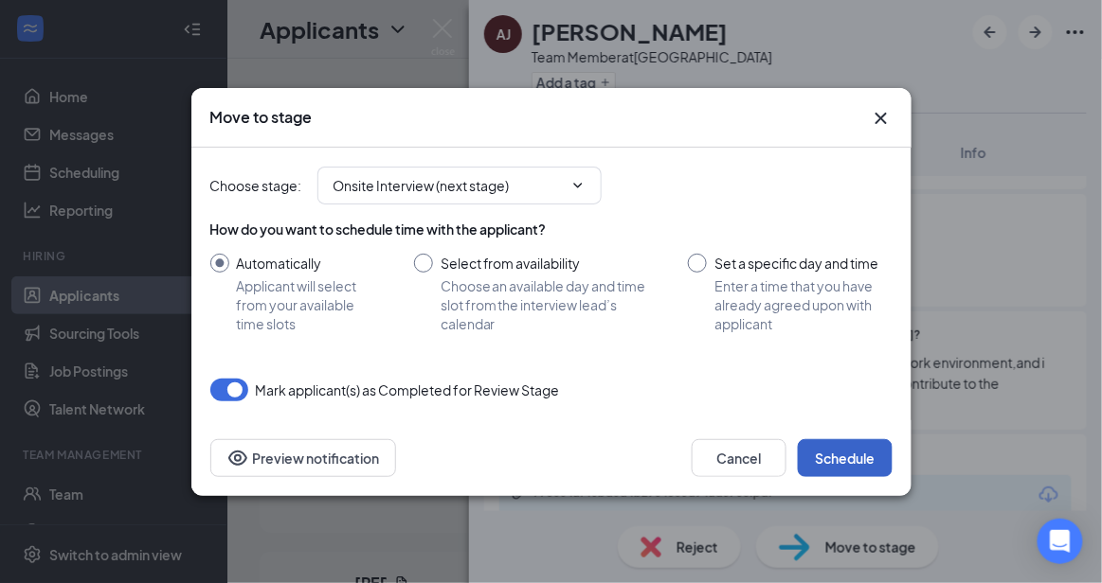
click at [836, 447] on button "Schedule" at bounding box center [845, 459] width 95 height 38
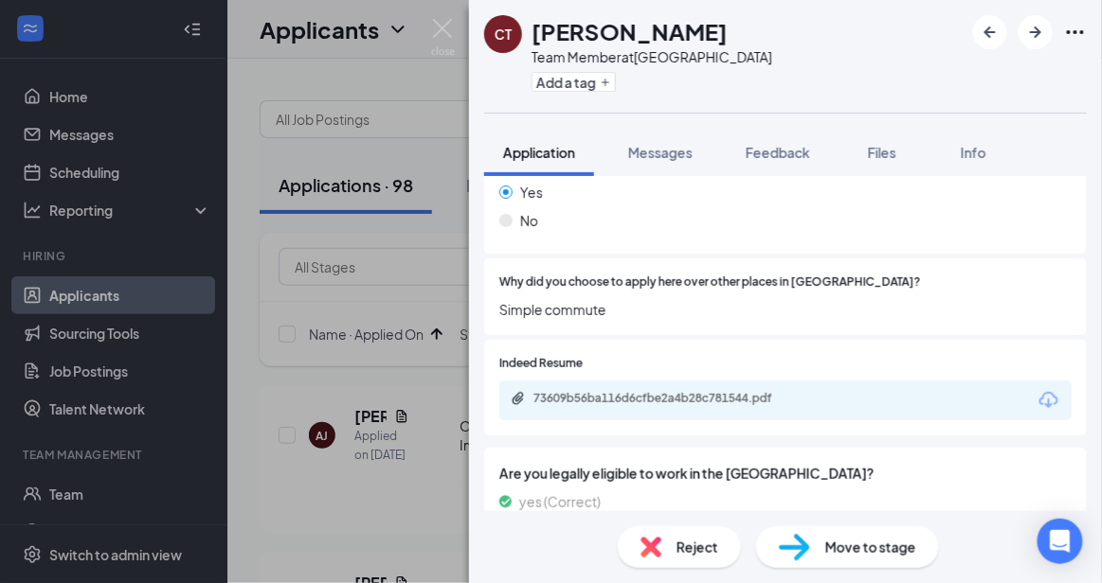
scroll to position [1007, 0]
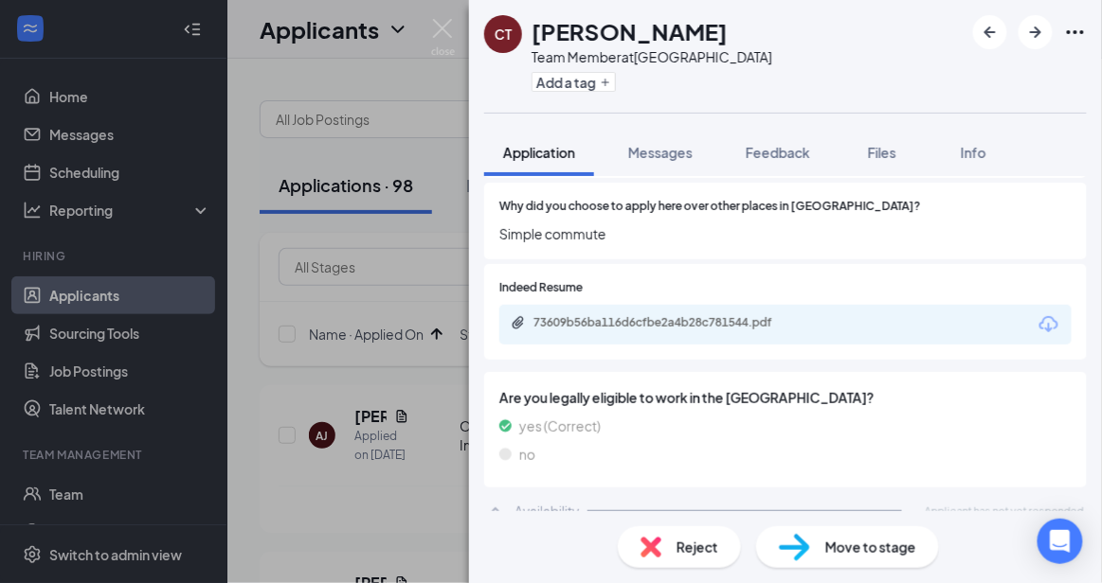
click at [702, 541] on span "Reject" at bounding box center [697, 547] width 42 height 21
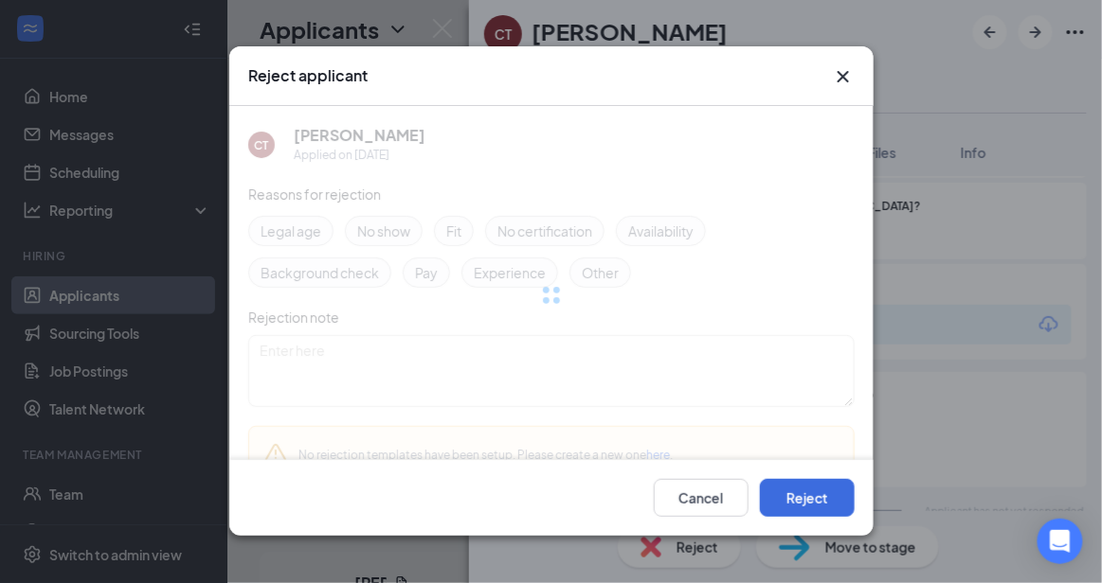
scroll to position [999, 0]
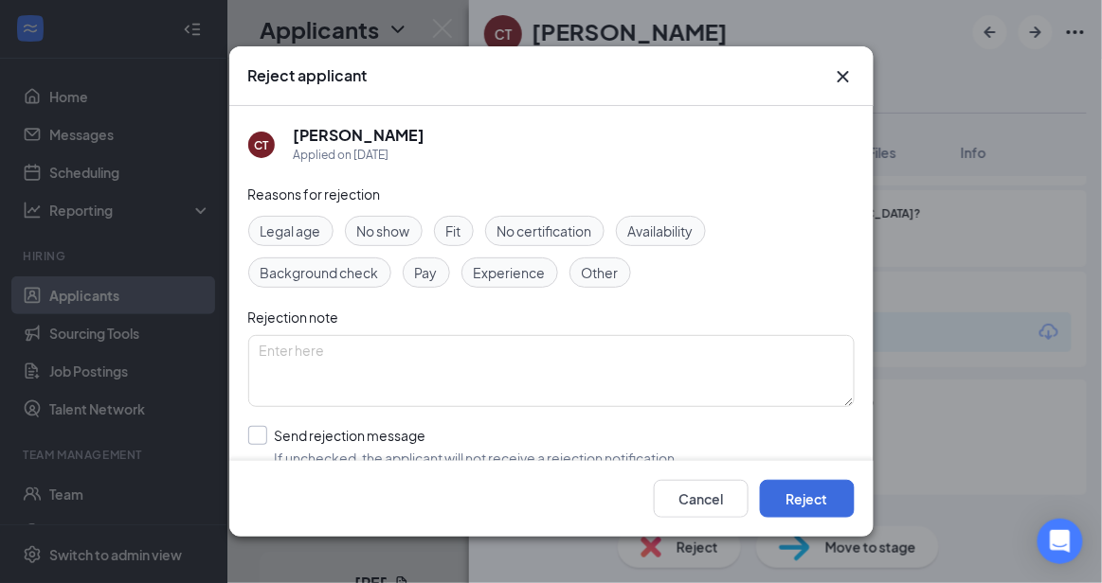
click at [562, 444] on input "Send rejection message If unchecked, the applicant will not receive a rejection…" at bounding box center [463, 447] width 431 height 42
checkbox input "true"
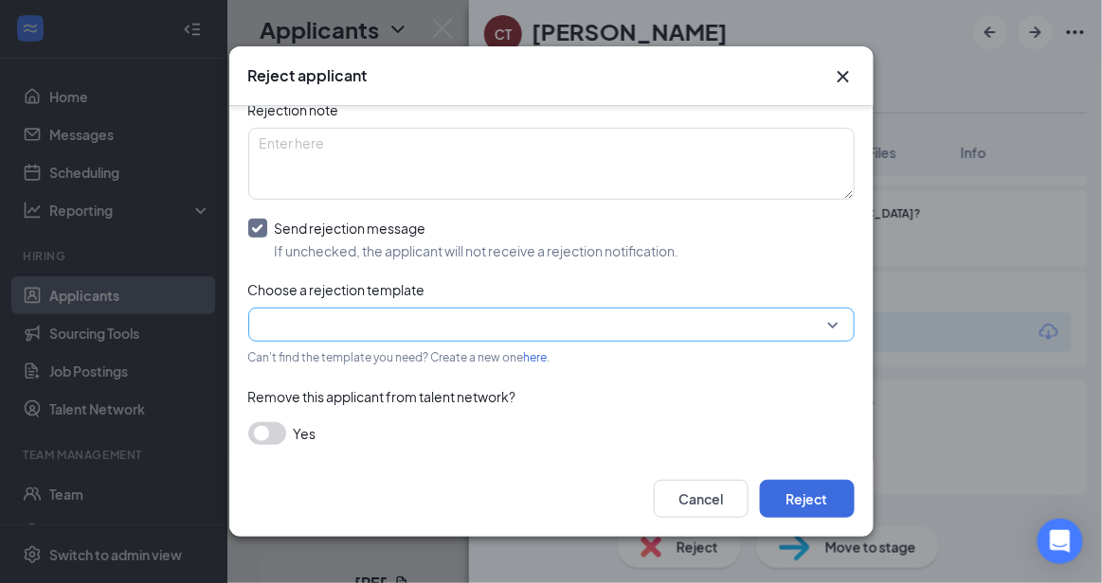
click at [791, 322] on input "search" at bounding box center [545, 325] width 570 height 32
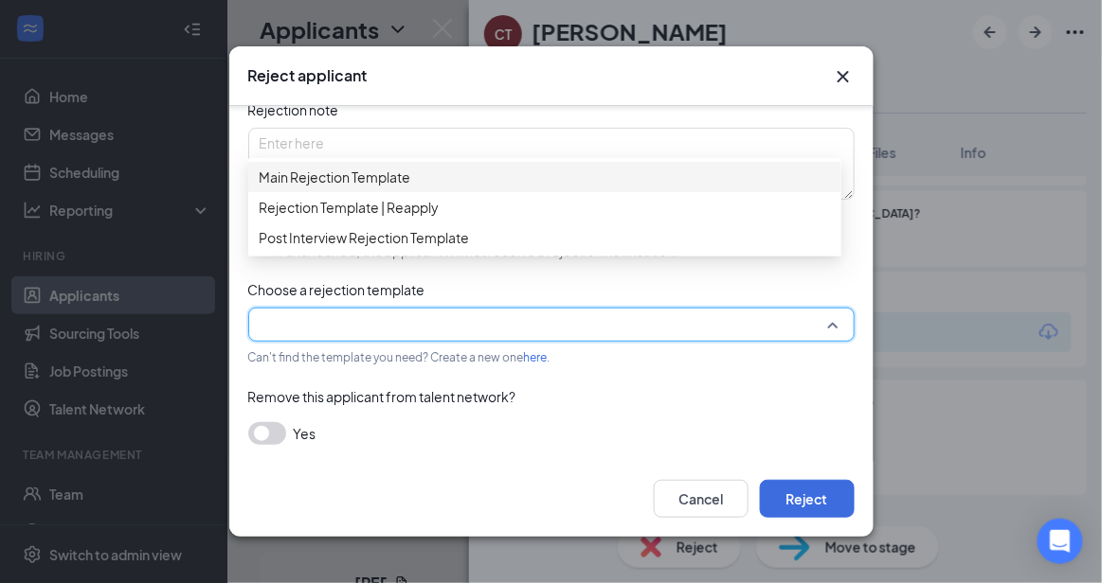
click at [590, 171] on div "Main Rejection Template" at bounding box center [544, 177] width 593 height 30
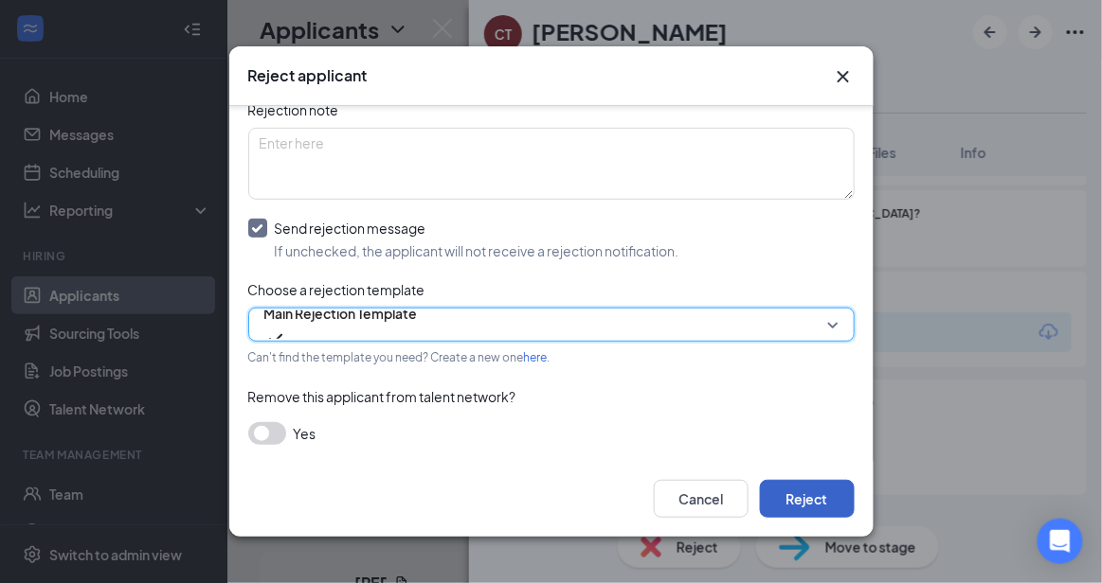
click at [819, 502] on button "Reject" at bounding box center [807, 499] width 95 height 38
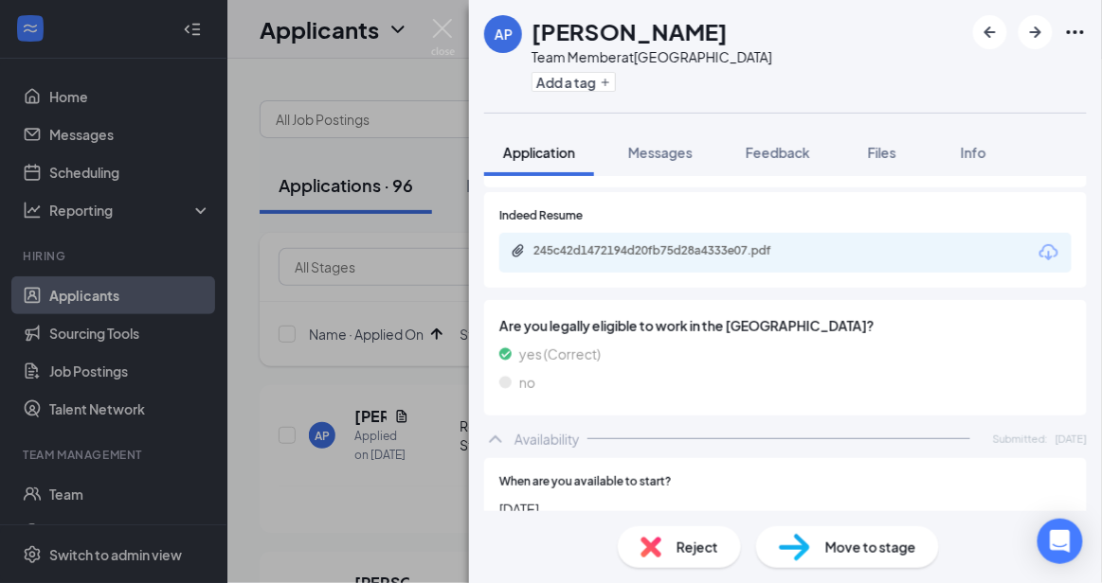
scroll to position [1038, 0]
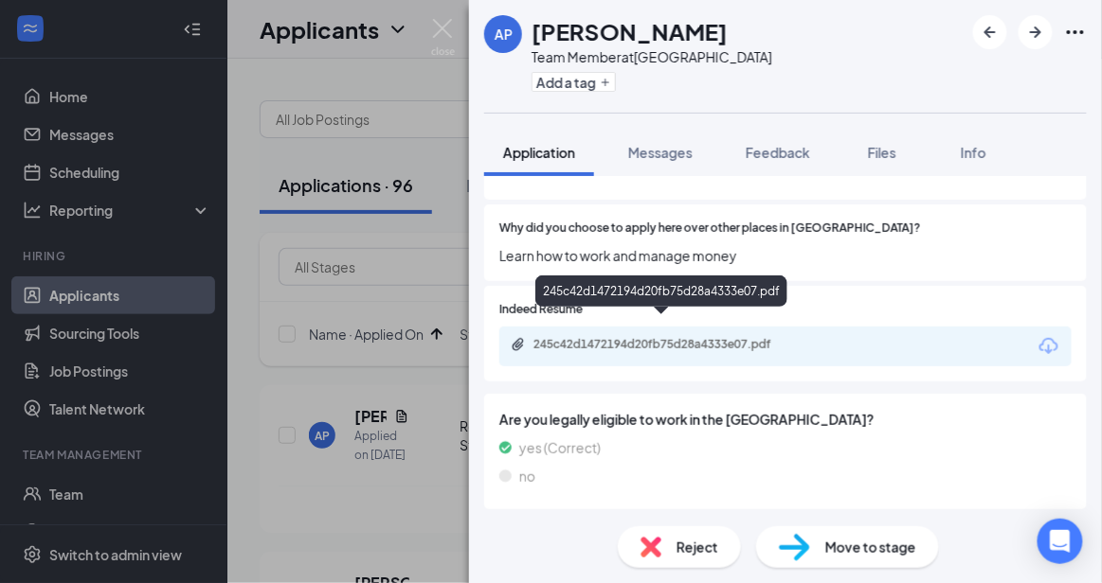
click at [769, 337] on div "245c42d1472194d20fb75d28a4333e07.pdf" at bounding box center [665, 344] width 265 height 15
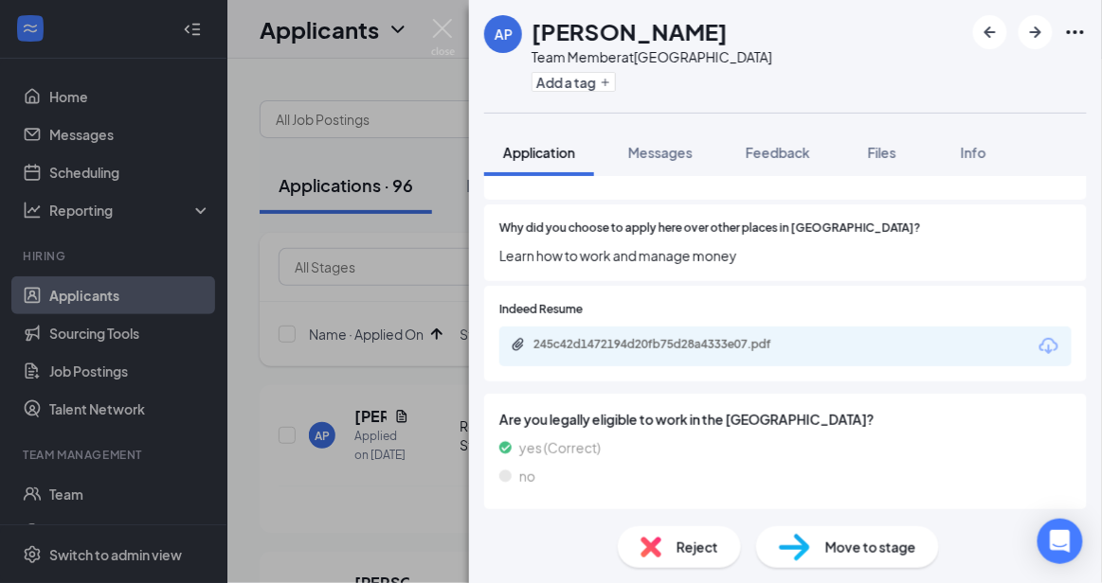
click at [847, 538] on span "Move to stage" at bounding box center [870, 547] width 91 height 21
type input "Onsite Interview (next stage)"
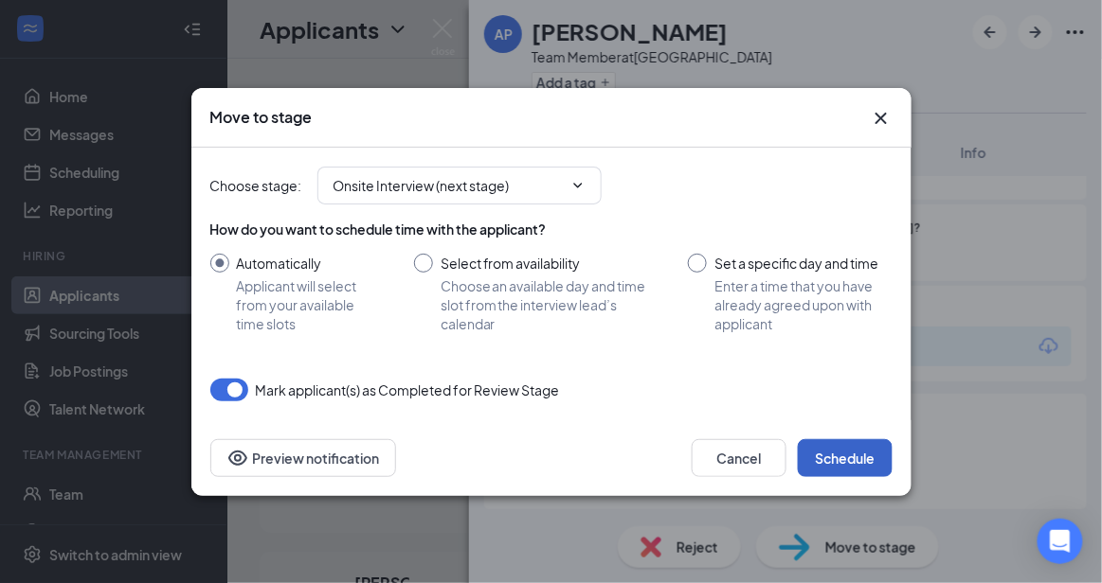
click at [869, 470] on button "Schedule" at bounding box center [845, 459] width 95 height 38
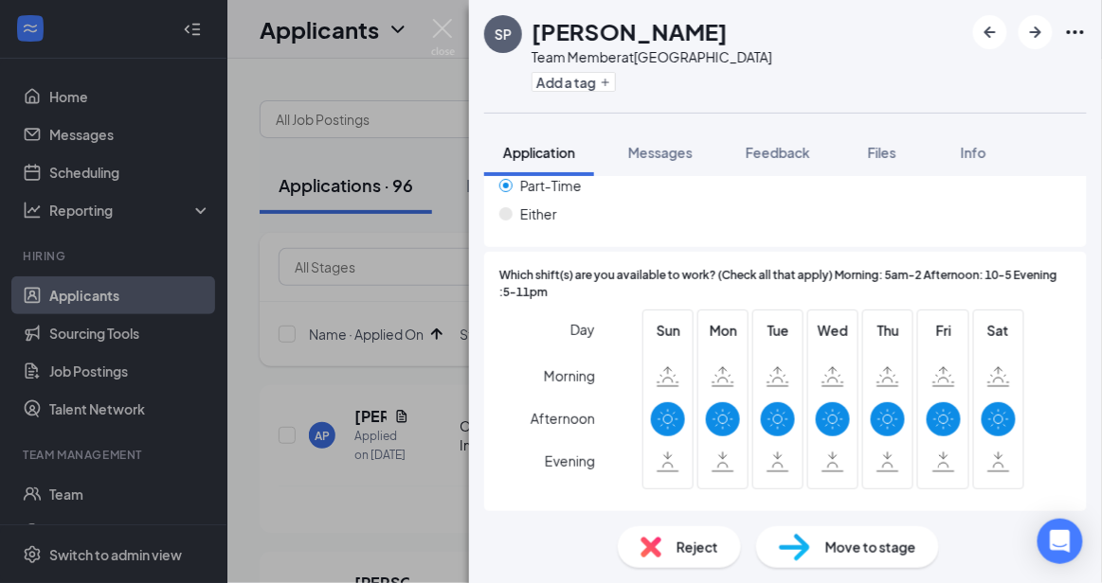
scroll to position [1552, 0]
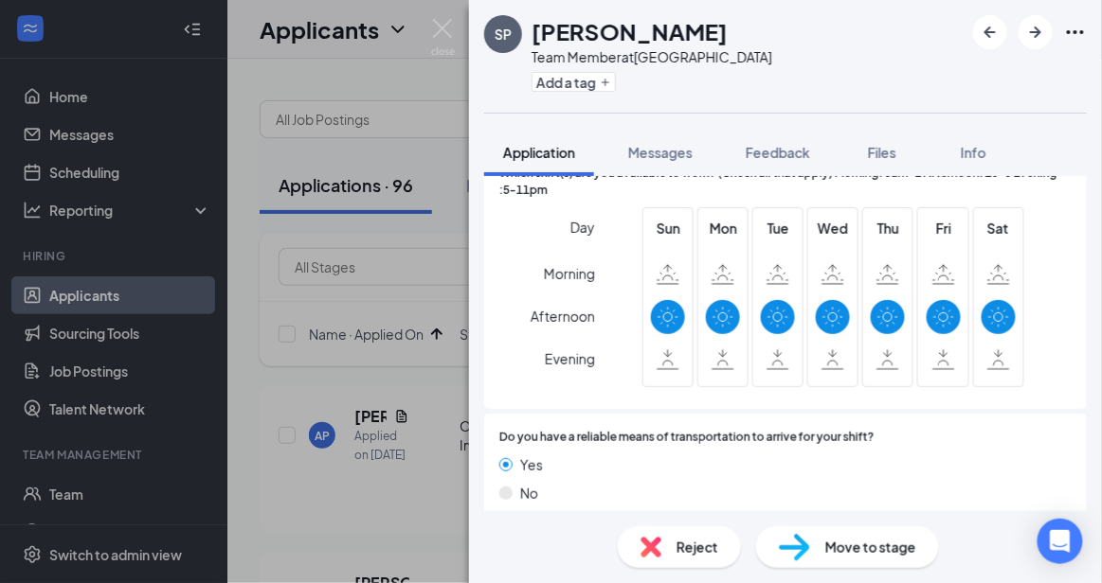
click at [725, 544] on div "Reject" at bounding box center [679, 548] width 123 height 42
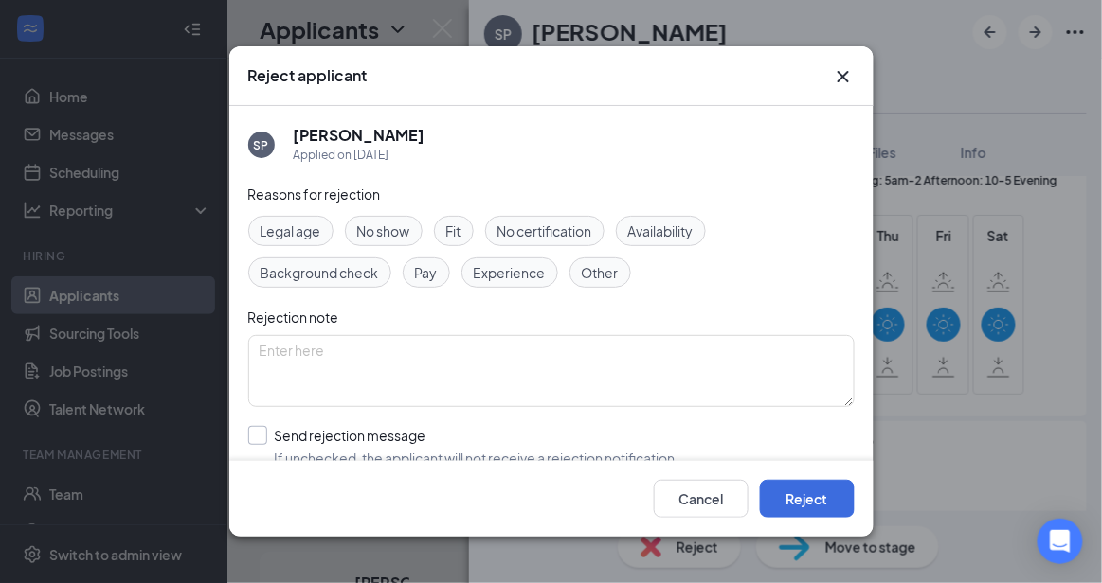
click at [555, 448] on input "Send rejection message If unchecked, the applicant will not receive a rejection…" at bounding box center [463, 447] width 431 height 42
checkbox input "true"
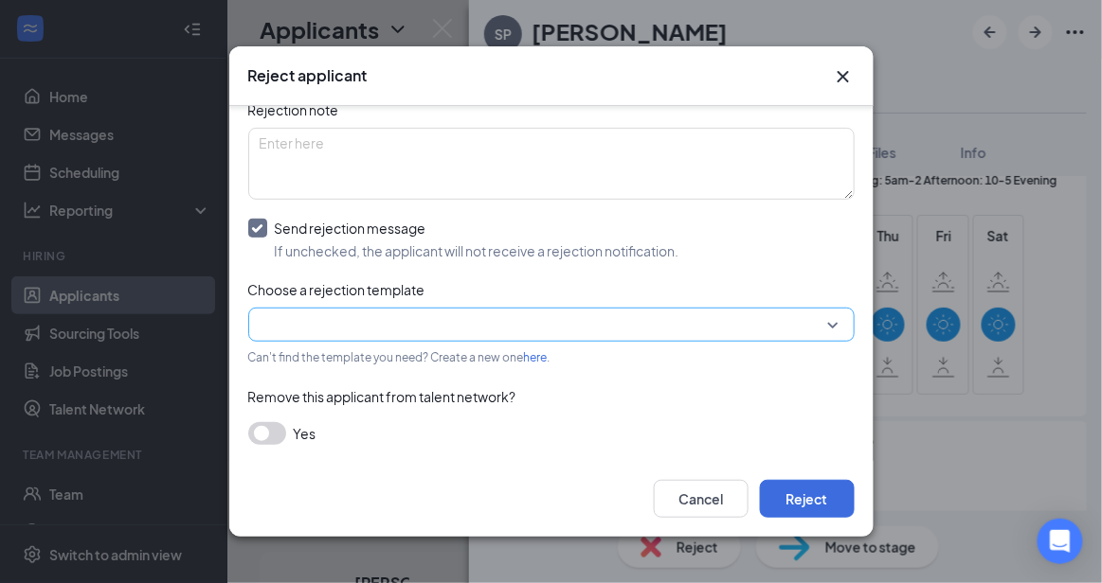
click at [789, 312] on input "search" at bounding box center [545, 325] width 570 height 32
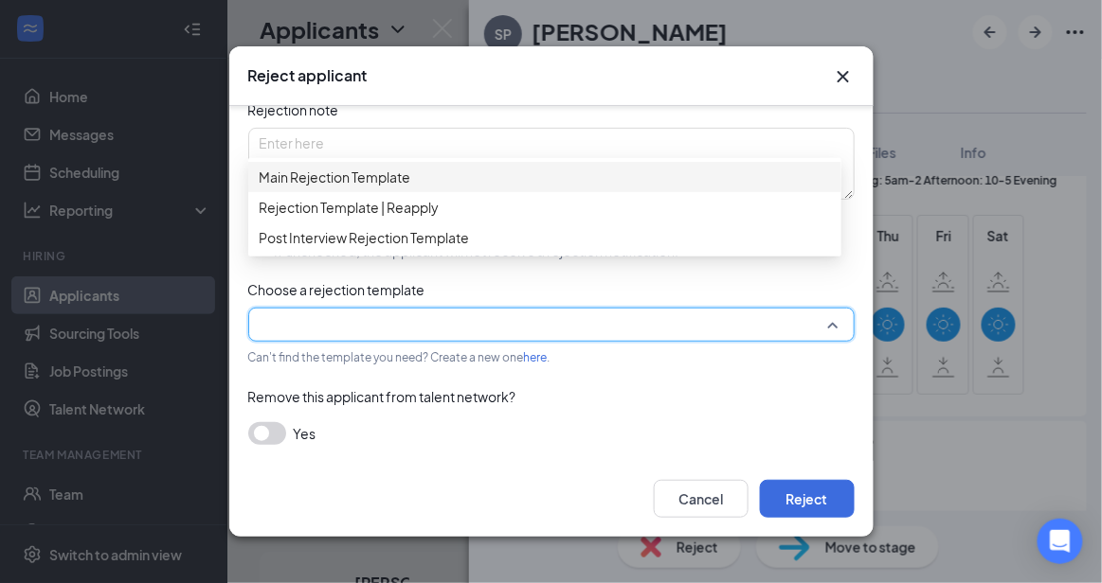
click at [594, 176] on span "Main Rejection Template" at bounding box center [545, 177] width 570 height 21
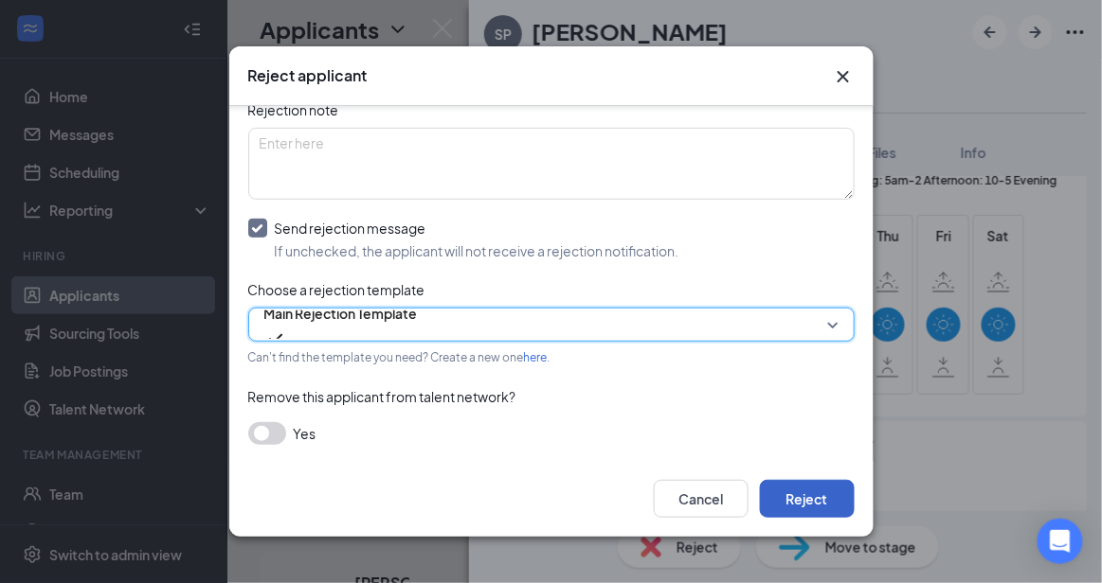
click at [808, 504] on button "Reject" at bounding box center [807, 499] width 95 height 38
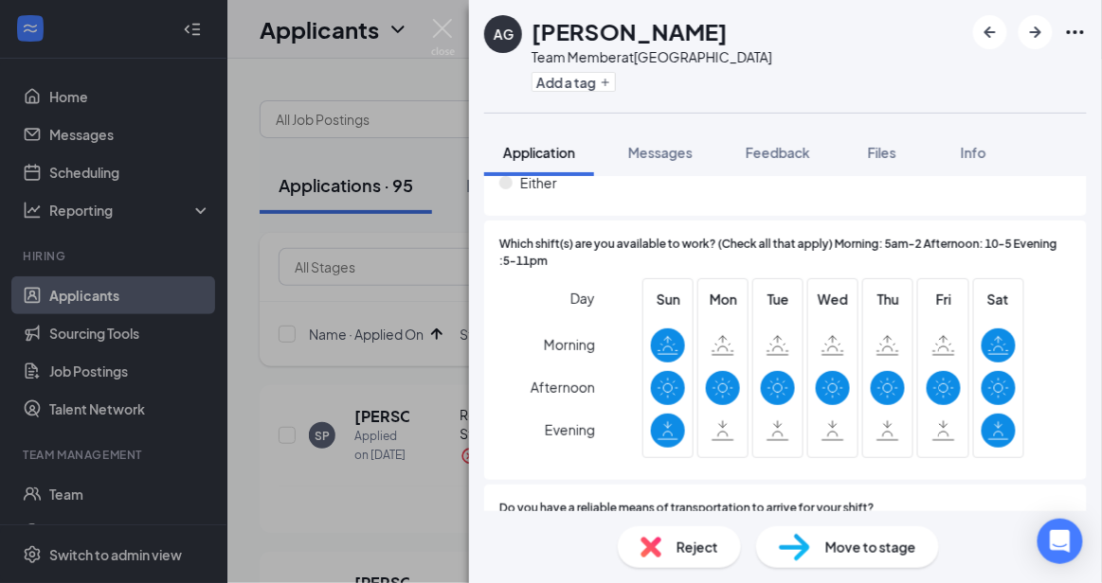
scroll to position [1604, 0]
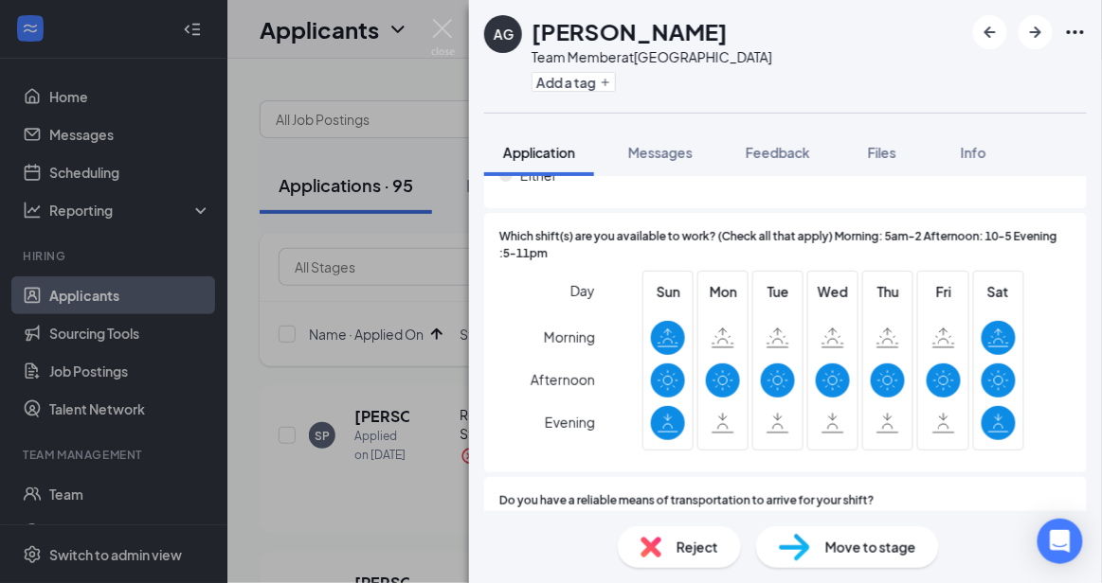
click at [715, 554] on span "Reject" at bounding box center [697, 547] width 42 height 21
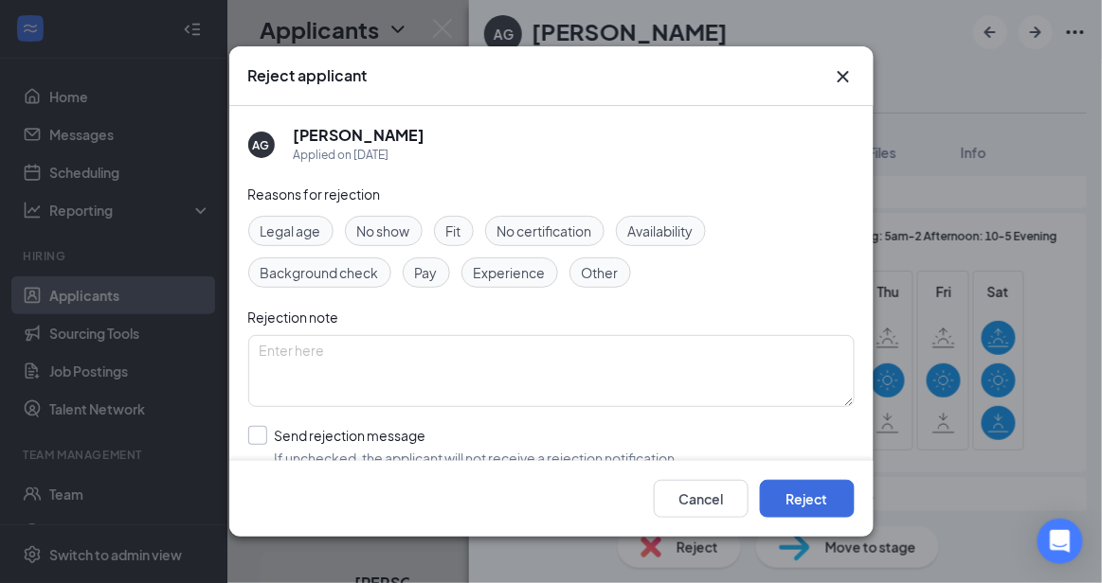
click at [578, 452] on input "Send rejection message If unchecked, the applicant will not receive a rejection…" at bounding box center [463, 447] width 431 height 42
checkbox input "true"
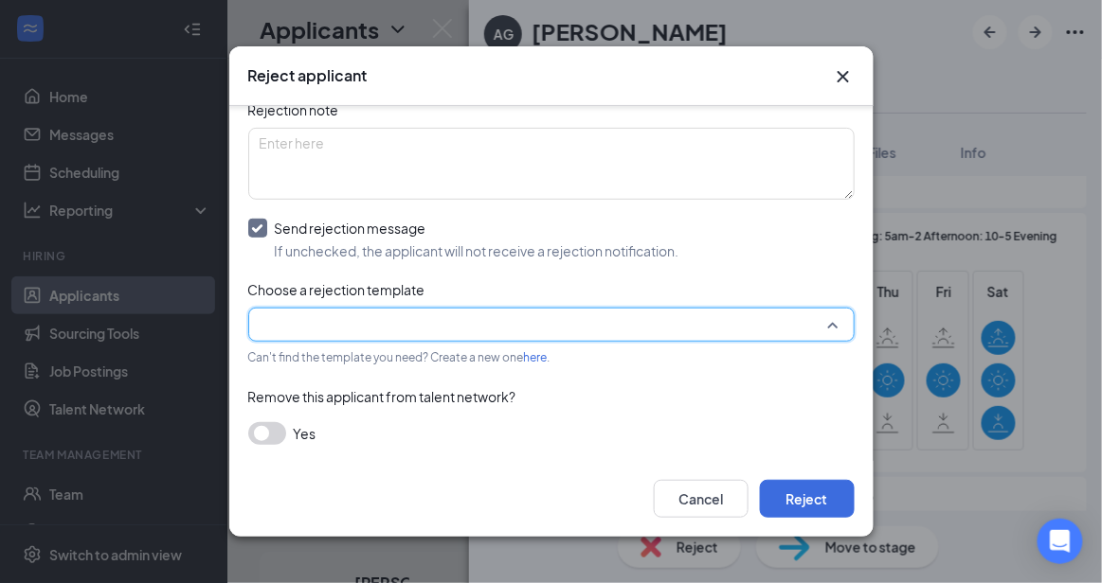
click at [763, 318] on input "search" at bounding box center [545, 325] width 570 height 32
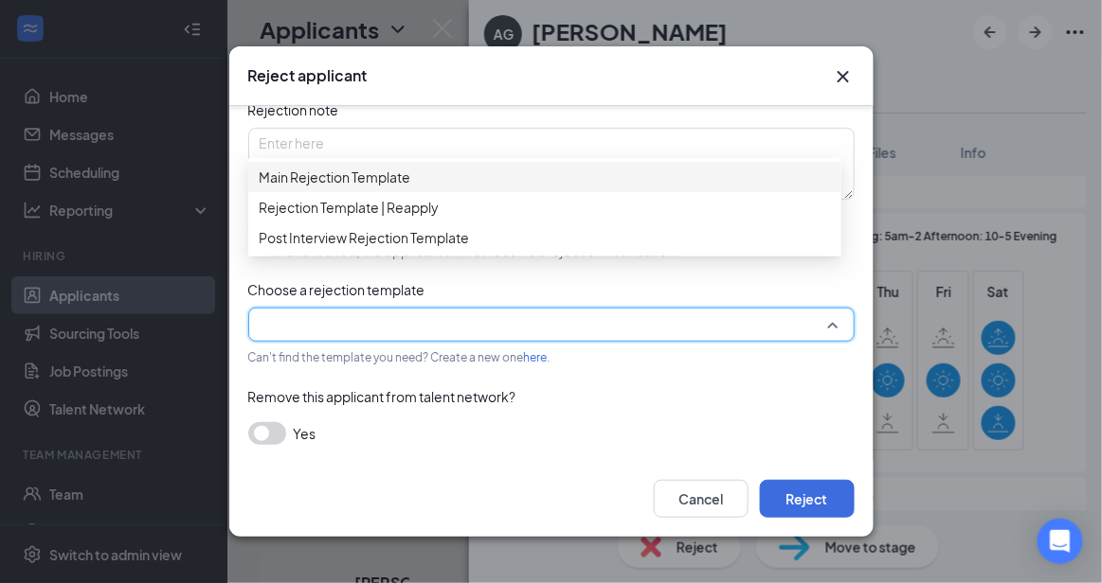
click at [554, 186] on span "Main Rejection Template" at bounding box center [545, 177] width 570 height 21
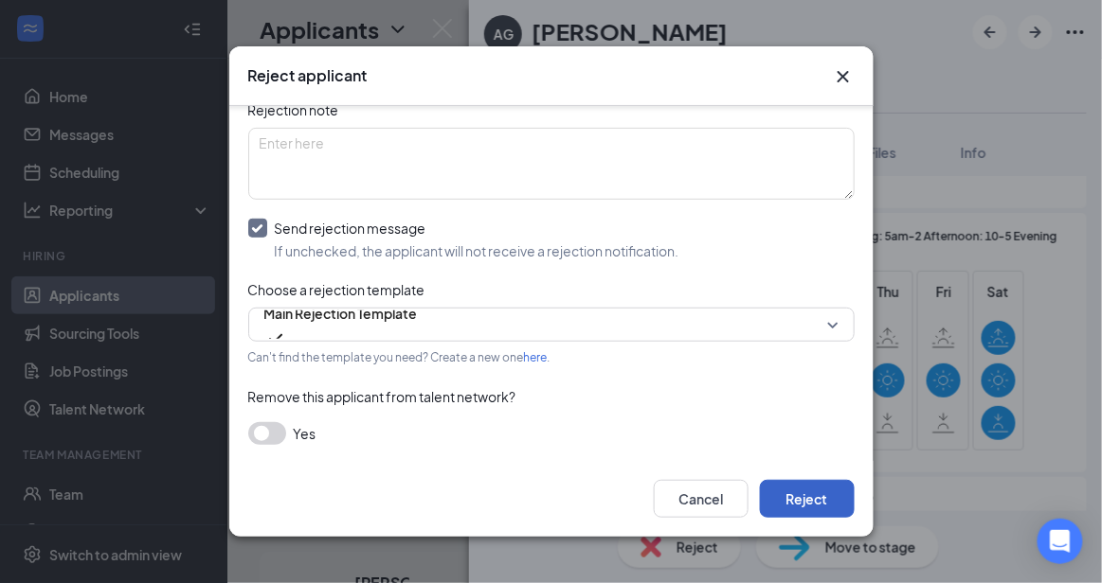
click at [804, 504] on button "Reject" at bounding box center [807, 499] width 95 height 38
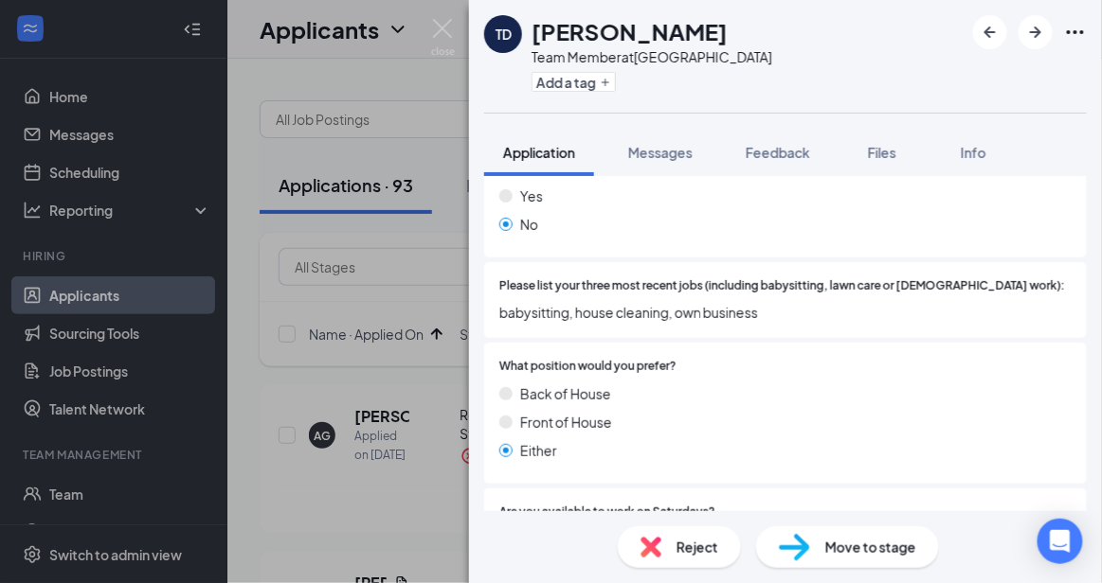
scroll to position [545, 0]
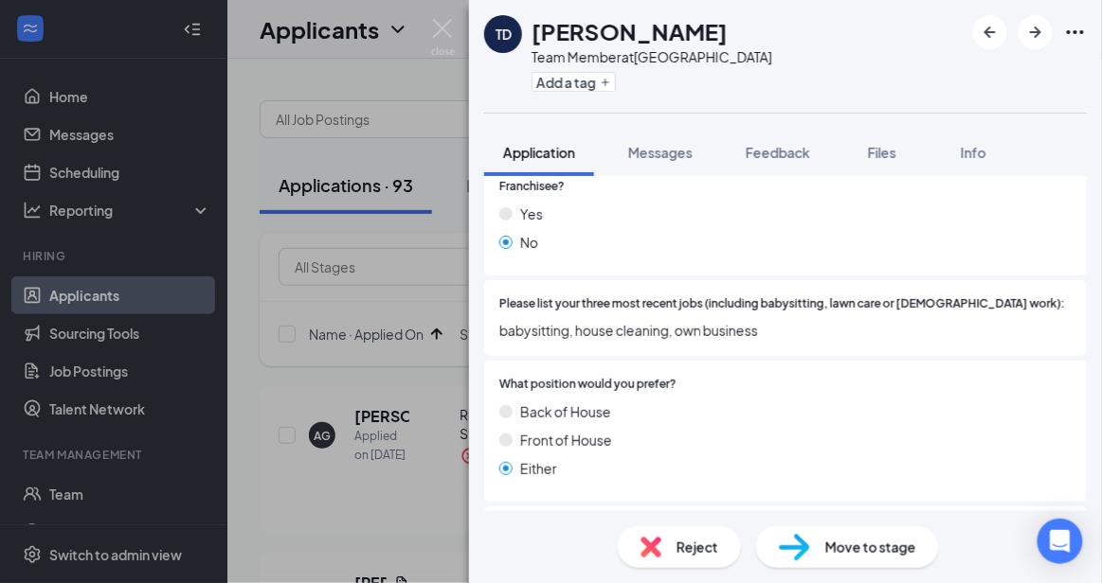
click at [888, 565] on div "Move to stage" at bounding box center [847, 548] width 183 height 42
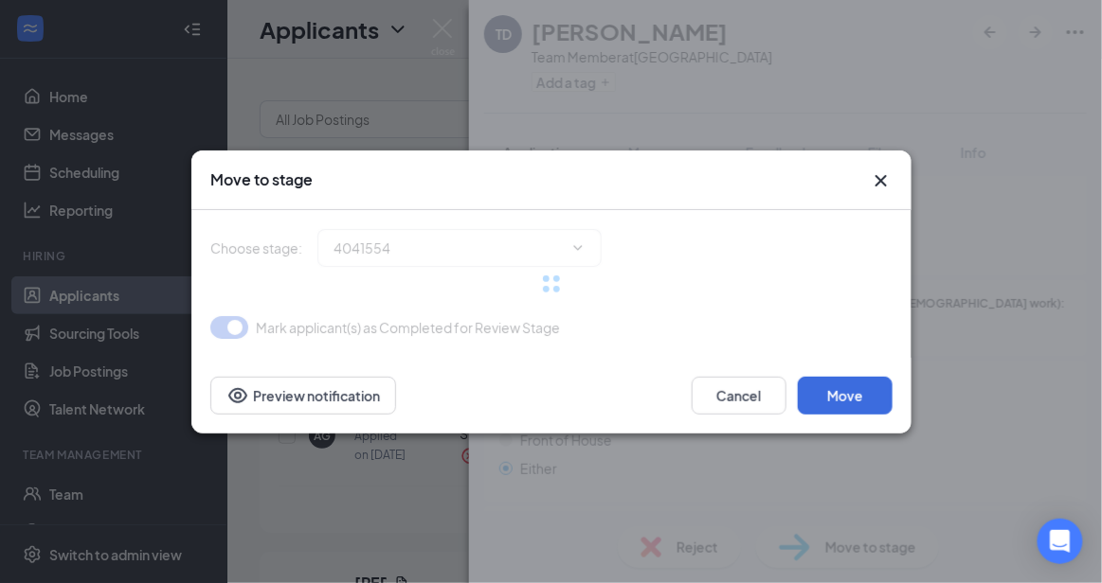
type input "Onsite Interview (next stage)"
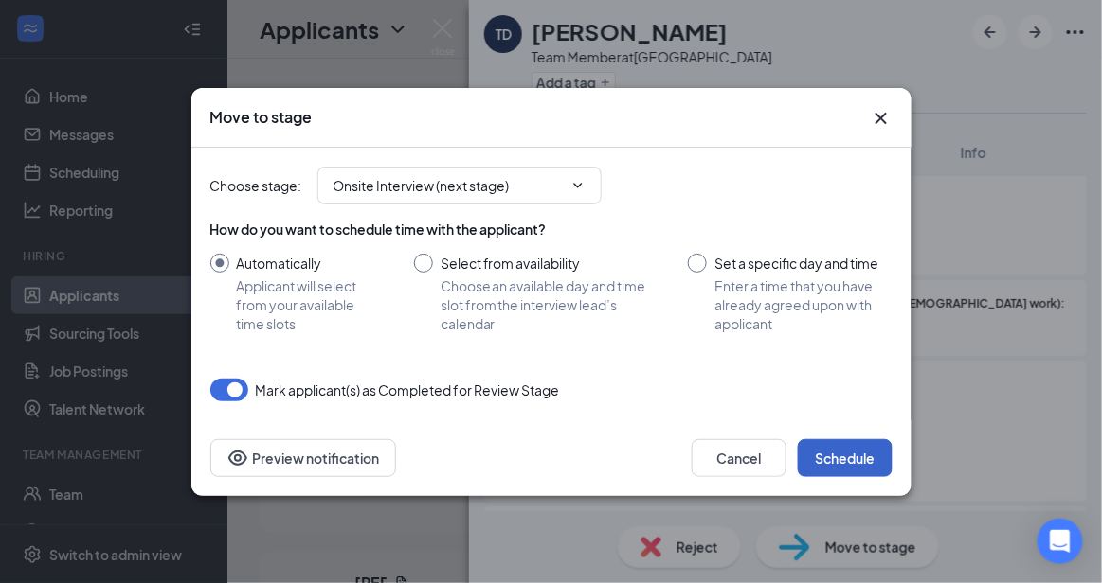
click at [851, 455] on button "Schedule" at bounding box center [845, 459] width 95 height 38
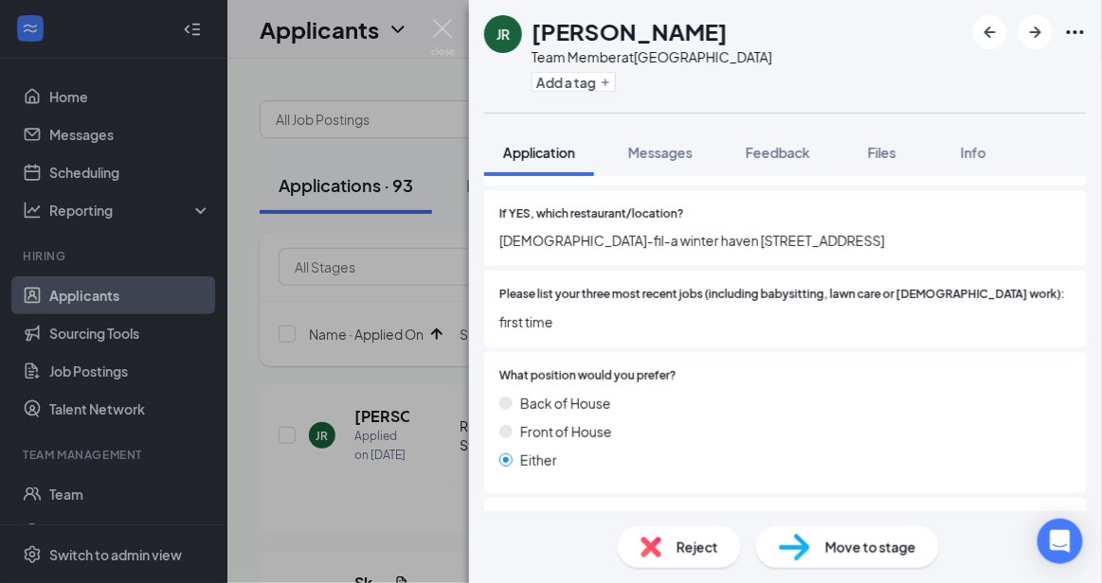
scroll to position [638, 0]
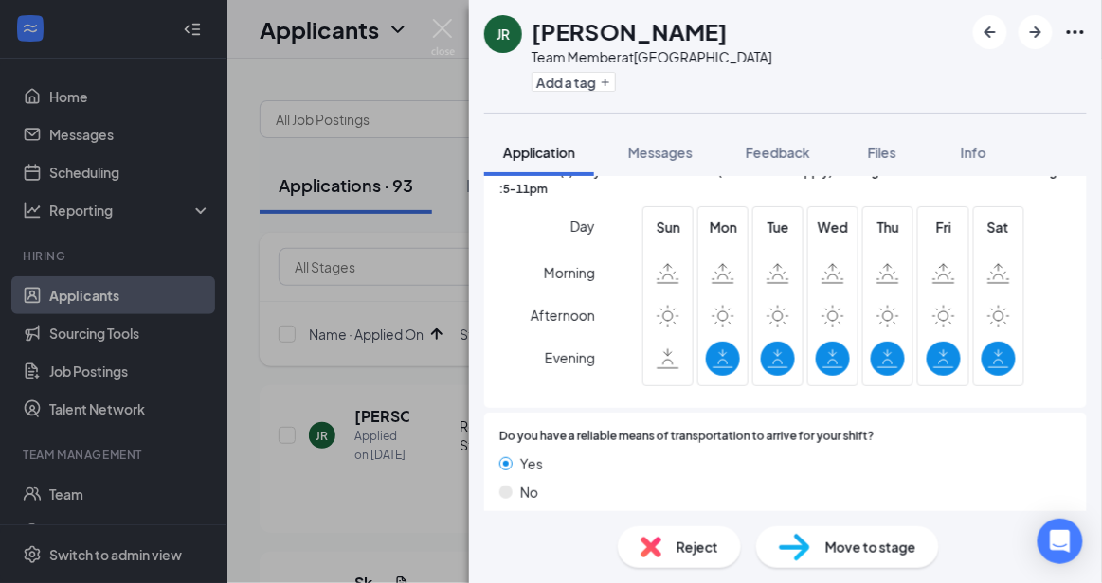
click at [669, 550] on div "Reject" at bounding box center [679, 548] width 123 height 42
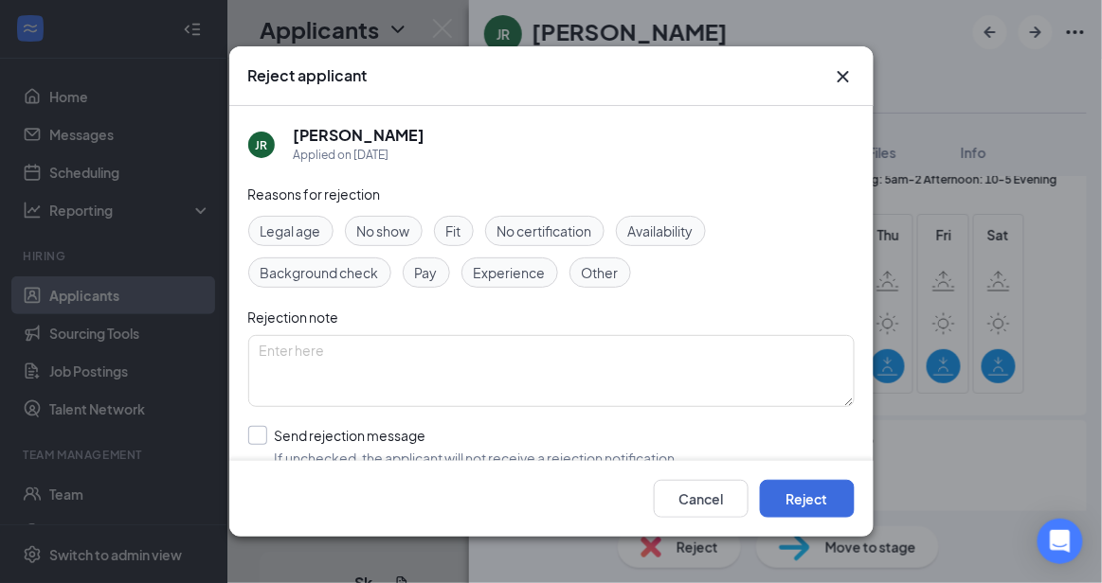
click at [522, 439] on input "Send rejection message If unchecked, the applicant will not receive a rejection…" at bounding box center [463, 447] width 431 height 42
checkbox input "true"
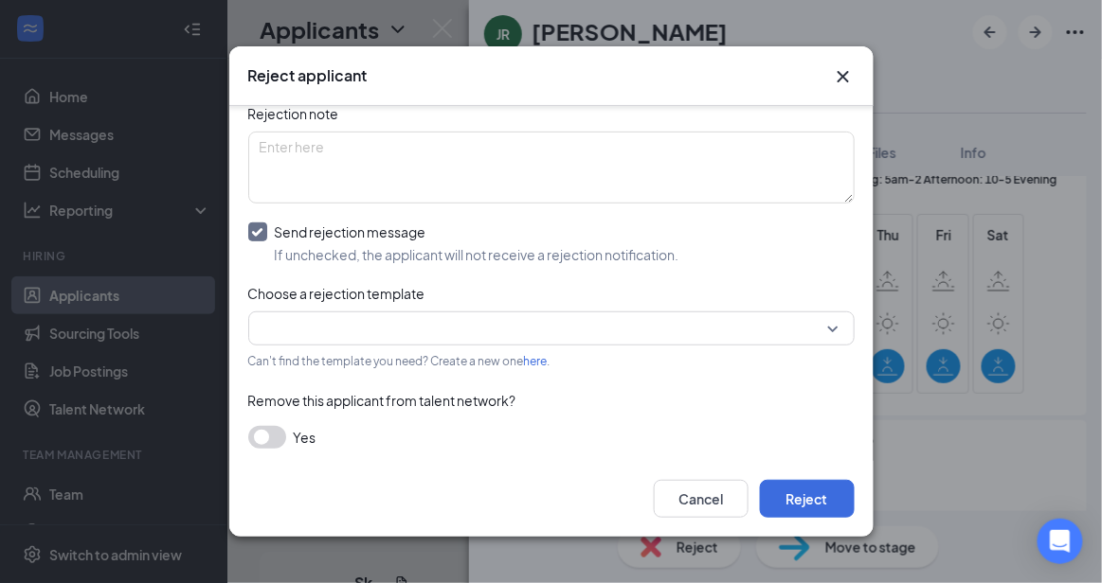
scroll to position [207, 0]
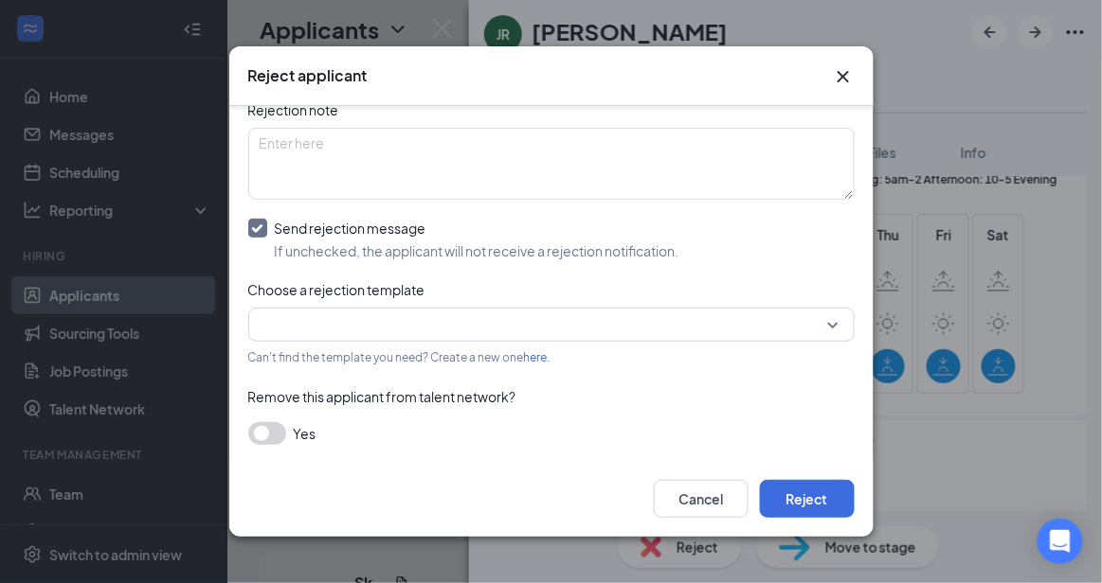
click at [799, 304] on div "Reasons for rejection Legal age No show Fit No certification Availability Backg…" at bounding box center [551, 220] width 606 height 488
click at [800, 309] on input "search" at bounding box center [545, 325] width 570 height 32
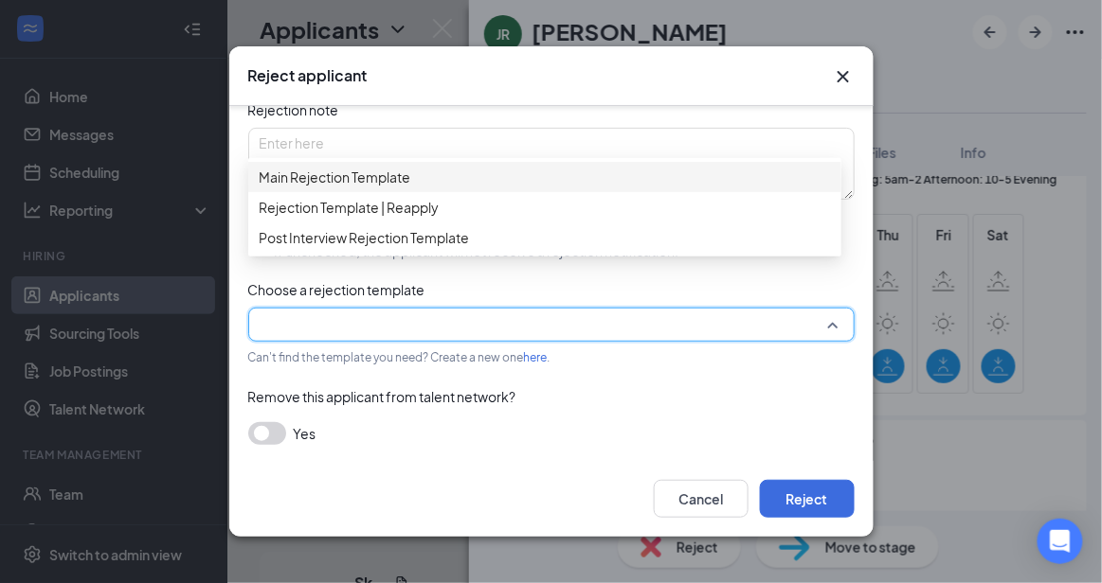
click at [583, 188] on span "Main Rejection Template" at bounding box center [545, 177] width 570 height 21
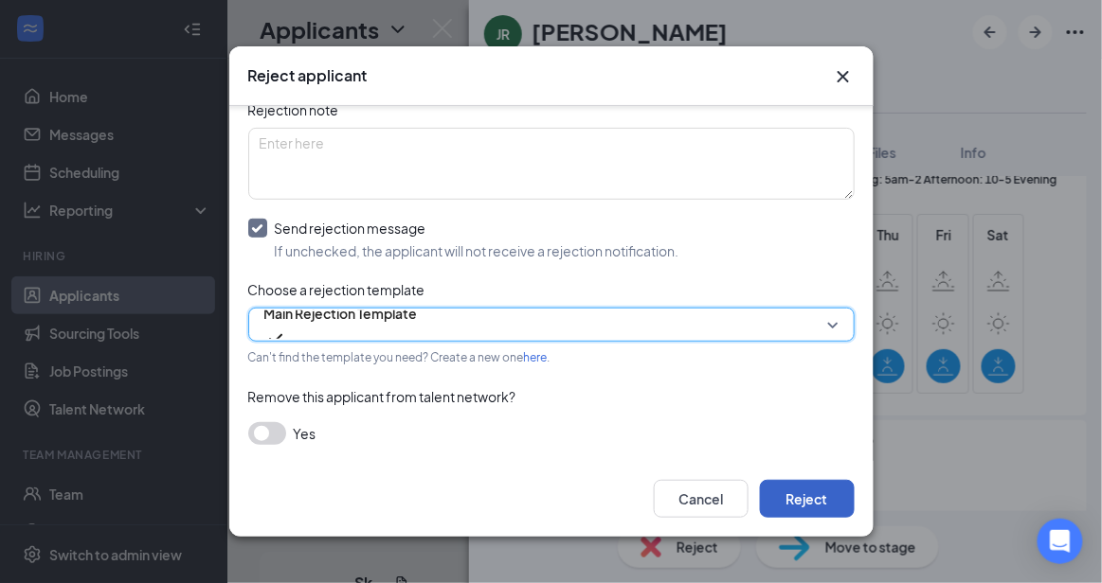
click at [796, 495] on button "Reject" at bounding box center [807, 499] width 95 height 38
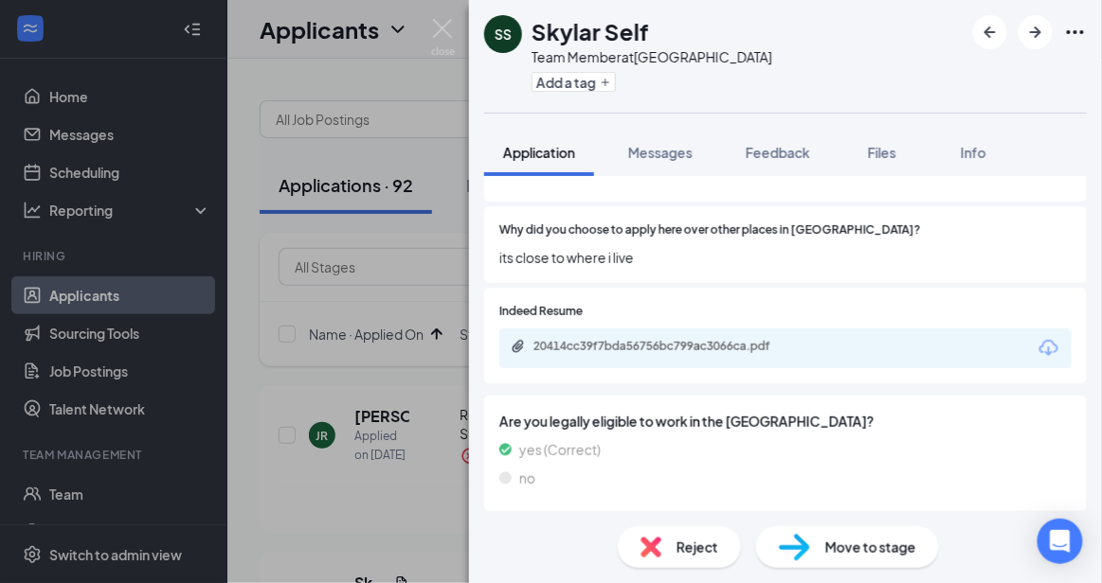
scroll to position [948, 0]
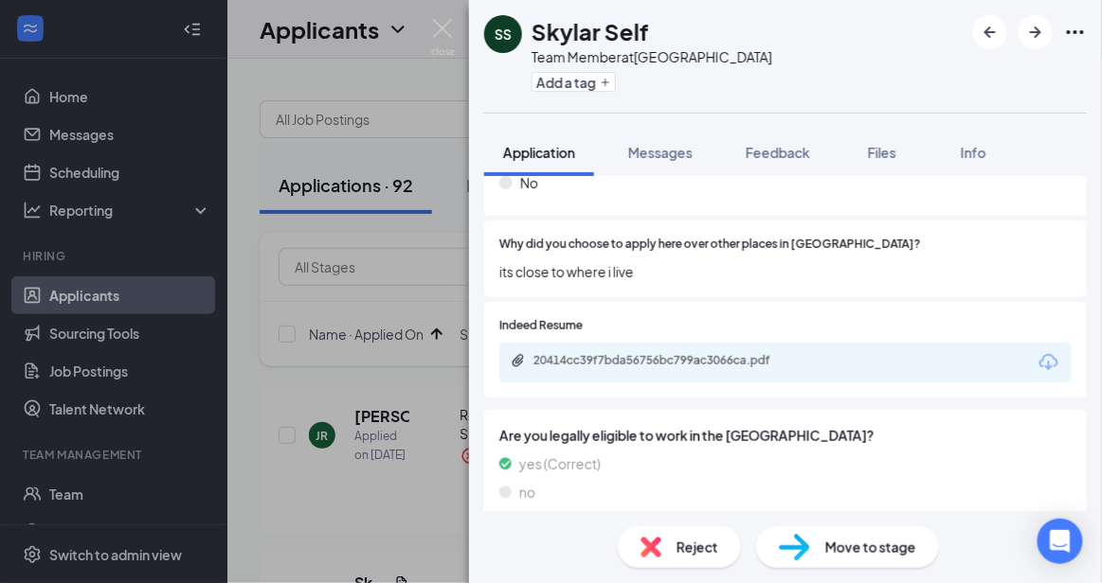
click at [704, 549] on span "Reject" at bounding box center [697, 547] width 42 height 21
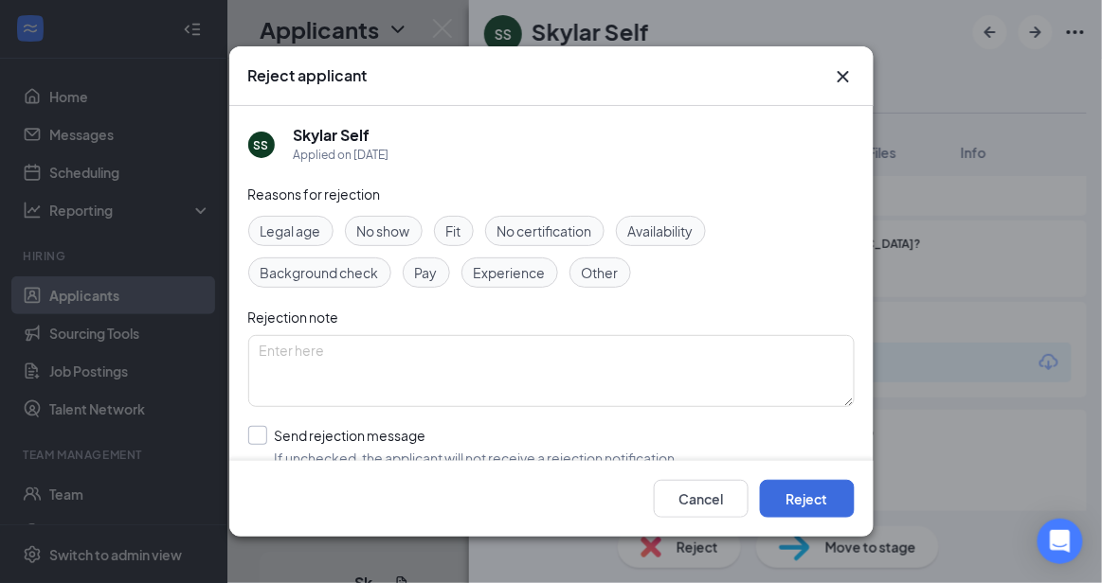
click at [440, 436] on input "Send rejection message If unchecked, the applicant will not receive a rejection…" at bounding box center [463, 447] width 431 height 42
checkbox input "true"
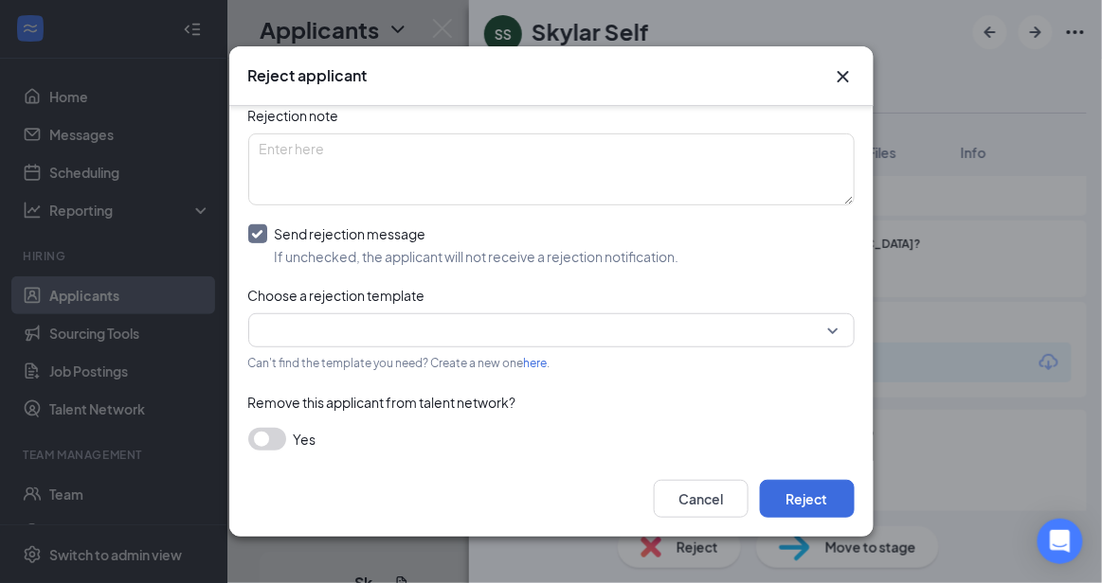
scroll to position [207, 0]
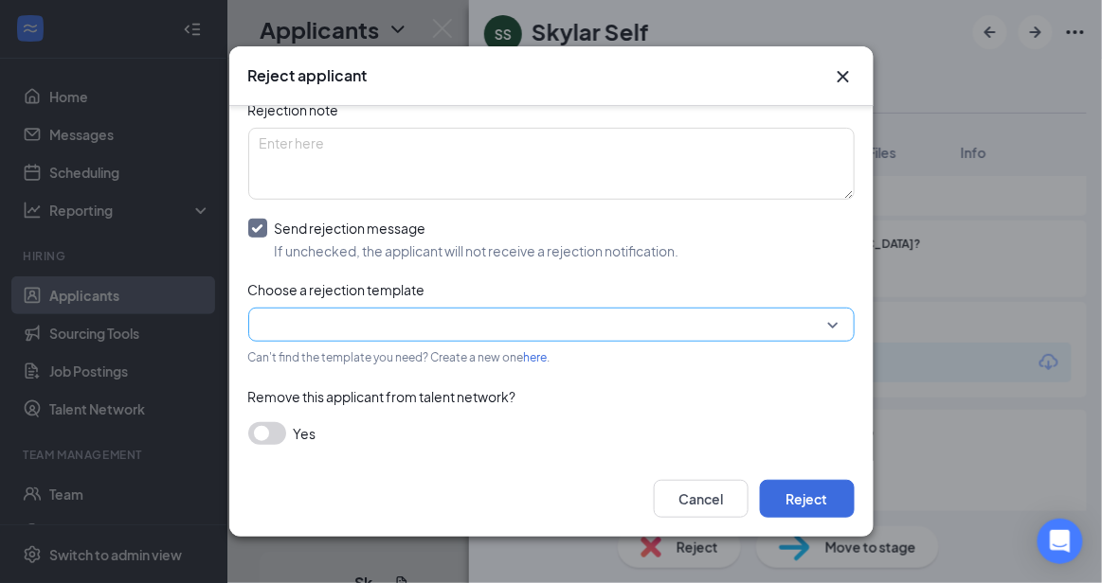
click at [768, 329] on input "search" at bounding box center [545, 325] width 570 height 32
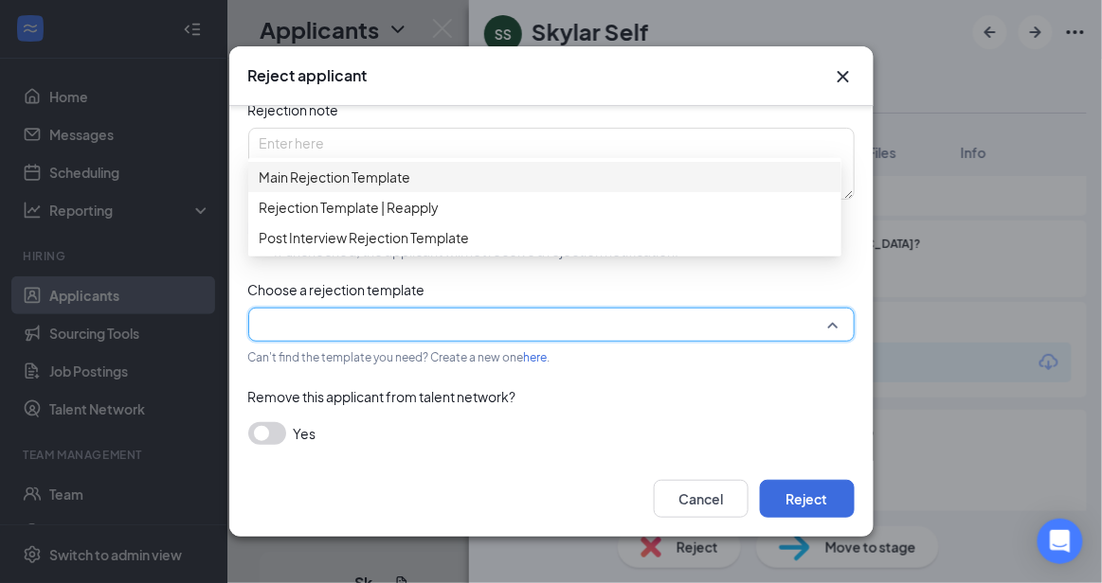
click at [553, 175] on span "Main Rejection Template" at bounding box center [545, 177] width 570 height 21
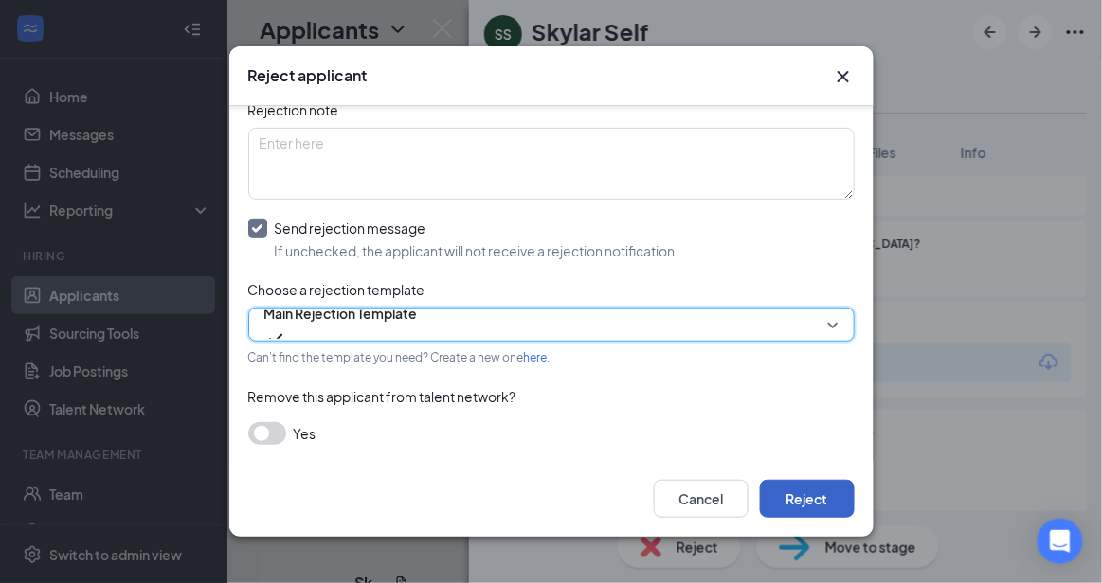
click at [816, 503] on button "Reject" at bounding box center [807, 499] width 95 height 38
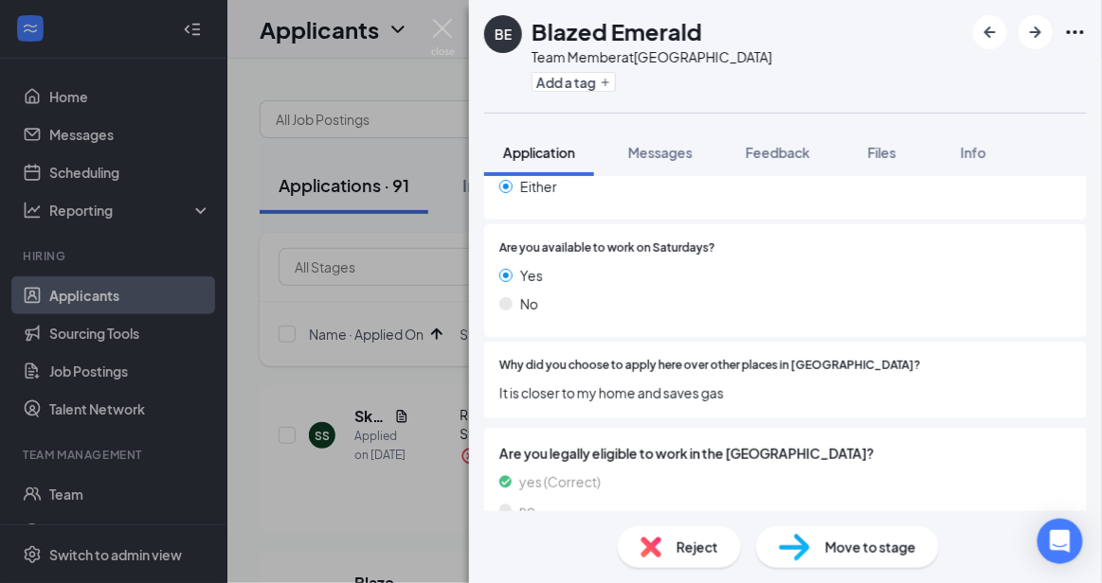
scroll to position [1533, 0]
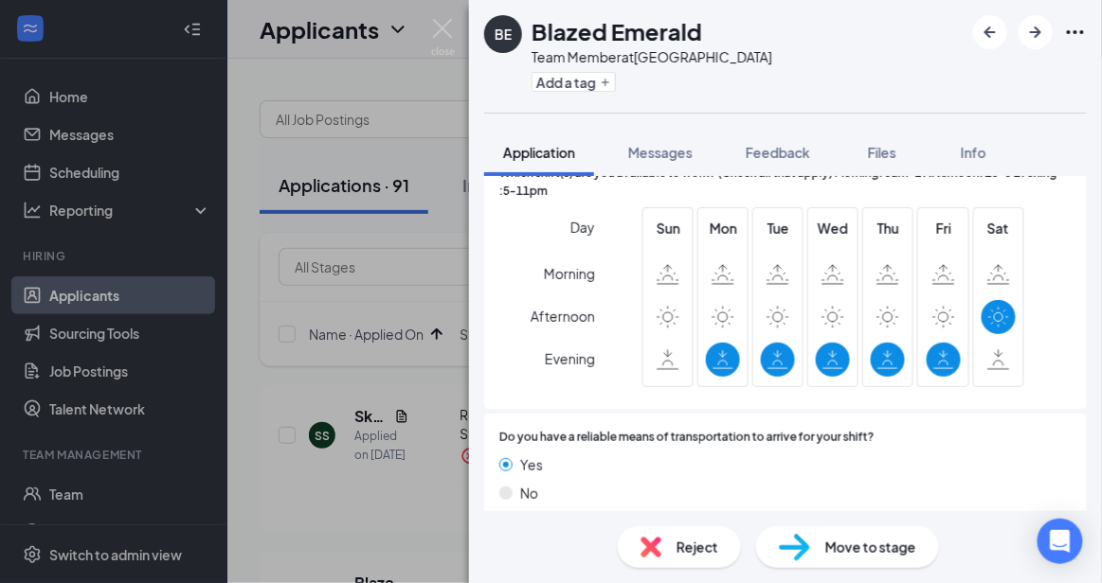
click at [699, 541] on span "Reject" at bounding box center [697, 547] width 42 height 21
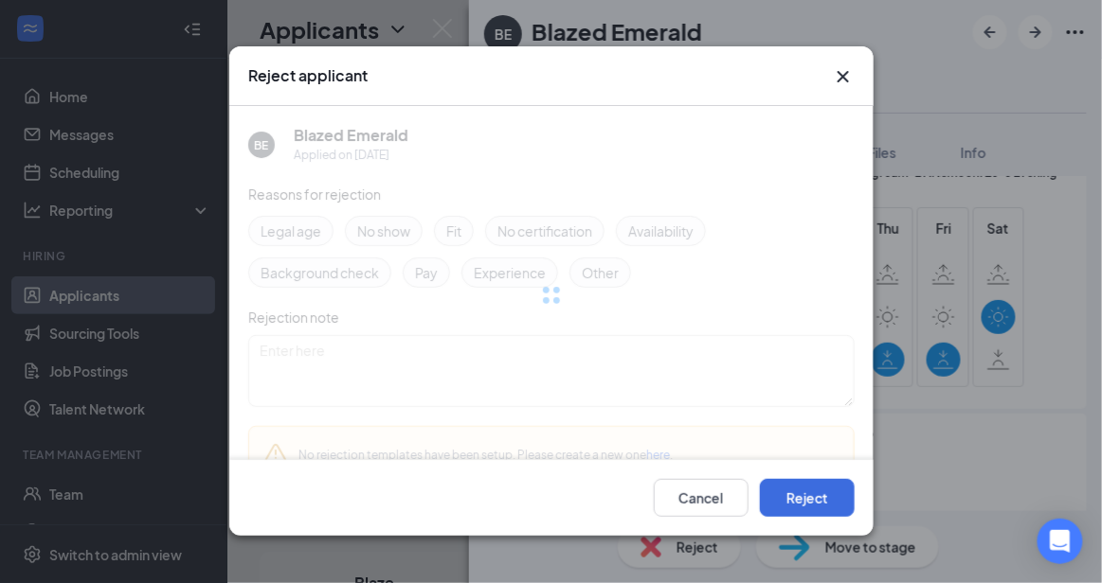
scroll to position [1525, 0]
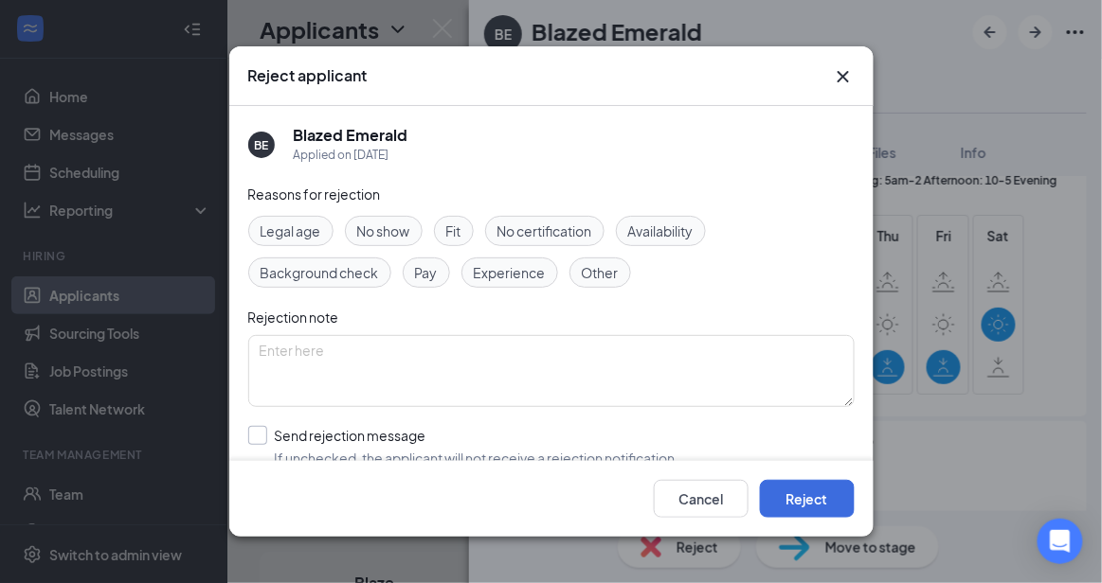
click at [551, 449] on input "Send rejection message If unchecked, the applicant will not receive a rejection…" at bounding box center [463, 447] width 431 height 42
checkbox input "true"
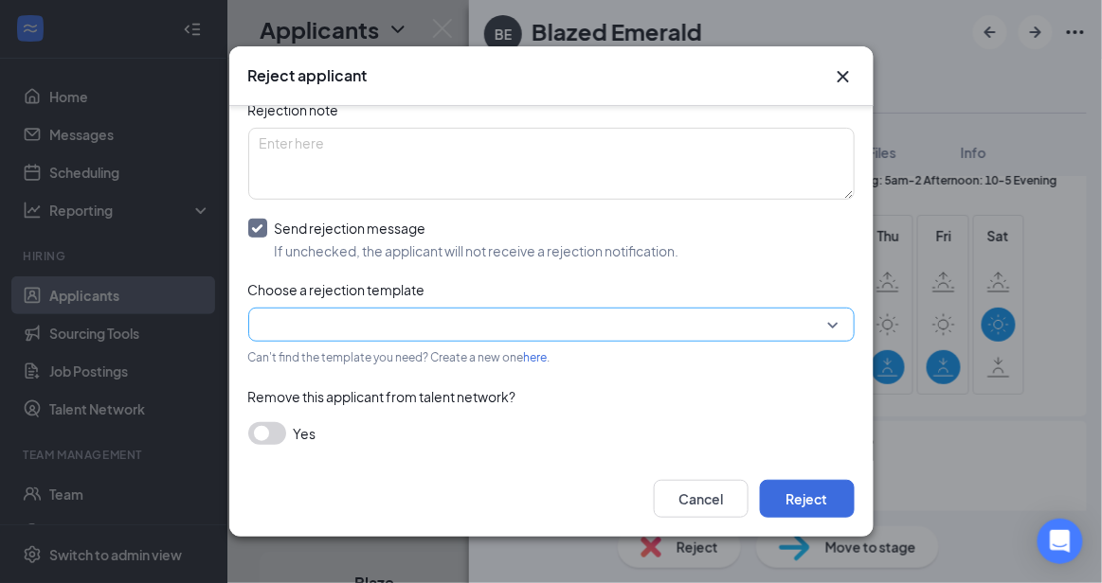
click at [750, 314] on input "search" at bounding box center [545, 325] width 570 height 32
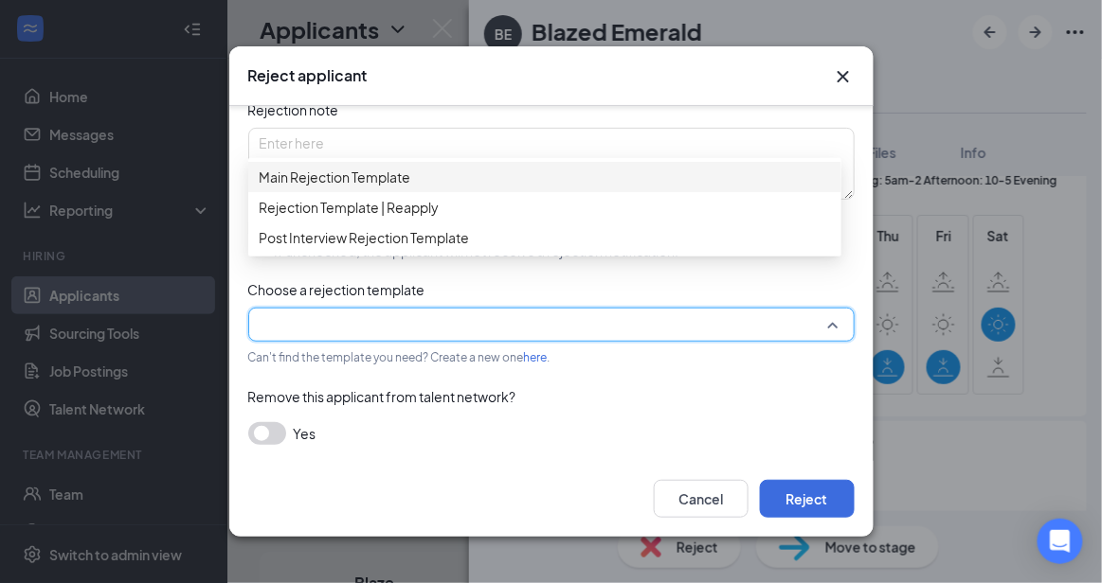
click at [564, 187] on span "Main Rejection Template" at bounding box center [545, 177] width 570 height 21
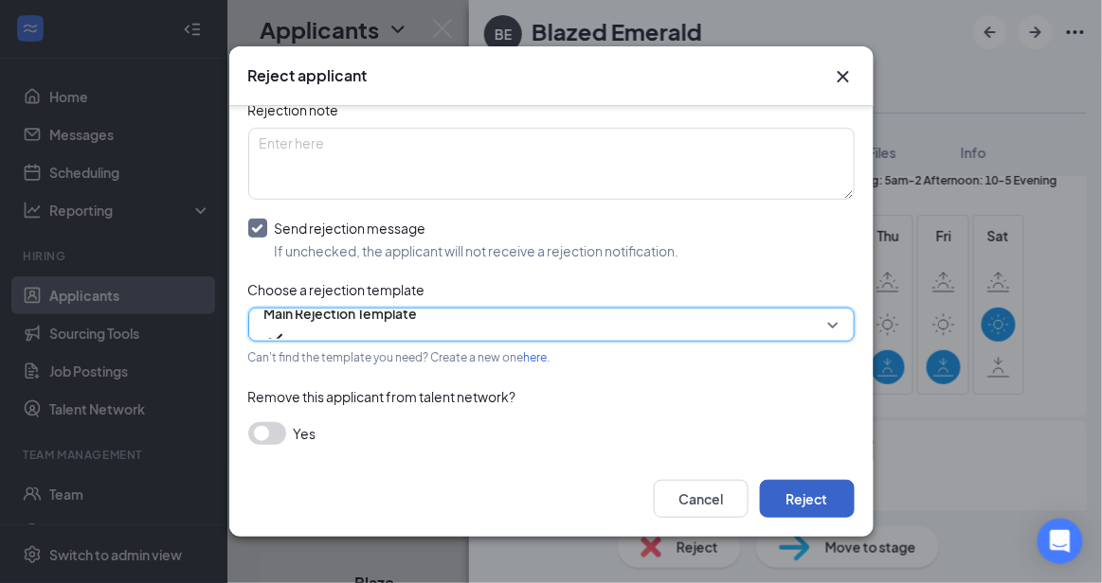
click at [790, 515] on button "Reject" at bounding box center [807, 499] width 95 height 38
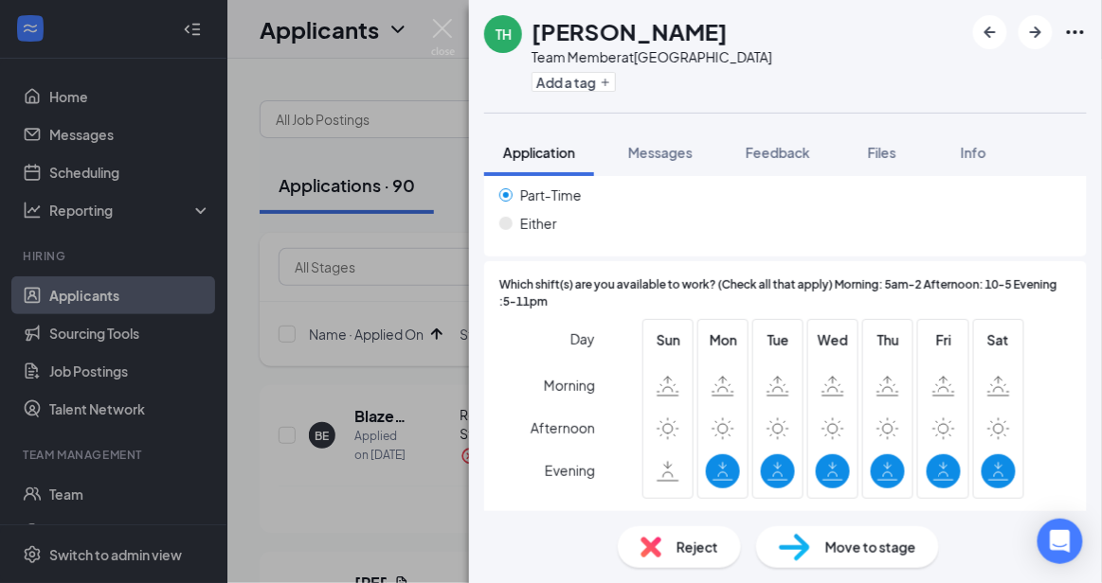
scroll to position [1547, 0]
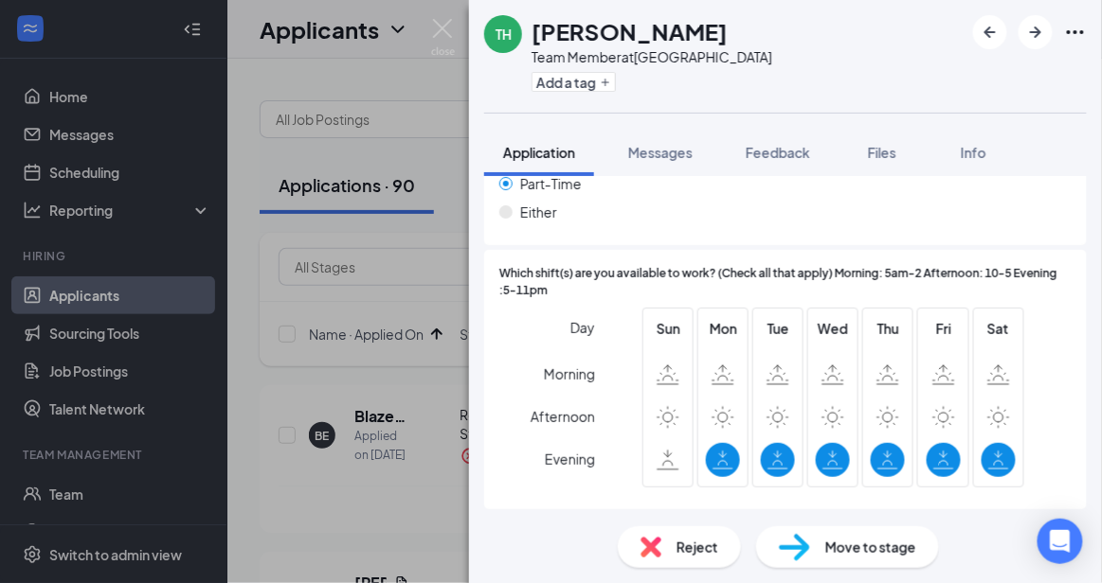
click at [680, 558] on div "Reject" at bounding box center [679, 548] width 123 height 42
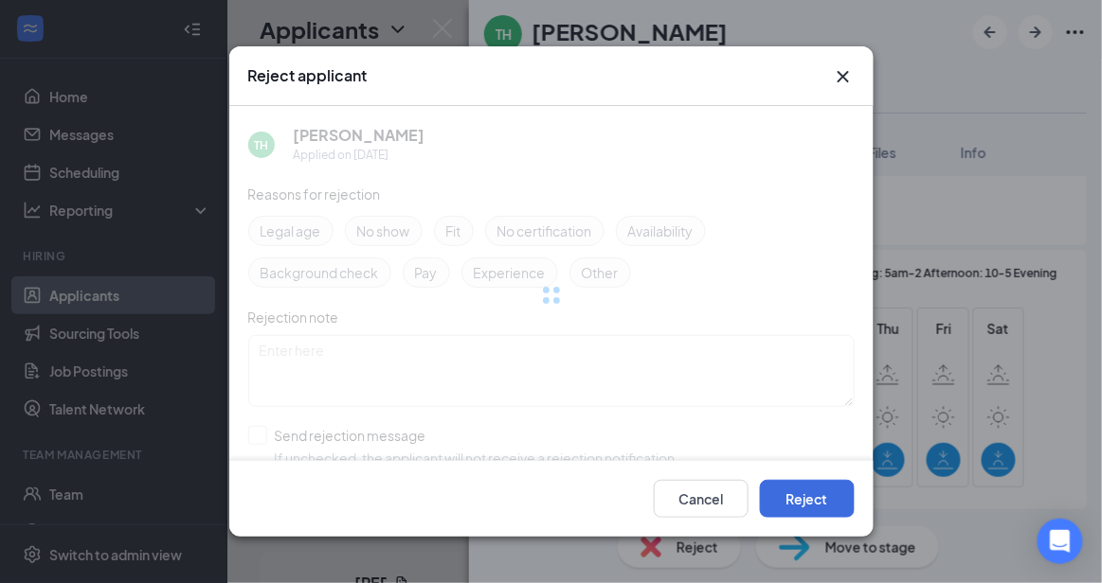
click at [499, 444] on div at bounding box center [551, 295] width 606 height 379
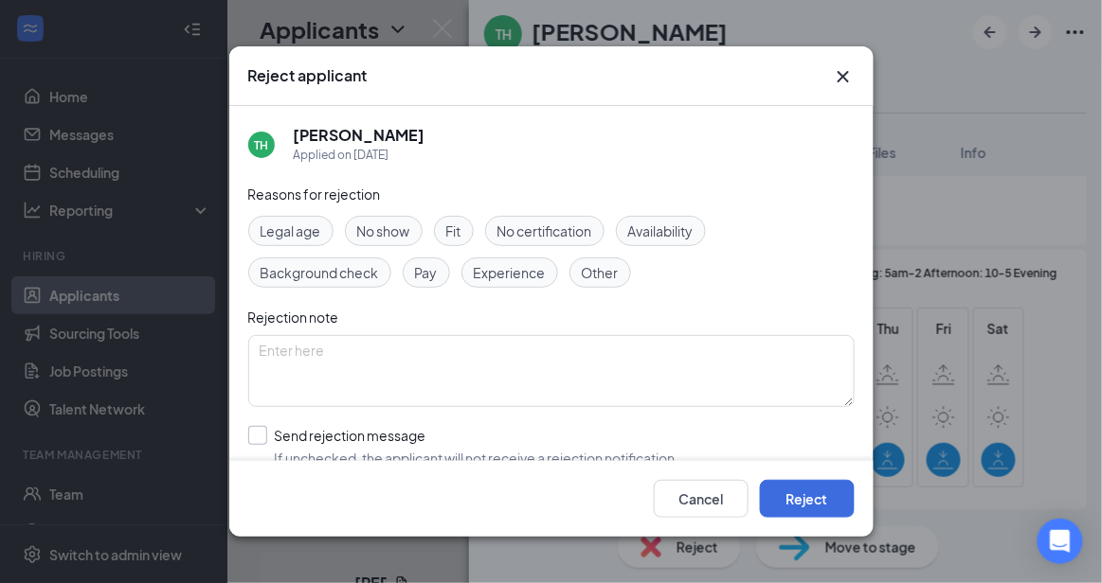
click at [359, 454] on input "Send rejection message If unchecked, the applicant will not receive a rejection…" at bounding box center [463, 447] width 431 height 42
checkbox input "true"
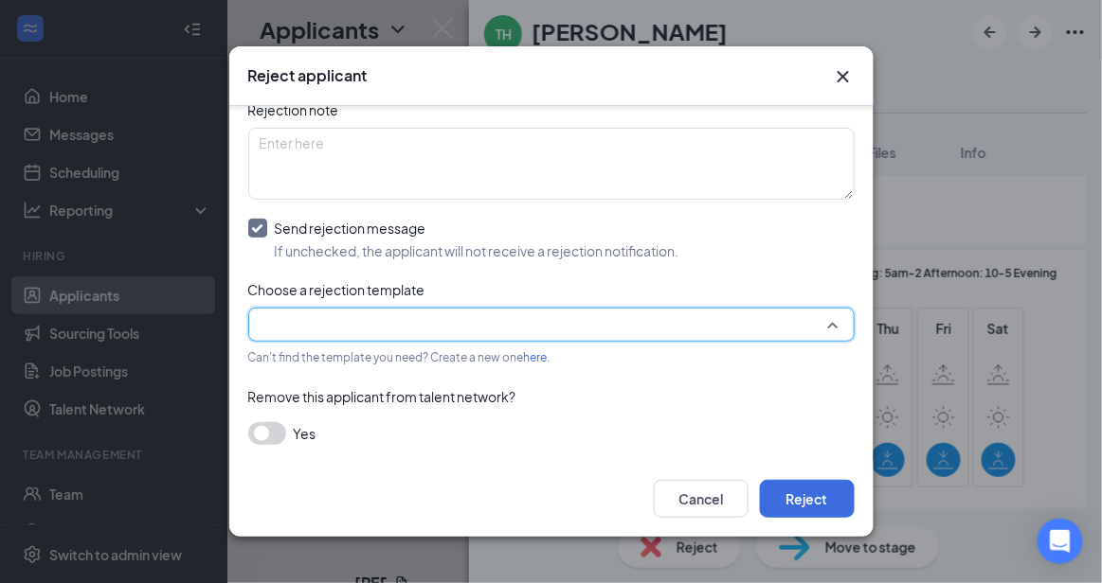
click at [745, 323] on input "search" at bounding box center [545, 325] width 570 height 32
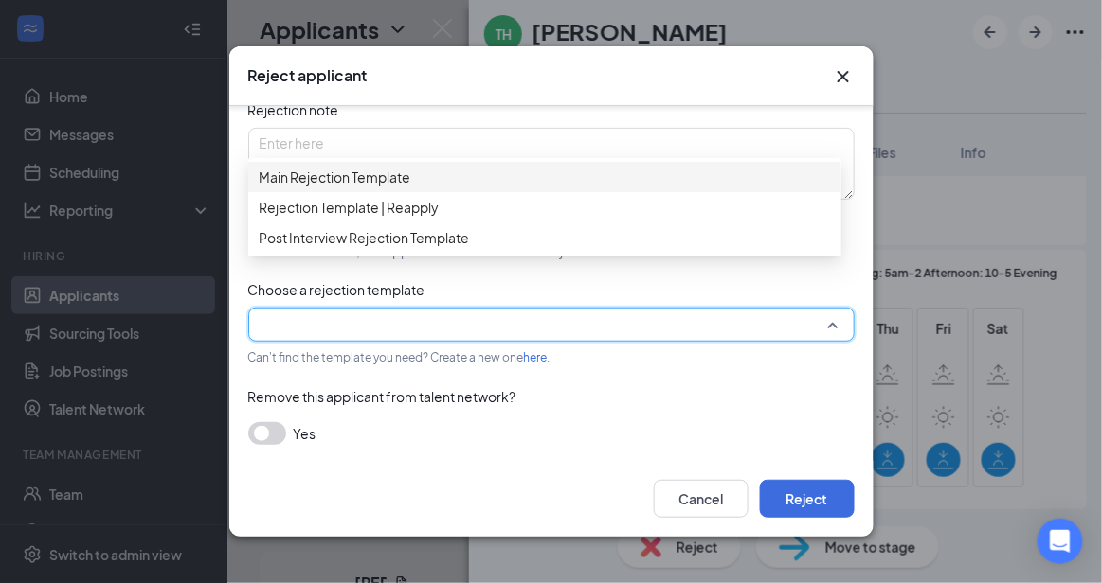
click at [516, 179] on span "Main Rejection Template" at bounding box center [545, 177] width 570 height 21
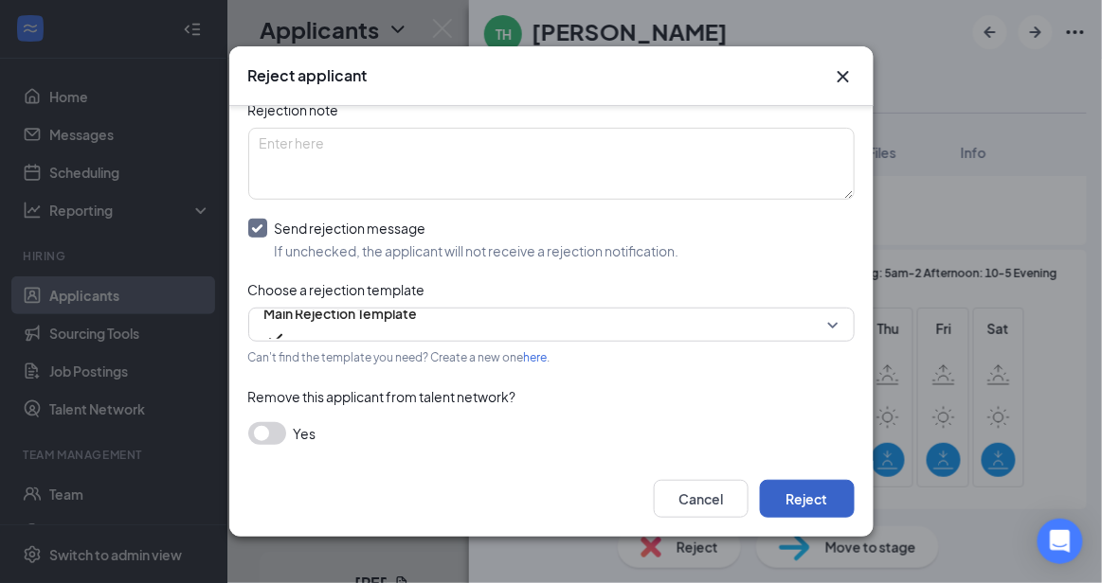
click at [805, 481] on button "Reject" at bounding box center [807, 499] width 95 height 38
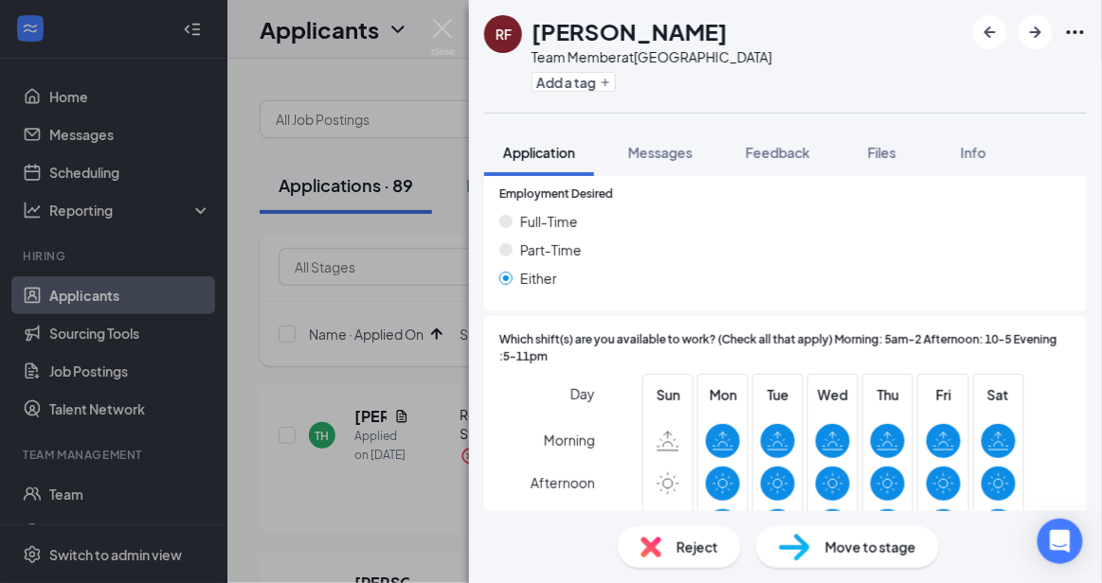
scroll to position [1399, 0]
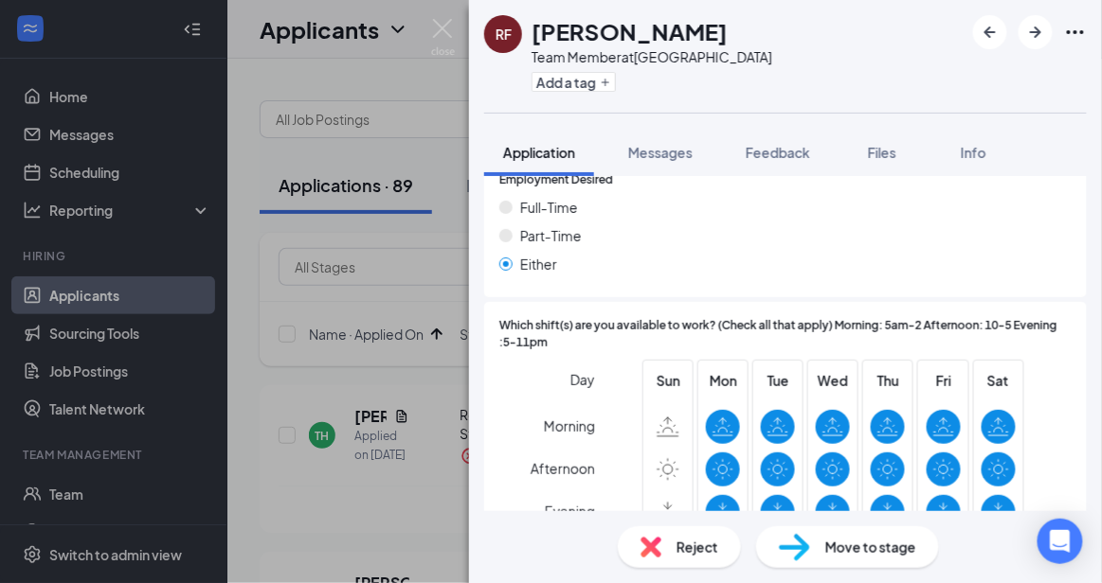
click at [693, 555] on span "Reject" at bounding box center [697, 547] width 42 height 21
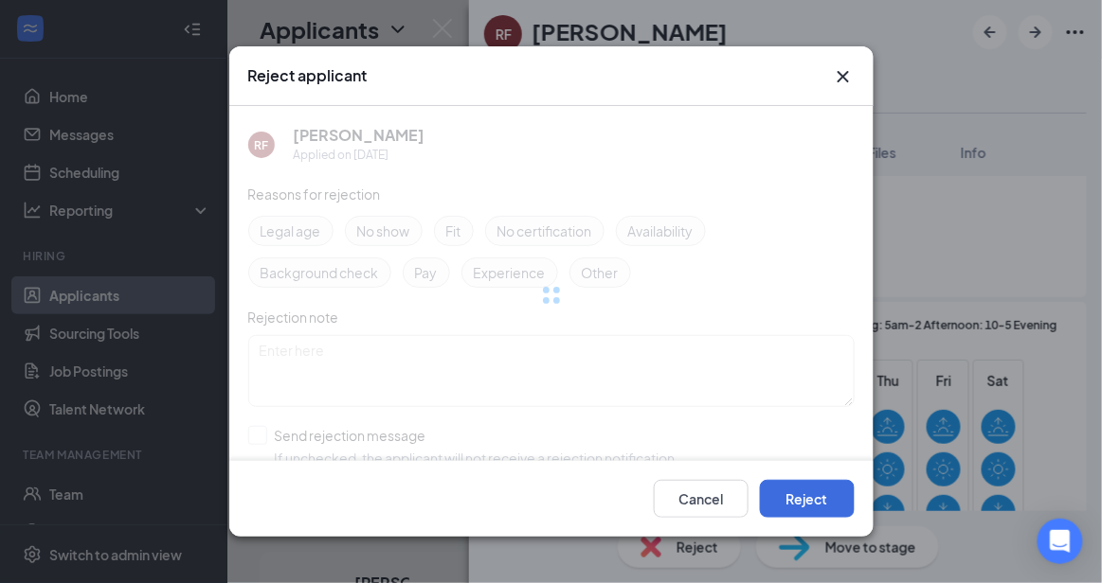
click at [521, 441] on div at bounding box center [551, 295] width 606 height 379
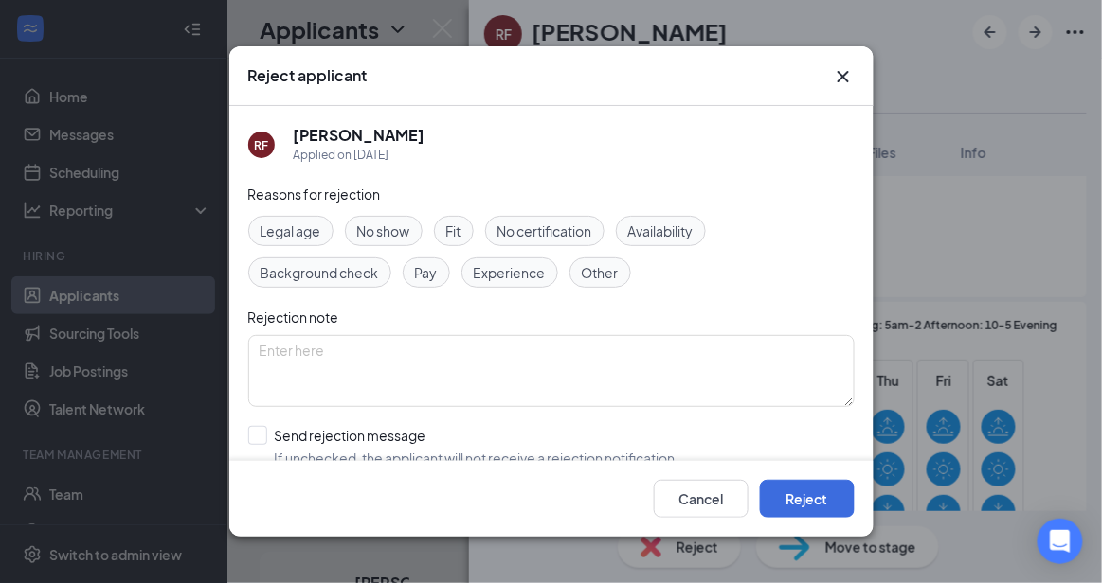
click at [386, 415] on div "Reasons for rejection Legal age No show Fit No certification Availability Backg…" at bounding box center [551, 374] width 606 height 381
click at [397, 431] on input "Send rejection message If unchecked, the applicant will not receive a rejection…" at bounding box center [463, 447] width 431 height 42
checkbox input "true"
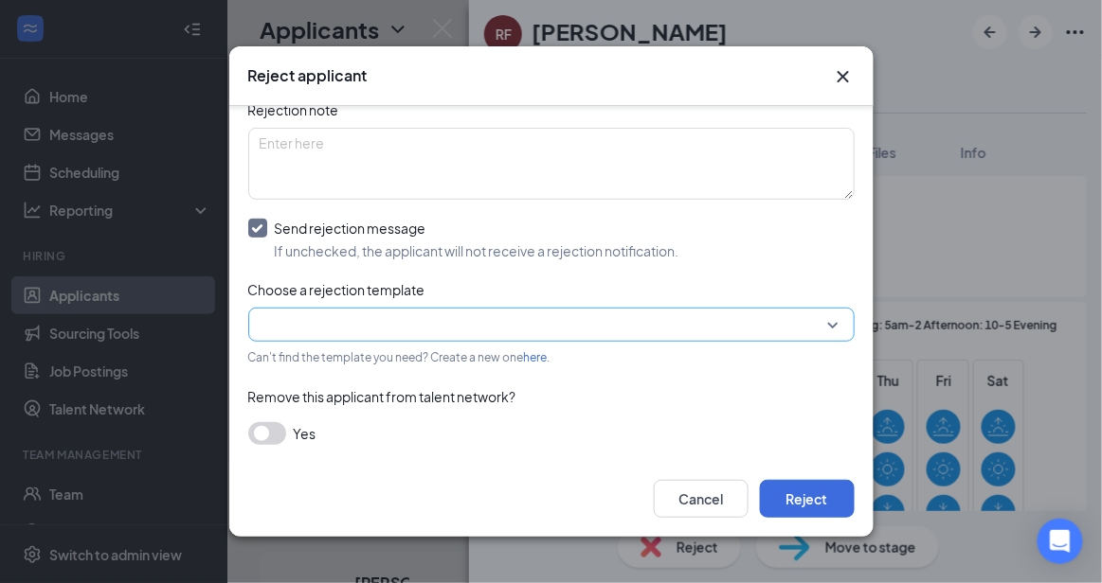
click at [799, 321] on input "search" at bounding box center [545, 325] width 570 height 32
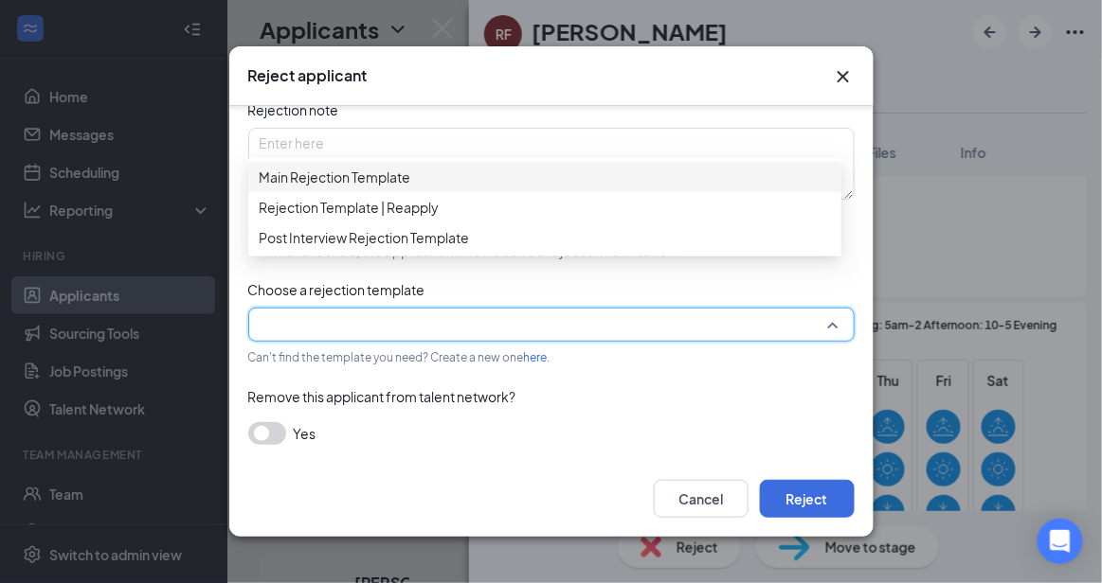
click at [564, 188] on span "Main Rejection Template" at bounding box center [545, 177] width 570 height 21
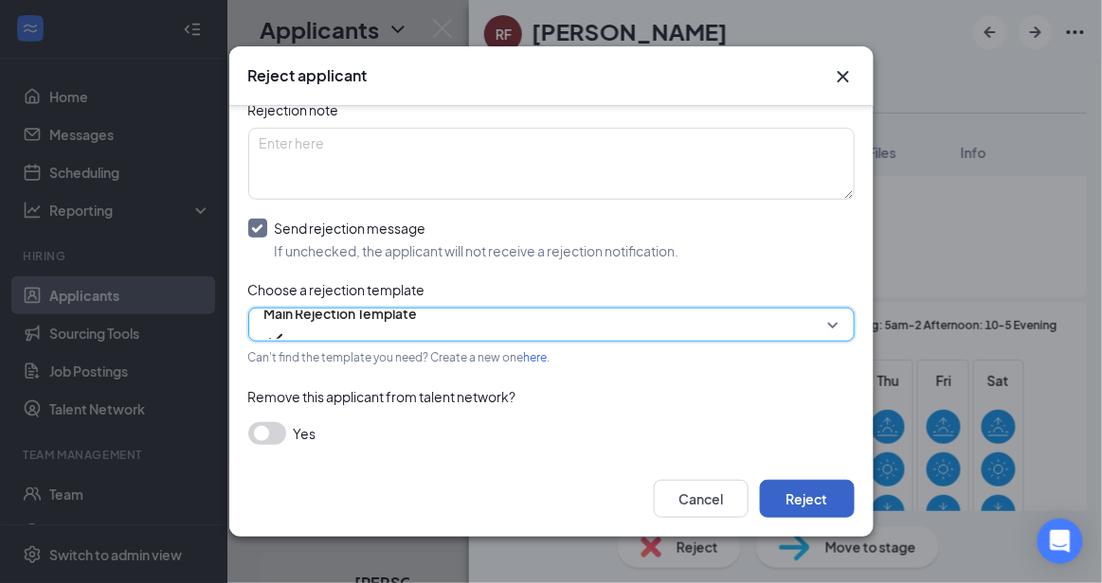
click at [802, 492] on button "Reject" at bounding box center [807, 499] width 95 height 38
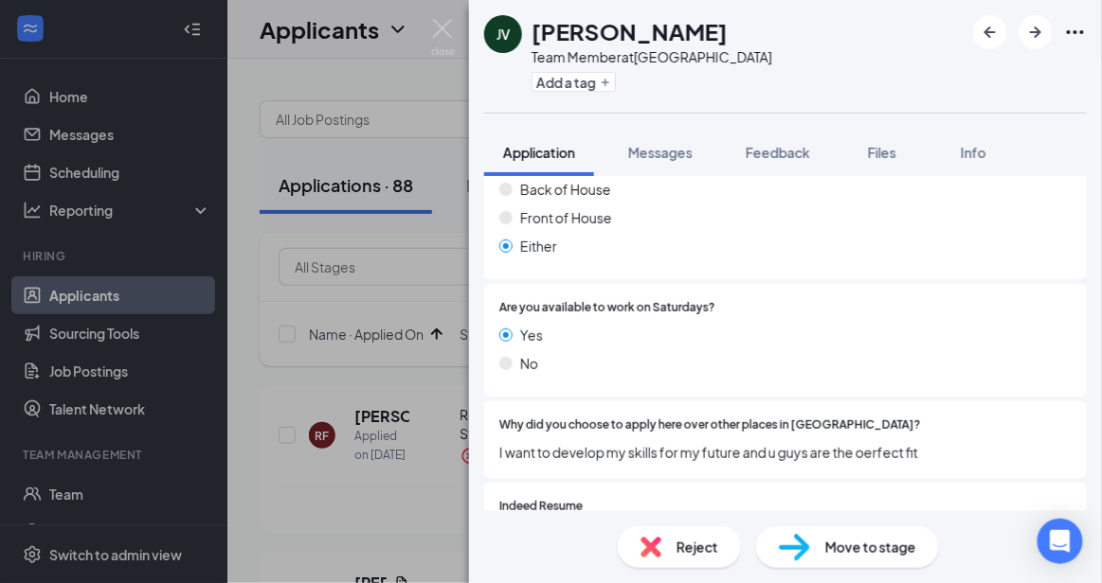
scroll to position [813, 0]
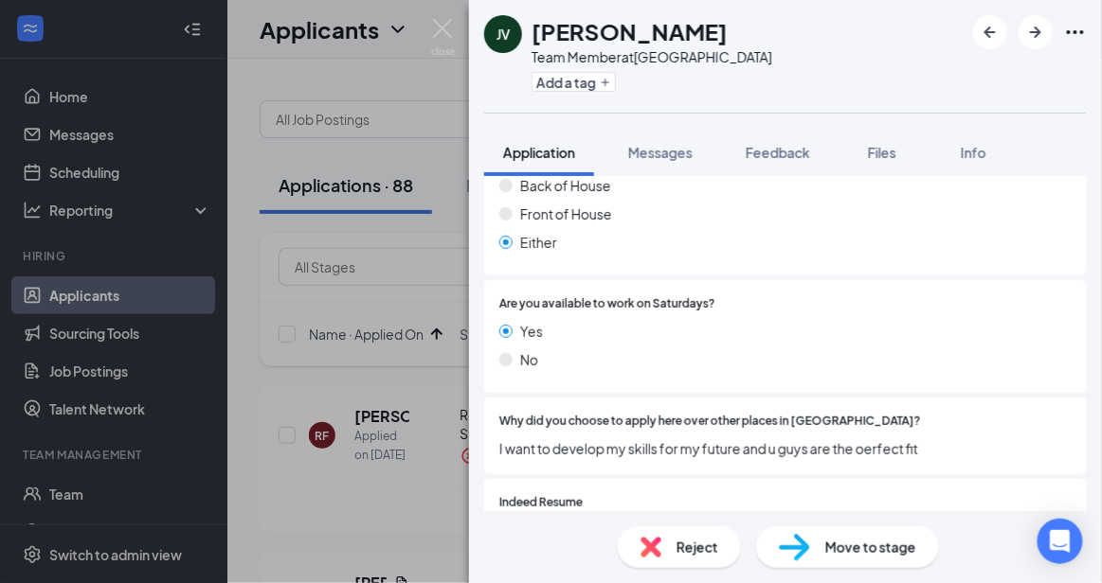
click at [727, 539] on div "Reject" at bounding box center [679, 548] width 123 height 42
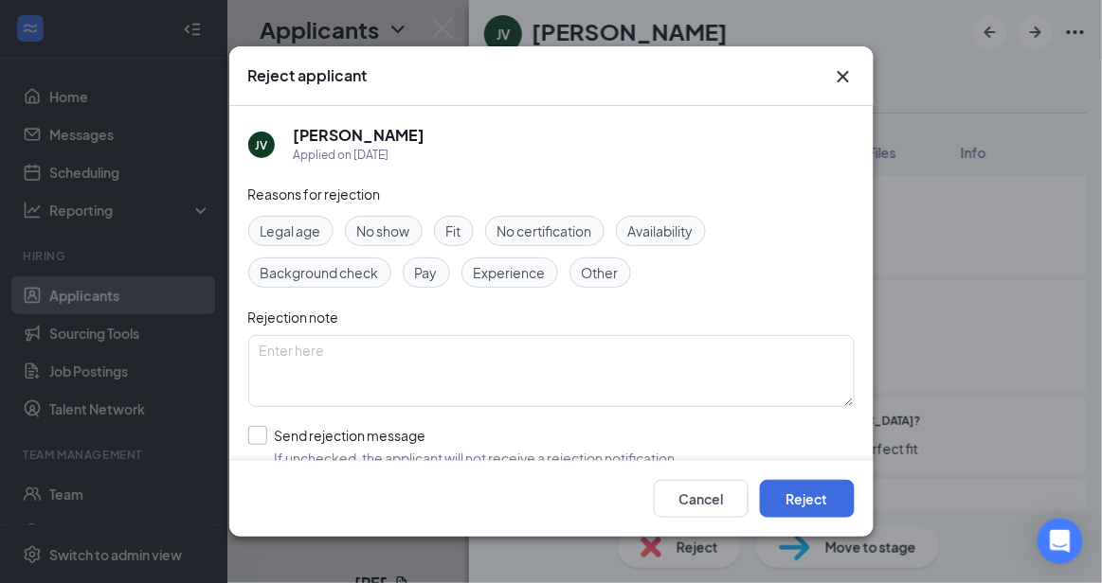
click at [572, 432] on input "Send rejection message If unchecked, the applicant will not receive a rejection…" at bounding box center [463, 447] width 431 height 42
checkbox input "true"
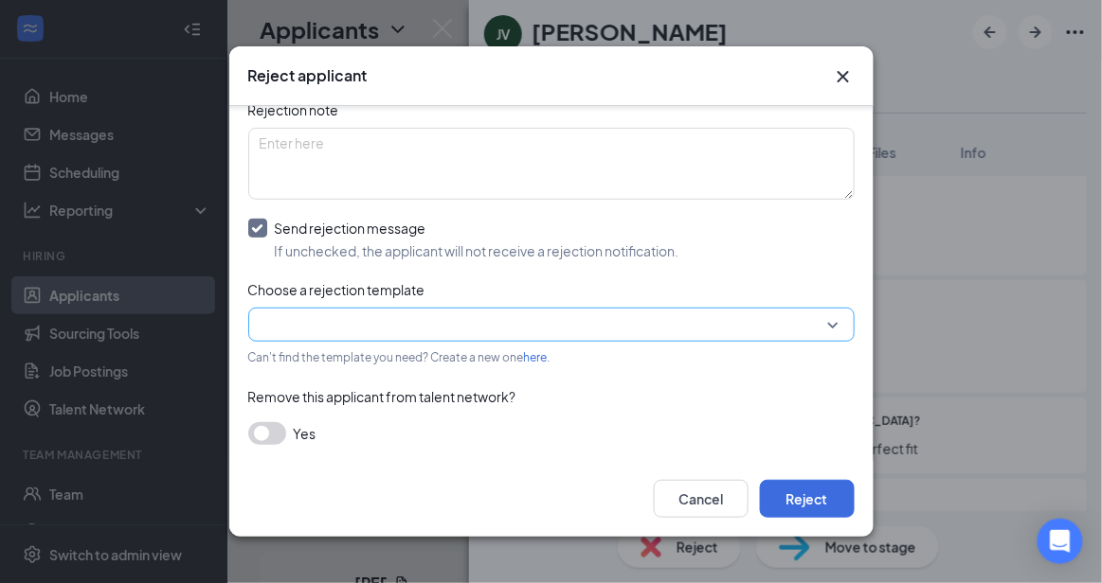
click at [797, 335] on input "search" at bounding box center [545, 325] width 570 height 32
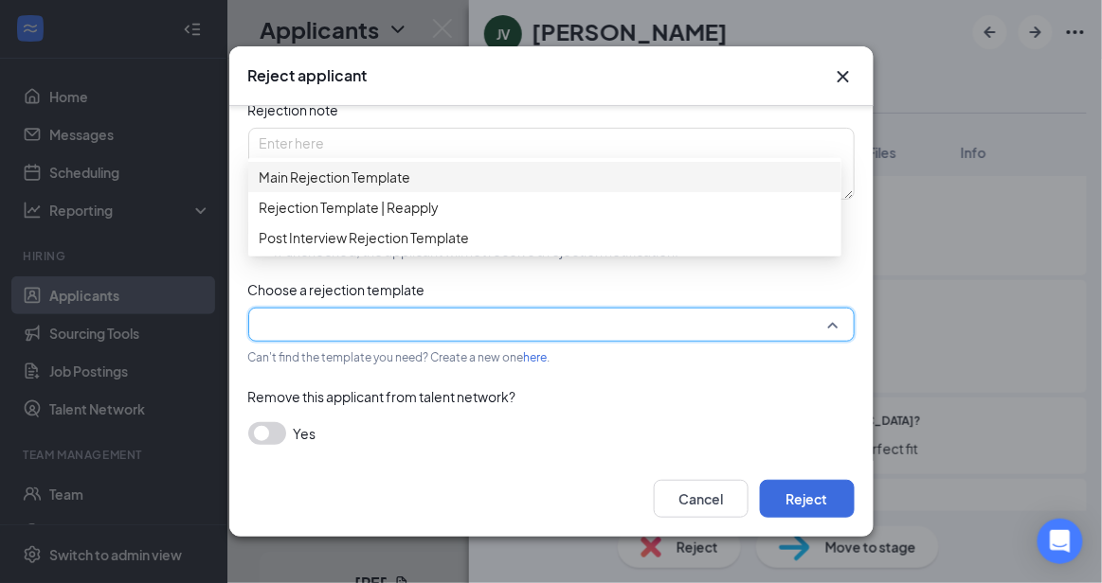
click at [504, 181] on span "Main Rejection Template" at bounding box center [545, 177] width 570 height 21
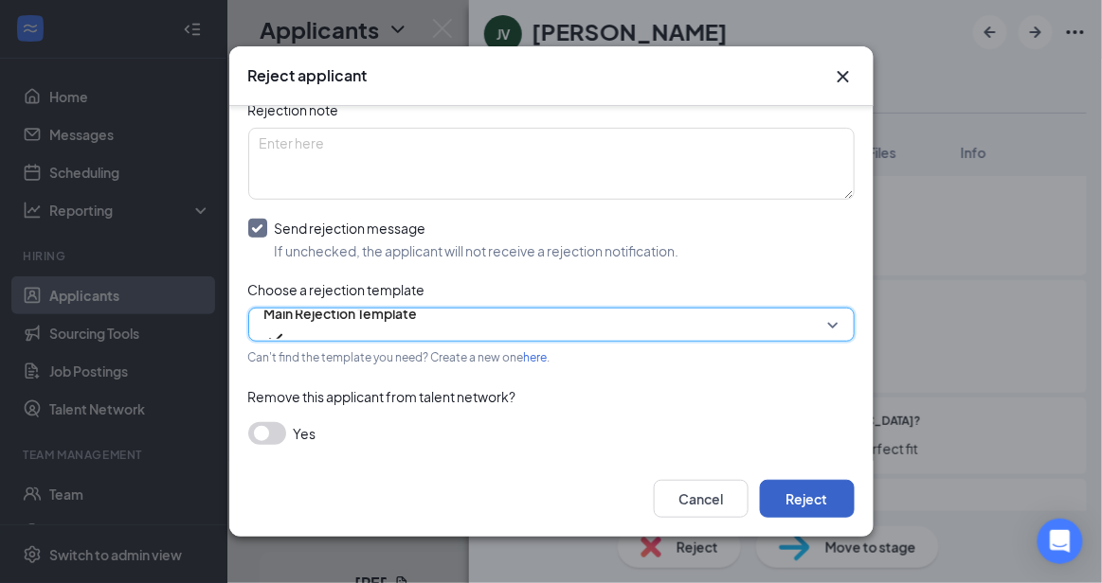
click at [791, 506] on button "Reject" at bounding box center [807, 499] width 95 height 38
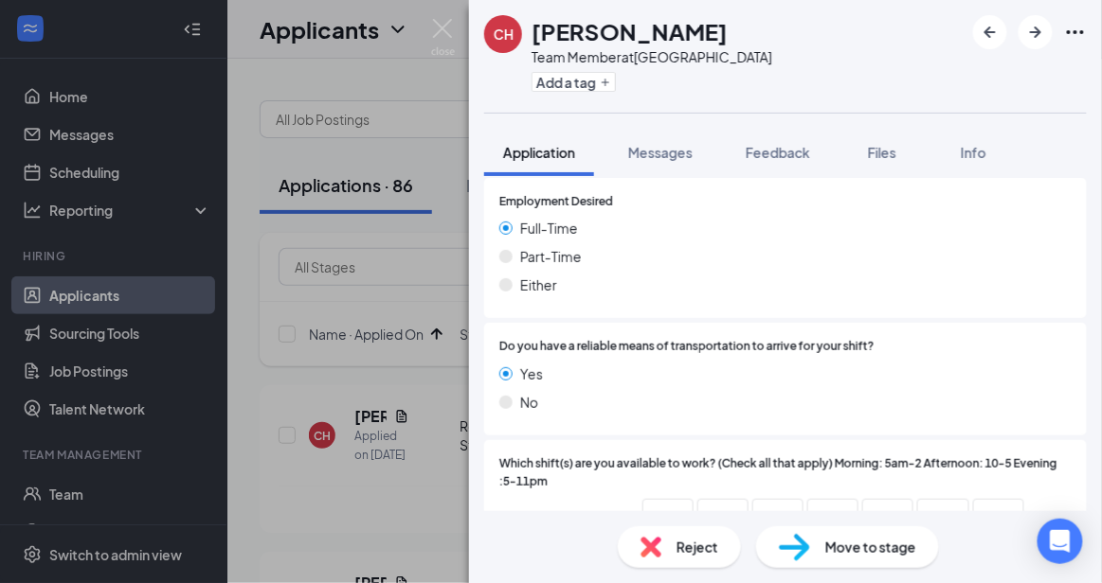
scroll to position [1547, 0]
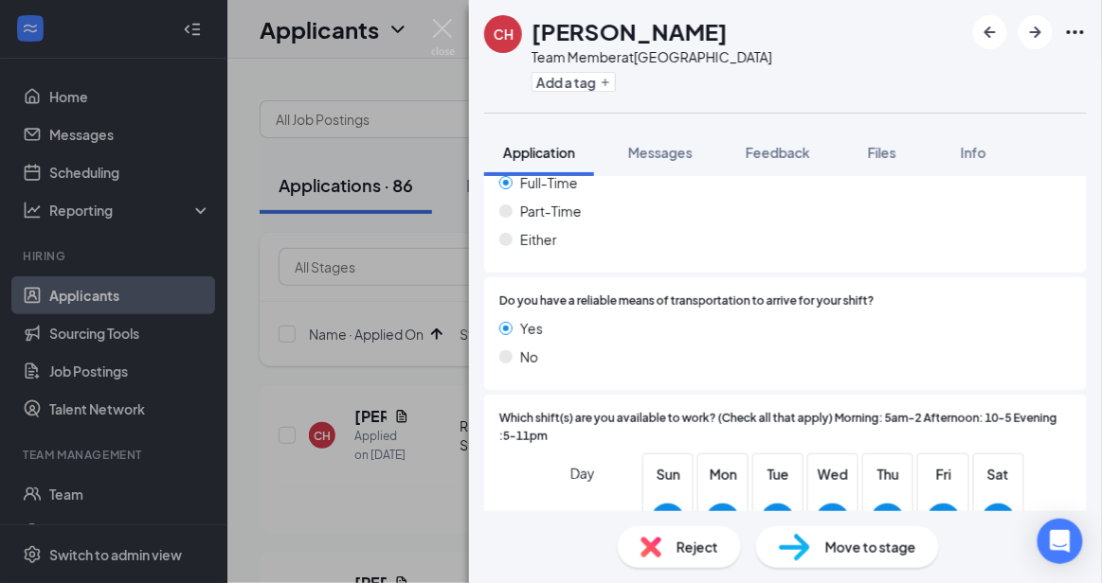
click at [662, 522] on div "Reject Move to stage" at bounding box center [785, 548] width 633 height 72
click at [670, 540] on div "Reject" at bounding box center [679, 548] width 123 height 42
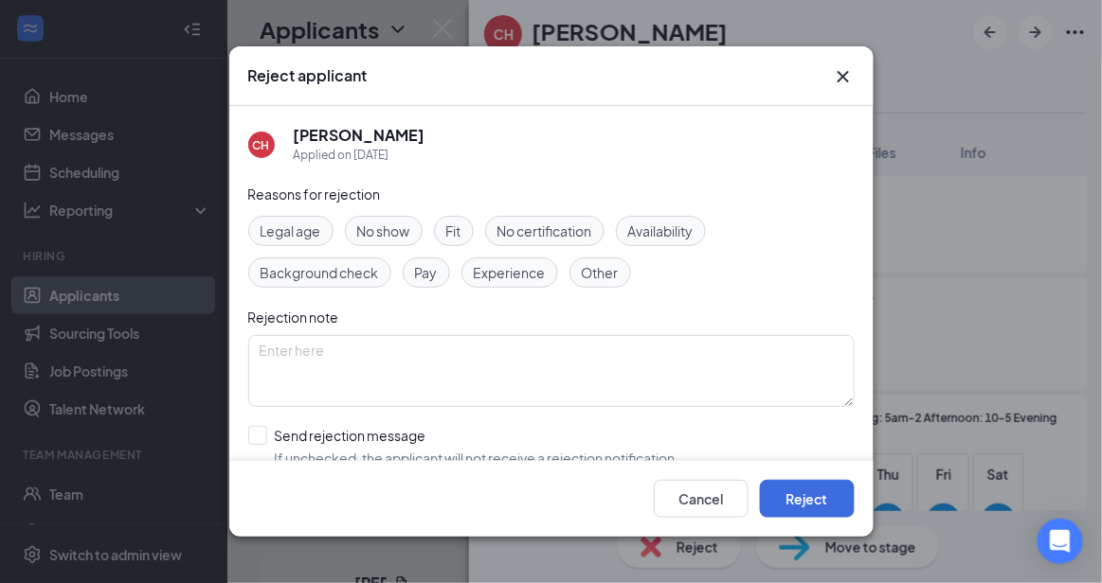
click at [529, 461] on div "Cancel Reject" at bounding box center [551, 499] width 644 height 76
click at [505, 431] on input "Send rejection message If unchecked, the applicant will not receive a rejection…" at bounding box center [463, 447] width 431 height 42
checkbox input "true"
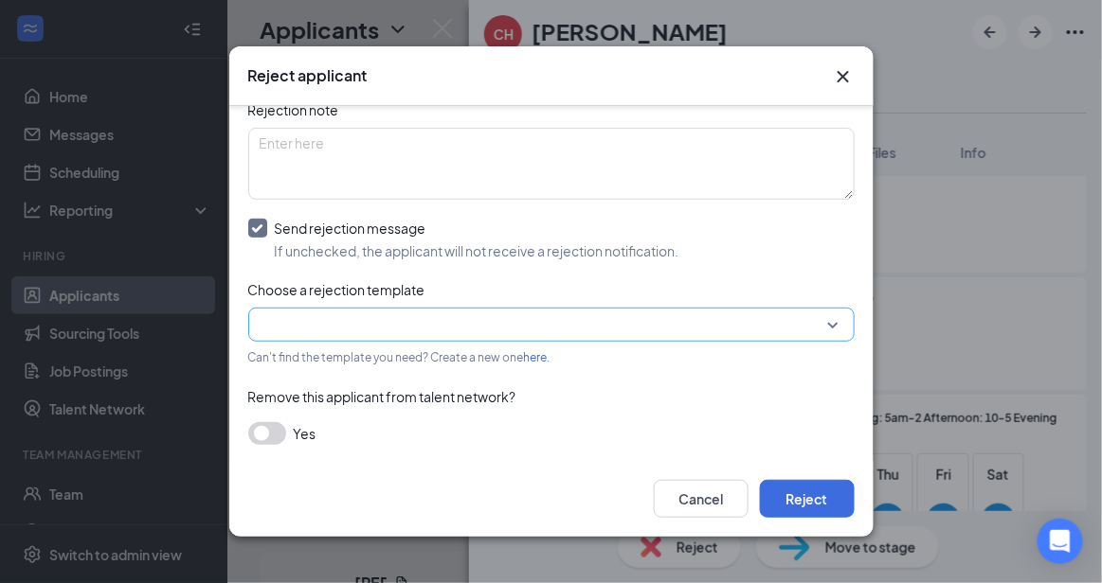
click at [782, 327] on input "search" at bounding box center [545, 325] width 570 height 32
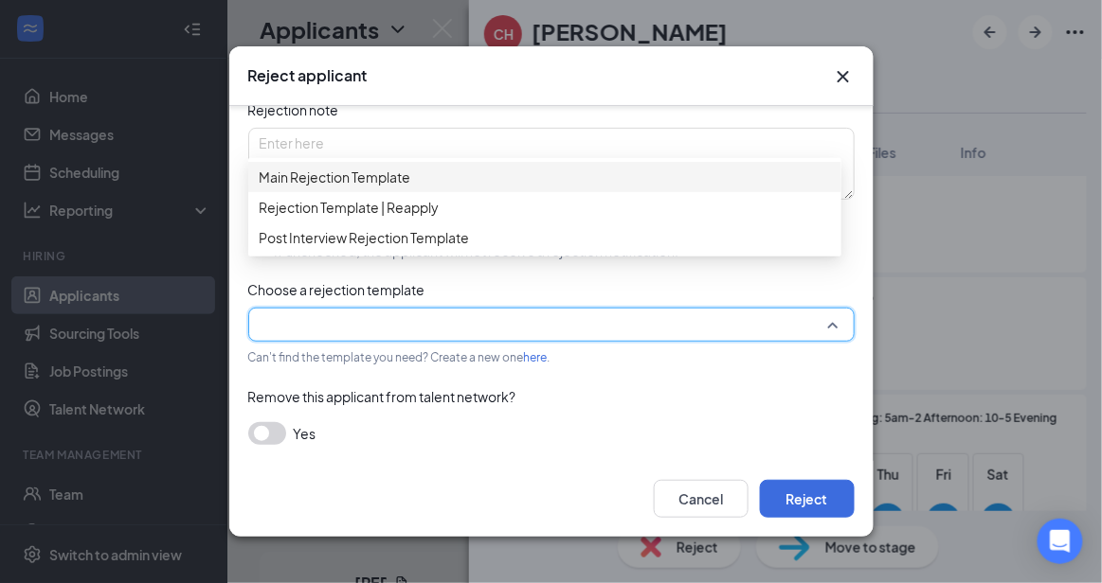
click at [585, 180] on span "Main Rejection Template" at bounding box center [545, 177] width 570 height 21
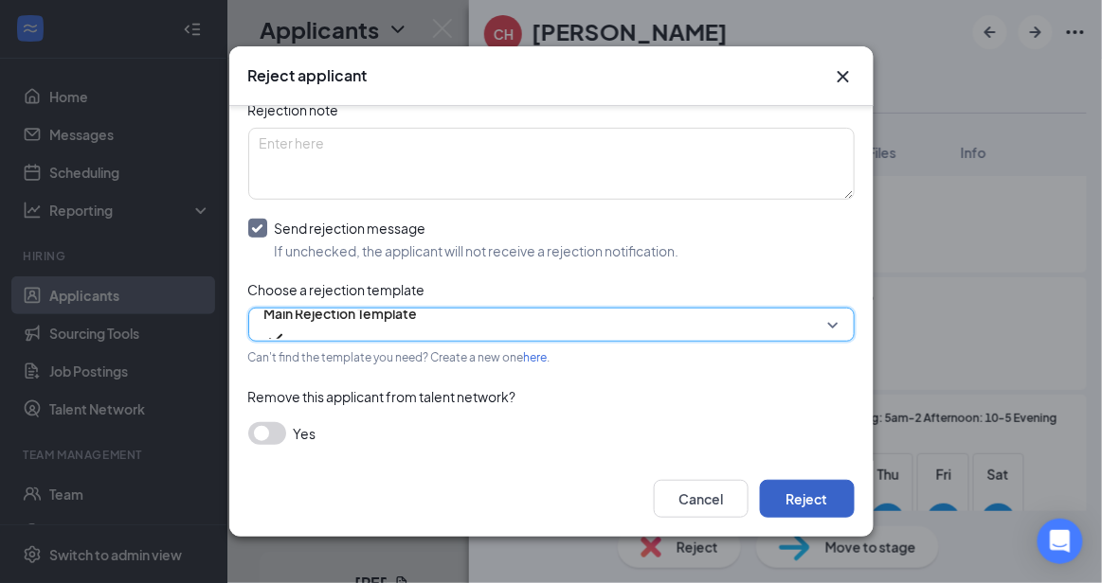
click at [799, 497] on button "Reject" at bounding box center [807, 499] width 95 height 38
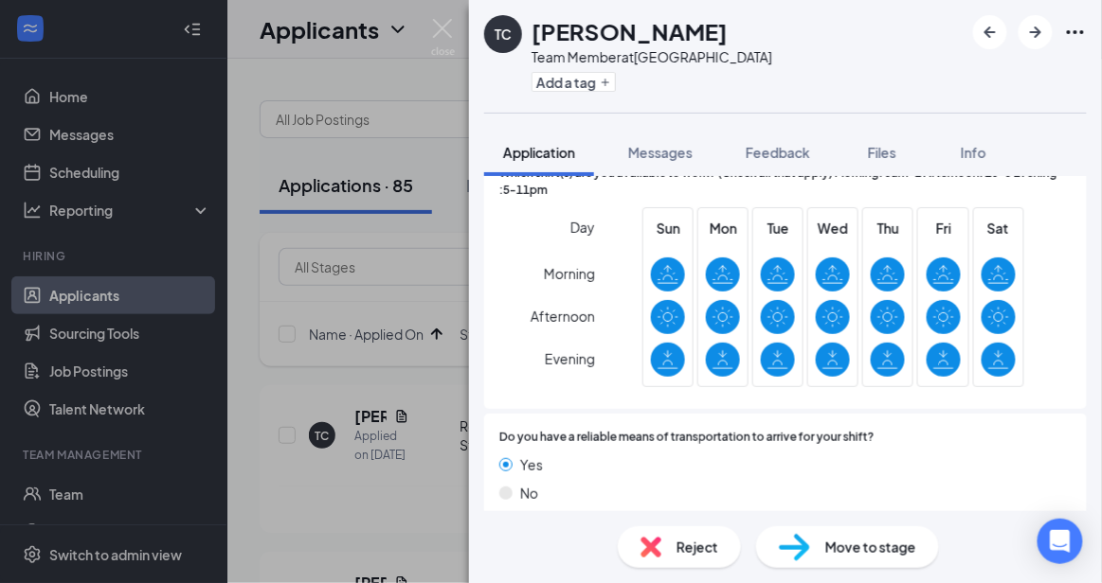
click at [881, 551] on span "Move to stage" at bounding box center [870, 547] width 91 height 21
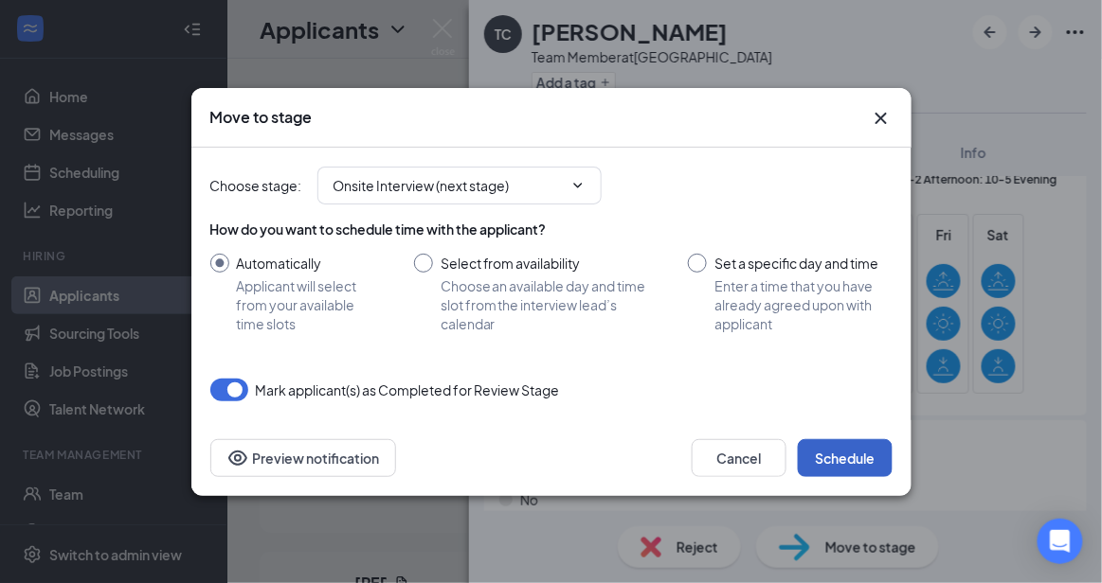
click at [875, 448] on button "Schedule" at bounding box center [845, 459] width 95 height 38
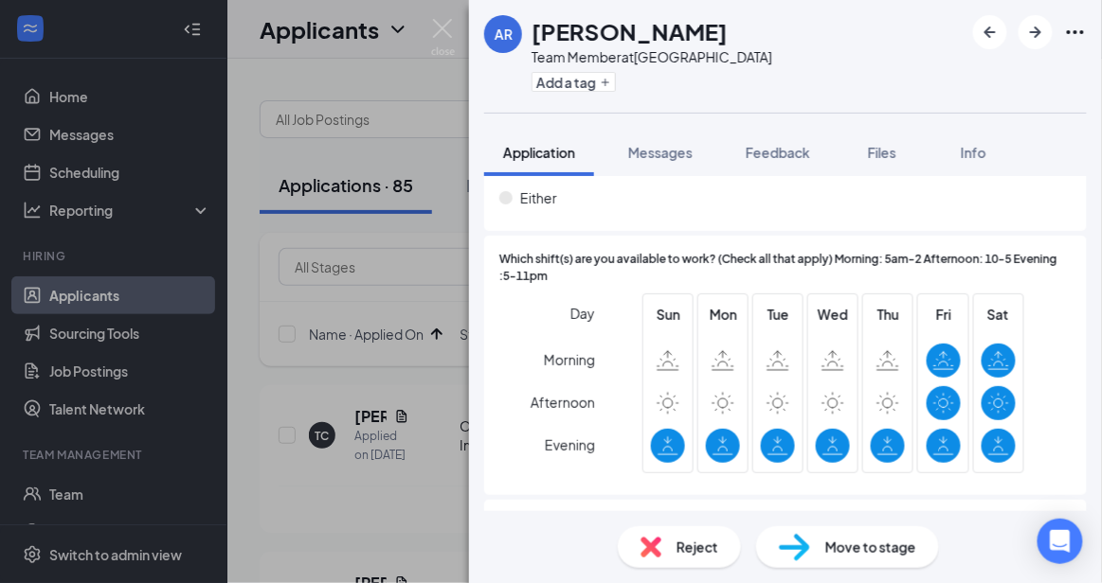
scroll to position [1538, 0]
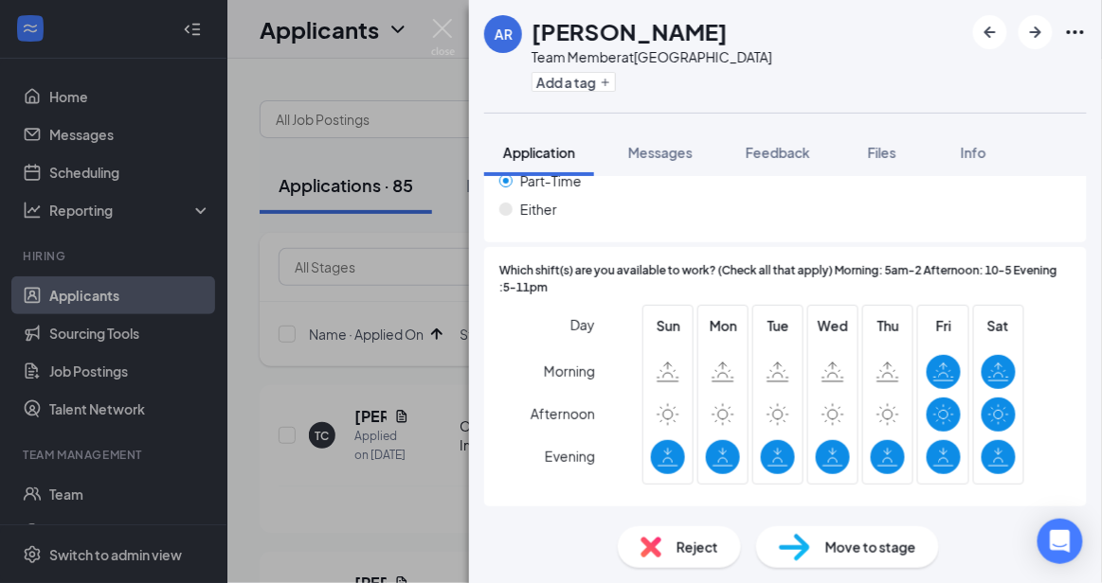
click at [862, 535] on div "Move to stage" at bounding box center [847, 548] width 183 height 42
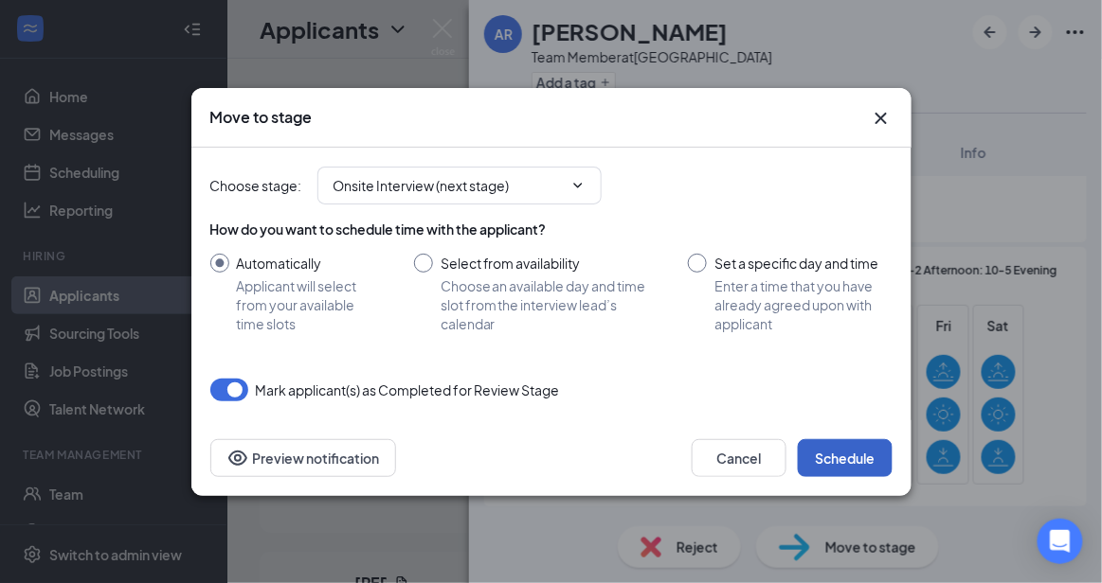
click at [859, 441] on button "Schedule" at bounding box center [845, 459] width 95 height 38
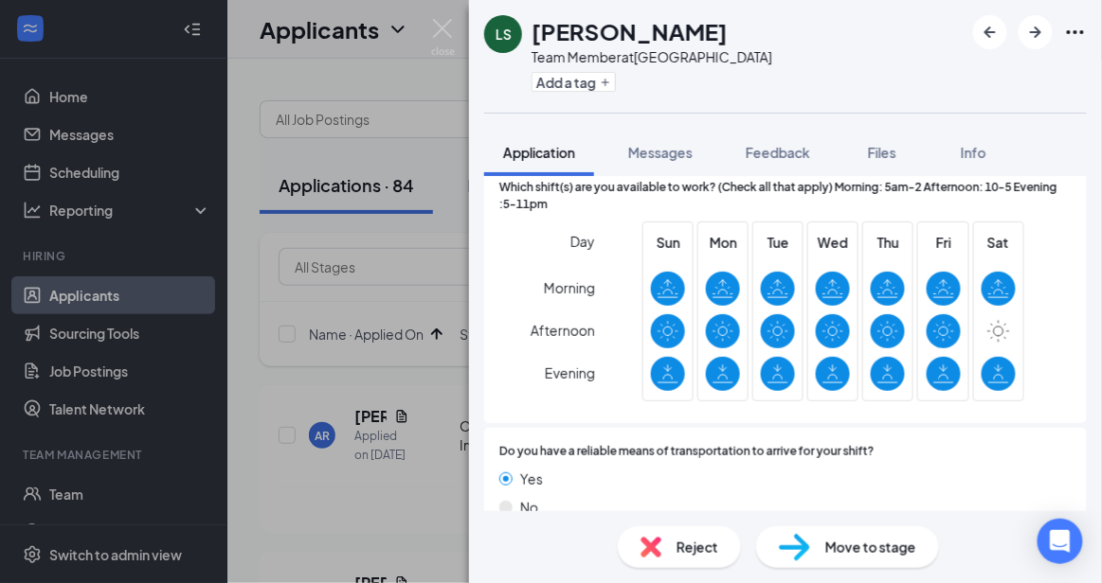
scroll to position [1668, 0]
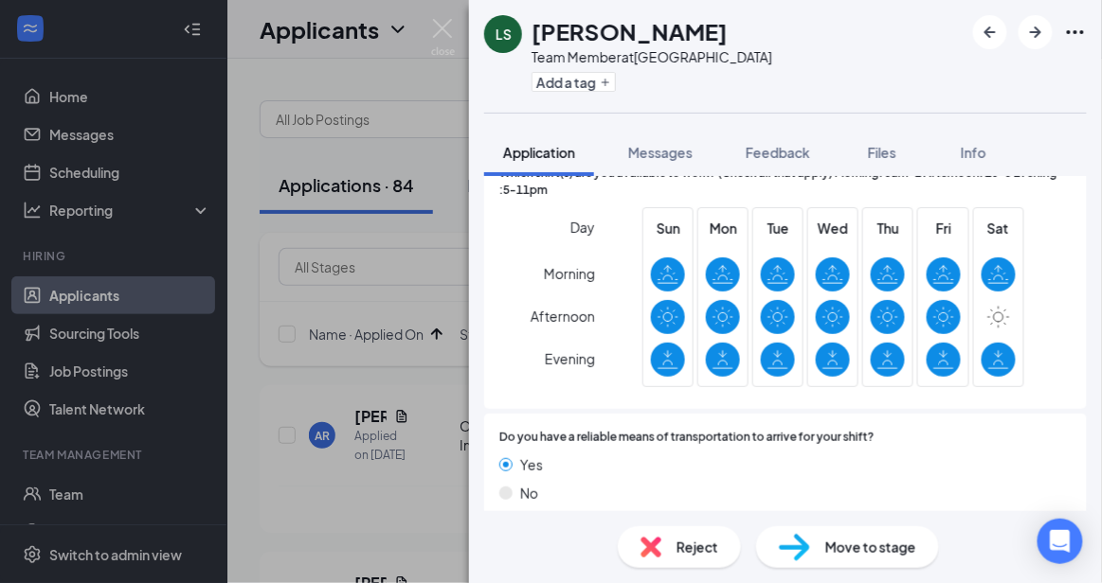
click at [873, 531] on div "Move to stage" at bounding box center [847, 548] width 183 height 42
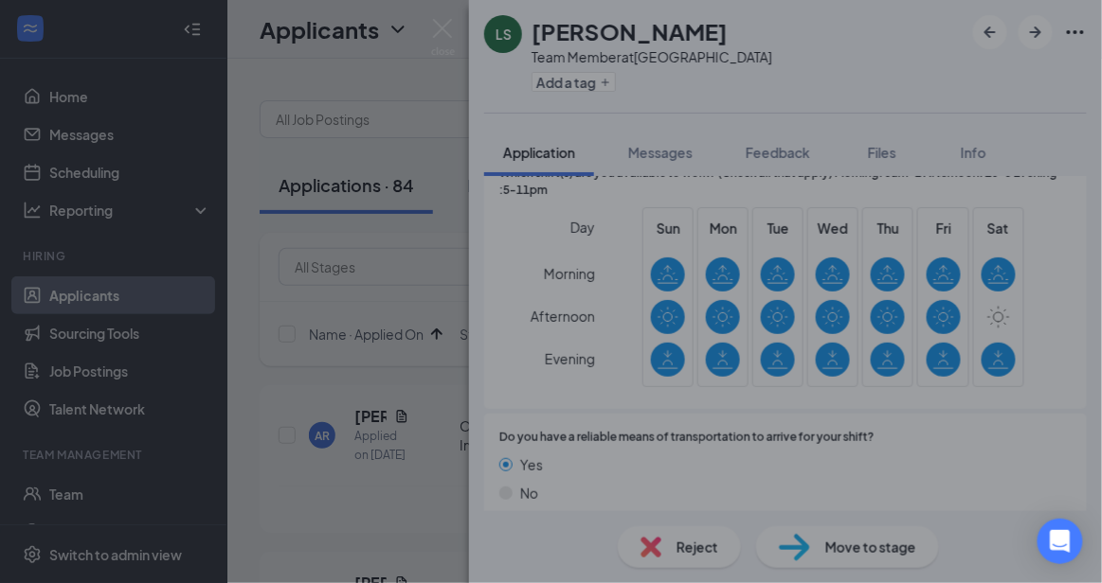
scroll to position [1660, 0]
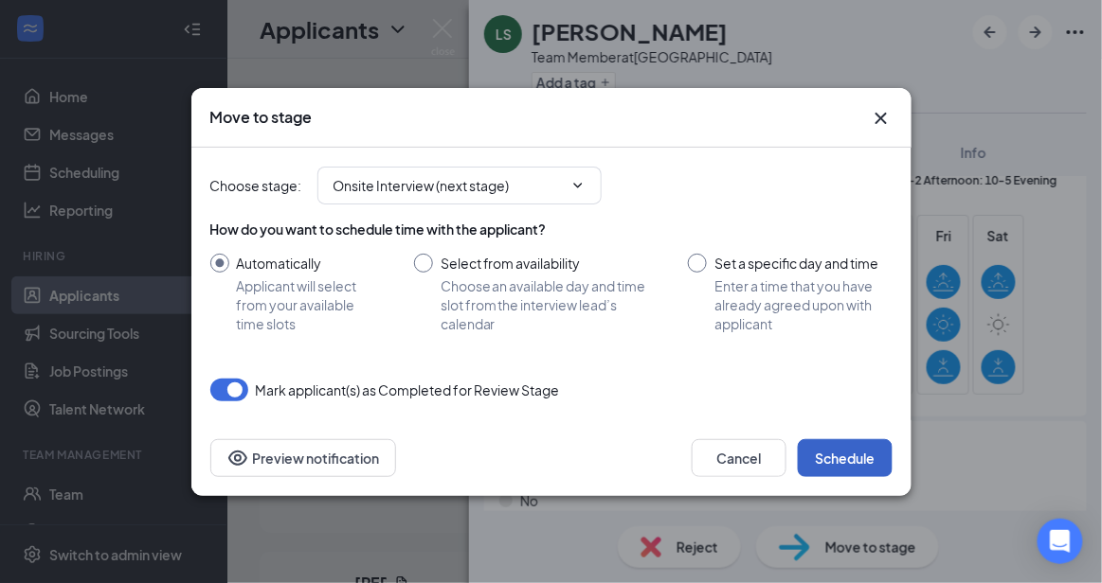
click at [859, 449] on button "Schedule" at bounding box center [845, 459] width 95 height 38
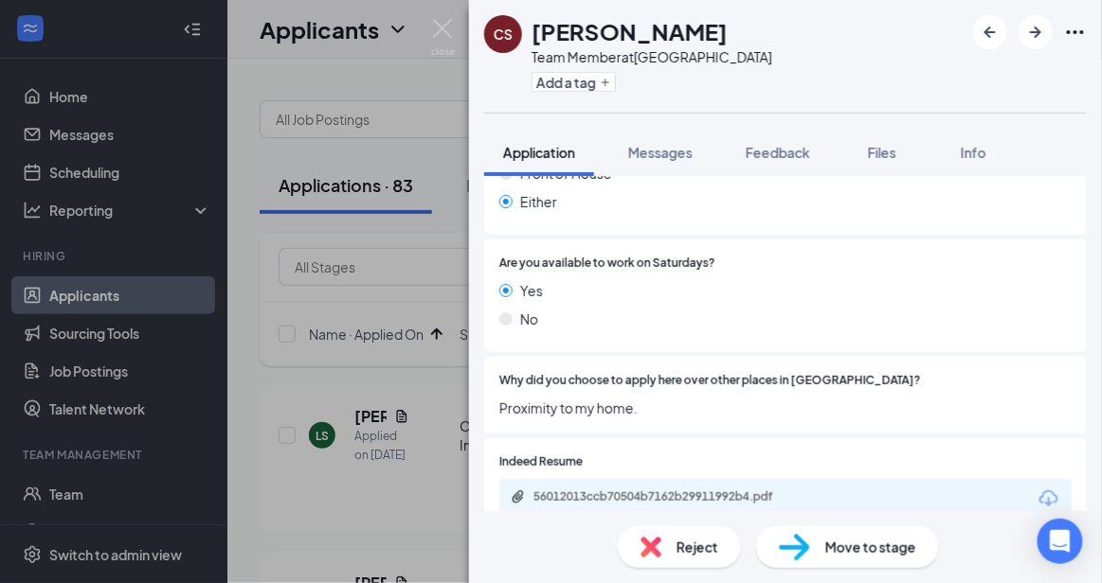
scroll to position [861, 0]
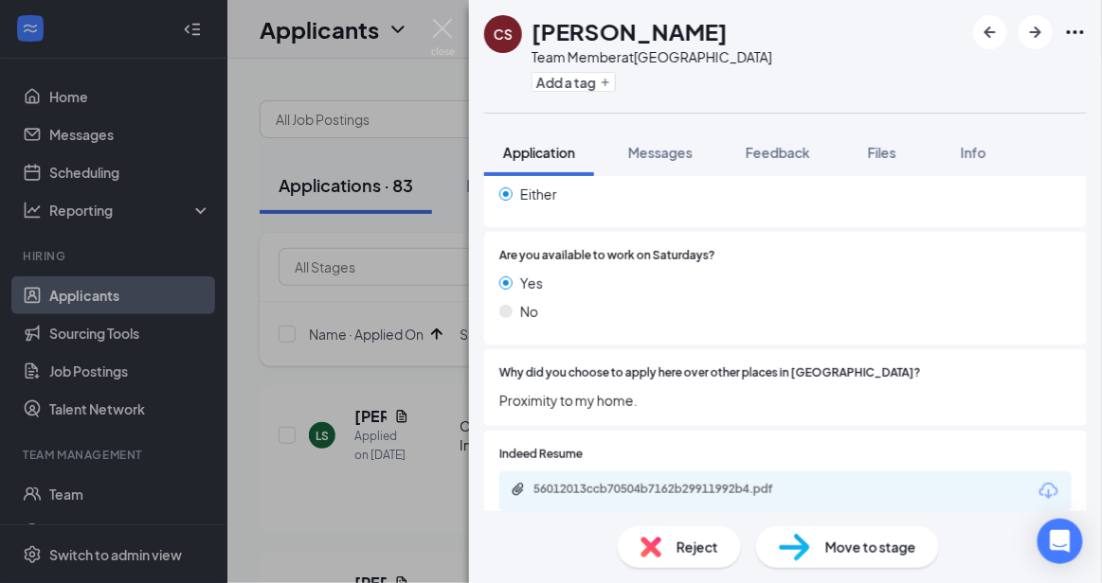
click at [680, 547] on span "Reject" at bounding box center [697, 547] width 42 height 21
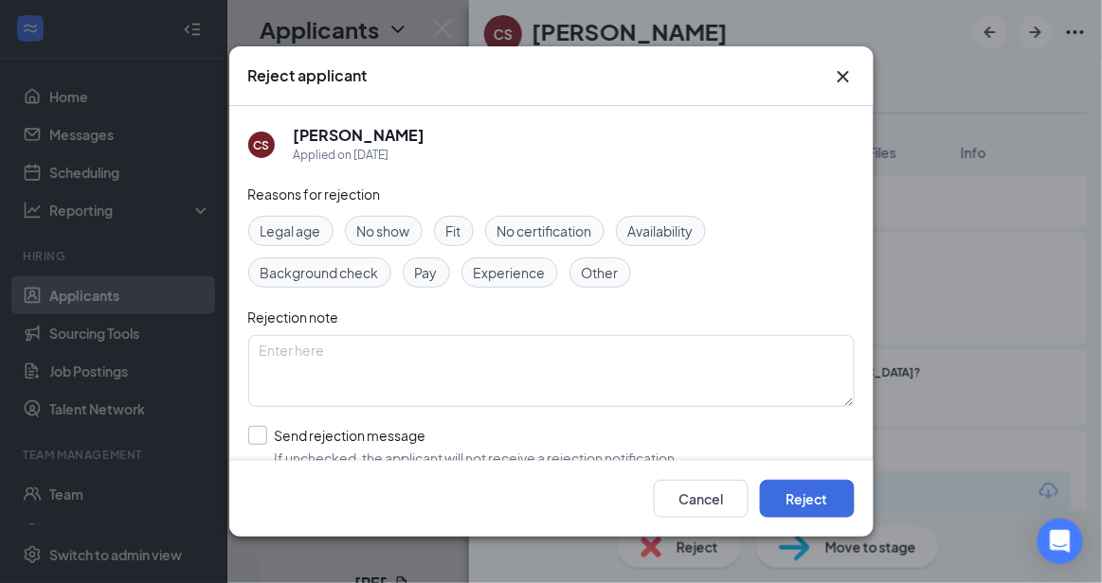
click at [404, 438] on input "Send rejection message If unchecked, the applicant will not receive a rejection…" at bounding box center [463, 447] width 431 height 42
checkbox input "true"
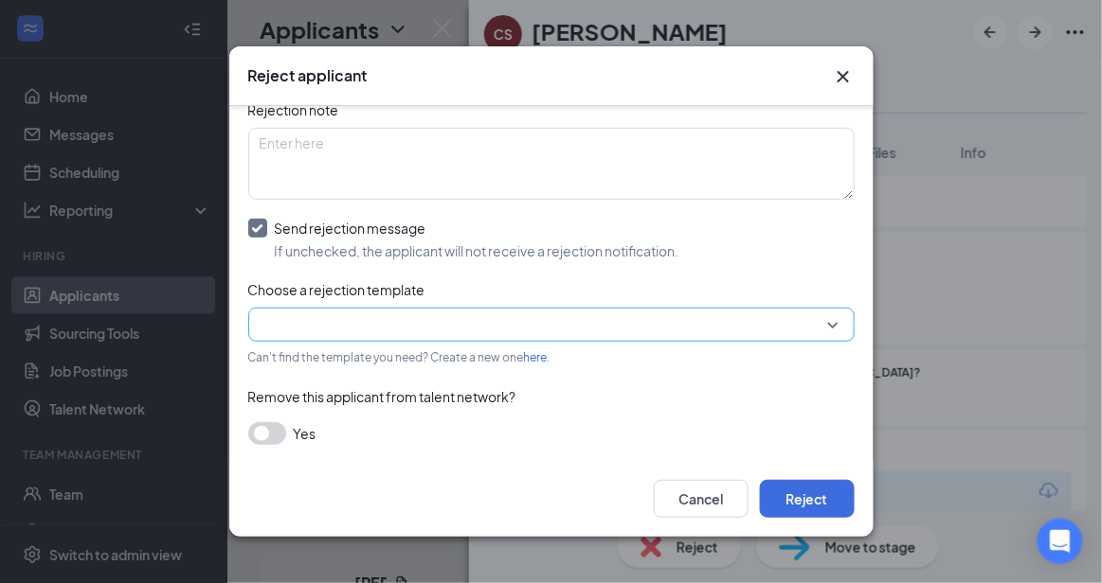
click at [783, 308] on div at bounding box center [551, 325] width 606 height 34
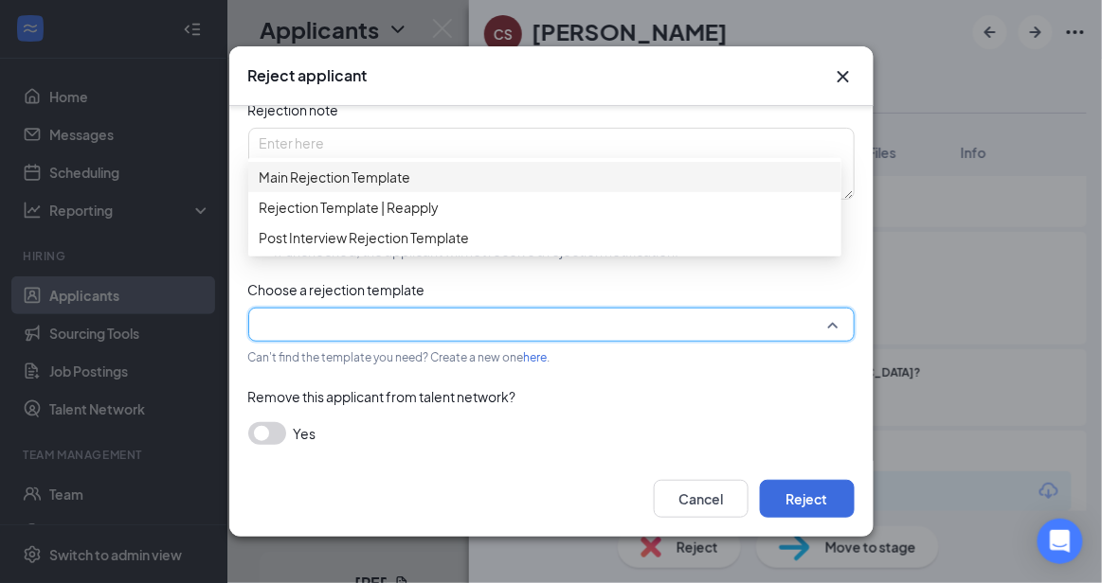
click at [586, 181] on span "Main Rejection Template" at bounding box center [545, 177] width 570 height 21
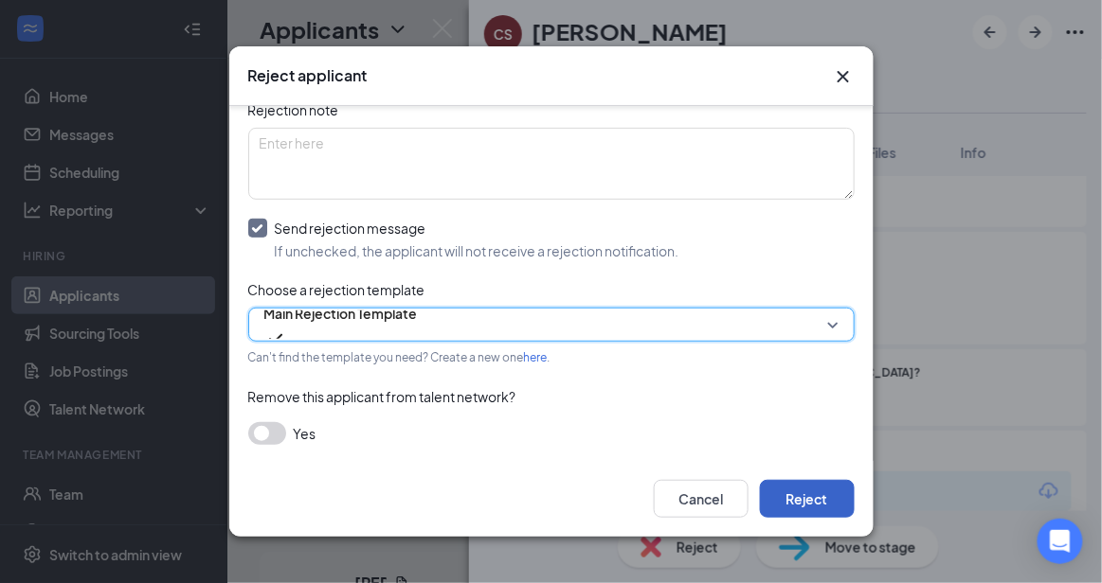
click at [809, 506] on button "Reject" at bounding box center [807, 499] width 95 height 38
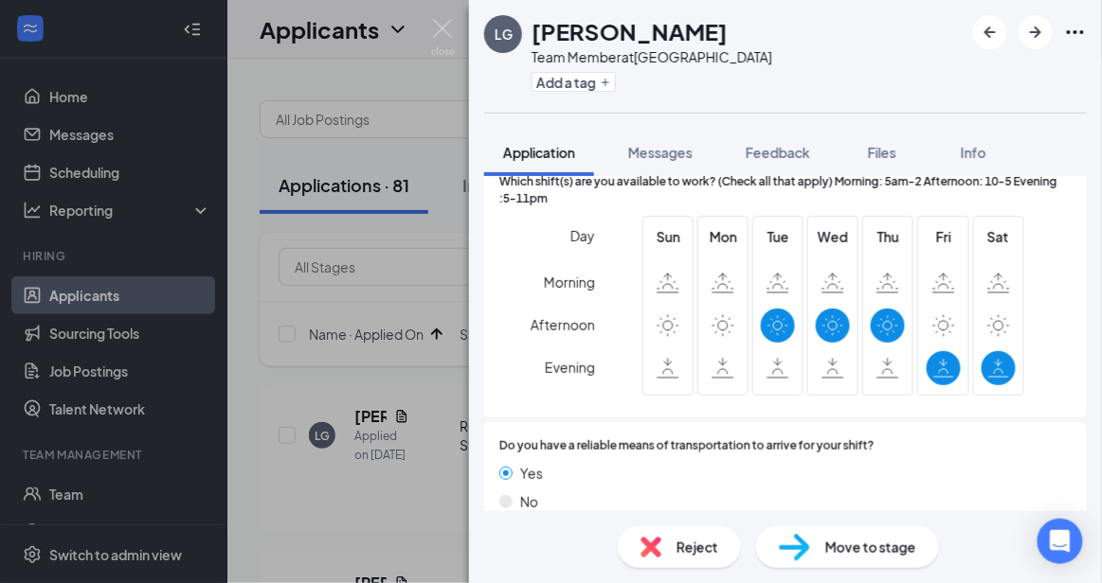
scroll to position [1633, 0]
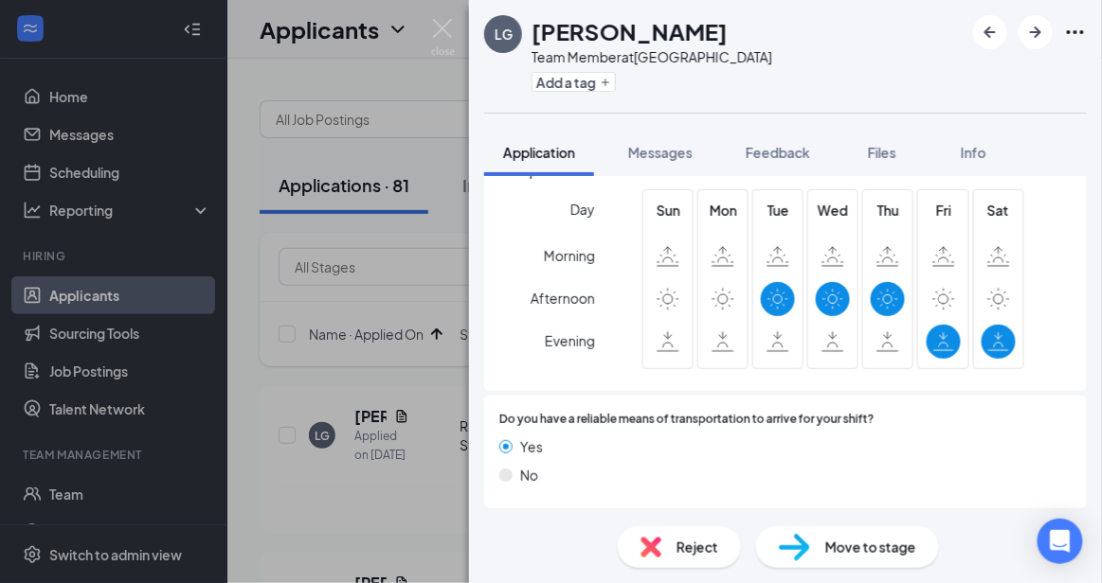
click at [691, 570] on div "Reject Move to stage" at bounding box center [785, 548] width 633 height 72
click at [683, 555] on span "Reject" at bounding box center [697, 547] width 42 height 21
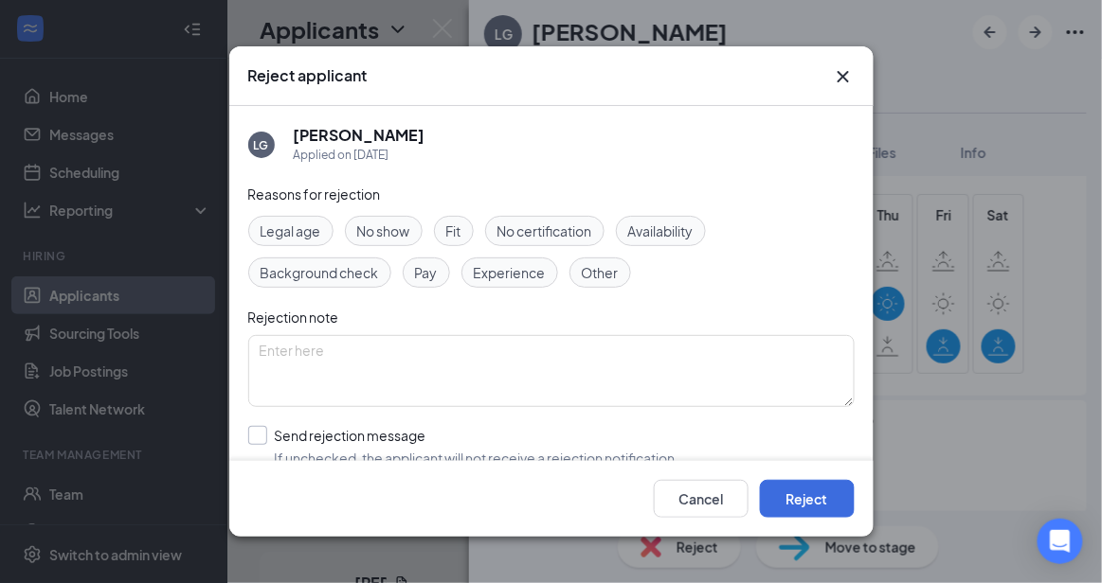
click at [546, 444] on input "Send rejection message If unchecked, the applicant will not receive a rejection…" at bounding box center [463, 447] width 431 height 42
checkbox input "true"
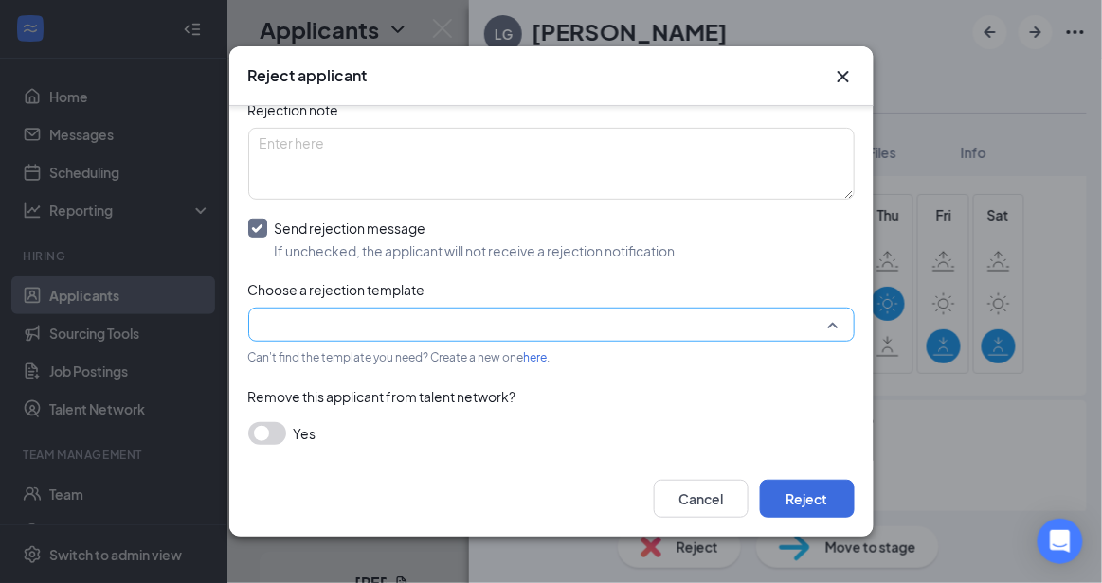
click at [785, 329] on input "search" at bounding box center [545, 325] width 570 height 32
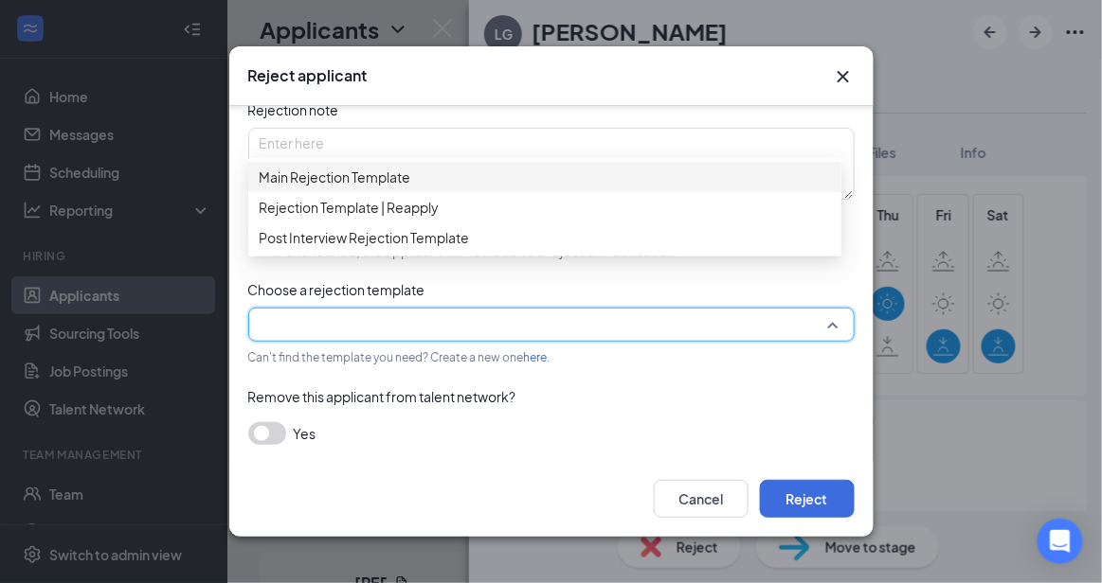
click at [560, 178] on span "Main Rejection Template" at bounding box center [545, 177] width 570 height 21
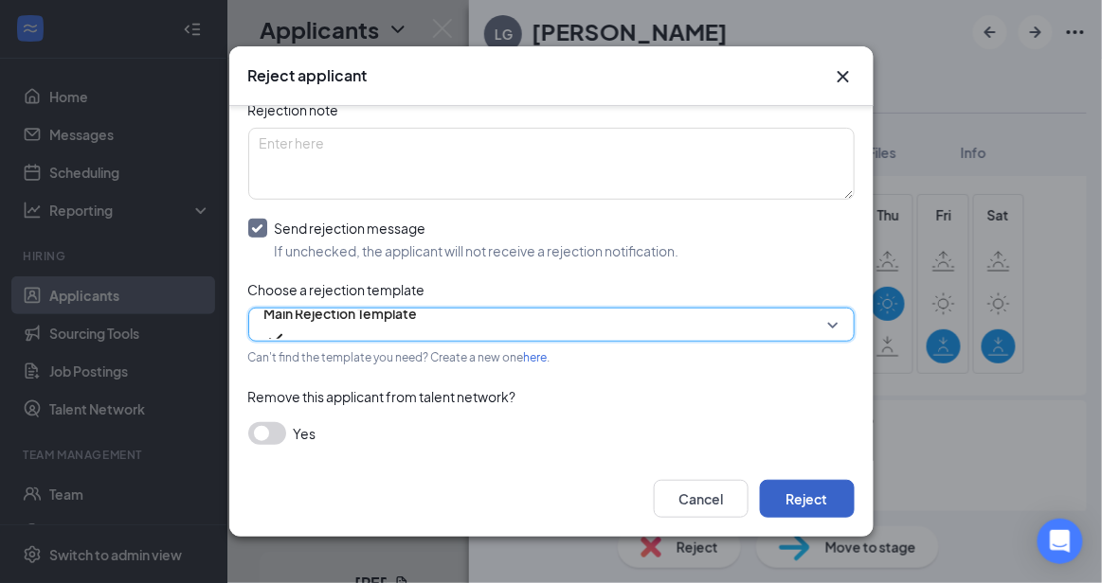
click at [789, 480] on button "Reject" at bounding box center [807, 499] width 95 height 38
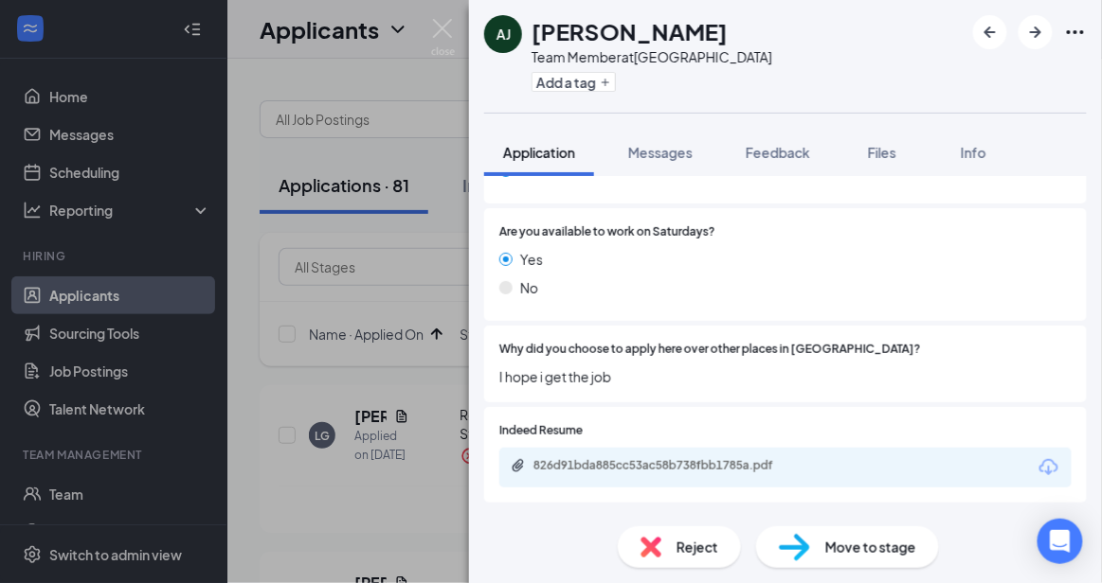
scroll to position [810, 0]
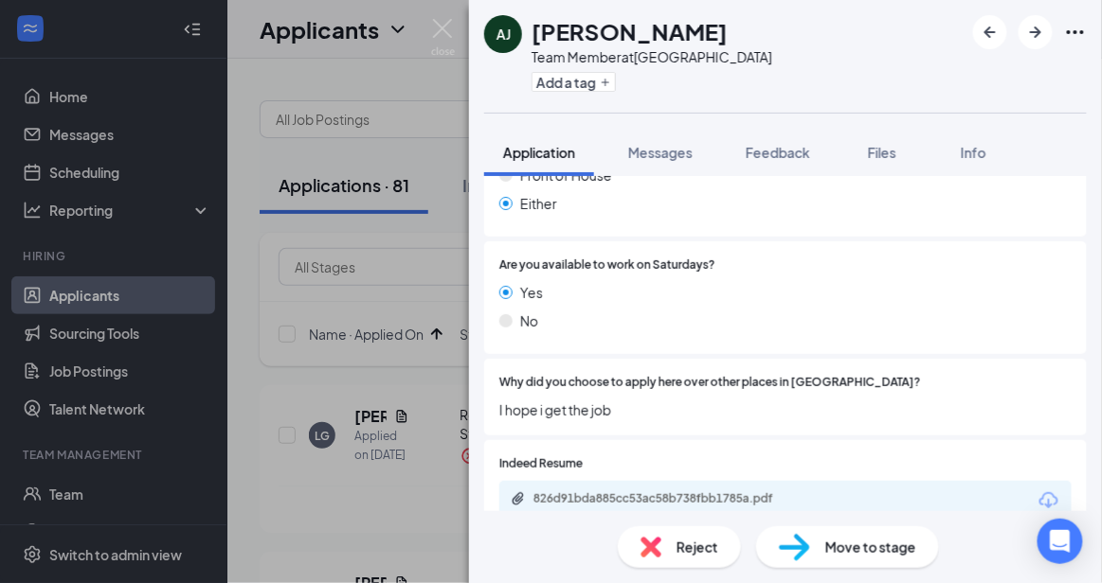
click at [685, 539] on span "Reject" at bounding box center [697, 547] width 42 height 21
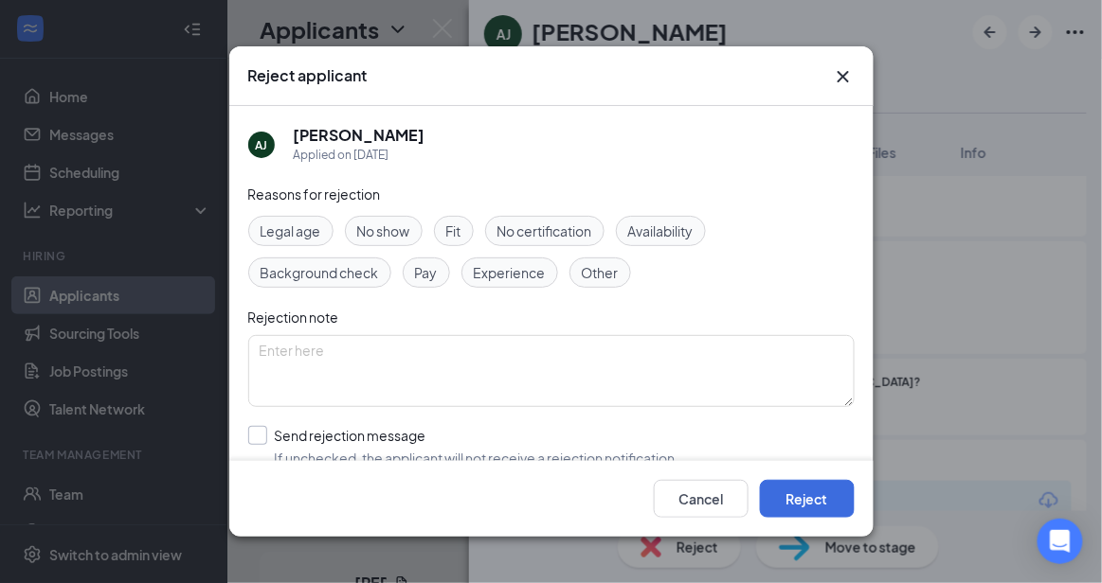
click at [565, 458] on input "Send rejection message If unchecked, the applicant will not receive a rejection…" at bounding box center [463, 447] width 431 height 42
checkbox input "true"
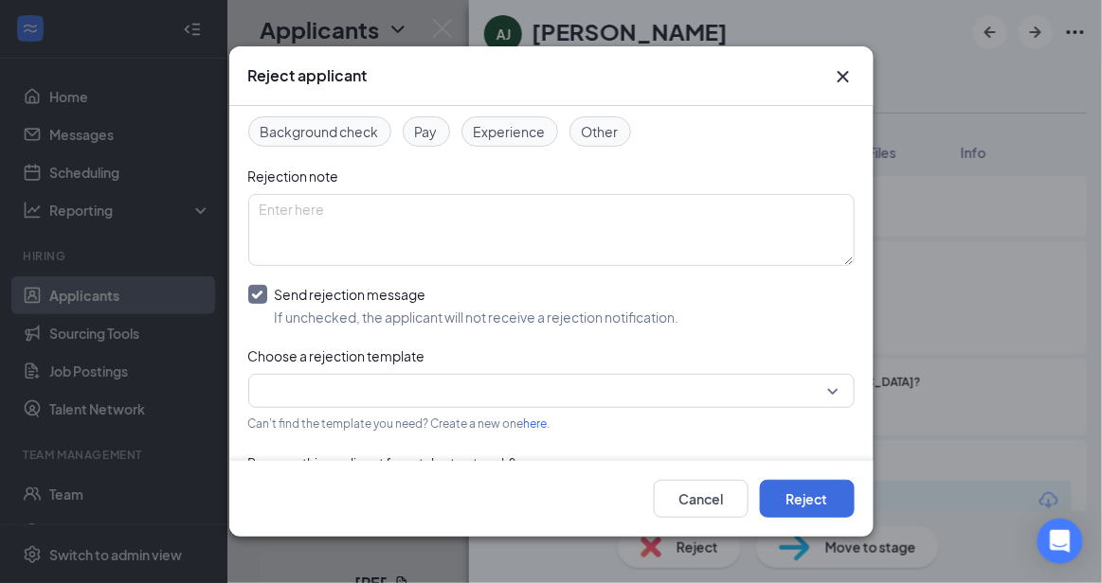
scroll to position [207, 0]
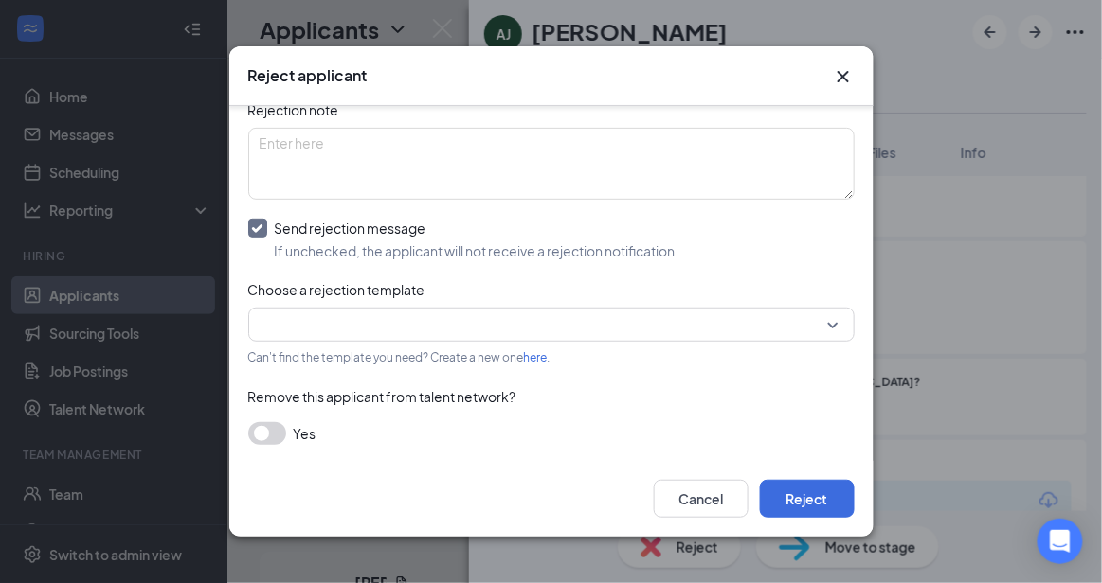
click at [807, 298] on div "Reasons for rejection Legal age No show Fit No certification Availability Backg…" at bounding box center [551, 220] width 606 height 488
click at [805, 309] on input "search" at bounding box center [545, 325] width 570 height 32
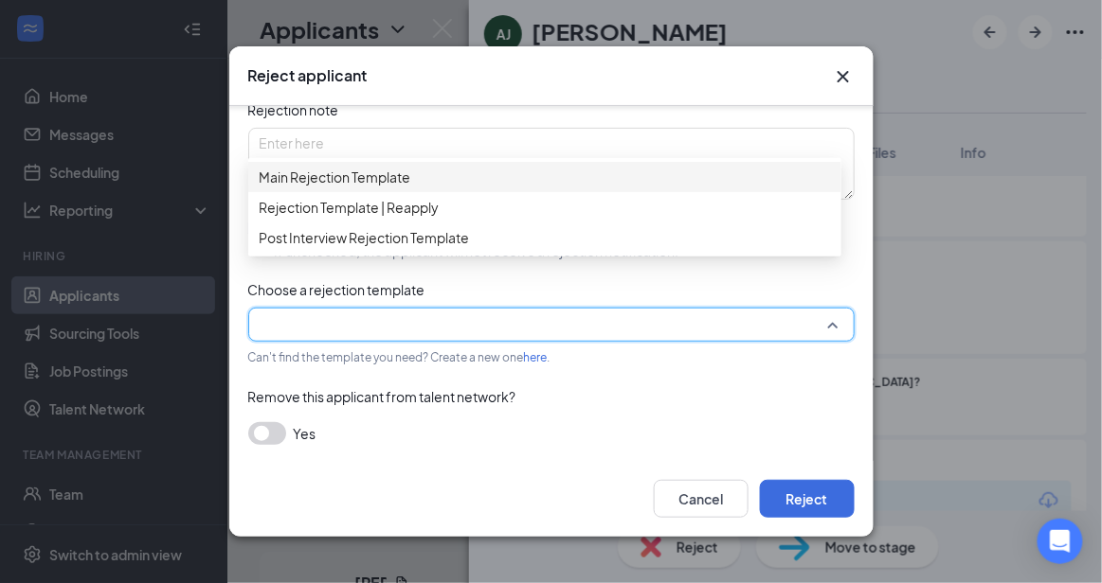
click at [577, 175] on div "Main Rejection Template" at bounding box center [544, 177] width 593 height 30
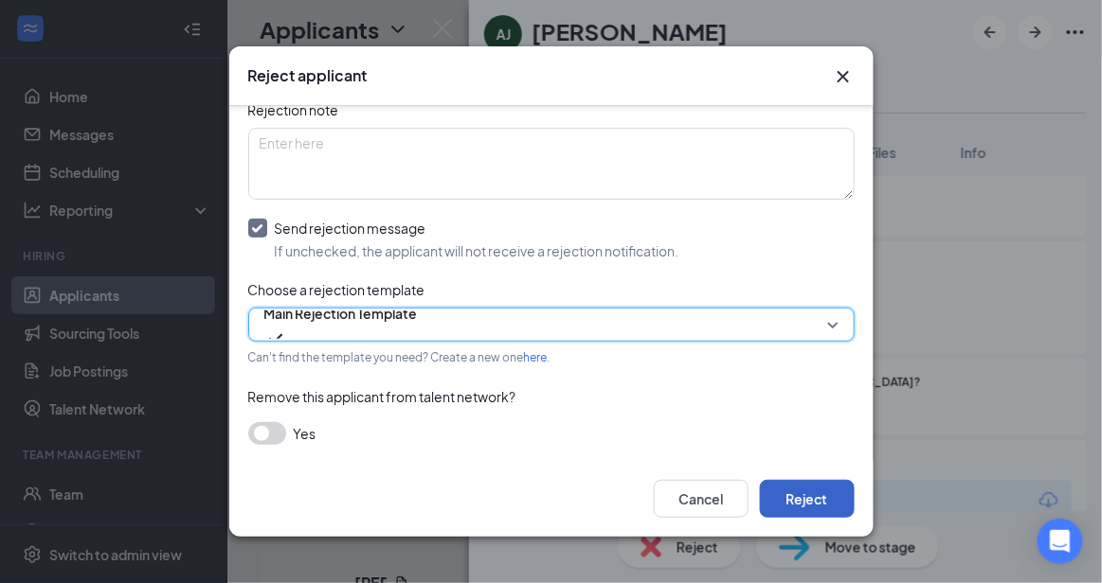
click at [808, 501] on button "Reject" at bounding box center [807, 499] width 95 height 38
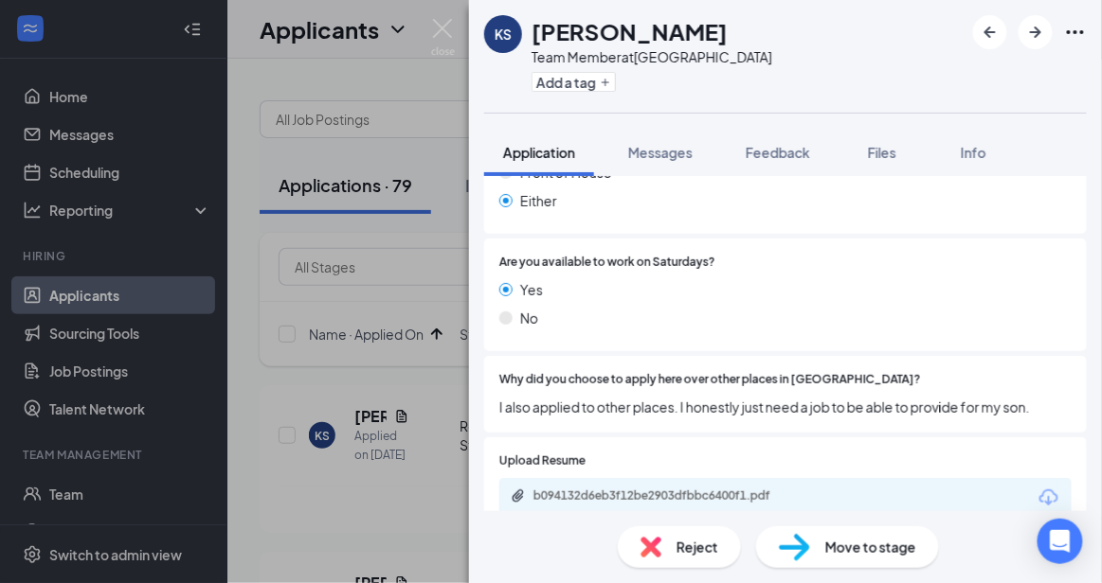
scroll to position [904, 0]
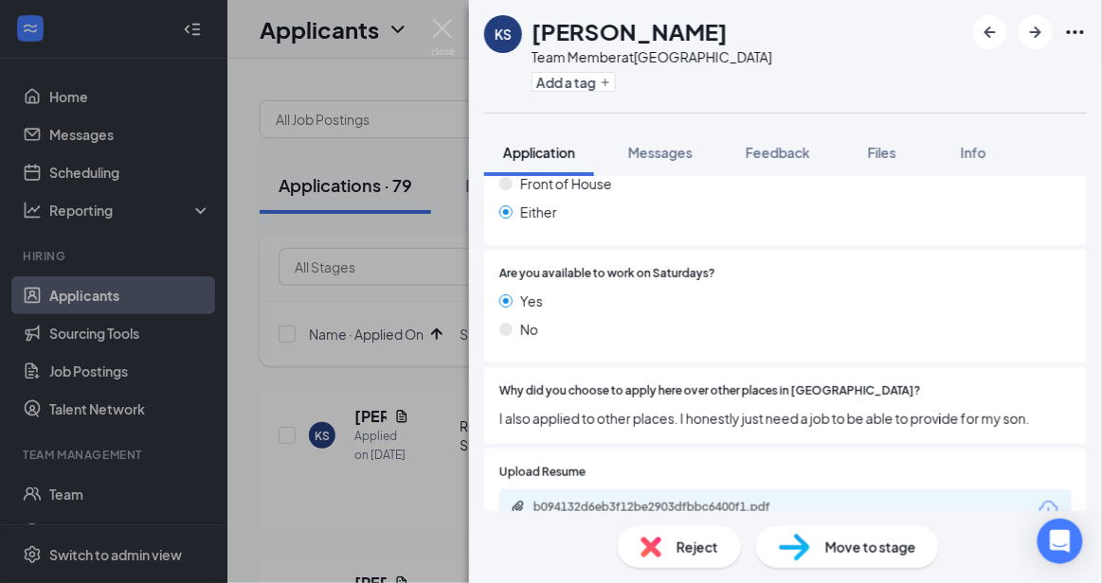
click at [681, 562] on div "Reject" at bounding box center [679, 548] width 123 height 42
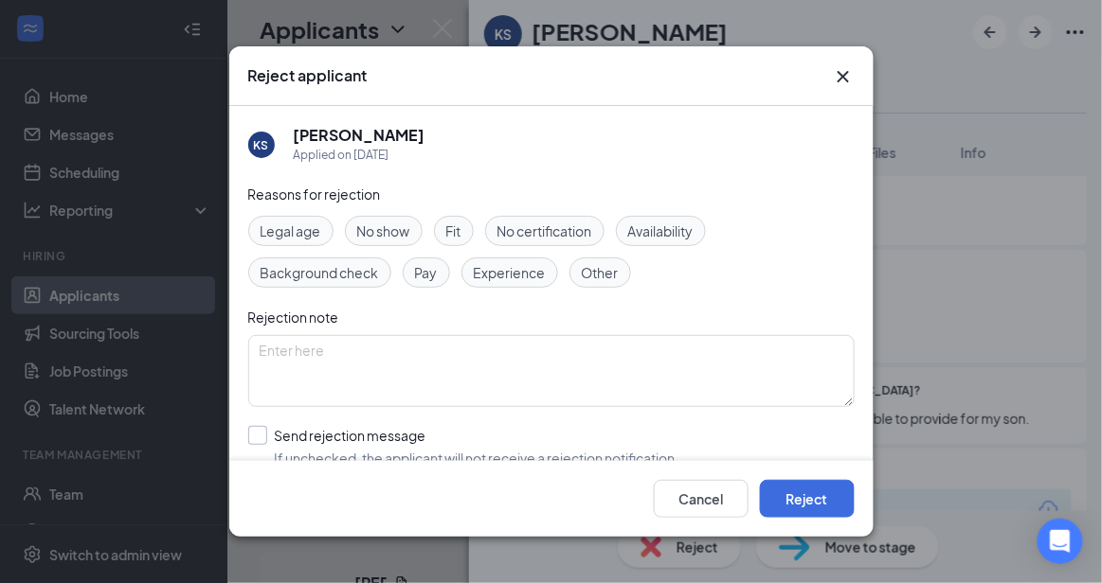
click at [521, 446] on input "Send rejection message If unchecked, the applicant will not receive a rejection…" at bounding box center [463, 447] width 431 height 42
checkbox input "true"
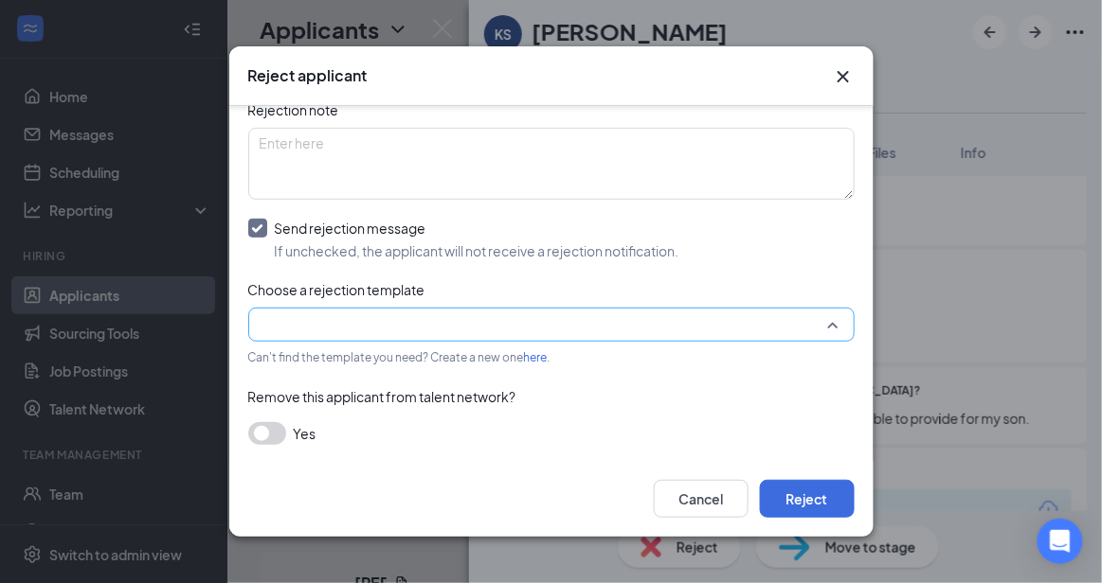
click at [771, 321] on input "search" at bounding box center [545, 325] width 570 height 32
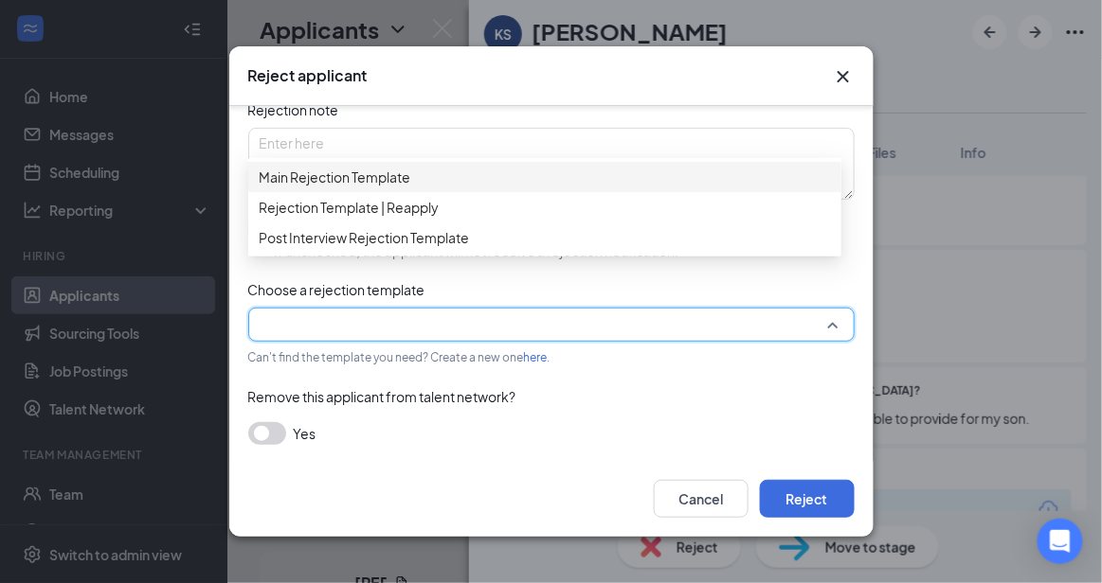
click at [559, 183] on span "Main Rejection Template" at bounding box center [545, 177] width 570 height 21
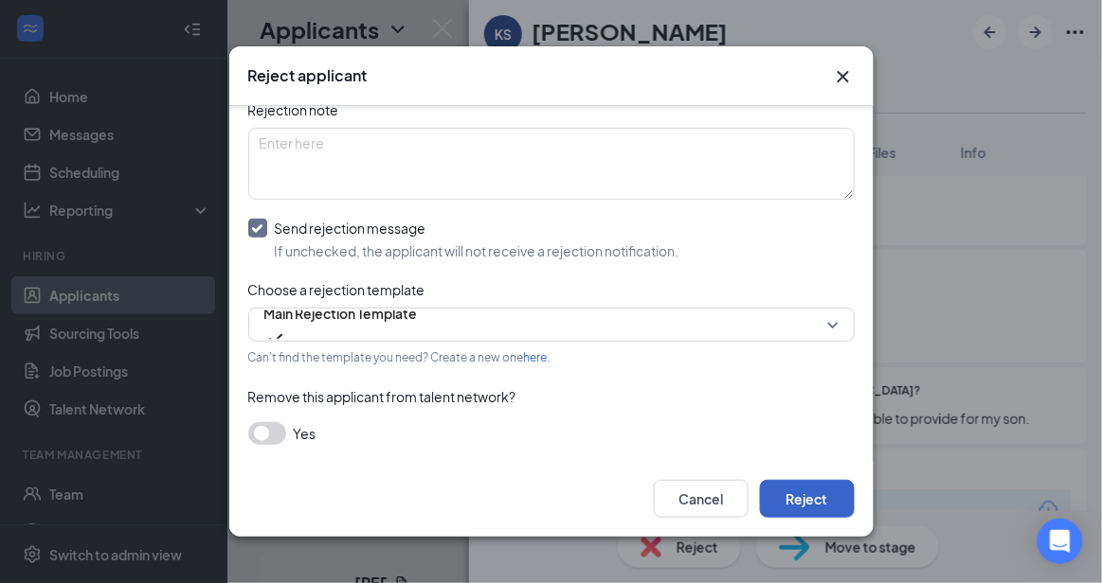
click at [820, 511] on button "Reject" at bounding box center [807, 499] width 95 height 38
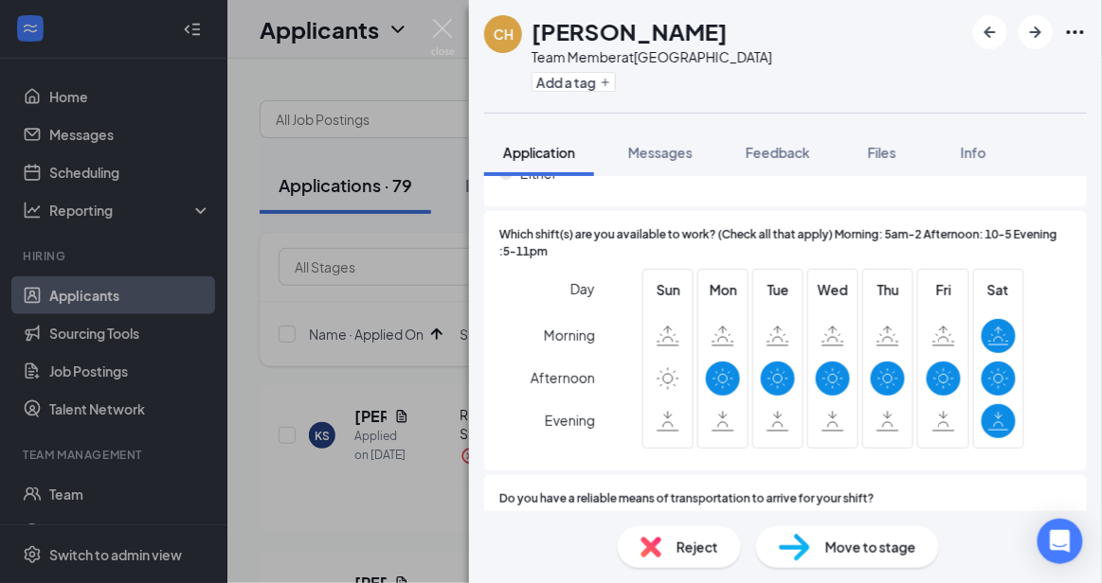
scroll to position [1566, 0]
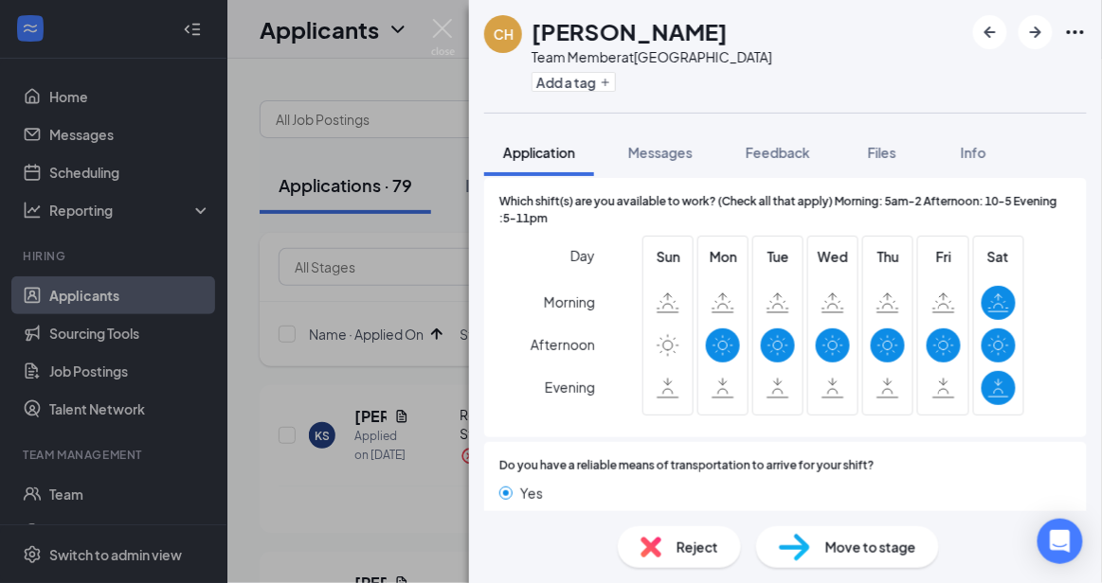
click at [665, 538] on div "Reject" at bounding box center [679, 548] width 123 height 42
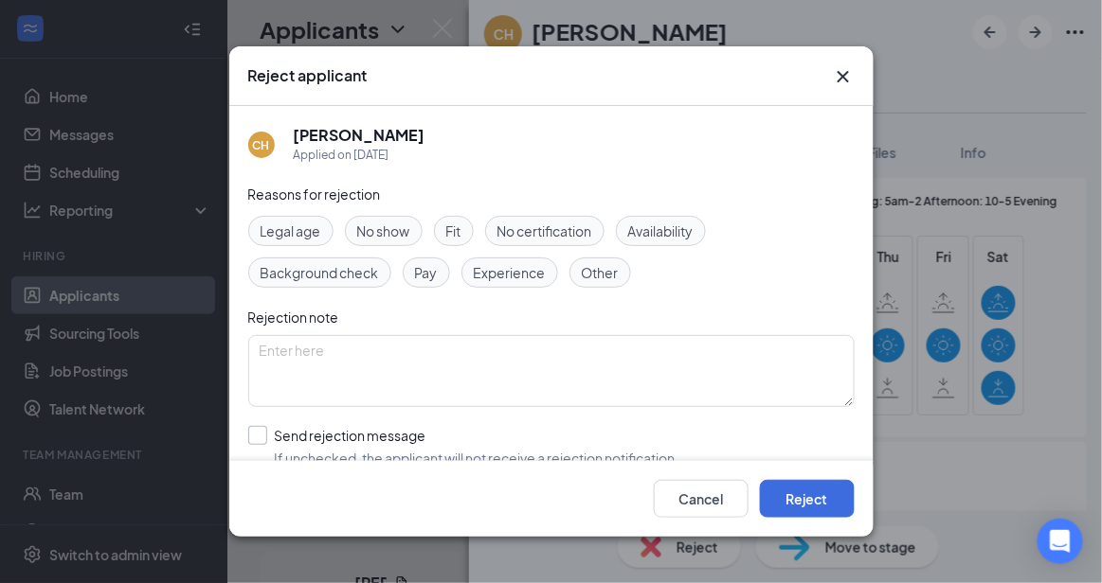
click at [521, 440] on input "Send rejection message If unchecked, the applicant will not receive a rejection…" at bounding box center [463, 447] width 431 height 42
checkbox input "true"
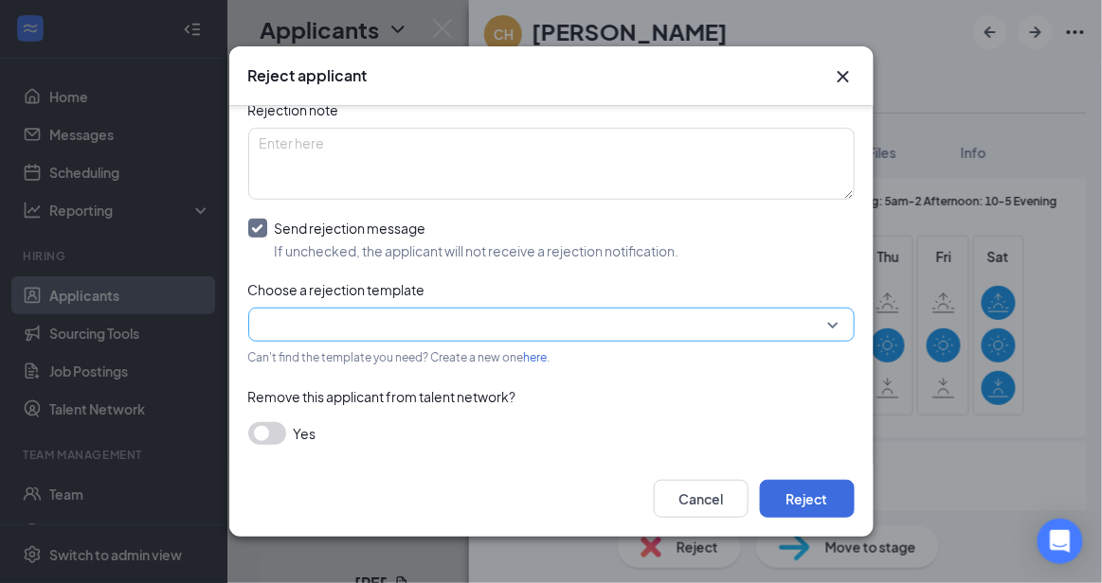
click at [821, 332] on div at bounding box center [551, 325] width 606 height 34
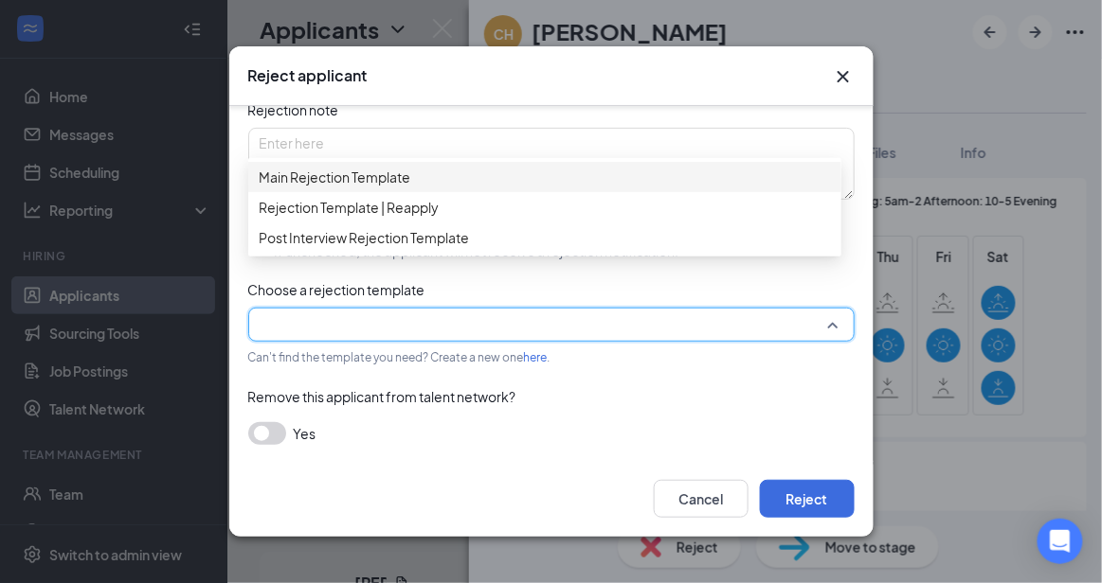
click at [542, 178] on span "Main Rejection Template" at bounding box center [545, 177] width 570 height 21
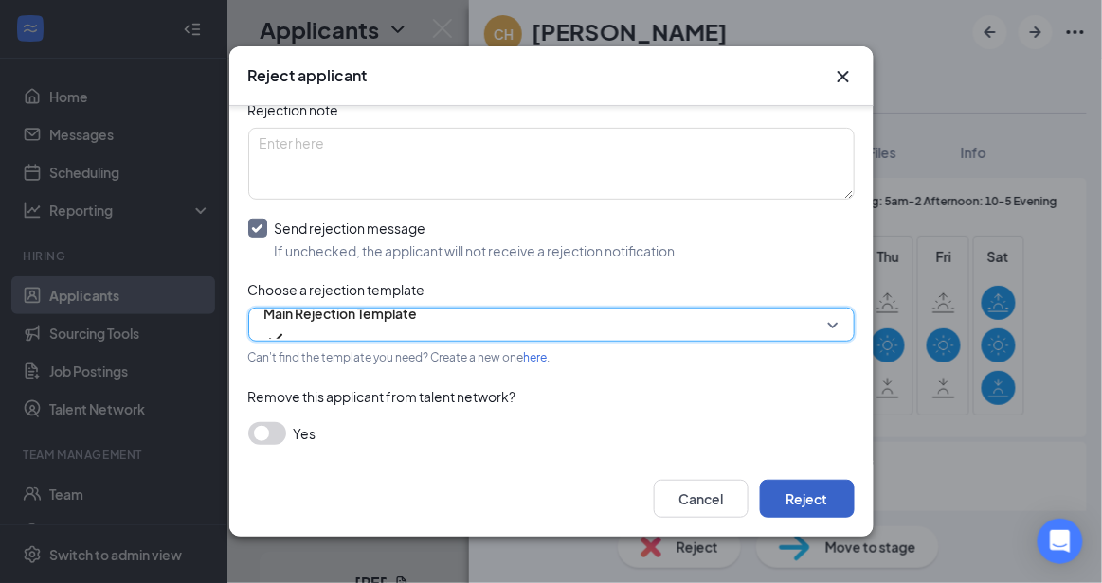
click at [813, 487] on button "Reject" at bounding box center [807, 499] width 95 height 38
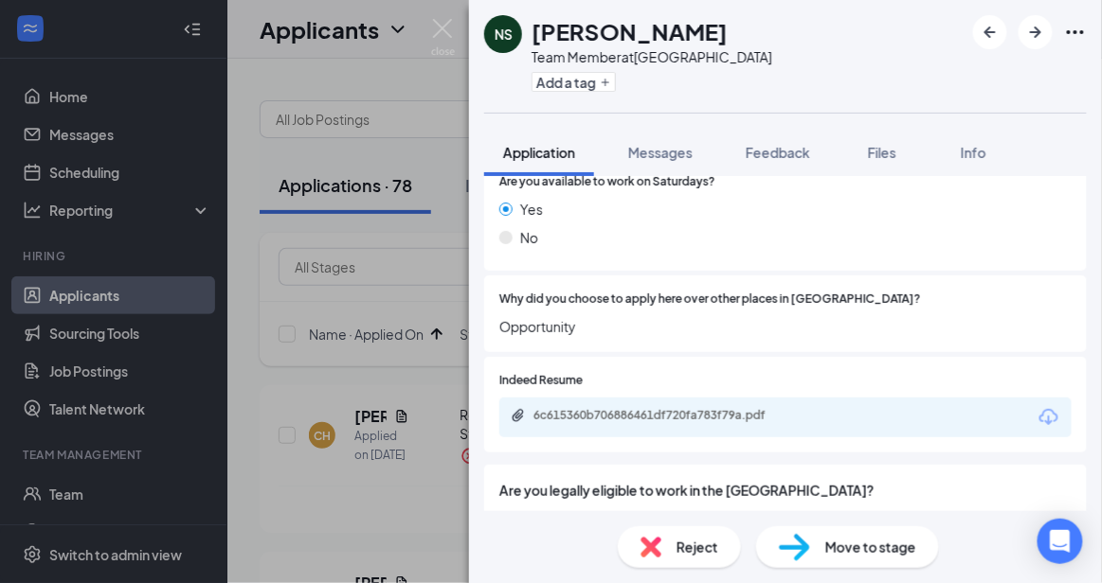
scroll to position [950, 0]
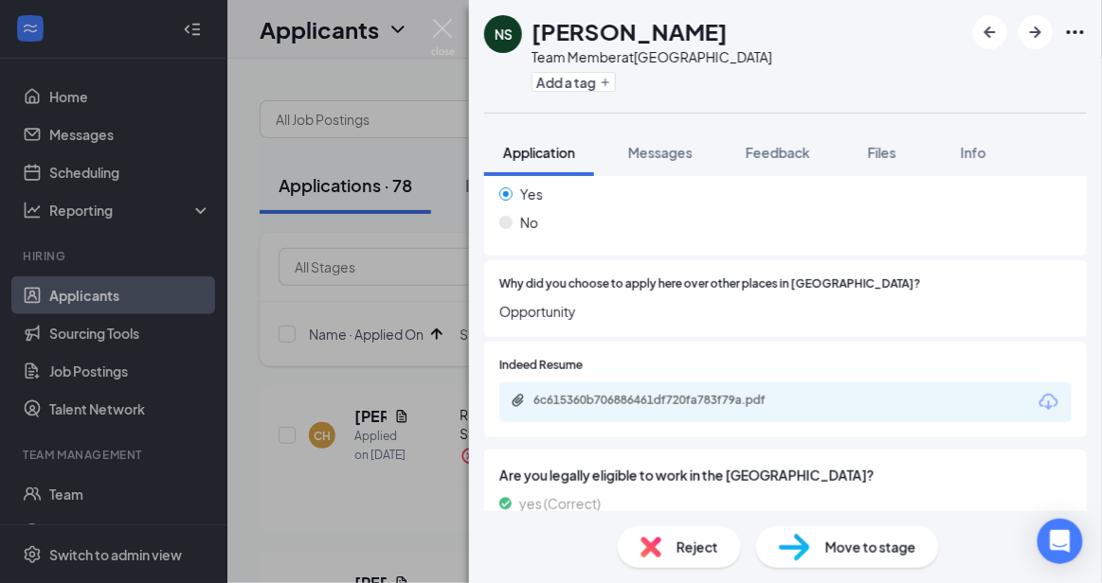
click at [697, 557] on div "Reject" at bounding box center [679, 548] width 123 height 42
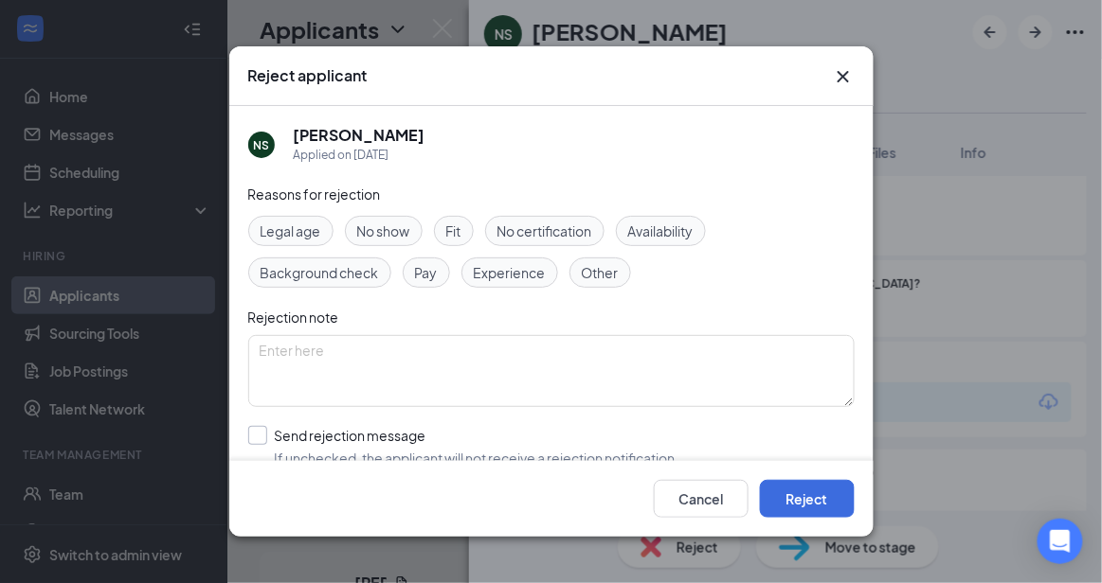
click at [373, 428] on input "Send rejection message If unchecked, the applicant will not receive a rejection…" at bounding box center [463, 447] width 431 height 42
checkbox input "true"
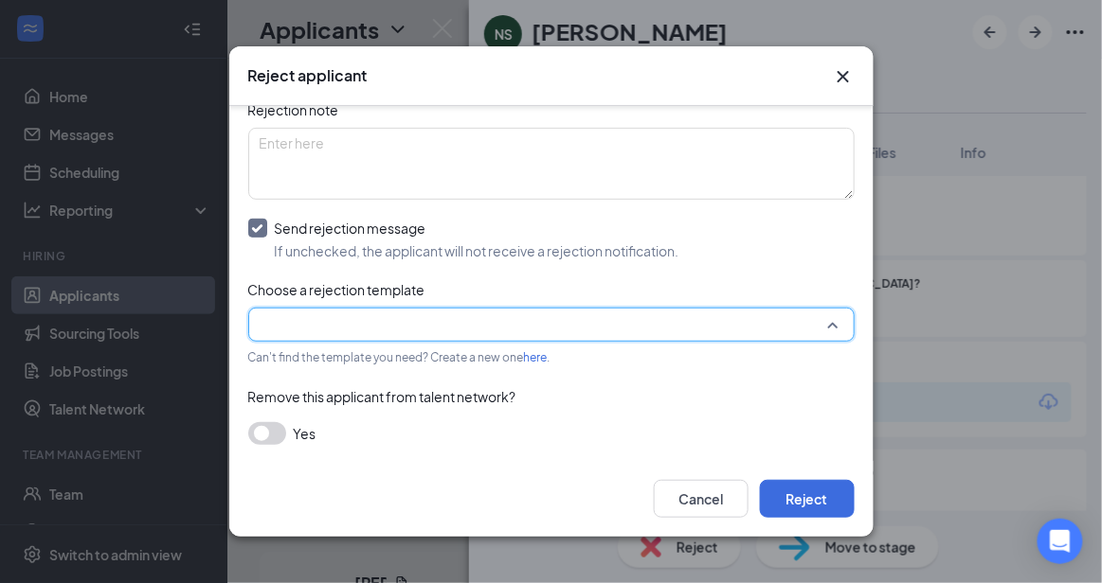
click at [783, 321] on input "search" at bounding box center [545, 325] width 570 height 32
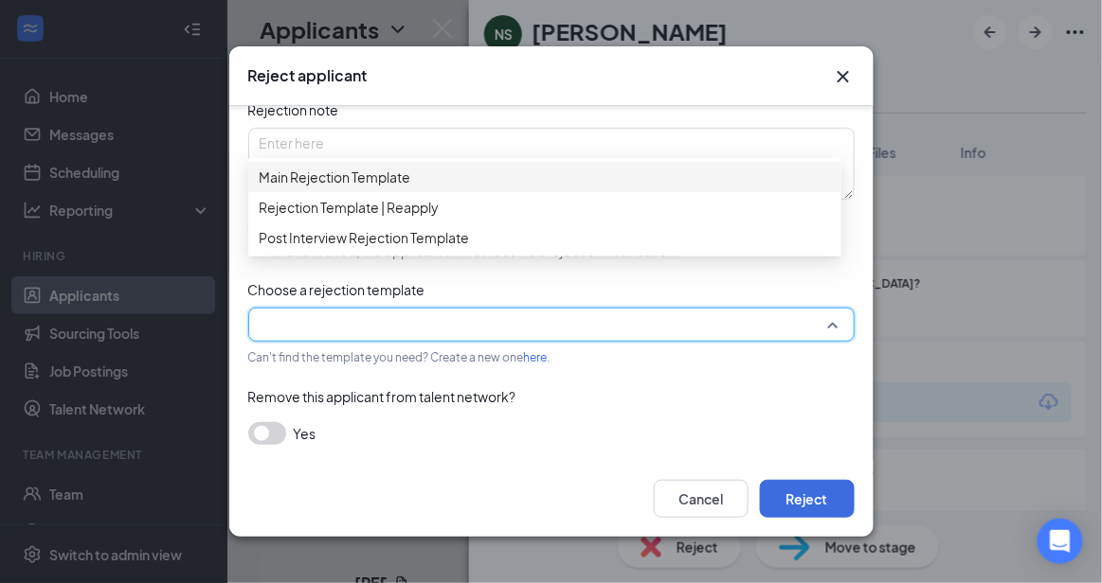
click at [578, 183] on span "Main Rejection Template" at bounding box center [545, 177] width 570 height 21
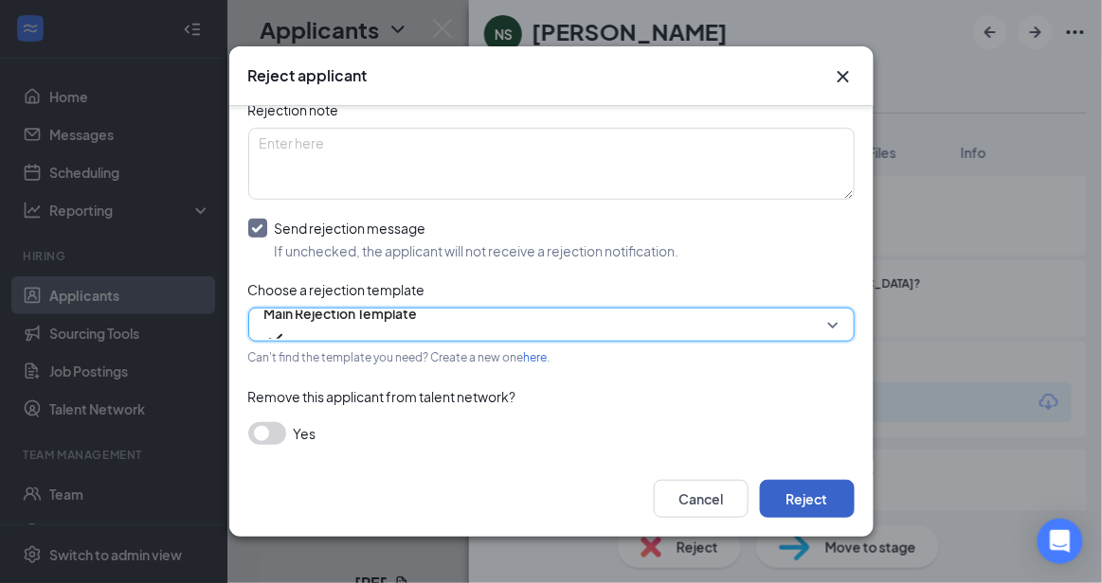
click at [808, 501] on button "Reject" at bounding box center [807, 499] width 95 height 38
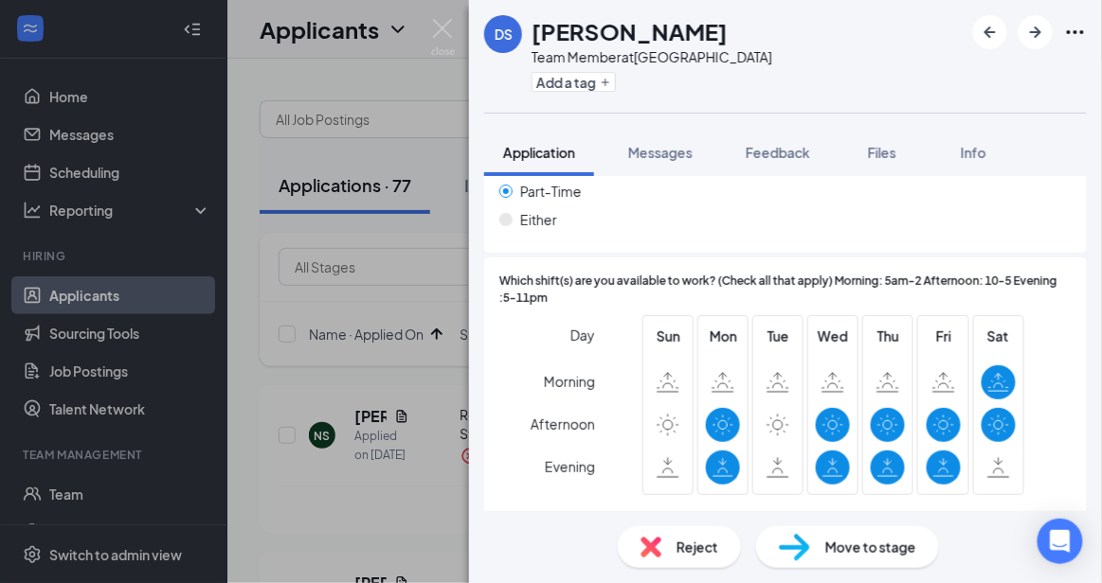
scroll to position [1493, 0]
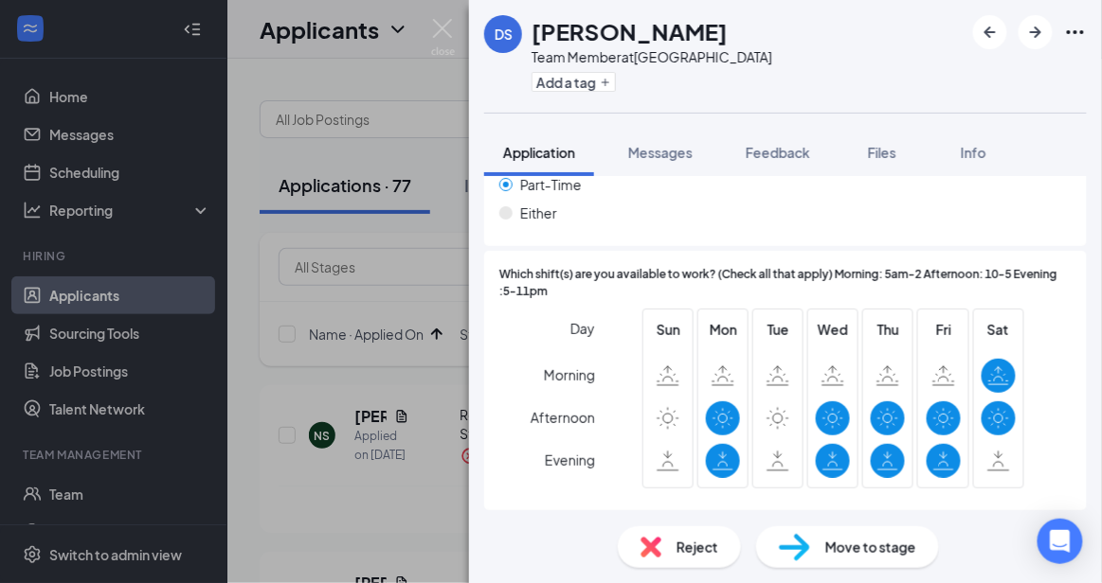
click at [698, 540] on span "Reject" at bounding box center [697, 547] width 42 height 21
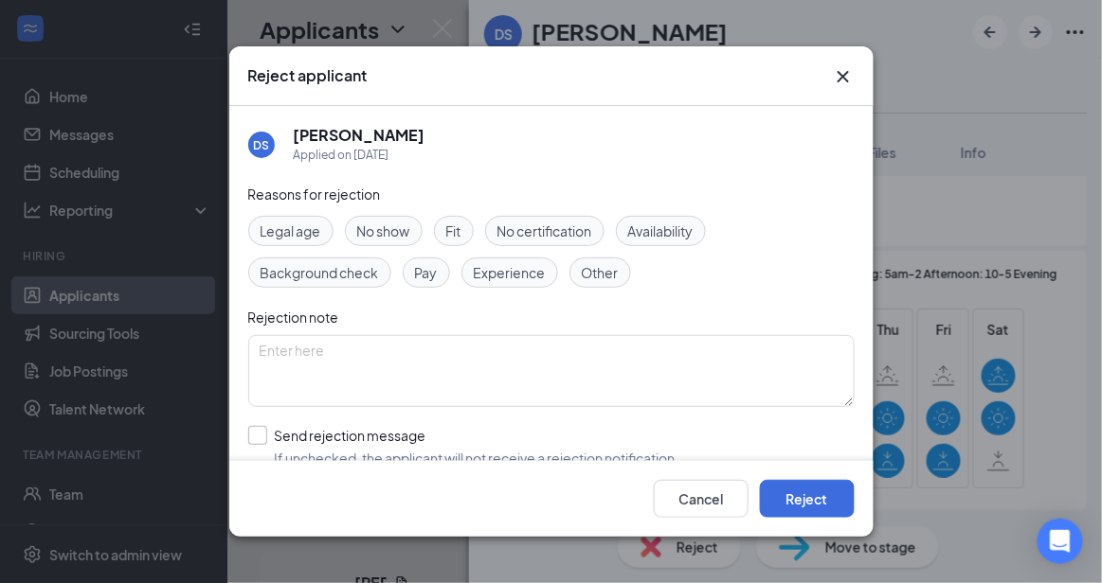
click at [475, 438] on input "Send rejection message If unchecked, the applicant will not receive a rejection…" at bounding box center [463, 447] width 431 height 42
checkbox input "true"
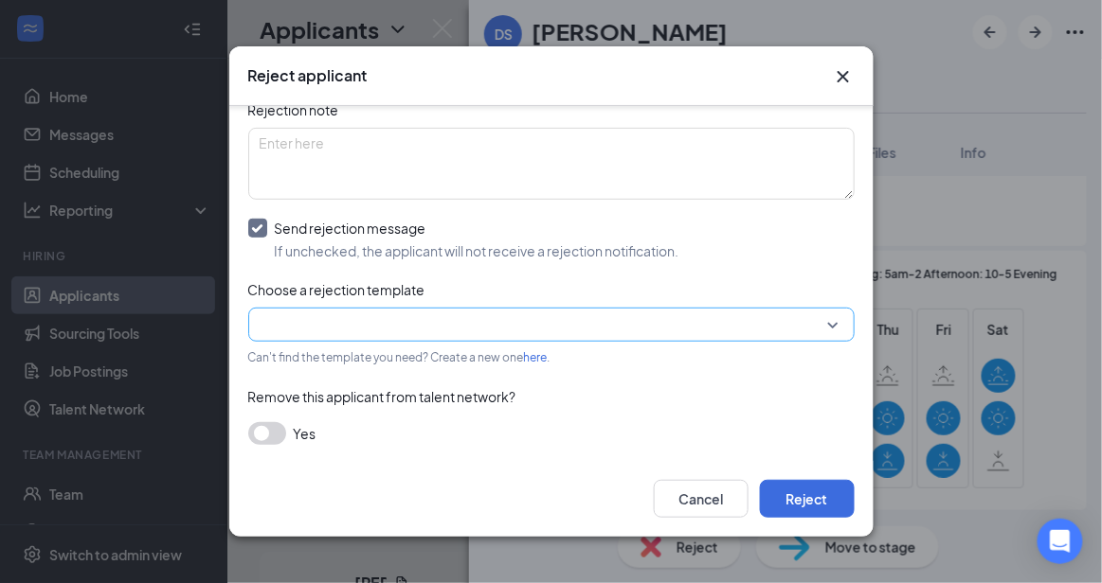
click at [782, 325] on input "search" at bounding box center [545, 325] width 570 height 32
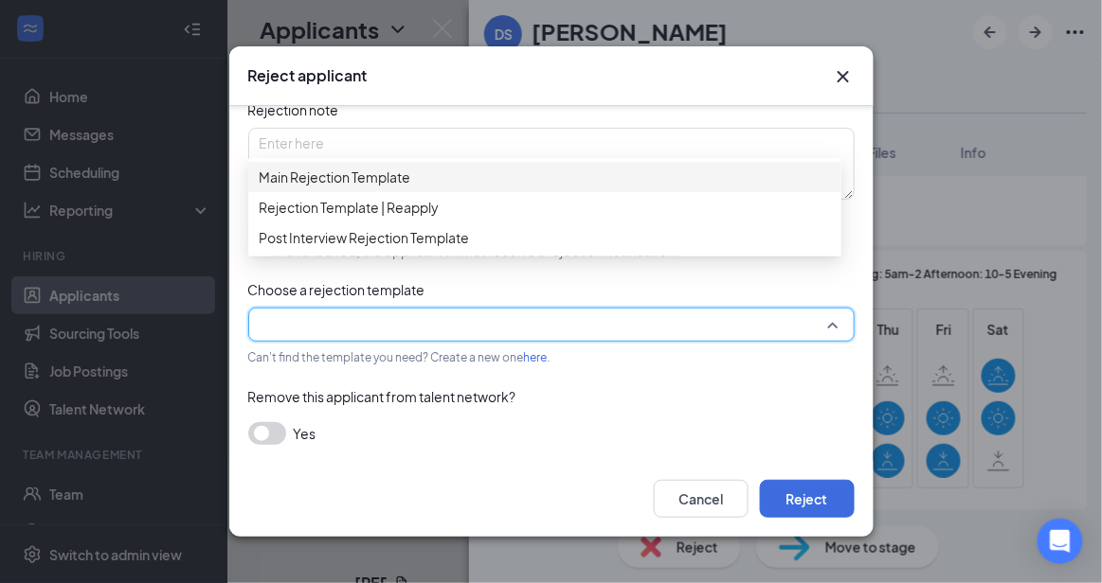
click at [552, 172] on div "Main Rejection Template" at bounding box center [544, 177] width 593 height 30
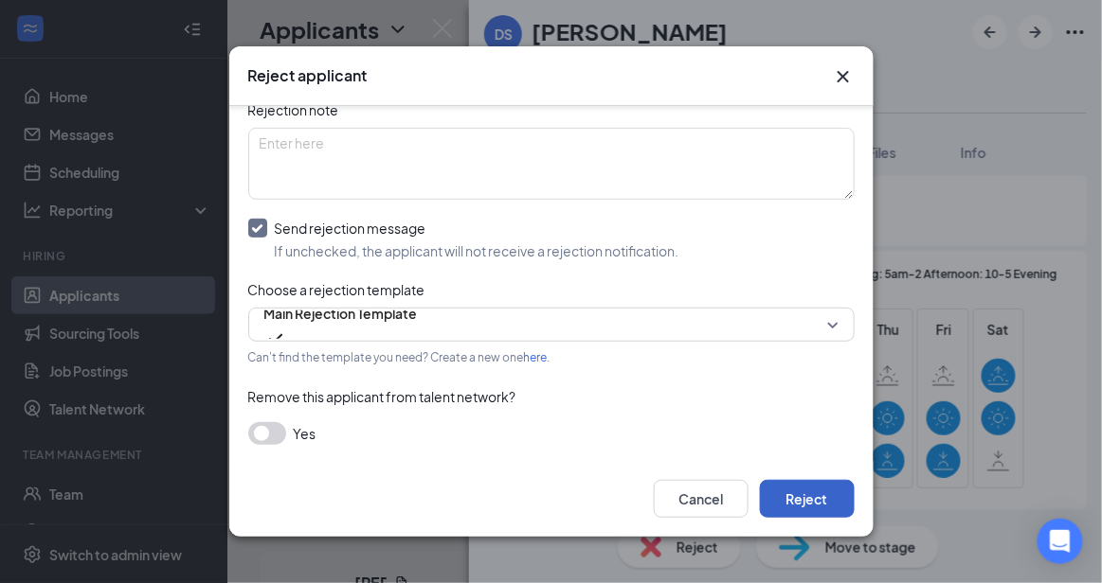
click at [824, 498] on button "Reject" at bounding box center [807, 499] width 95 height 38
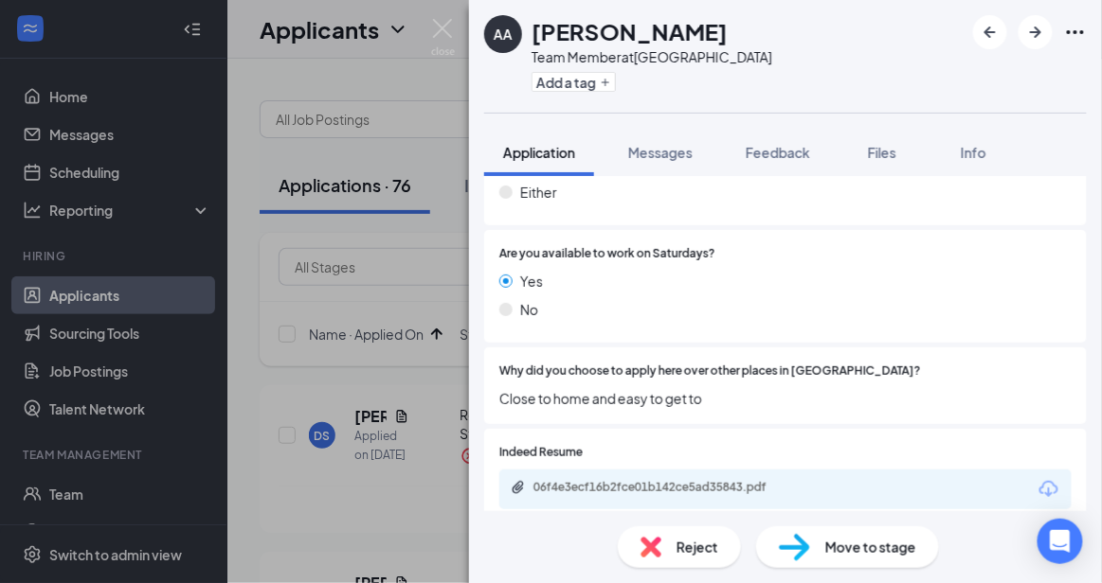
scroll to position [1594, 0]
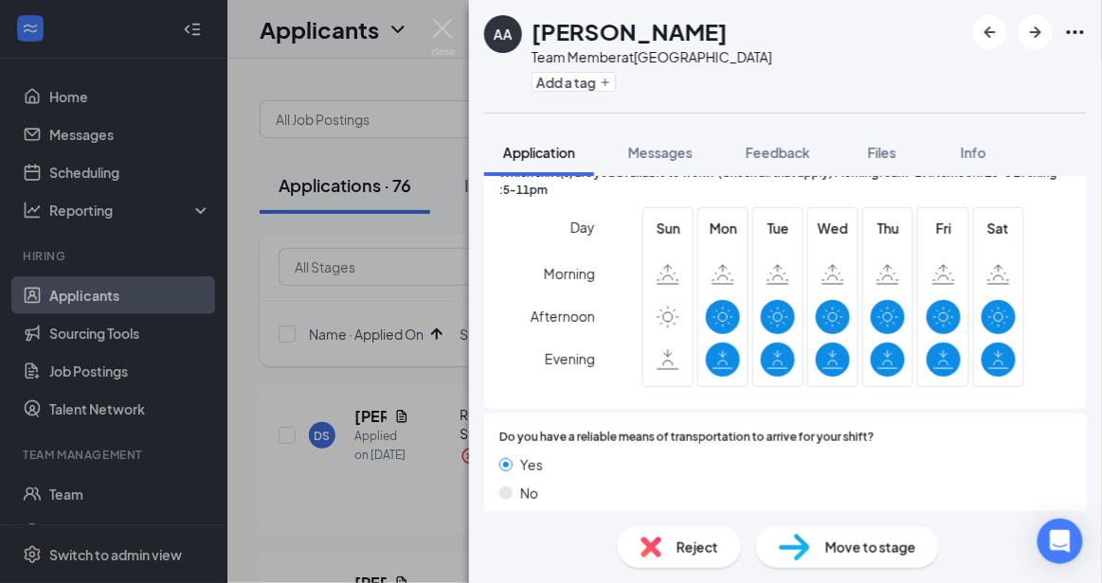
click at [645, 560] on div "Reject" at bounding box center [679, 548] width 123 height 42
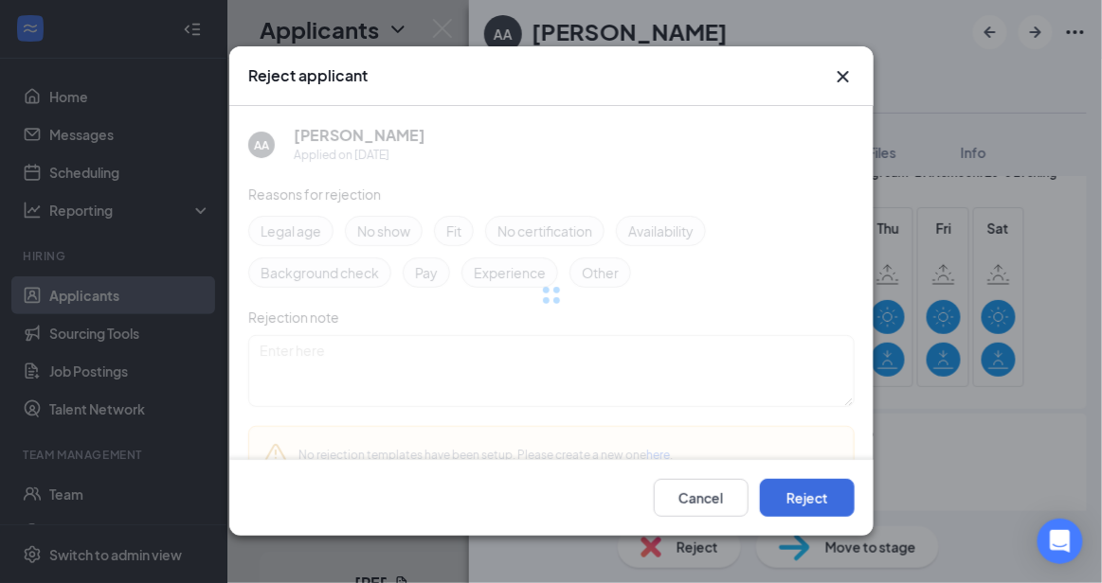
scroll to position [1588, 0]
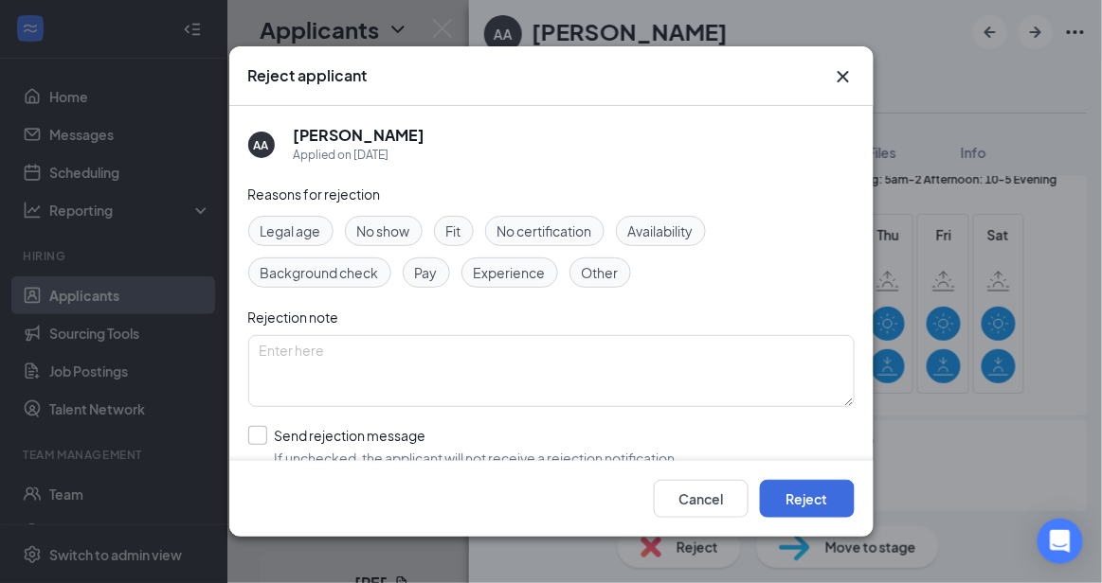
click at [517, 453] on input "Send rejection message If unchecked, the applicant will not receive a rejection…" at bounding box center [463, 447] width 431 height 42
checkbox input "true"
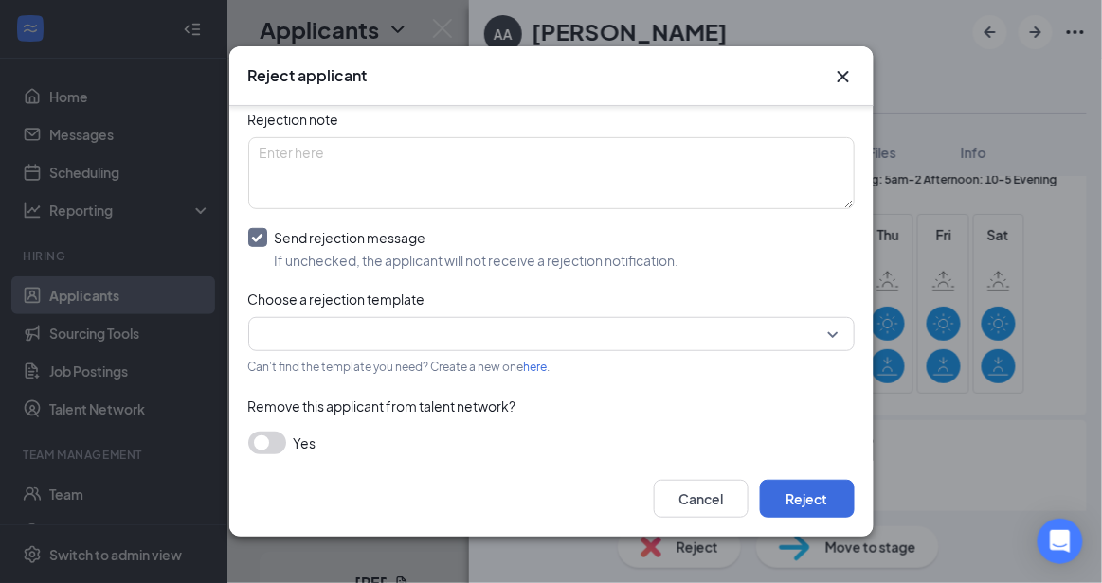
scroll to position [207, 0]
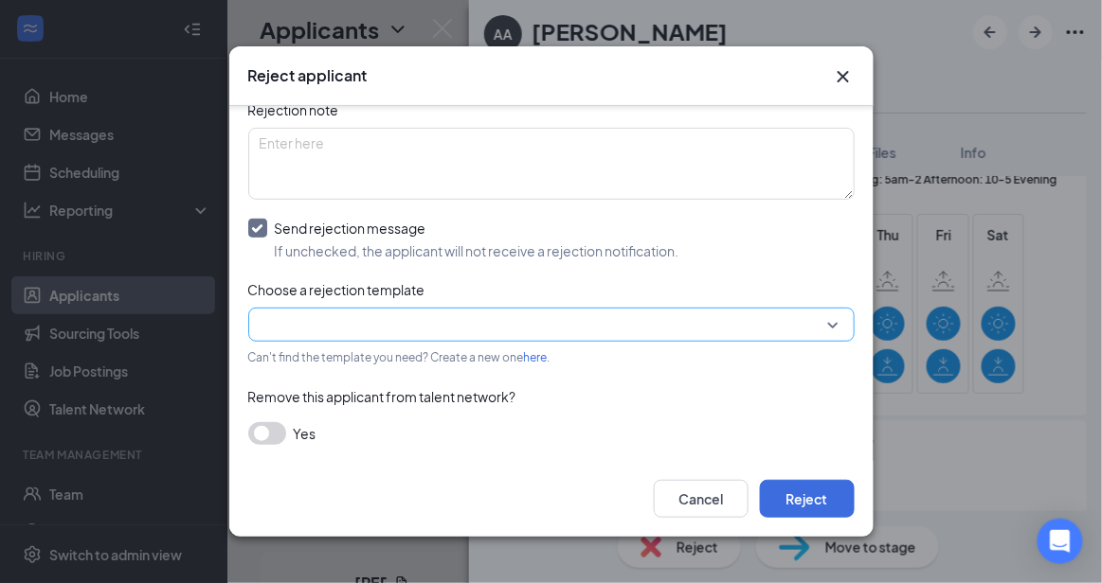
click at [817, 338] on div at bounding box center [551, 325] width 606 height 34
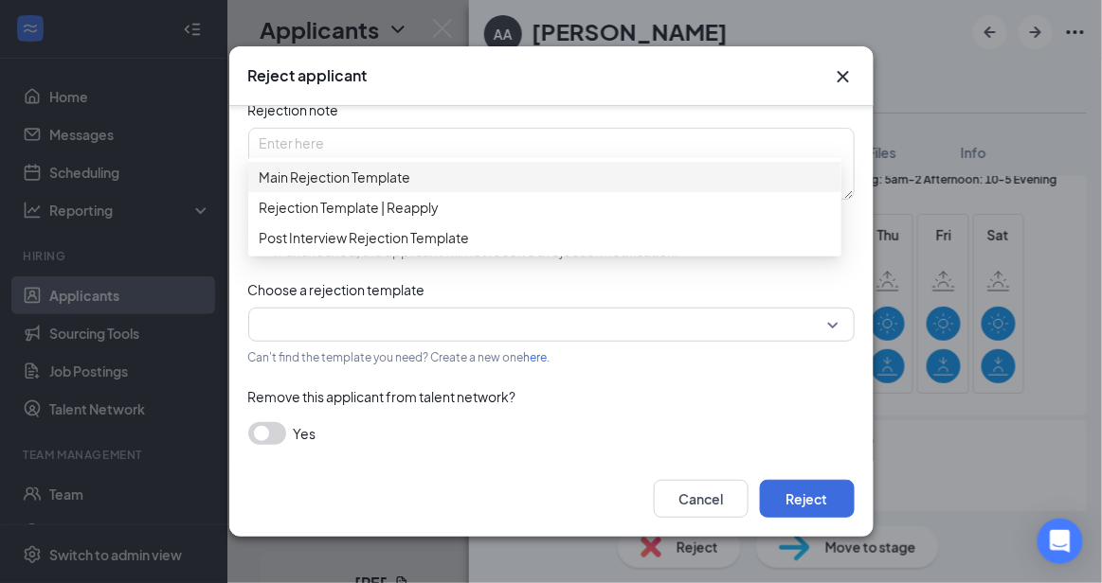
click at [543, 161] on div "Reasons for rejection Legal age No show Fit No certification Availability Backg…" at bounding box center [551, 220] width 606 height 488
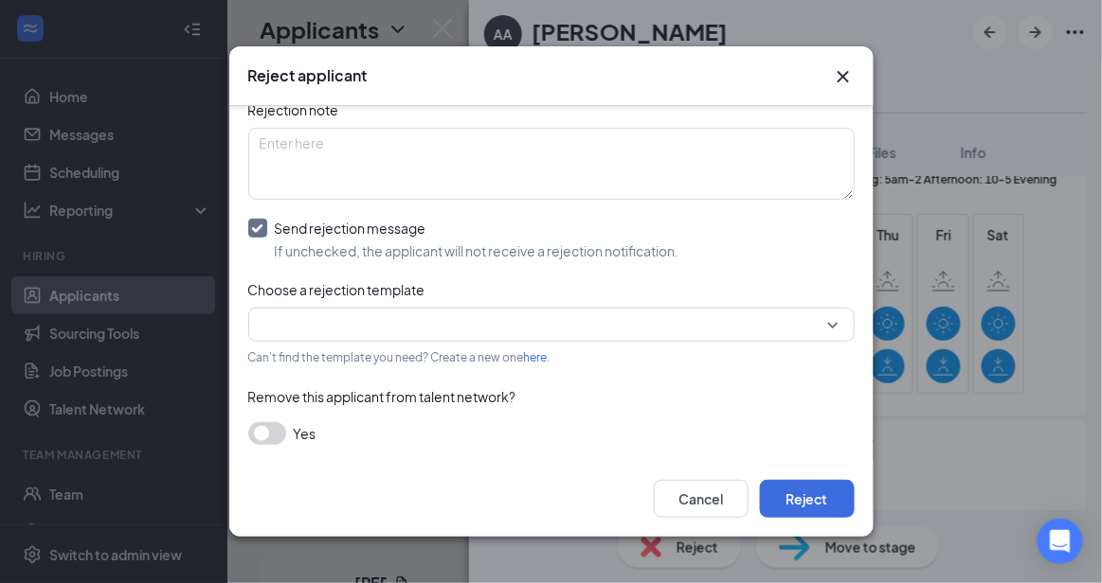
click at [527, 303] on div "Reasons for rejection Legal age No show Fit No certification Availability Backg…" at bounding box center [551, 220] width 606 height 488
click at [527, 322] on input "search" at bounding box center [545, 325] width 570 height 32
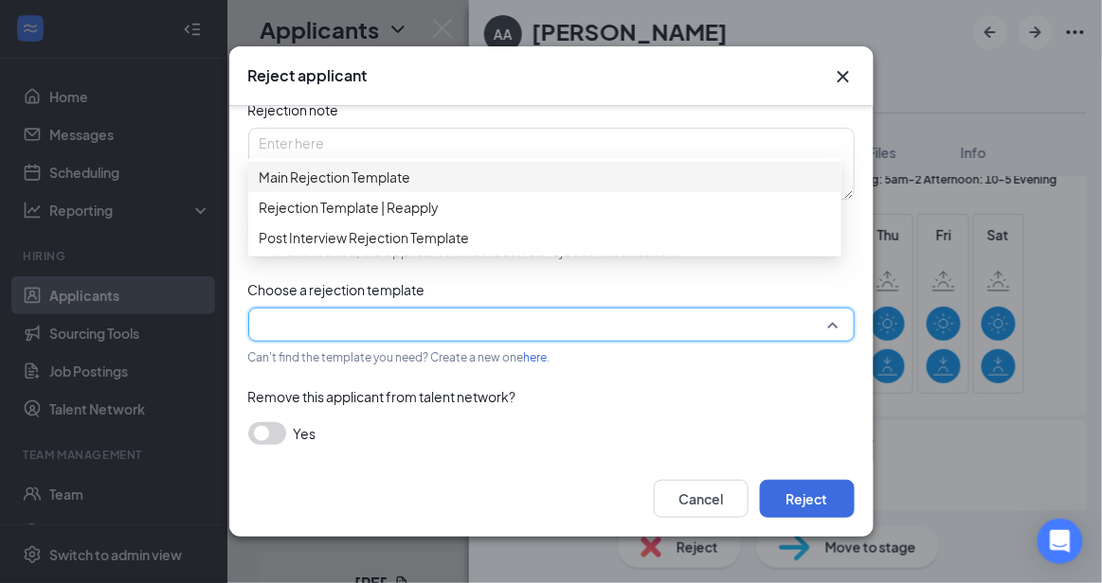
click at [423, 186] on span "Main Rejection Template" at bounding box center [545, 177] width 570 height 21
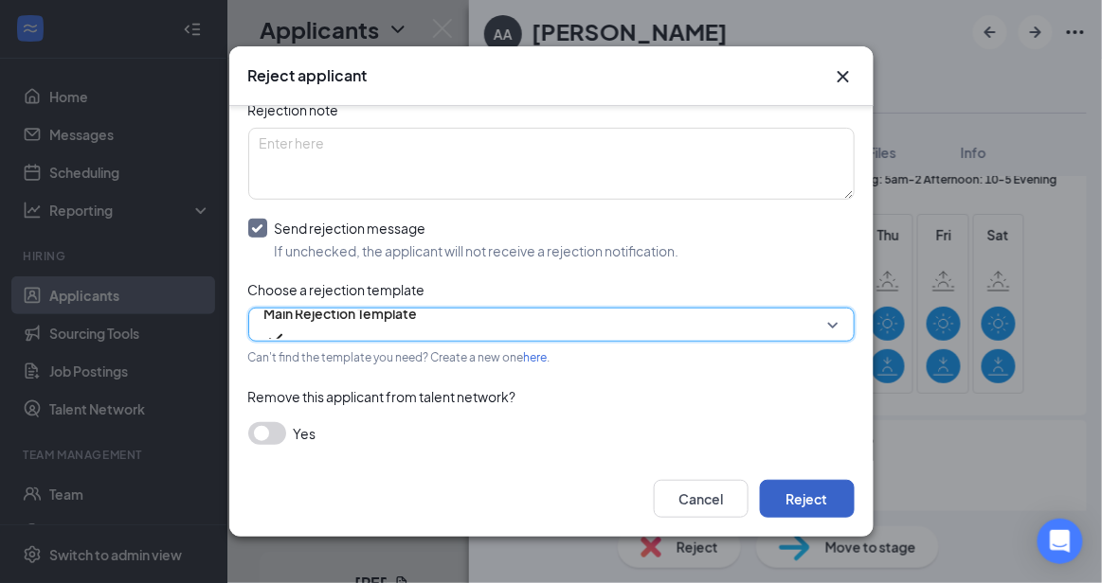
click at [823, 499] on button "Reject" at bounding box center [807, 499] width 95 height 38
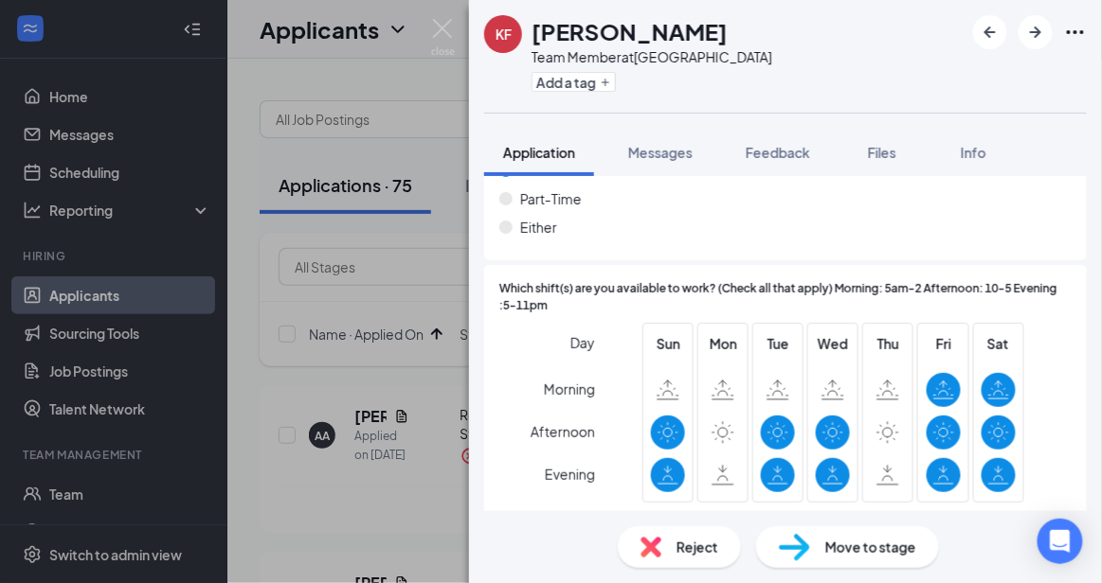
scroll to position [1526, 0]
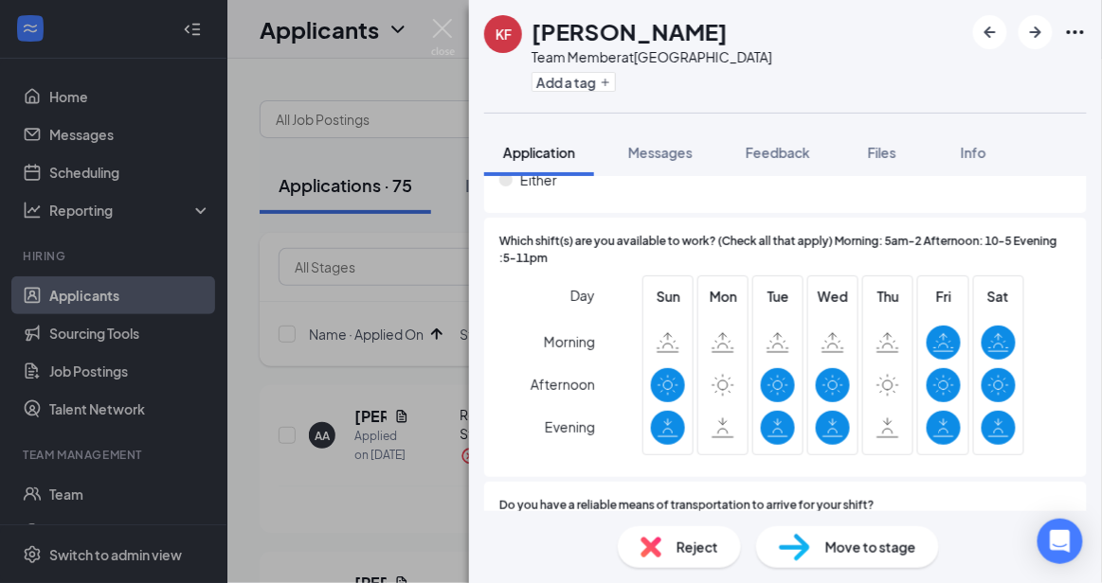
click at [650, 535] on div "Reject" at bounding box center [679, 548] width 123 height 42
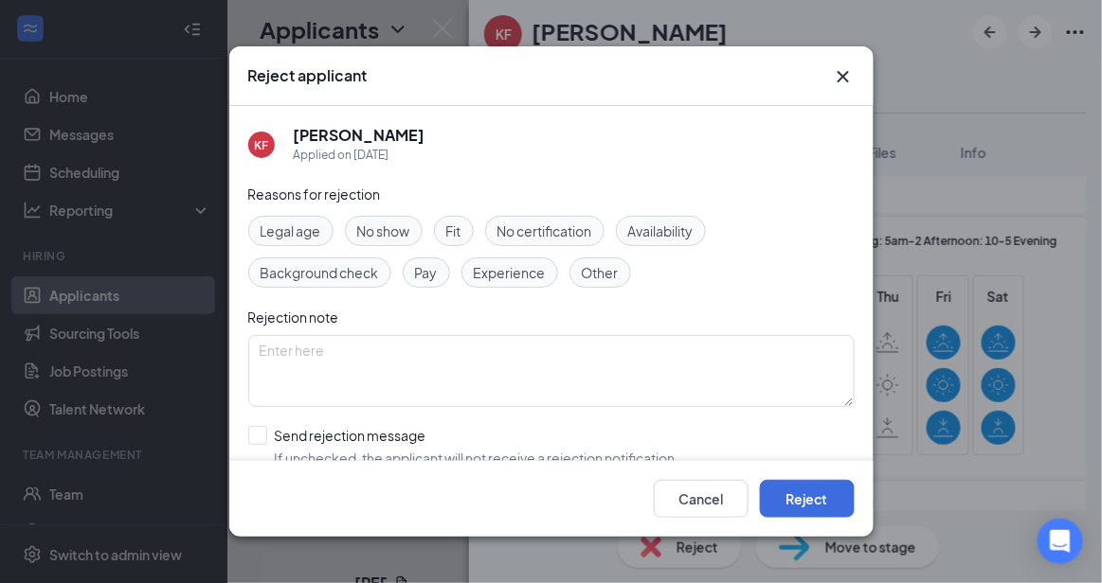
click at [499, 421] on div "Reasons for rejection Legal age No show Fit No certification Availability Backg…" at bounding box center [551, 374] width 606 height 381
click at [416, 438] on input "Send rejection message If unchecked, the applicant will not receive a rejection…" at bounding box center [463, 447] width 431 height 42
checkbox input "true"
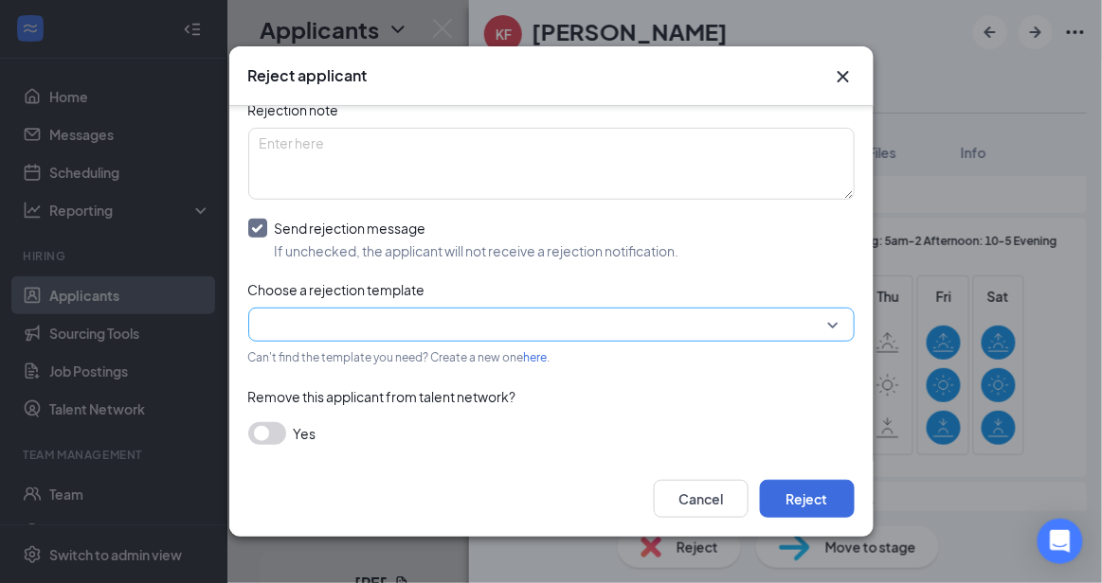
click at [788, 322] on input "search" at bounding box center [545, 325] width 570 height 32
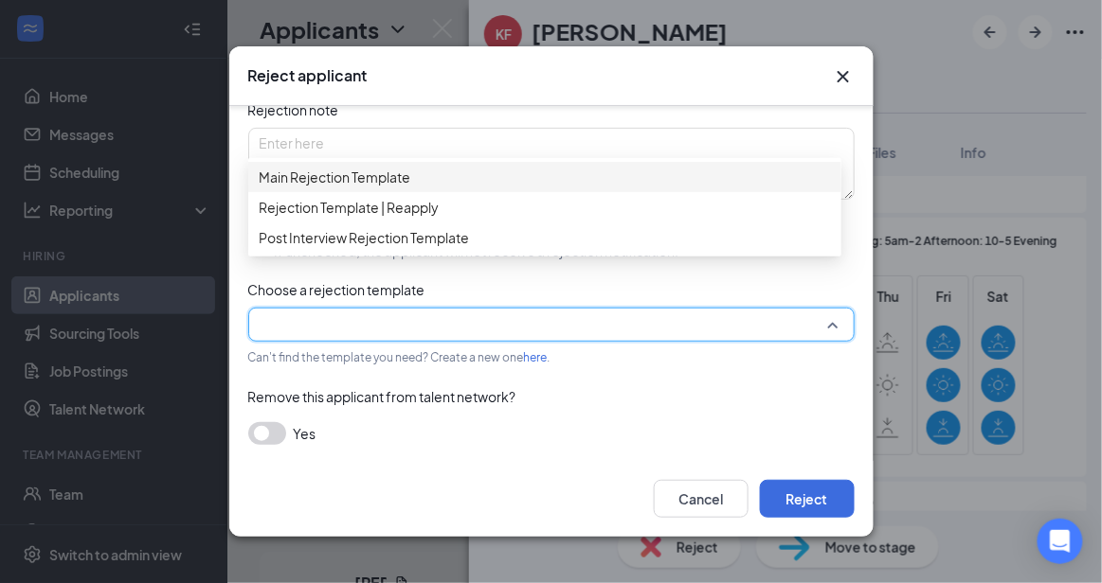
click at [598, 186] on span "Main Rejection Template" at bounding box center [545, 177] width 570 height 21
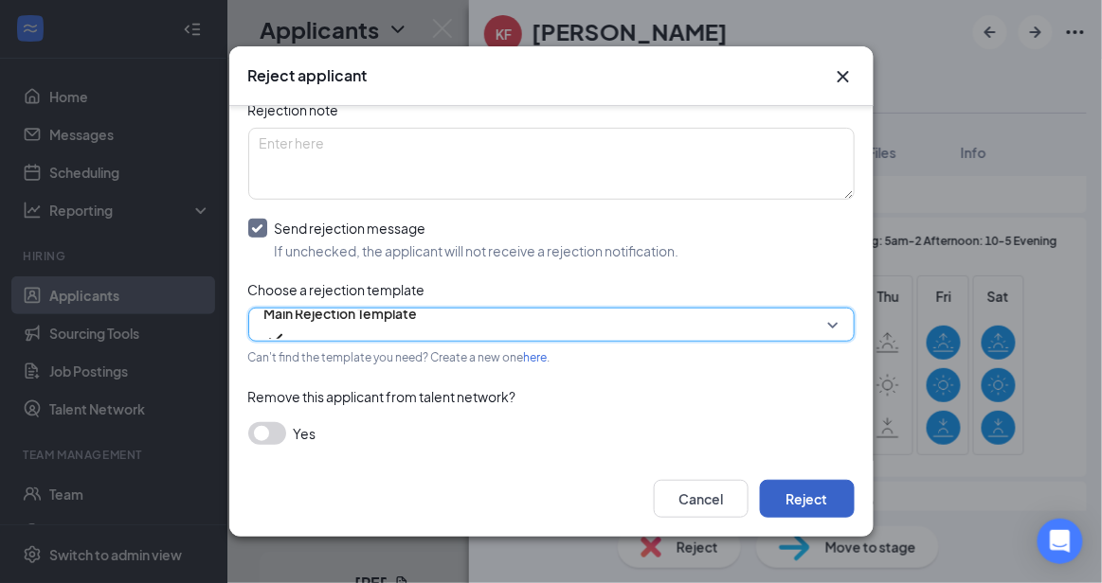
click at [825, 511] on button "Reject" at bounding box center [807, 499] width 95 height 38
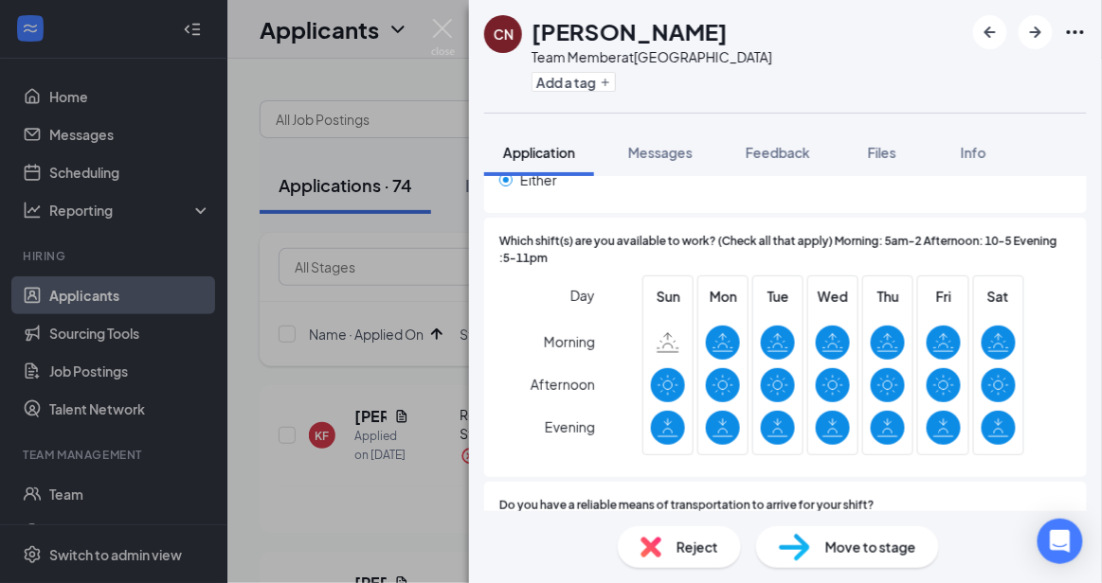
scroll to position [1608, 0]
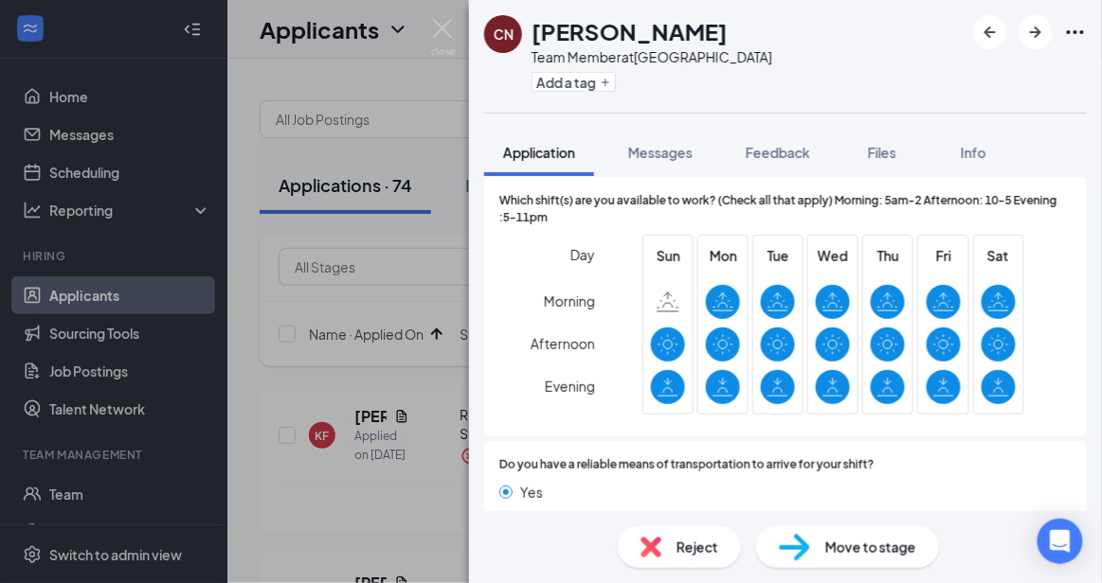
click at [667, 565] on div "Reject" at bounding box center [679, 548] width 123 height 42
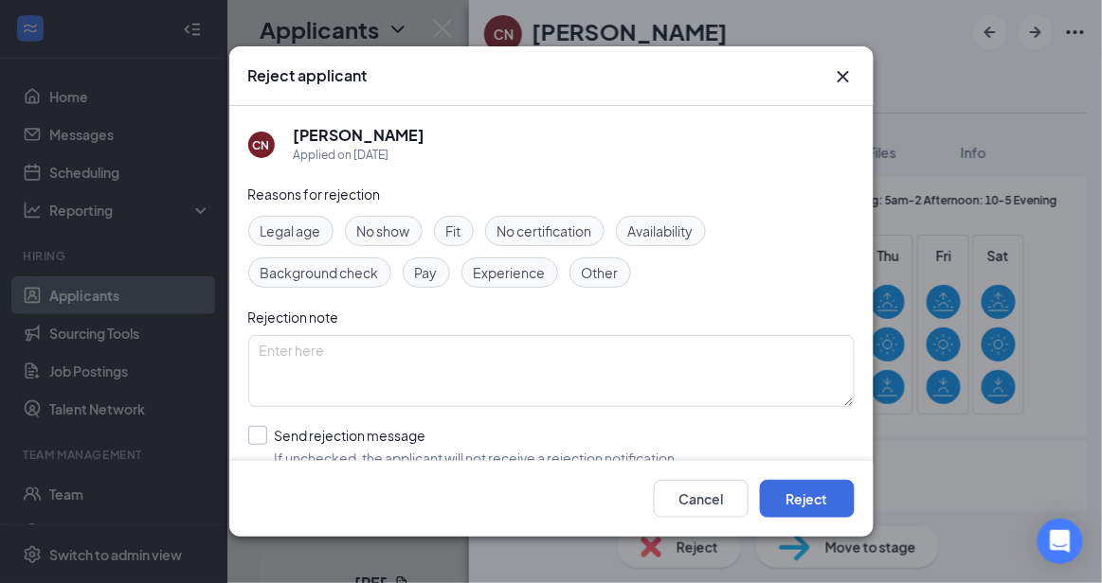
click at [515, 448] on input "Send rejection message If unchecked, the applicant will not receive a rejection…" at bounding box center [463, 447] width 431 height 42
checkbox input "true"
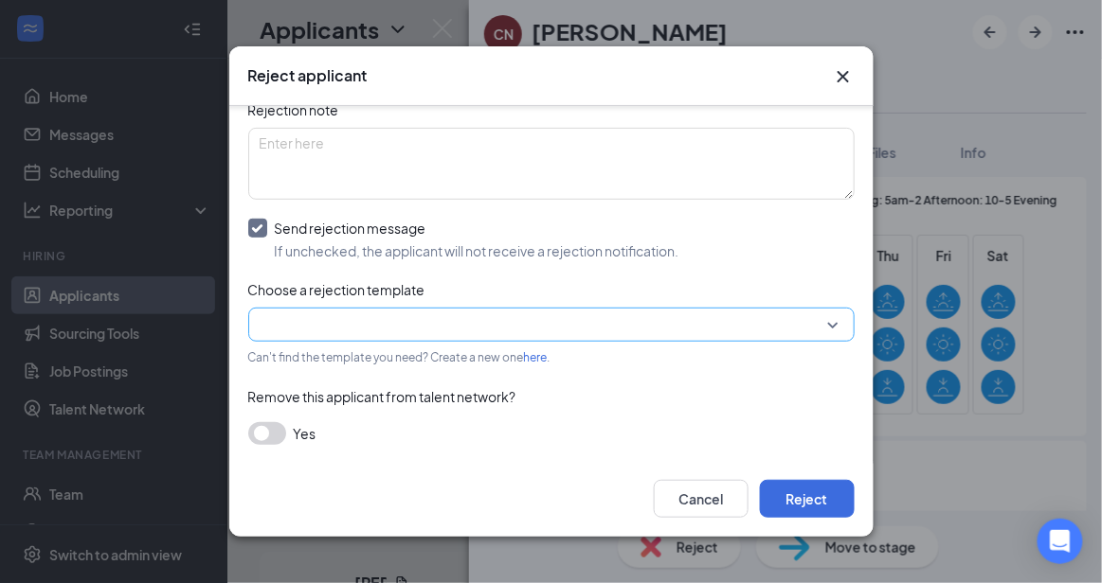
click at [776, 309] on input "search" at bounding box center [545, 325] width 570 height 32
click at [542, 164] on div "Reasons for rejection Legal age No show Fit No certification Availability Backg…" at bounding box center [551, 220] width 606 height 488
click at [523, 317] on input "search" at bounding box center [545, 325] width 570 height 32
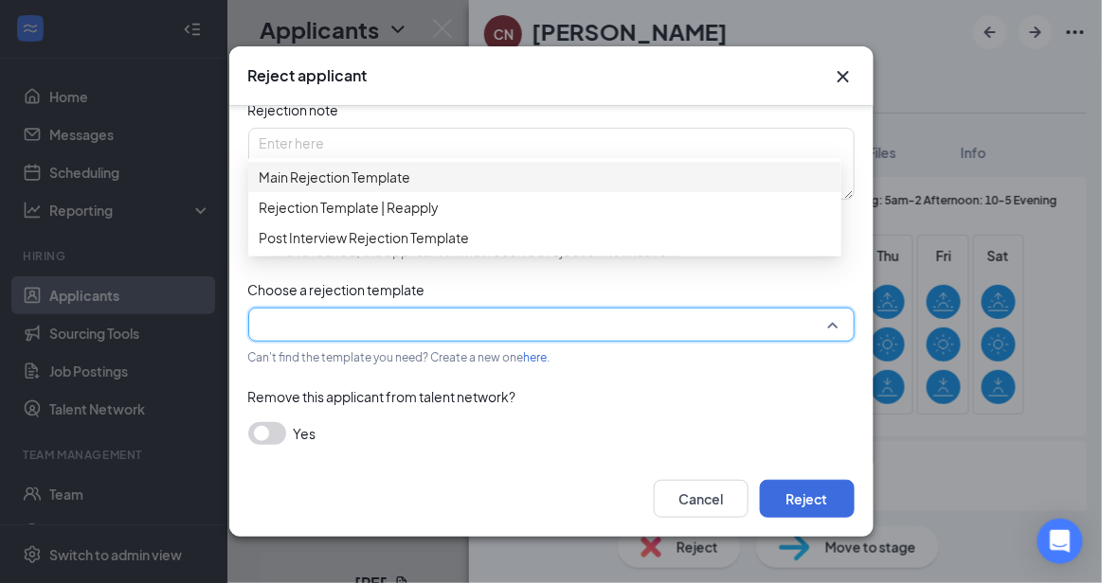
click at [439, 186] on span "Main Rejection Template" at bounding box center [545, 177] width 570 height 21
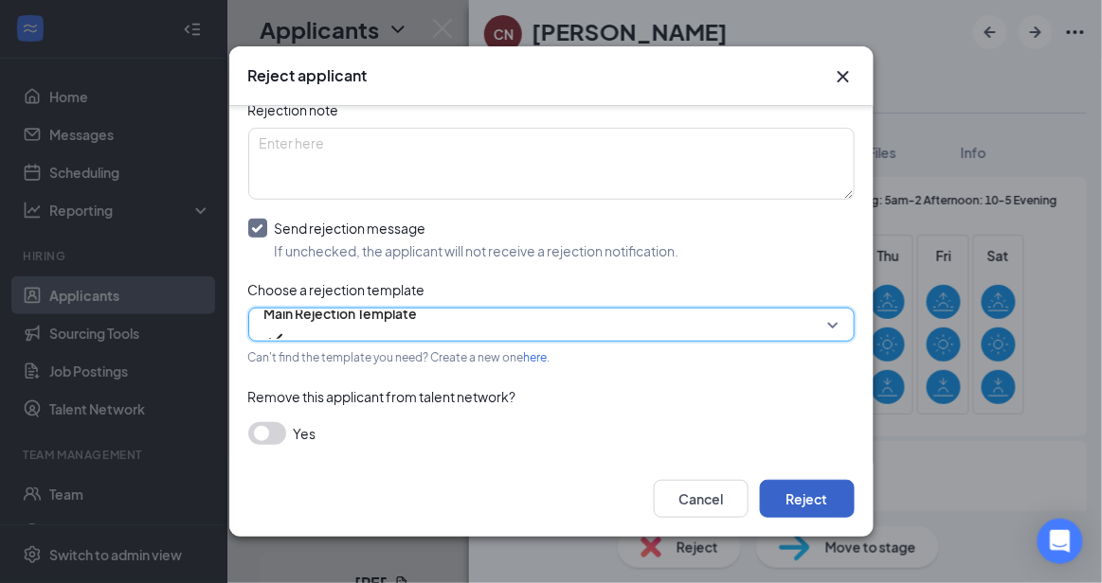
click at [822, 496] on button "Reject" at bounding box center [807, 499] width 95 height 38
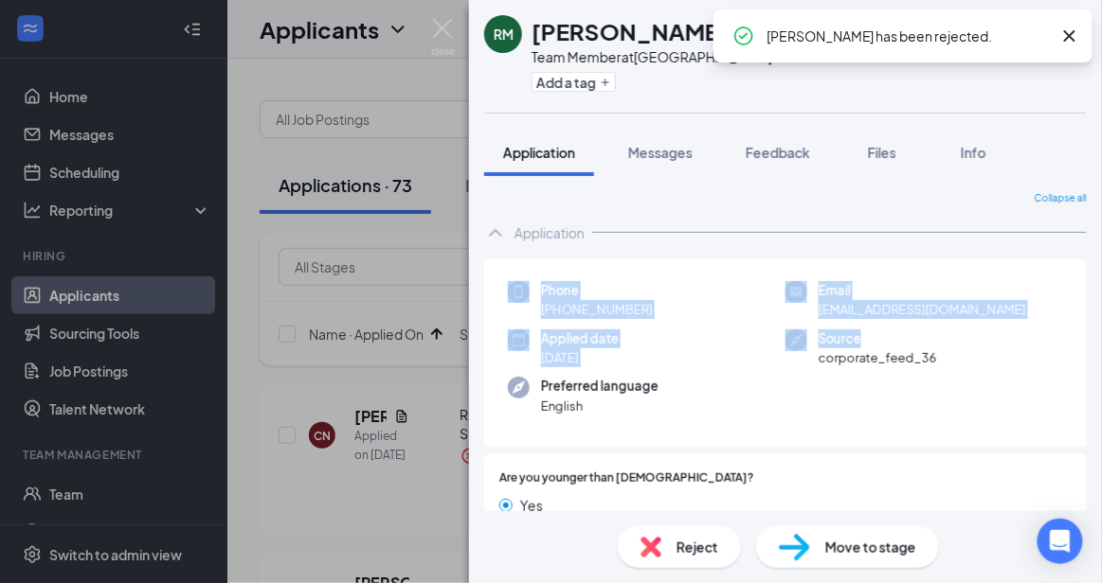
drag, startPoint x: 1088, startPoint y: 232, endPoint x: 1086, endPoint y: 332, distance: 99.5
click at [1086, 332] on div "Collapse all Application Phone [PHONE_NUMBER] Email [EMAIL_ADDRESS][DOMAIN_NAME…" at bounding box center [785, 343] width 633 height 335
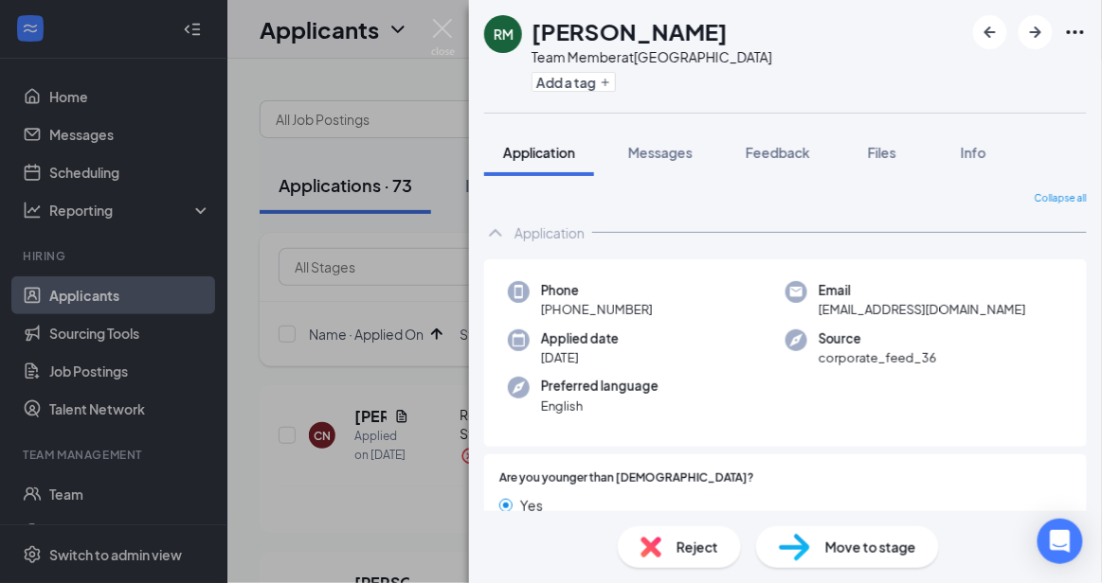
drag, startPoint x: 1086, startPoint y: 332, endPoint x: 1022, endPoint y: 411, distance: 102.4
click at [1022, 411] on div "Phone [PHONE_NUMBER] Email [EMAIL_ADDRESS][DOMAIN_NAME] Applied date [DATE] Sou…" at bounding box center [785, 354] width 602 height 188
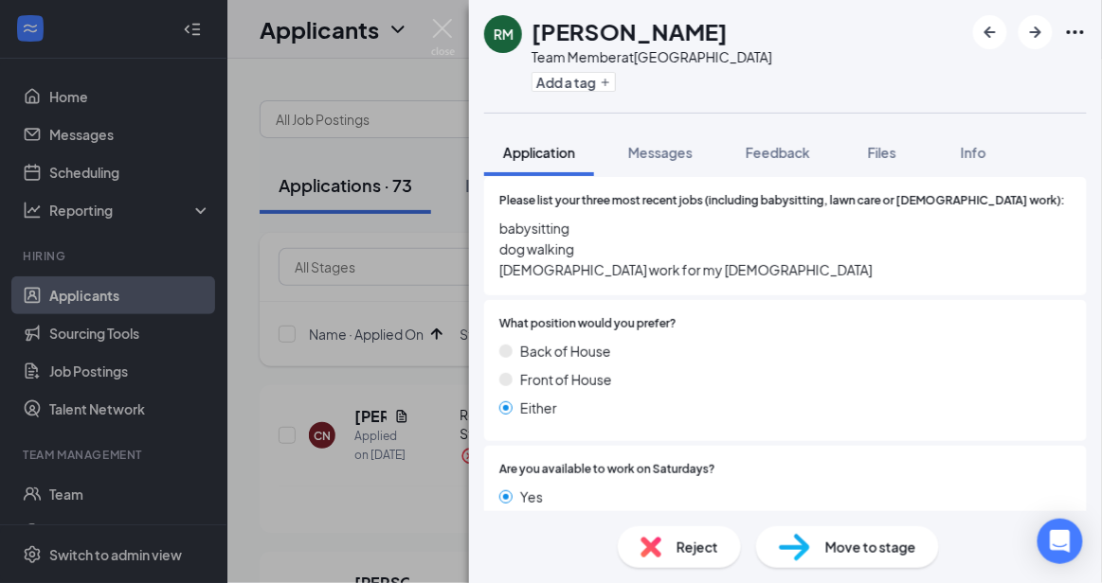
scroll to position [693, 0]
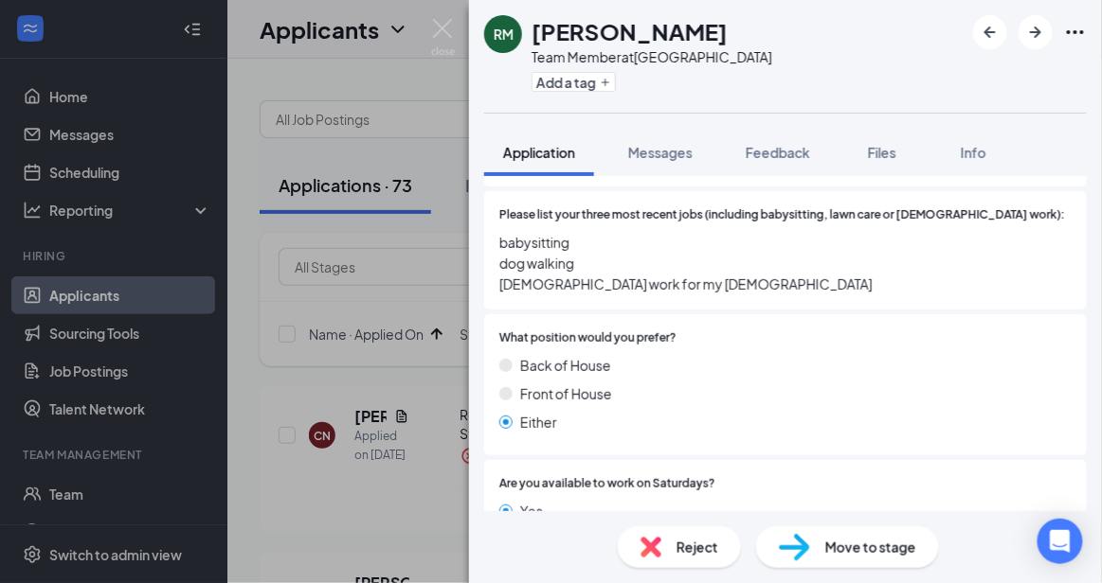
click at [852, 532] on div "Move to stage" at bounding box center [847, 548] width 183 height 42
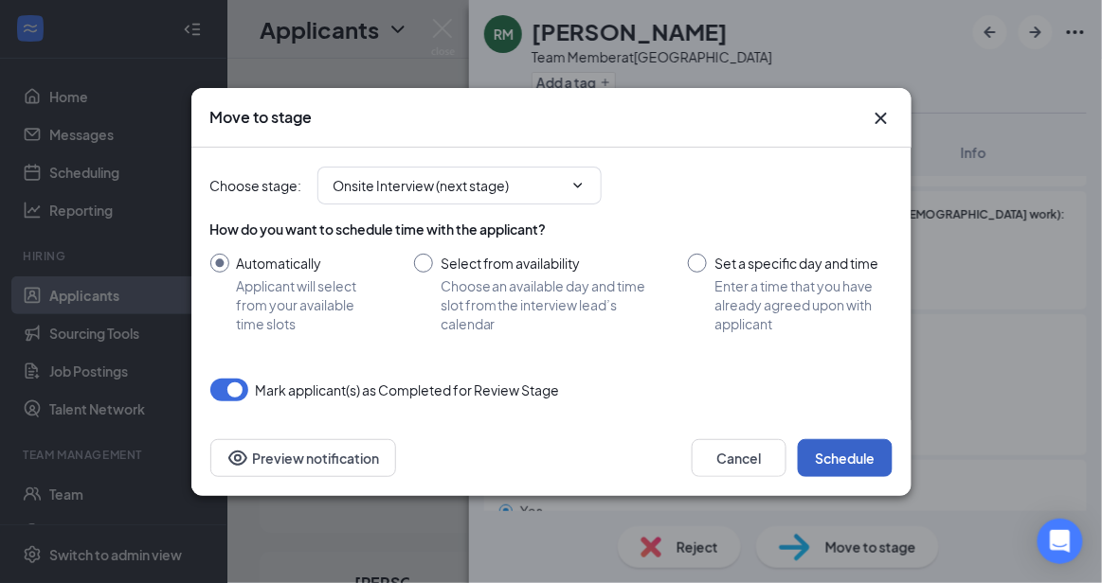
click at [839, 447] on button "Schedule" at bounding box center [845, 459] width 95 height 38
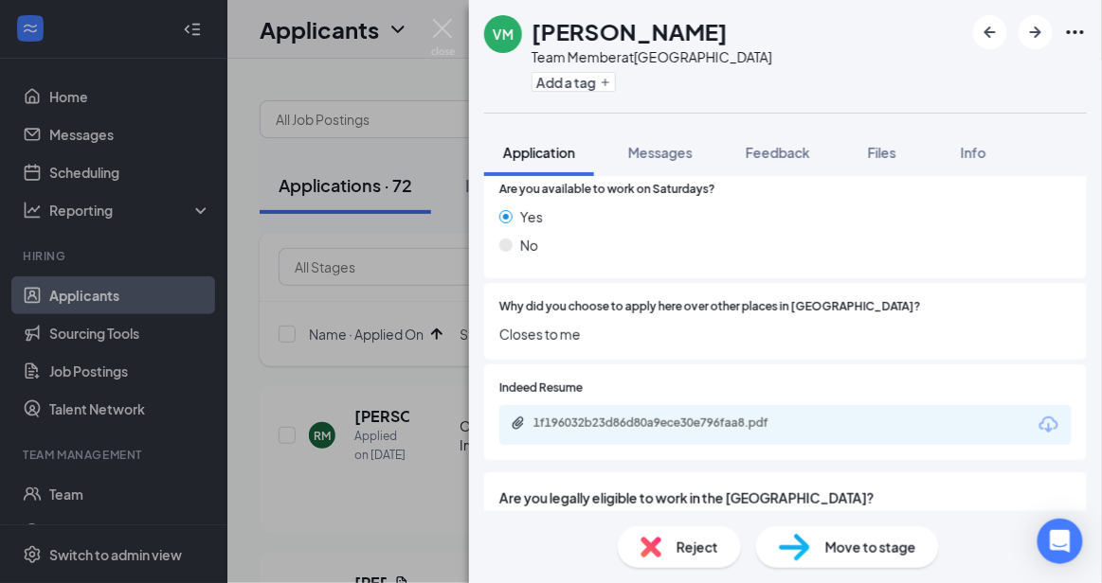
scroll to position [865, 0]
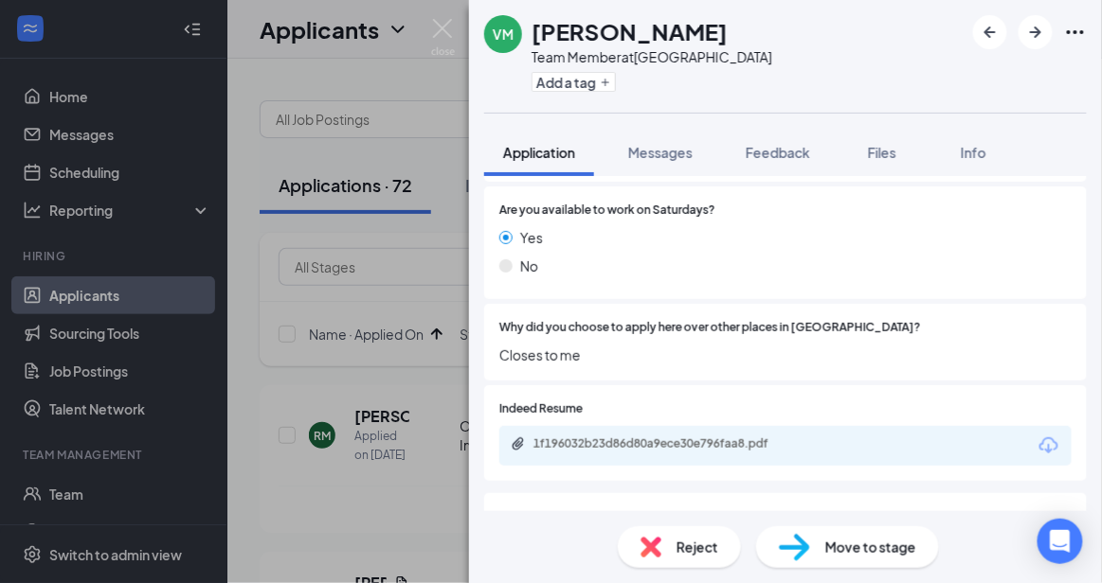
click at [693, 546] on span "Reject" at bounding box center [697, 547] width 42 height 21
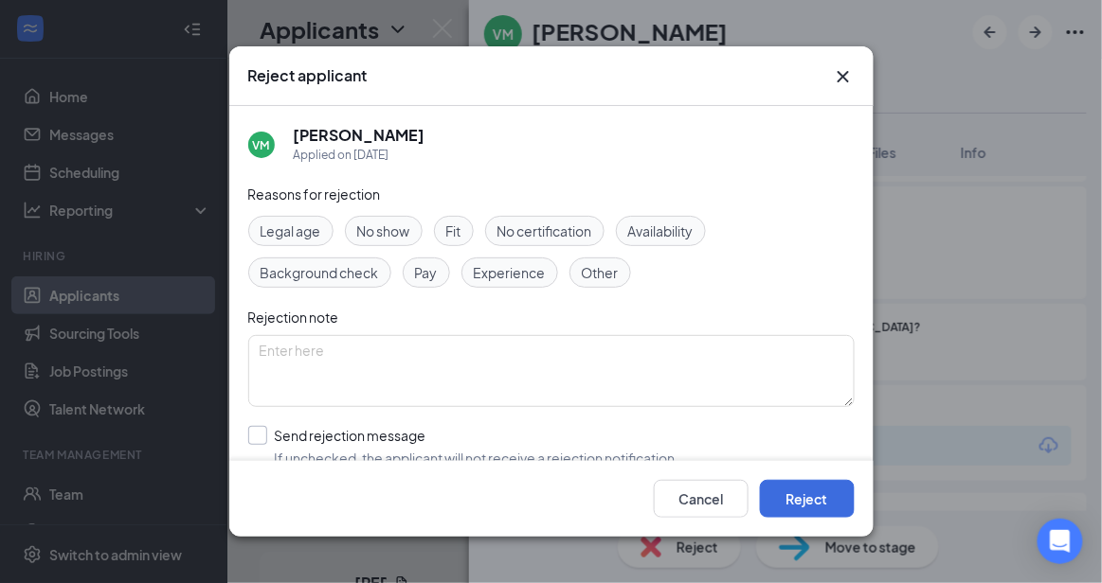
click at [503, 442] on input "Send rejection message If unchecked, the applicant will not receive a rejection…" at bounding box center [463, 447] width 431 height 42
checkbox input "true"
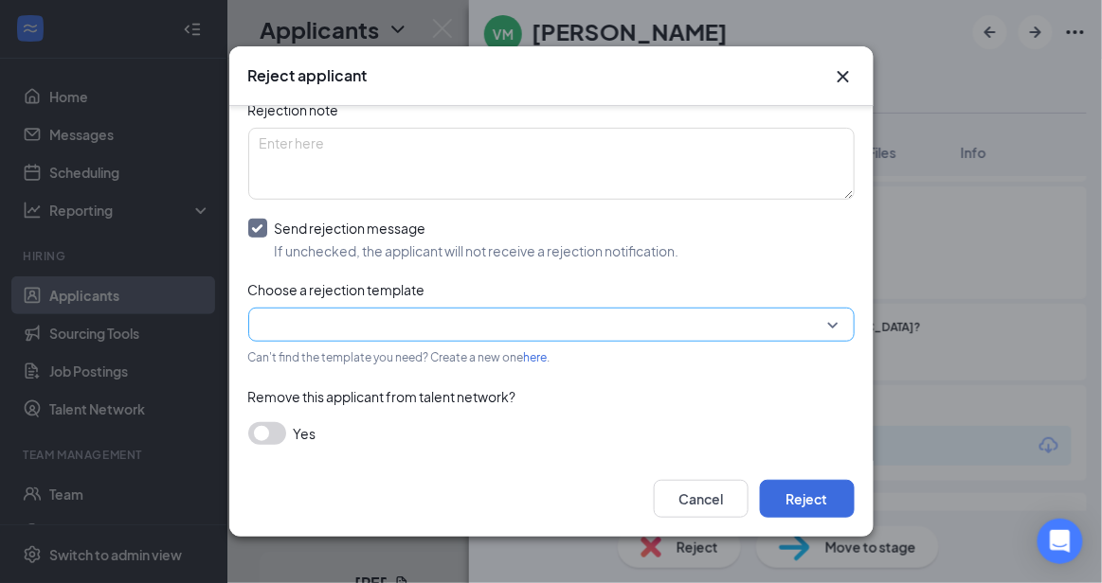
click at [757, 328] on input "search" at bounding box center [545, 325] width 570 height 32
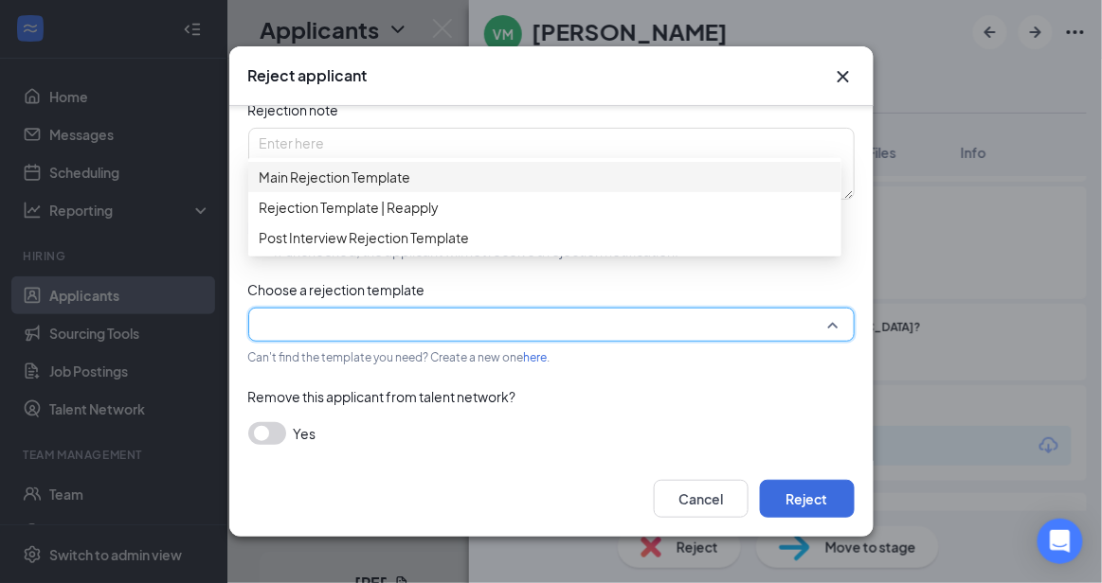
click at [524, 186] on span "Main Rejection Template" at bounding box center [545, 177] width 570 height 21
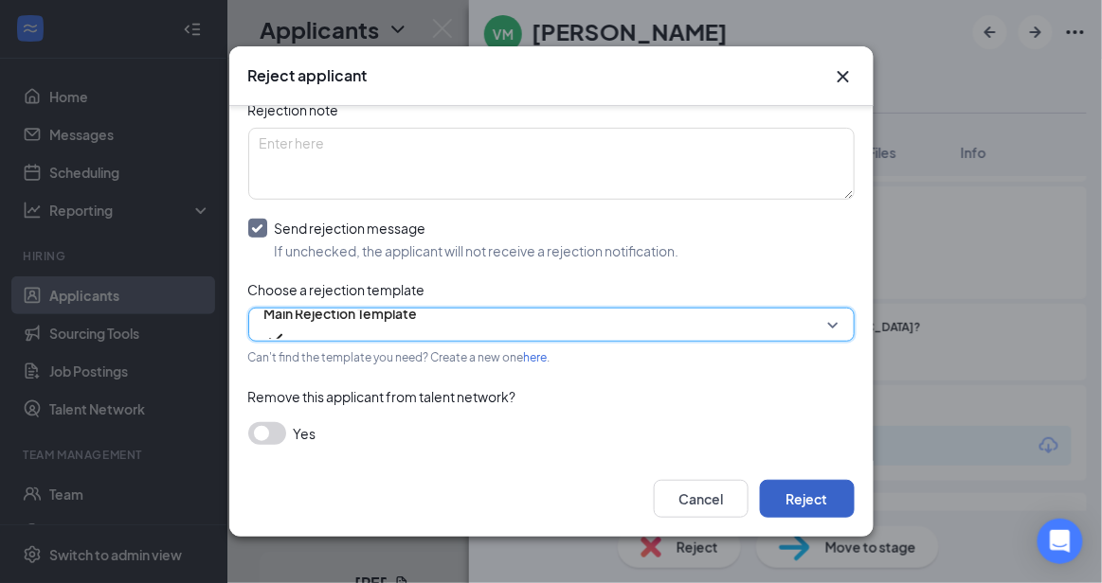
click at [809, 498] on button "Reject" at bounding box center [807, 499] width 95 height 38
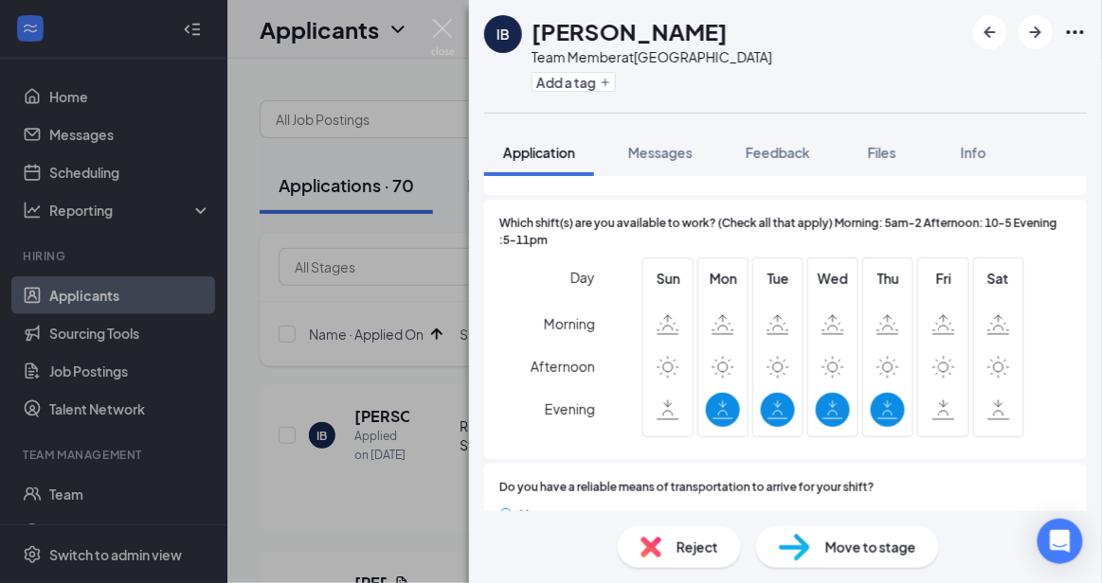
scroll to position [1570, 0]
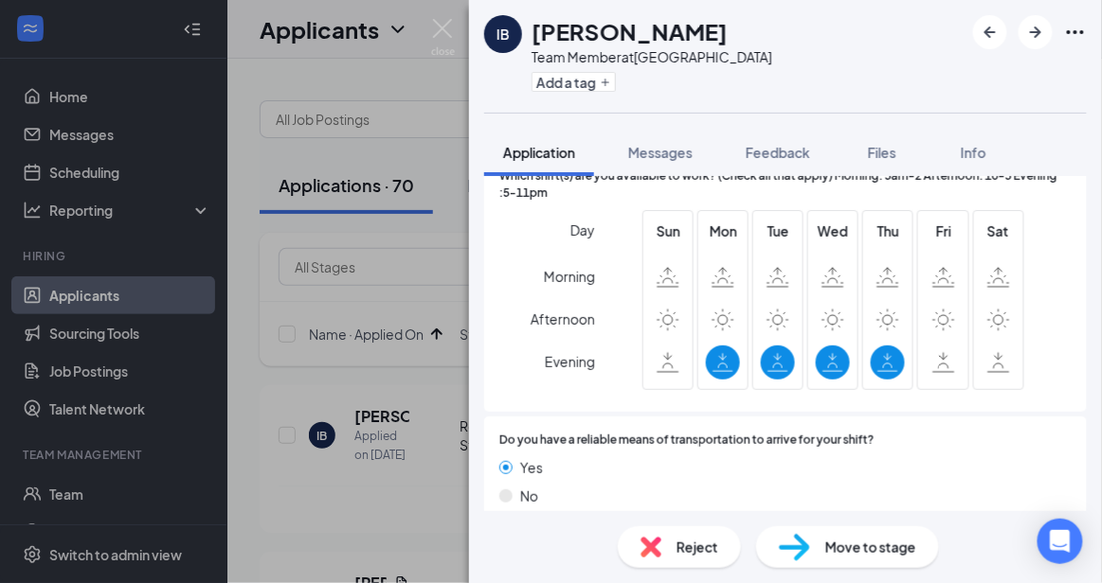
click at [673, 549] on div "Reject" at bounding box center [679, 548] width 123 height 42
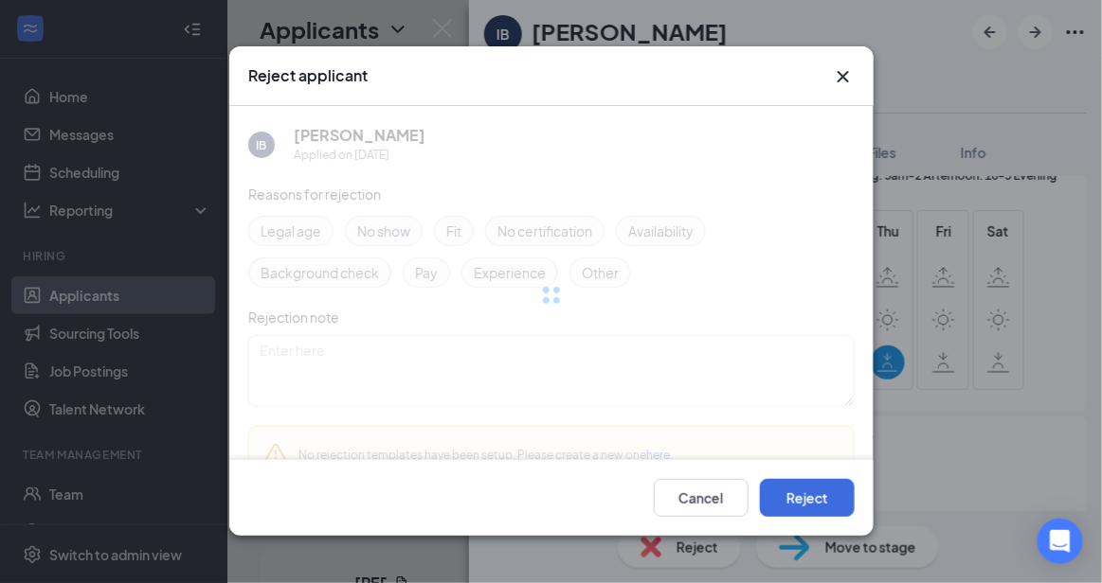
scroll to position [1566, 0]
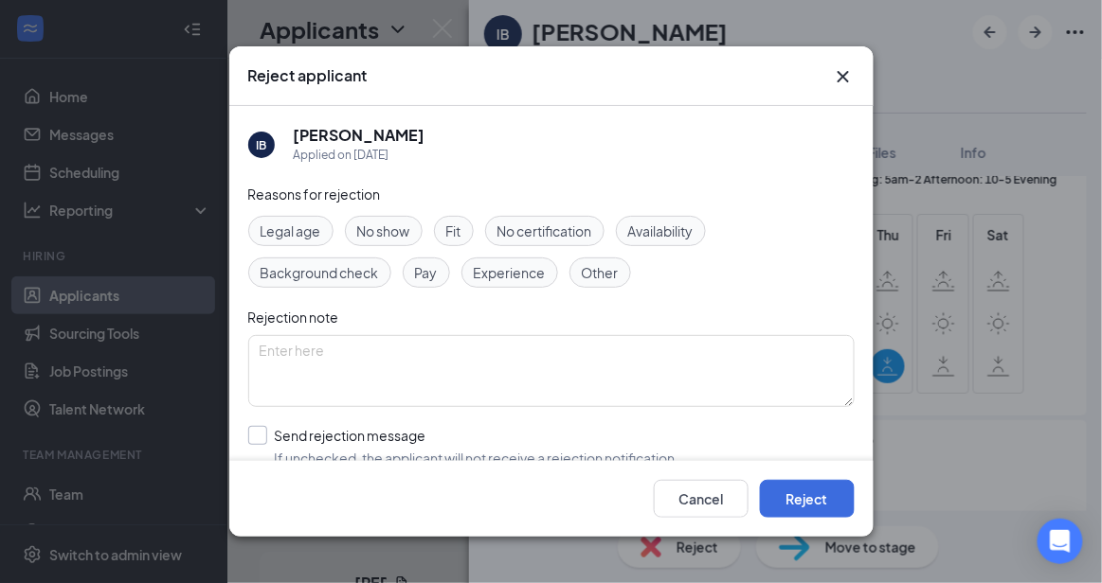
click at [475, 432] on input "Send rejection message If unchecked, the applicant will not receive a rejection…" at bounding box center [463, 447] width 431 height 42
checkbox input "true"
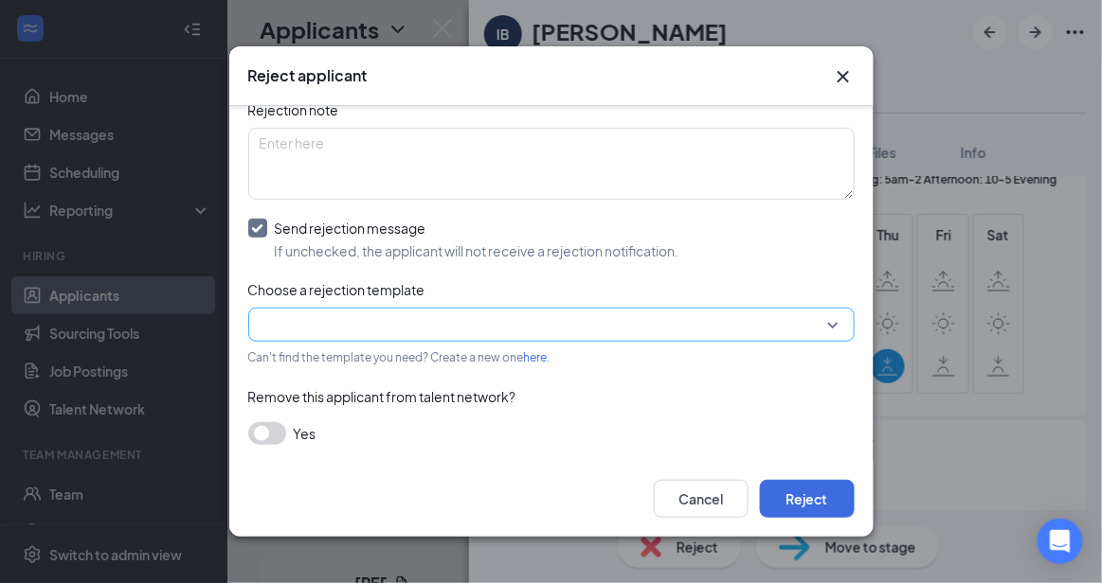
click at [744, 319] on input "search" at bounding box center [545, 325] width 570 height 32
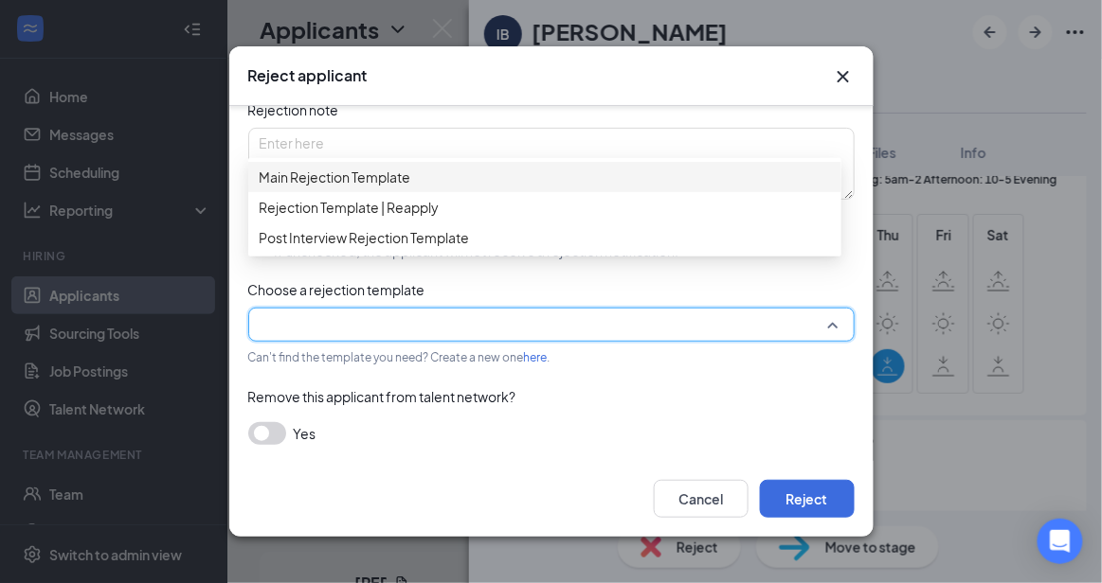
click at [542, 188] on span "Main Rejection Template" at bounding box center [545, 177] width 570 height 21
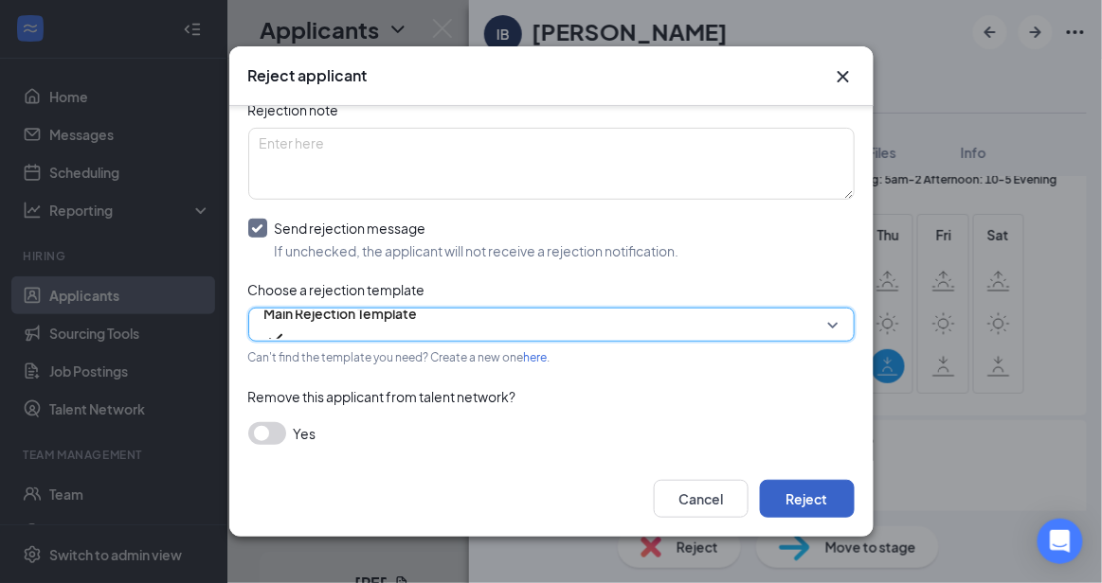
click at [794, 493] on button "Reject" at bounding box center [807, 499] width 95 height 38
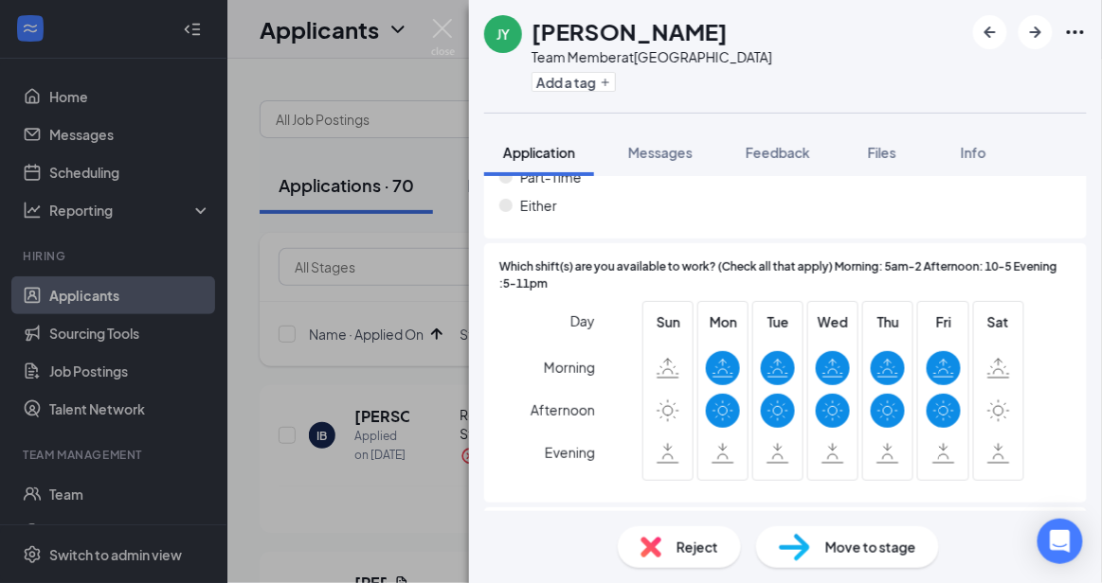
scroll to position [1508, 0]
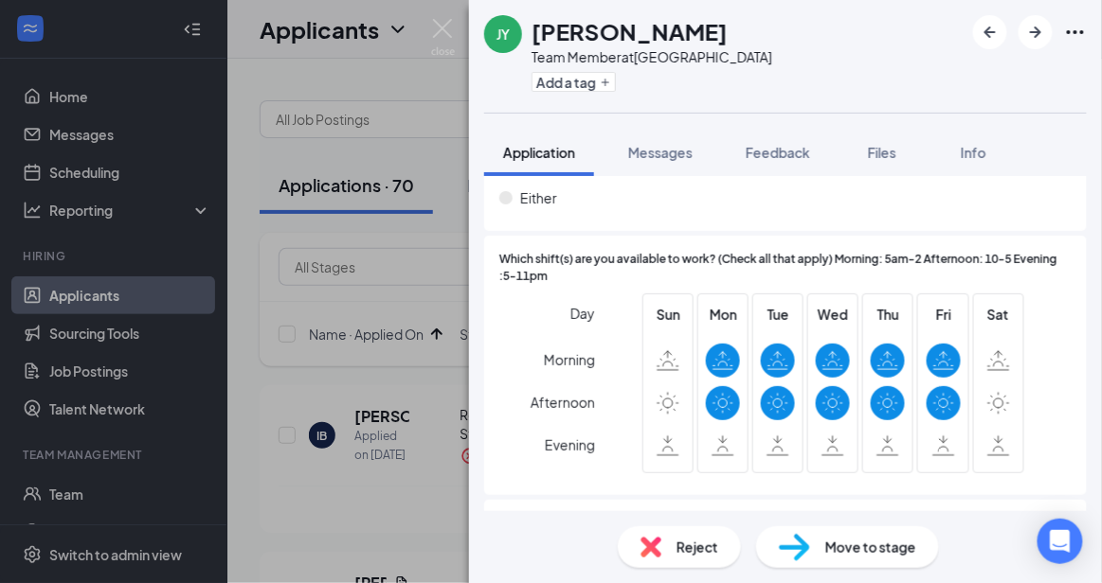
click at [715, 552] on span "Reject" at bounding box center [697, 547] width 42 height 21
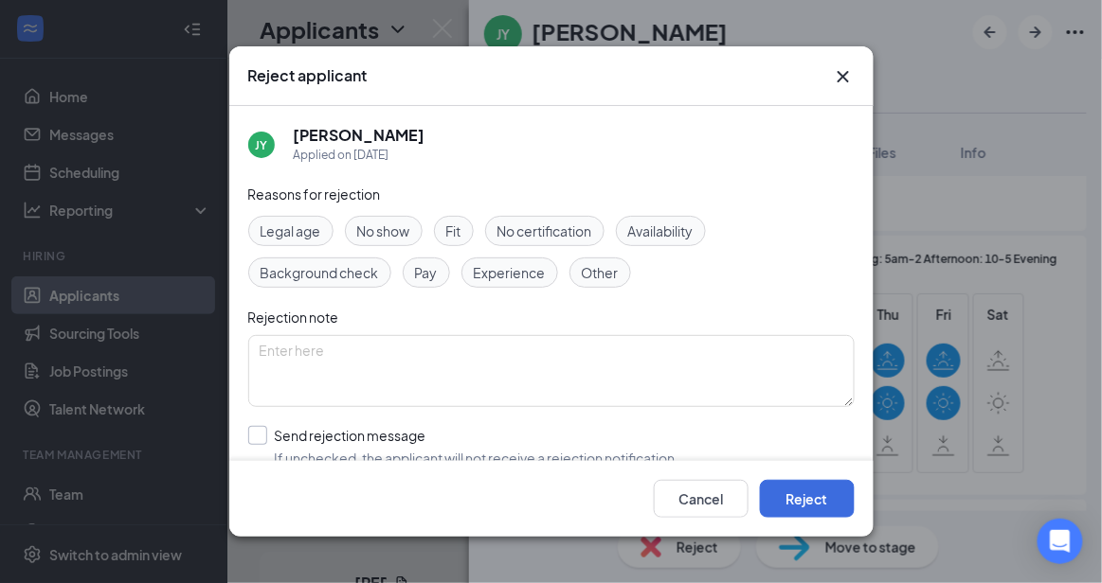
click at [491, 438] on input "Send rejection message If unchecked, the applicant will not receive a rejection…" at bounding box center [463, 447] width 431 height 42
checkbox input "true"
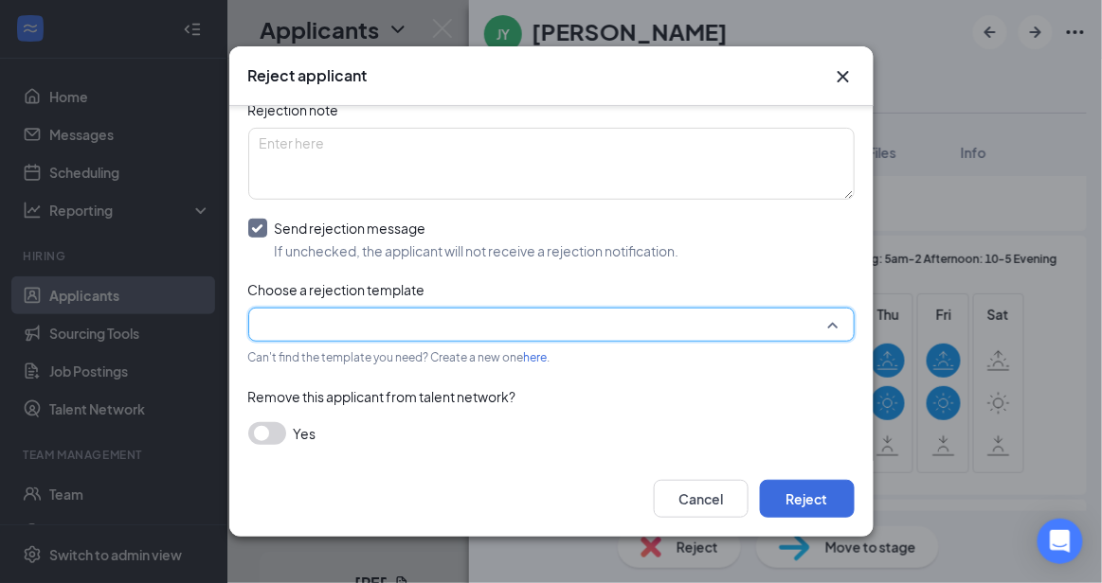
click at [769, 317] on input "search" at bounding box center [545, 325] width 570 height 32
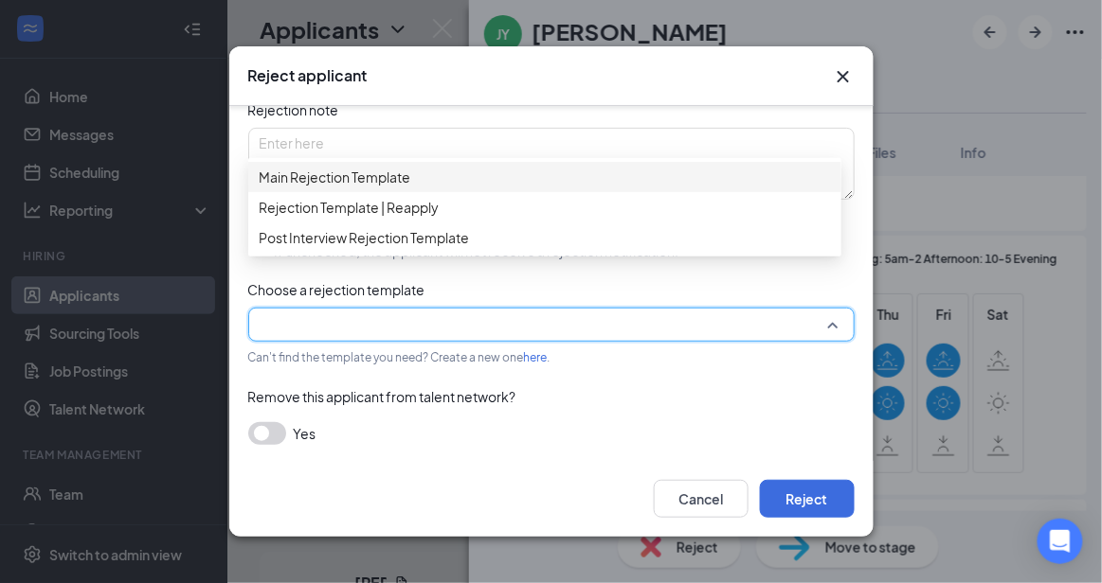
click at [587, 171] on div "Main Rejection Template" at bounding box center [544, 177] width 593 height 30
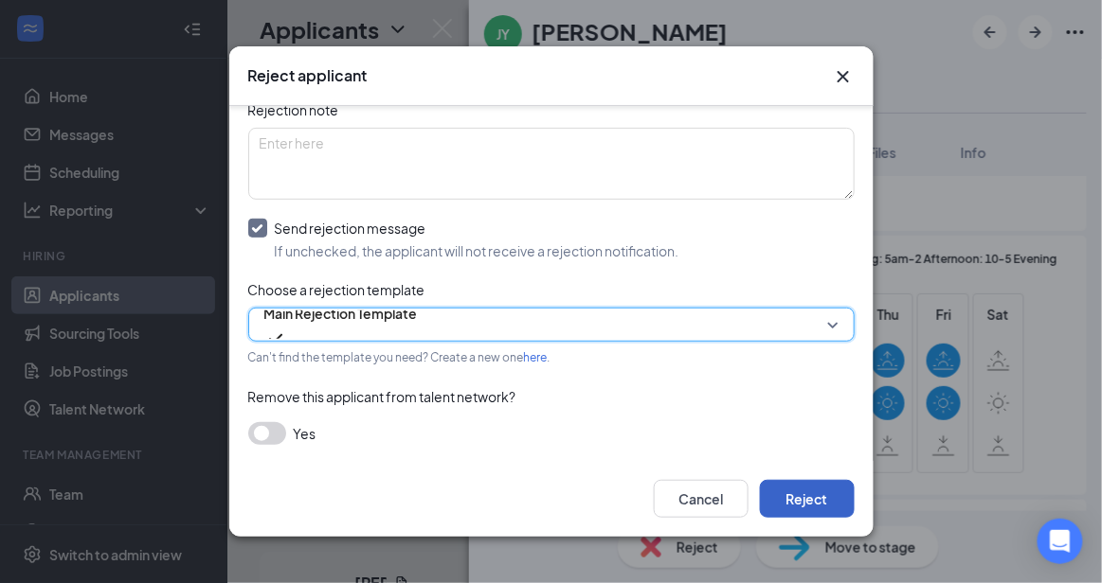
click at [820, 511] on button "Reject" at bounding box center [807, 499] width 95 height 38
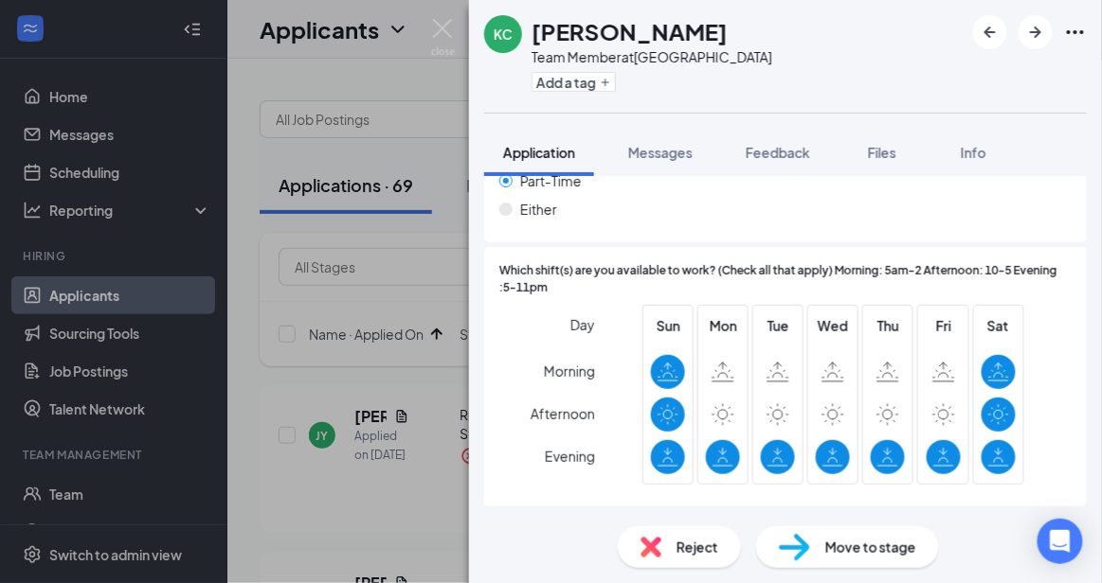
scroll to position [1594, 0]
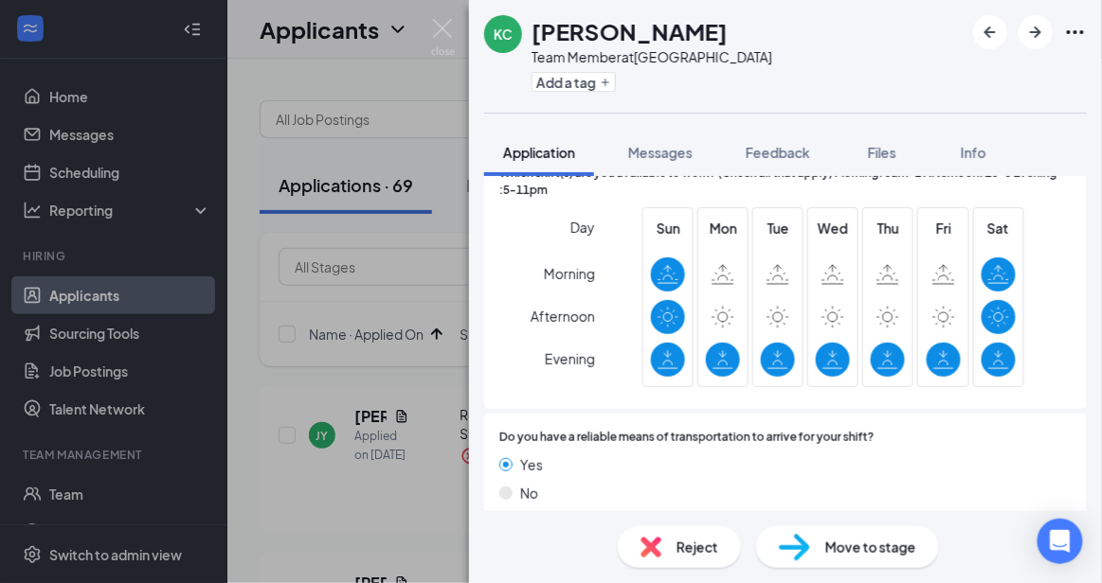
click at [884, 558] on div "Move to stage" at bounding box center [847, 548] width 183 height 42
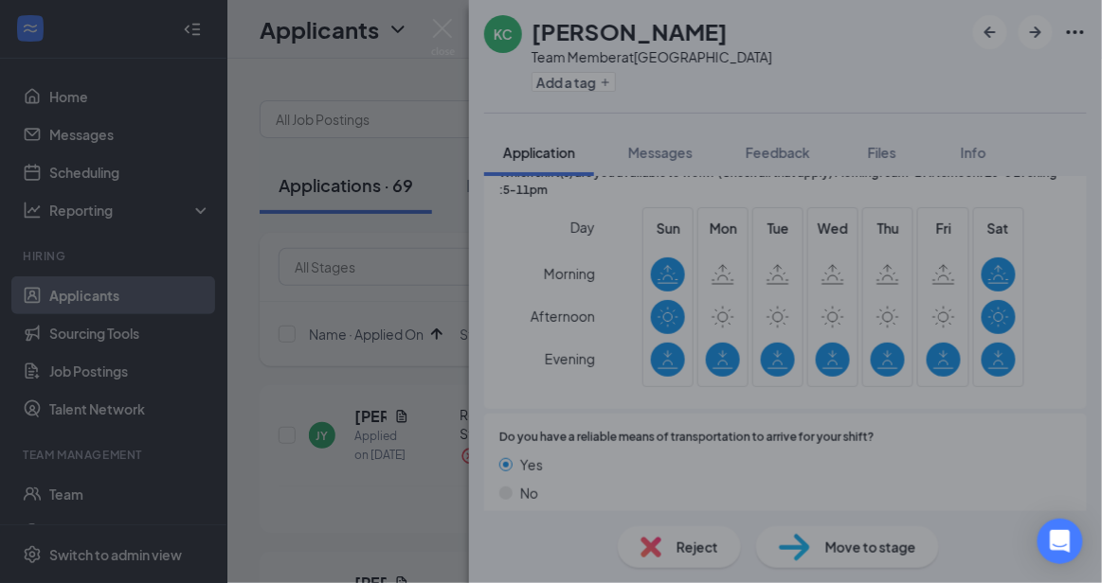
scroll to position [1588, 0]
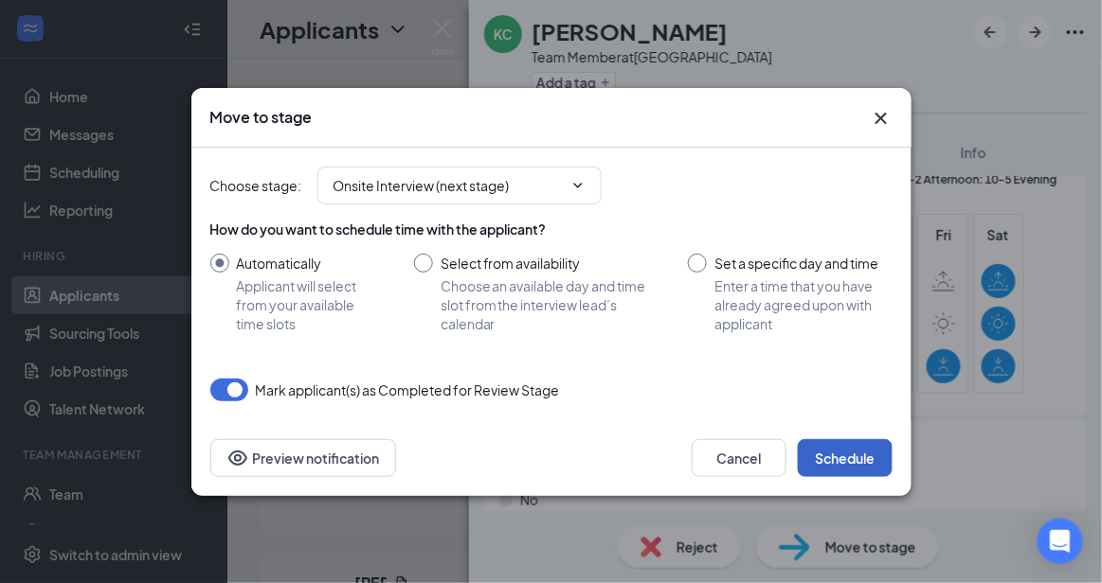
click at [852, 454] on button "Schedule" at bounding box center [845, 459] width 95 height 38
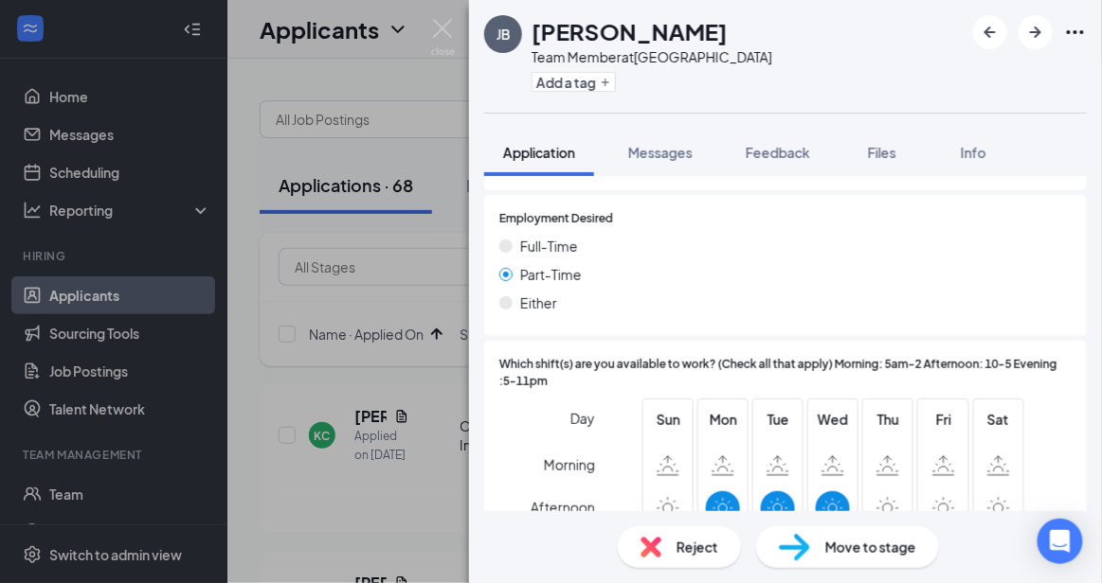
scroll to position [1489, 0]
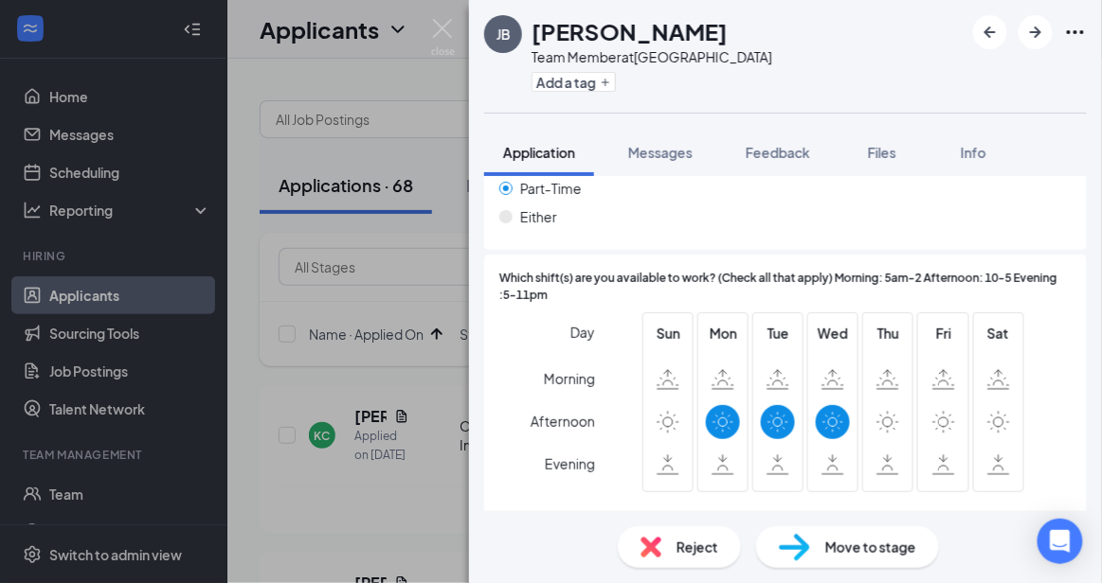
click at [681, 544] on span "Reject" at bounding box center [697, 547] width 42 height 21
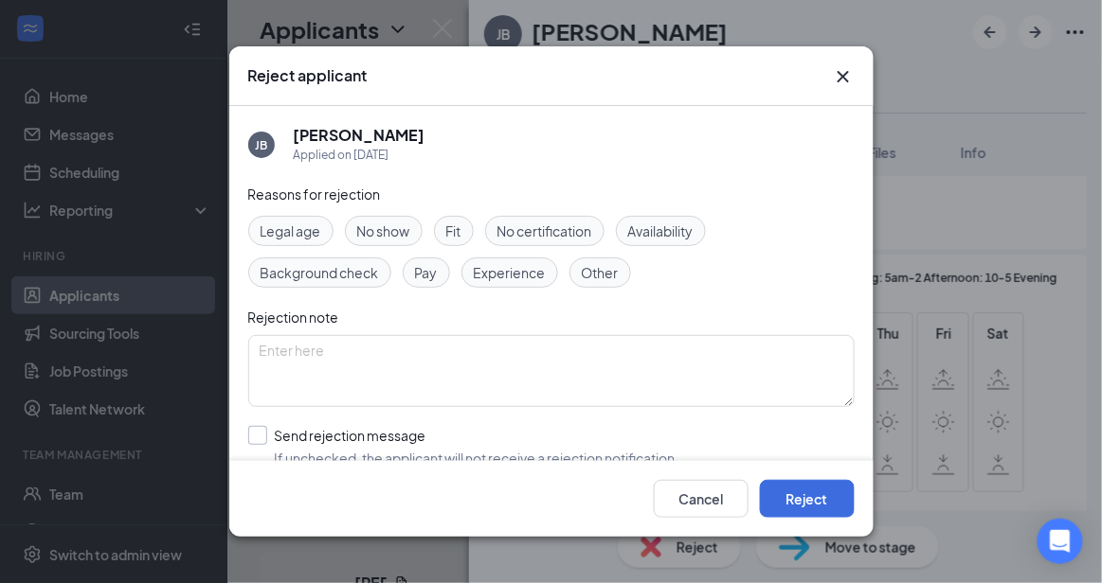
click at [524, 448] on input "Send rejection message If unchecked, the applicant will not receive a rejection…" at bounding box center [463, 447] width 431 height 42
checkbox input "true"
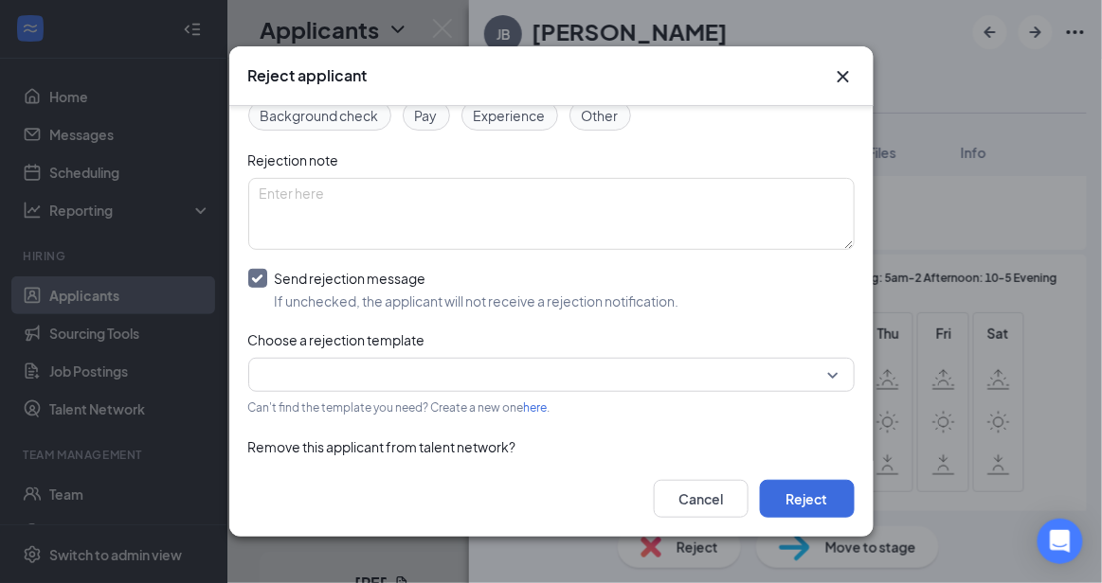
scroll to position [207, 0]
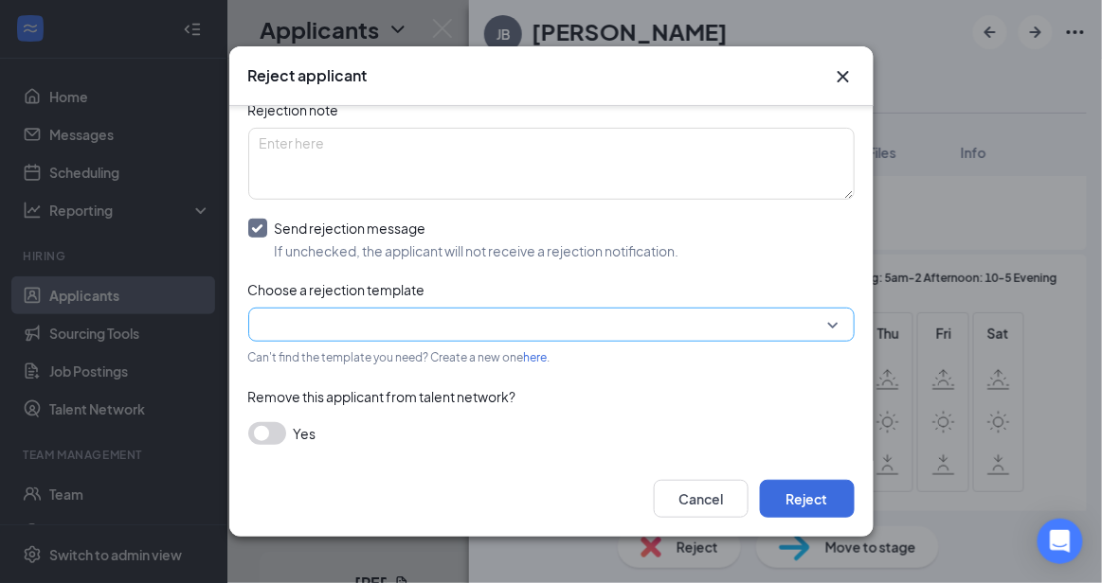
click at [785, 324] on input "search" at bounding box center [545, 325] width 570 height 32
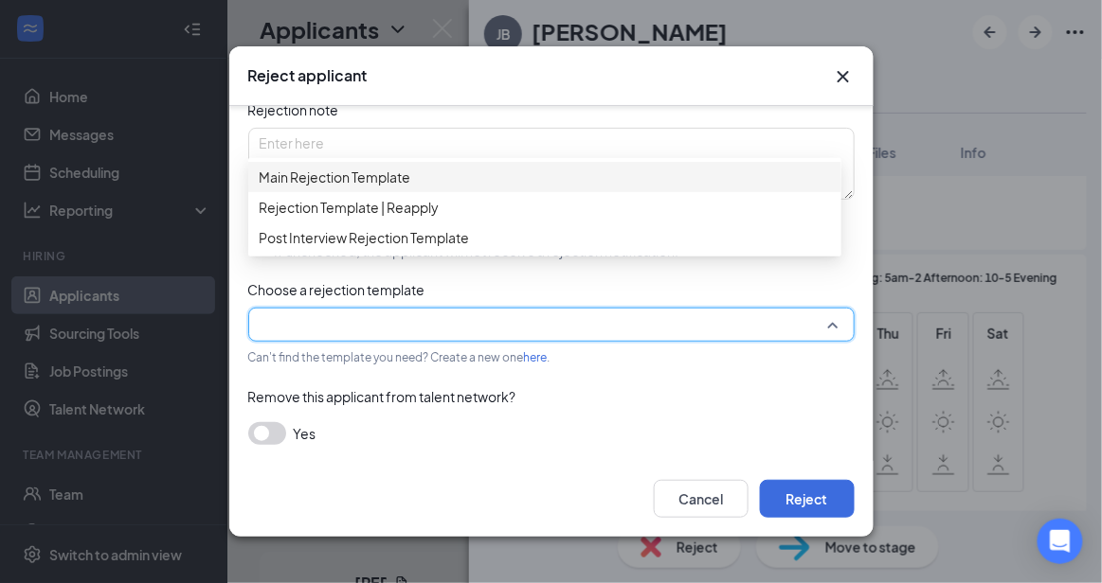
click at [602, 178] on span "Main Rejection Template" at bounding box center [545, 177] width 570 height 21
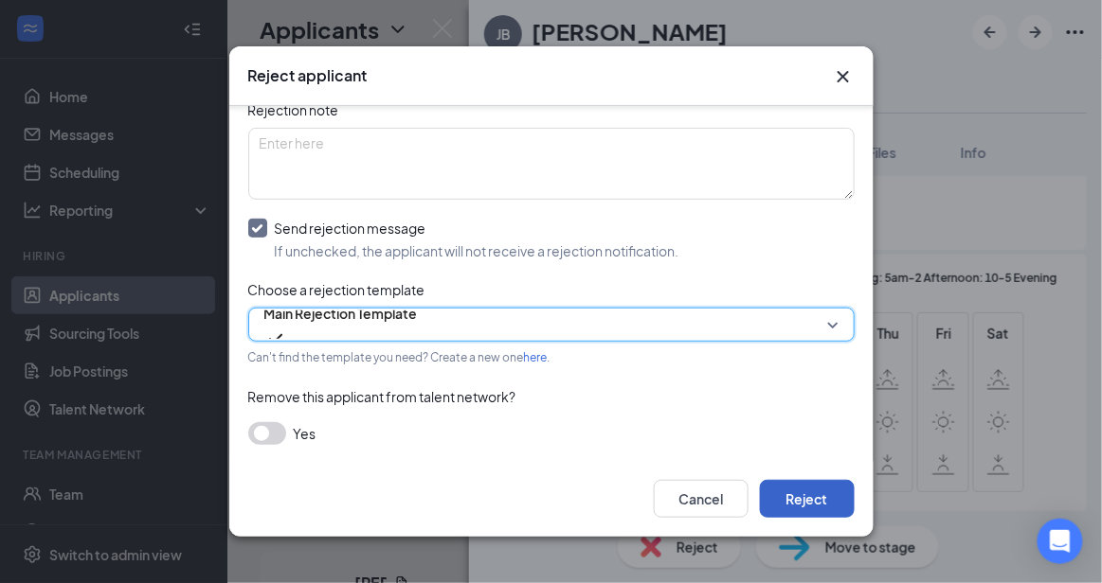
click at [835, 506] on button "Reject" at bounding box center [807, 499] width 95 height 38
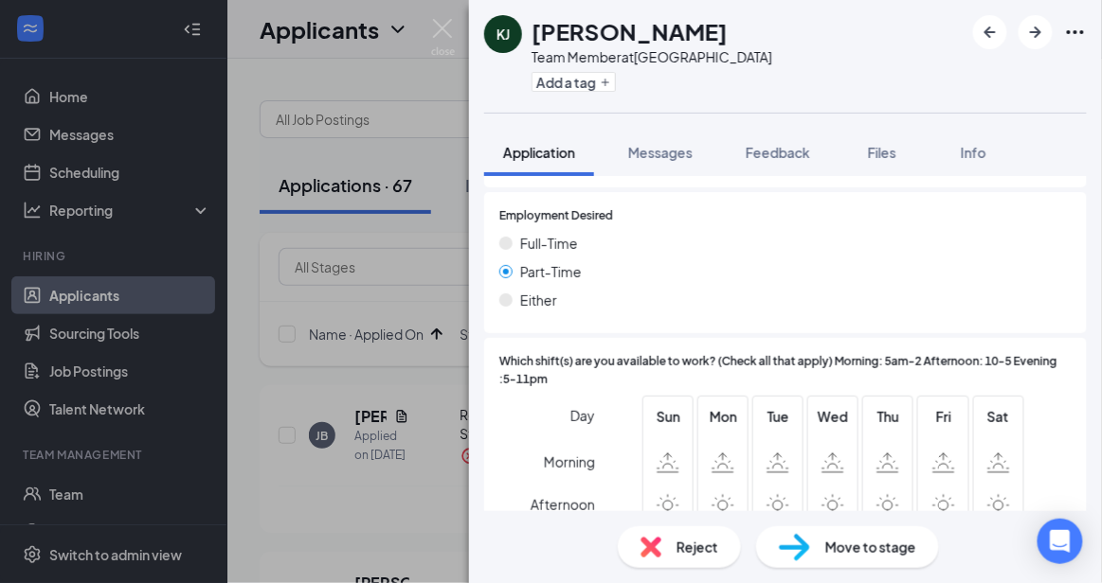
scroll to position [1322, 0]
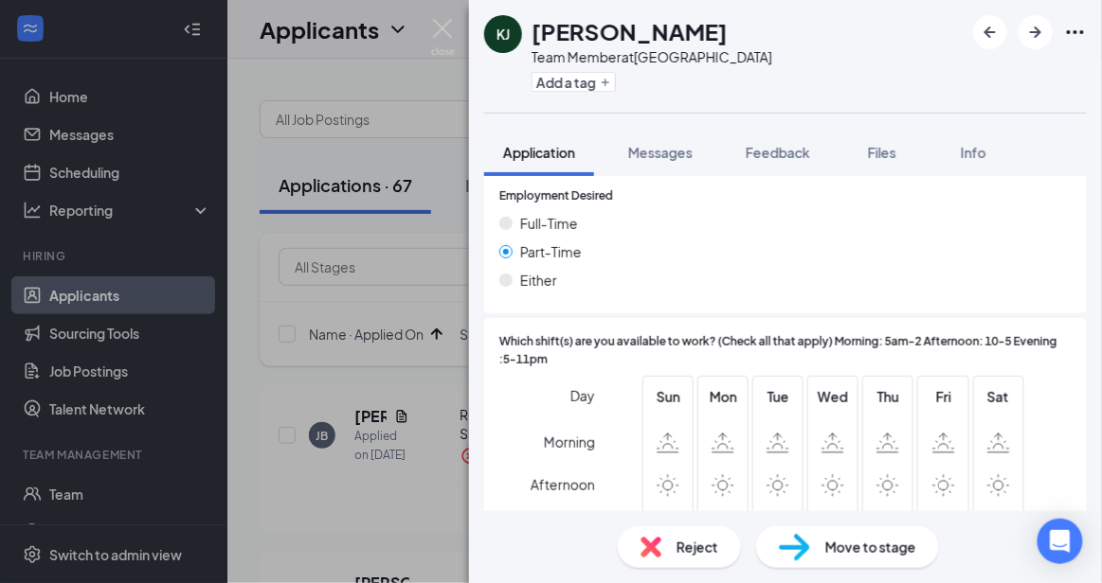
click at [704, 533] on div "Reject" at bounding box center [679, 548] width 123 height 42
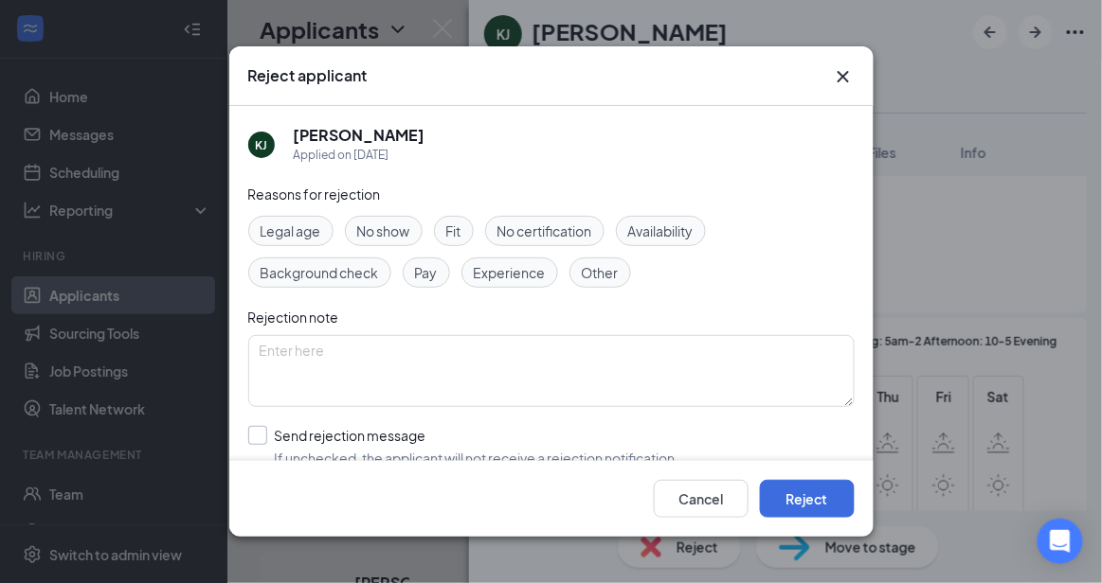
click at [475, 426] on input "Send rejection message If unchecked, the applicant will not receive a rejection…" at bounding box center [463, 447] width 431 height 42
checkbox input "true"
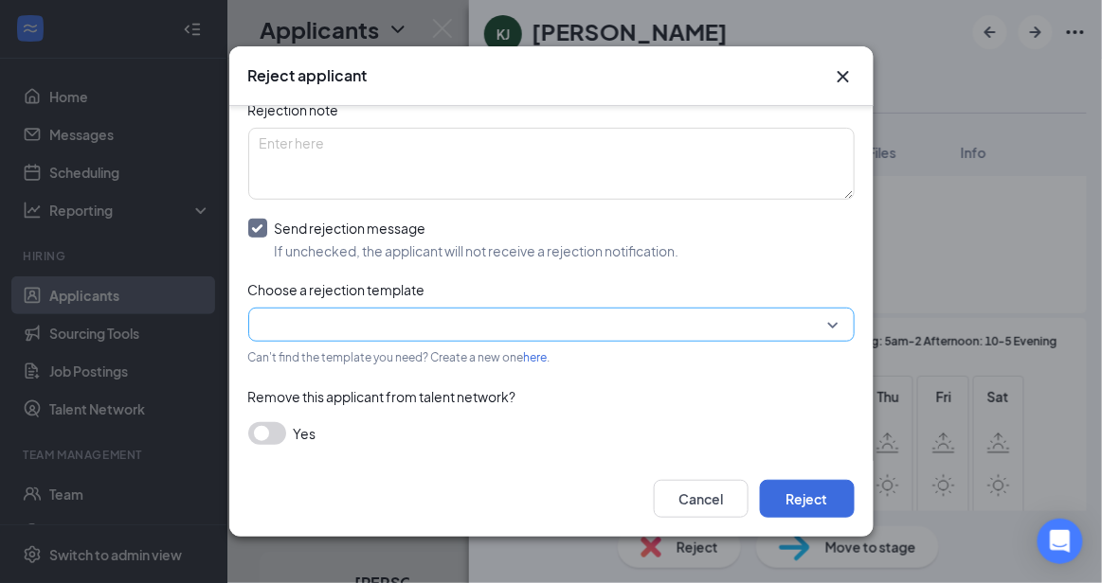
click at [767, 337] on input "search" at bounding box center [545, 325] width 570 height 32
click at [553, 164] on div "Reasons for rejection Legal age No show Fit No certification Availability Backg…" at bounding box center [551, 220] width 606 height 488
click at [562, 318] on input "search" at bounding box center [545, 325] width 570 height 32
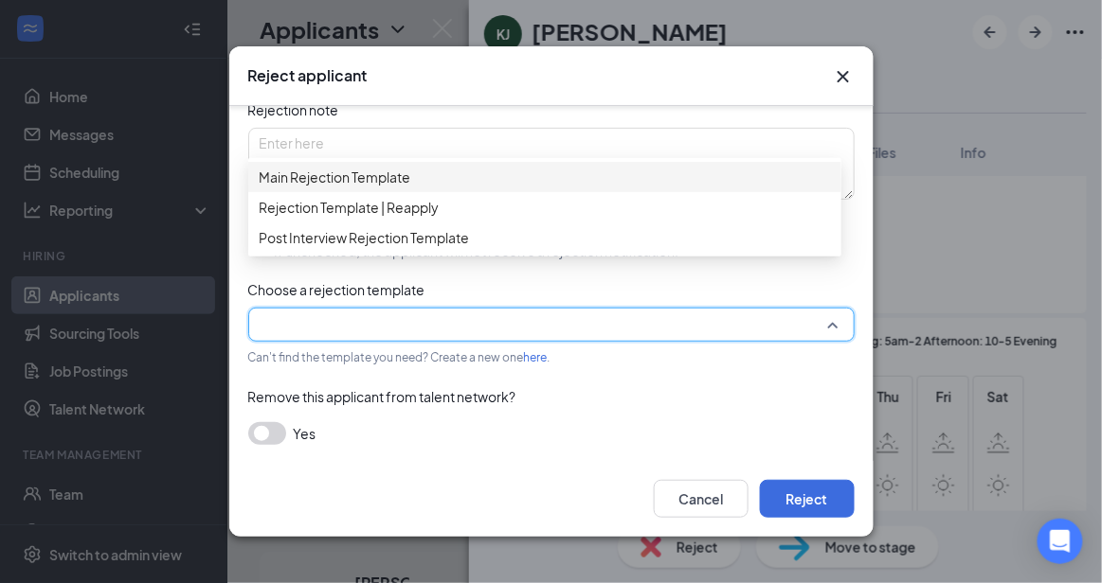
click at [435, 171] on div "Main Rejection Template" at bounding box center [544, 177] width 593 height 30
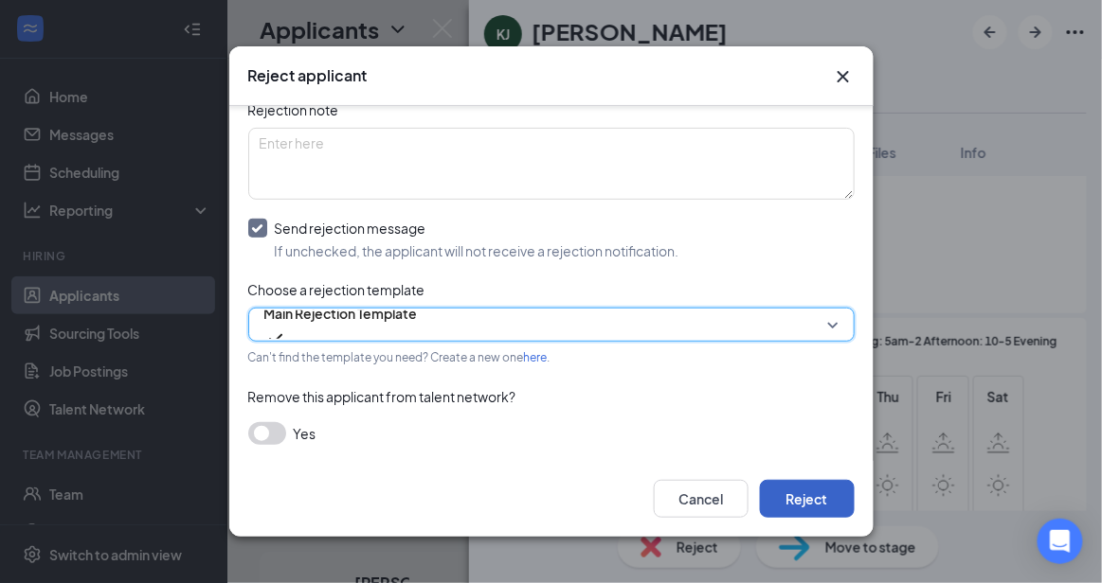
click at [848, 497] on button "Reject" at bounding box center [807, 499] width 95 height 38
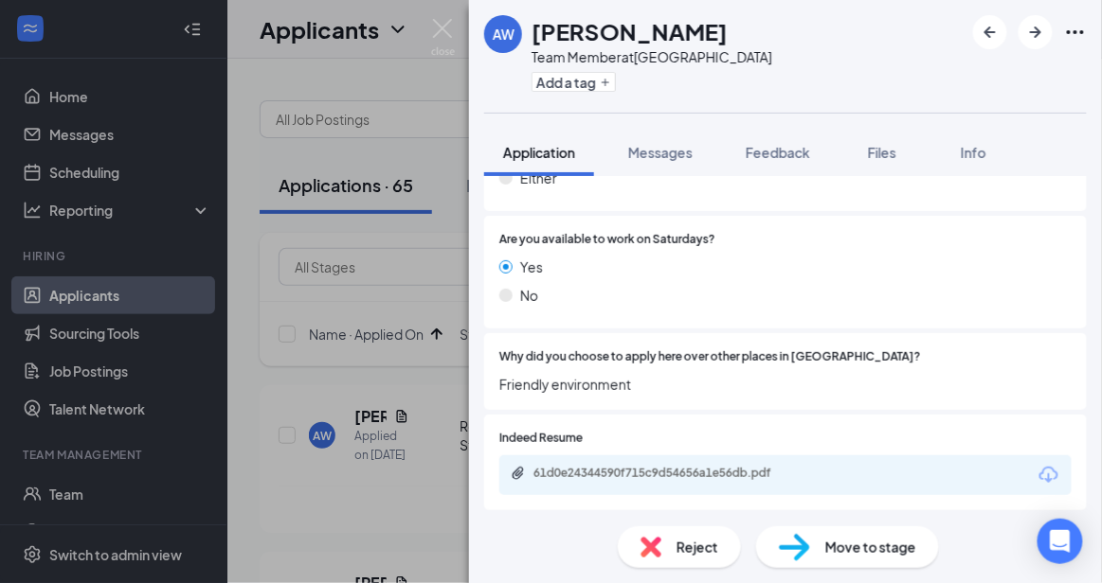
scroll to position [1594, 0]
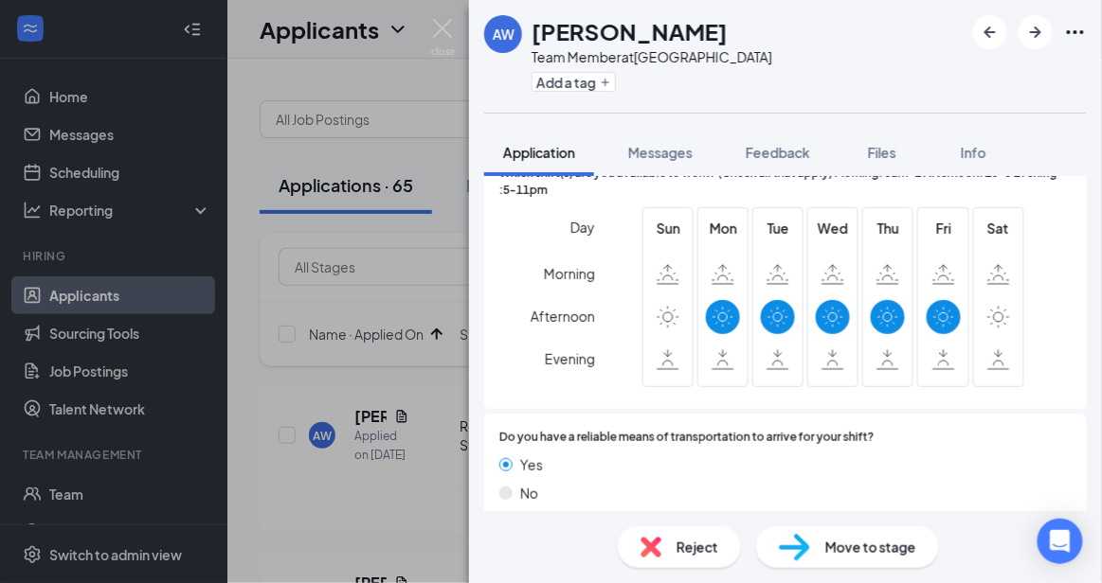
click at [709, 549] on span "Reject" at bounding box center [697, 547] width 42 height 21
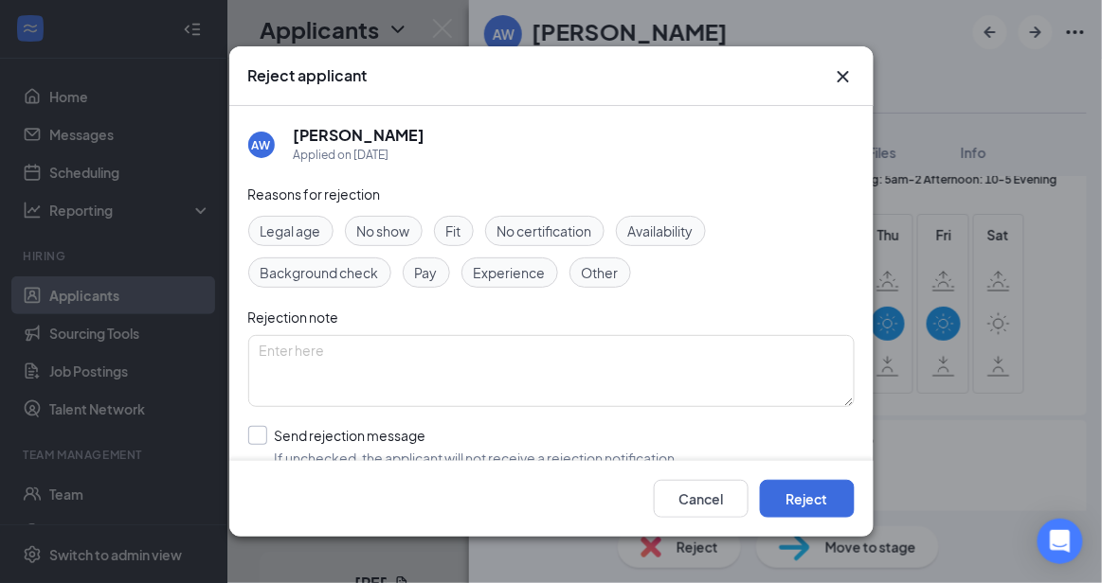
click at [464, 433] on input "Send rejection message If unchecked, the applicant will not receive a rejection…" at bounding box center [463, 447] width 431 height 42
checkbox input "true"
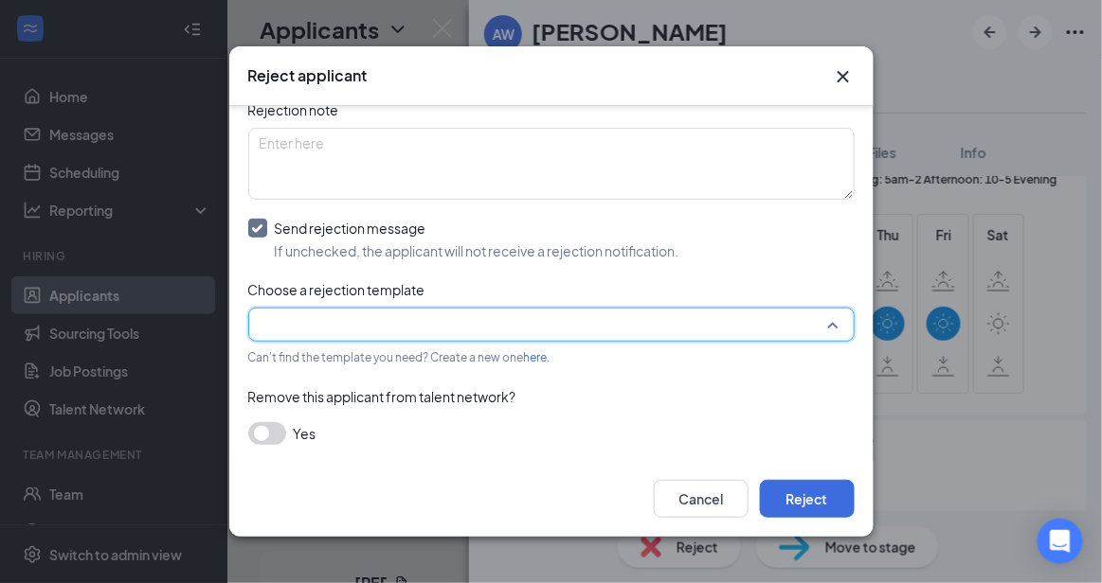
click at [755, 332] on input "search" at bounding box center [545, 325] width 570 height 32
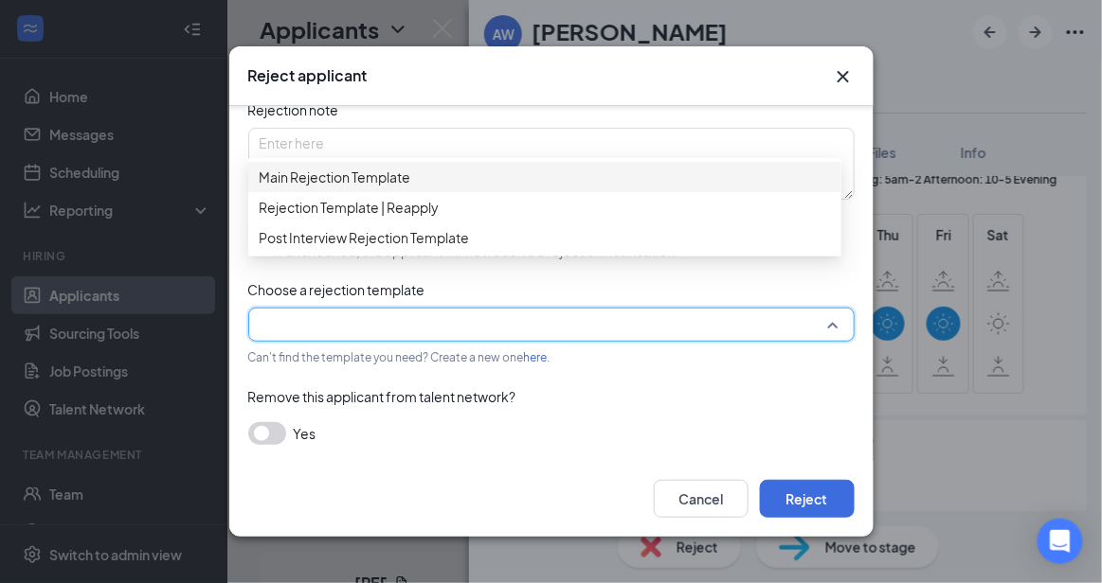
click at [539, 180] on span "Main Rejection Template" at bounding box center [545, 177] width 570 height 21
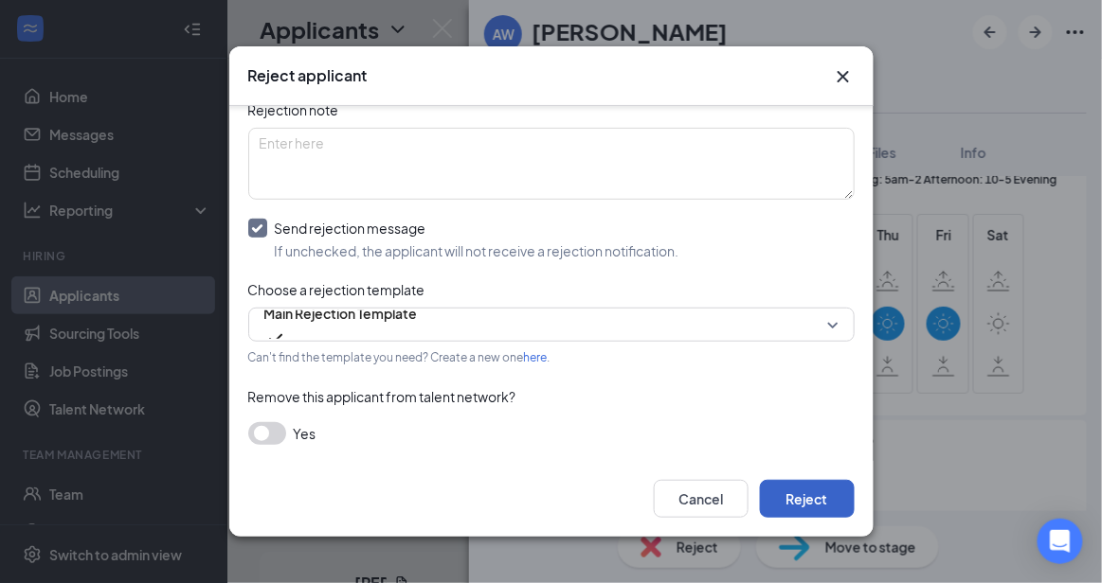
click at [832, 501] on button "Reject" at bounding box center [807, 499] width 95 height 38
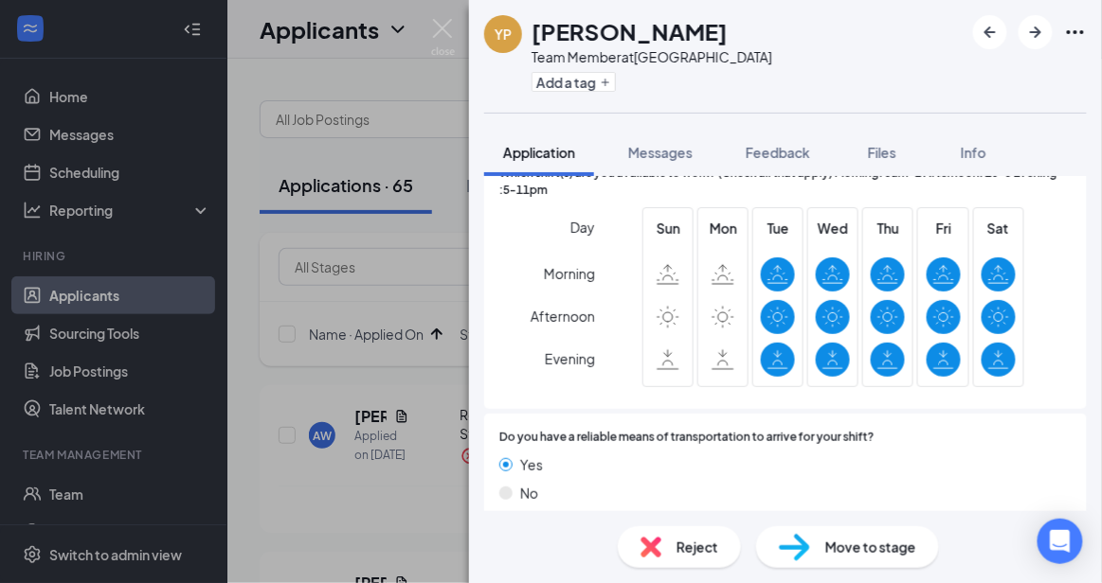
click at [697, 544] on span "Reject" at bounding box center [697, 547] width 42 height 21
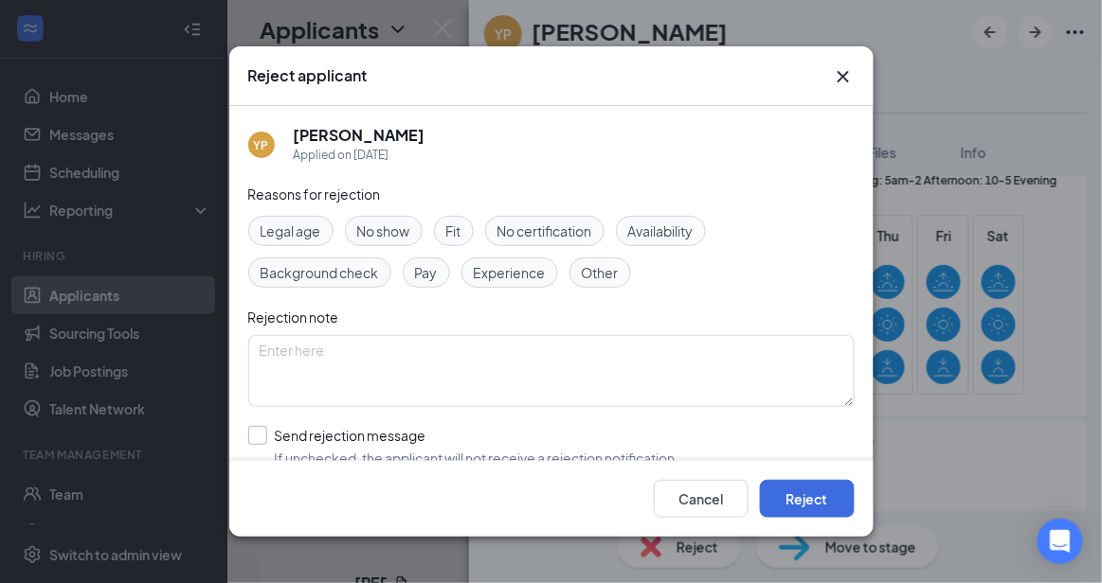
click at [469, 432] on input "Send rejection message If unchecked, the applicant will not receive a rejection…" at bounding box center [463, 447] width 431 height 42
checkbox input "true"
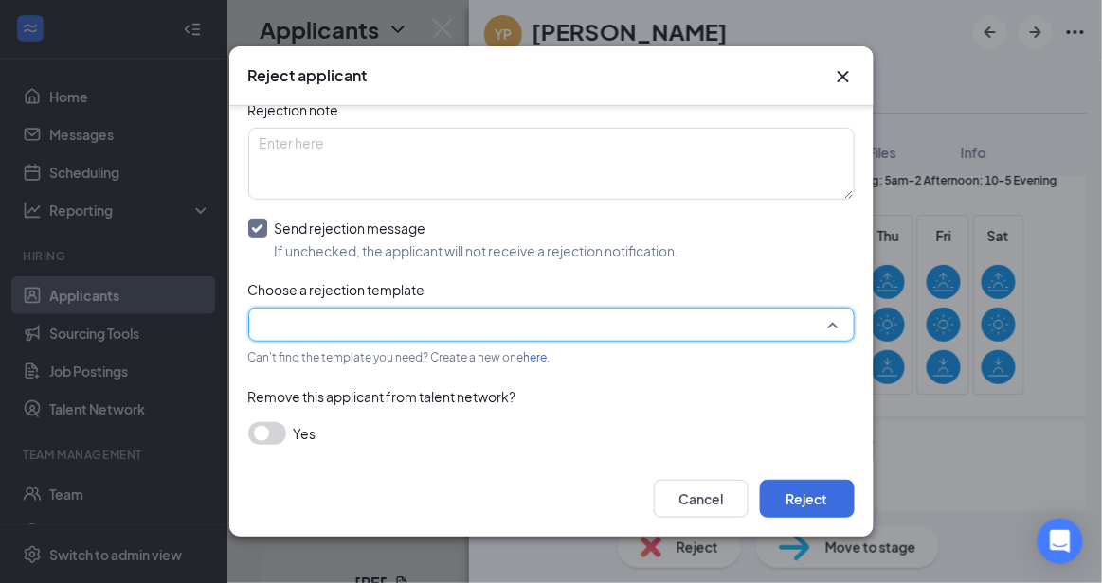
click at [760, 332] on input "search" at bounding box center [545, 325] width 570 height 32
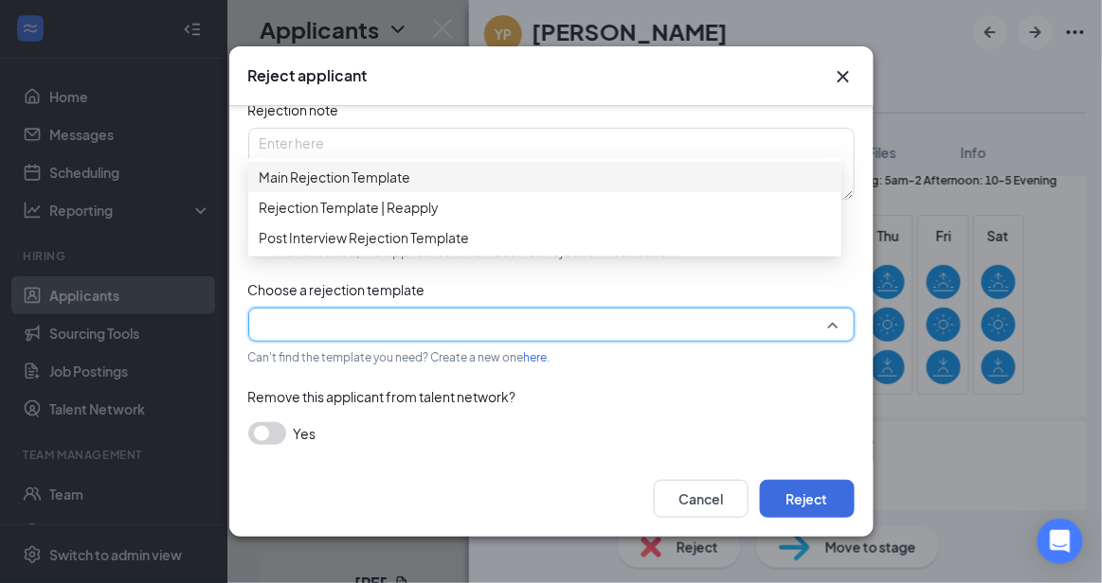
click at [533, 183] on span "Main Rejection Template" at bounding box center [545, 177] width 570 height 21
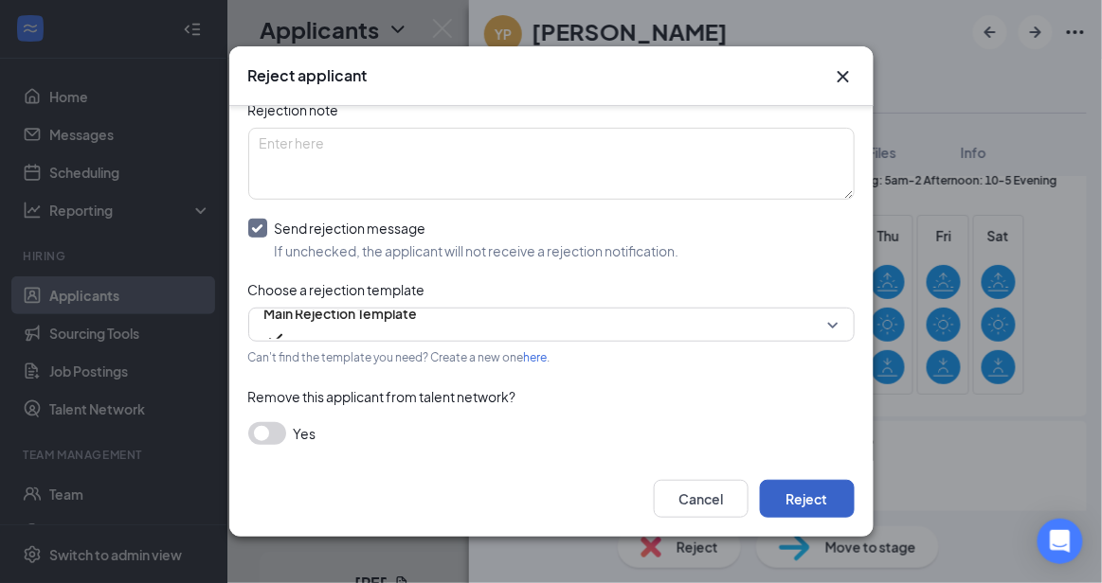
click at [810, 509] on button "Reject" at bounding box center [807, 499] width 95 height 38
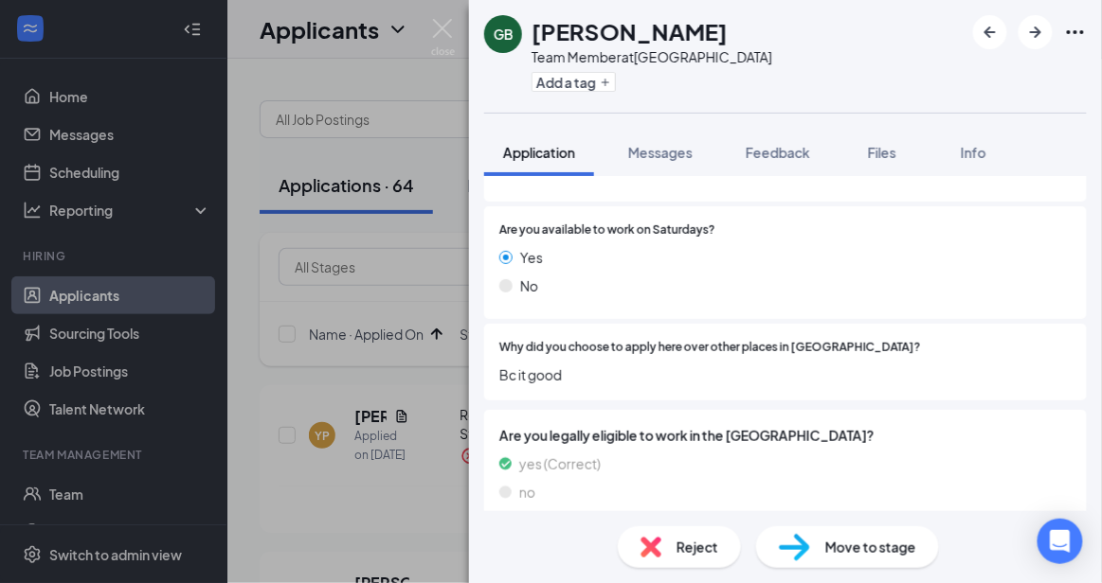
scroll to position [934, 0]
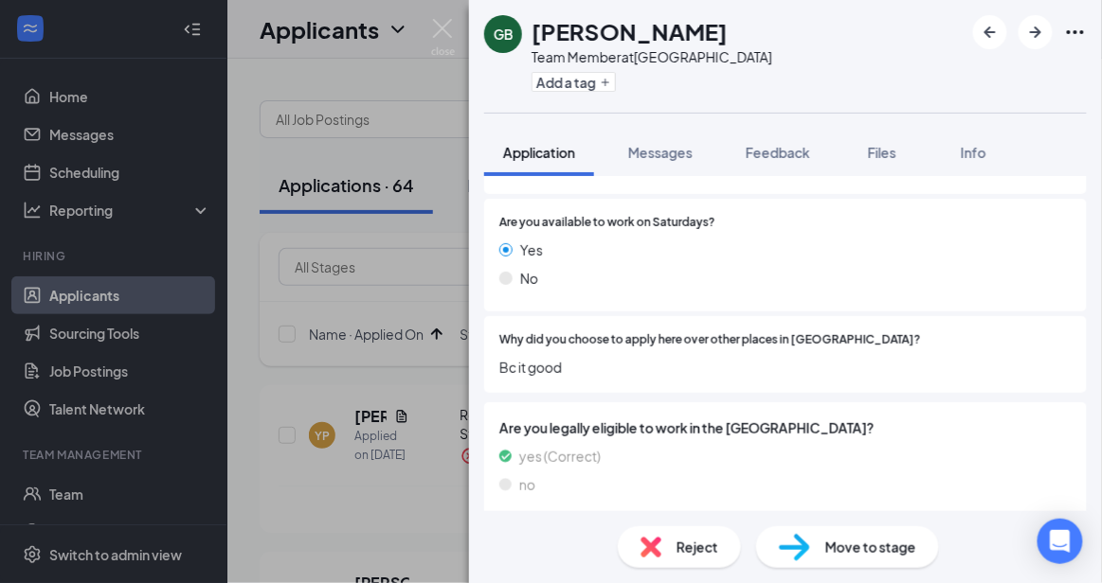
click at [651, 539] on img at bounding box center [650, 547] width 21 height 21
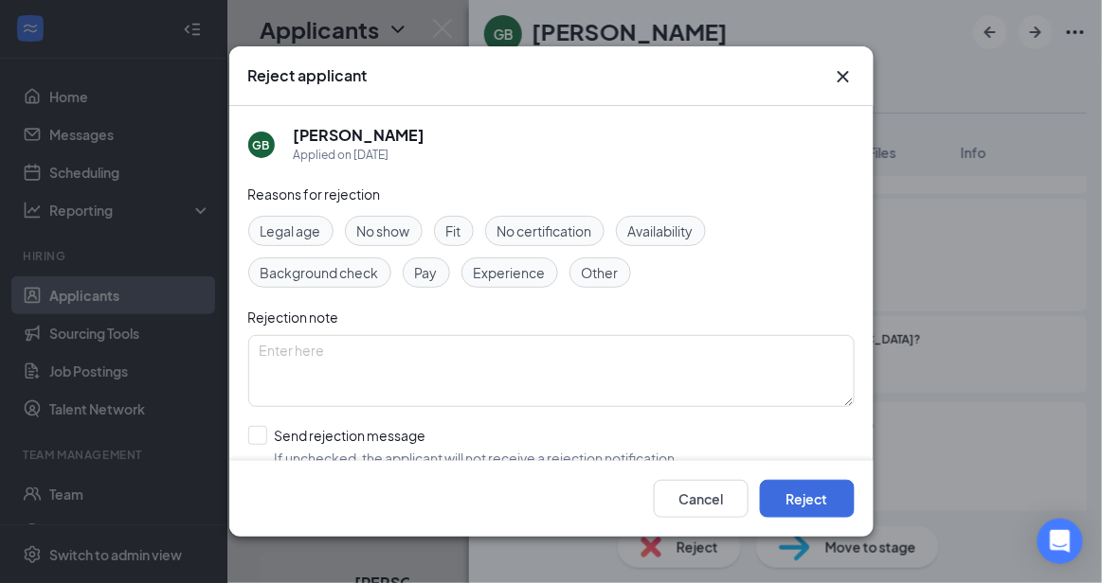
click at [523, 461] on div "Cancel Reject" at bounding box center [551, 499] width 644 height 76
click at [504, 434] on input "Send rejection message If unchecked, the applicant will not receive a rejection…" at bounding box center [463, 447] width 431 height 42
checkbox input "true"
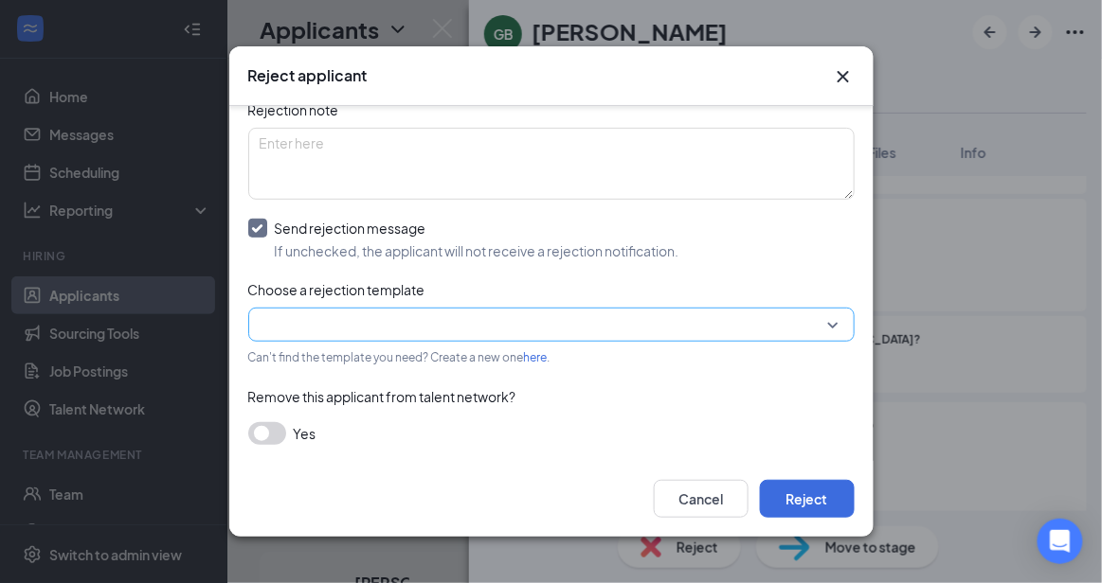
click at [736, 309] on input "search" at bounding box center [545, 325] width 570 height 32
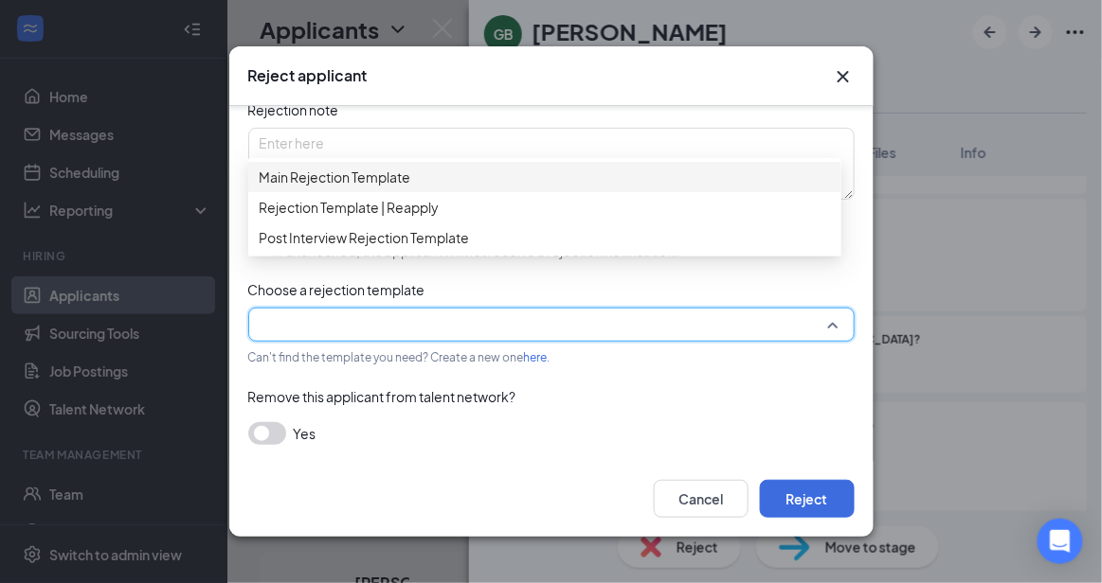
click at [527, 186] on span "Main Rejection Template" at bounding box center [545, 177] width 570 height 21
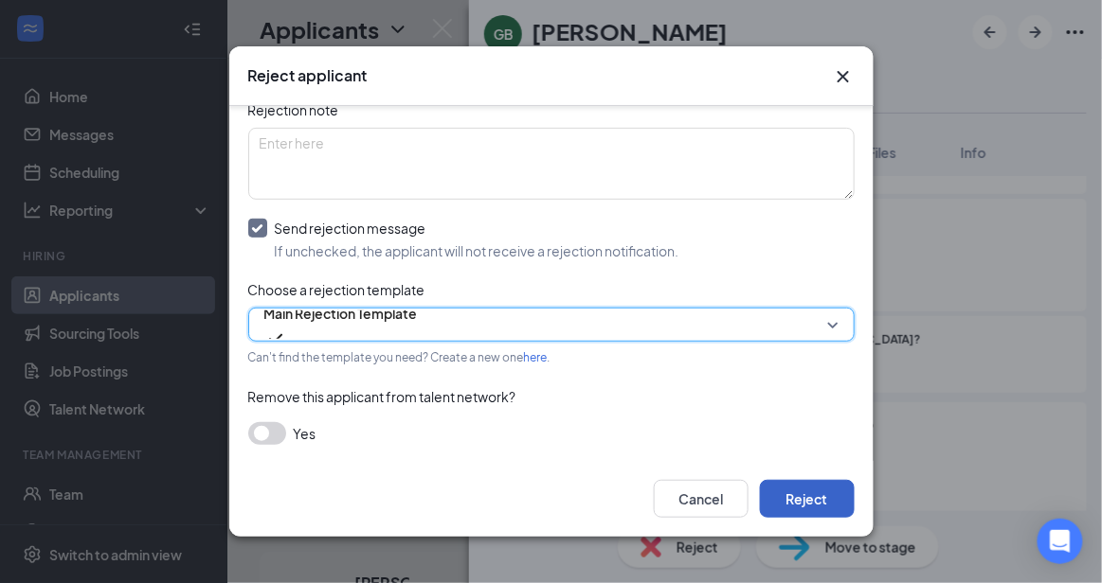
click at [827, 500] on button "Reject" at bounding box center [807, 499] width 95 height 38
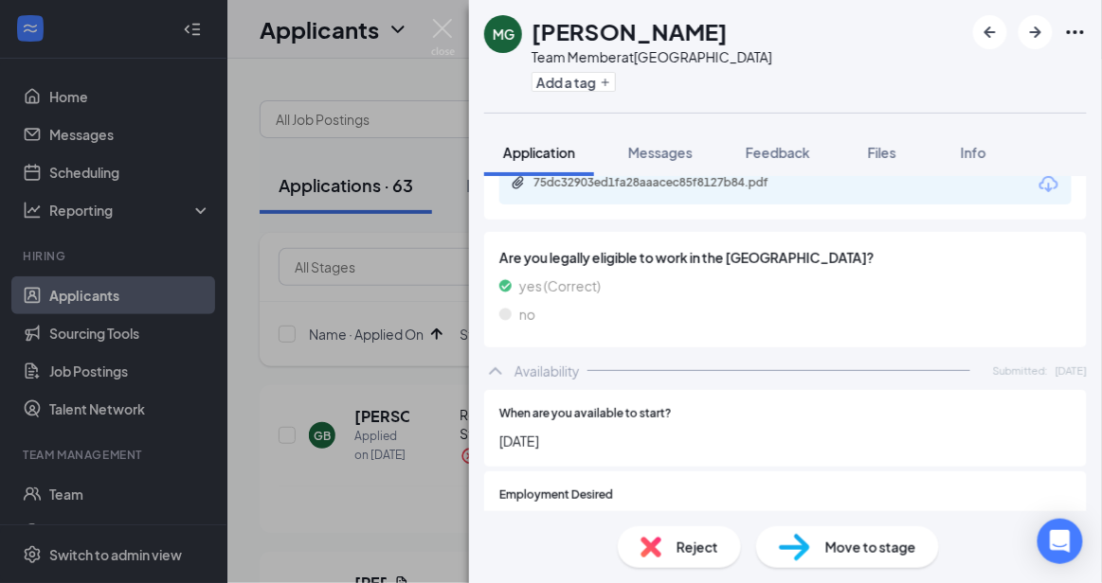
scroll to position [1594, 0]
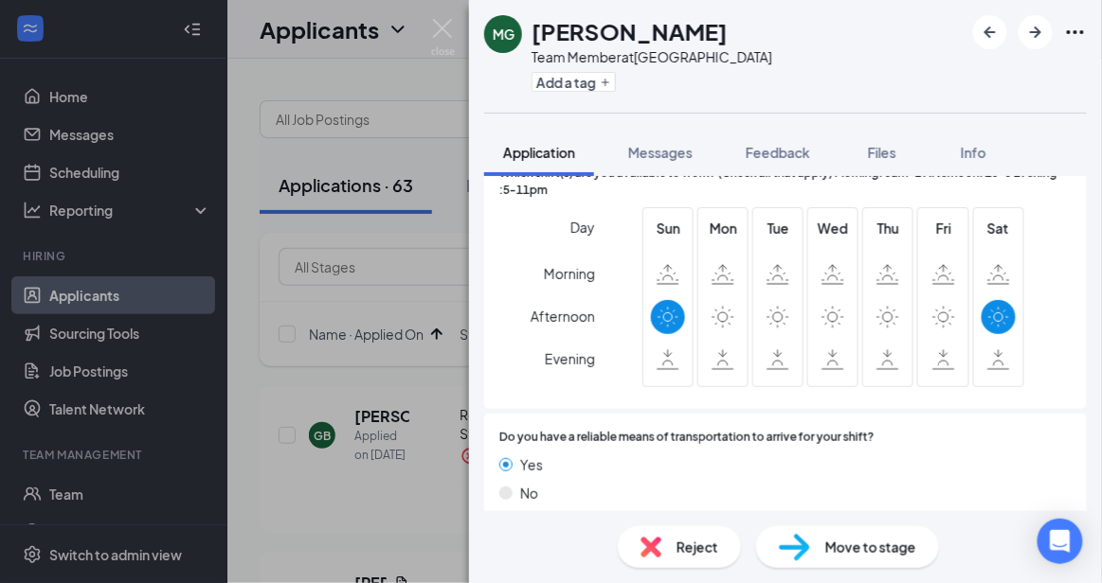
click at [675, 551] on div "Reject" at bounding box center [679, 548] width 123 height 42
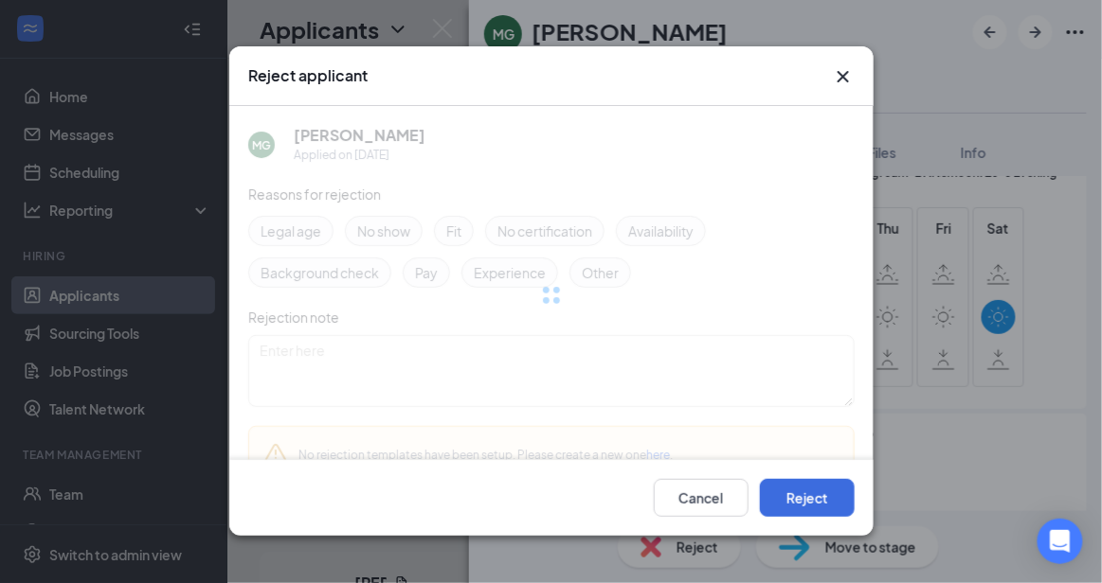
scroll to position [1588, 0]
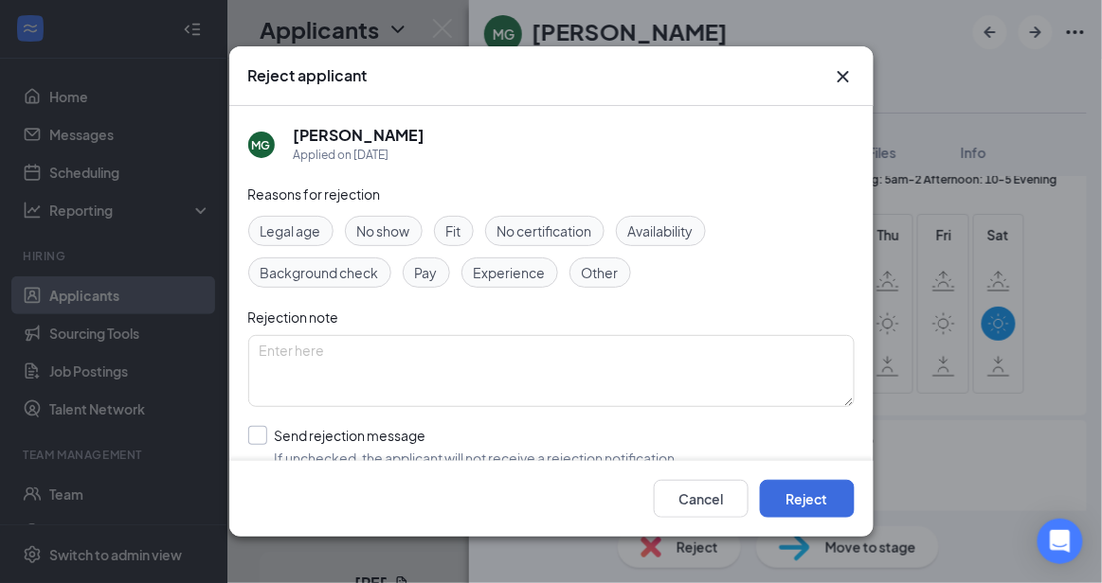
click at [463, 441] on input "Send rejection message If unchecked, the applicant will not receive a rejection…" at bounding box center [463, 447] width 431 height 42
checkbox input "true"
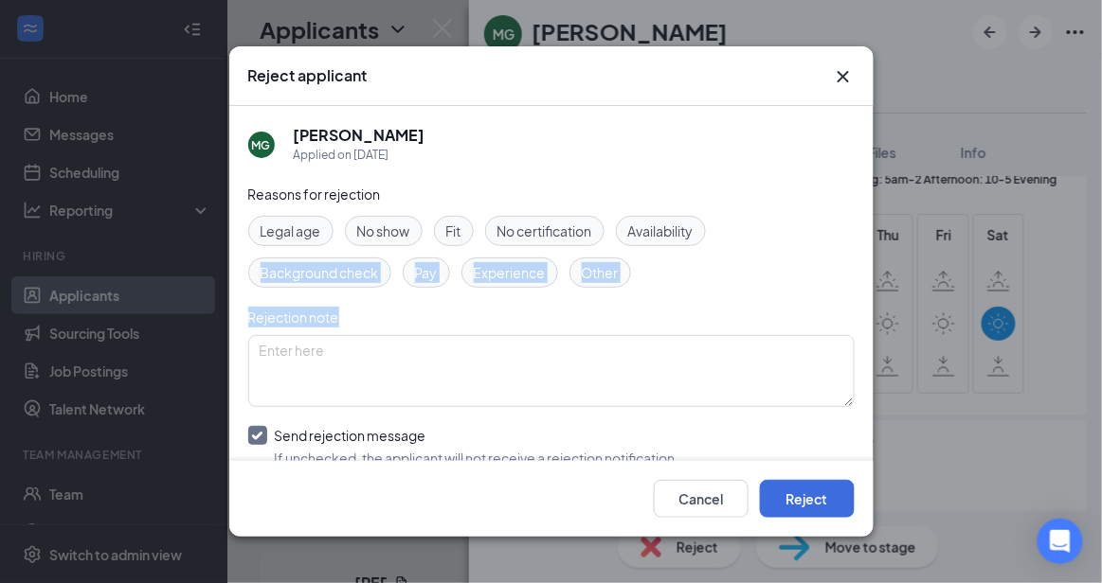
drag, startPoint x: 874, startPoint y: 230, endPoint x: 870, endPoint y: 312, distance: 81.5
click at [870, 312] on div "Reject applicant [PERSON_NAME] Applied on [DATE] Reasons for rejection Legal ag…" at bounding box center [551, 291] width 1102 height 583
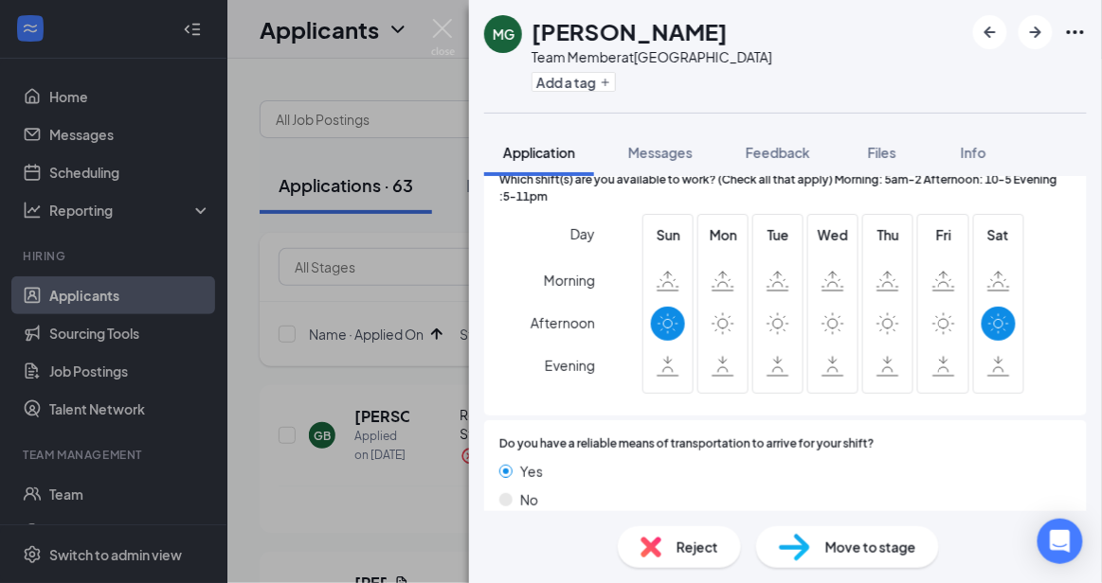
click at [674, 544] on div "Reject" at bounding box center [679, 548] width 123 height 42
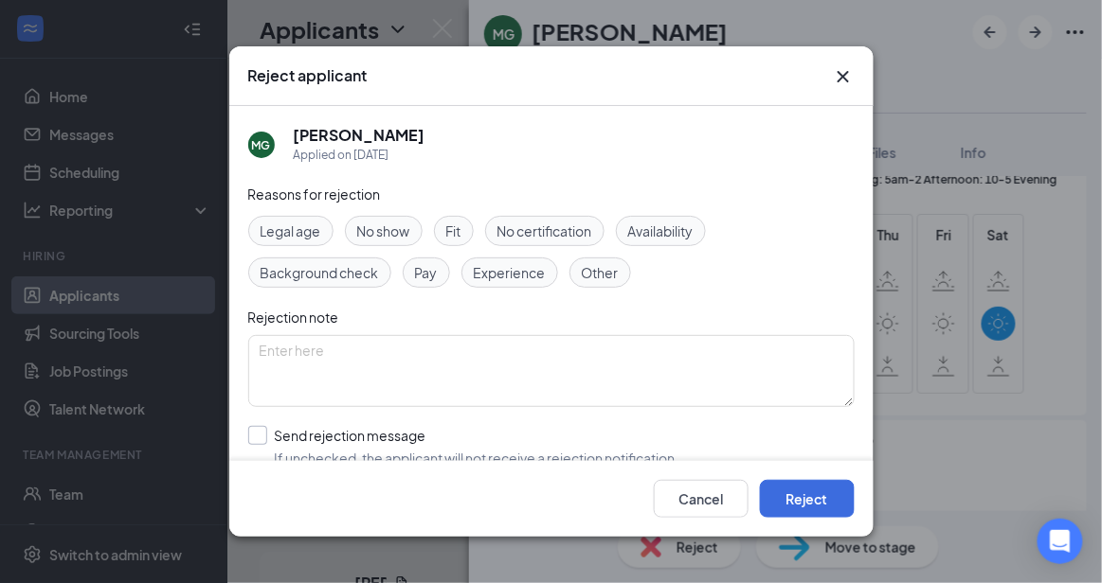
click at [477, 441] on input "Send rejection message If unchecked, the applicant will not receive a rejection…" at bounding box center [463, 447] width 431 height 42
checkbox input "true"
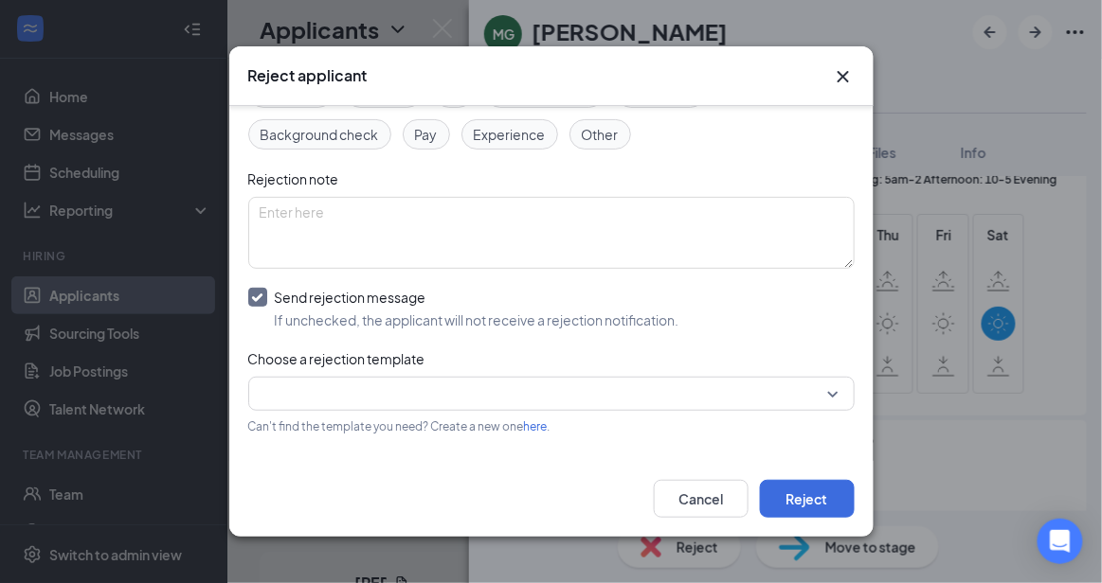
scroll to position [207, 0]
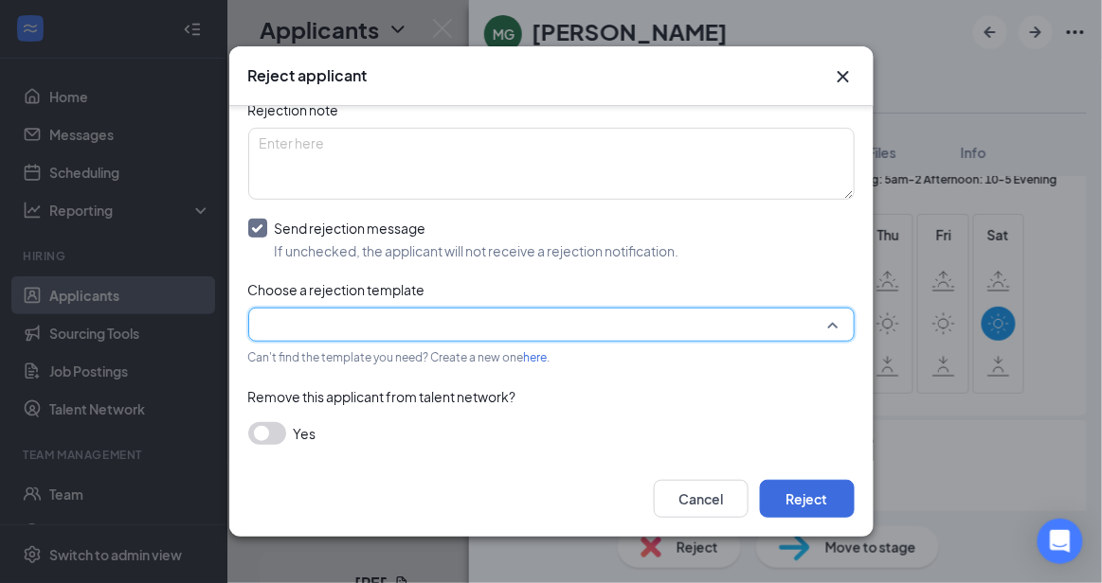
click at [774, 312] on input "search" at bounding box center [545, 325] width 570 height 32
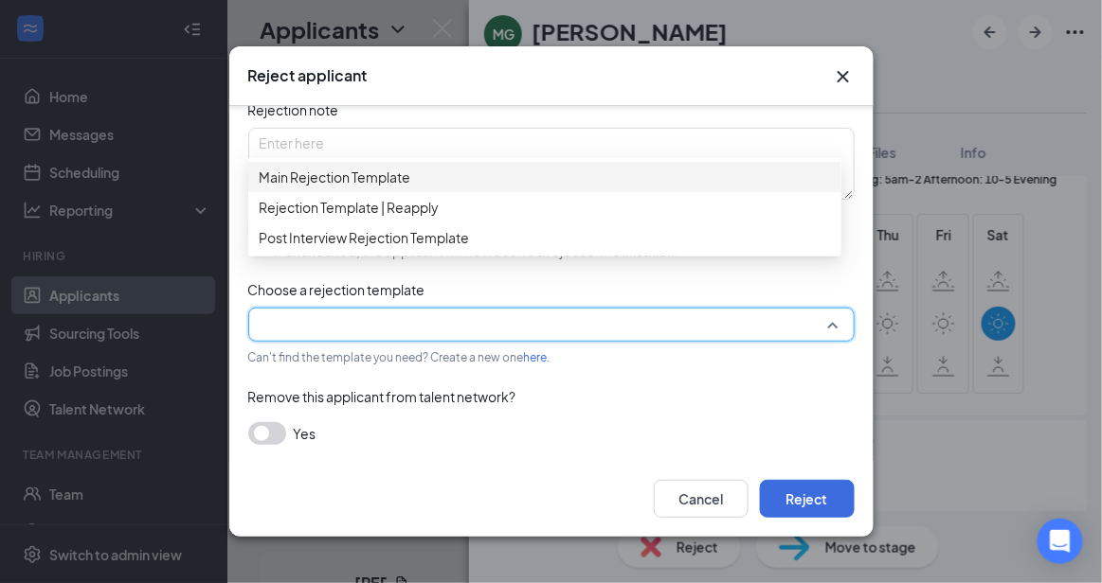
click at [476, 183] on span "Main Rejection Template" at bounding box center [545, 177] width 570 height 21
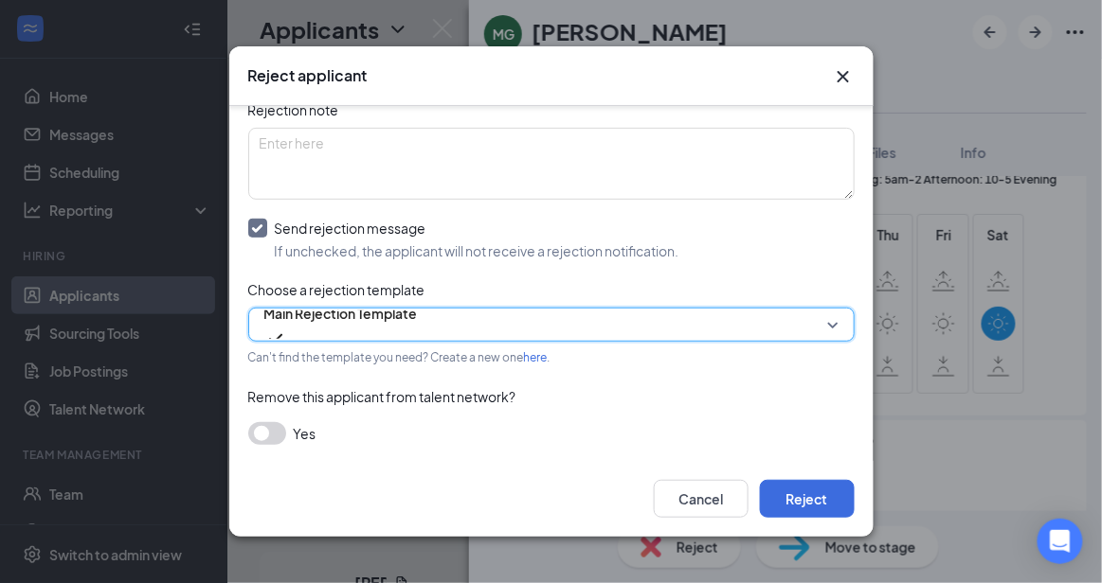
click at [812, 519] on div "Cancel Reject" at bounding box center [551, 499] width 644 height 76
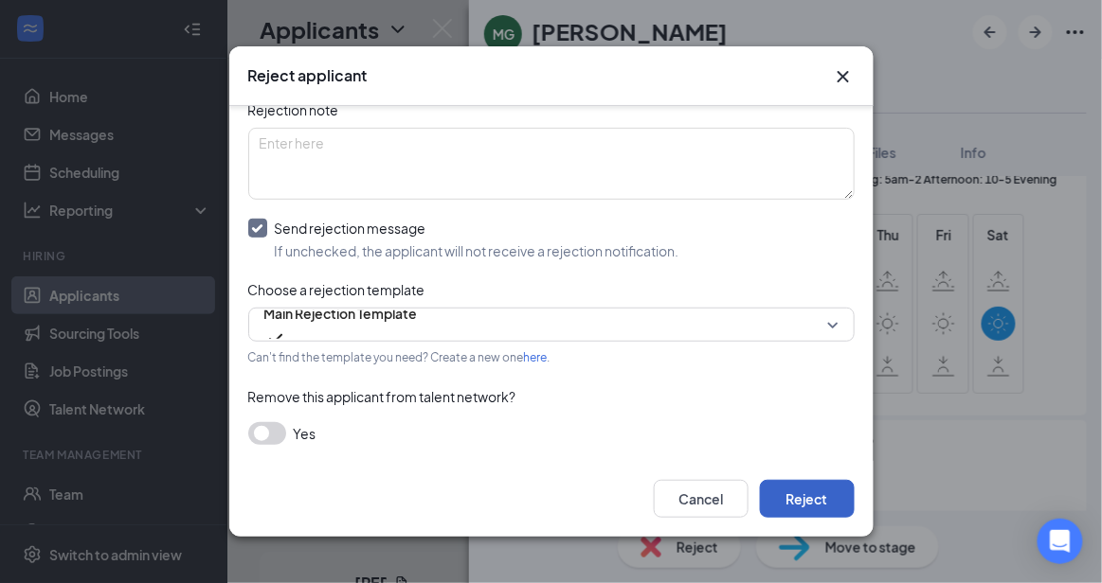
click at [807, 502] on button "Reject" at bounding box center [807, 499] width 95 height 38
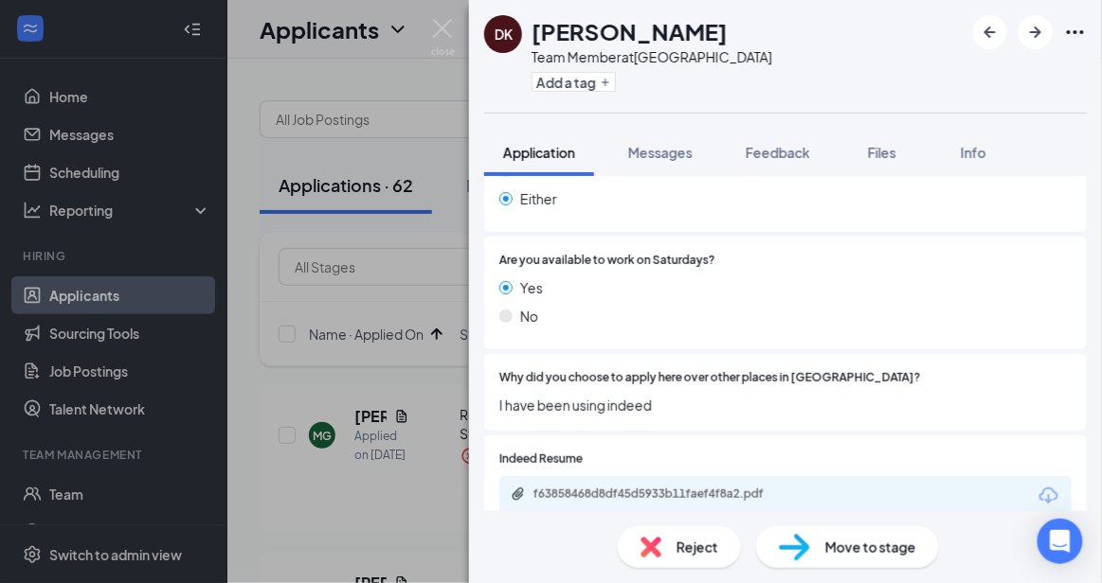
scroll to position [887, 0]
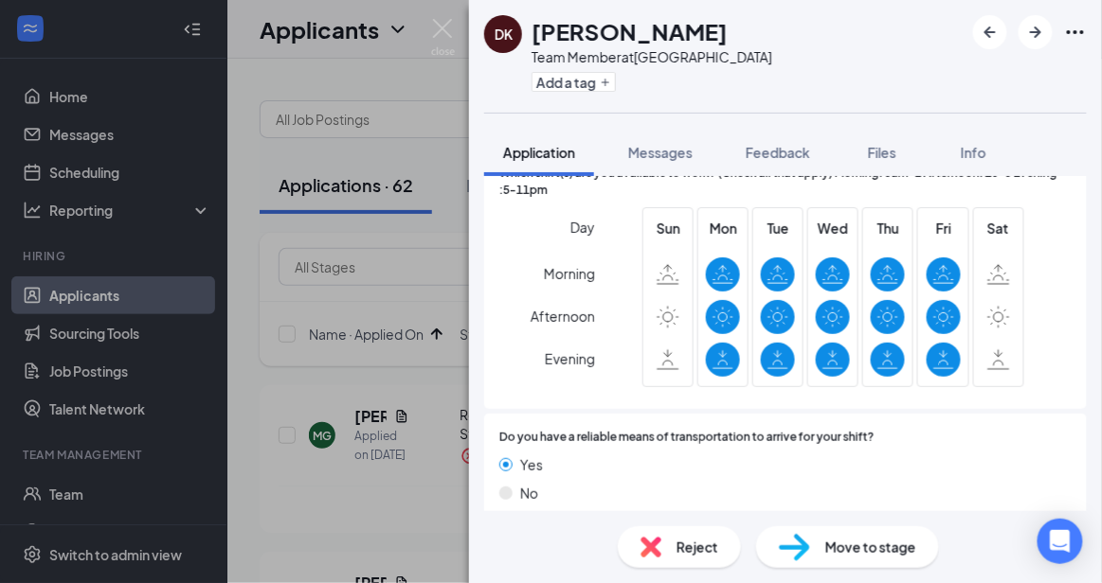
click at [684, 554] on span "Reject" at bounding box center [697, 547] width 42 height 21
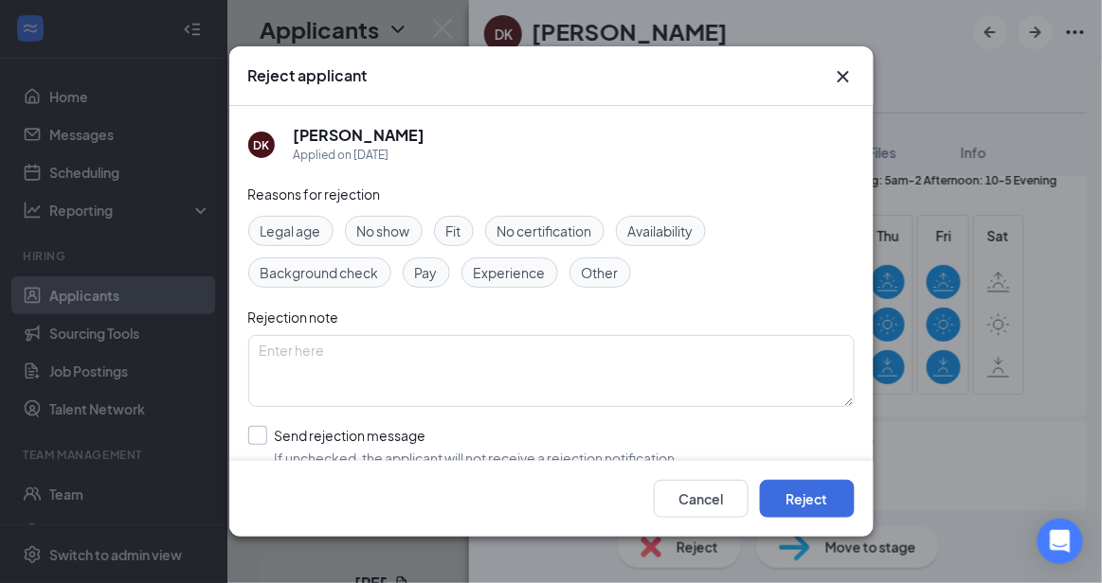
click at [524, 439] on input "Send rejection message If unchecked, the applicant will not receive a rejection…" at bounding box center [463, 447] width 431 height 42
checkbox input "true"
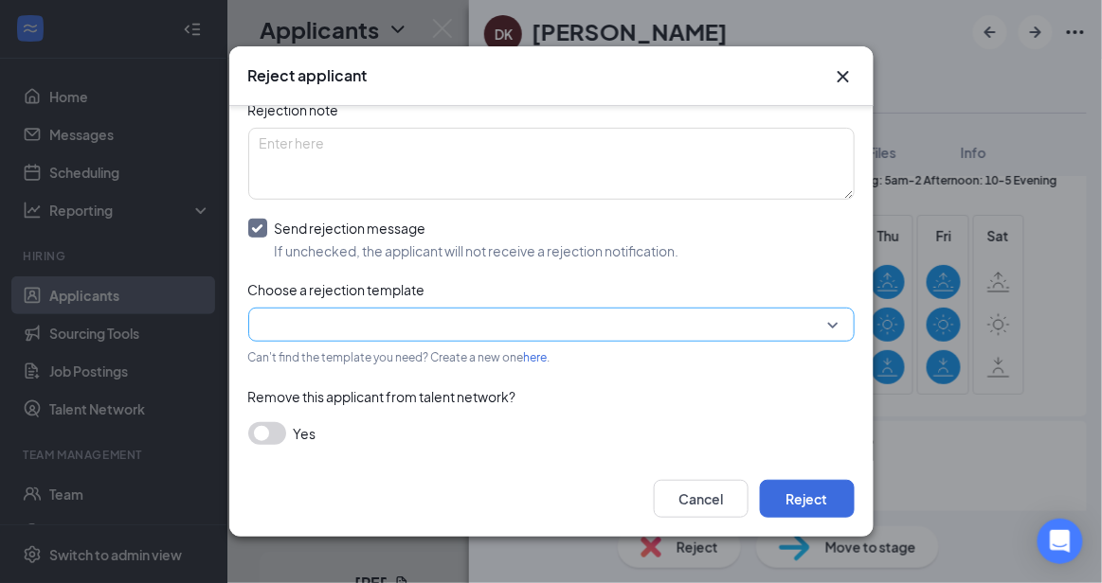
click at [771, 312] on input "search" at bounding box center [545, 325] width 570 height 32
click at [566, 161] on div "Reasons for rejection Legal age No show Fit No certification Availability Backg…" at bounding box center [551, 220] width 606 height 488
click at [541, 302] on div "Reasons for rejection Legal age No show Fit No certification Availability Backg…" at bounding box center [551, 220] width 606 height 488
click at [550, 325] on input "search" at bounding box center [545, 325] width 570 height 32
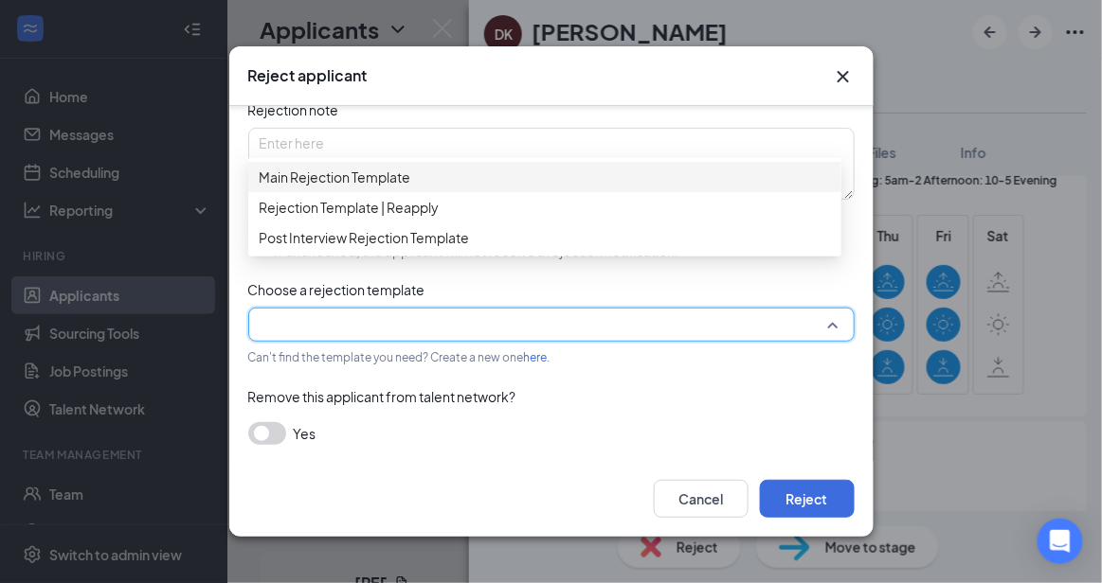
click at [449, 173] on div "Main Rejection Template" at bounding box center [544, 177] width 593 height 30
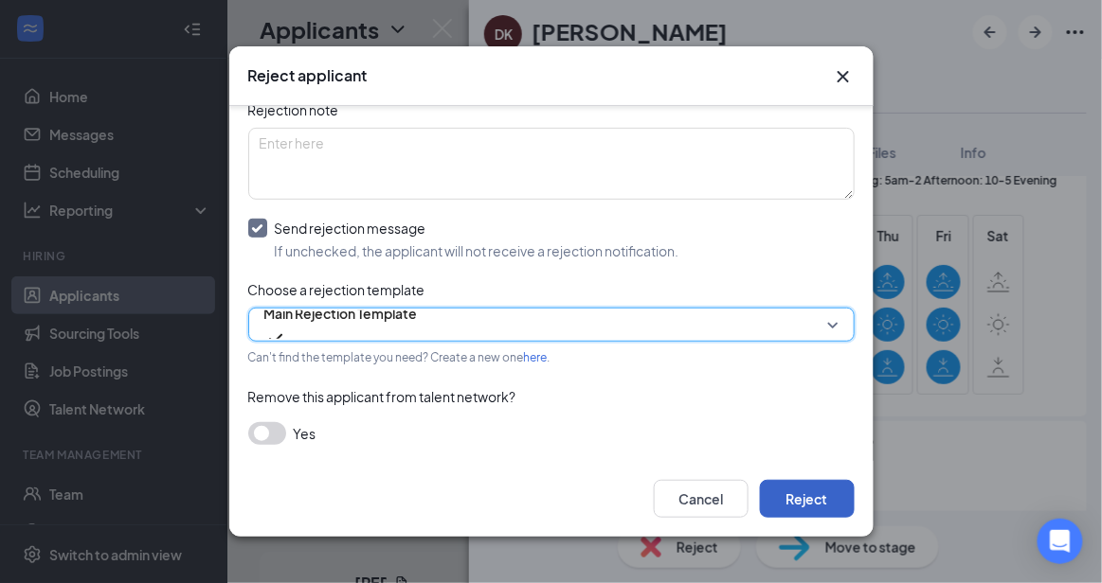
click at [818, 516] on button "Reject" at bounding box center [807, 499] width 95 height 38
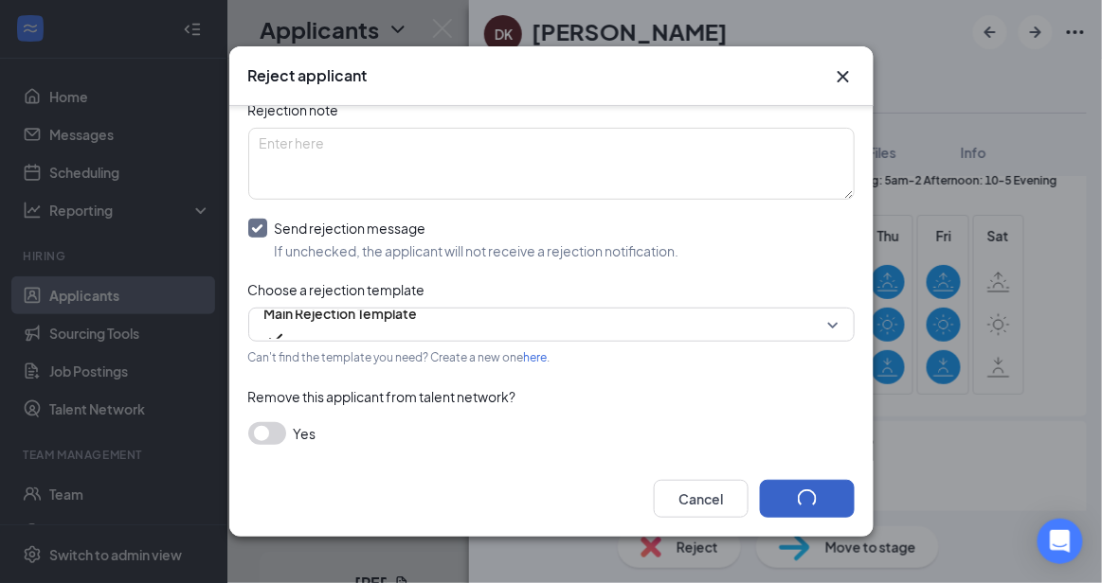
click at [818, 516] on button "button" at bounding box center [807, 499] width 95 height 38
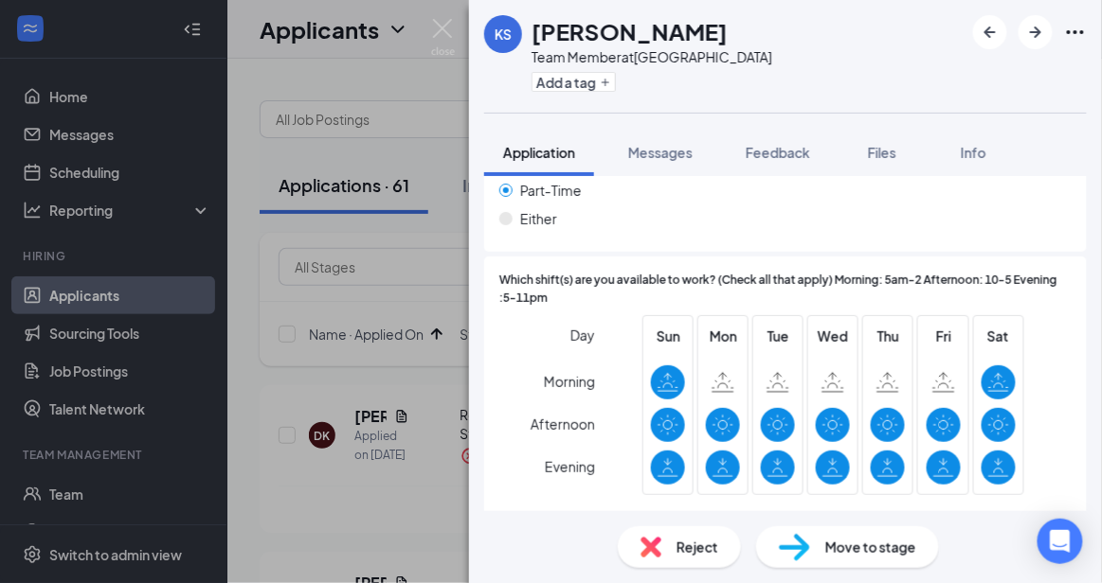
scroll to position [1616, 0]
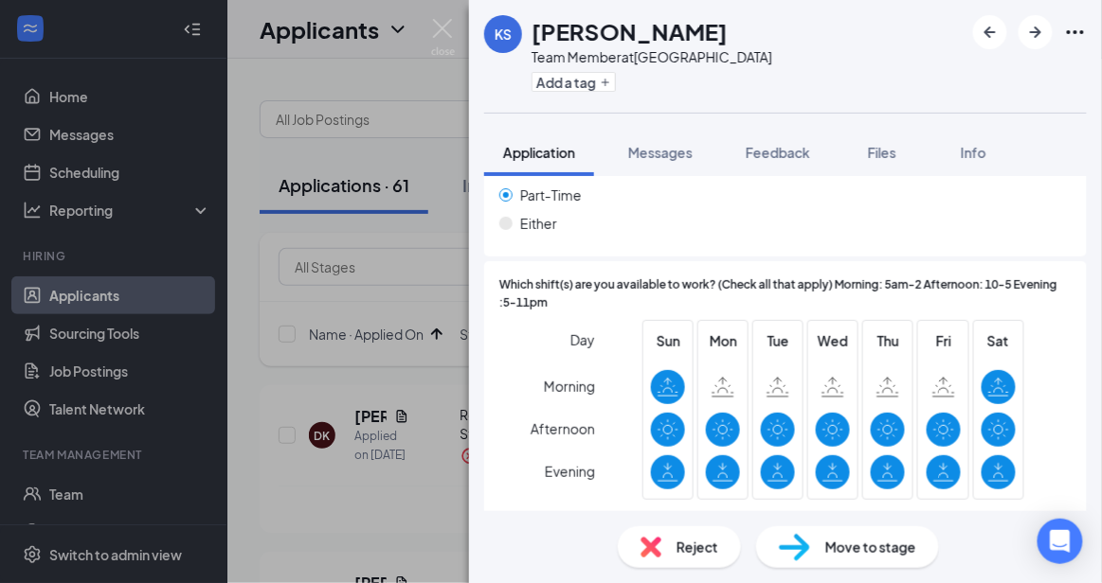
click at [704, 556] on span "Reject" at bounding box center [697, 547] width 42 height 21
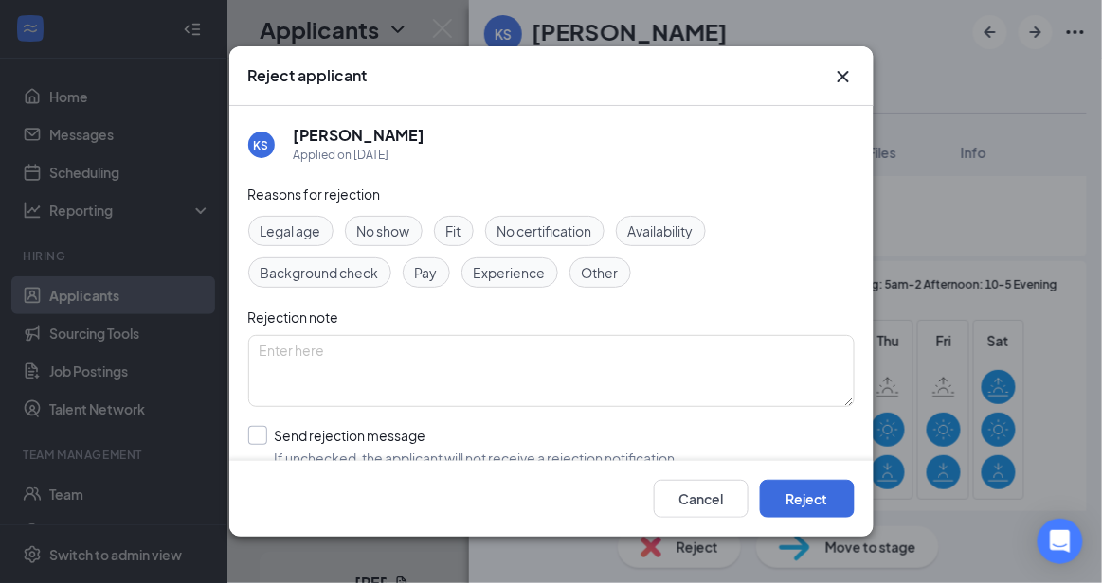
click at [488, 446] on input "Send rejection message If unchecked, the applicant will not receive a rejection…" at bounding box center [463, 447] width 431 height 42
checkbox input "true"
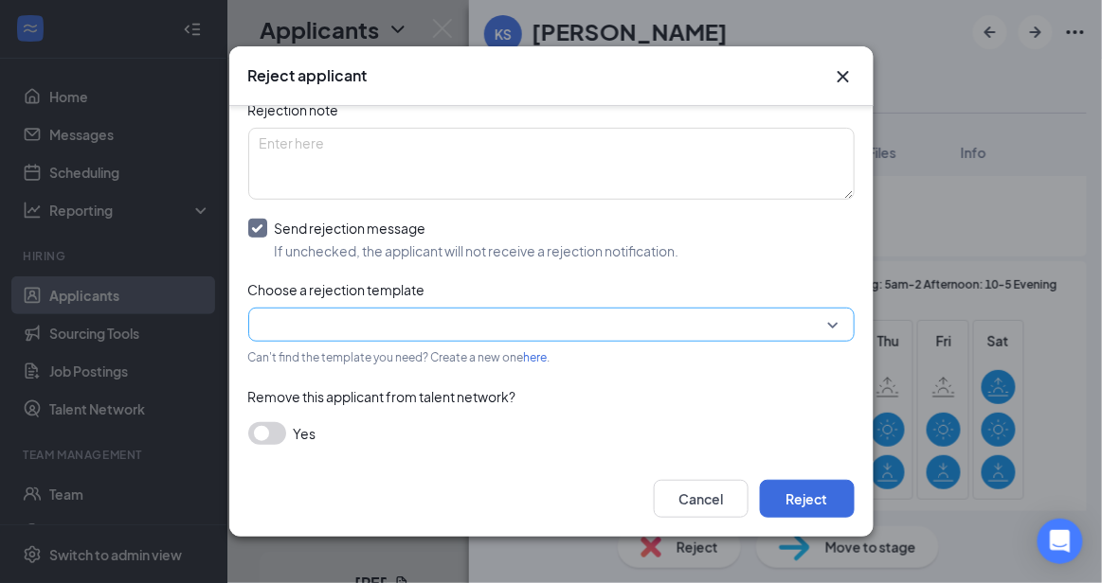
click at [803, 326] on input "search" at bounding box center [545, 325] width 570 height 32
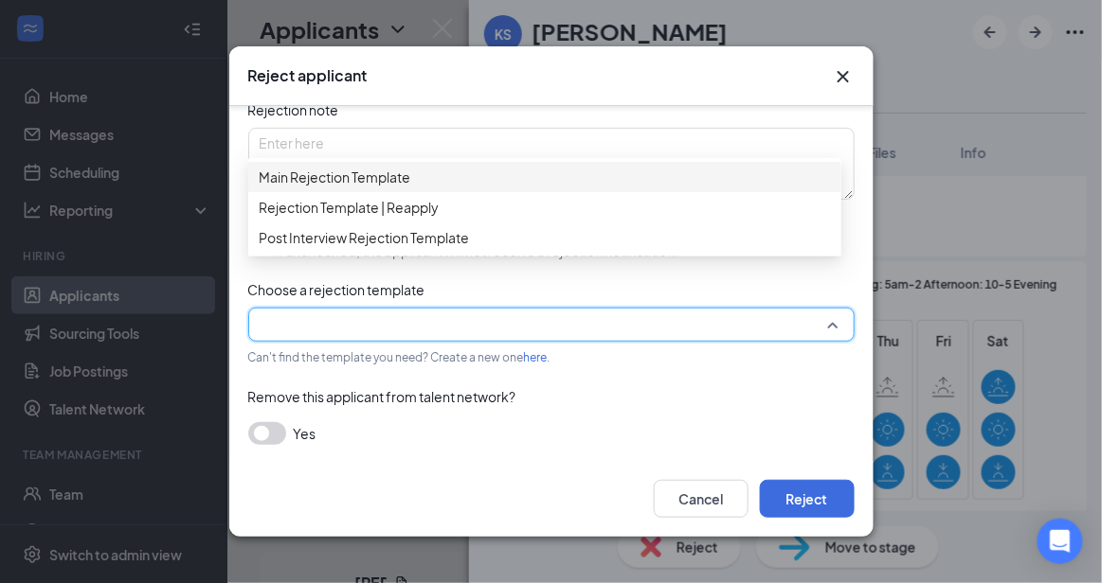
click at [565, 188] on span "Main Rejection Template" at bounding box center [545, 177] width 570 height 21
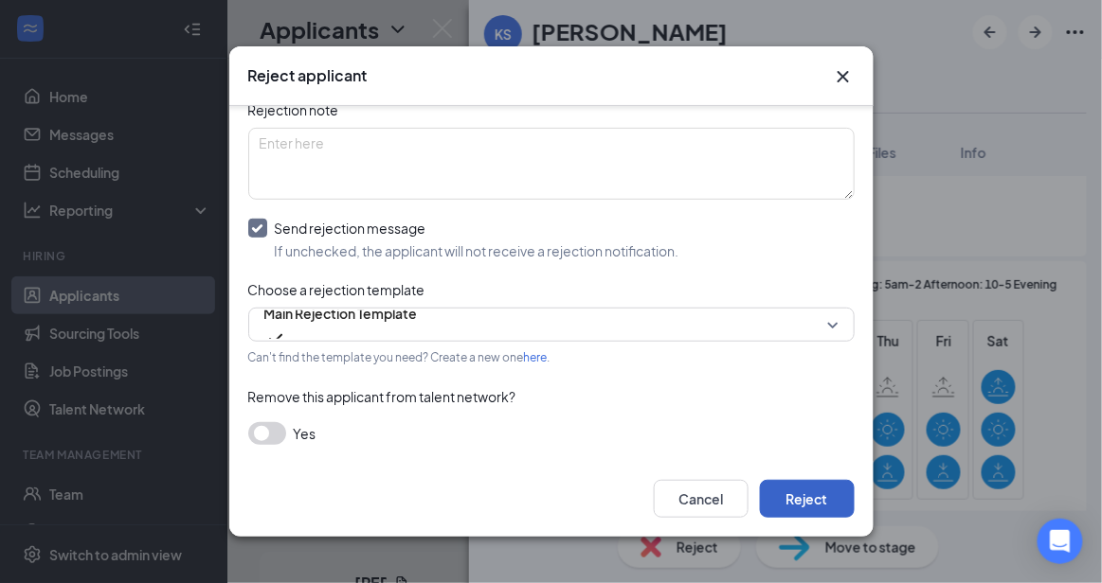
click at [805, 505] on button "Reject" at bounding box center [807, 499] width 95 height 38
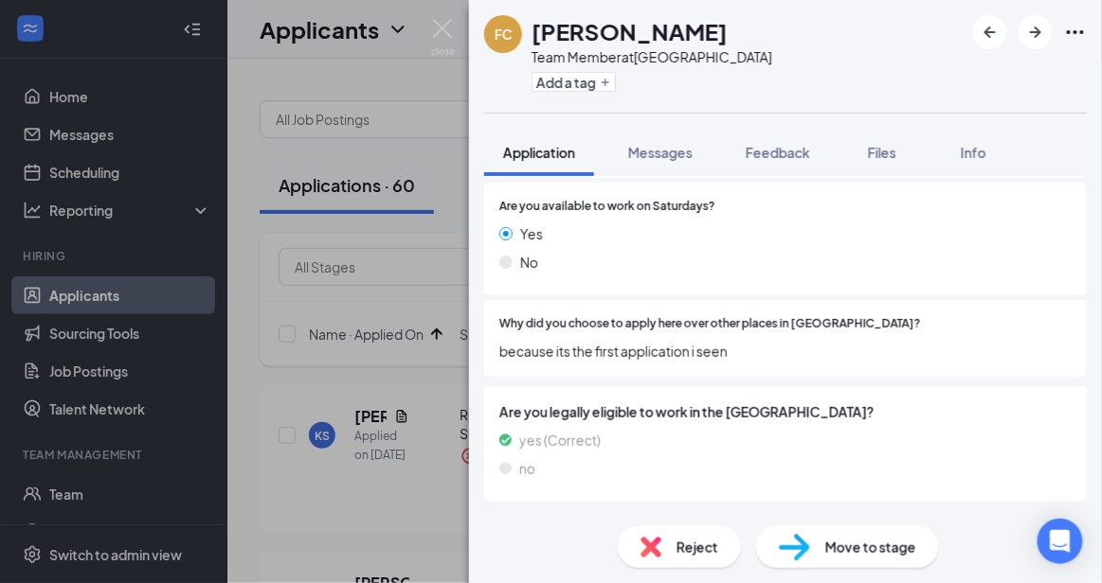
scroll to position [883, 0]
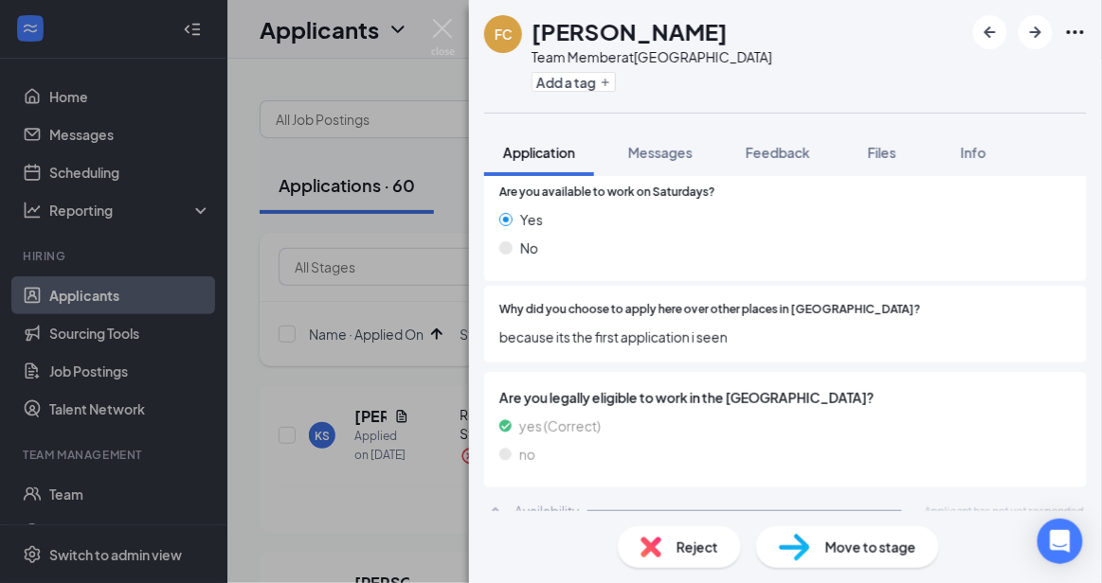
click at [655, 543] on img at bounding box center [650, 547] width 21 height 21
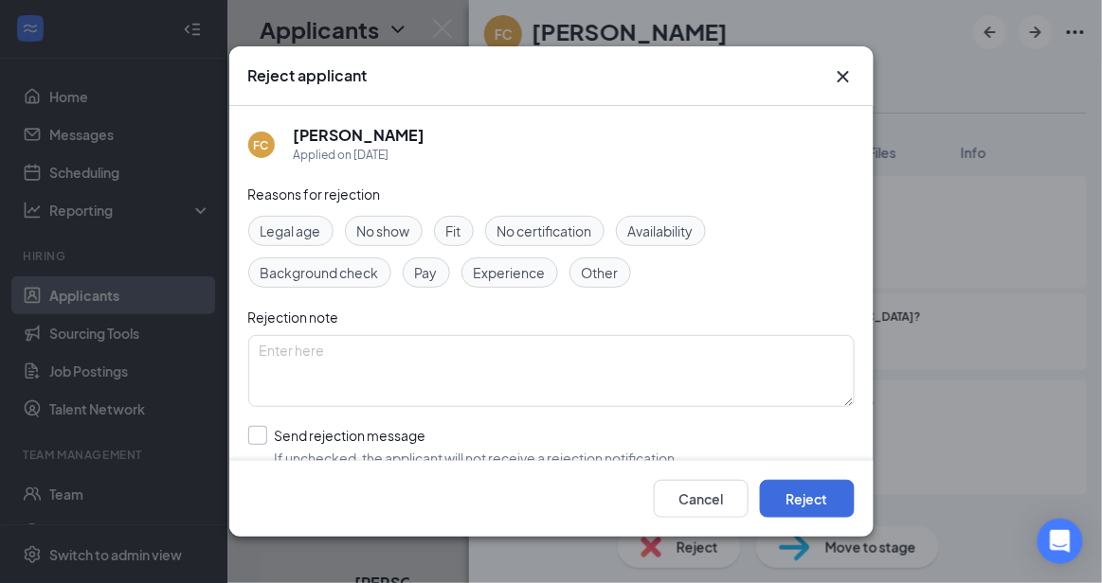
click at [480, 452] on input "Send rejection message If unchecked, the applicant will not receive a rejection…" at bounding box center [463, 447] width 431 height 42
checkbox input "true"
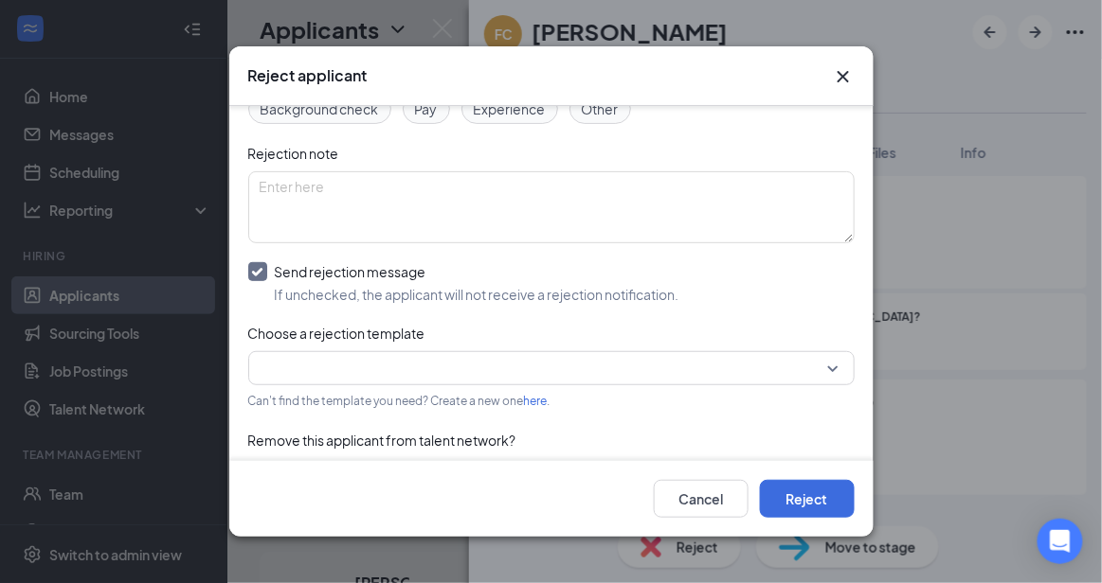
scroll to position [207, 0]
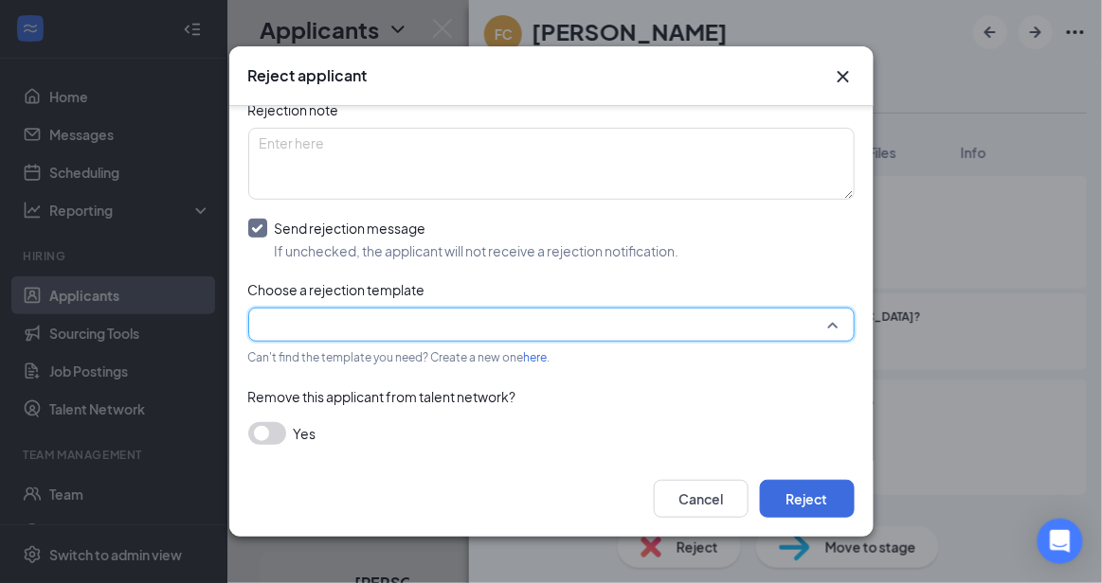
click at [750, 318] on input "search" at bounding box center [545, 325] width 570 height 32
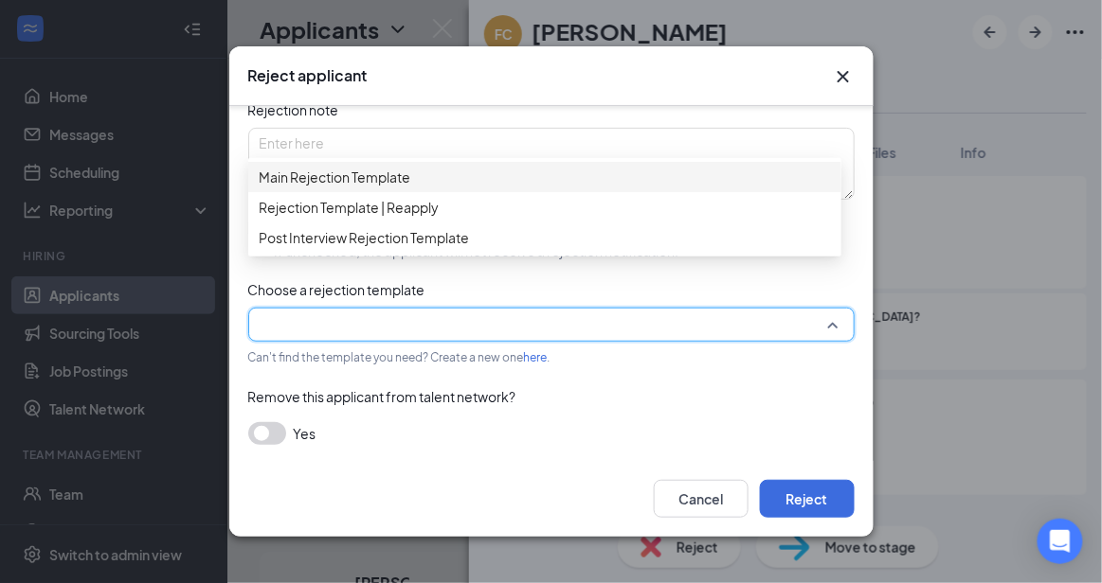
click at [536, 185] on span "Main Rejection Template" at bounding box center [545, 177] width 570 height 21
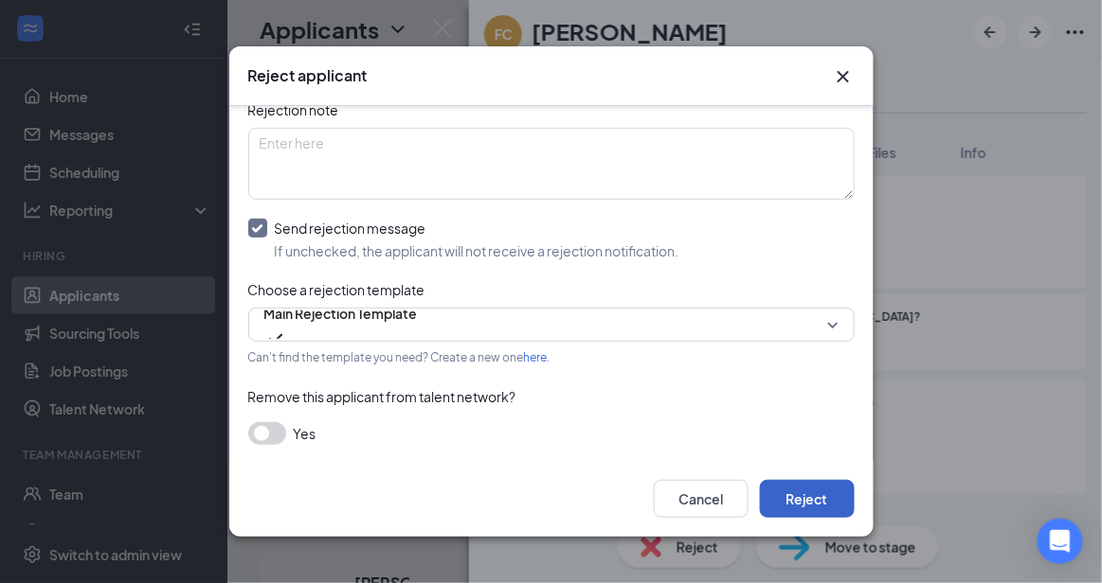
click at [797, 494] on button "Reject" at bounding box center [807, 499] width 95 height 38
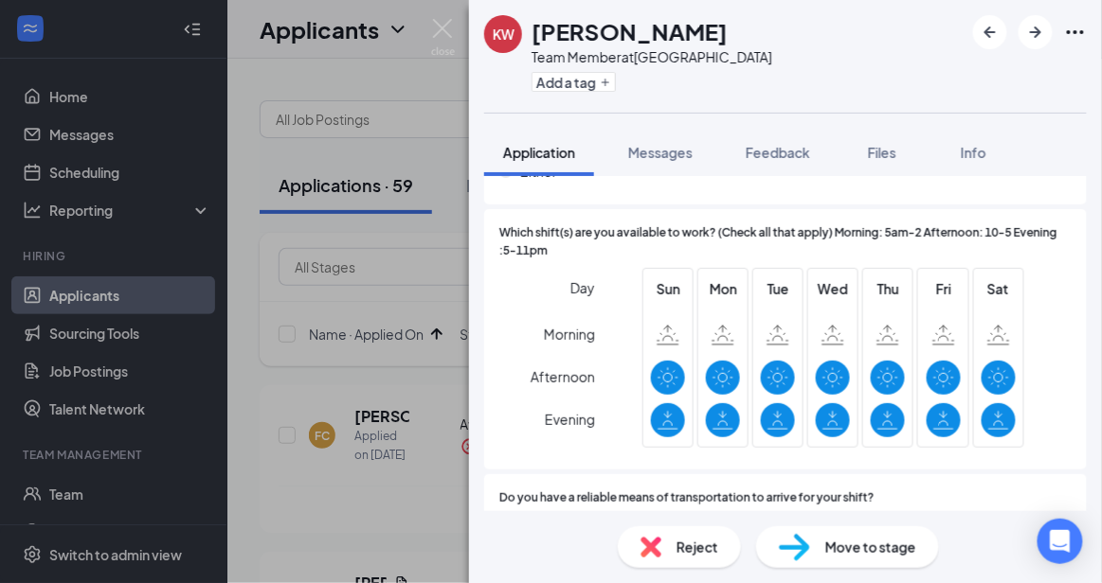
scroll to position [1630, 0]
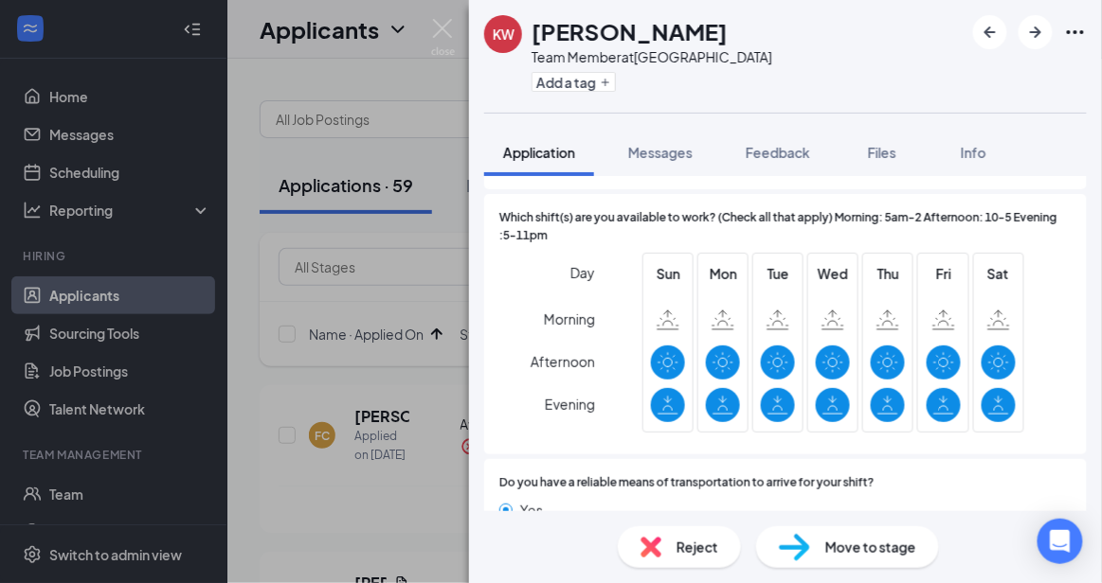
click at [694, 555] on span "Reject" at bounding box center [697, 547] width 42 height 21
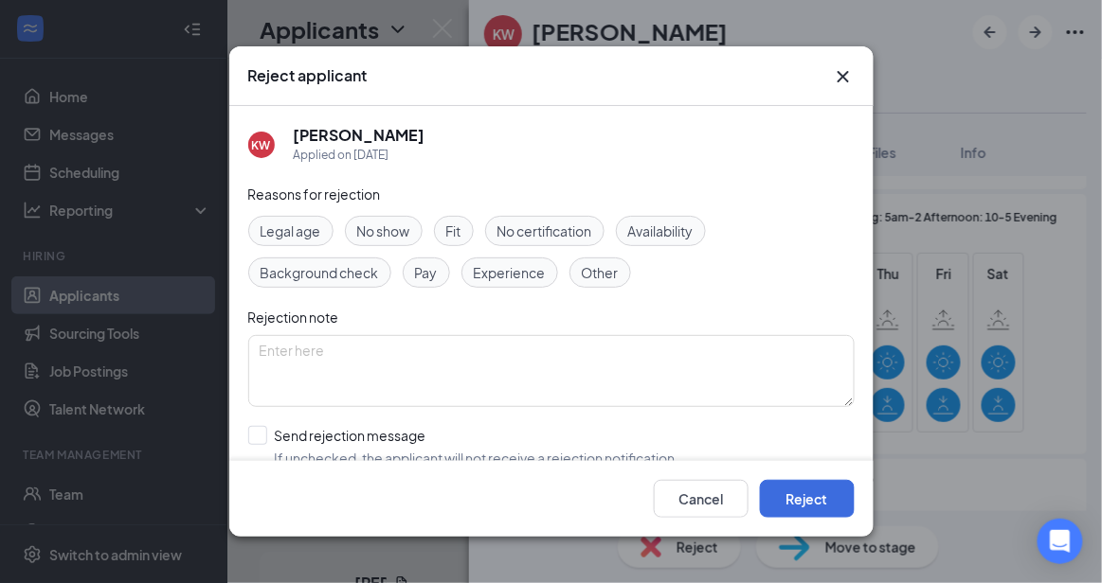
click at [506, 423] on div "Reasons for rejection Legal age No show Fit No certification Availability Backg…" at bounding box center [551, 374] width 606 height 381
click at [464, 438] on input "Send rejection message If unchecked, the applicant will not receive a rejection…" at bounding box center [463, 447] width 431 height 42
checkbox input "true"
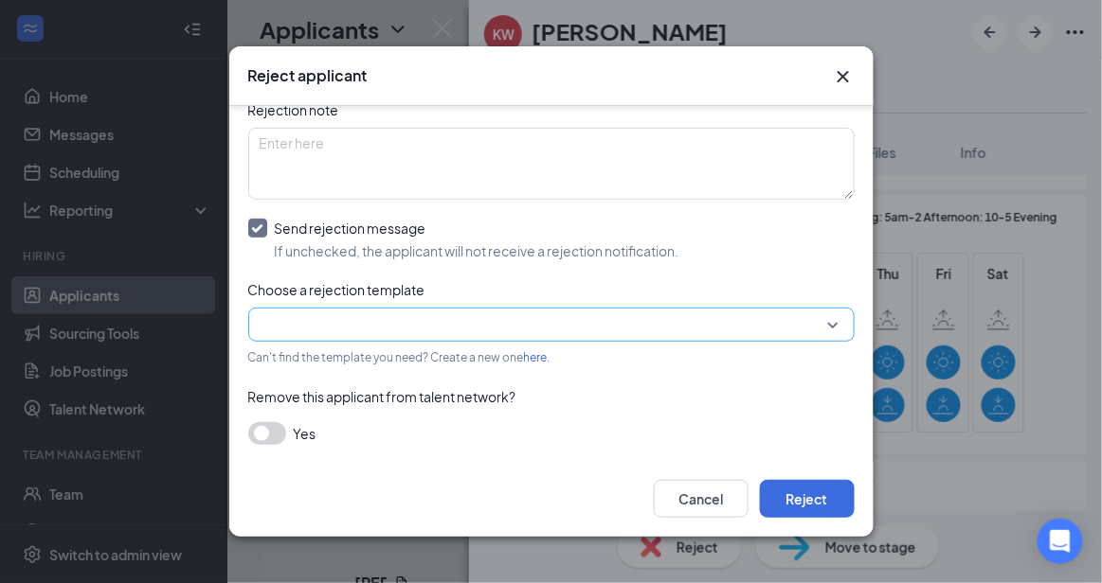
click at [769, 318] on input "search" at bounding box center [545, 325] width 570 height 32
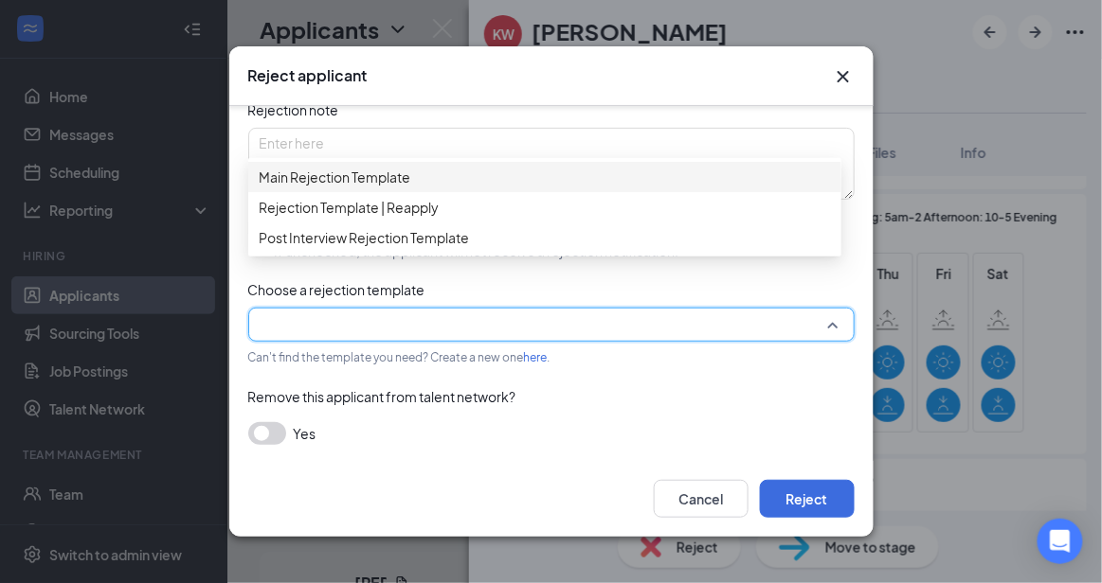
click at [564, 178] on span "Main Rejection Template" at bounding box center [545, 177] width 570 height 21
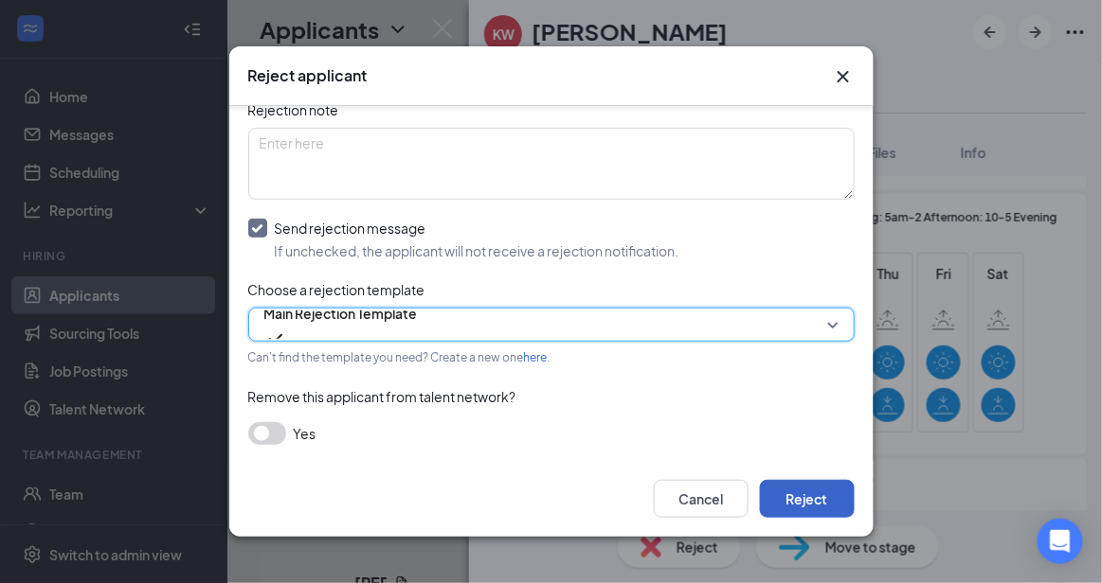
click at [814, 509] on button "Reject" at bounding box center [807, 499] width 95 height 38
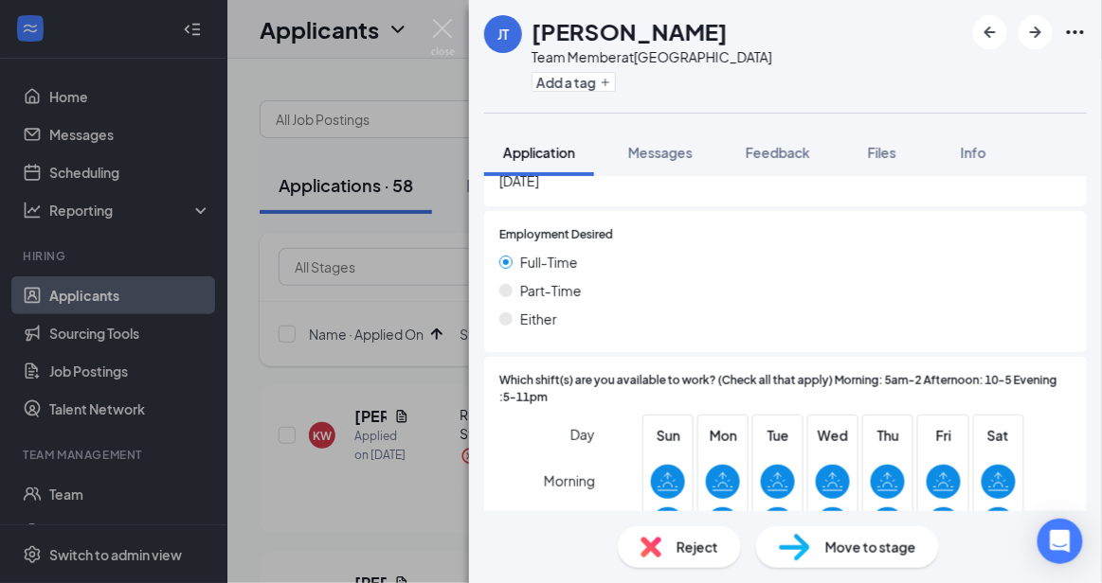
scroll to position [1446, 0]
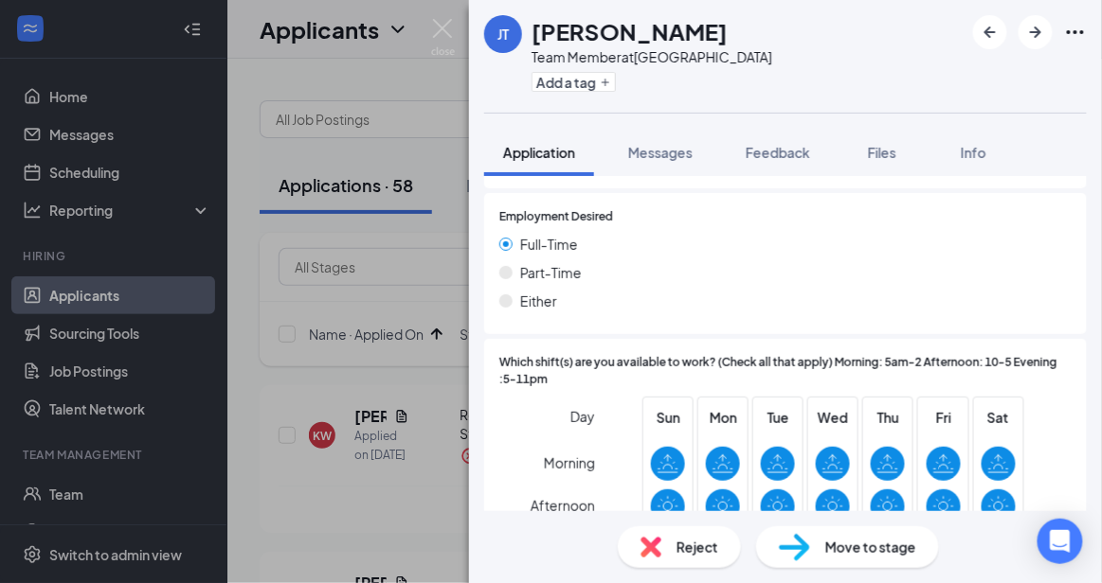
click at [687, 534] on div "Reject" at bounding box center [679, 548] width 123 height 42
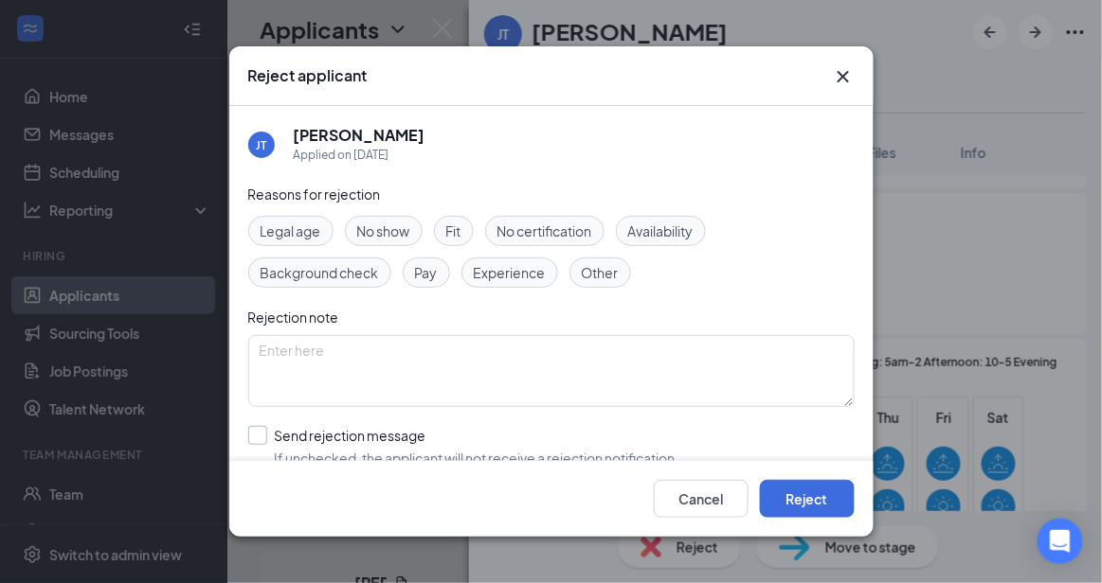
click at [478, 438] on input "Send rejection message If unchecked, the applicant will not receive a rejection…" at bounding box center [463, 447] width 431 height 42
checkbox input "true"
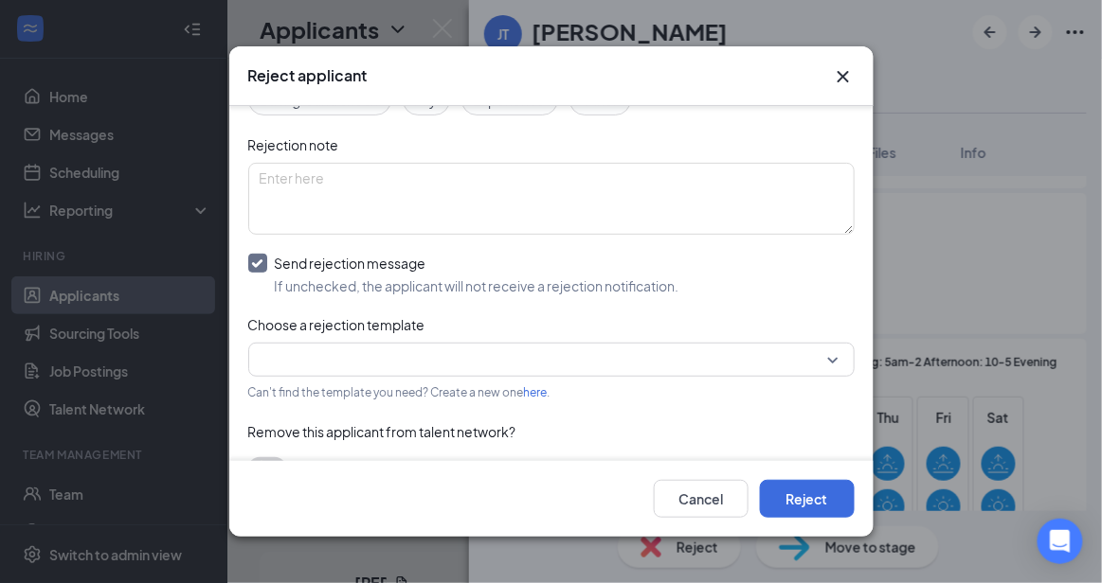
scroll to position [207, 0]
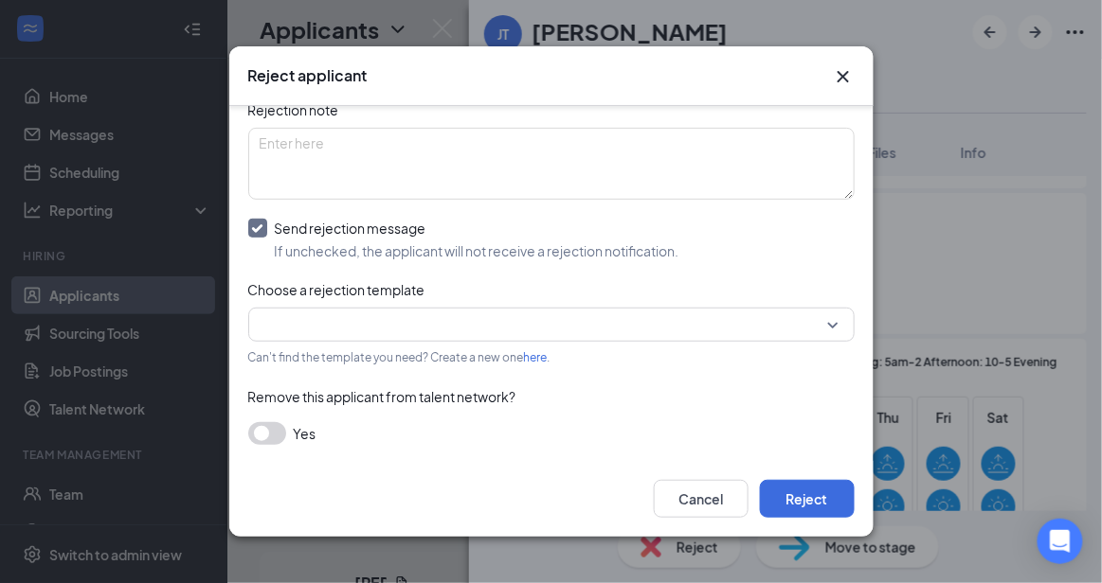
click at [753, 290] on div "Choose a rejection template" at bounding box center [551, 289] width 606 height 21
click at [750, 319] on input "search" at bounding box center [545, 325] width 570 height 32
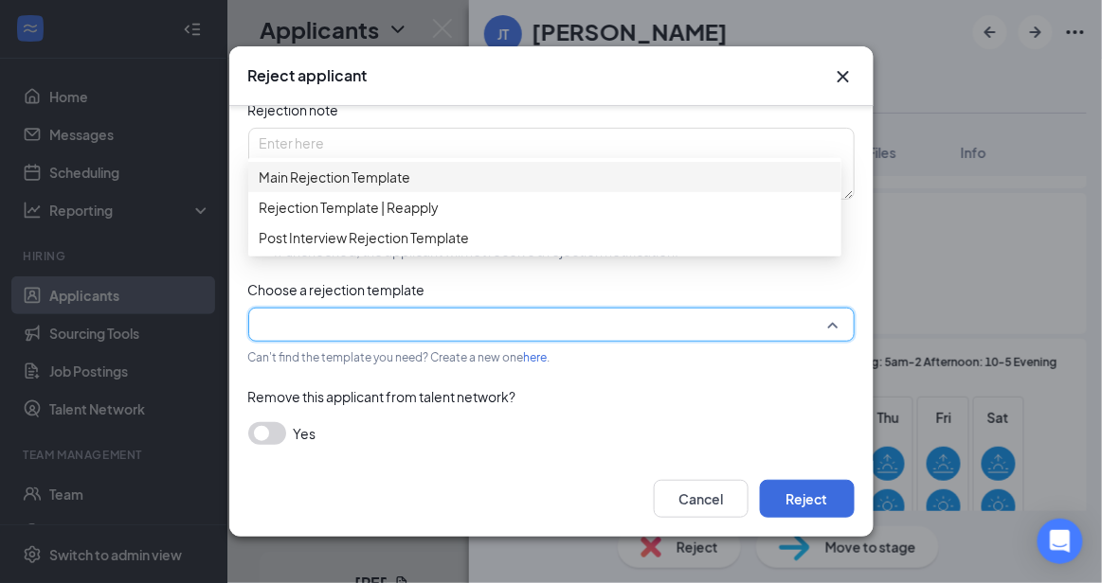
click at [541, 186] on span "Main Rejection Template" at bounding box center [545, 177] width 570 height 21
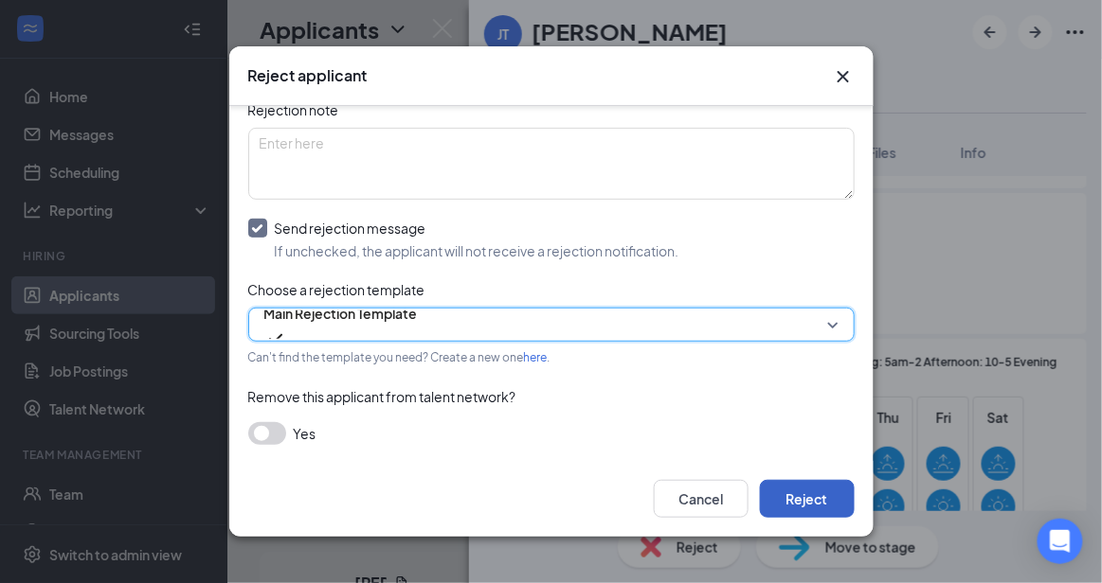
click at [836, 498] on button "Reject" at bounding box center [807, 499] width 95 height 38
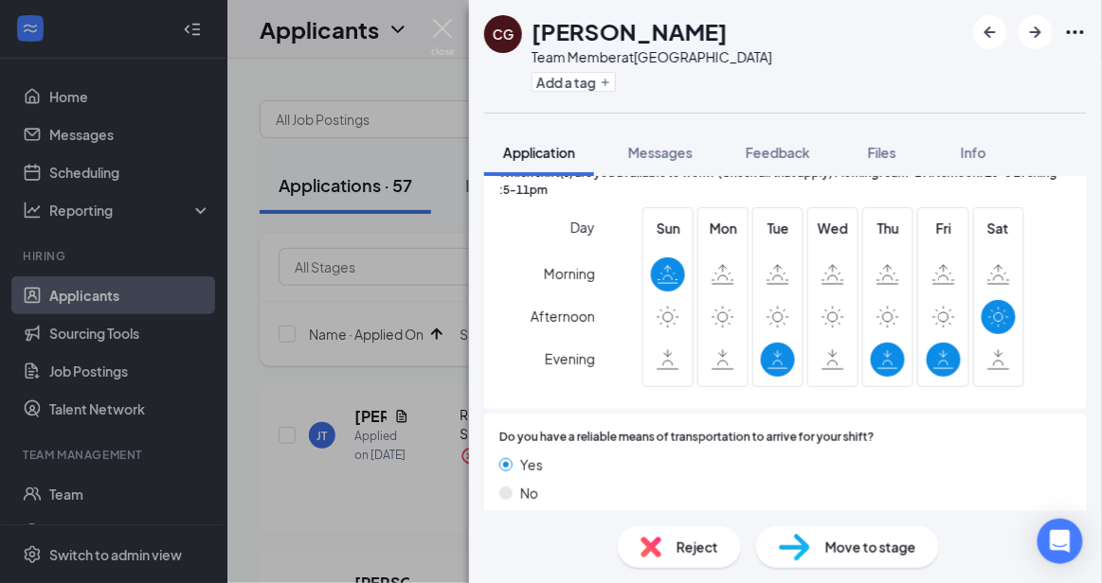
click at [669, 555] on div "Reject" at bounding box center [679, 548] width 123 height 42
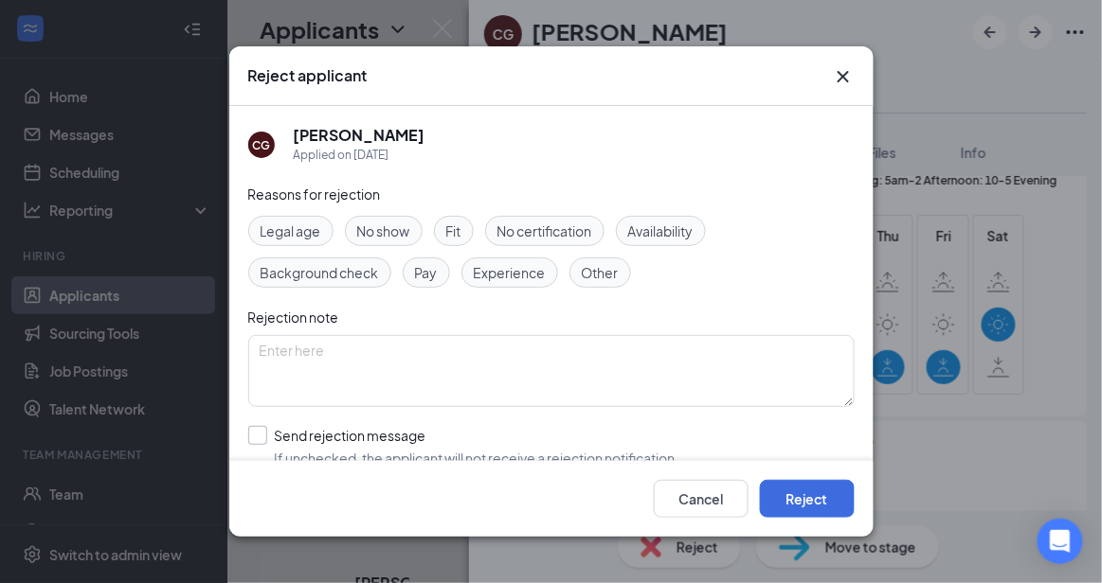
click at [499, 446] on input "Send rejection message If unchecked, the applicant will not receive a rejection…" at bounding box center [463, 447] width 431 height 42
checkbox input "true"
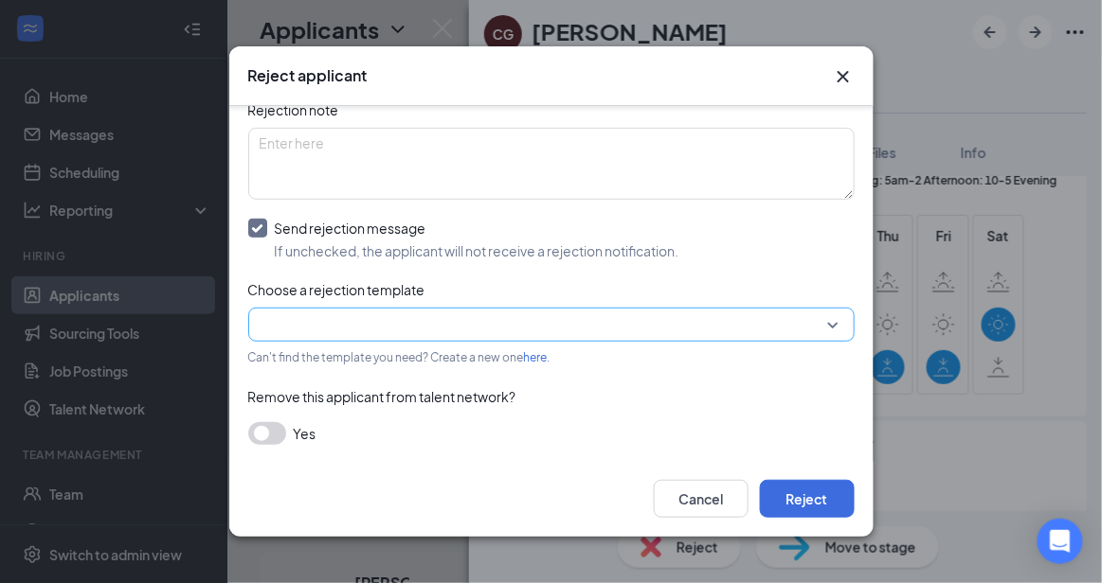
click at [777, 323] on input "search" at bounding box center [545, 325] width 570 height 32
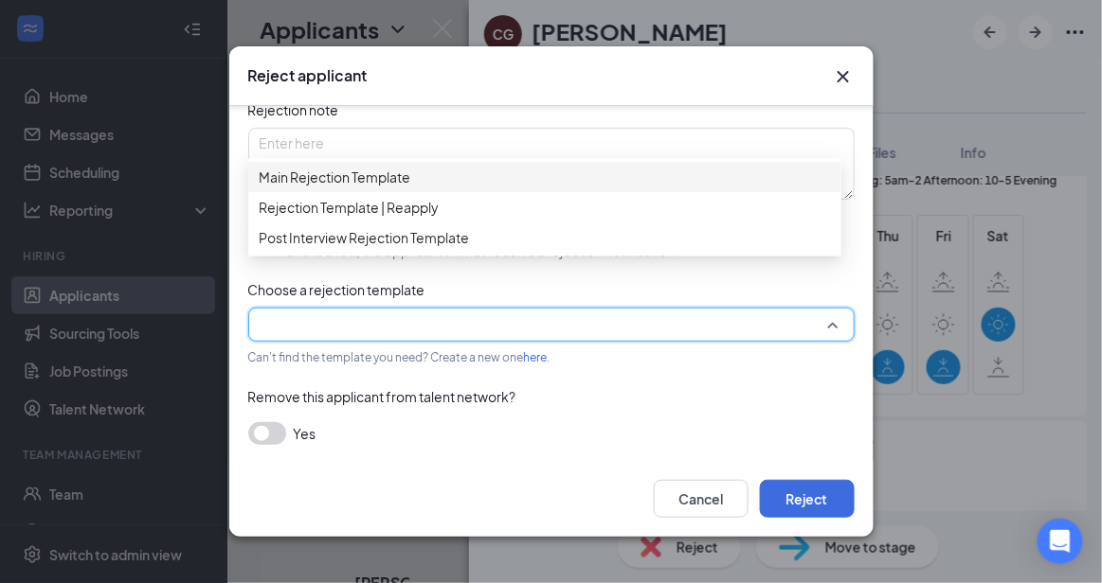
click at [526, 171] on div "Main Rejection Template" at bounding box center [544, 177] width 593 height 30
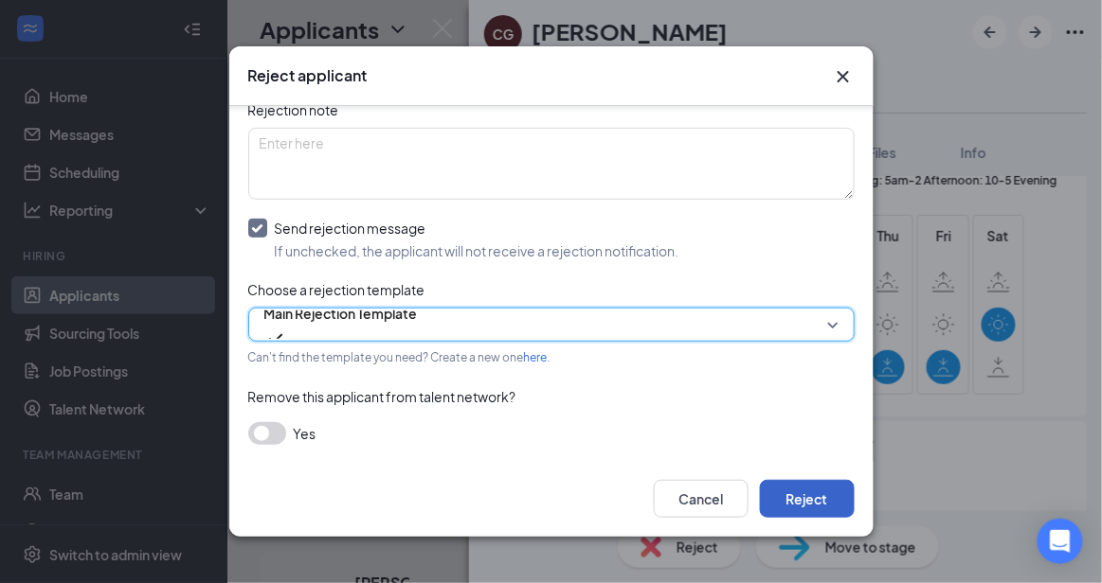
click at [814, 498] on button "Reject" at bounding box center [807, 499] width 95 height 38
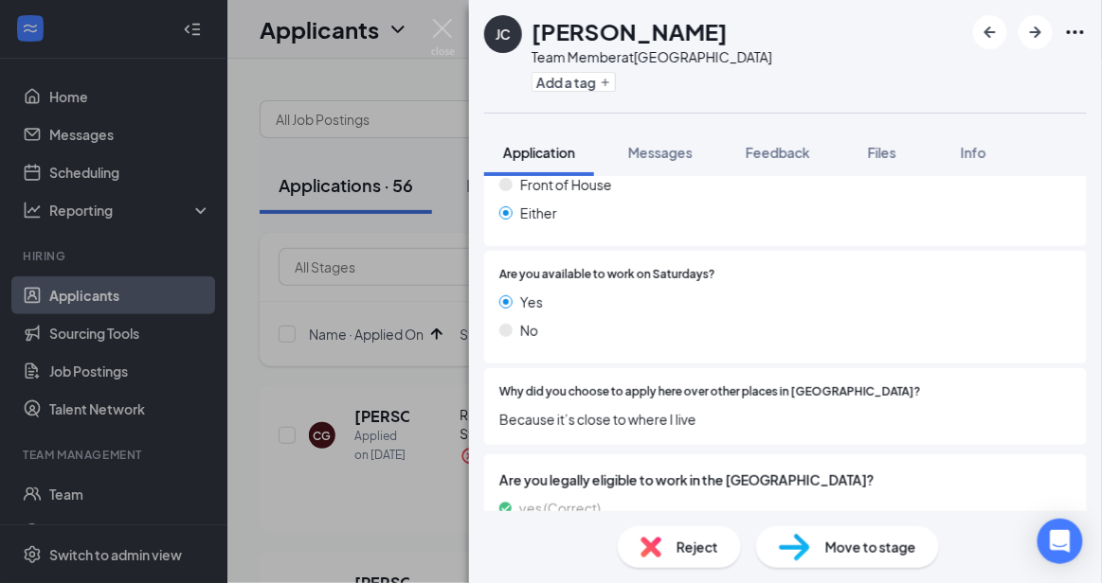
scroll to position [1013, 0]
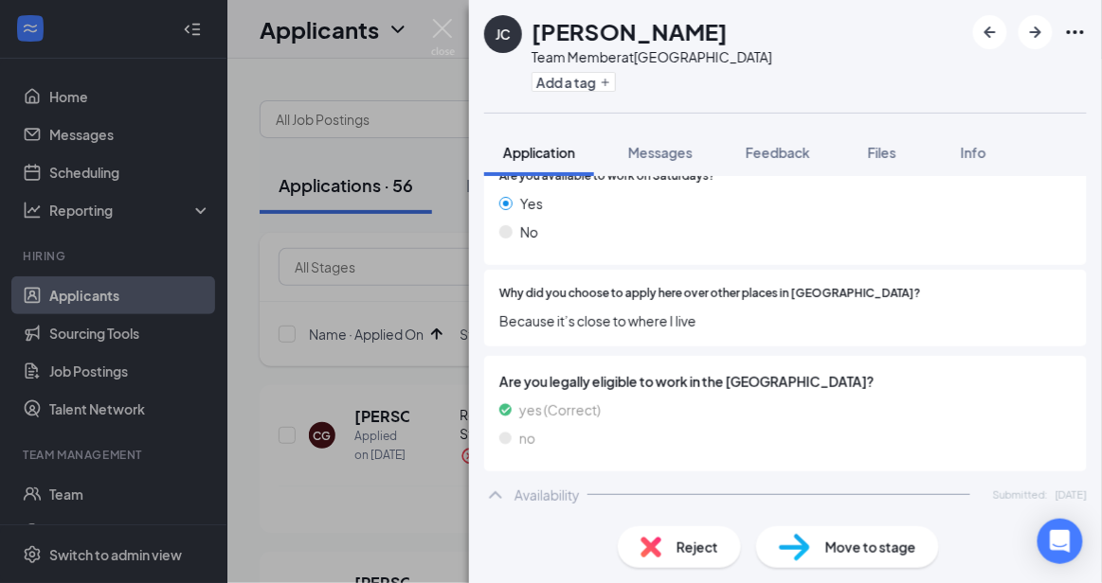
click at [710, 547] on span "Reject" at bounding box center [697, 547] width 42 height 21
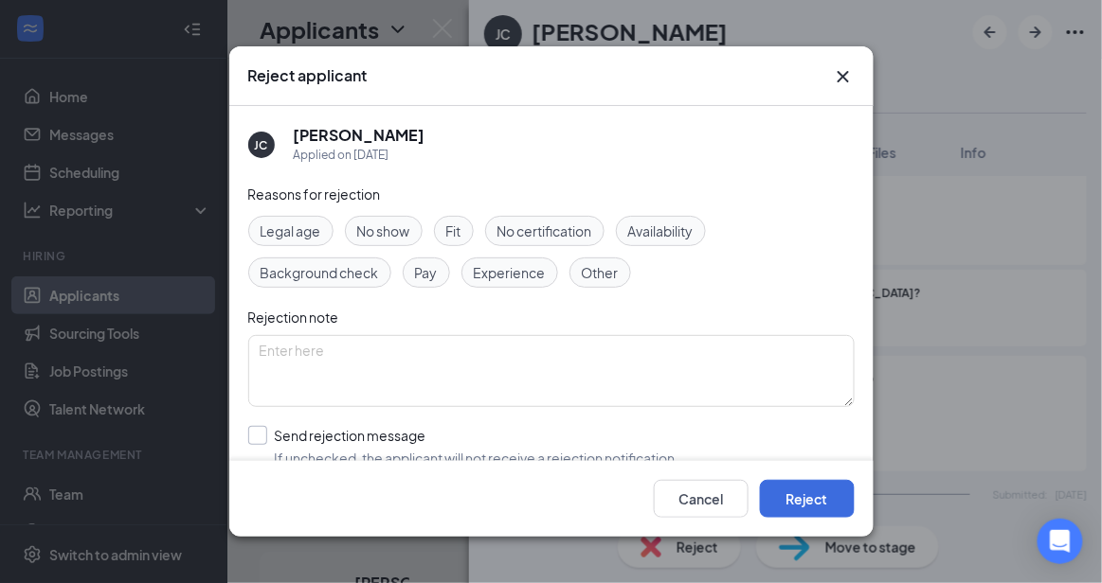
click at [501, 436] on input "Send rejection message If unchecked, the applicant will not receive a rejection…" at bounding box center [463, 447] width 431 height 42
checkbox input "true"
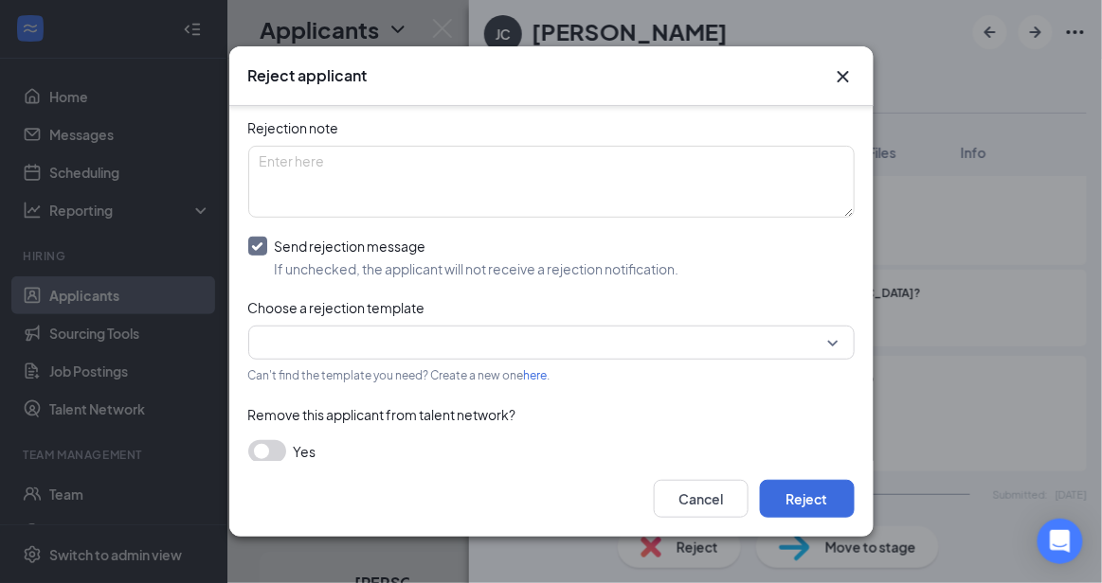
scroll to position [207, 0]
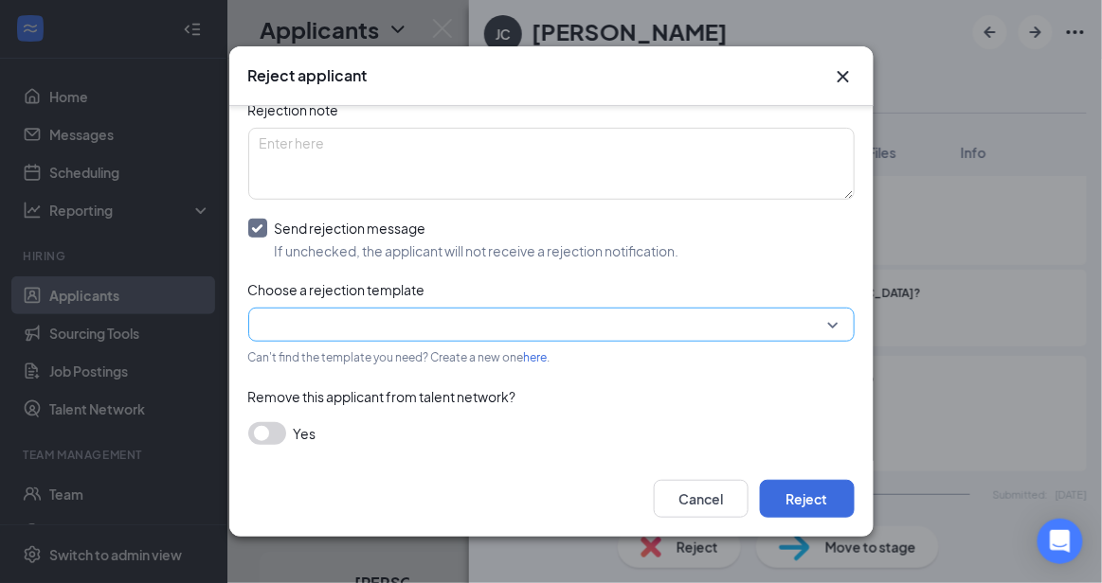
click at [684, 322] on input "search" at bounding box center [545, 325] width 570 height 32
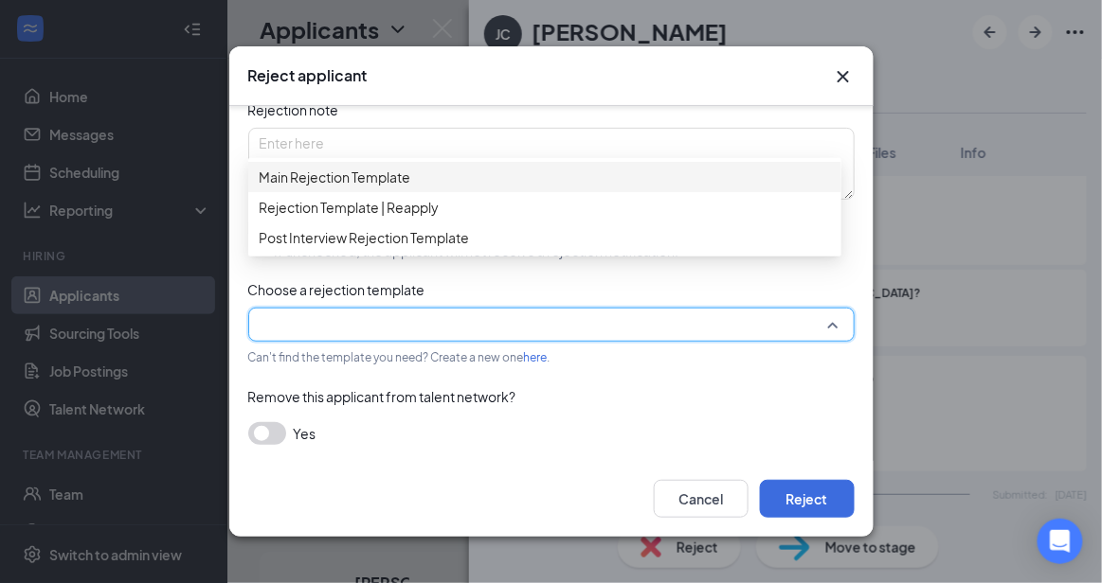
click at [534, 188] on span "Main Rejection Template" at bounding box center [545, 177] width 570 height 21
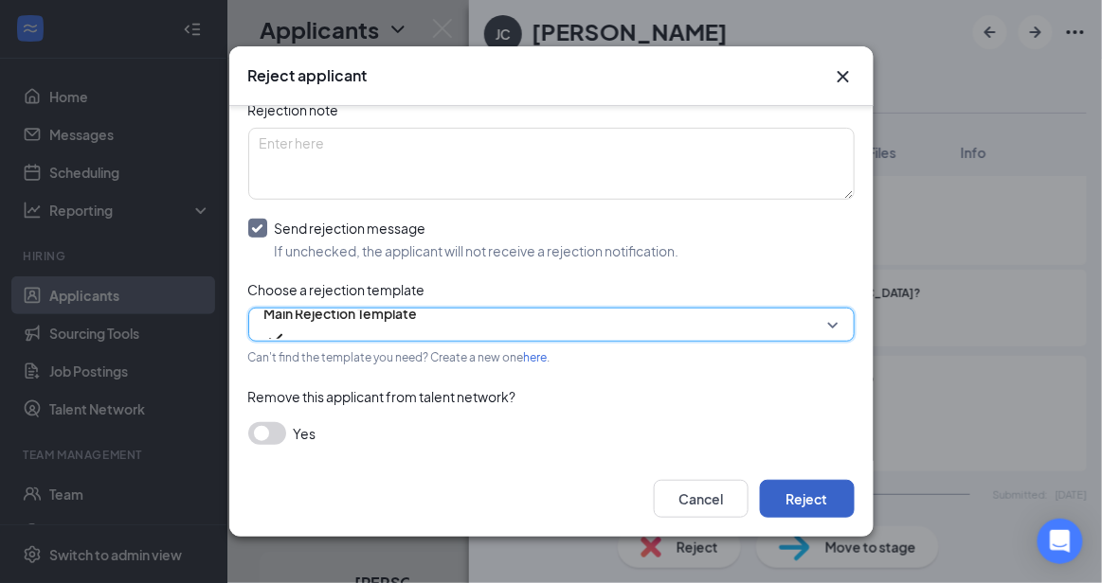
click at [849, 497] on button "Reject" at bounding box center [807, 499] width 95 height 38
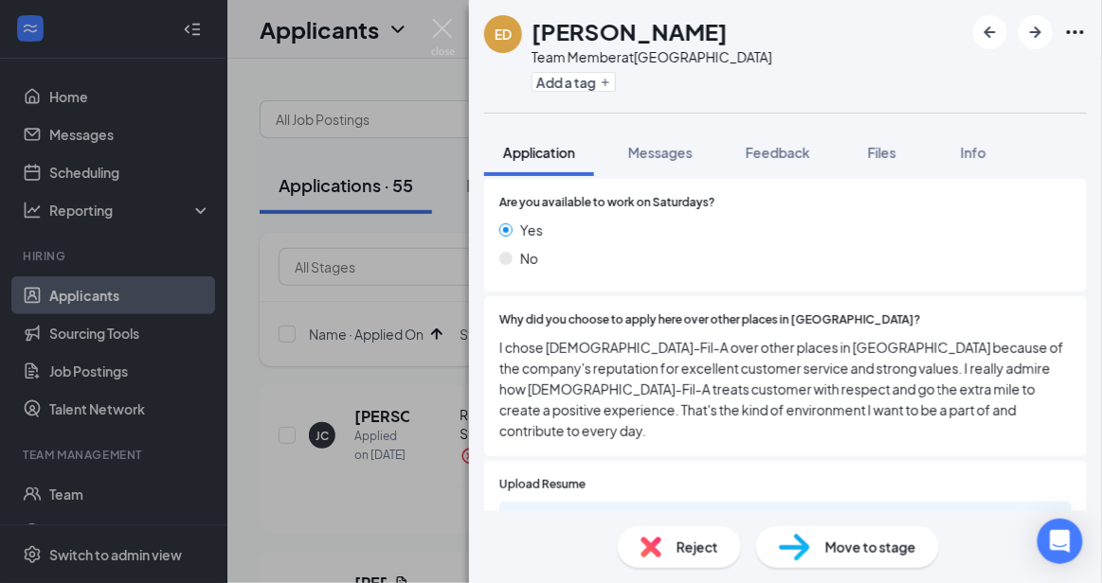
scroll to position [962, 0]
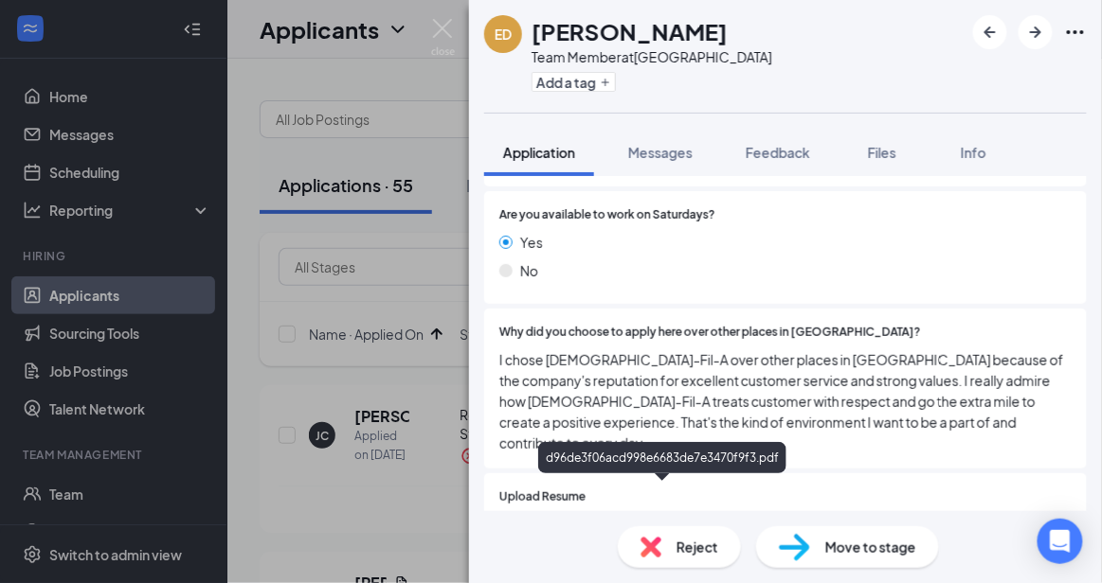
click at [745, 525] on div "d96de3f06acd998e6683de7e3470f9f3.pdf" at bounding box center [665, 532] width 265 height 15
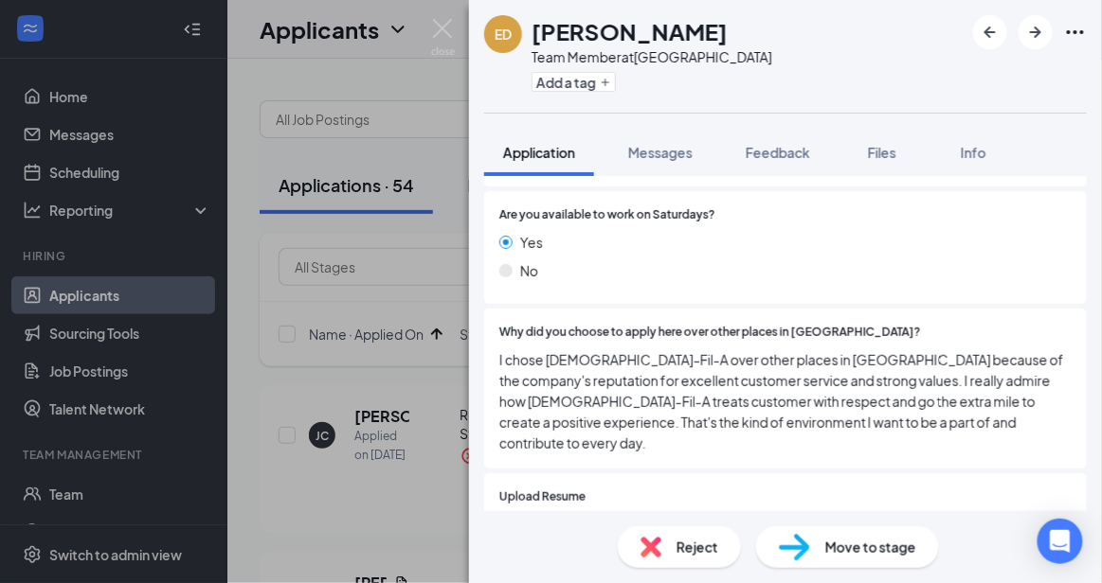
click at [890, 568] on div "Reject Move to stage" at bounding box center [785, 548] width 633 height 72
click at [884, 551] on span "Move to stage" at bounding box center [870, 547] width 91 height 21
type input "Onsite Interview (next stage)"
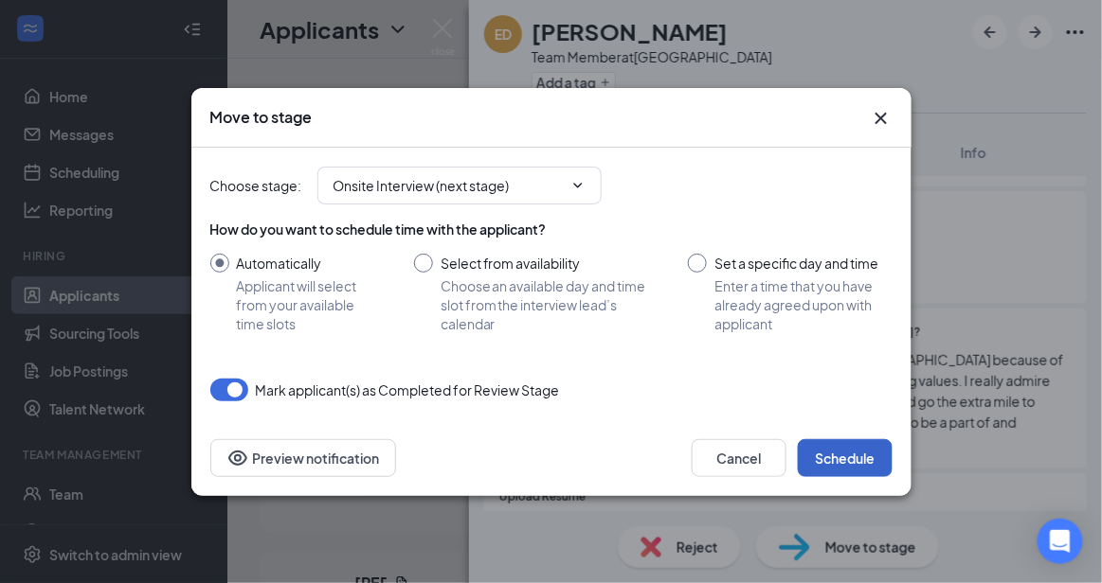
click at [855, 463] on button "Schedule" at bounding box center [845, 459] width 95 height 38
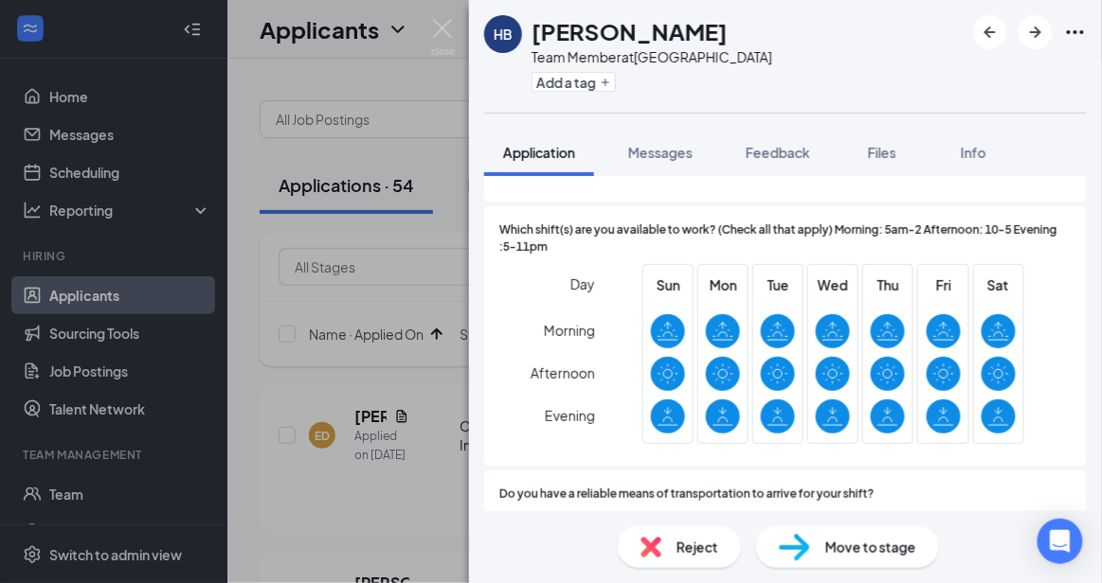
scroll to position [1502, 0]
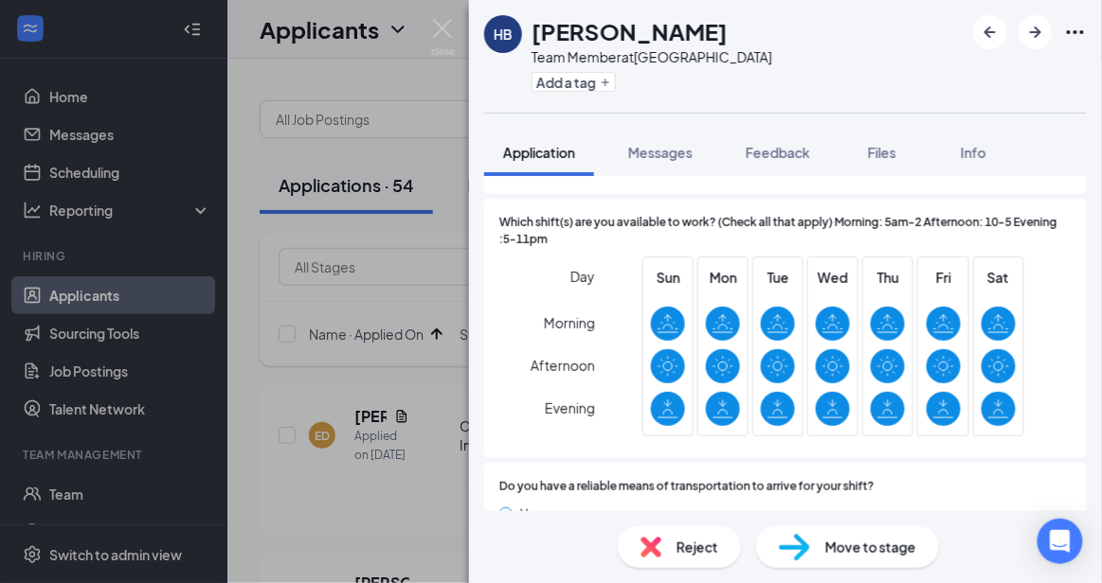
click at [703, 562] on div "Reject" at bounding box center [679, 548] width 123 height 42
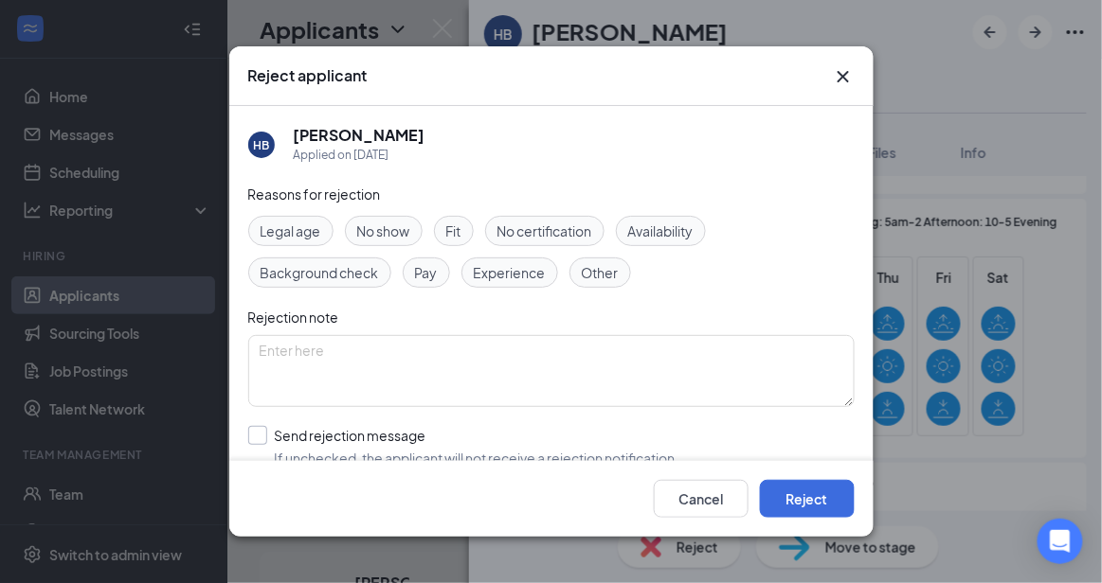
click at [471, 445] on input "Send rejection message If unchecked, the applicant will not receive a rejection…" at bounding box center [463, 447] width 431 height 42
checkbox input "true"
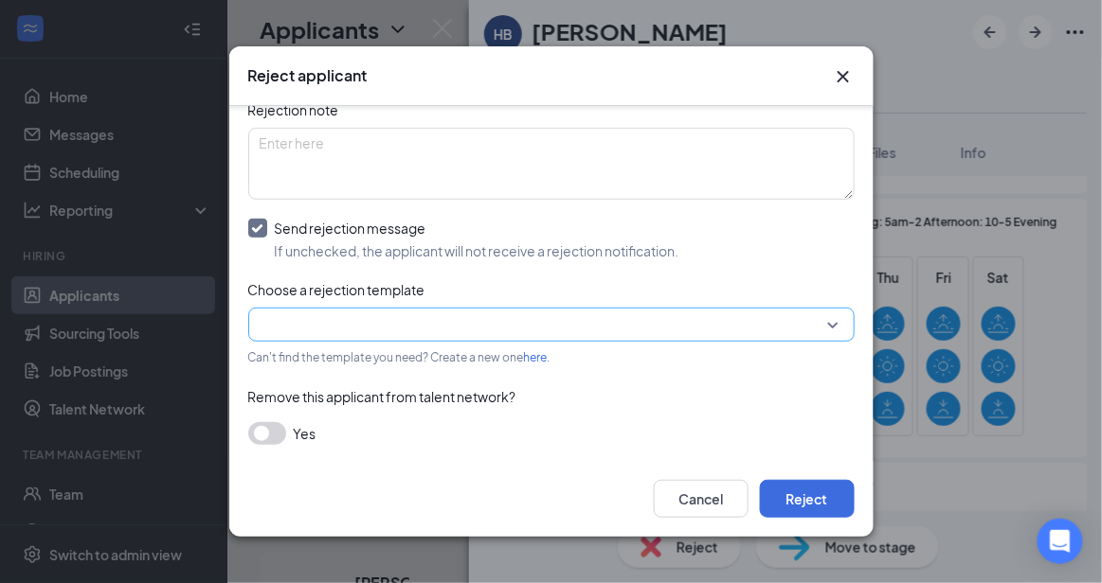
click at [802, 324] on input "search" at bounding box center [545, 325] width 570 height 32
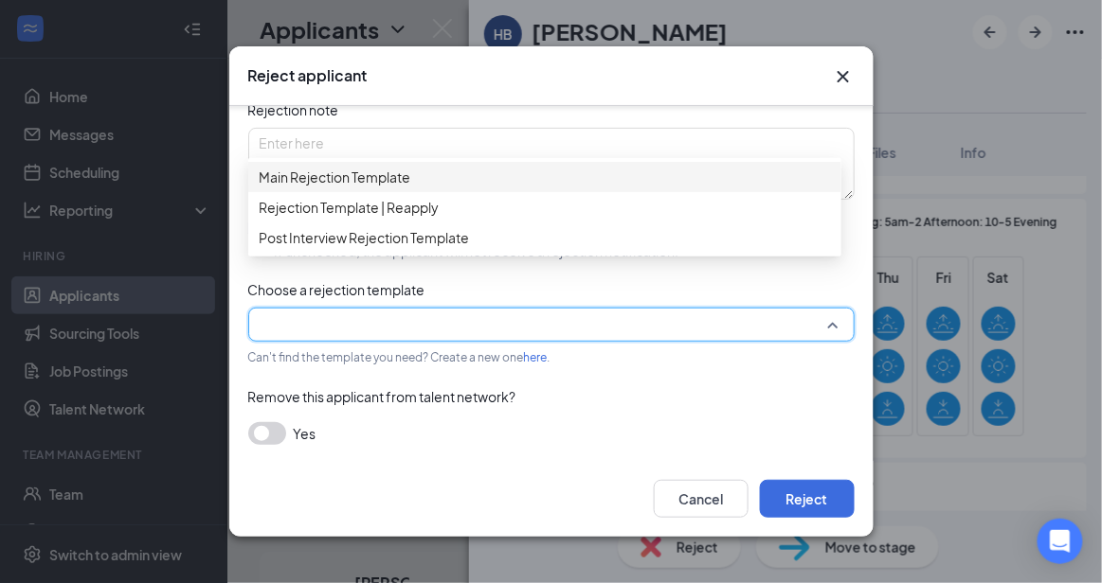
click at [574, 188] on span "Main Rejection Template" at bounding box center [545, 177] width 570 height 21
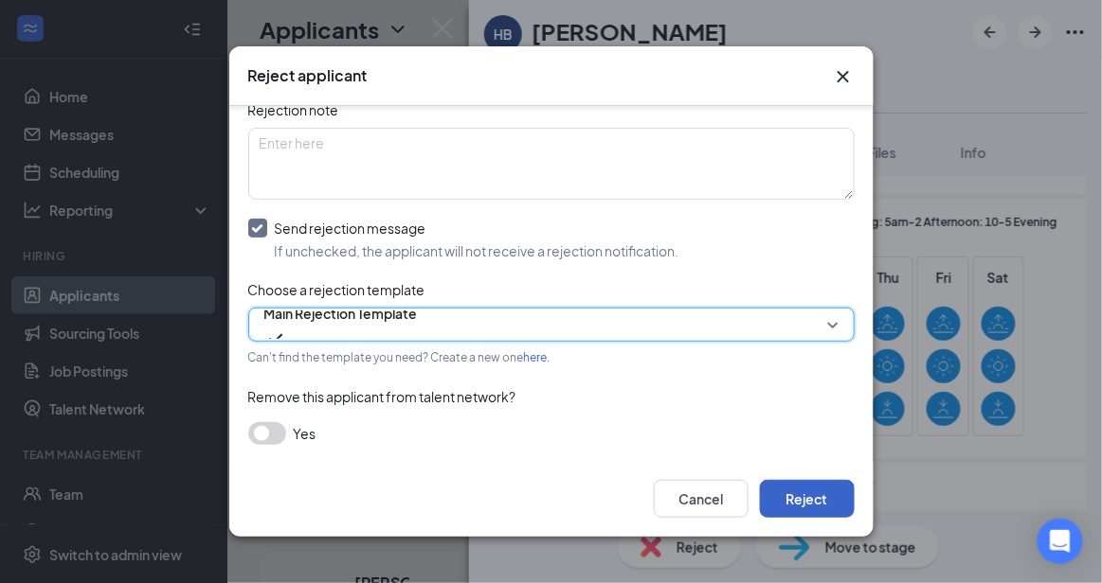
click at [799, 511] on button "Reject" at bounding box center [807, 499] width 95 height 38
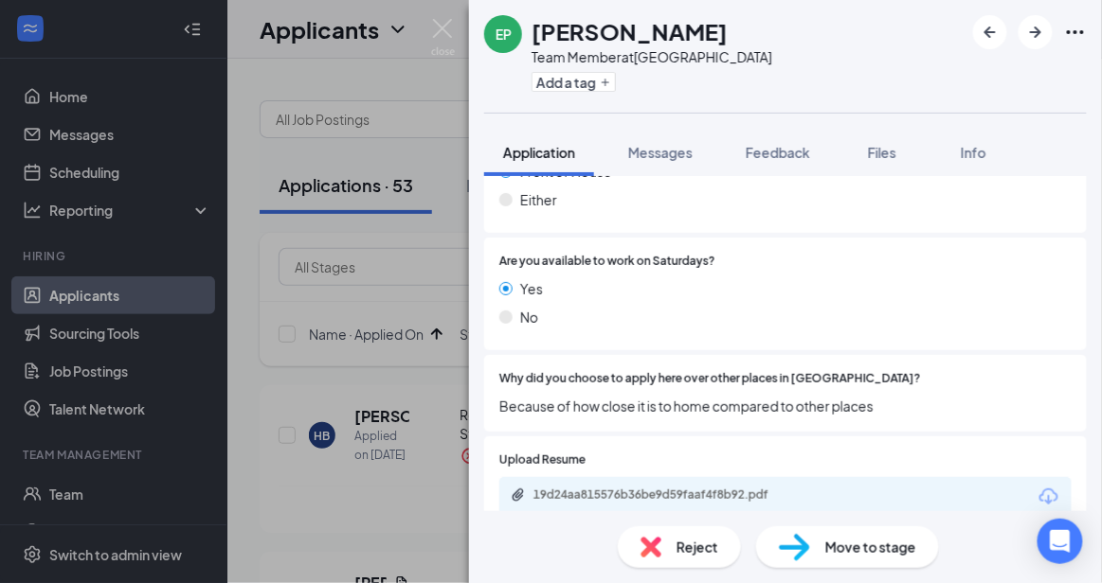
scroll to position [1003, 0]
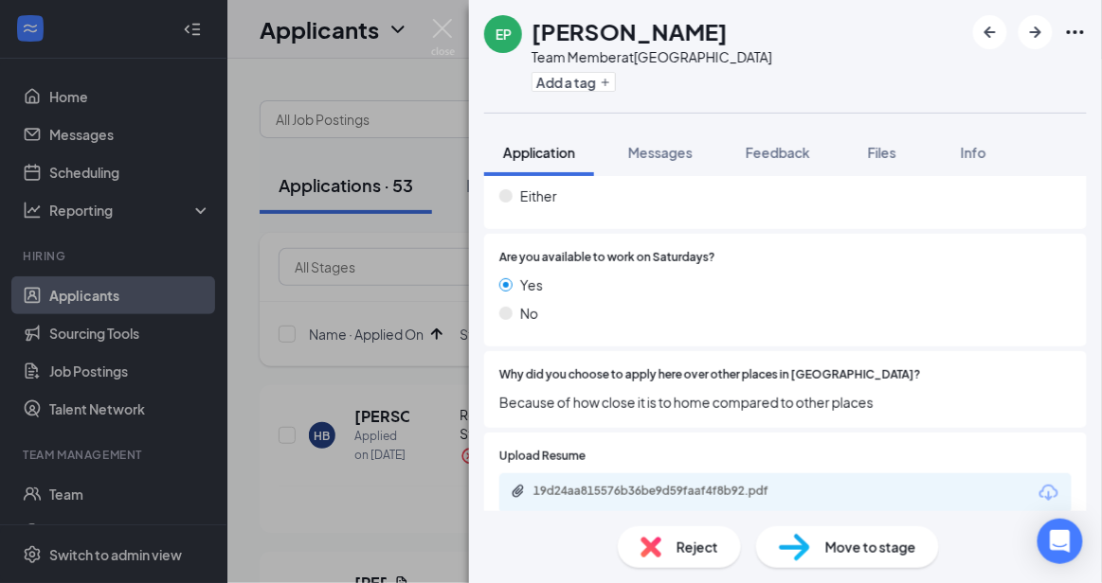
click at [701, 538] on span "Reject" at bounding box center [697, 547] width 42 height 21
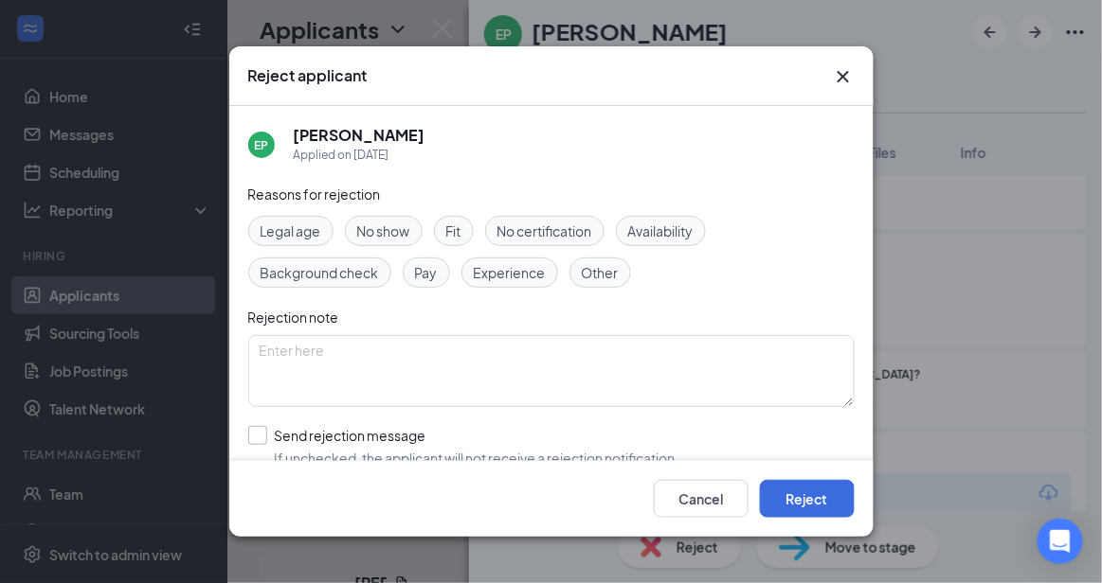
click at [504, 443] on input "Send rejection message If unchecked, the applicant will not receive a rejection…" at bounding box center [463, 447] width 431 height 42
checkbox input "true"
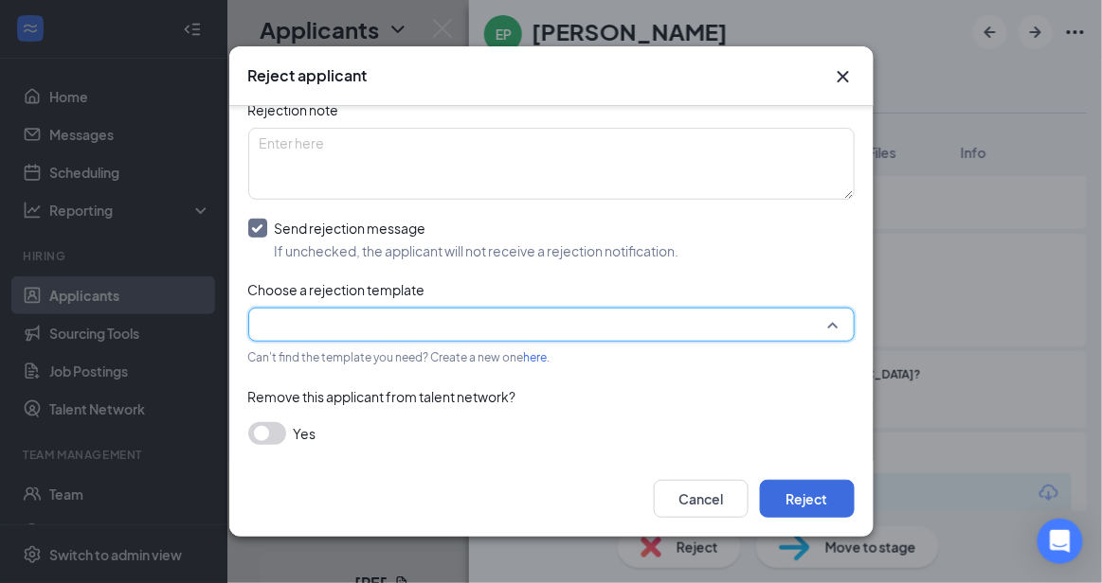
click at [773, 328] on input "search" at bounding box center [545, 325] width 570 height 32
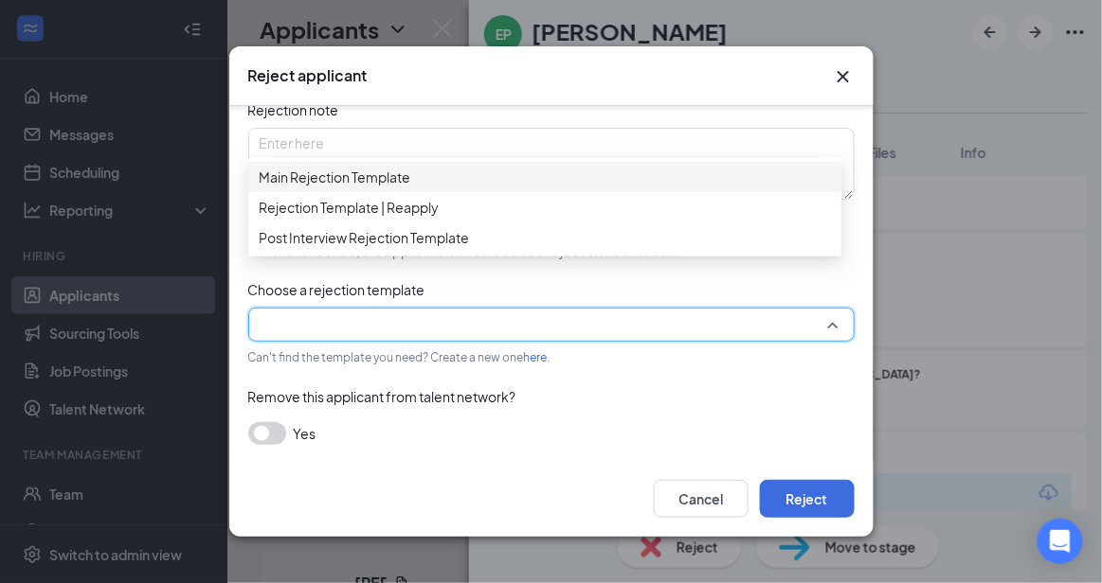
click at [526, 184] on span "Main Rejection Template" at bounding box center [545, 177] width 570 height 21
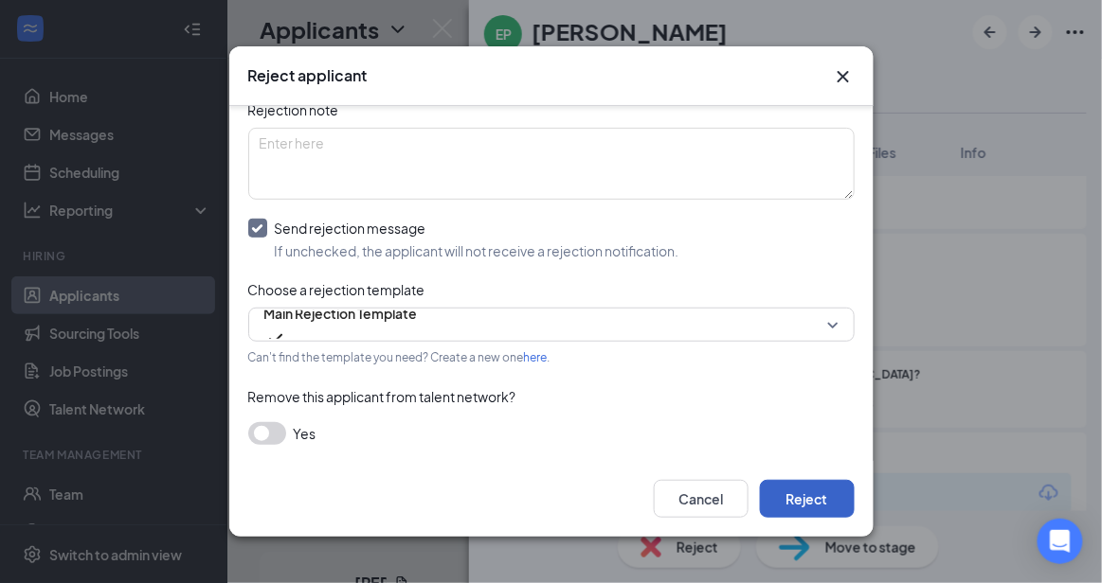
click at [829, 509] on button "Reject" at bounding box center [807, 499] width 95 height 38
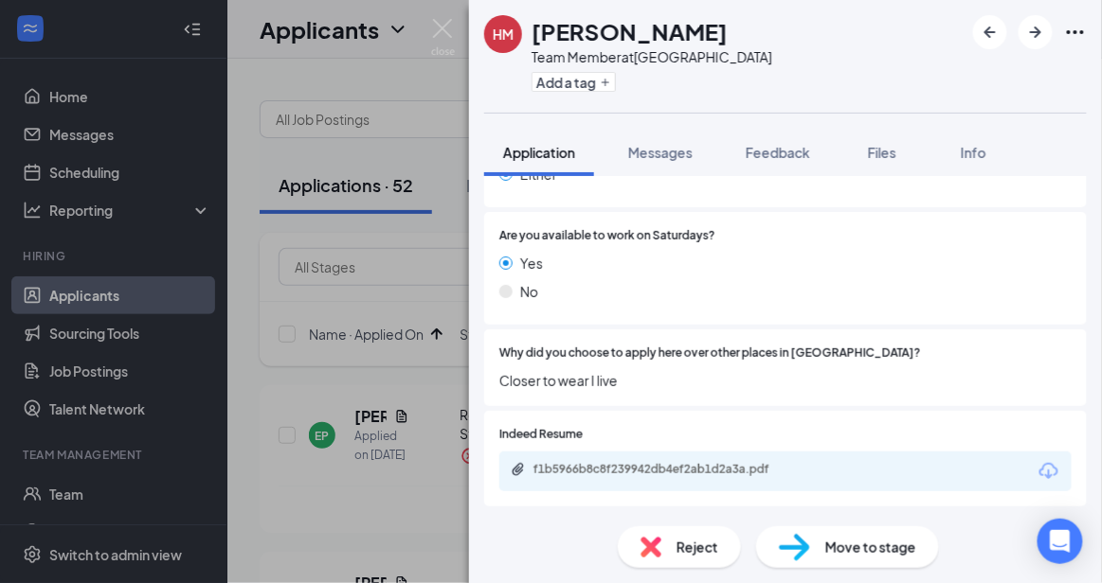
scroll to position [861, 0]
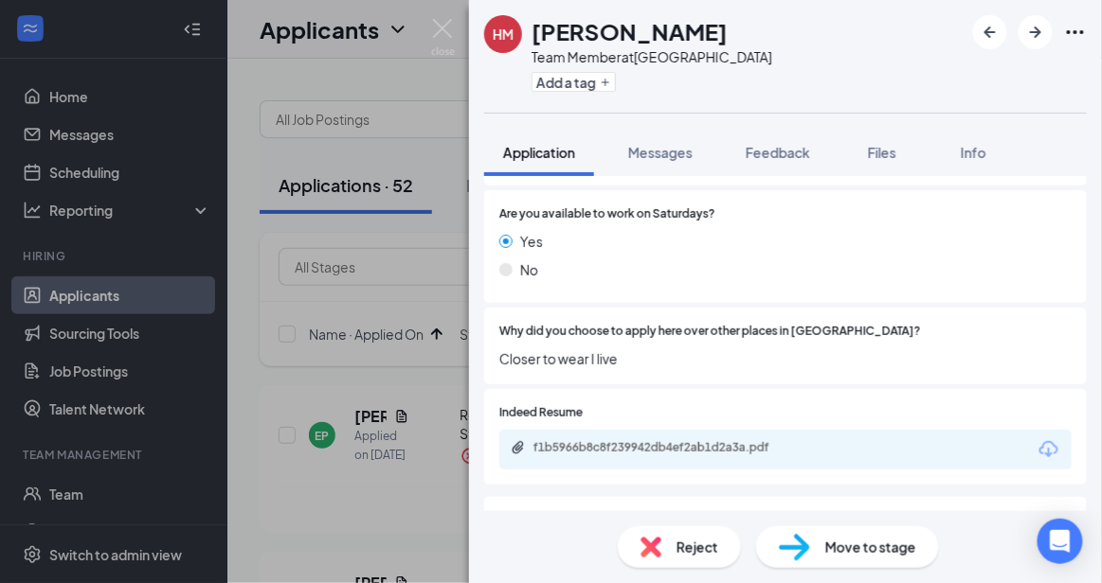
click at [669, 553] on div "Reject" at bounding box center [679, 548] width 123 height 42
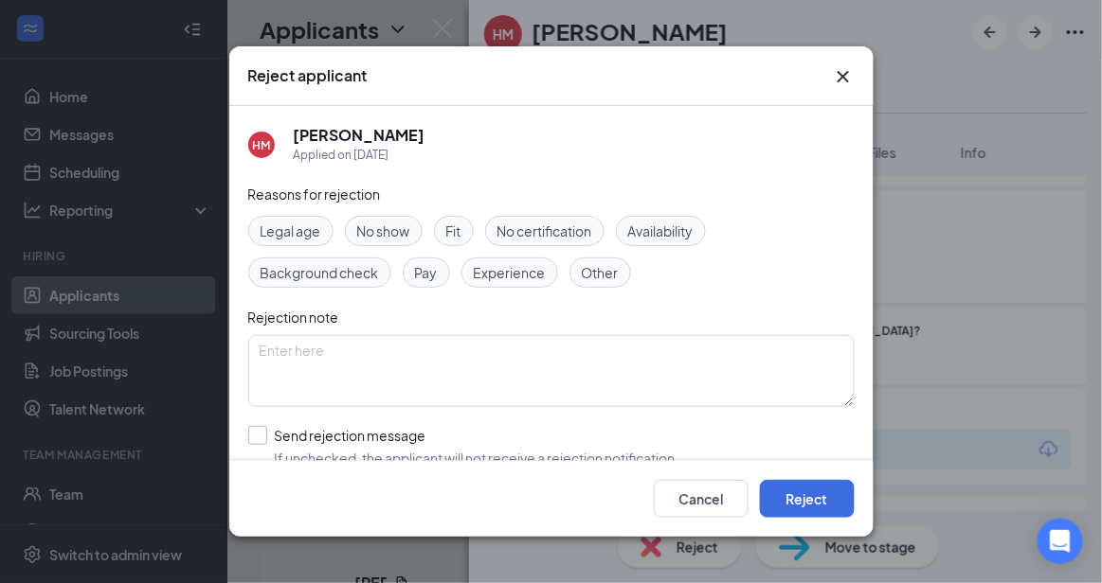
click at [481, 436] on input "Send rejection message If unchecked, the applicant will not receive a rejection…" at bounding box center [463, 447] width 431 height 42
checkbox input "true"
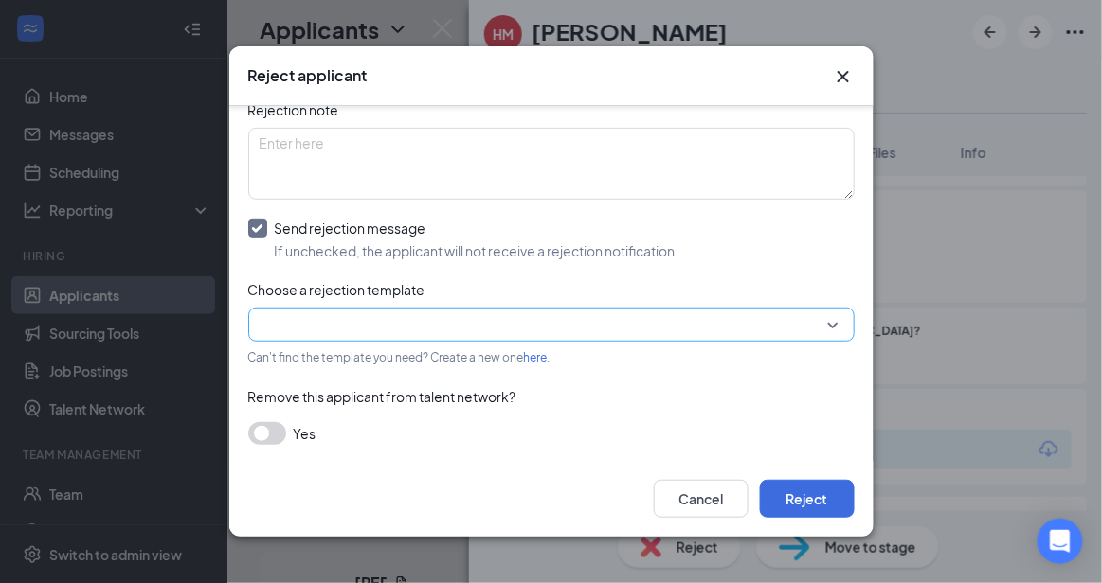
click at [776, 330] on input "search" at bounding box center [545, 325] width 570 height 32
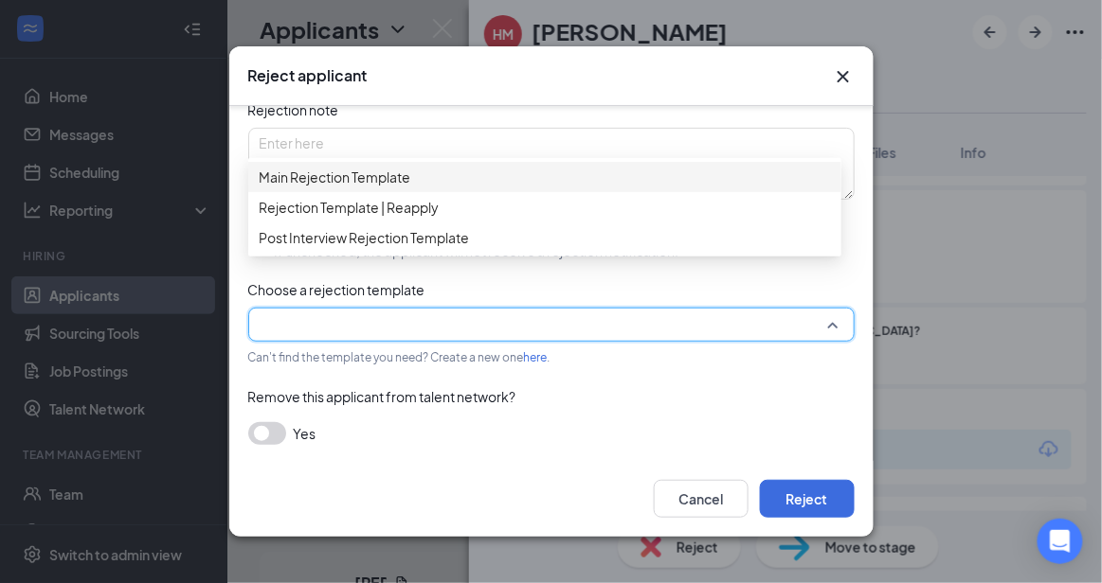
click at [545, 185] on span "Main Rejection Template" at bounding box center [545, 177] width 570 height 21
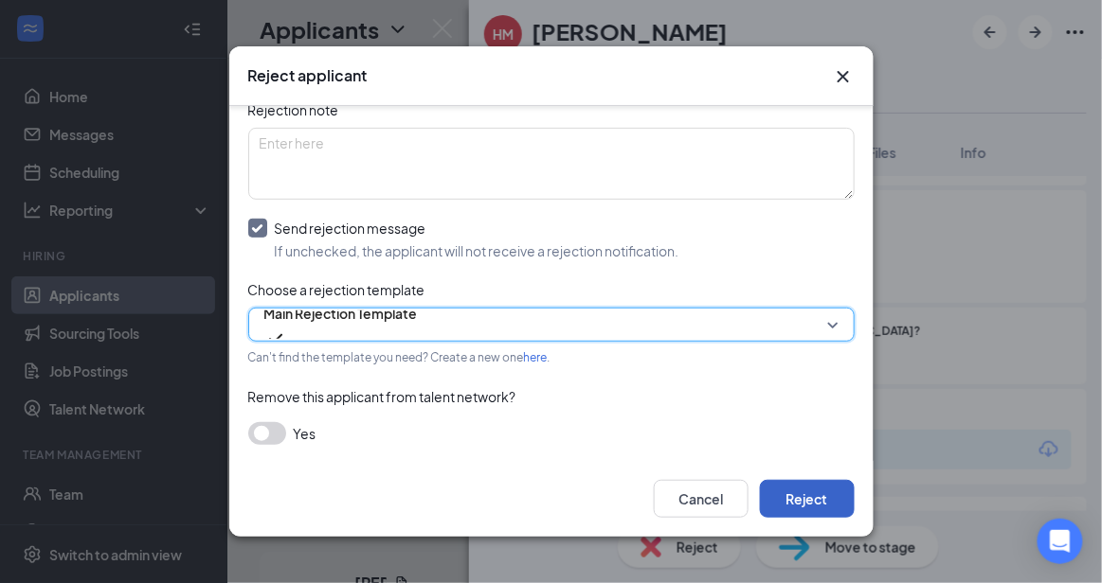
click at [801, 501] on button "Reject" at bounding box center [807, 499] width 95 height 38
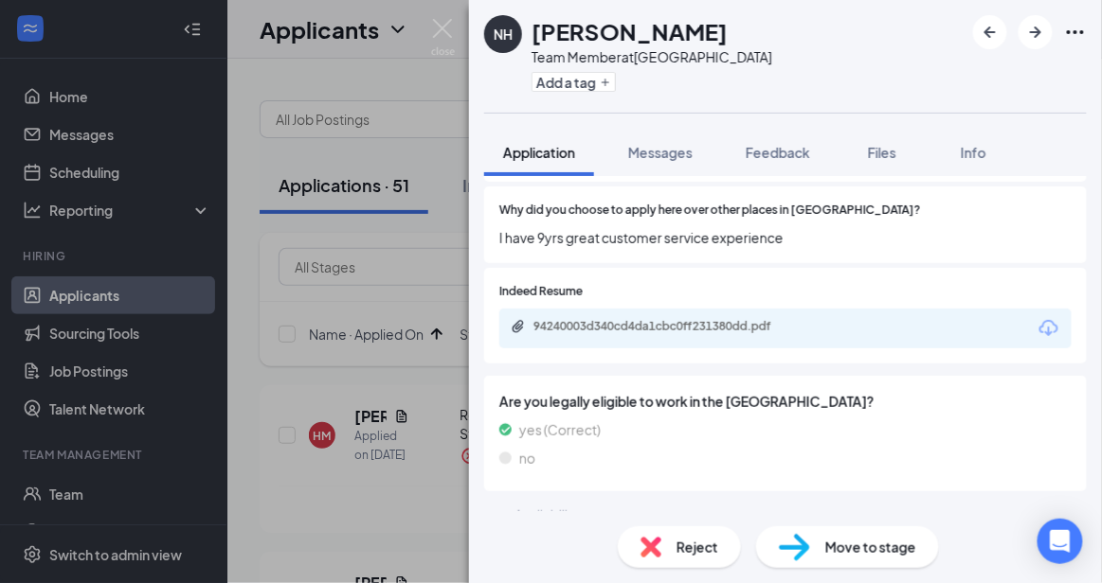
scroll to position [1013, 0]
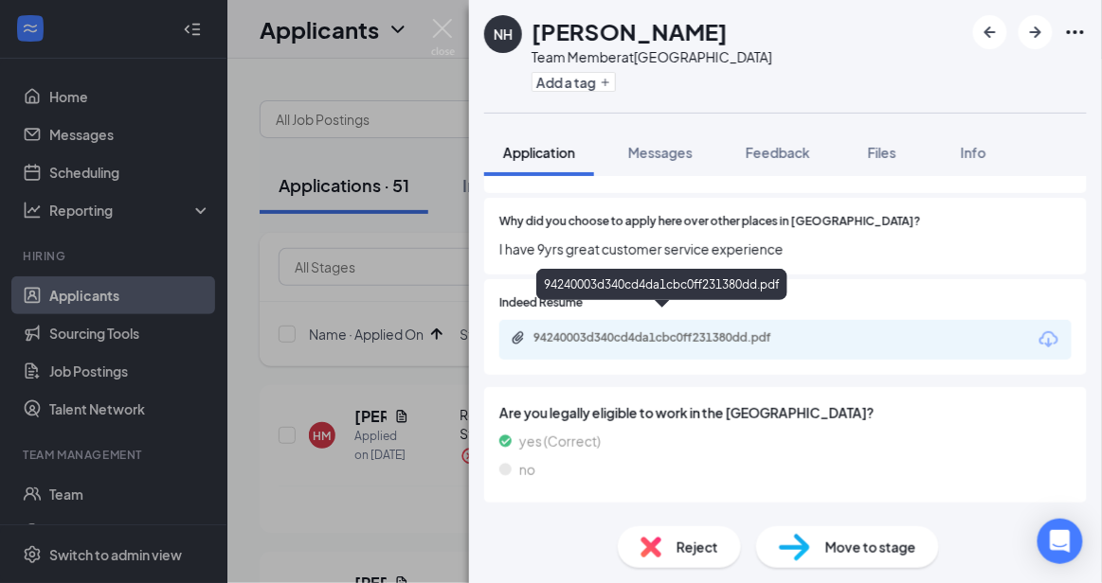
click at [731, 331] on div "94240003d340cd4da1cbc0ff231380dd.pdf" at bounding box center [665, 338] width 265 height 15
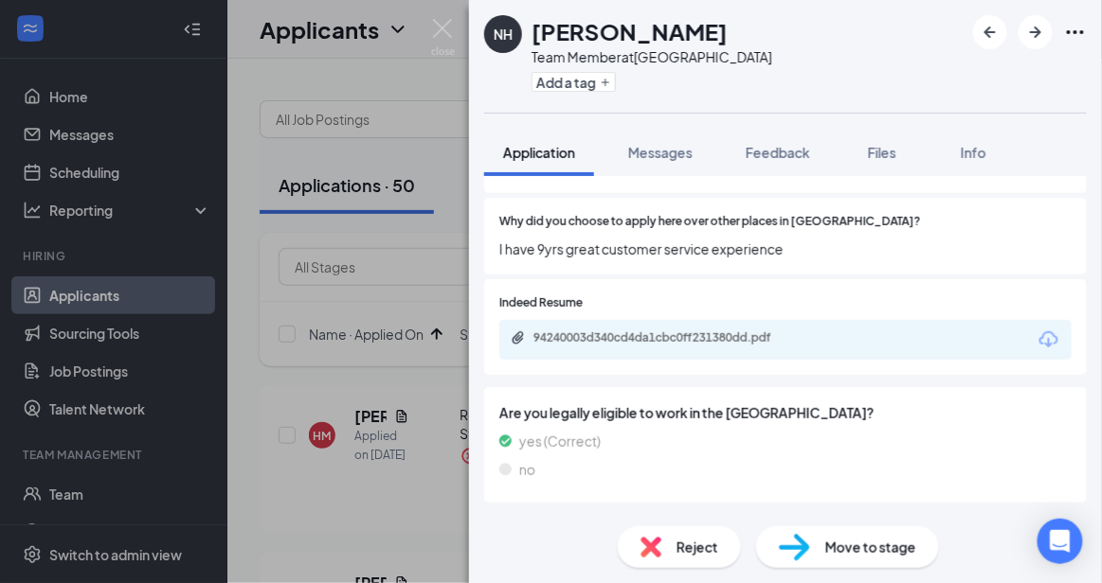
click at [675, 565] on div "Reject" at bounding box center [679, 548] width 123 height 42
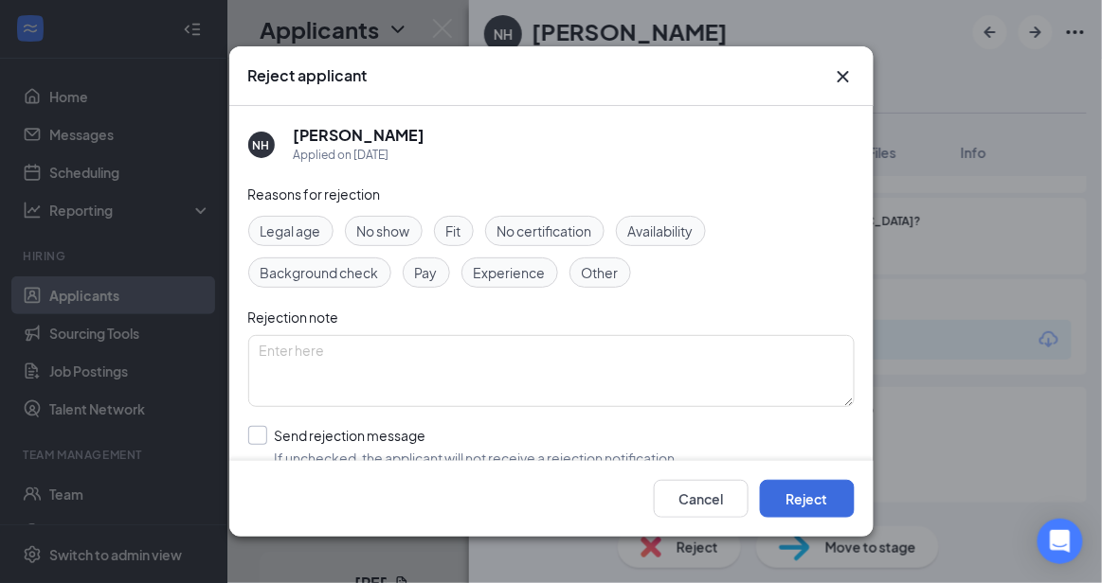
click at [492, 449] on input "Send rejection message If unchecked, the applicant will not receive a rejection…" at bounding box center [463, 447] width 431 height 42
checkbox input "true"
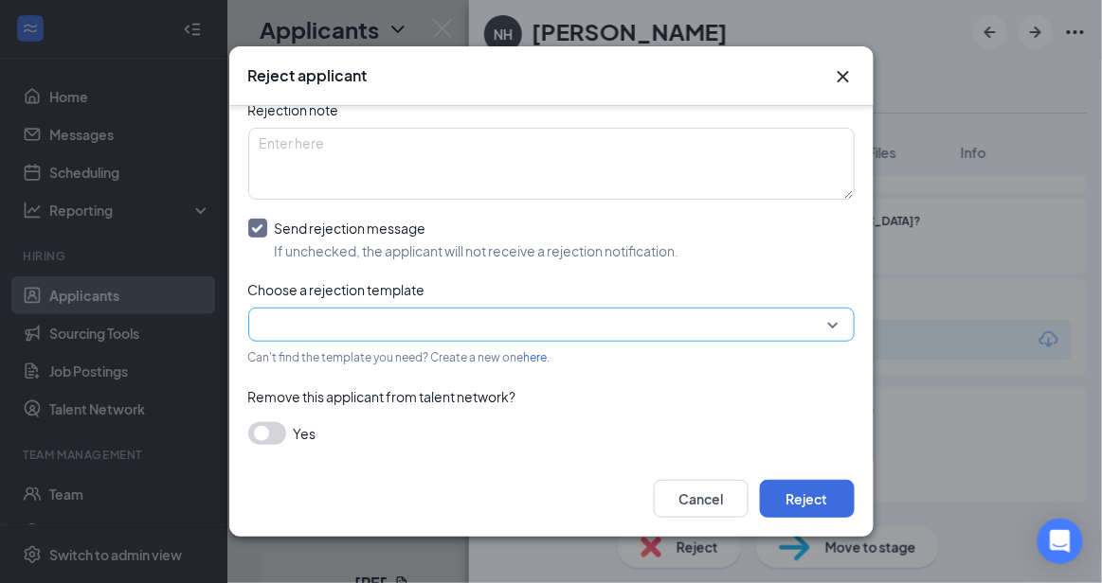
click at [786, 325] on input "search" at bounding box center [545, 325] width 570 height 32
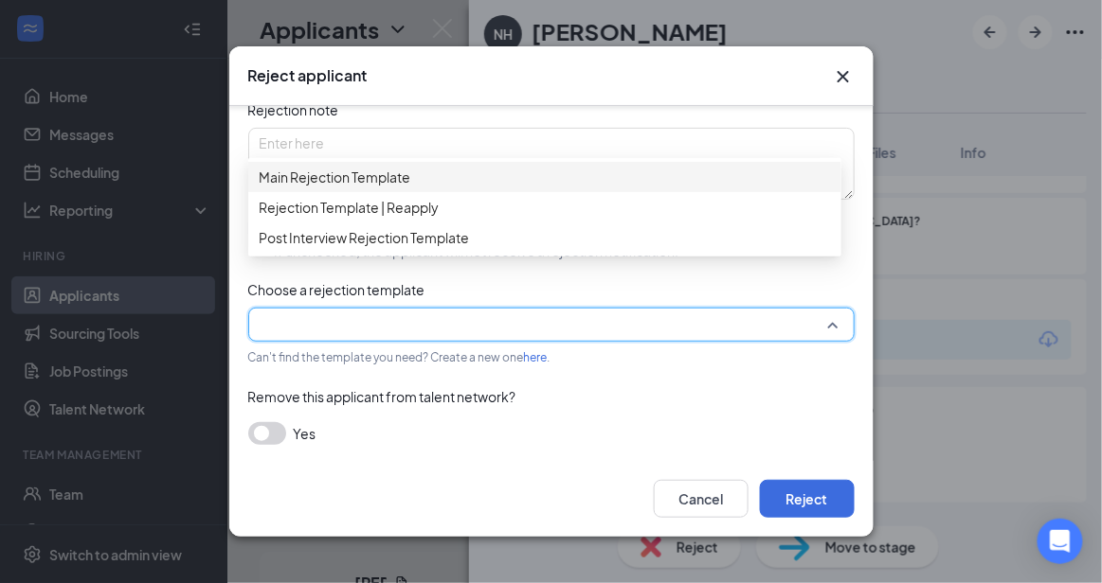
click at [524, 182] on span "Main Rejection Template" at bounding box center [545, 177] width 570 height 21
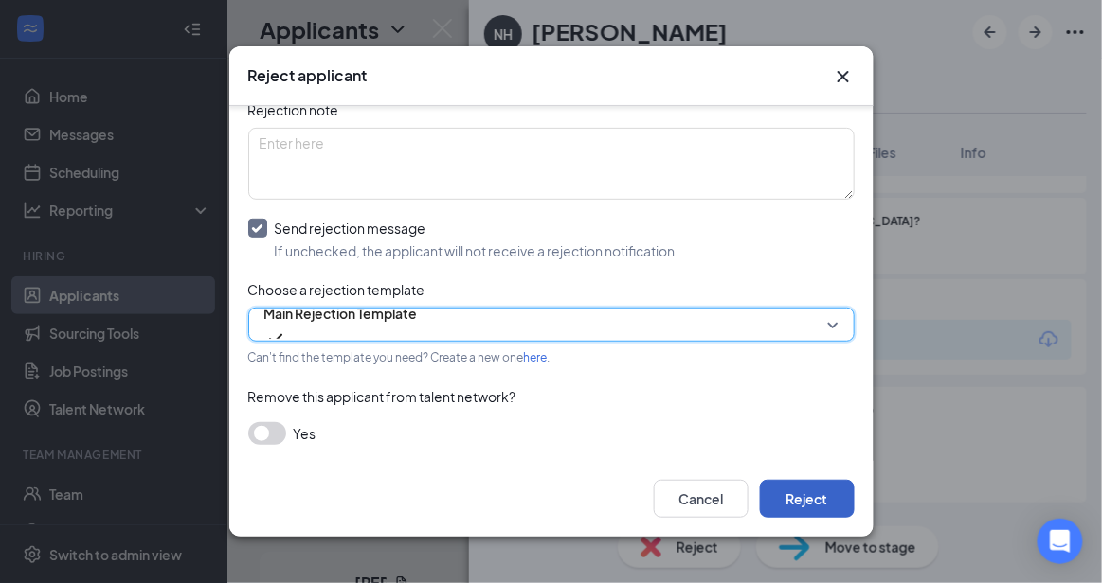
click at [791, 500] on button "Reject" at bounding box center [807, 499] width 95 height 38
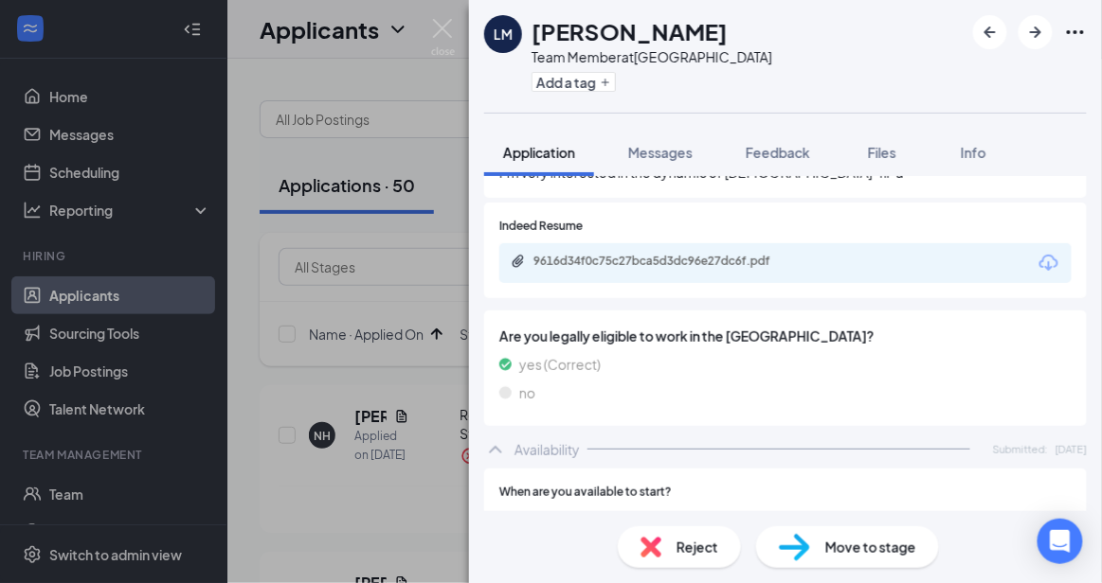
scroll to position [1046, 0]
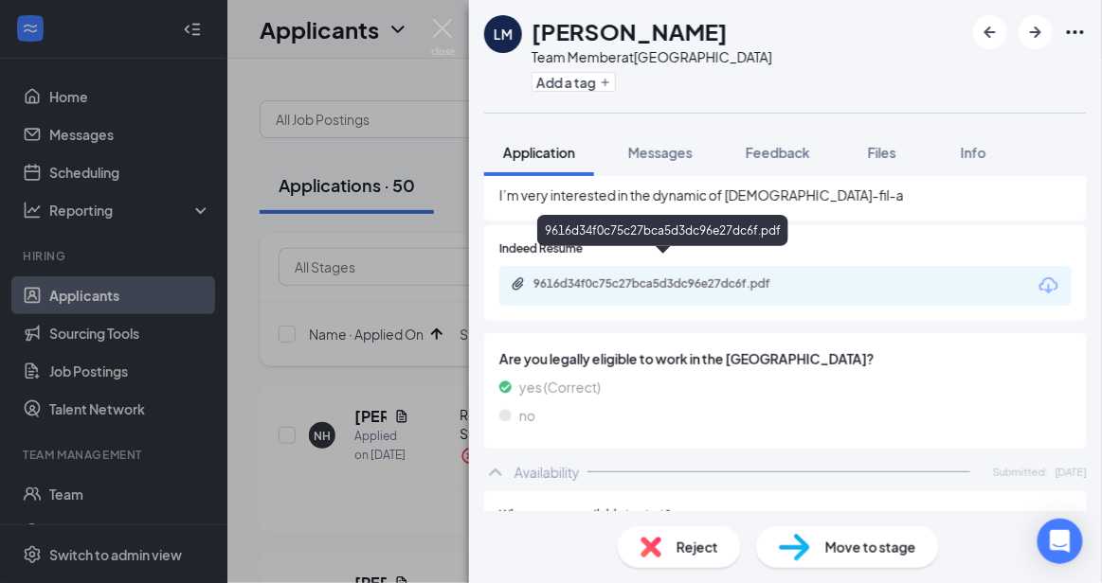
click at [730, 277] on div "9616d34f0c75c27bca5d3dc96e27dc6f.pdf" at bounding box center [665, 284] width 265 height 15
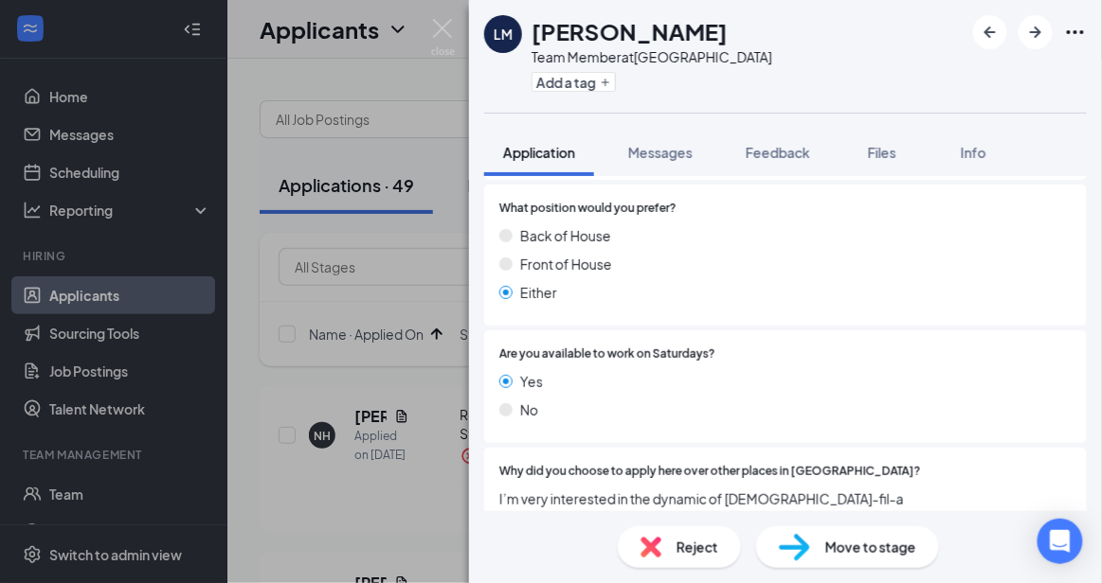
scroll to position [742, 0]
click at [832, 543] on span "Move to stage" at bounding box center [870, 547] width 91 height 21
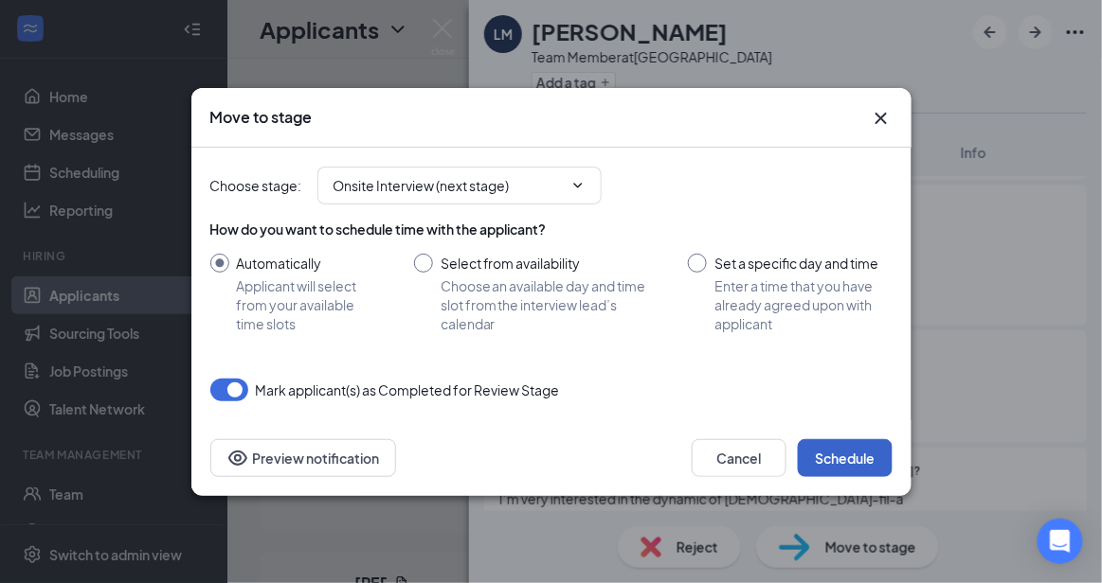
click at [856, 445] on button "Schedule" at bounding box center [845, 459] width 95 height 38
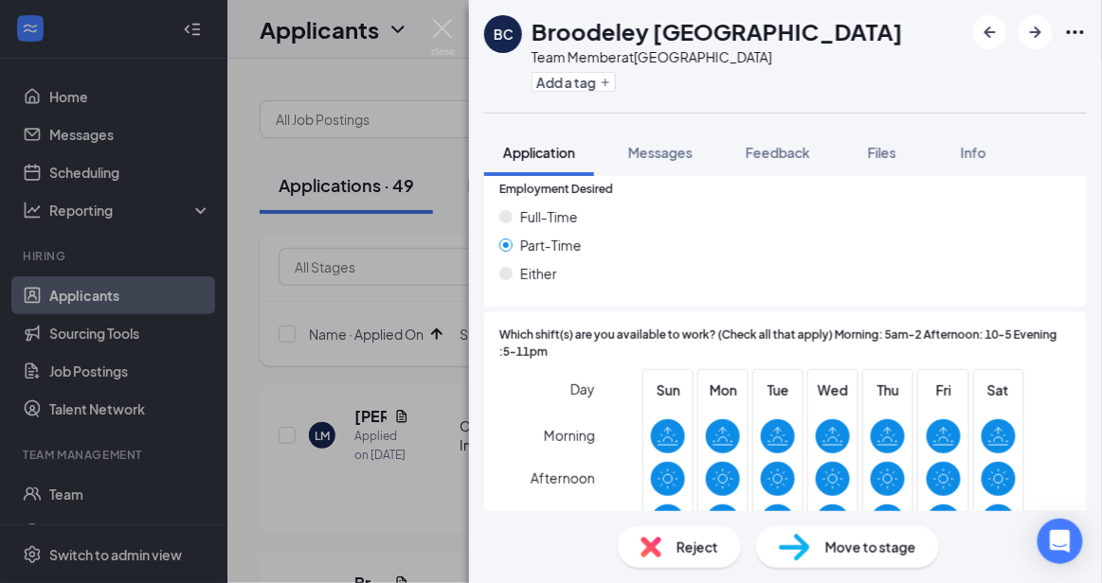
scroll to position [1594, 0]
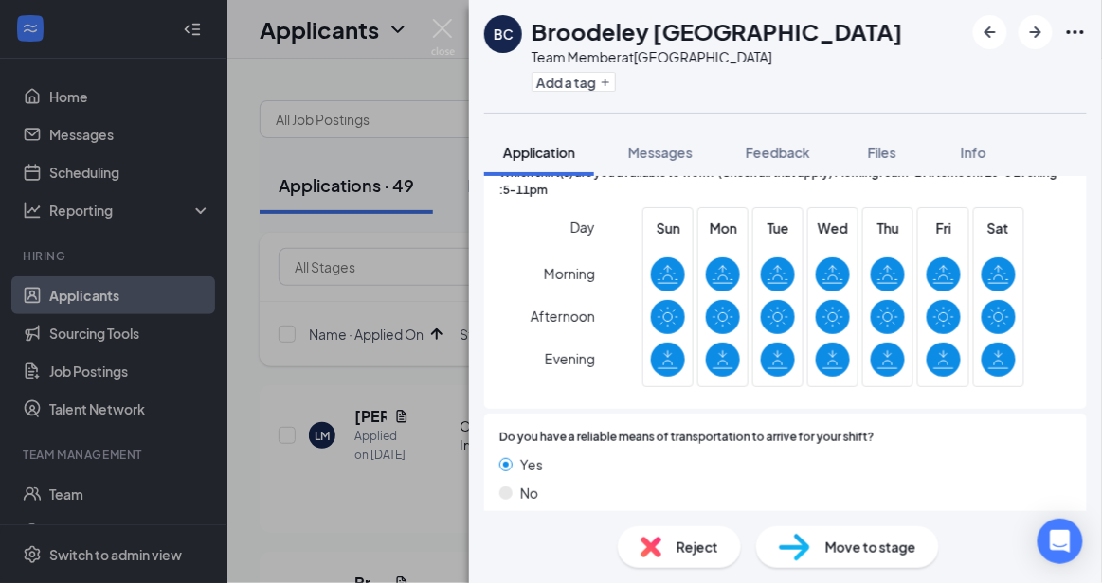
click at [891, 547] on span "Move to stage" at bounding box center [870, 547] width 91 height 21
type input "Onsite Interview (next stage)"
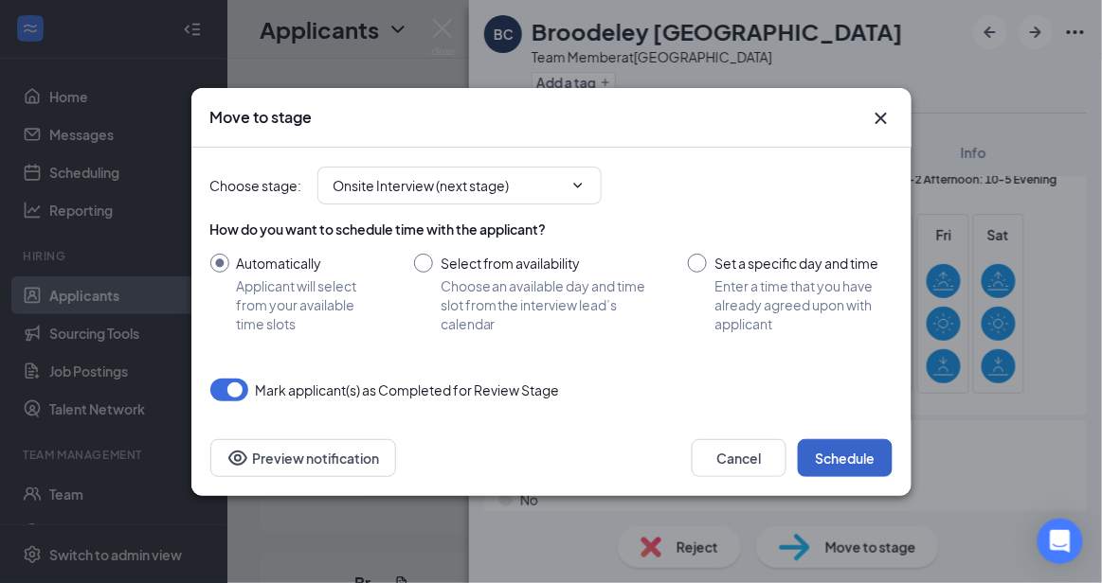
click at [853, 455] on button "Schedule" at bounding box center [845, 459] width 95 height 38
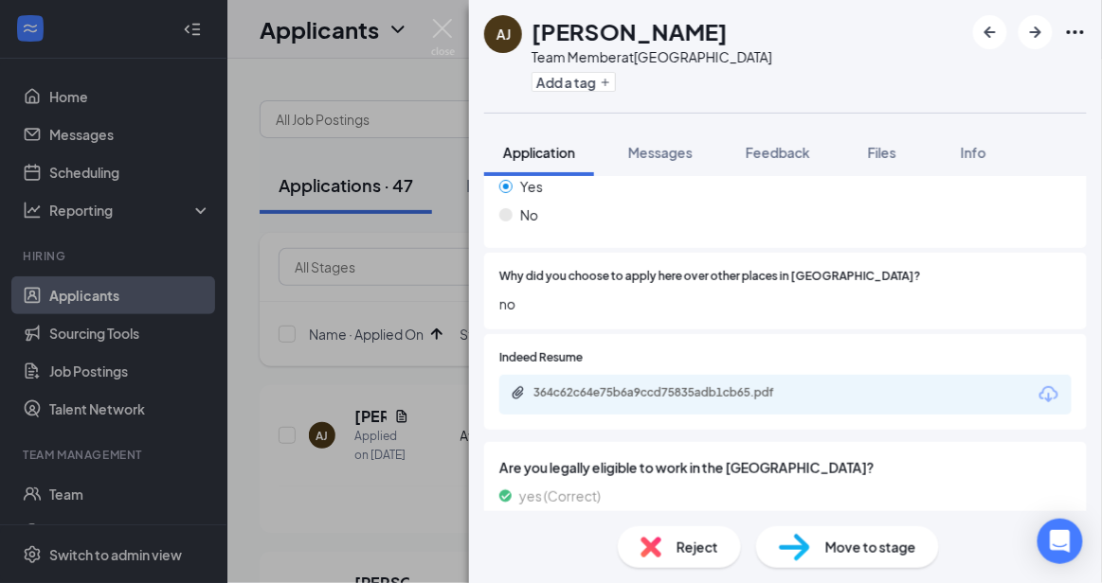
scroll to position [1016, 0]
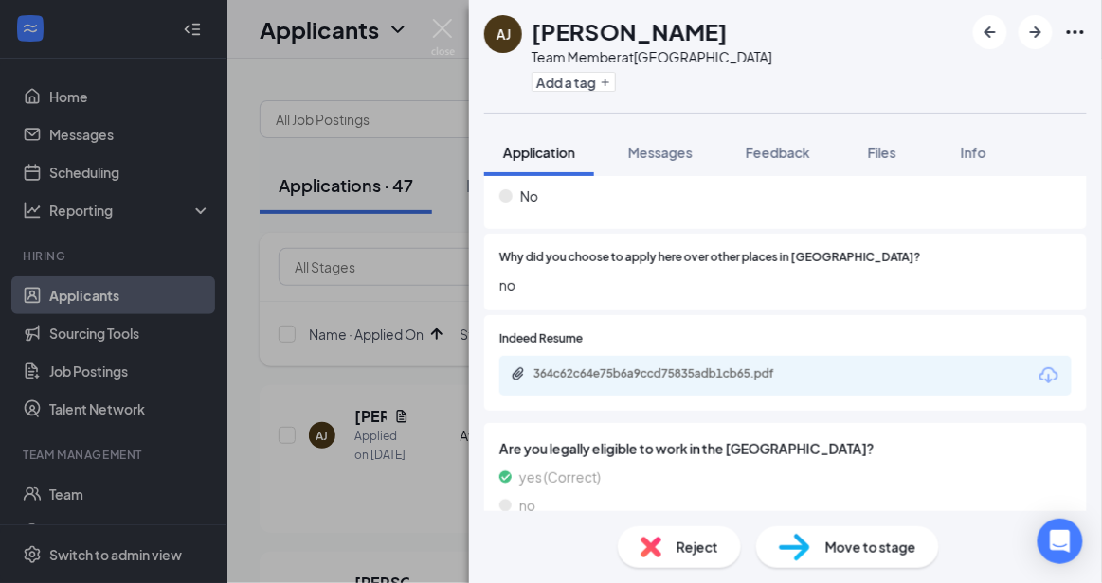
click at [678, 549] on span "Reject" at bounding box center [697, 547] width 42 height 21
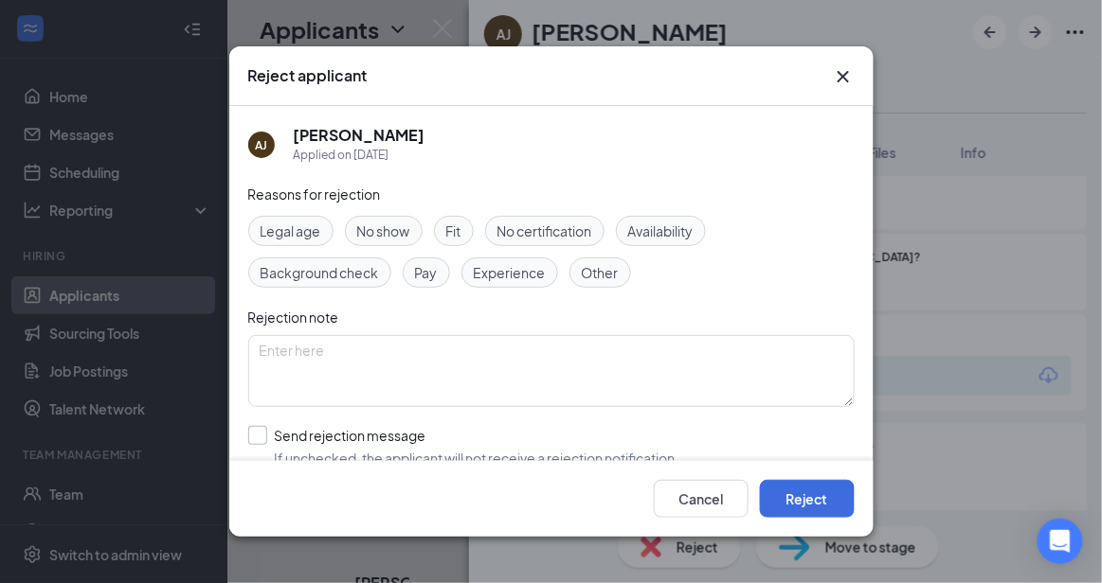
click at [524, 448] on input "Send rejection message If unchecked, the applicant will not receive a rejection…" at bounding box center [463, 447] width 431 height 42
checkbox input "true"
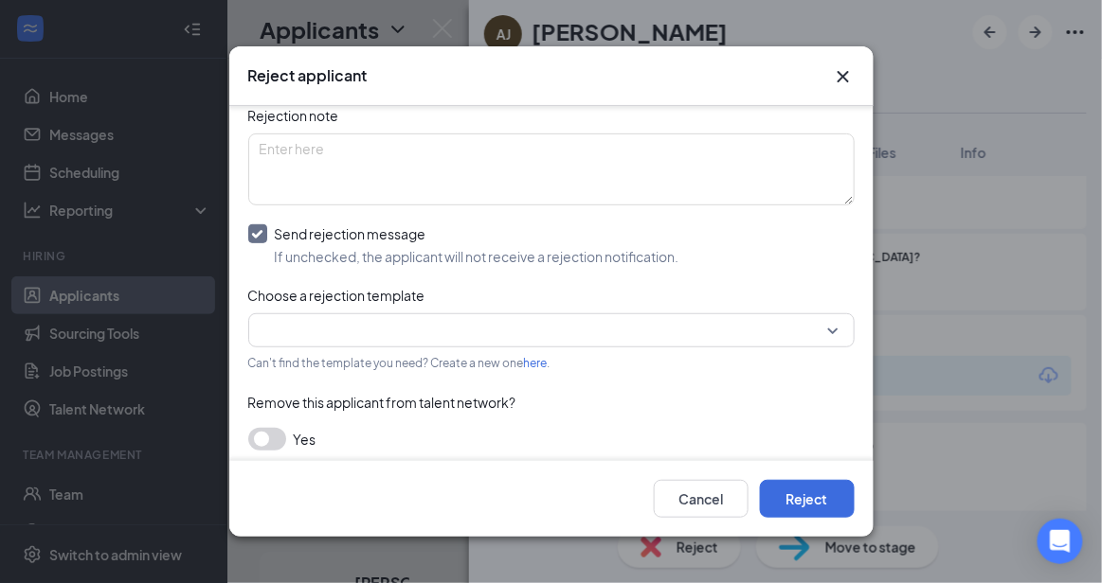
scroll to position [207, 0]
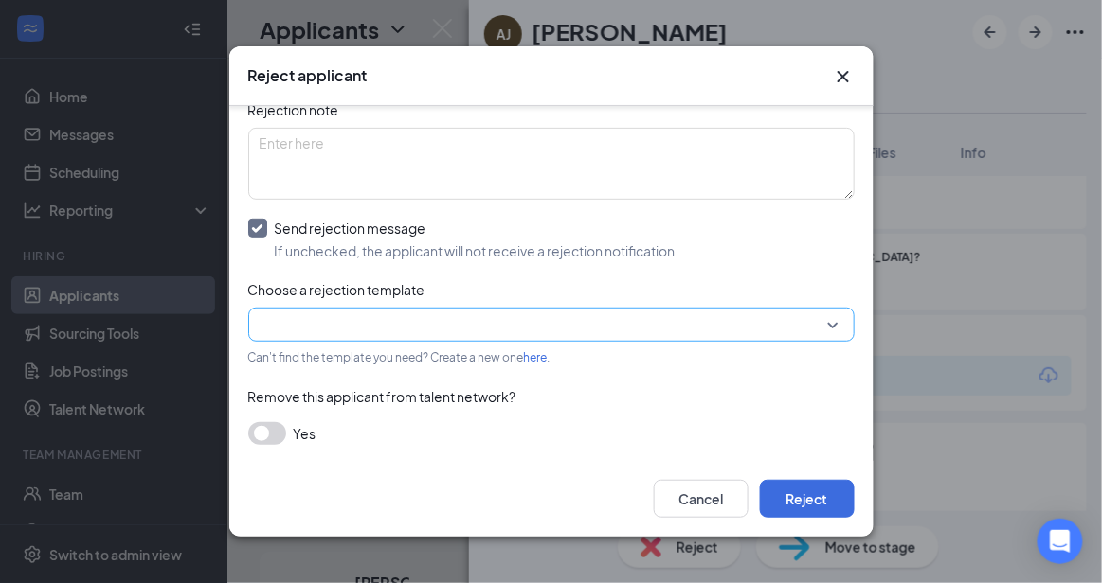
click at [784, 315] on input "search" at bounding box center [545, 325] width 570 height 32
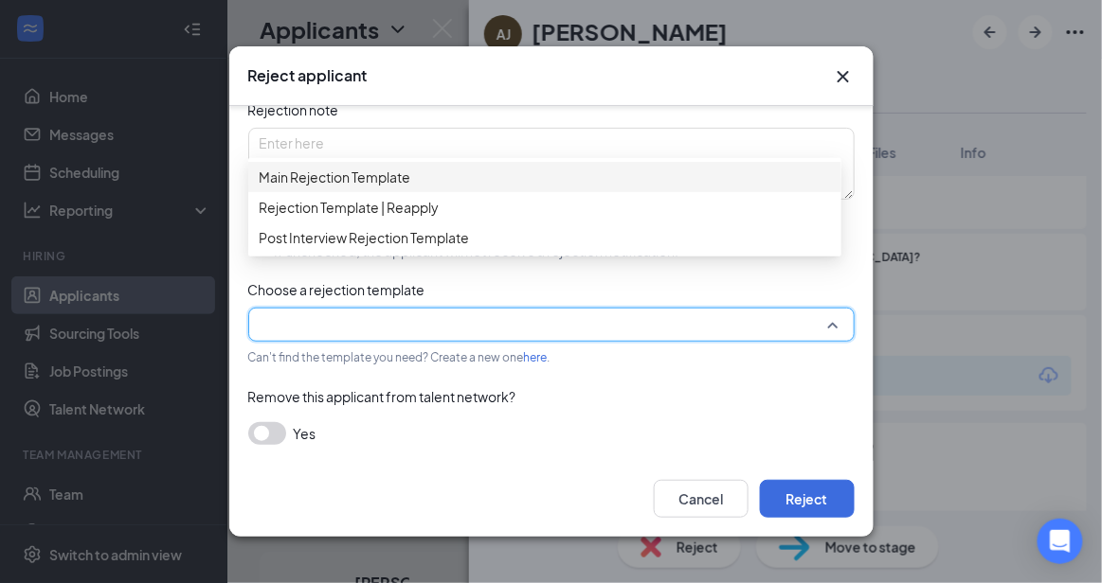
click at [532, 168] on div "Main Rejection Template" at bounding box center [544, 177] width 593 height 30
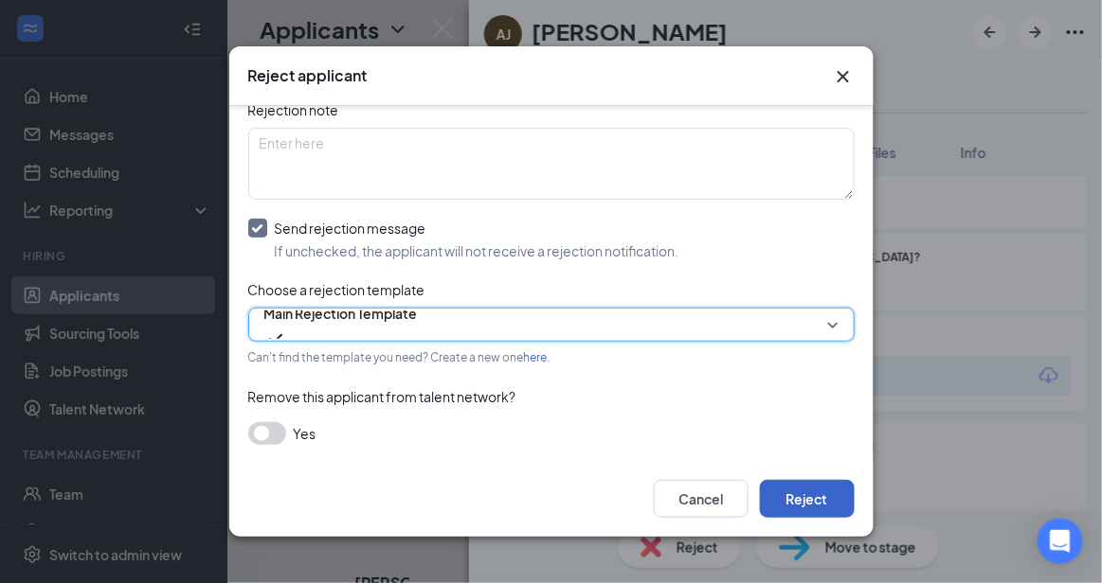
click at [809, 481] on button "Reject" at bounding box center [807, 499] width 95 height 38
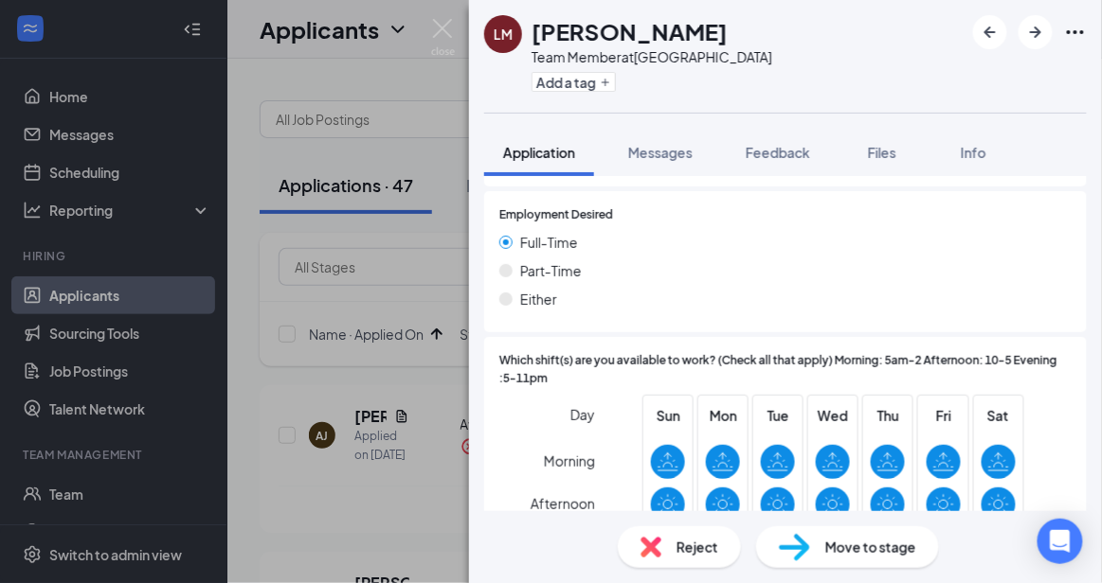
scroll to position [1512, 0]
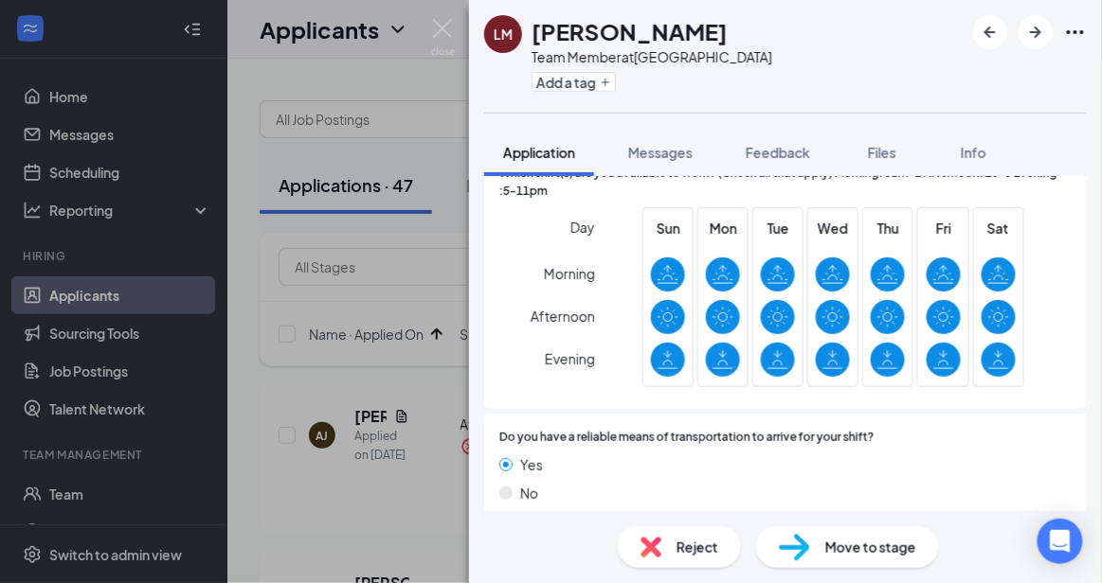
click at [695, 539] on span "Reject" at bounding box center [697, 547] width 42 height 21
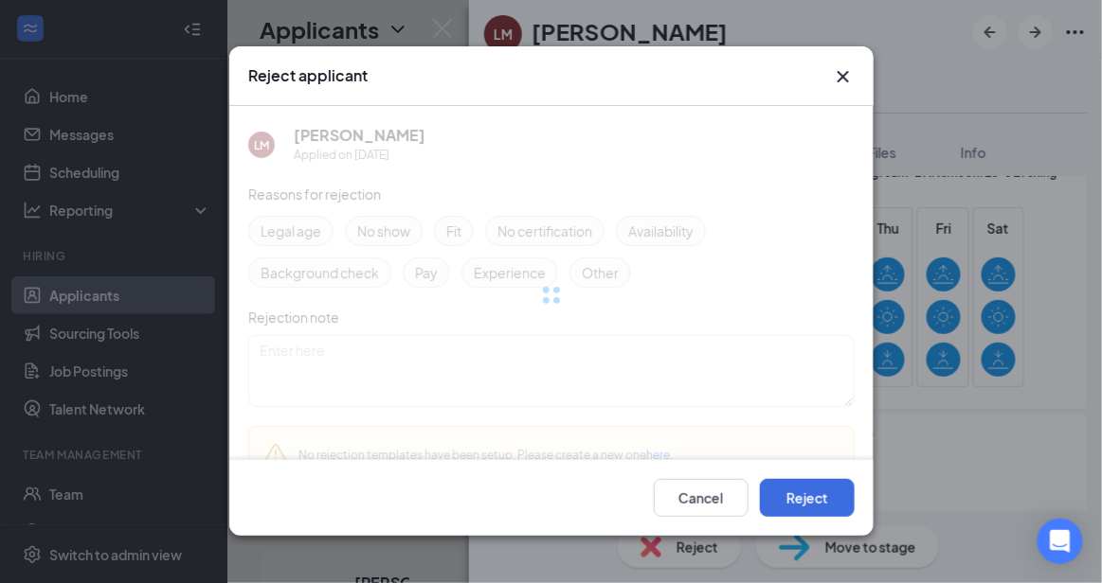
scroll to position [1505, 0]
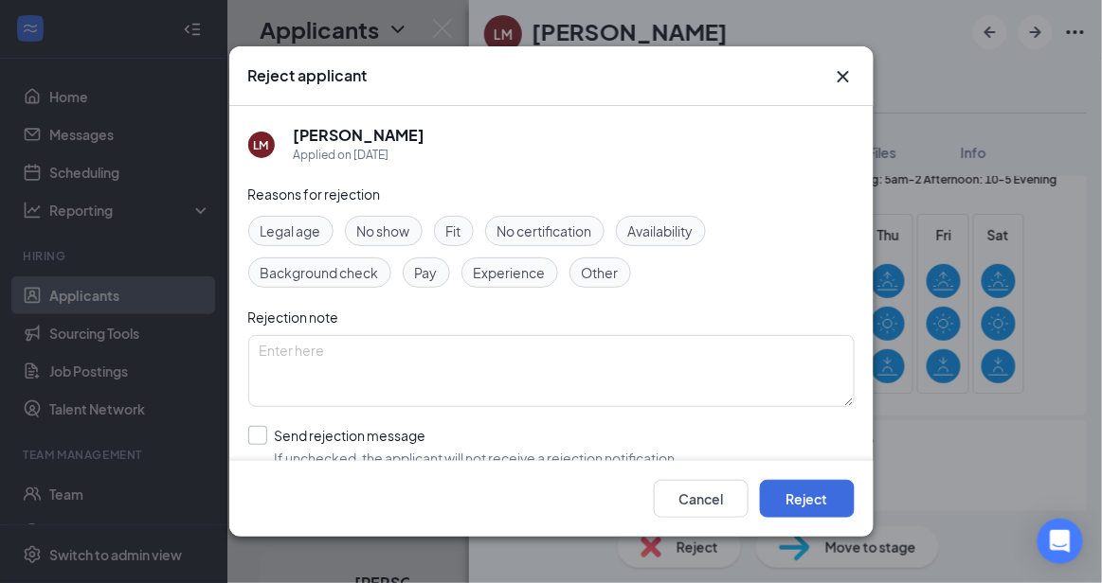
click at [521, 443] on input "Send rejection message If unchecked, the applicant will not receive a rejection…" at bounding box center [463, 447] width 431 height 42
checkbox input "true"
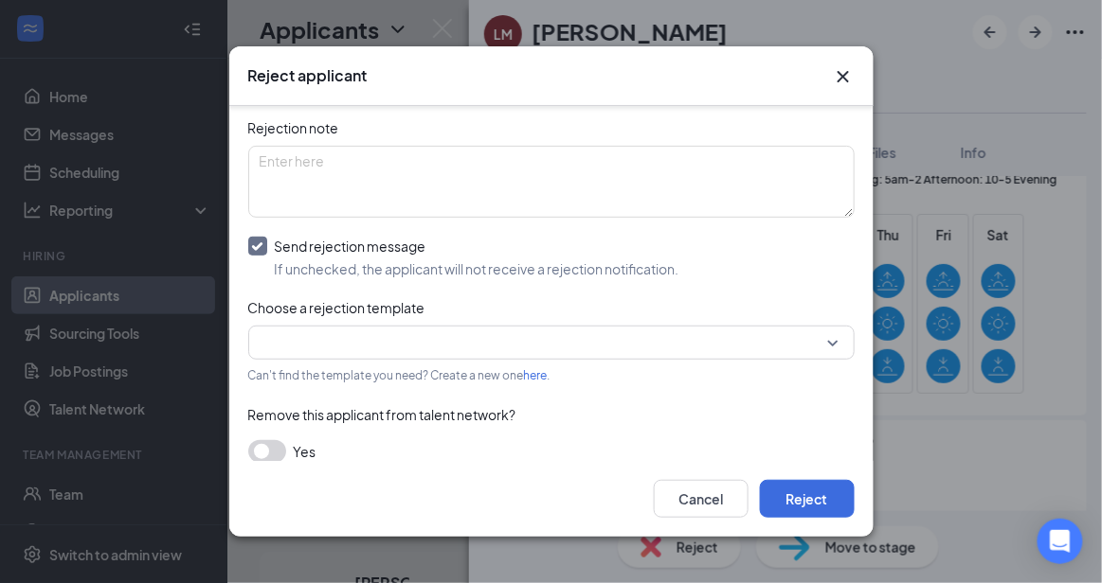
scroll to position [207, 0]
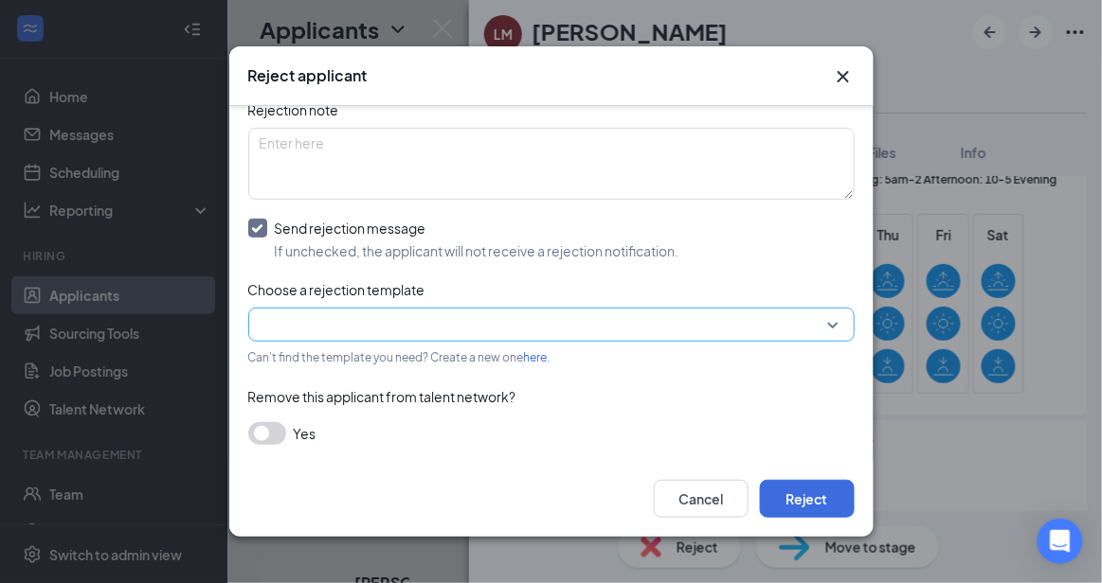
click at [796, 317] on input "search" at bounding box center [545, 325] width 570 height 32
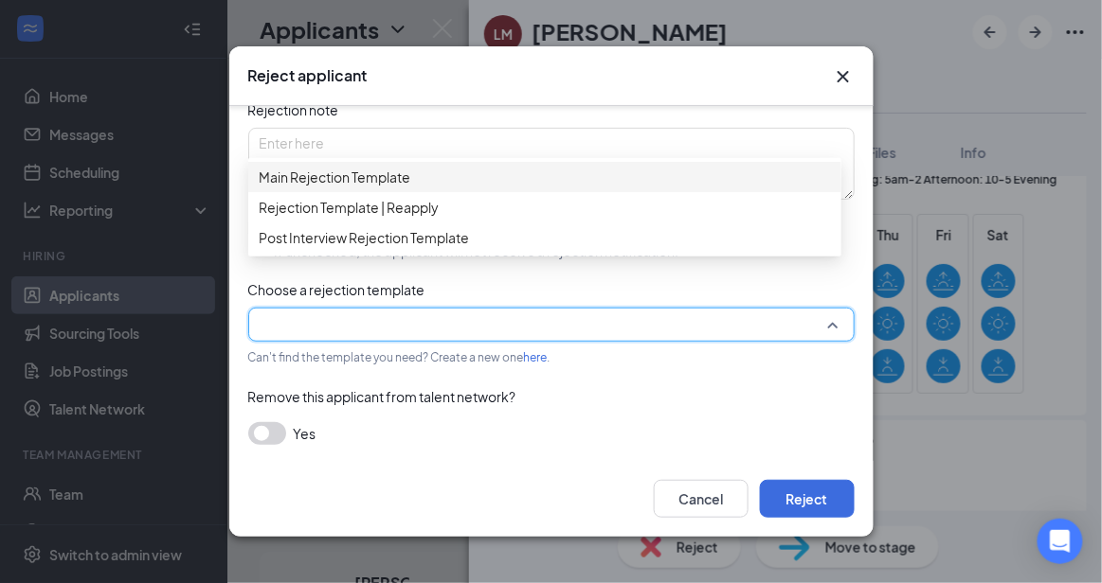
click at [590, 171] on div "Main Rejection Template" at bounding box center [544, 177] width 593 height 30
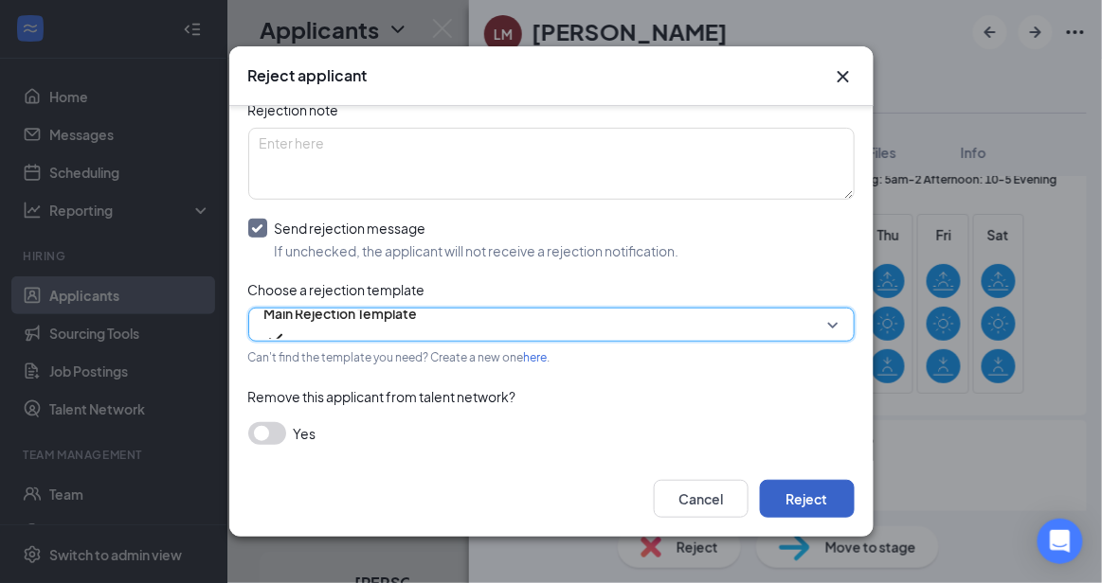
click at [799, 497] on button "Reject" at bounding box center [807, 499] width 95 height 38
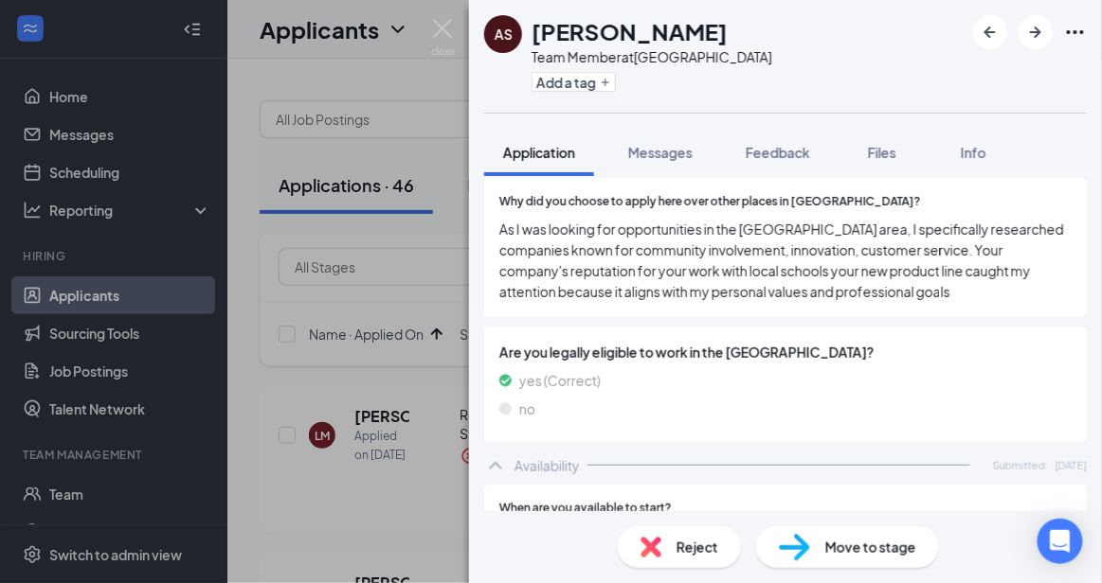
scroll to position [1060, 0]
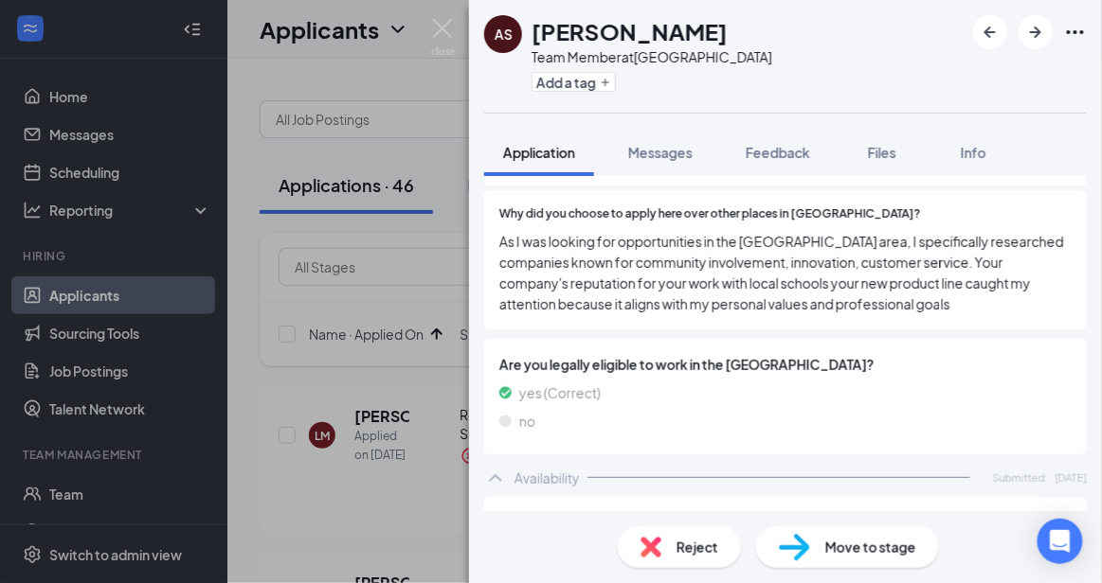
click at [683, 548] on span "Reject" at bounding box center [697, 547] width 42 height 21
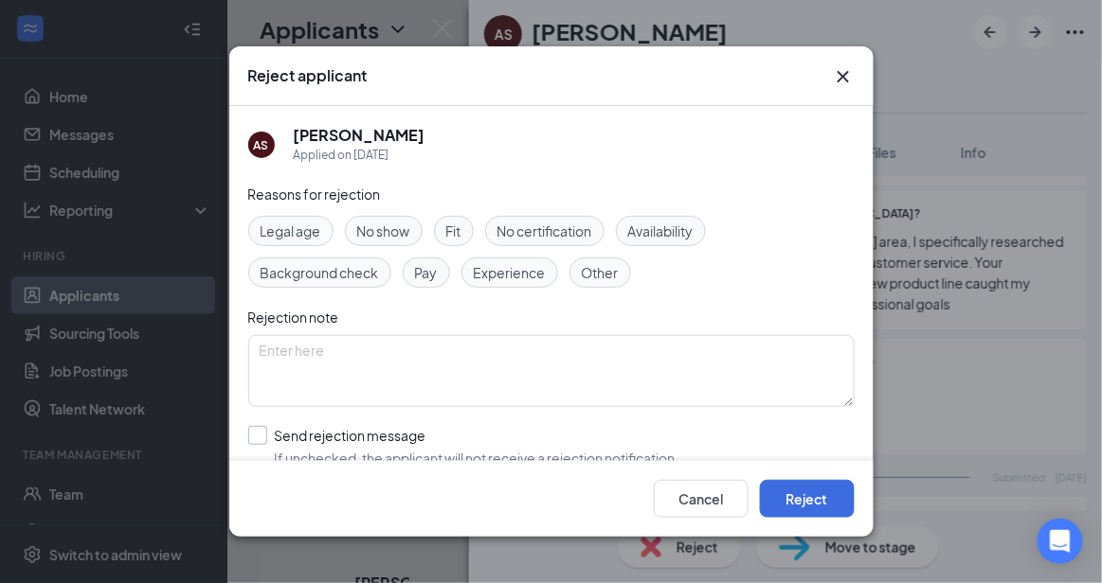
click at [482, 430] on input "Send rejection message If unchecked, the applicant will not receive a rejection…" at bounding box center [463, 447] width 431 height 42
checkbox input "true"
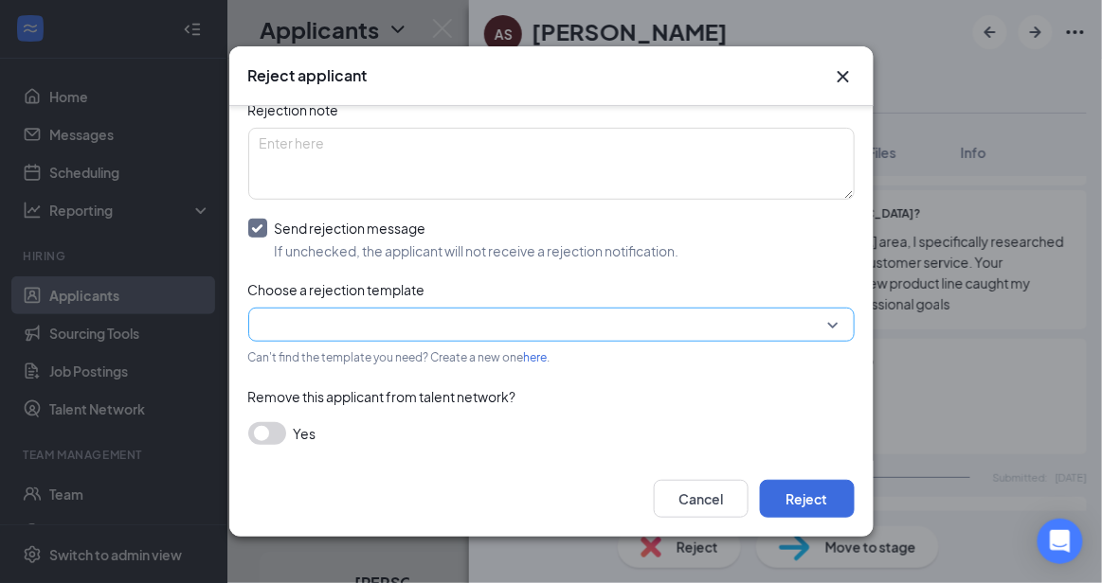
click at [743, 317] on input "search" at bounding box center [545, 325] width 570 height 32
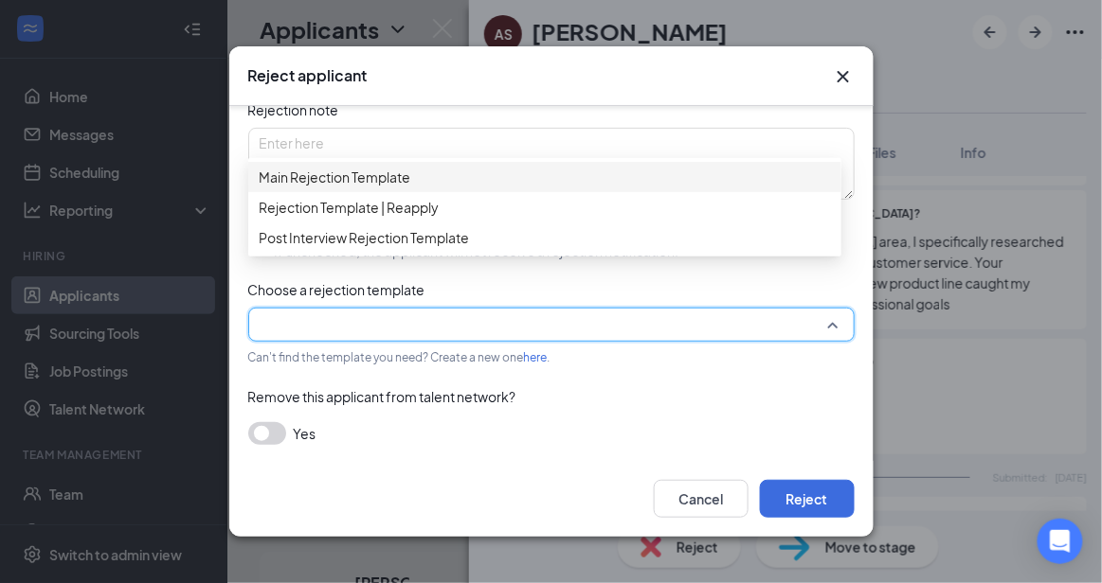
click at [543, 176] on span "Main Rejection Template" at bounding box center [545, 177] width 570 height 21
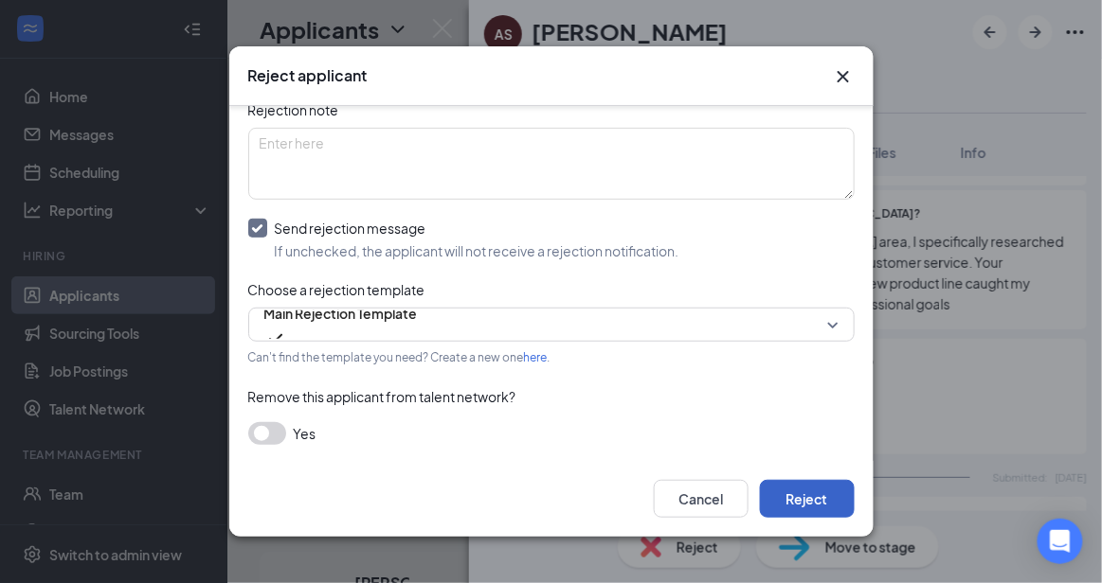
click at [794, 482] on button "Reject" at bounding box center [807, 499] width 95 height 38
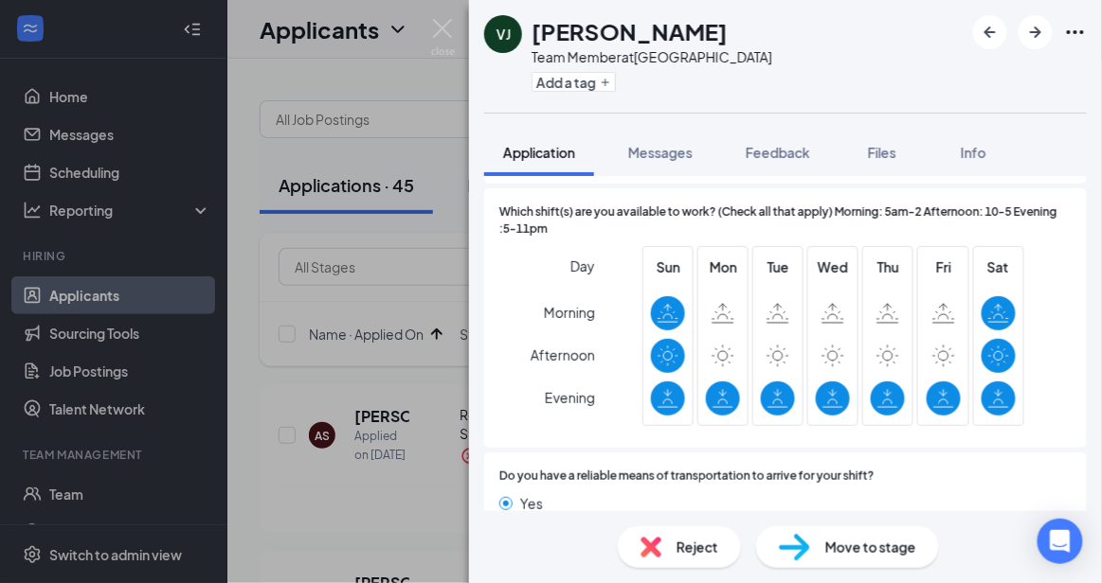
scroll to position [1552, 0]
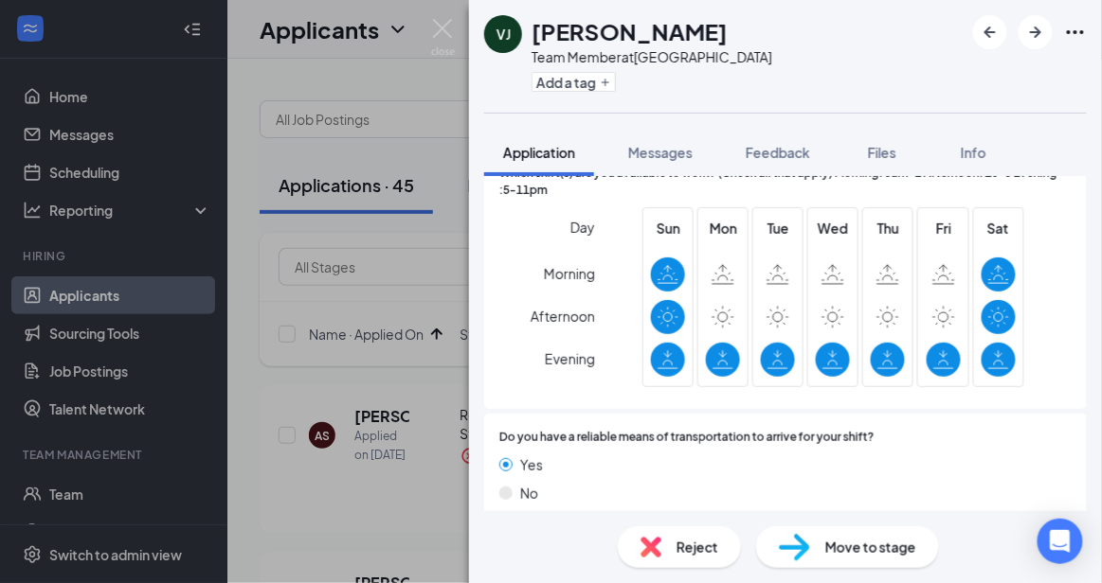
click at [899, 547] on span "Move to stage" at bounding box center [870, 547] width 91 height 21
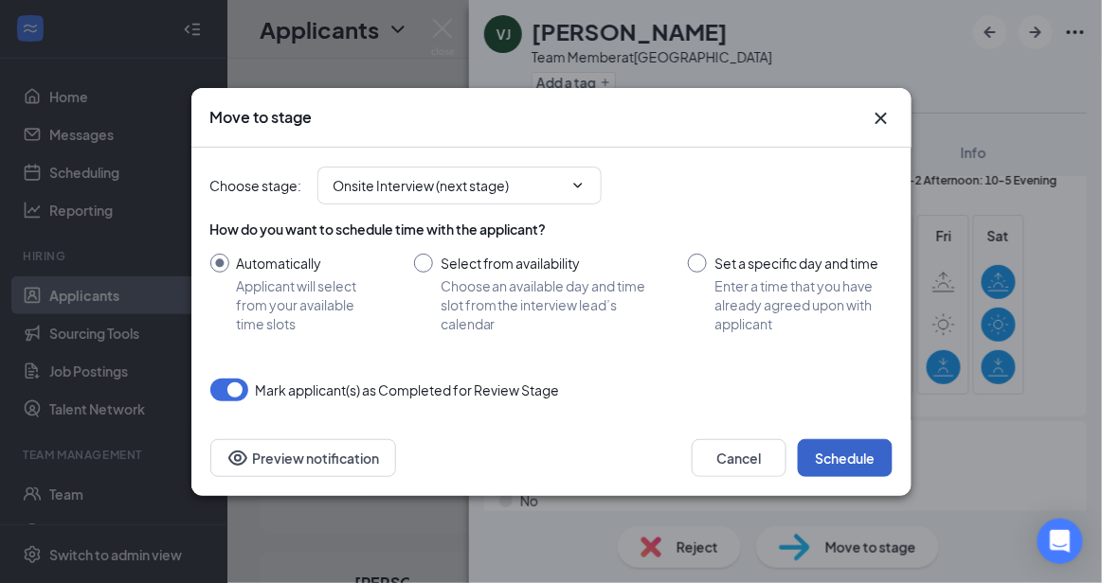
click at [845, 448] on button "Schedule" at bounding box center [845, 459] width 95 height 38
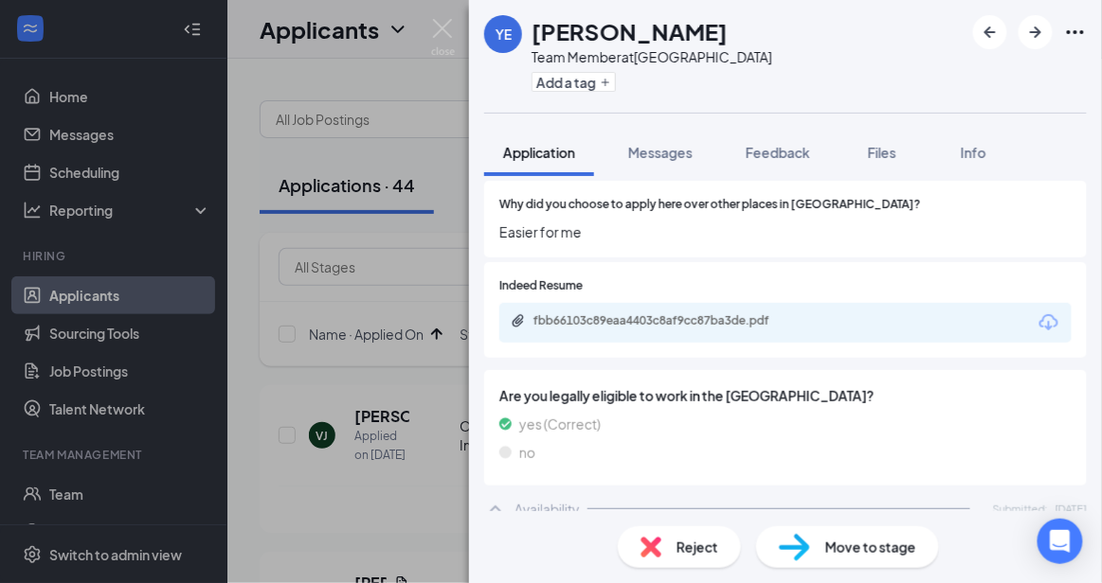
scroll to position [1075, 0]
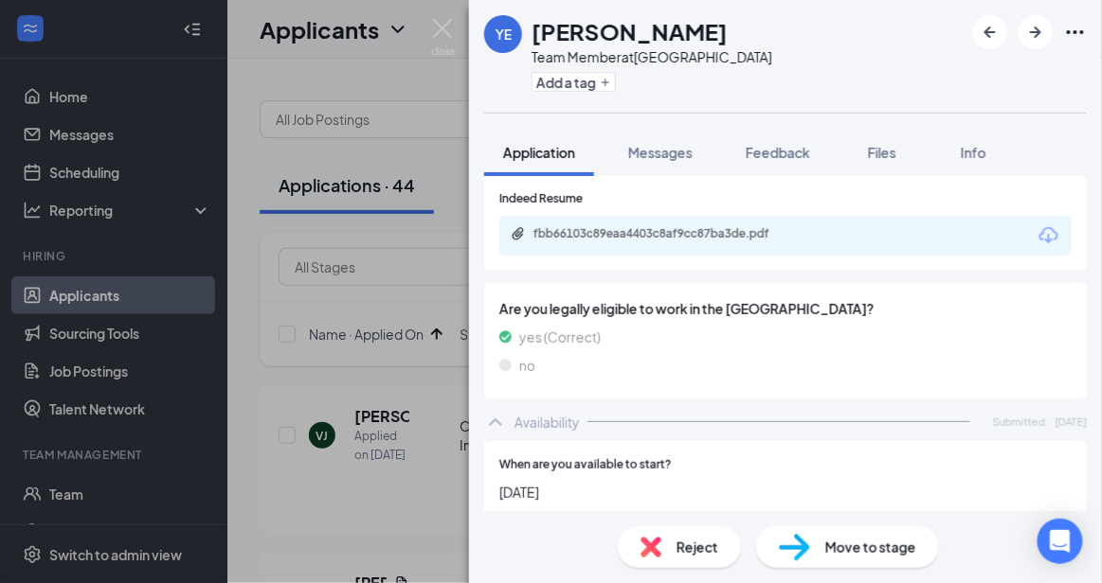
click at [678, 550] on span "Reject" at bounding box center [697, 547] width 42 height 21
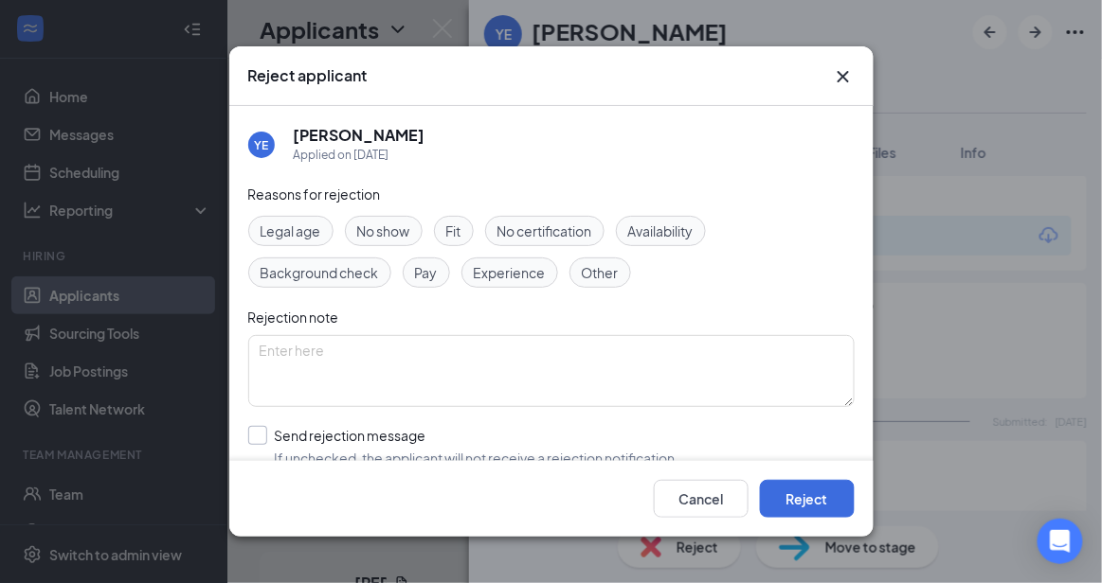
click at [492, 445] on input "Send rejection message If unchecked, the applicant will not receive a rejection…" at bounding box center [463, 447] width 431 height 42
checkbox input "true"
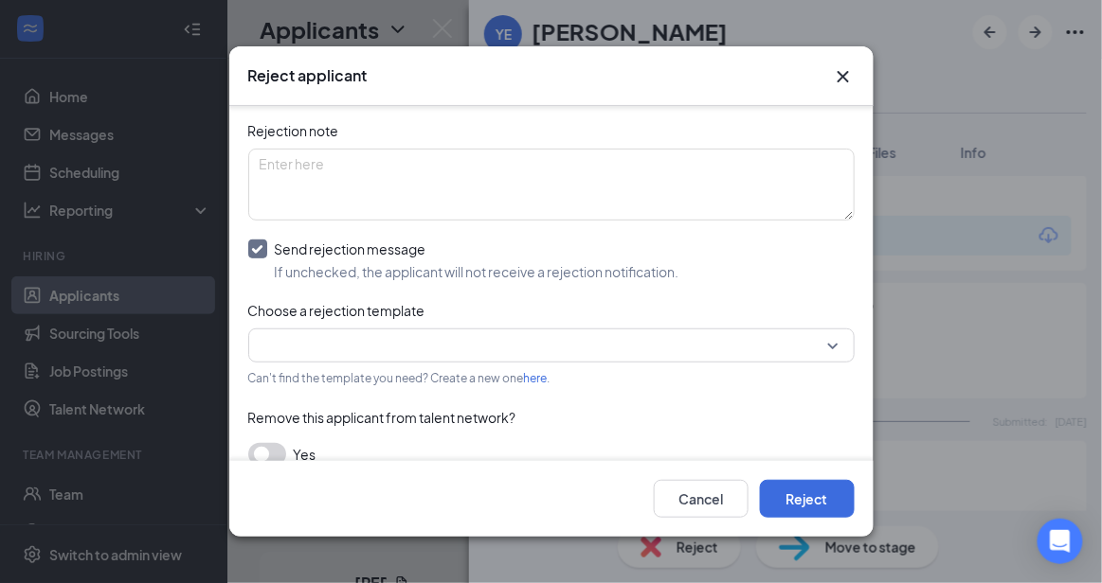
scroll to position [207, 0]
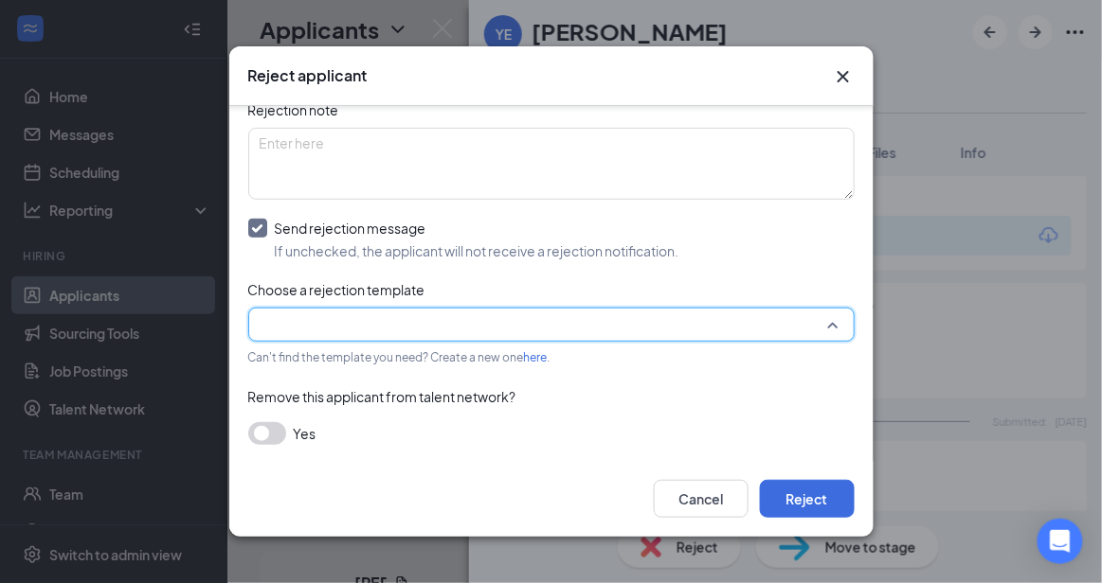
click at [759, 324] on input "search" at bounding box center [545, 325] width 570 height 32
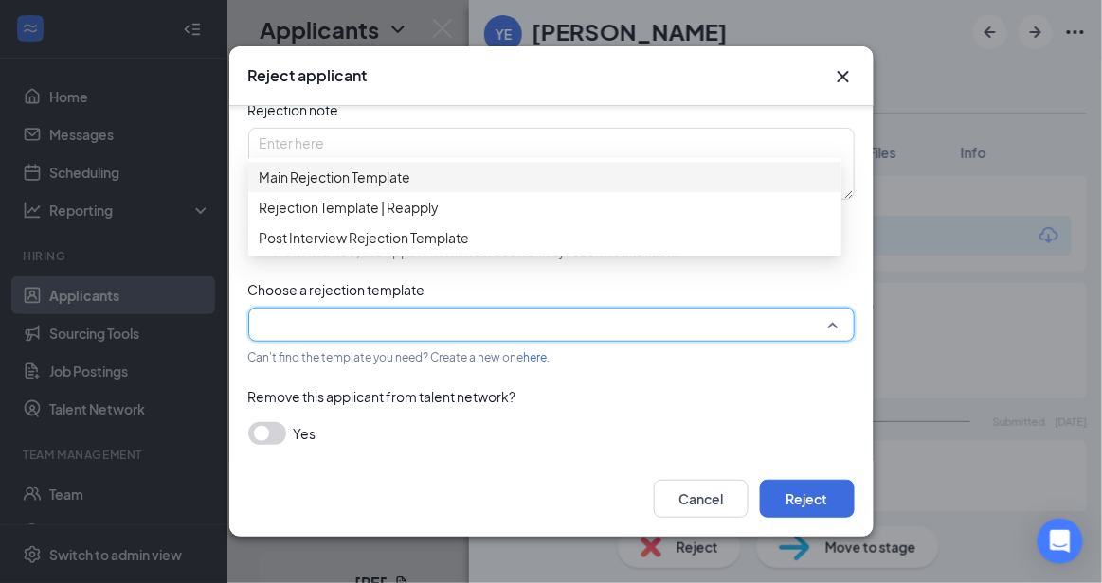
click at [545, 178] on span "Main Rejection Template" at bounding box center [545, 177] width 570 height 21
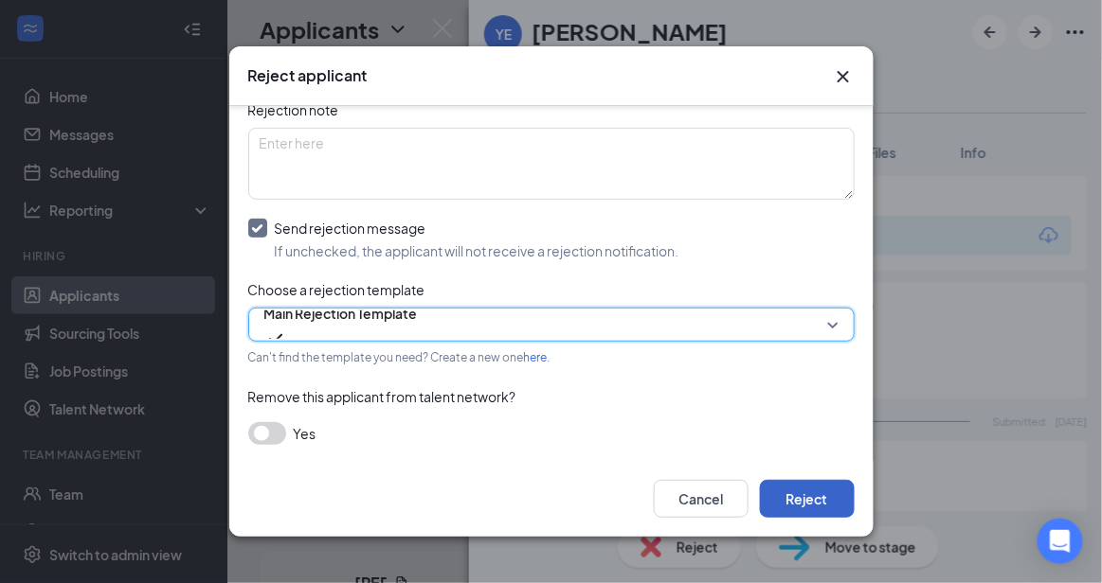
click at [805, 509] on button "Reject" at bounding box center [807, 499] width 95 height 38
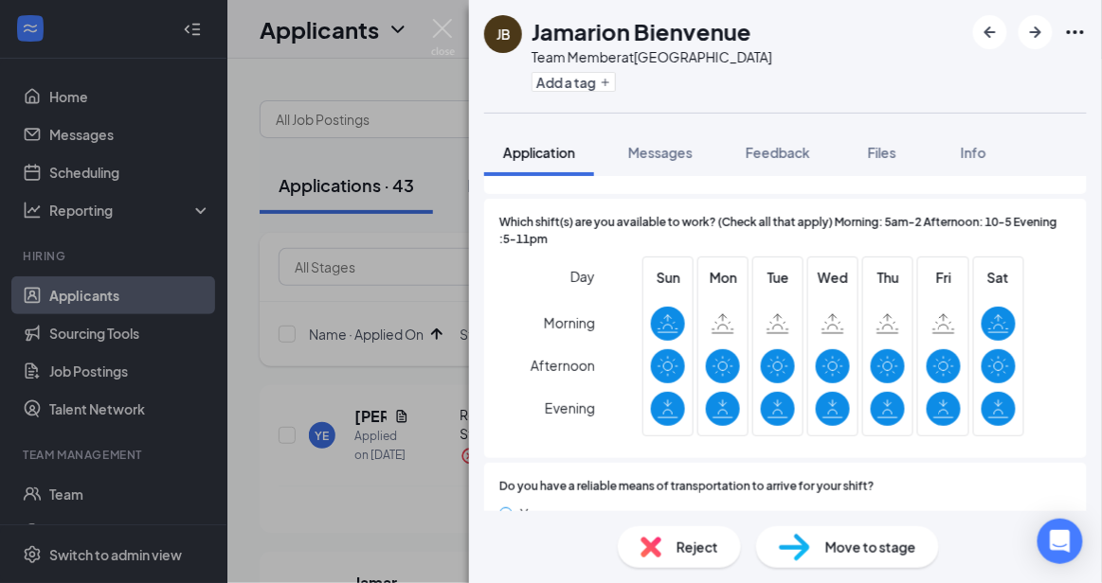
scroll to position [1572, 0]
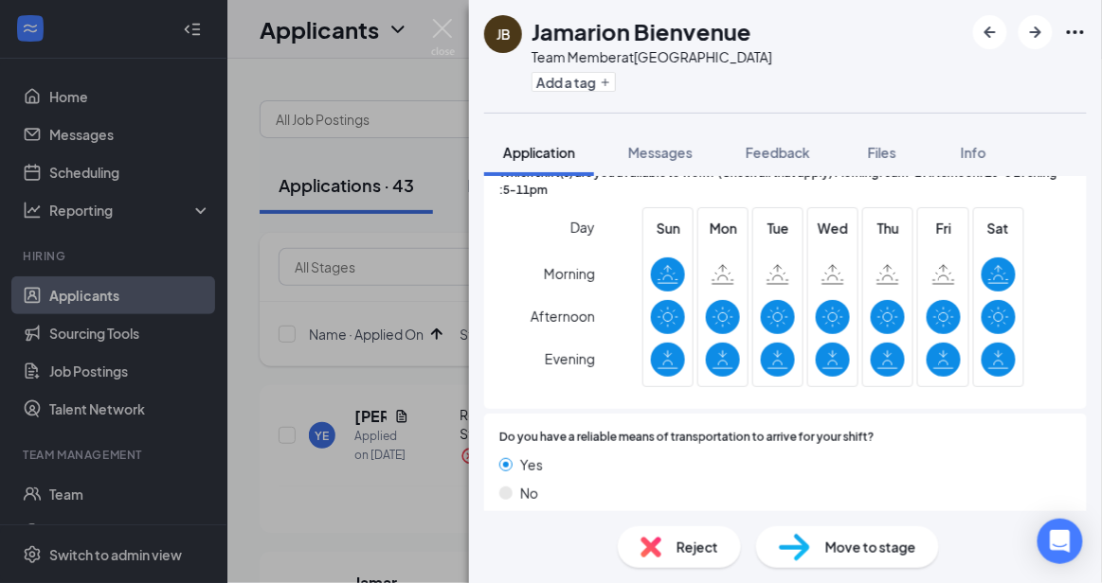
click at [694, 531] on div "Reject" at bounding box center [679, 548] width 123 height 42
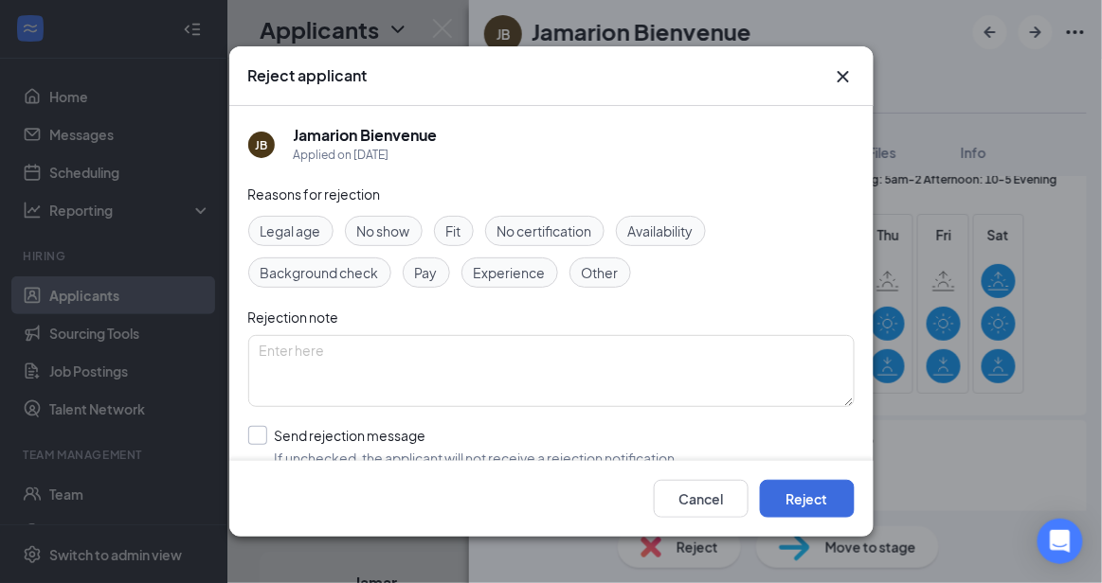
click at [463, 426] on input "Send rejection message If unchecked, the applicant will not receive a rejection…" at bounding box center [463, 447] width 431 height 42
checkbox input "true"
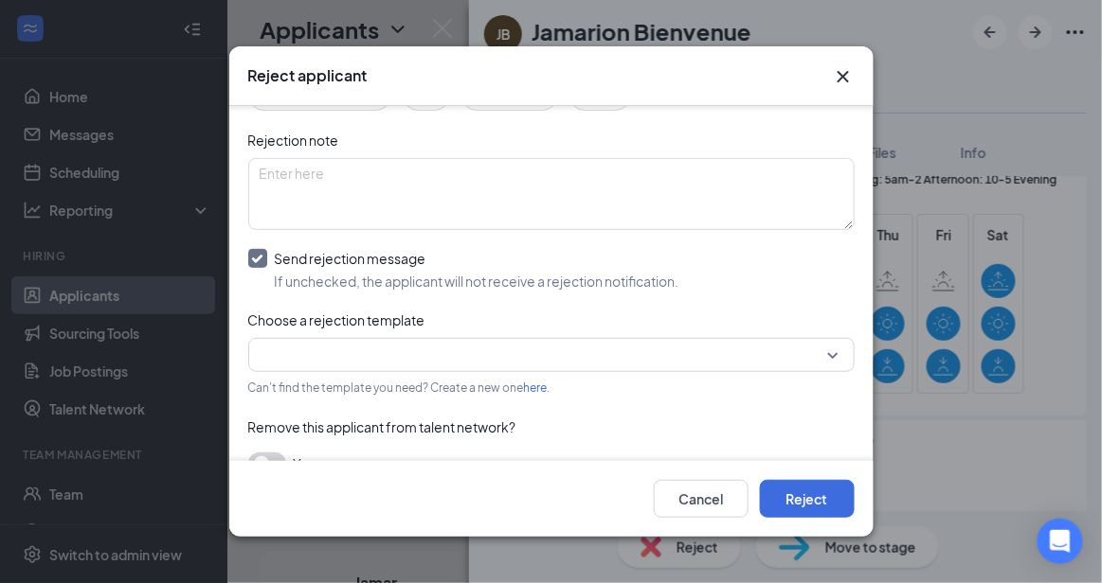
scroll to position [207, 0]
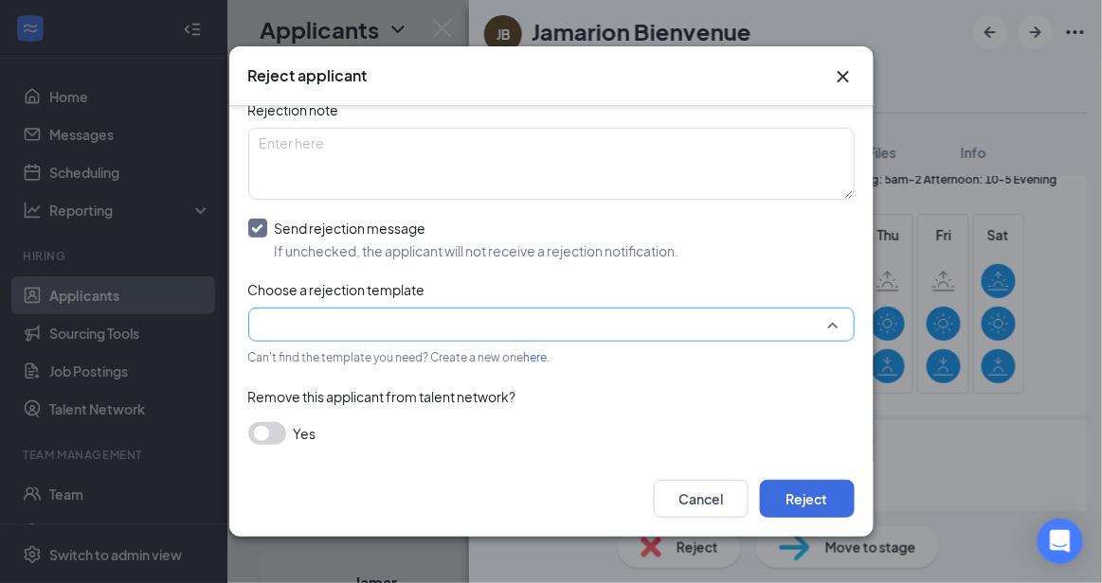
click at [739, 313] on input "search" at bounding box center [545, 325] width 570 height 32
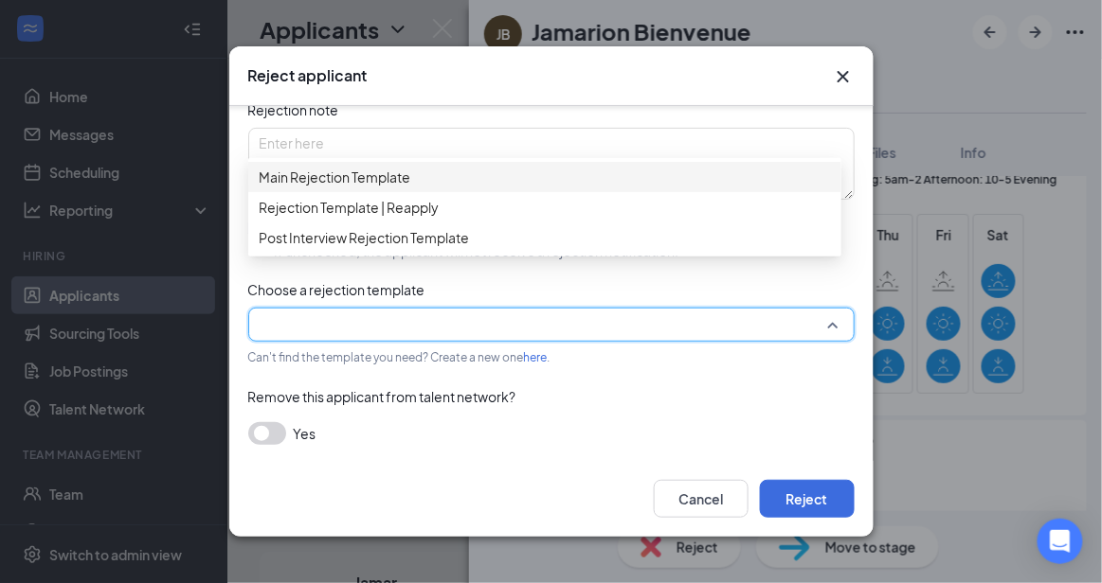
click at [508, 168] on div "Main Rejection Template" at bounding box center [544, 177] width 593 height 30
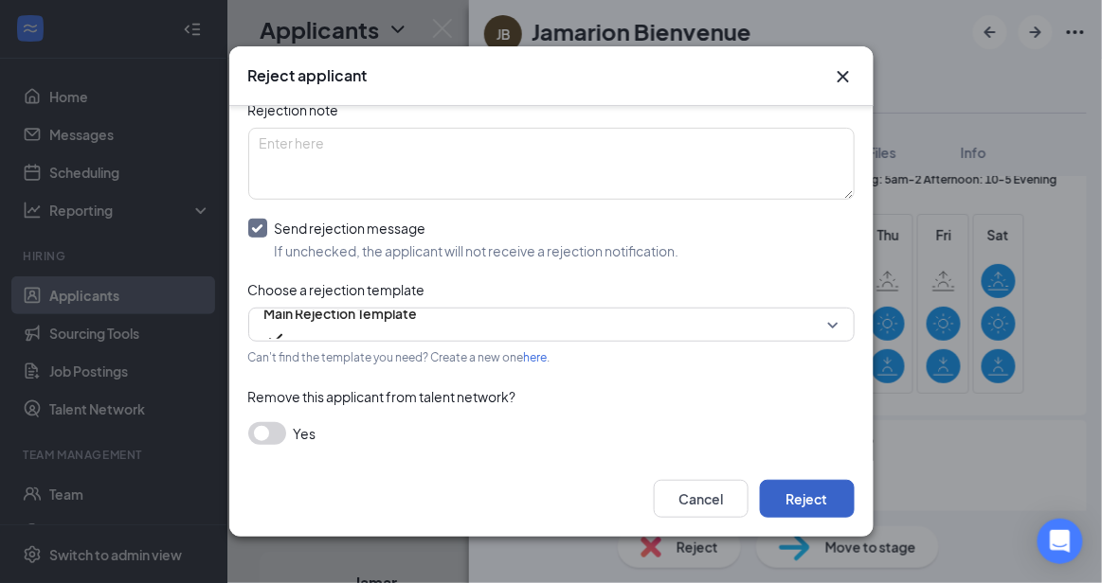
click at [822, 492] on button "Reject" at bounding box center [807, 499] width 95 height 38
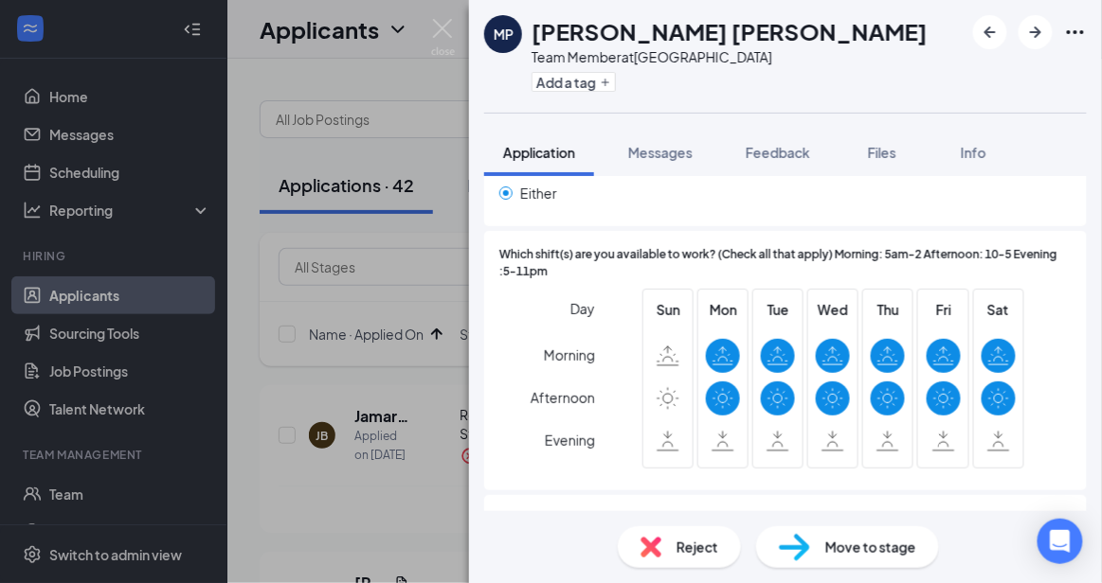
scroll to position [1636, 0]
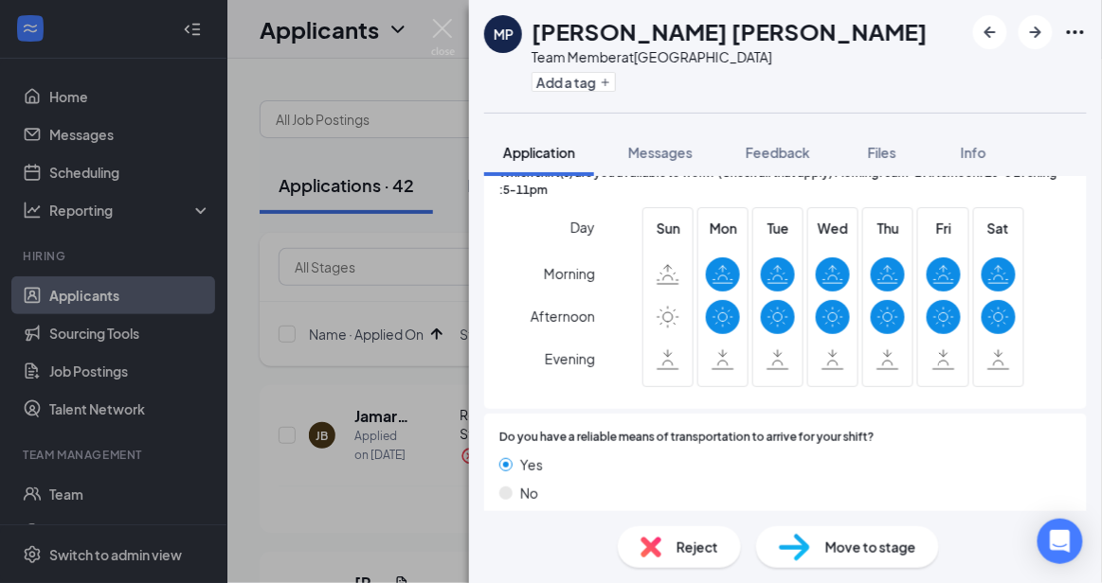
click at [700, 535] on div "Reject" at bounding box center [679, 548] width 123 height 42
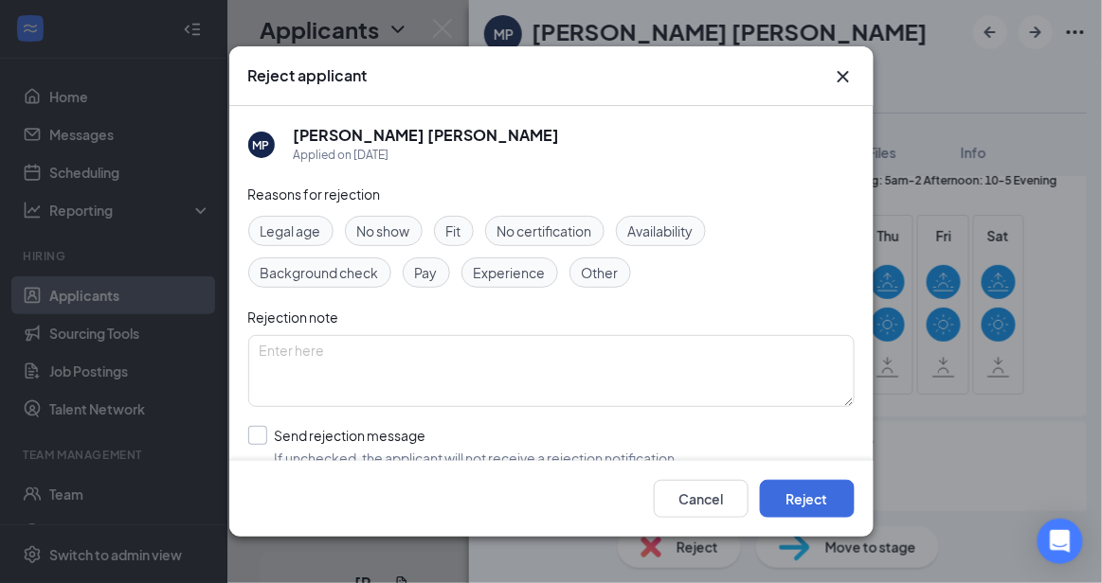
click at [503, 440] on input "Send rejection message If unchecked, the applicant will not receive a rejection…" at bounding box center [463, 447] width 431 height 42
checkbox input "true"
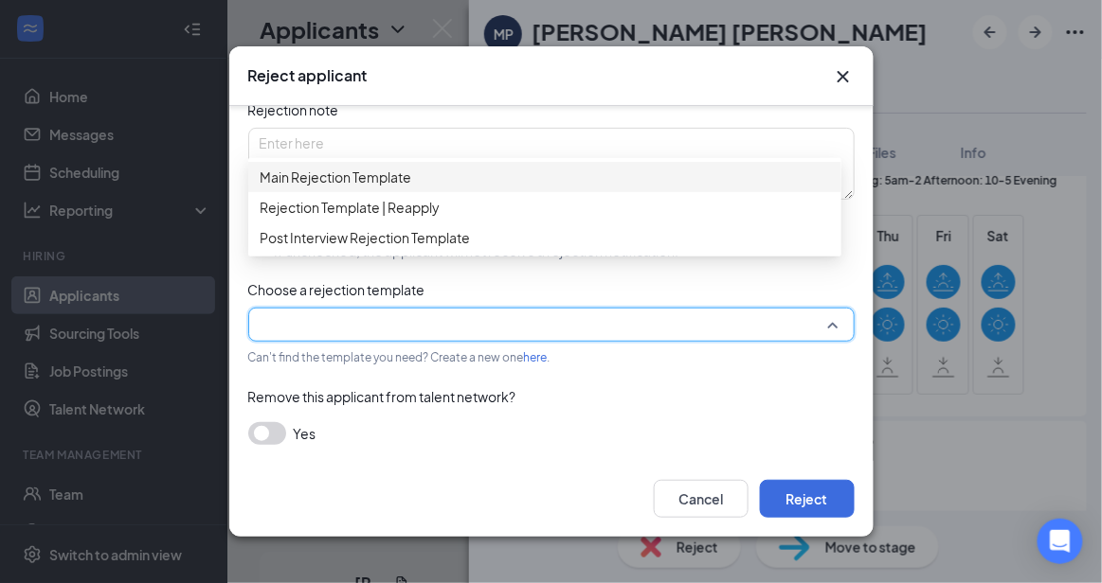
click at [758, 332] on input "search" at bounding box center [545, 325] width 570 height 32
click at [544, 169] on div "Main Rejection Template" at bounding box center [544, 177] width 593 height 30
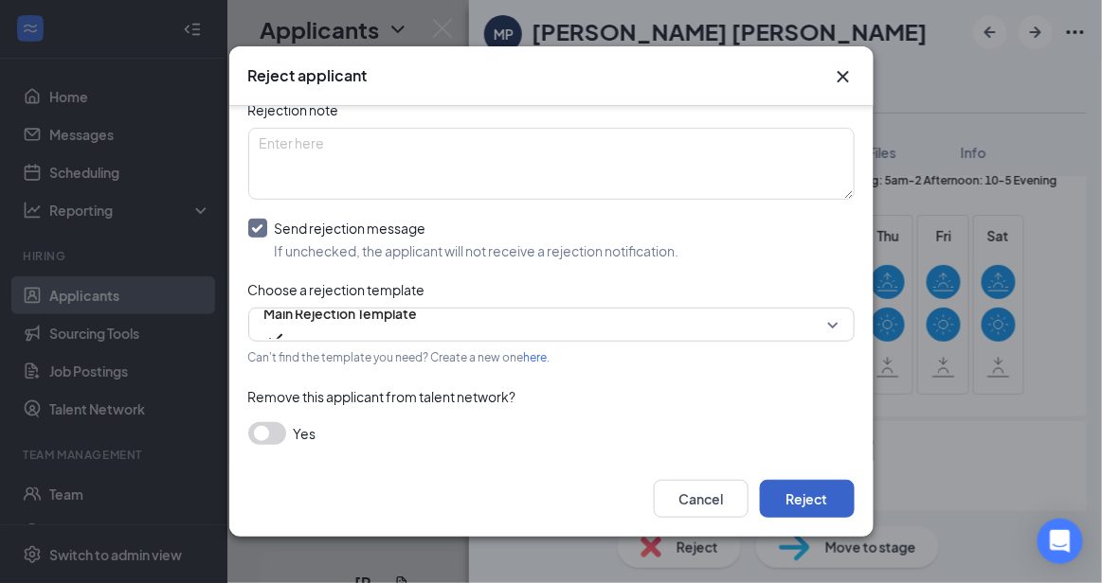
click at [808, 497] on button "Reject" at bounding box center [807, 499] width 95 height 38
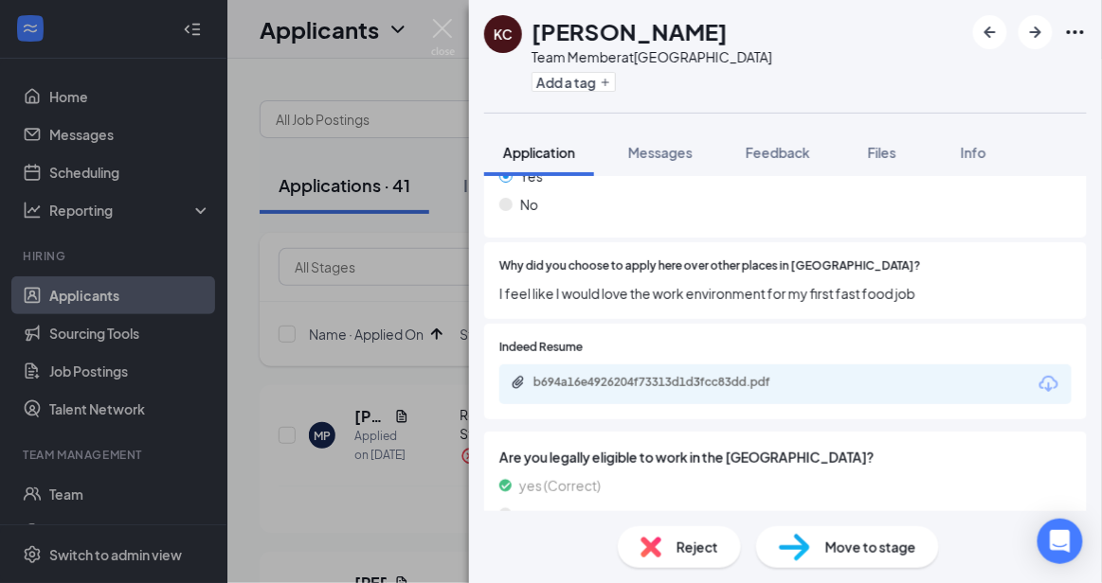
scroll to position [1027, 0]
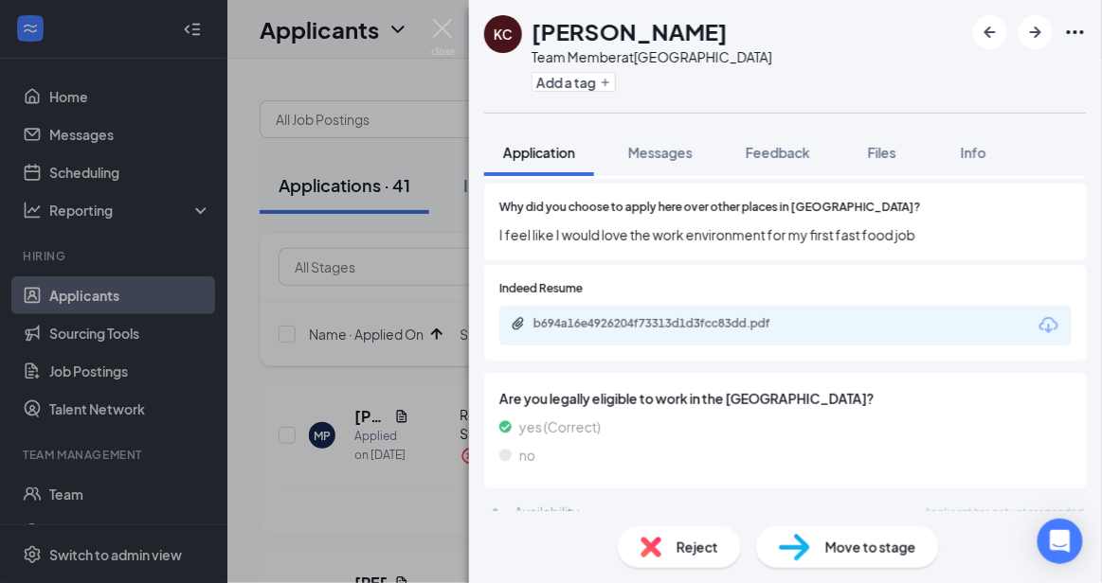
click at [699, 560] on div "Reject" at bounding box center [679, 548] width 123 height 42
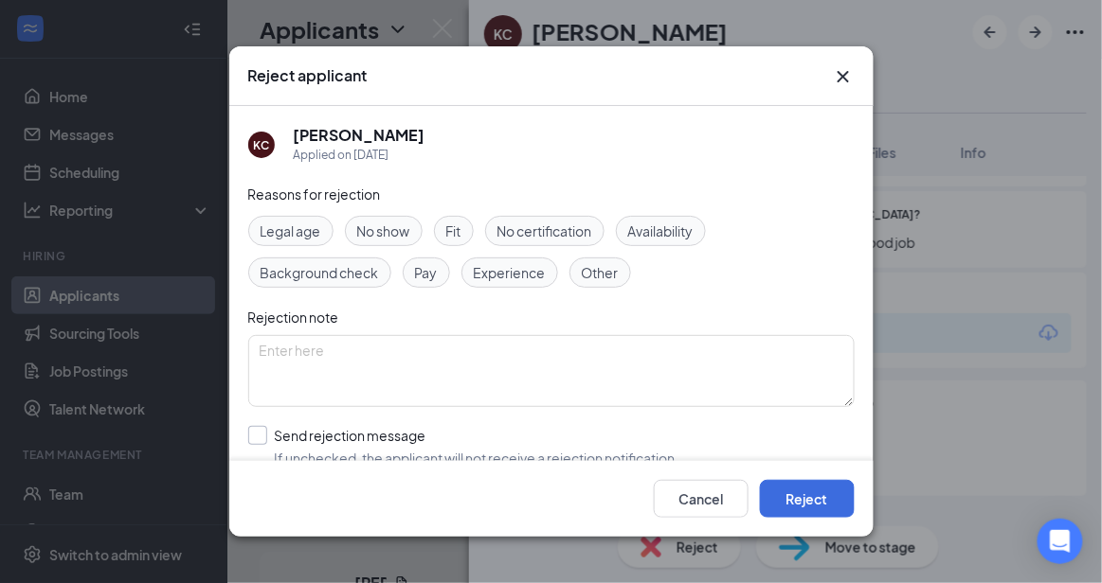
click at [547, 441] on input "Send rejection message If unchecked, the applicant will not receive a rejection…" at bounding box center [463, 447] width 431 height 42
checkbox input "true"
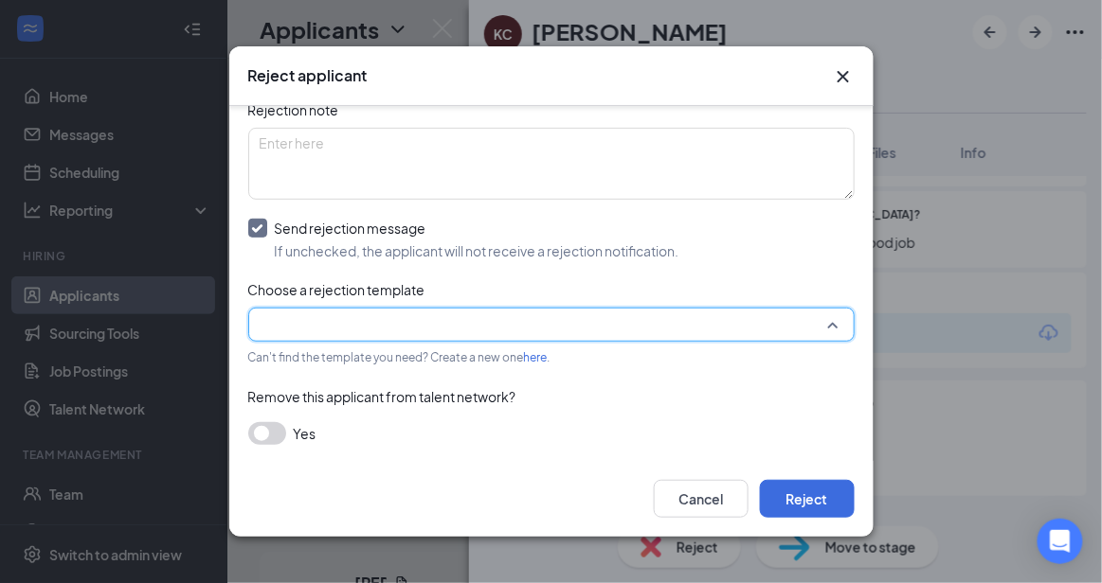
click at [786, 314] on input "search" at bounding box center [545, 325] width 570 height 32
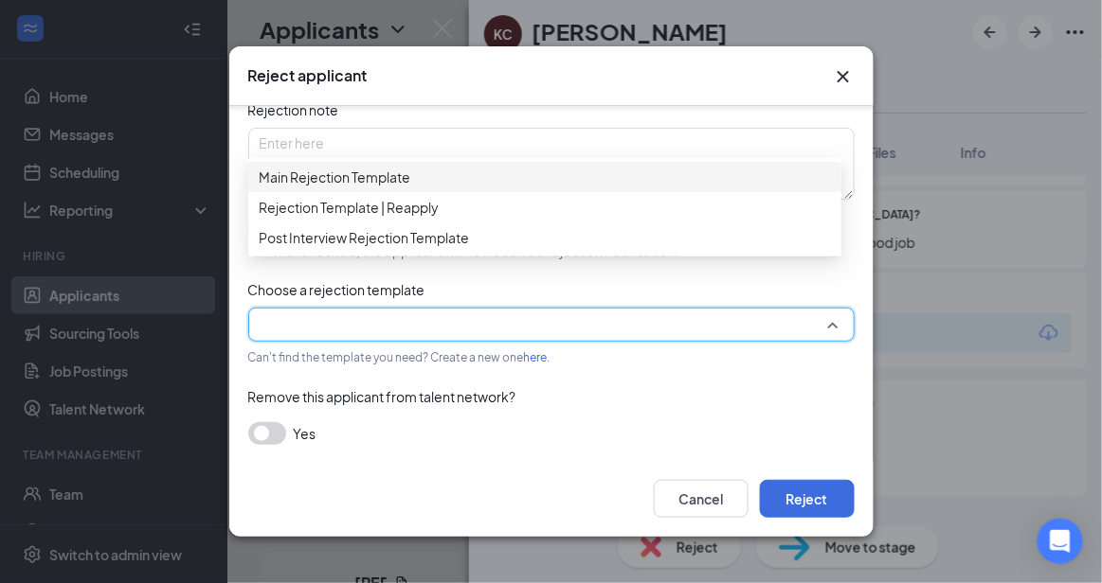
click at [578, 173] on div "Main Rejection Template" at bounding box center [544, 177] width 593 height 30
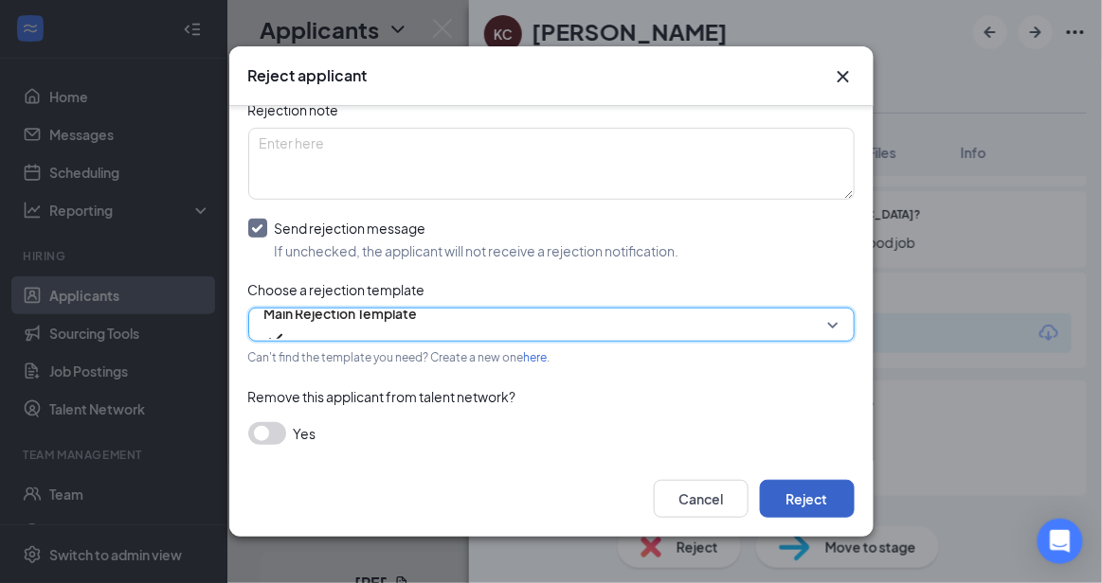
click at [803, 495] on button "Reject" at bounding box center [807, 499] width 95 height 38
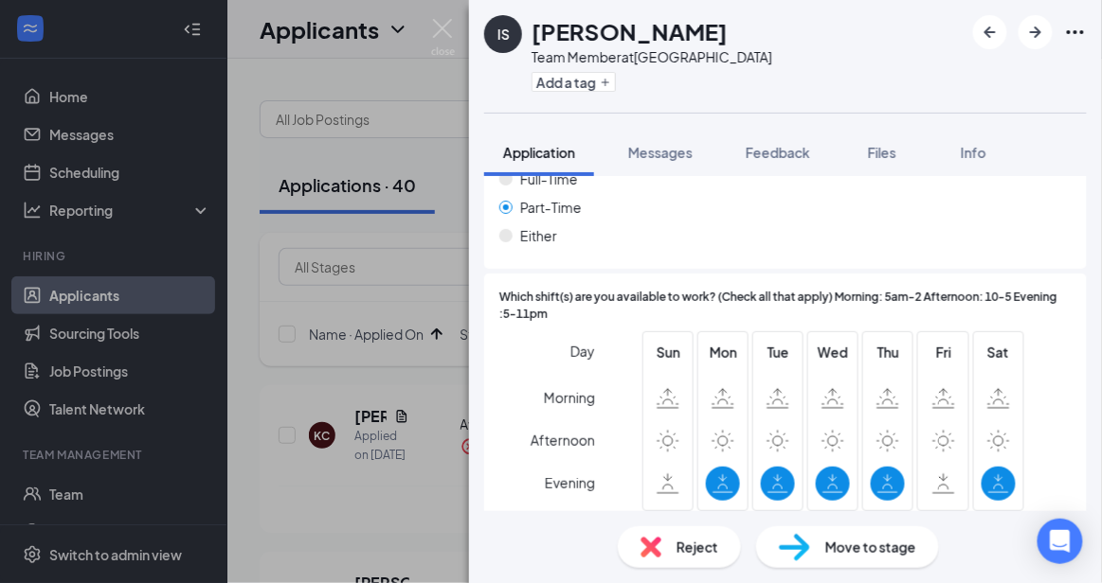
scroll to position [1458, 0]
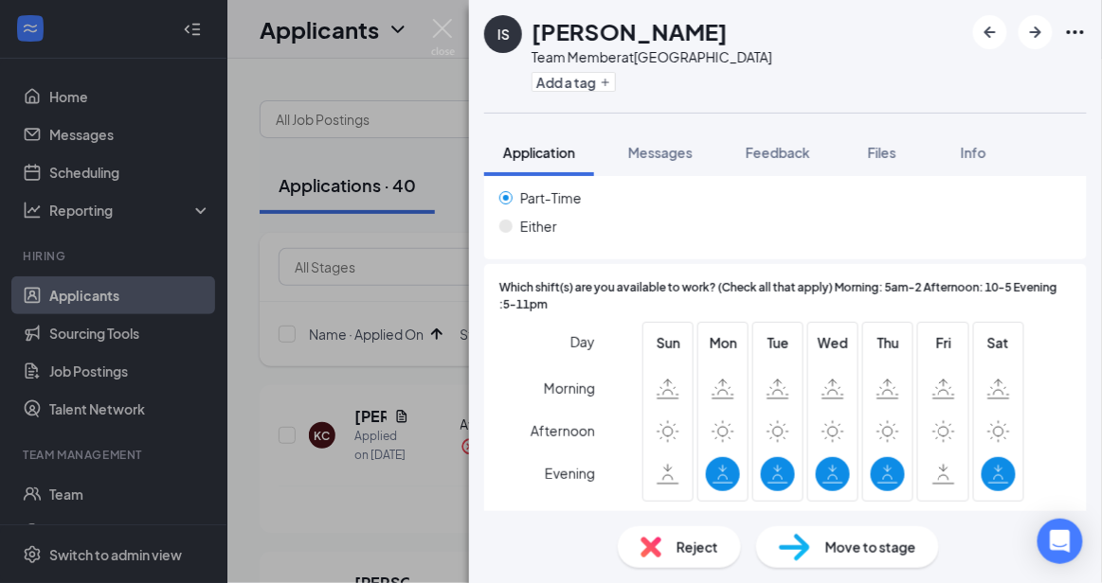
click at [709, 538] on span "Reject" at bounding box center [697, 547] width 42 height 21
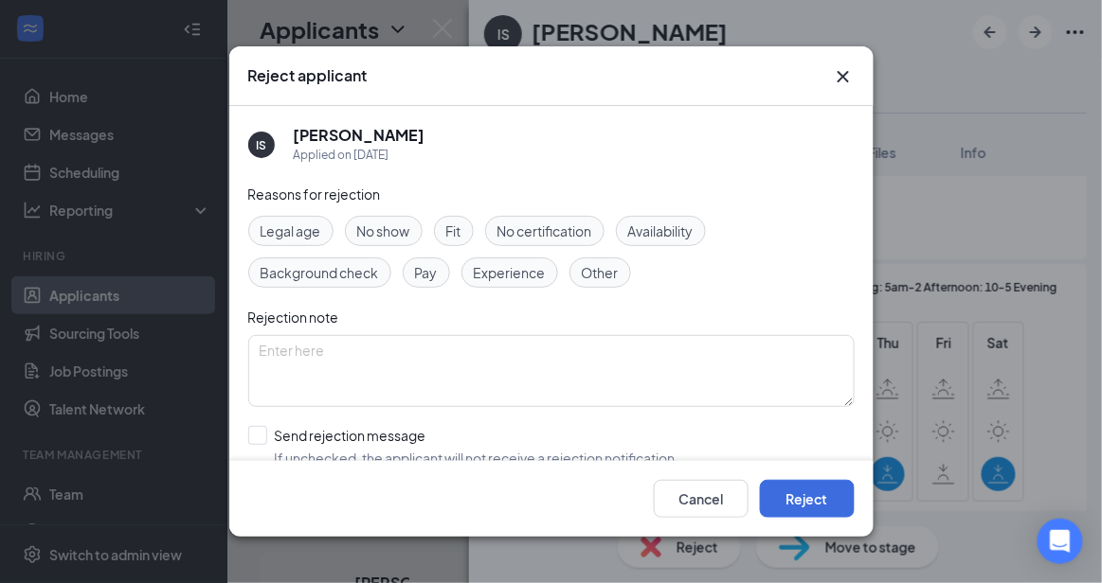
click at [562, 419] on div "Reasons for rejection Legal age No show Fit No certification Availability Backg…" at bounding box center [551, 374] width 606 height 381
click at [518, 448] on input "Send rejection message If unchecked, the applicant will not receive a rejection…" at bounding box center [463, 447] width 431 height 42
checkbox input "true"
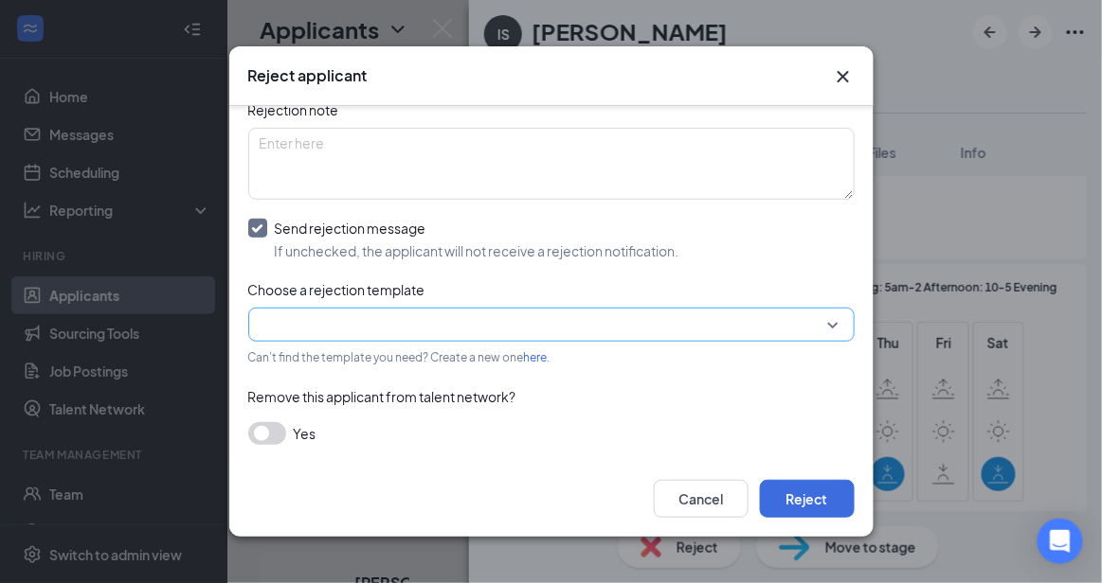
click at [780, 316] on input "search" at bounding box center [545, 325] width 570 height 32
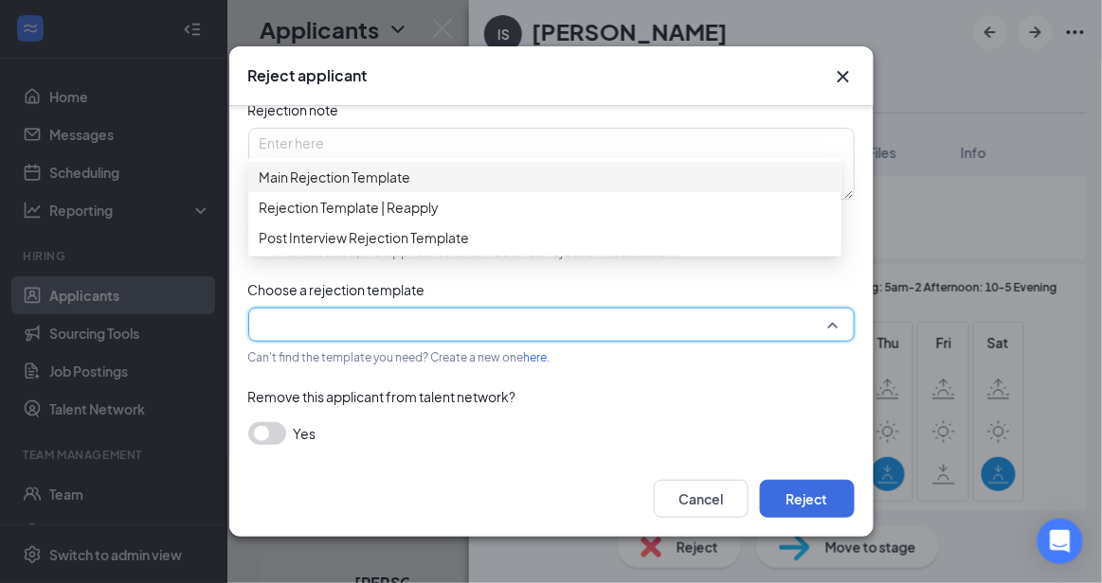
click at [567, 187] on span "Main Rejection Template" at bounding box center [545, 177] width 570 height 21
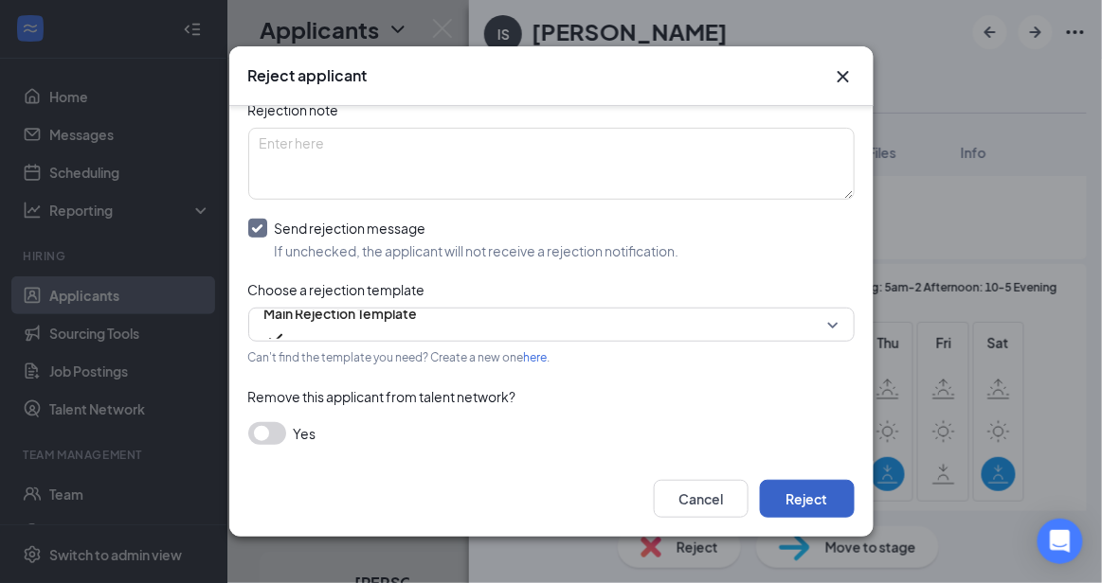
click at [816, 493] on button "Reject" at bounding box center [807, 499] width 95 height 38
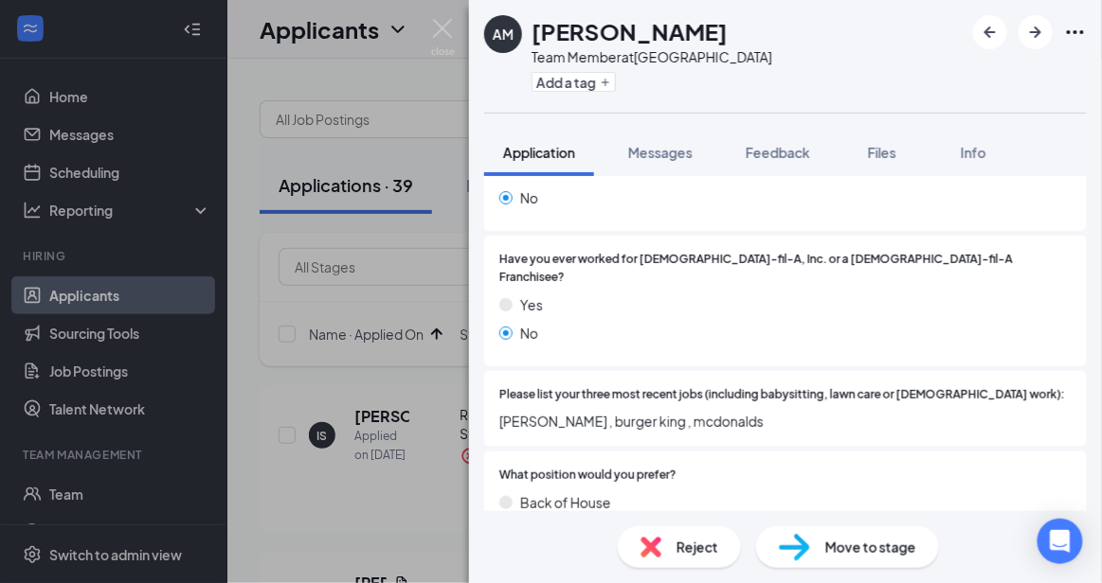
scroll to position [494, 0]
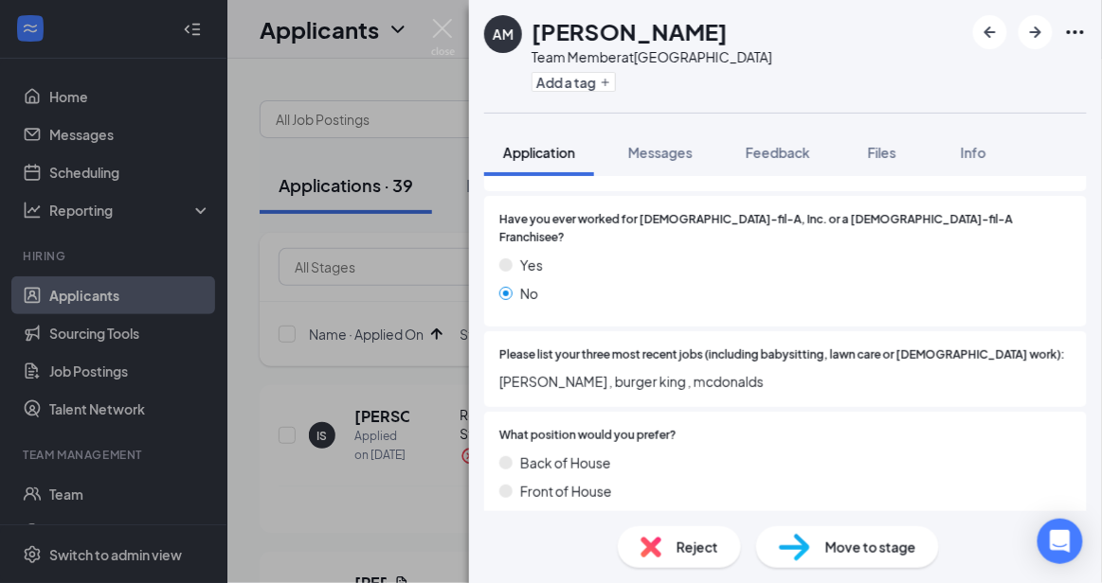
click at [690, 539] on span "Reject" at bounding box center [697, 547] width 42 height 21
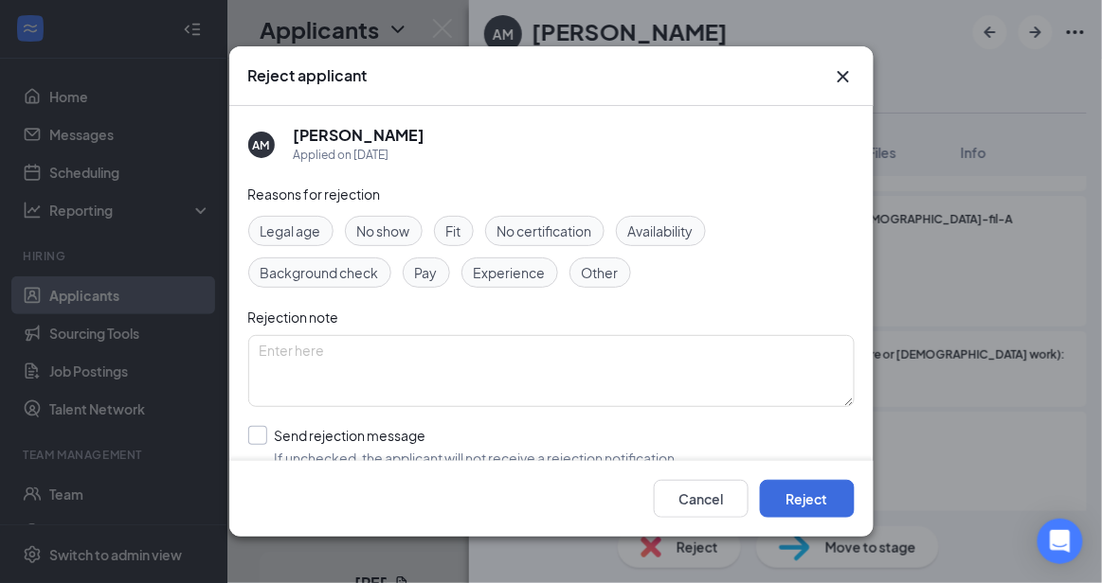
click at [511, 440] on input "Send rejection message If unchecked, the applicant will not receive a rejection…" at bounding box center [463, 447] width 431 height 42
checkbox input "true"
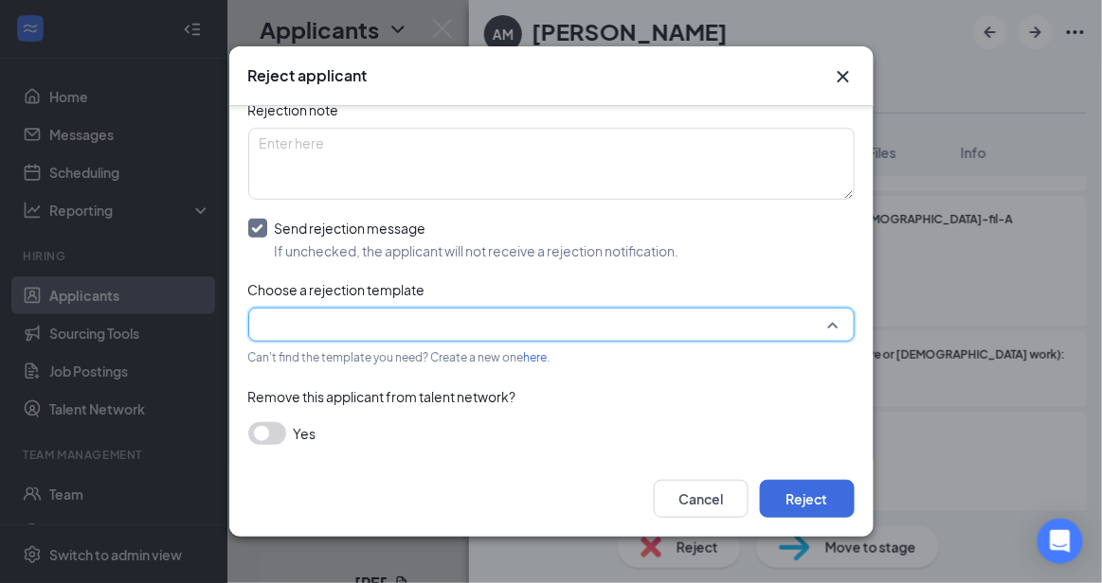
click at [747, 325] on input "search" at bounding box center [545, 325] width 570 height 32
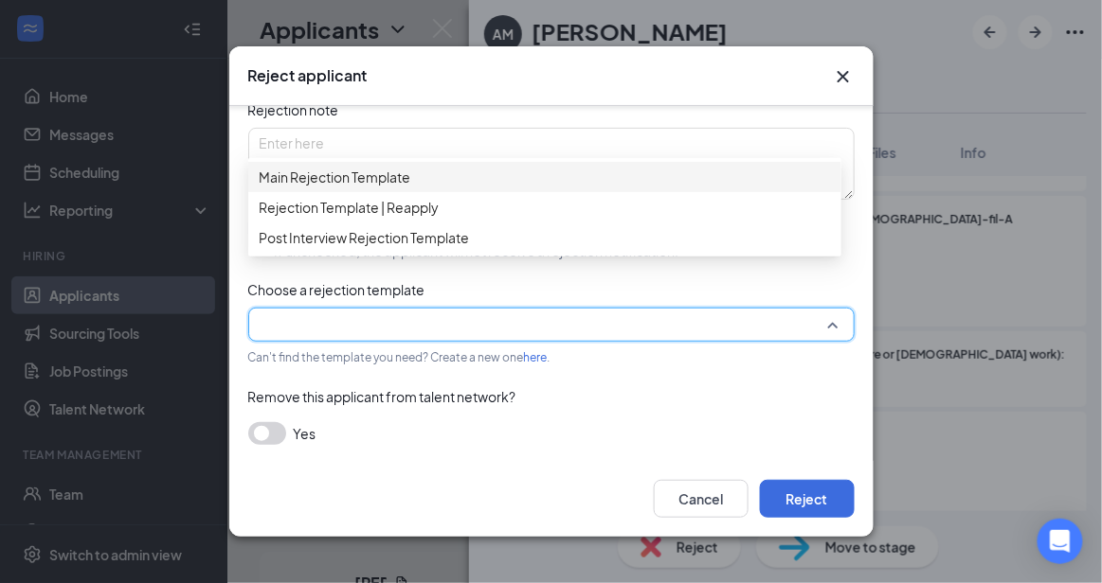
click at [574, 177] on span "Main Rejection Template" at bounding box center [545, 177] width 570 height 21
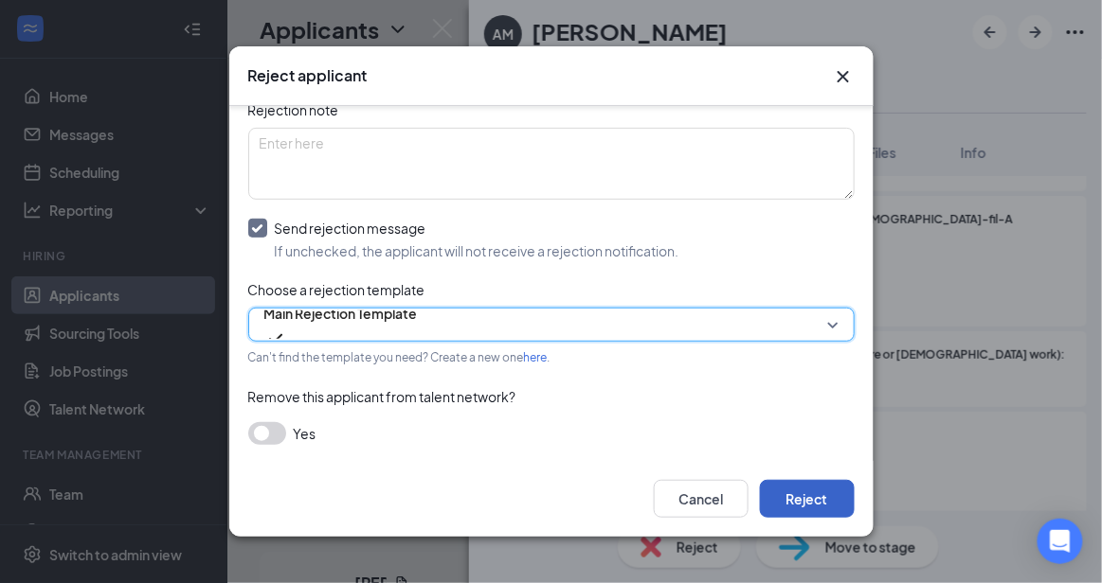
click at [799, 500] on button "Reject" at bounding box center [807, 499] width 95 height 38
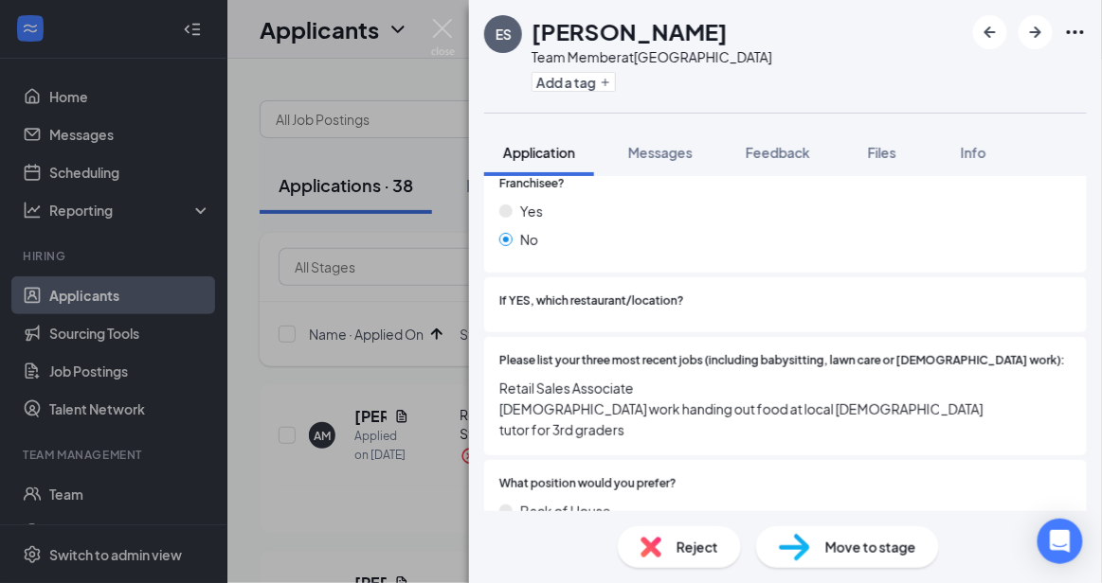
scroll to position [547, 0]
click at [862, 541] on span "Move to stage" at bounding box center [870, 547] width 91 height 21
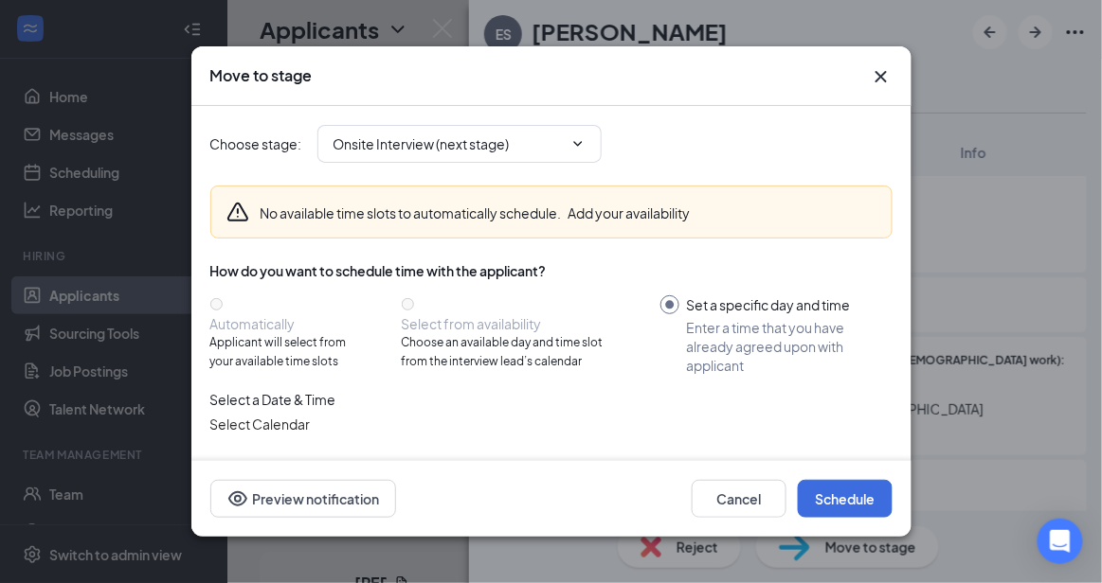
click at [874, 79] on icon "Cross" at bounding box center [881, 76] width 23 height 23
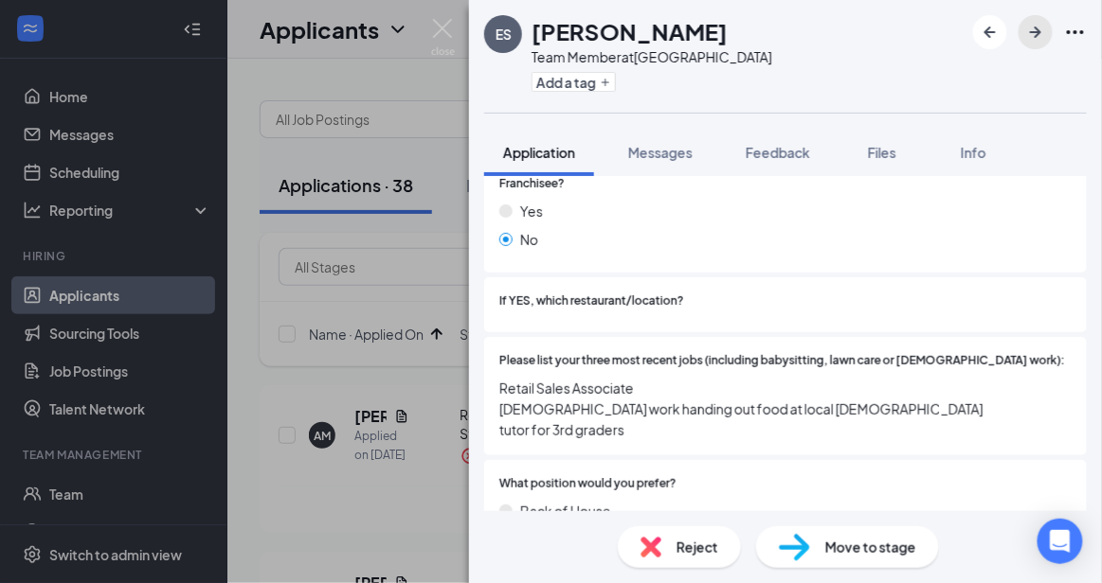
click at [1027, 31] on icon "ArrowRight" at bounding box center [1035, 32] width 23 height 23
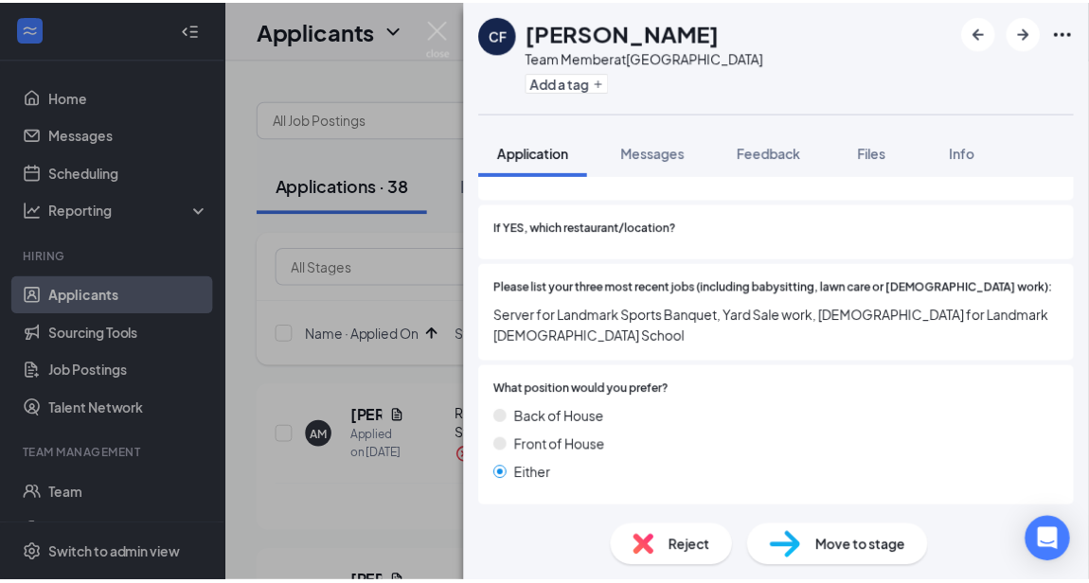
scroll to position [602, 0]
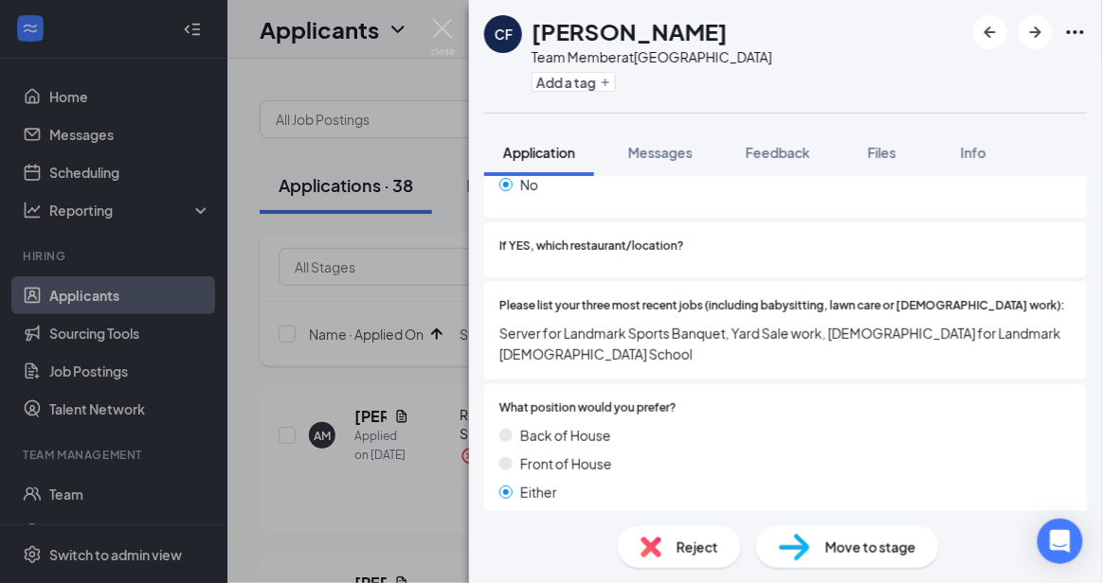
click at [437, 135] on div "[PERSON_NAME] Team Member at [GEOGRAPHIC_DATA] Add a tag Application Messages F…" at bounding box center [551, 291] width 1102 height 583
click at [448, 27] on img at bounding box center [443, 37] width 24 height 37
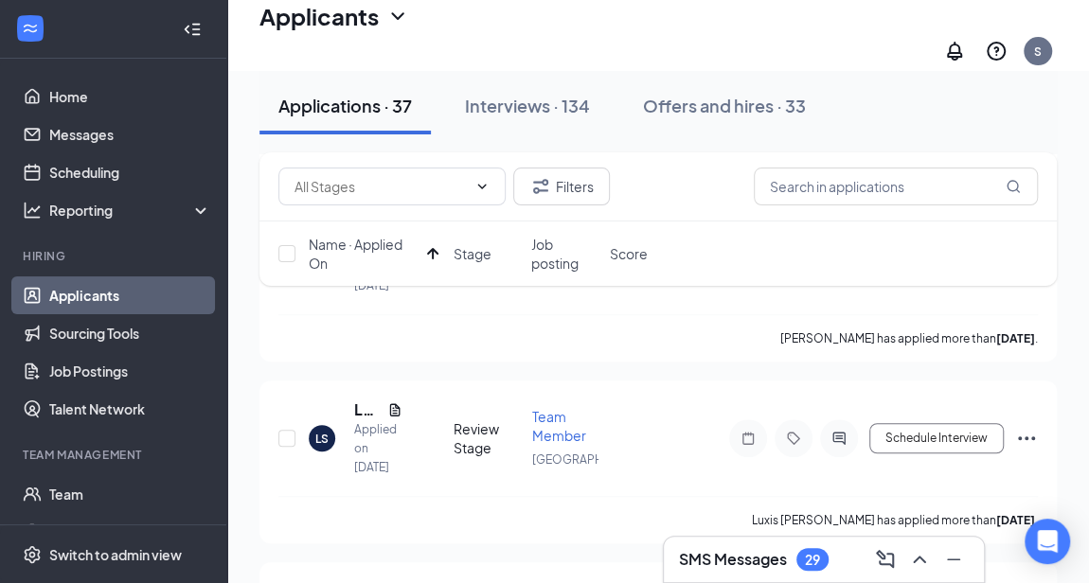
scroll to position [384, 0]
